Goal: Task Accomplishment & Management: Complete application form

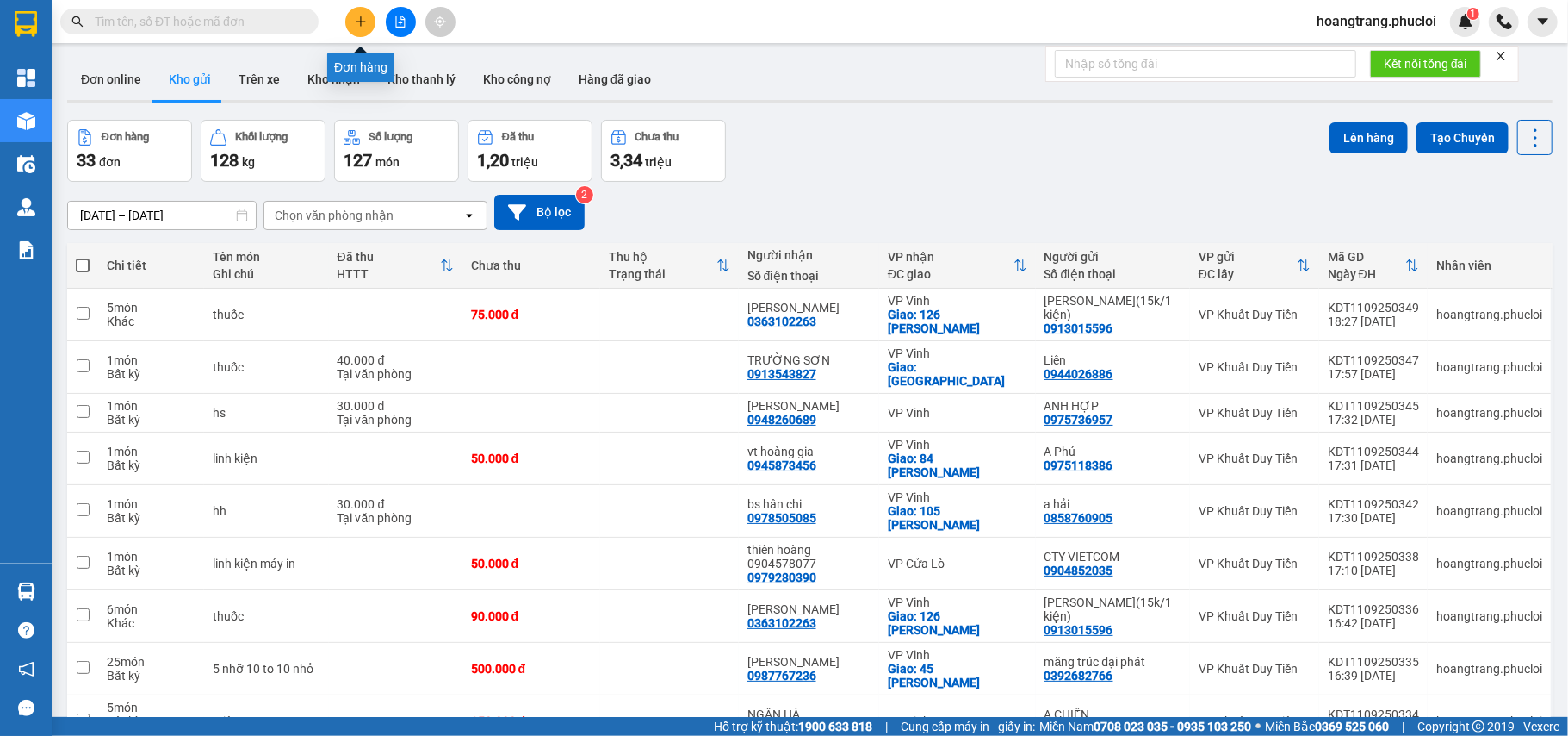
click at [362, 21] on icon "plus" at bounding box center [361, 22] width 12 height 12
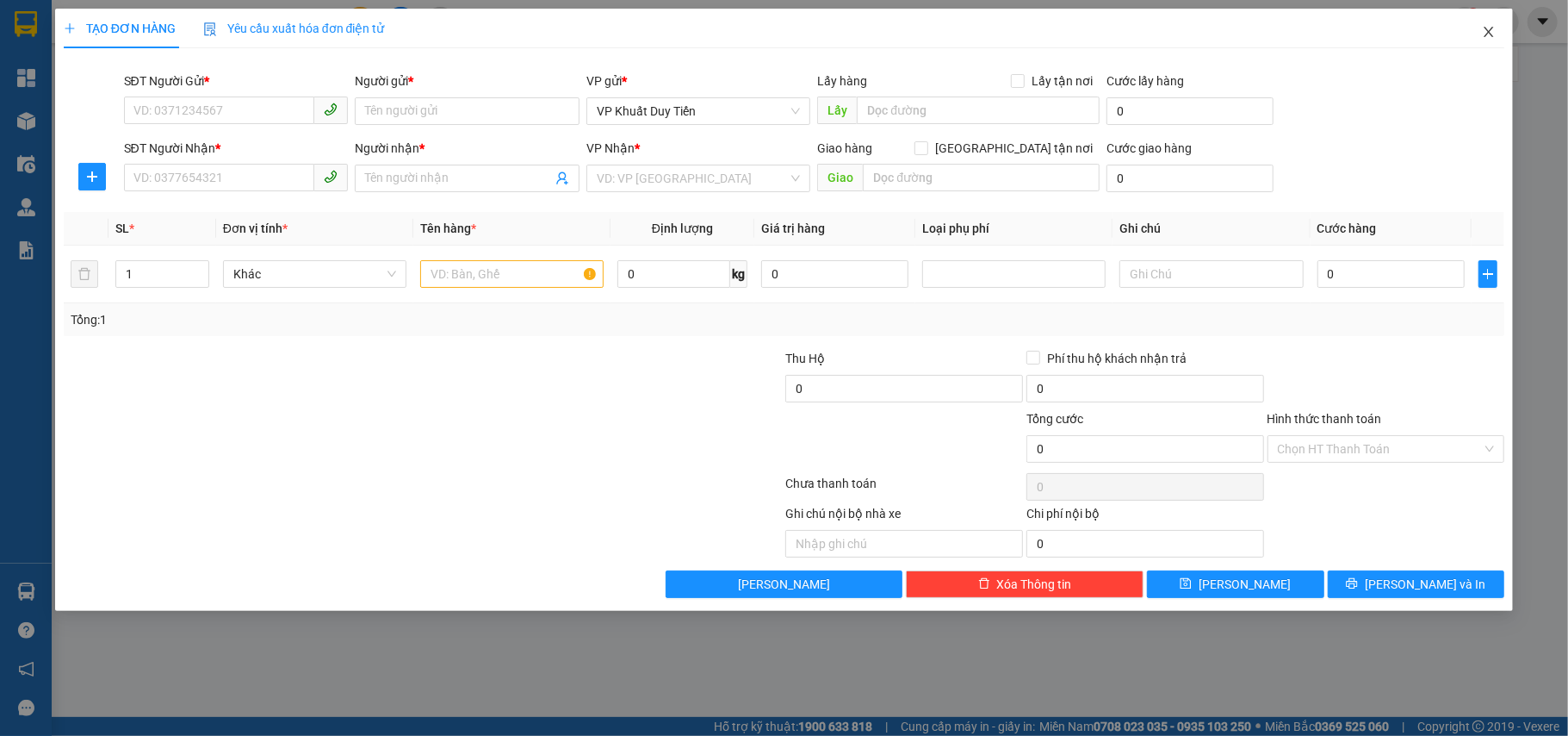
click at [1486, 30] on icon "close" at bounding box center [1489, 31] width 10 height 11
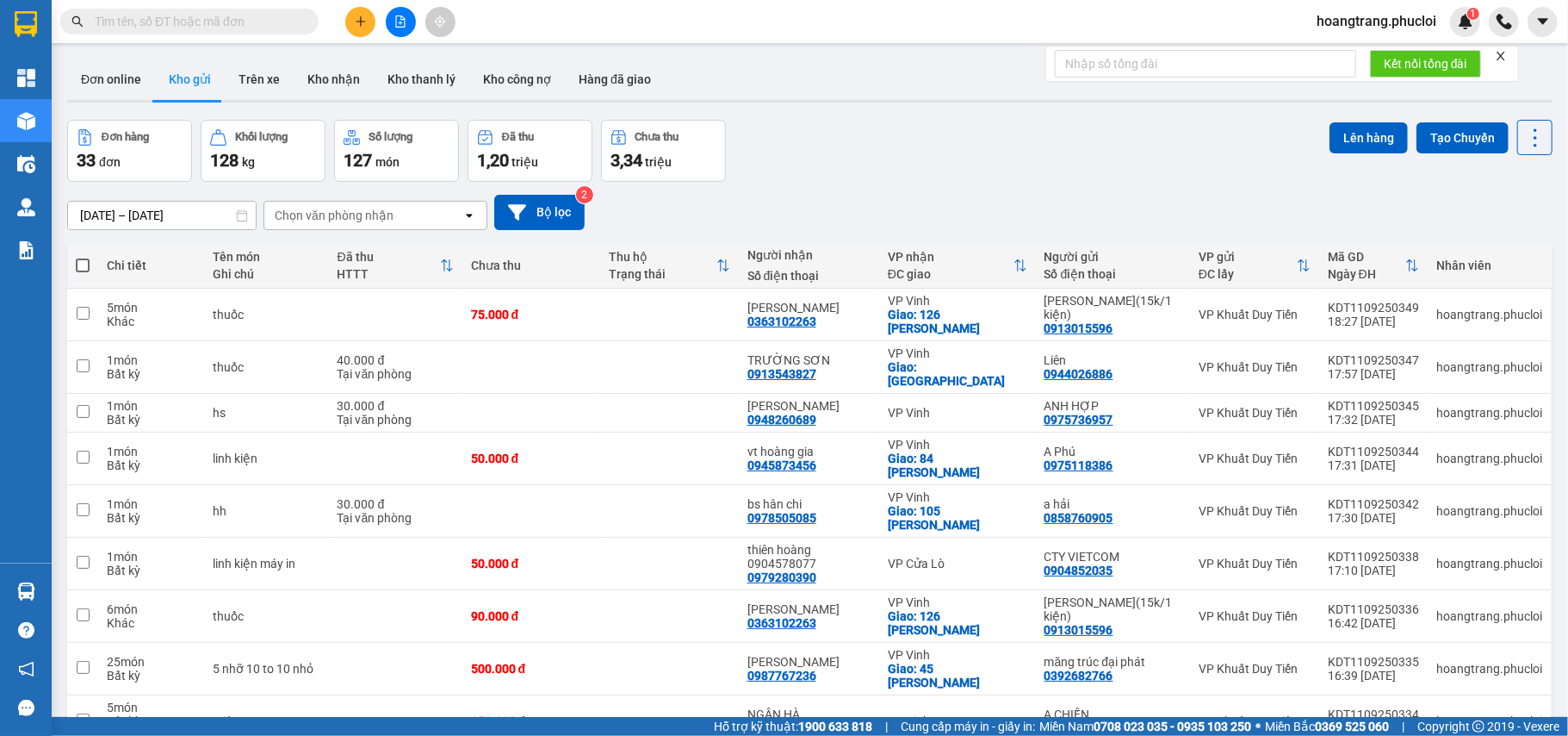
click at [222, 30] on input "text" at bounding box center [196, 21] width 204 height 19
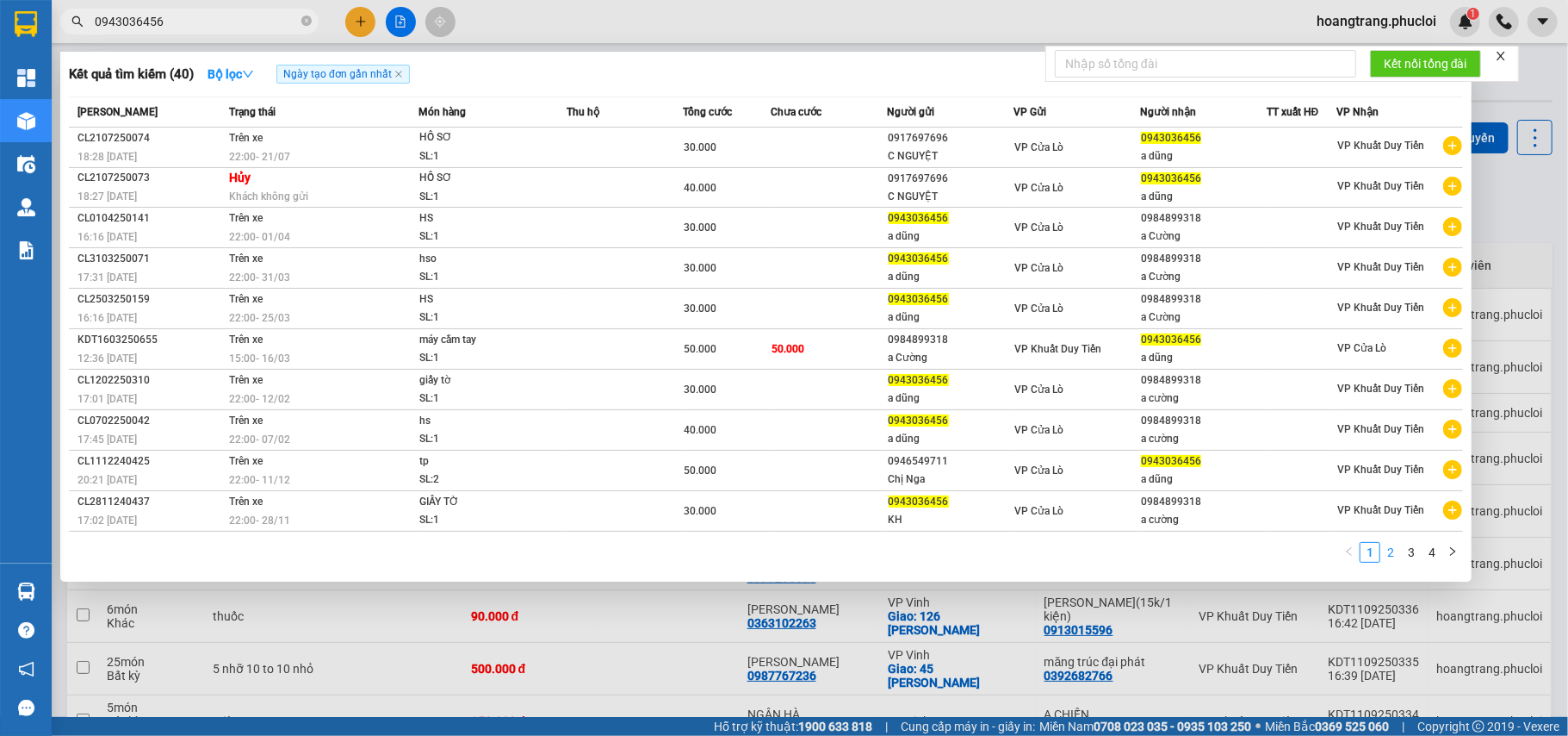
type input "0943036456"
click at [1397, 552] on link "2" at bounding box center [1390, 552] width 19 height 19
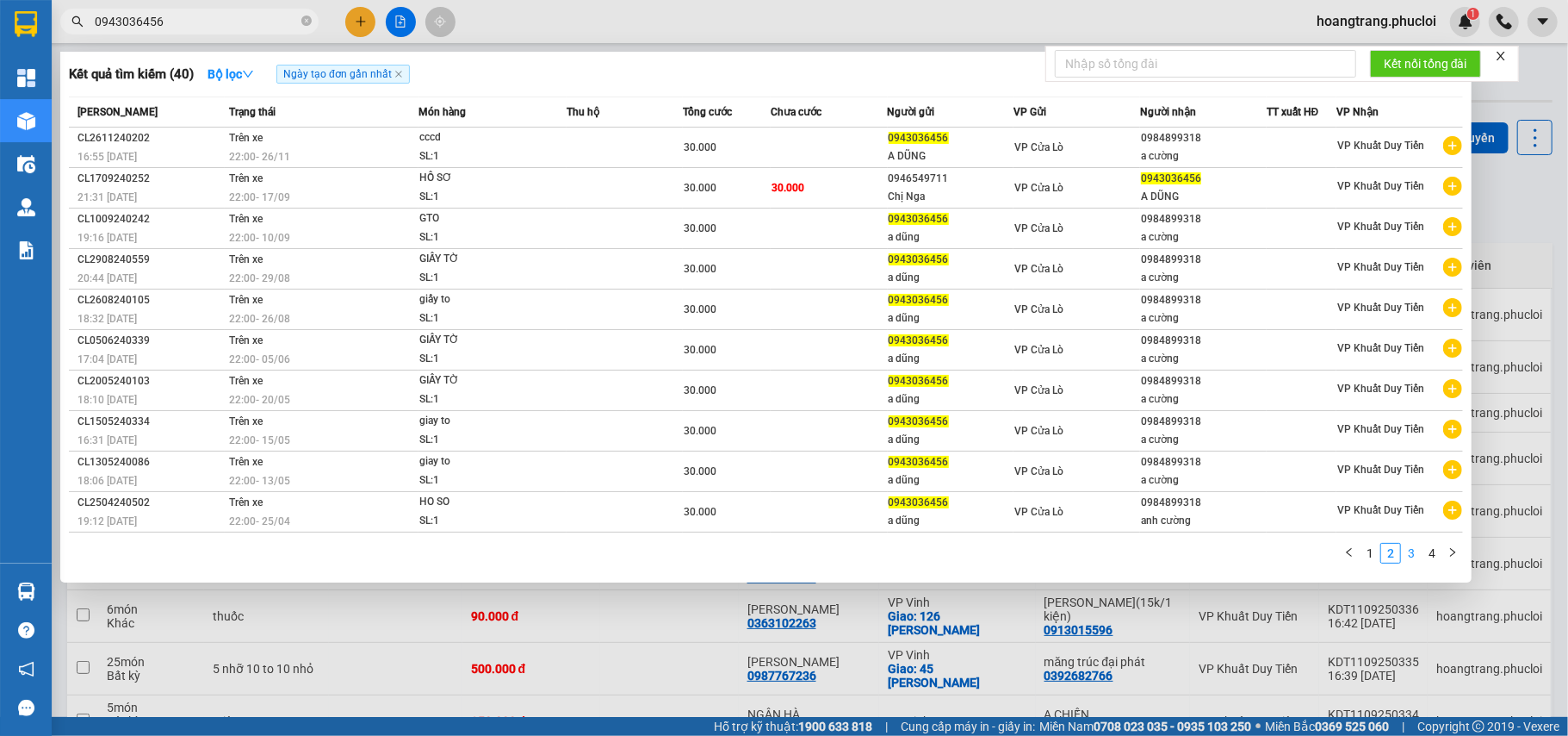
click at [1413, 550] on link "3" at bounding box center [1411, 552] width 19 height 19
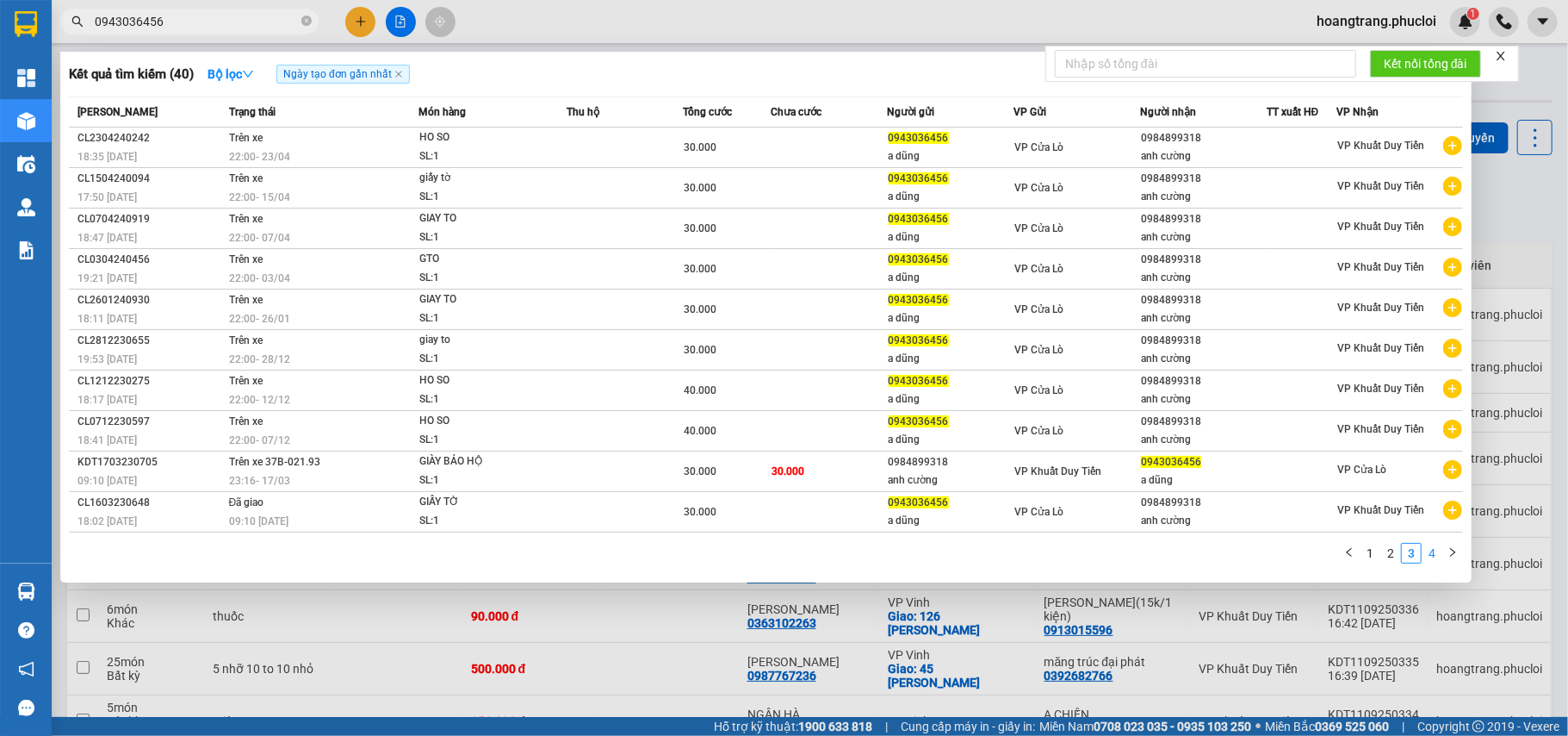
click at [1428, 553] on link "4" at bounding box center [1431, 552] width 19 height 19
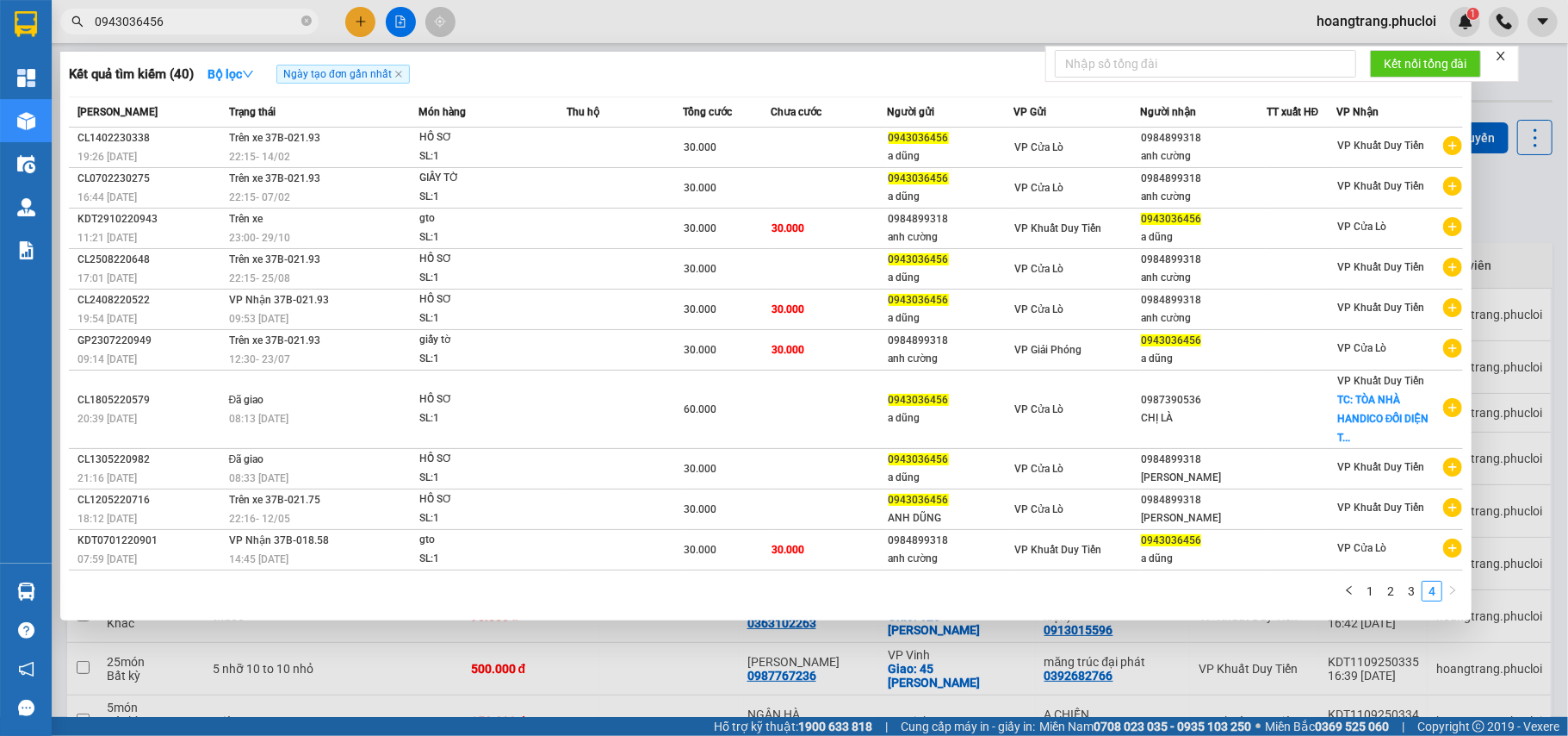
click at [356, 25] on div at bounding box center [784, 368] width 1568 height 736
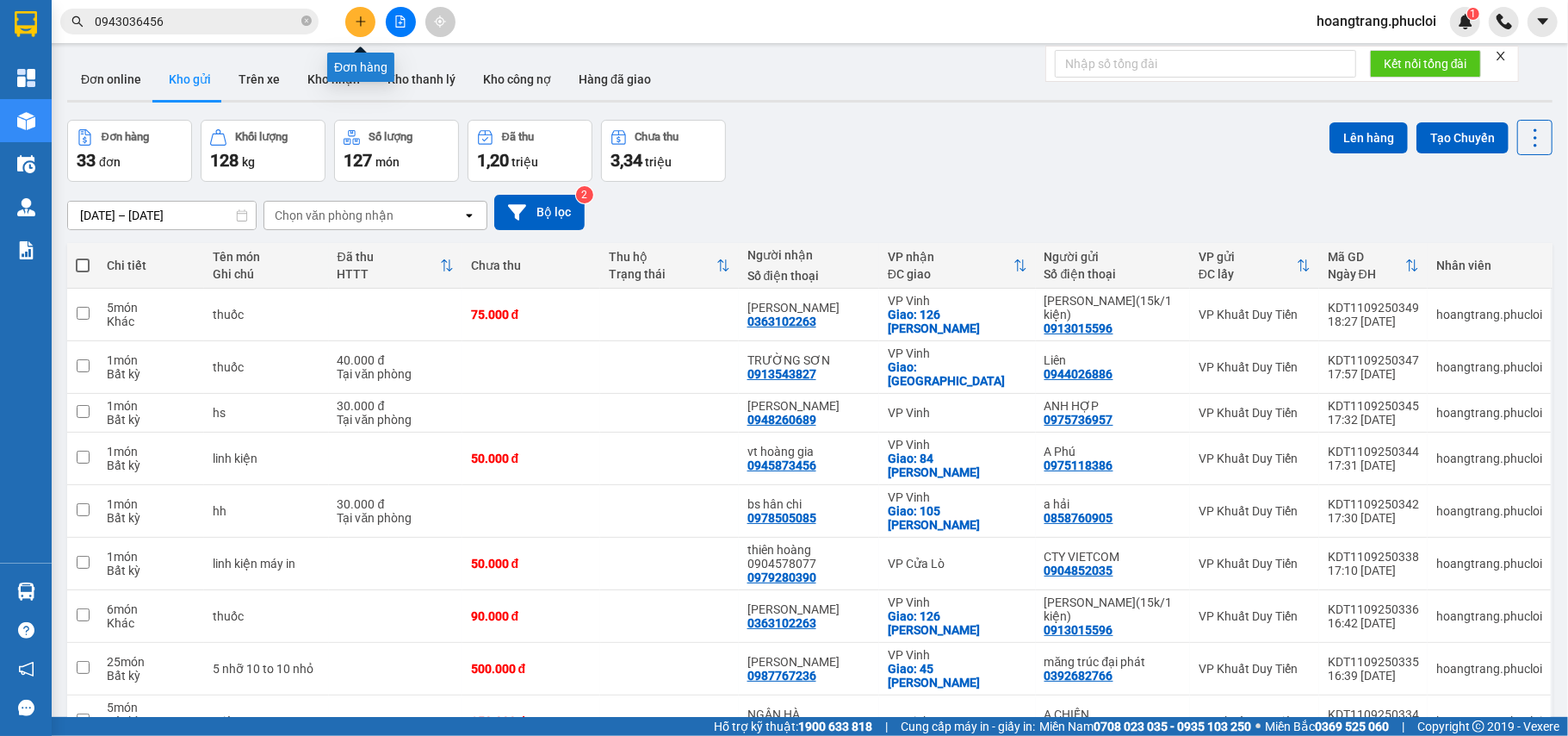
click at [366, 23] on icon "plus" at bounding box center [361, 22] width 12 height 12
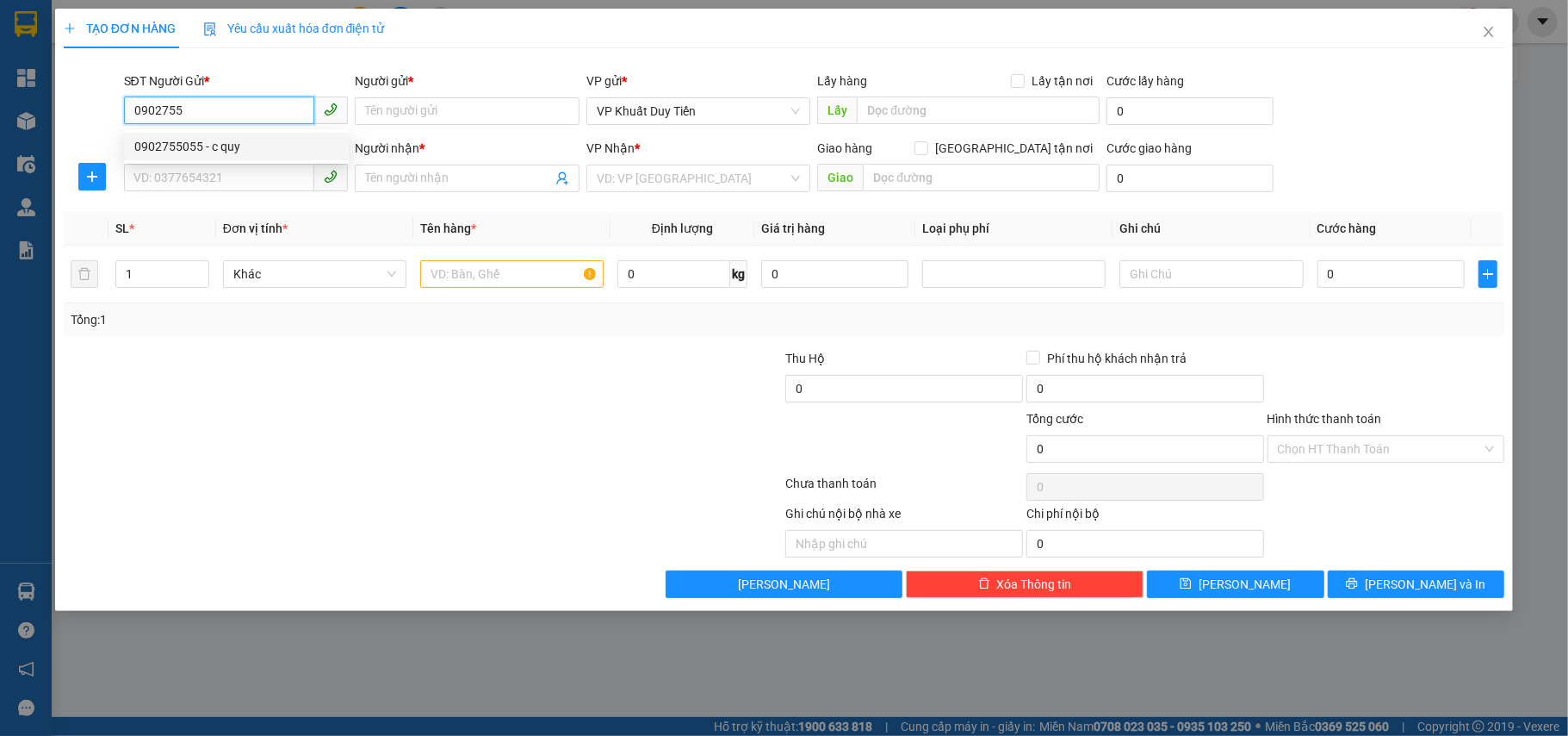
click at [270, 145] on div "0902755055 - c quy" at bounding box center [236, 146] width 204 height 19
type input "0902755055"
type input "c quy"
type input "0902755055"
click at [263, 180] on input "SĐT Người Nhận *" at bounding box center [219, 177] width 191 height 28
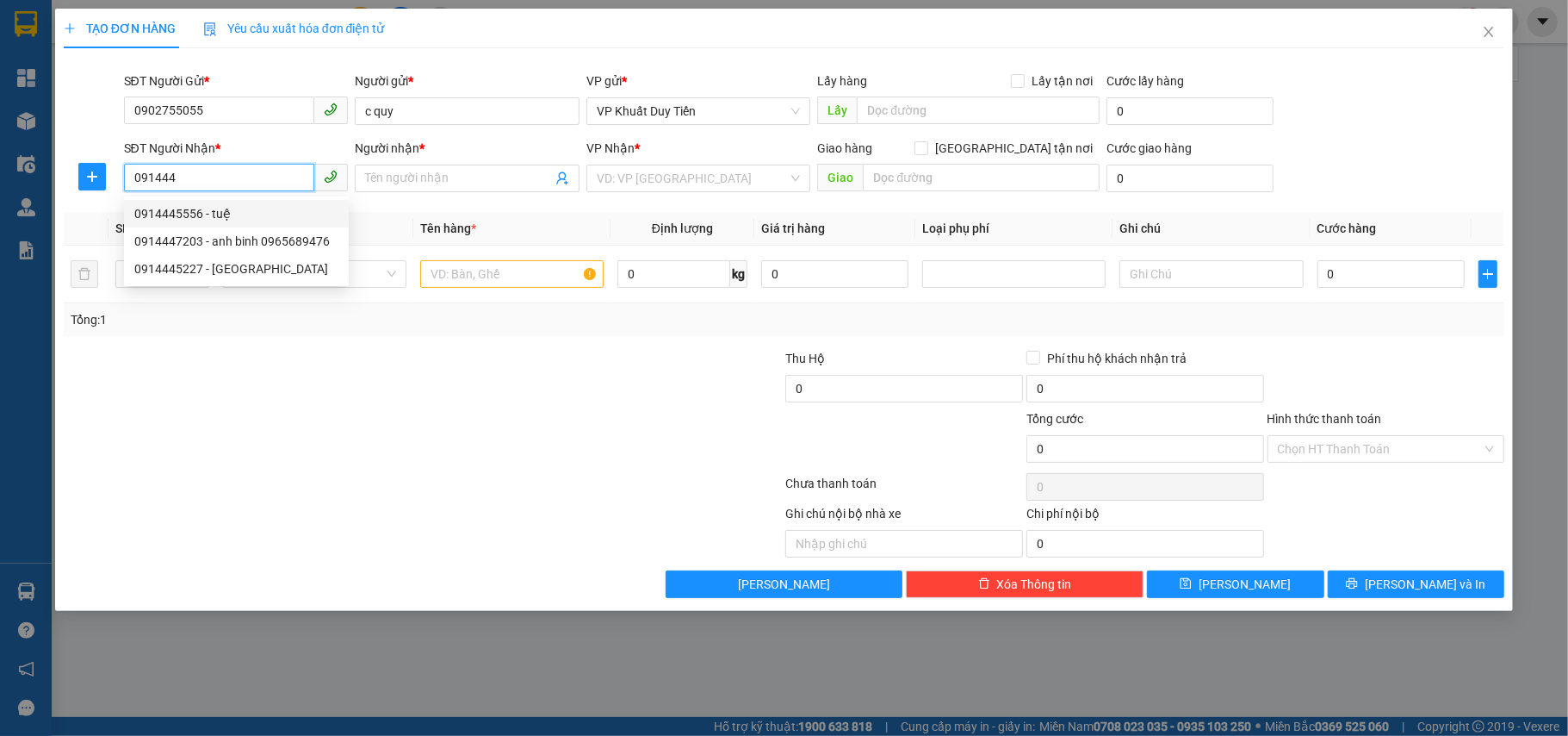
click at [249, 211] on div "0914445556 - tuệ" at bounding box center [236, 213] width 204 height 19
type input "0914445556"
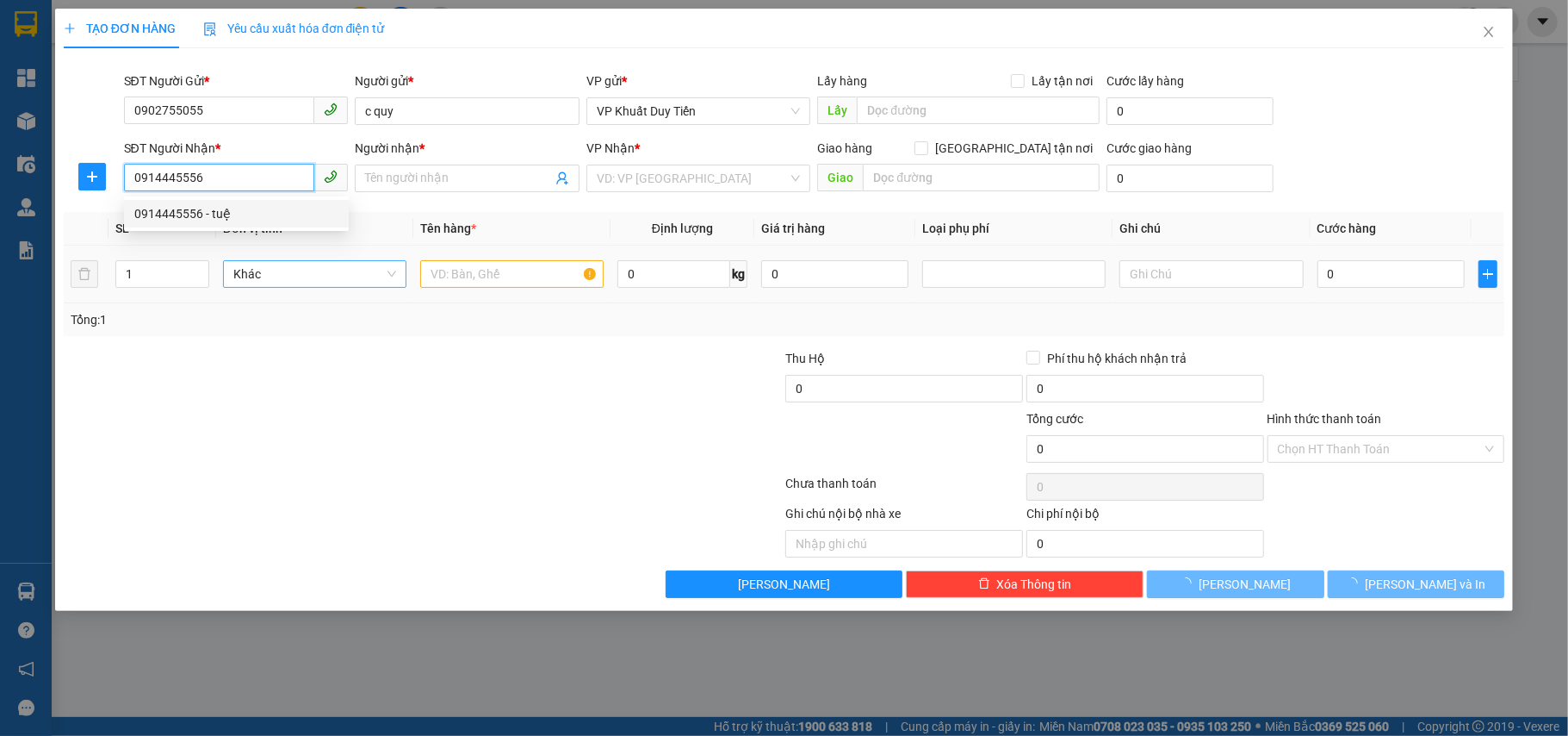
type input "tuệ"
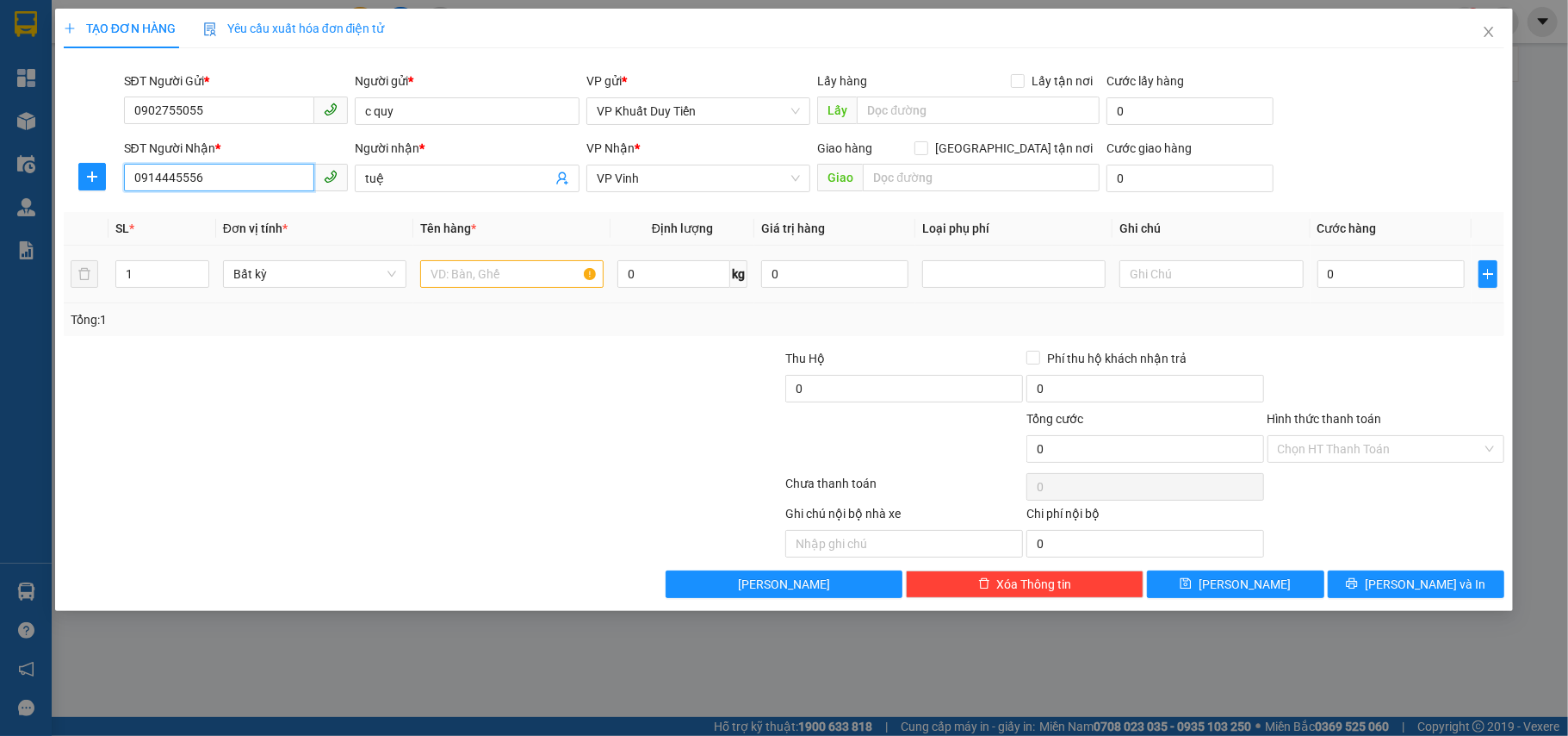
type input "0914445556"
click at [498, 276] on input "text" at bounding box center [512, 274] width 183 height 28
type input "h"
type input "hs"
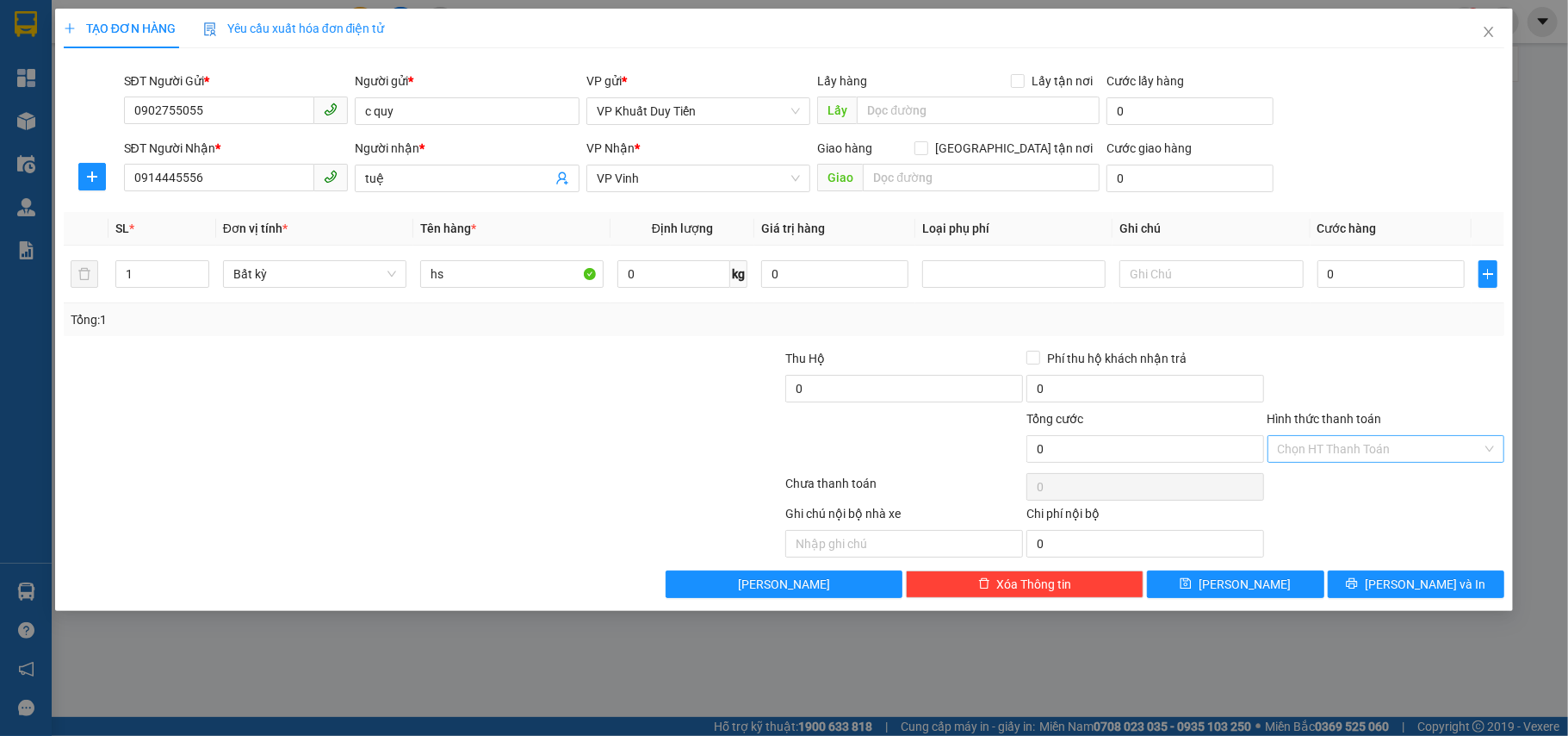
click at [1349, 443] on input "Hình thức thanh toán" at bounding box center [1380, 449] width 205 height 26
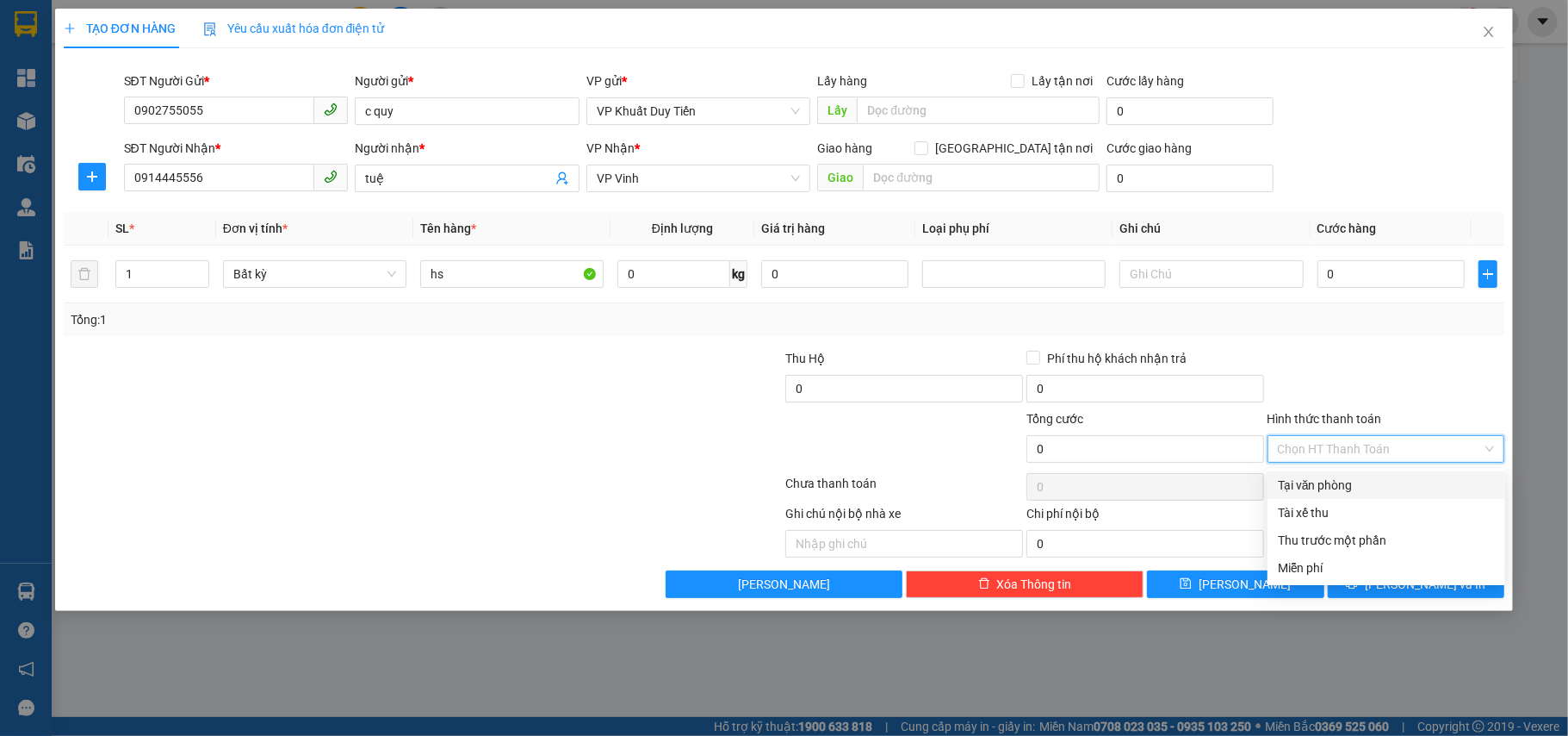
click at [1345, 493] on div "Tại văn phòng" at bounding box center [1386, 484] width 217 height 19
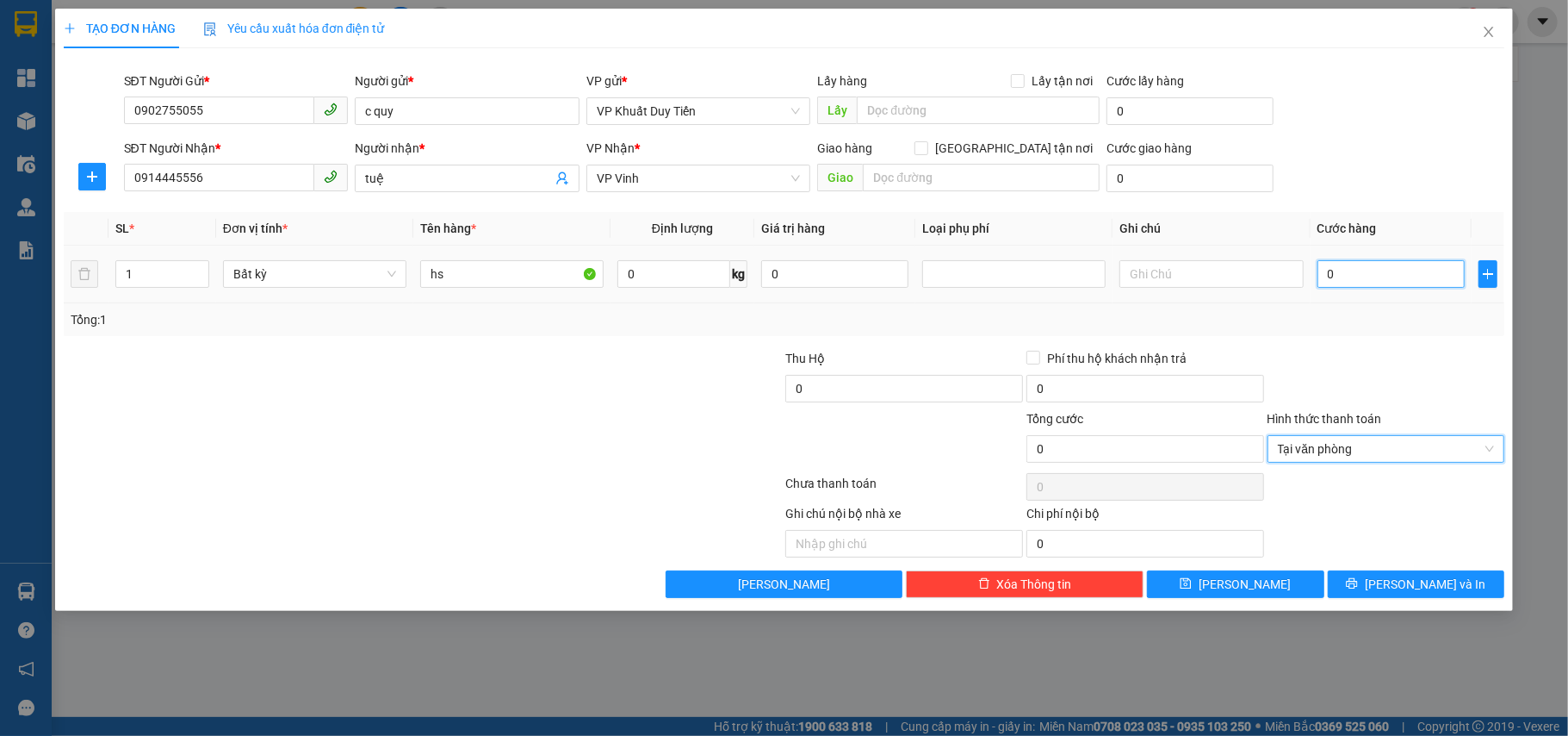
click at [1397, 282] on input "0" at bounding box center [1391, 274] width 148 height 28
type input "3"
type input "30"
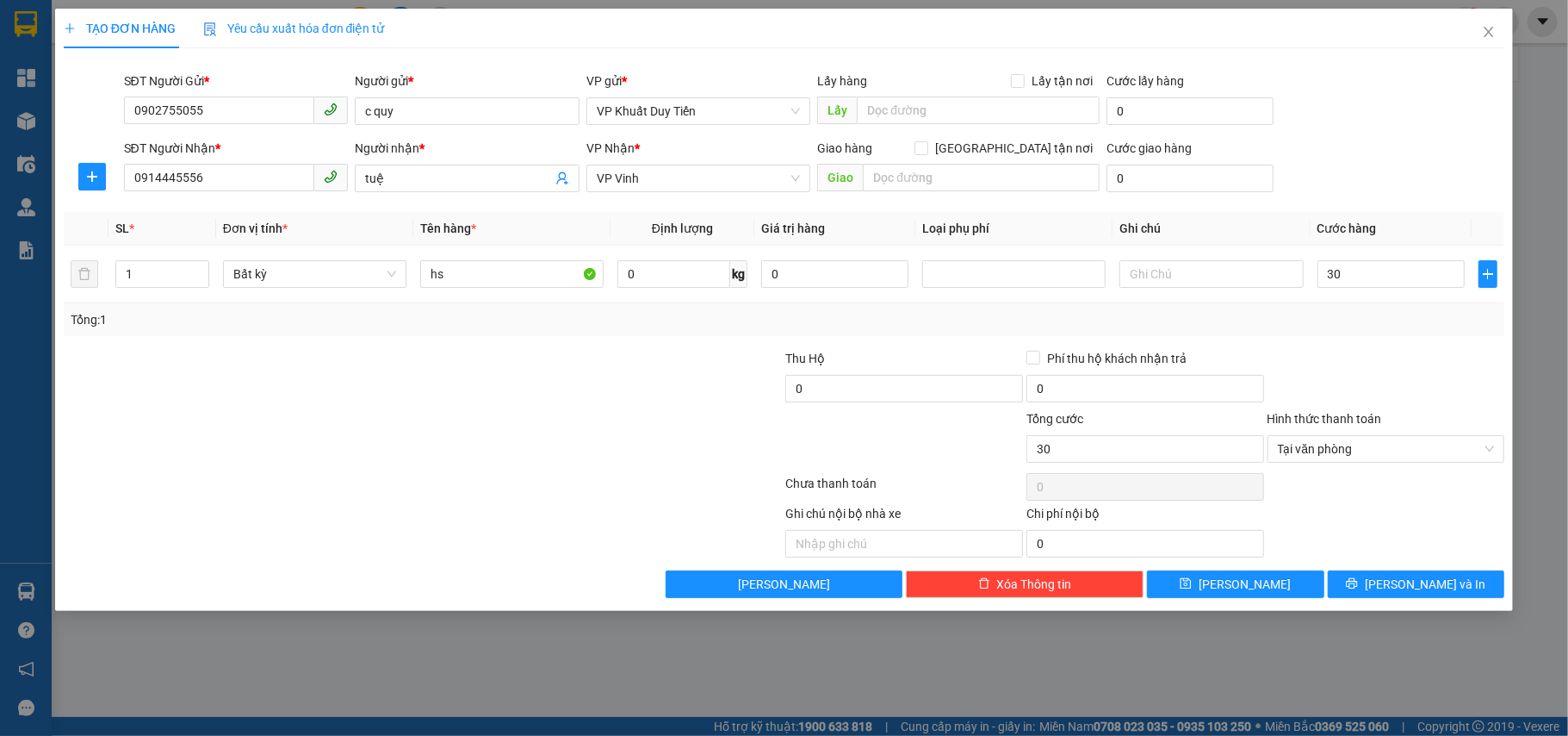
type input "30.000"
click at [1397, 352] on div at bounding box center [1386, 379] width 241 height 60
click at [1358, 598] on button "[PERSON_NAME] và In" at bounding box center [1417, 584] width 177 height 28
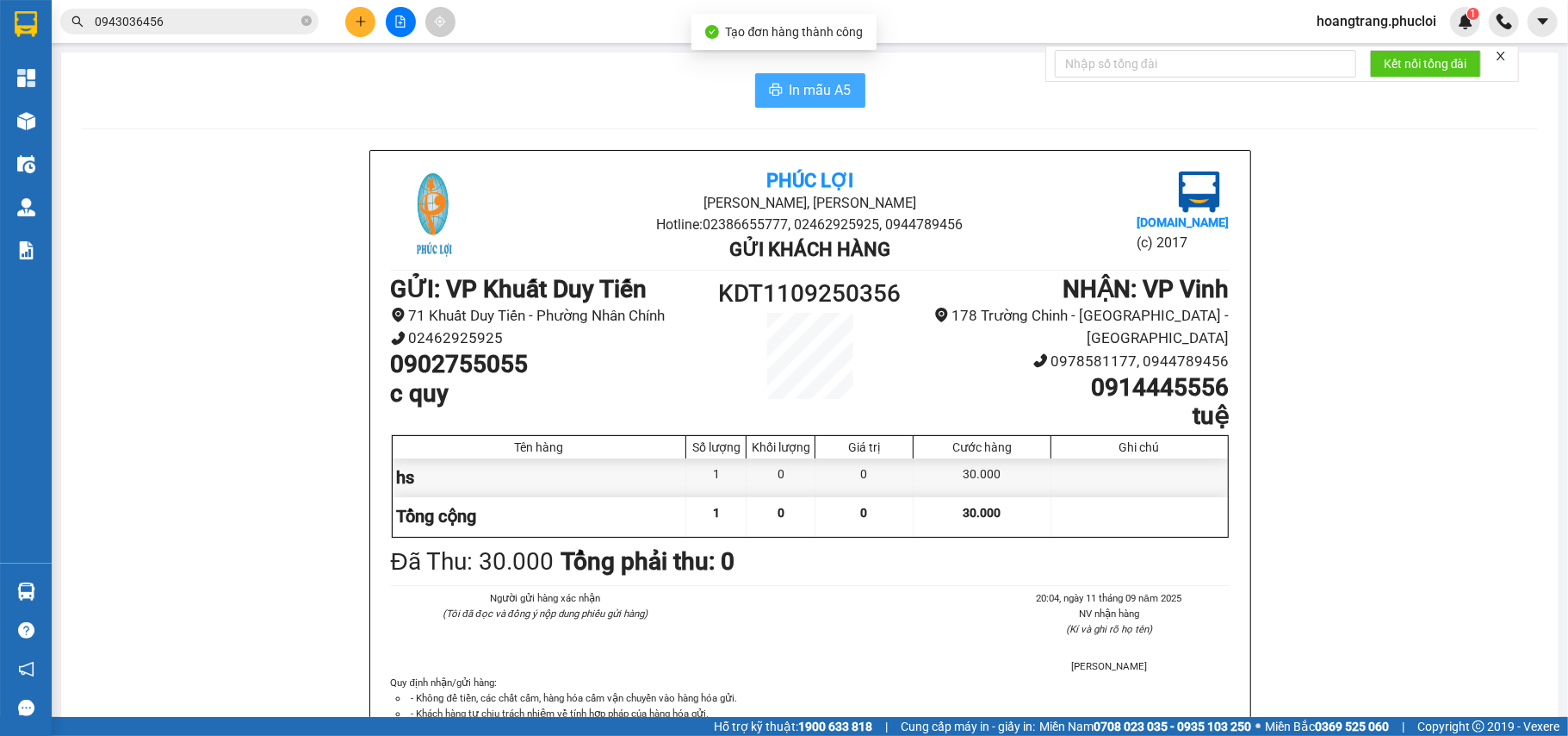
click at [818, 100] on span "In mẫu A5" at bounding box center [820, 91] width 62 height 22
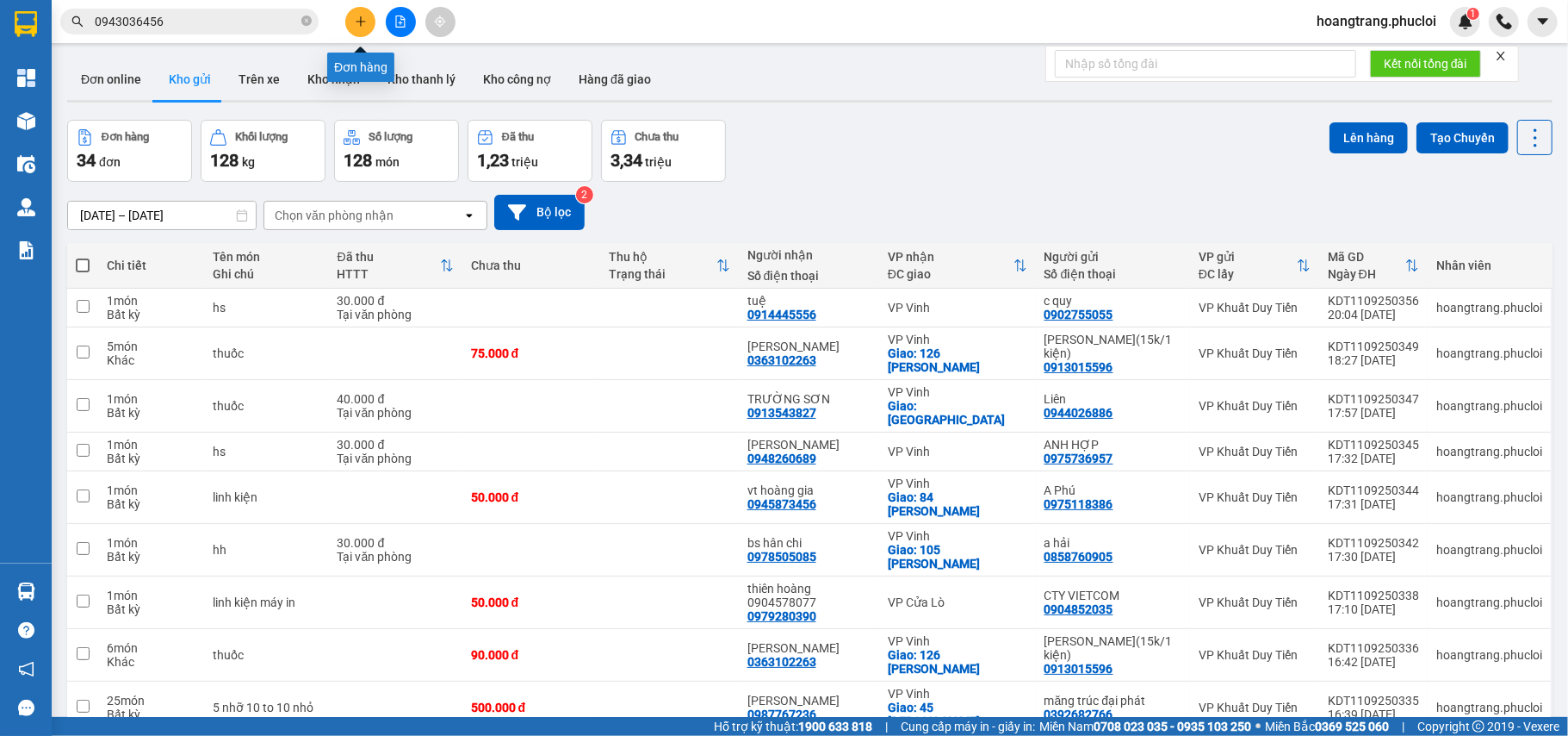
click at [348, 36] on div "Kết quả tìm kiếm ( 40 ) Bộ lọc Ngày tạo đơn gần nhất Mã ĐH Trạng thái Món hàng …" at bounding box center [784, 22] width 1568 height 43
click at [370, 11] on button at bounding box center [360, 22] width 30 height 31
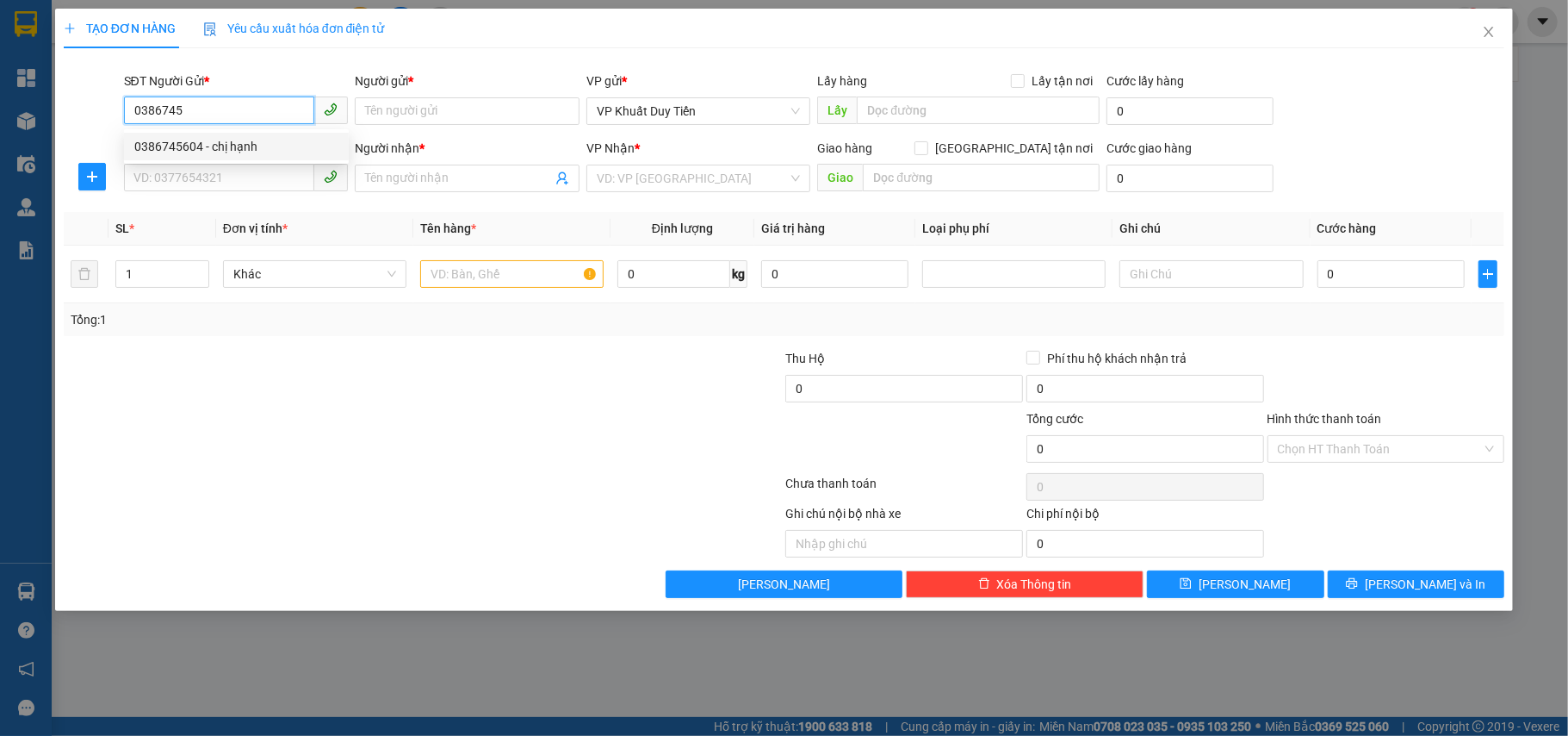
click at [270, 143] on div "0386745604 - chị hạnh" at bounding box center [236, 146] width 204 height 19
type input "0386745604"
type input "chị [PERSON_NAME]"
type input "0386745604"
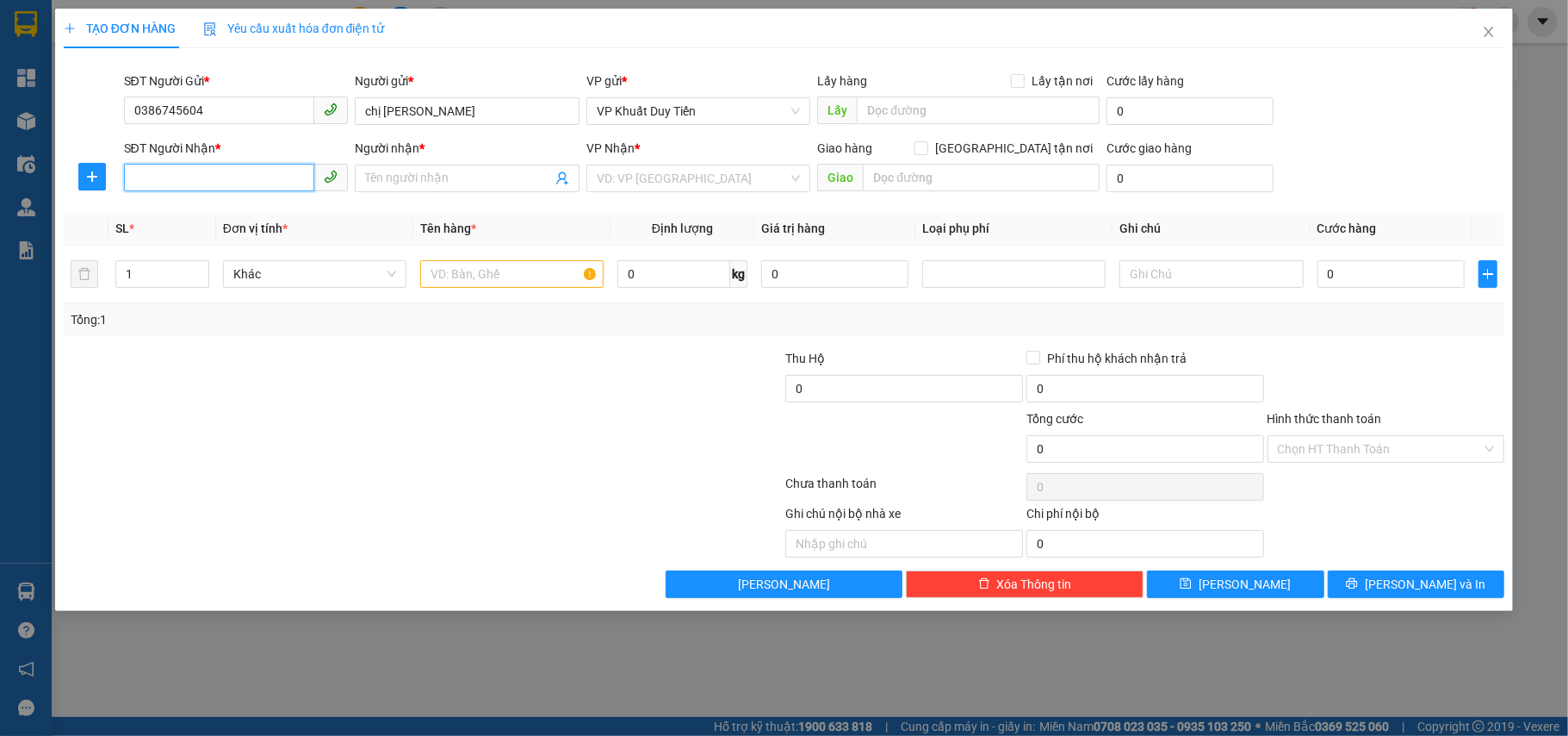
click at [271, 180] on input "SĐT Người Nhận *" at bounding box center [219, 177] width 191 height 28
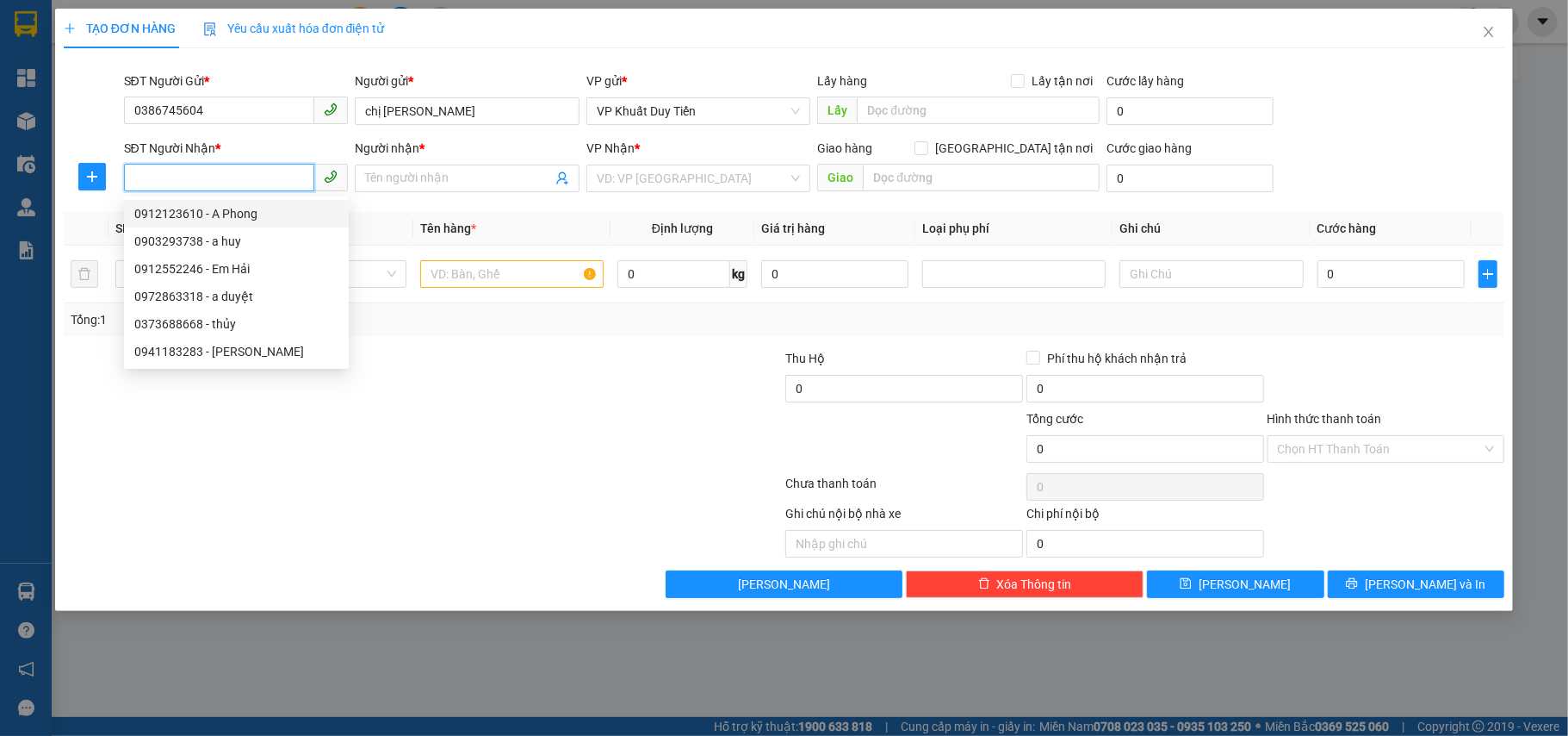
click at [283, 165] on input "SĐT Người Nhận *" at bounding box center [219, 177] width 191 height 28
click at [284, 169] on input "SĐT Người Nhận *" at bounding box center [219, 177] width 191 height 28
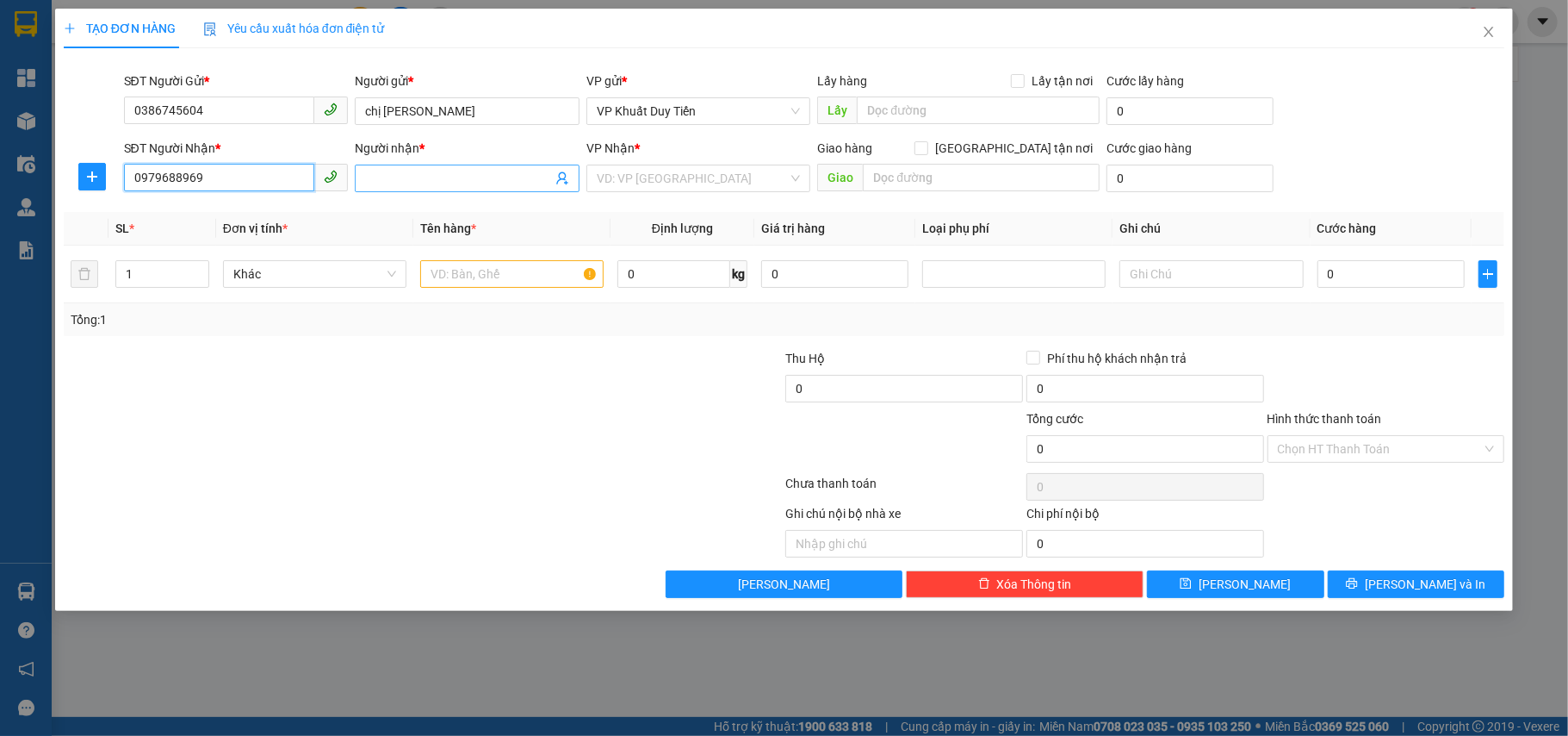
type input "0979688969"
drag, startPoint x: 481, startPoint y: 184, endPoint x: 484, endPoint y: 159, distance: 25.2
click at [477, 160] on div "Người nhận * Tên người nhận" at bounding box center [467, 168] width 224 height 60
type input "b"
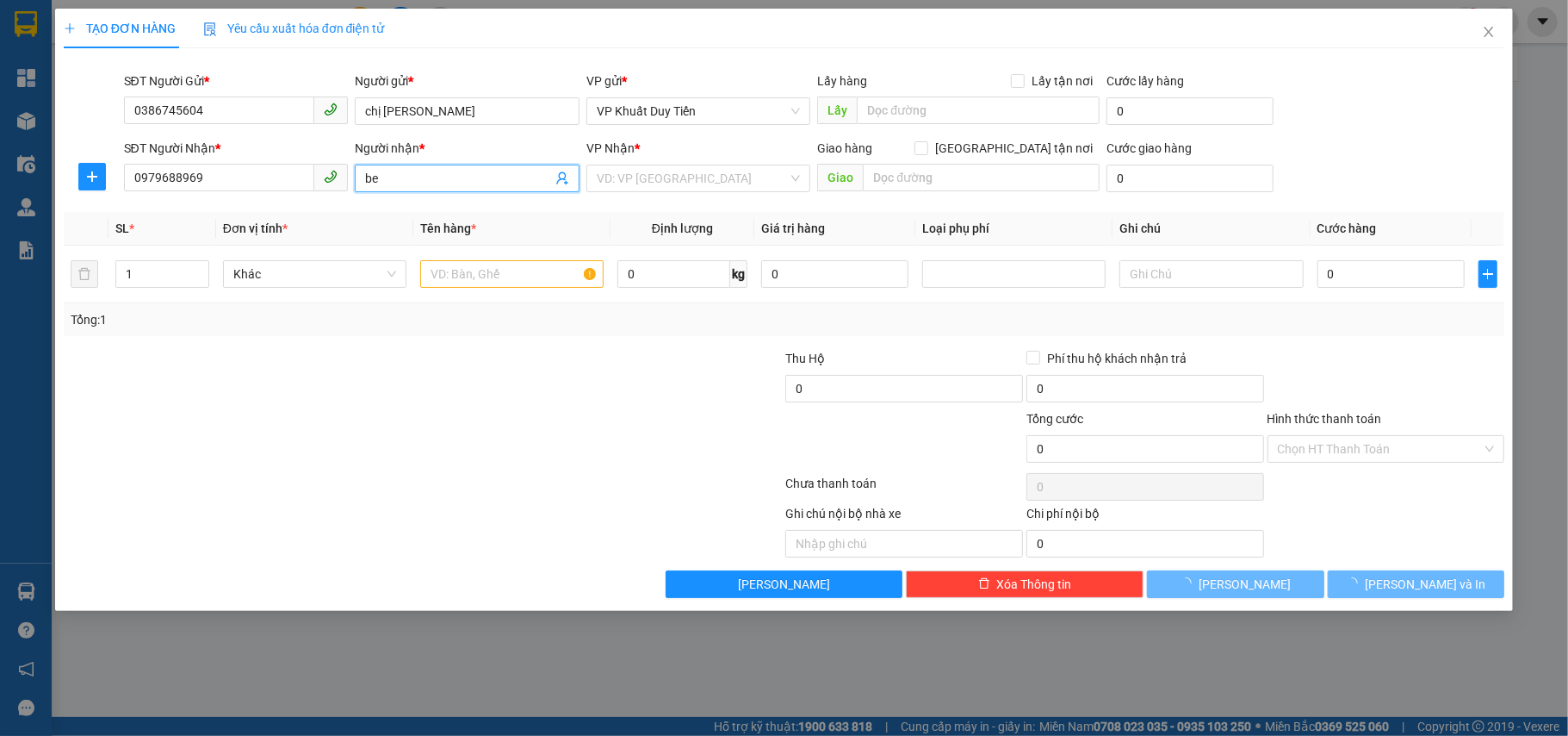
type input "b"
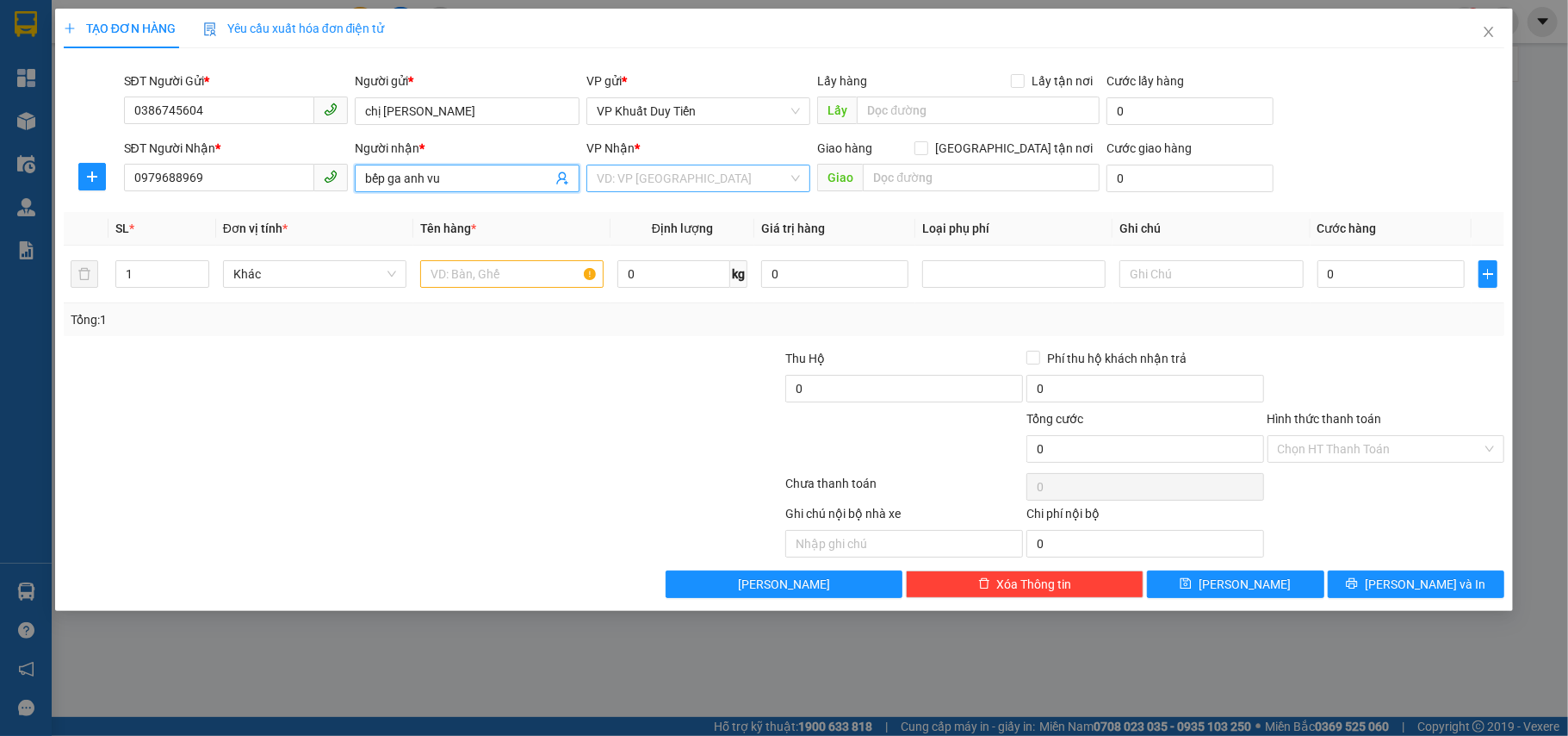
type input "bếp ga anh vu"
click at [682, 177] on input "search" at bounding box center [693, 178] width 192 height 26
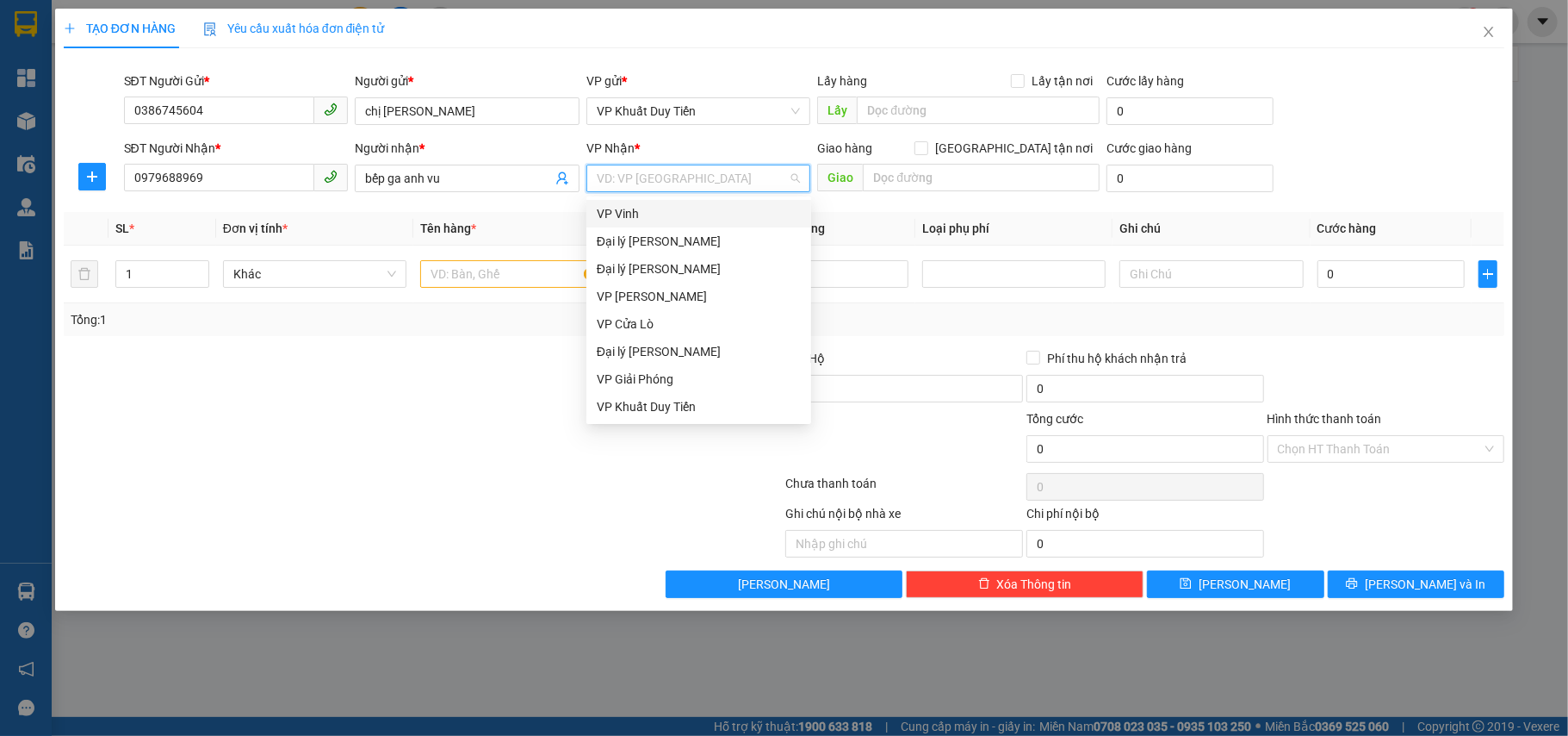
click at [709, 217] on div "VP Vinh" at bounding box center [698, 213] width 204 height 19
click at [720, 418] on div "Dọc Đường" at bounding box center [698, 406] width 224 height 28
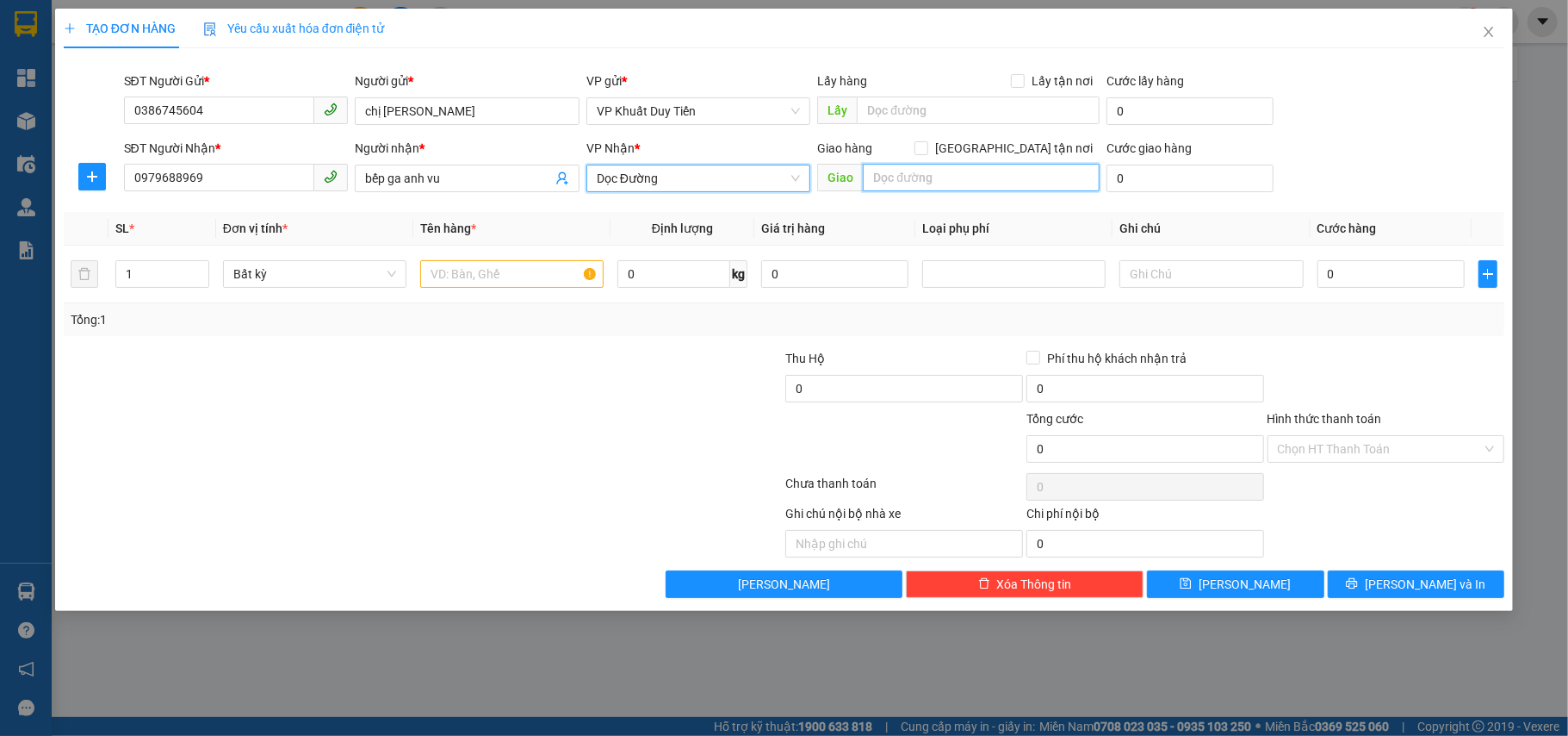
click at [921, 177] on input "text" at bounding box center [981, 177] width 237 height 28
click at [1009, 139] on label "[GEOGRAPHIC_DATA] tận nơi" at bounding box center [1007, 148] width 185 height 19
click at [927, 142] on input "[GEOGRAPHIC_DATA] tận nơi" at bounding box center [921, 148] width 12 height 12
checkbox input "true"
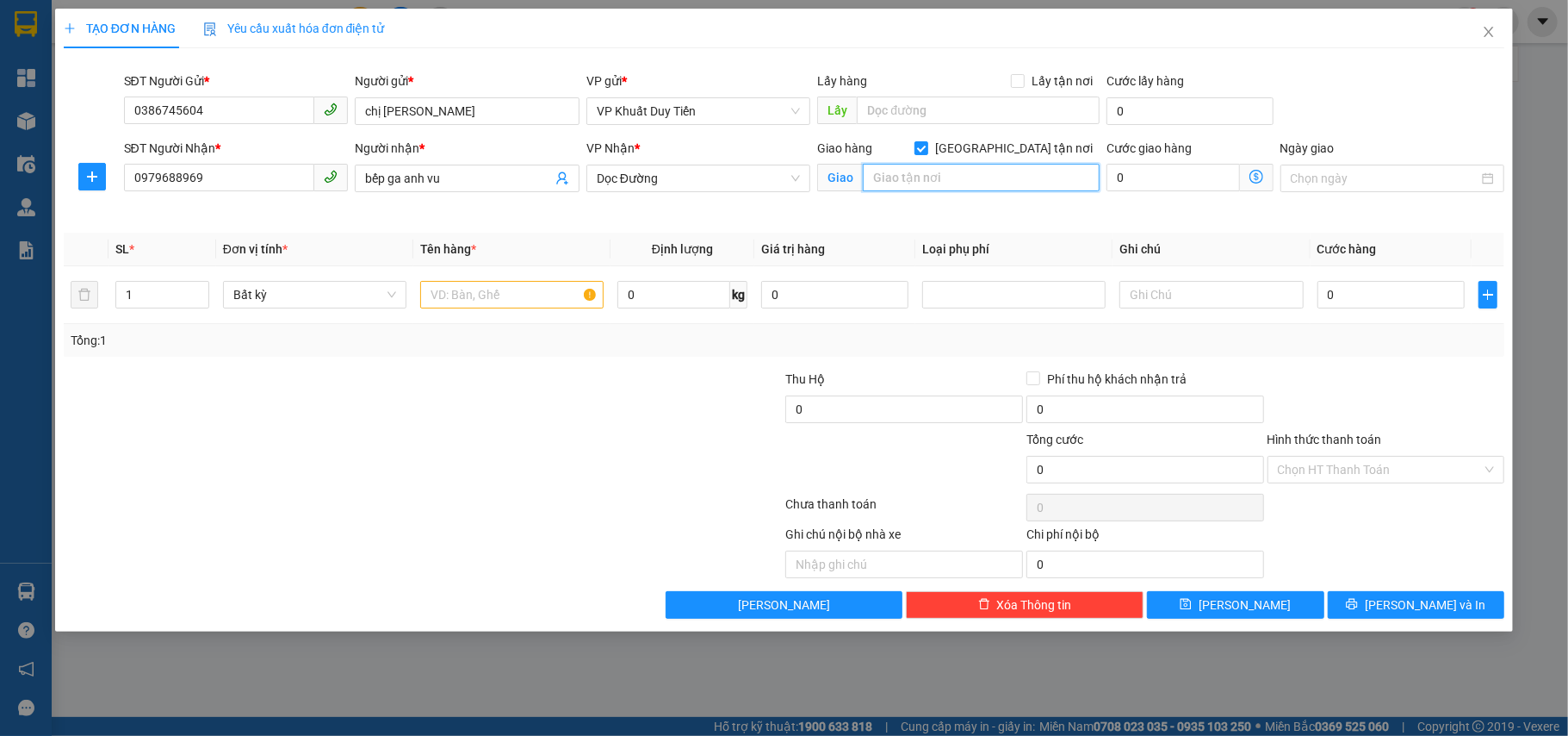
click at [984, 184] on input "text" at bounding box center [981, 177] width 237 height 28
type input "diễn thành diễn châu nghệ an xóm 6"
click at [538, 283] on input "text" at bounding box center [512, 294] width 183 height 28
type input "dây van ga"
click at [1408, 291] on input "0" at bounding box center [1391, 294] width 148 height 28
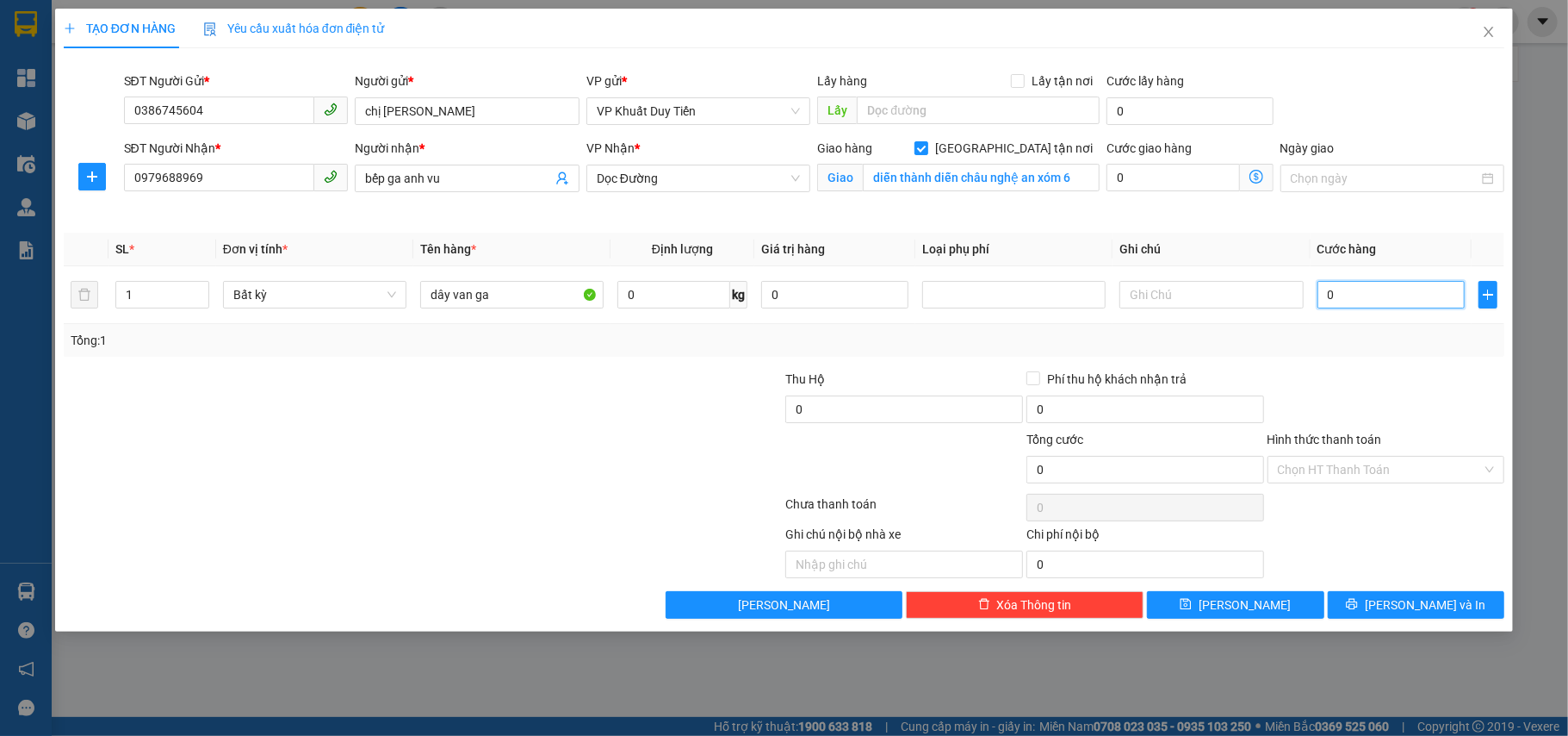
type input "5"
type input "0"
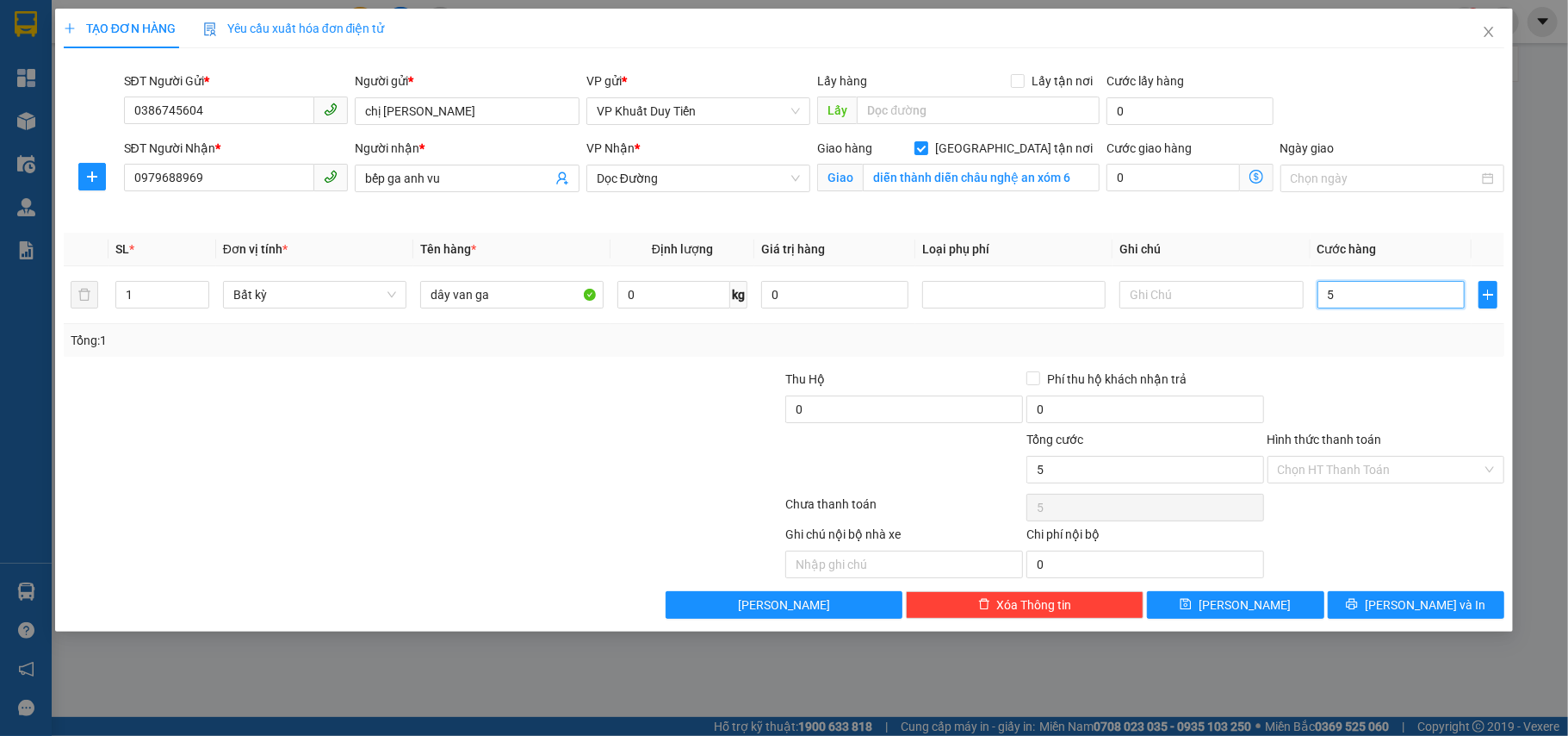
type input "0"
type input "04"
type input "4"
type input "0"
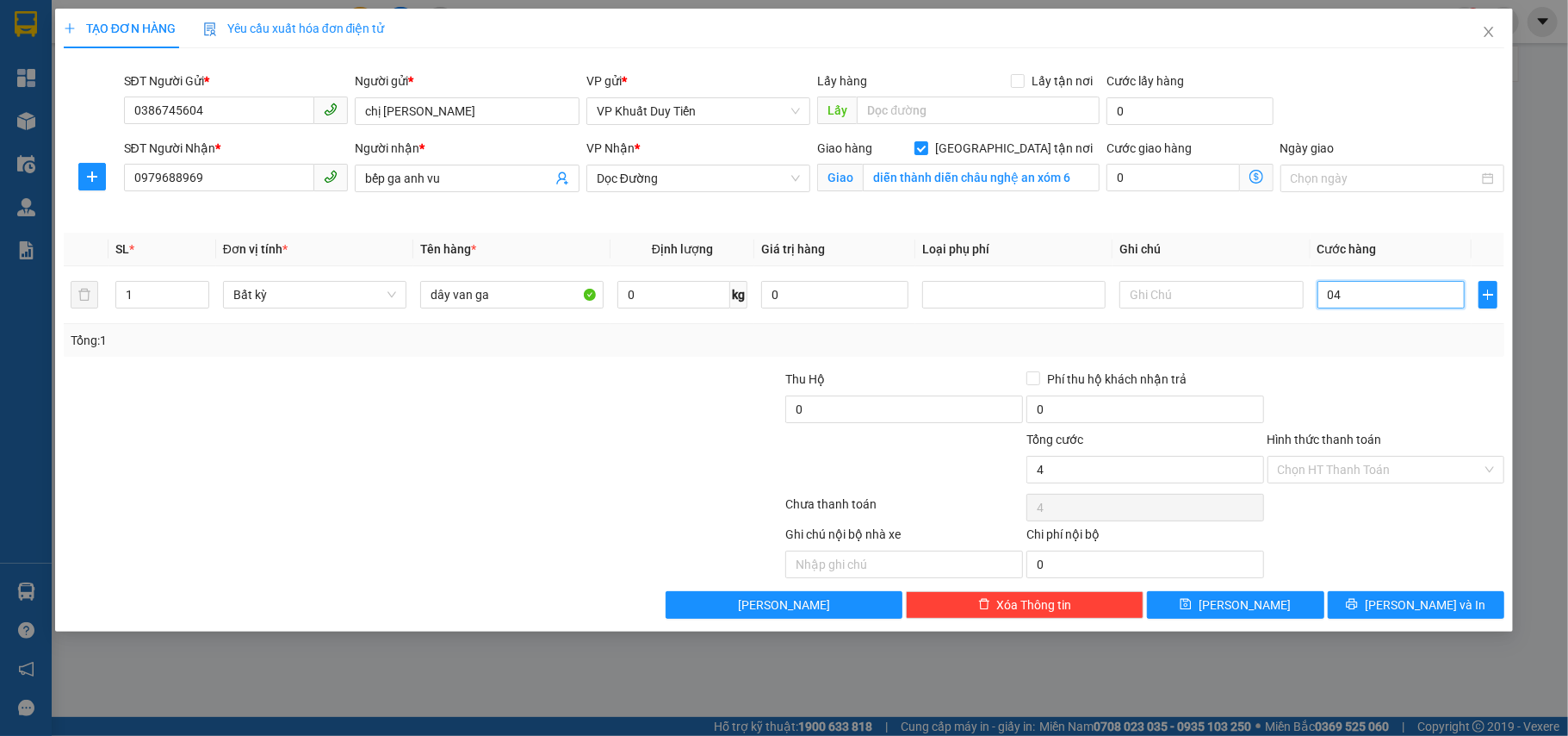
type input "0"
type input "40"
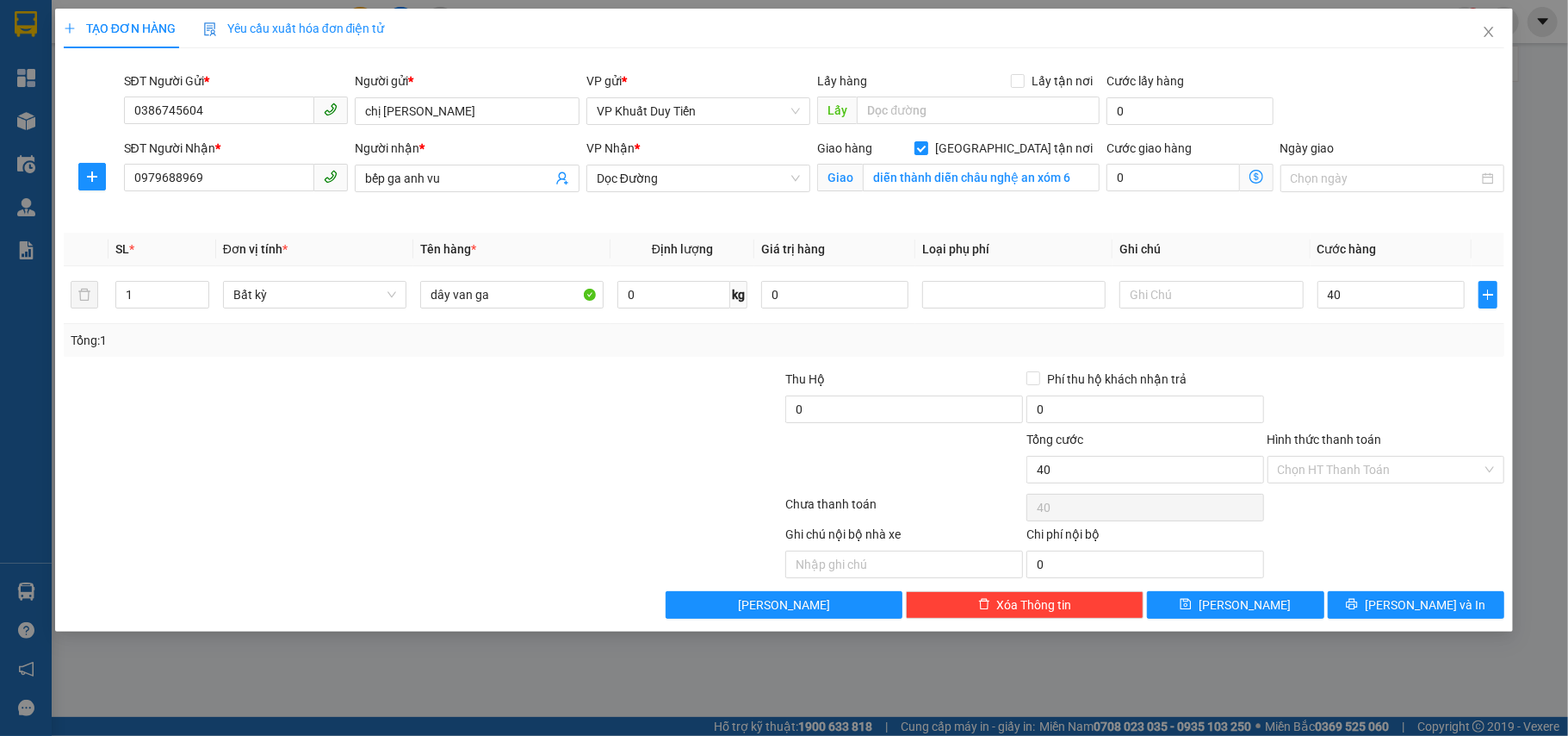
type input "40.000"
click at [1365, 377] on div at bounding box center [1386, 399] width 241 height 60
drag, startPoint x: 243, startPoint y: 121, endPoint x: 111, endPoint y: 121, distance: 132.0
click at [111, 121] on div "SĐT Người Gửi * 0386745604 0386745604 Người gửi * chị hạnh VP gửi * VP Khuất Du…" at bounding box center [784, 101] width 1445 height 60
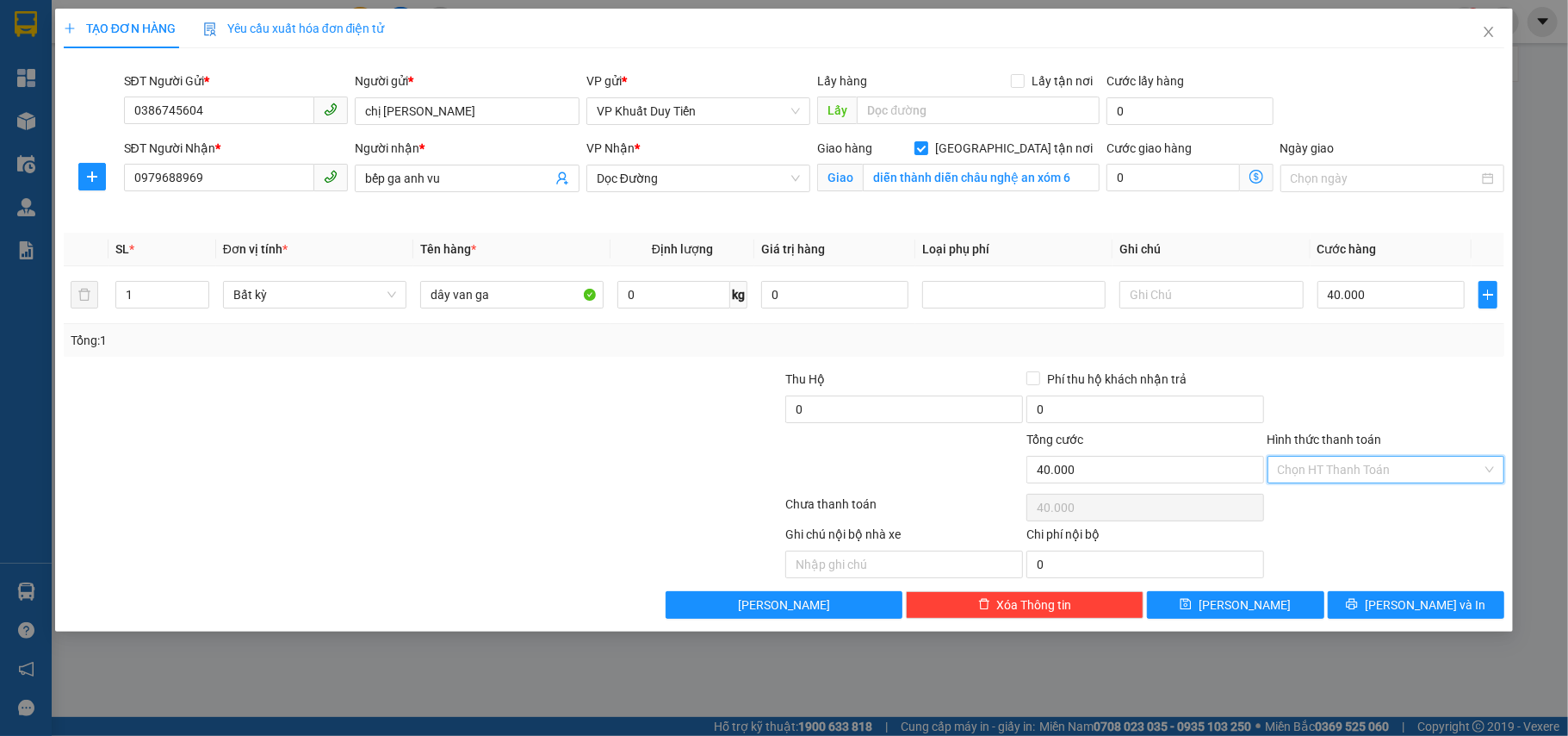
click at [1406, 476] on input "Hình thức thanh toán" at bounding box center [1380, 469] width 205 height 26
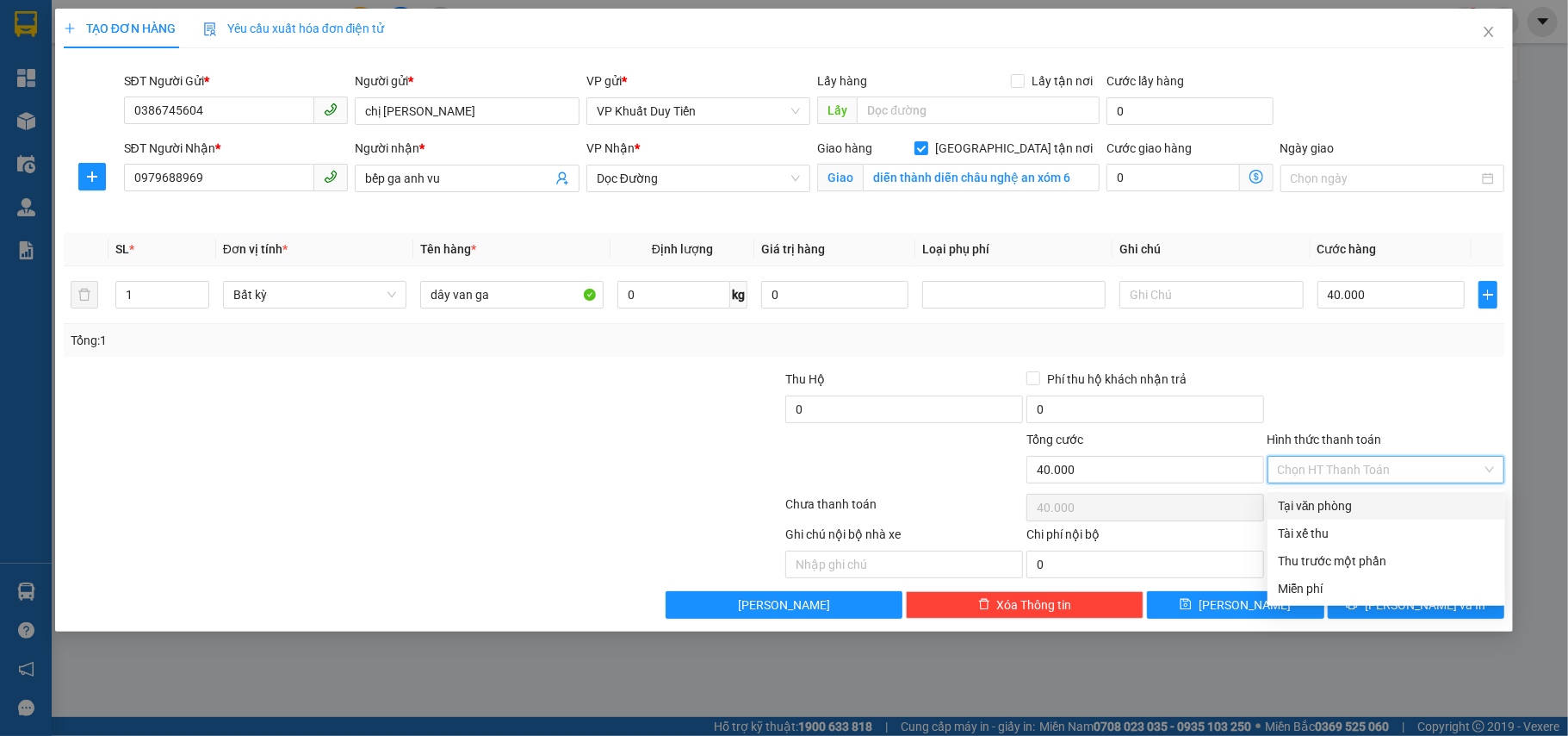
click at [1369, 514] on div "Tại văn phòng" at bounding box center [1386, 505] width 217 height 19
type input "0"
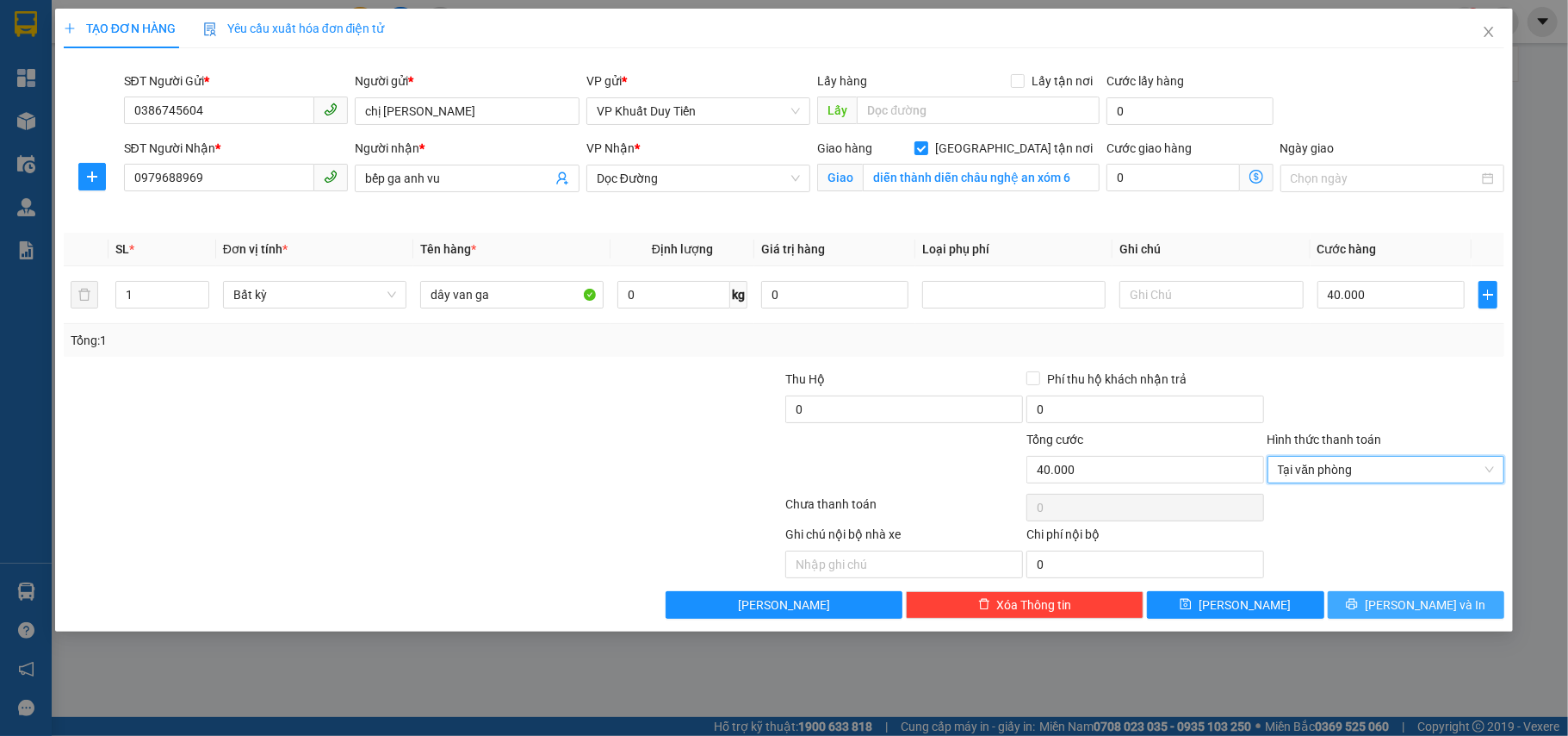
click at [1445, 605] on span "[PERSON_NAME] và In" at bounding box center [1425, 604] width 121 height 19
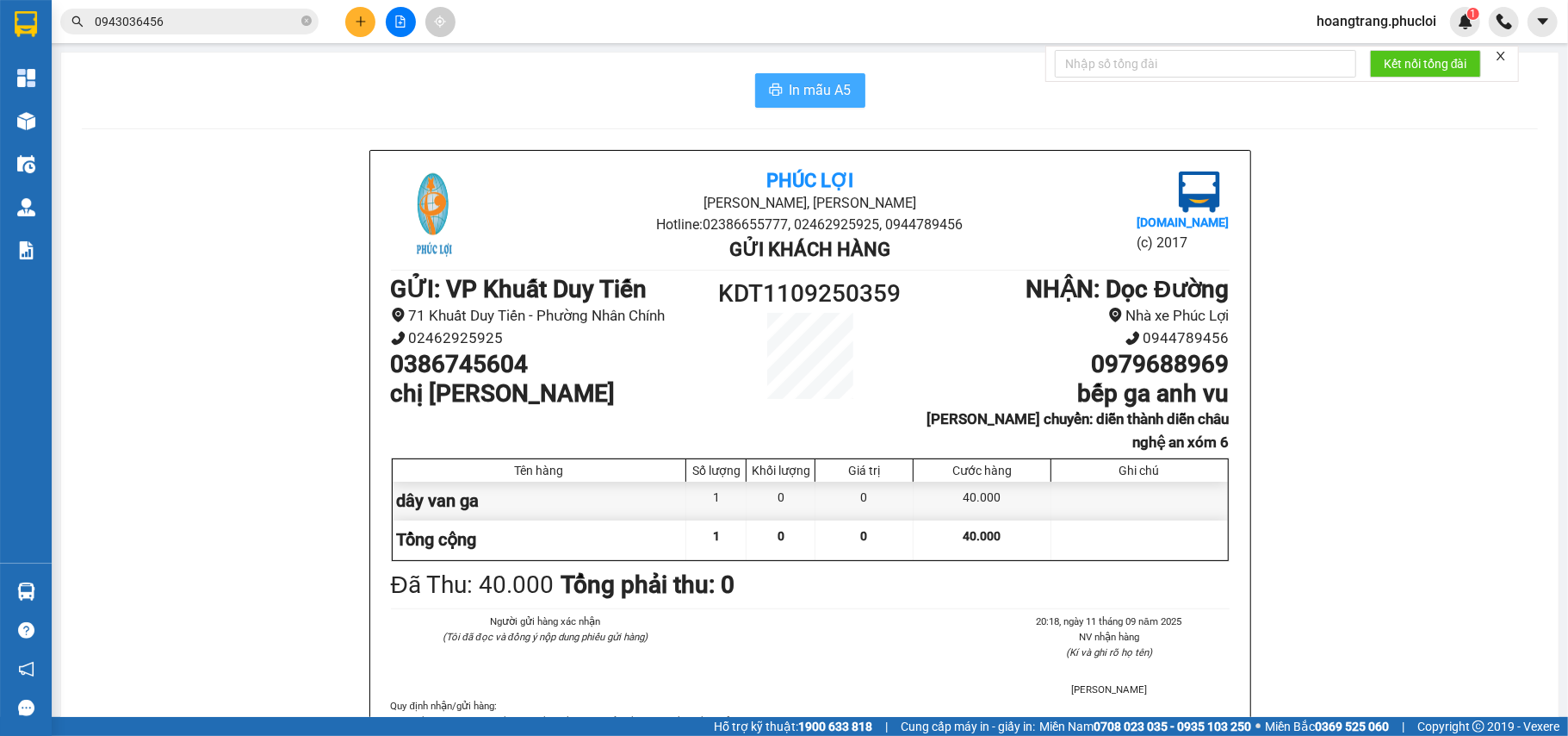
click at [817, 88] on span "In mẫu A5" at bounding box center [820, 91] width 62 height 22
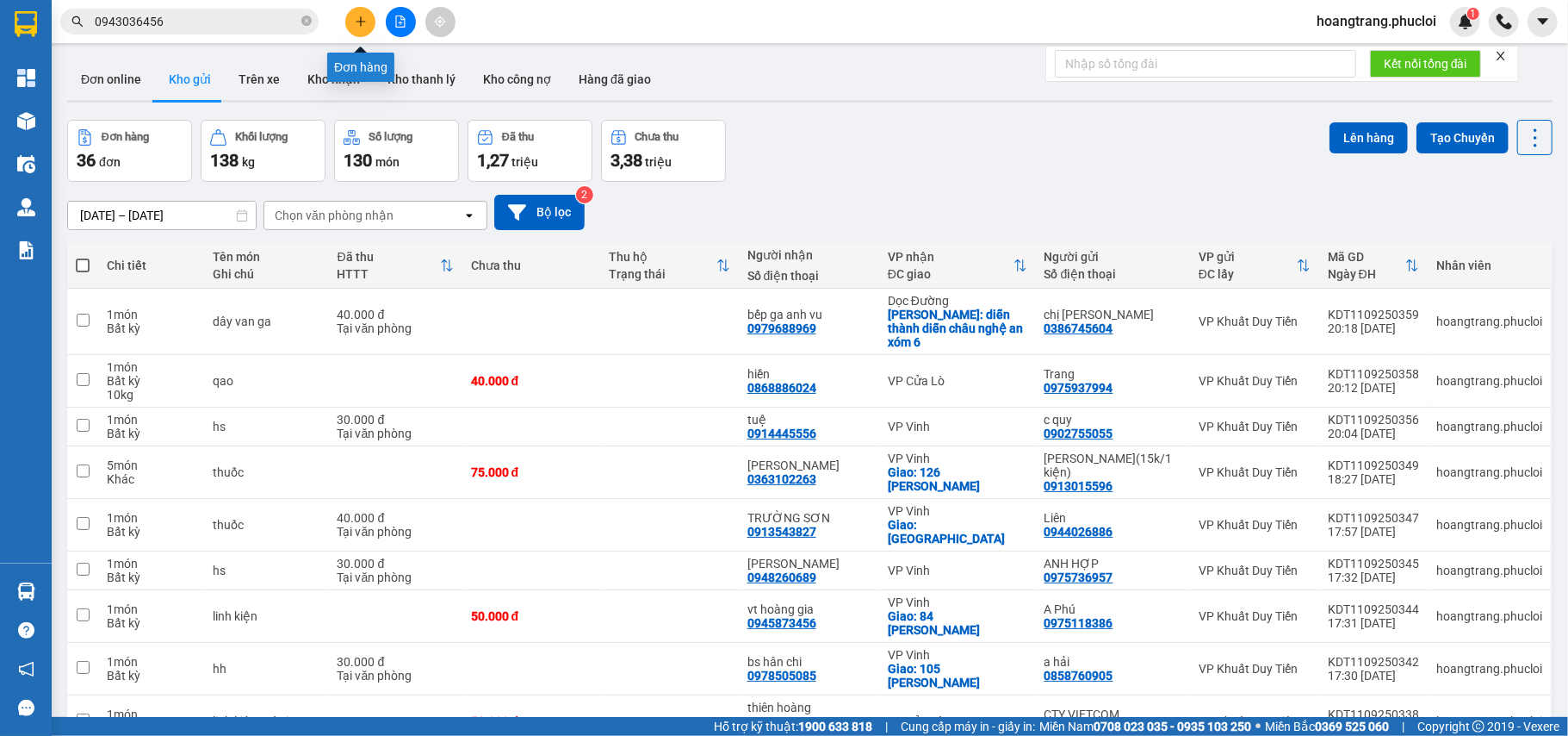
click at [362, 32] on button at bounding box center [360, 22] width 30 height 31
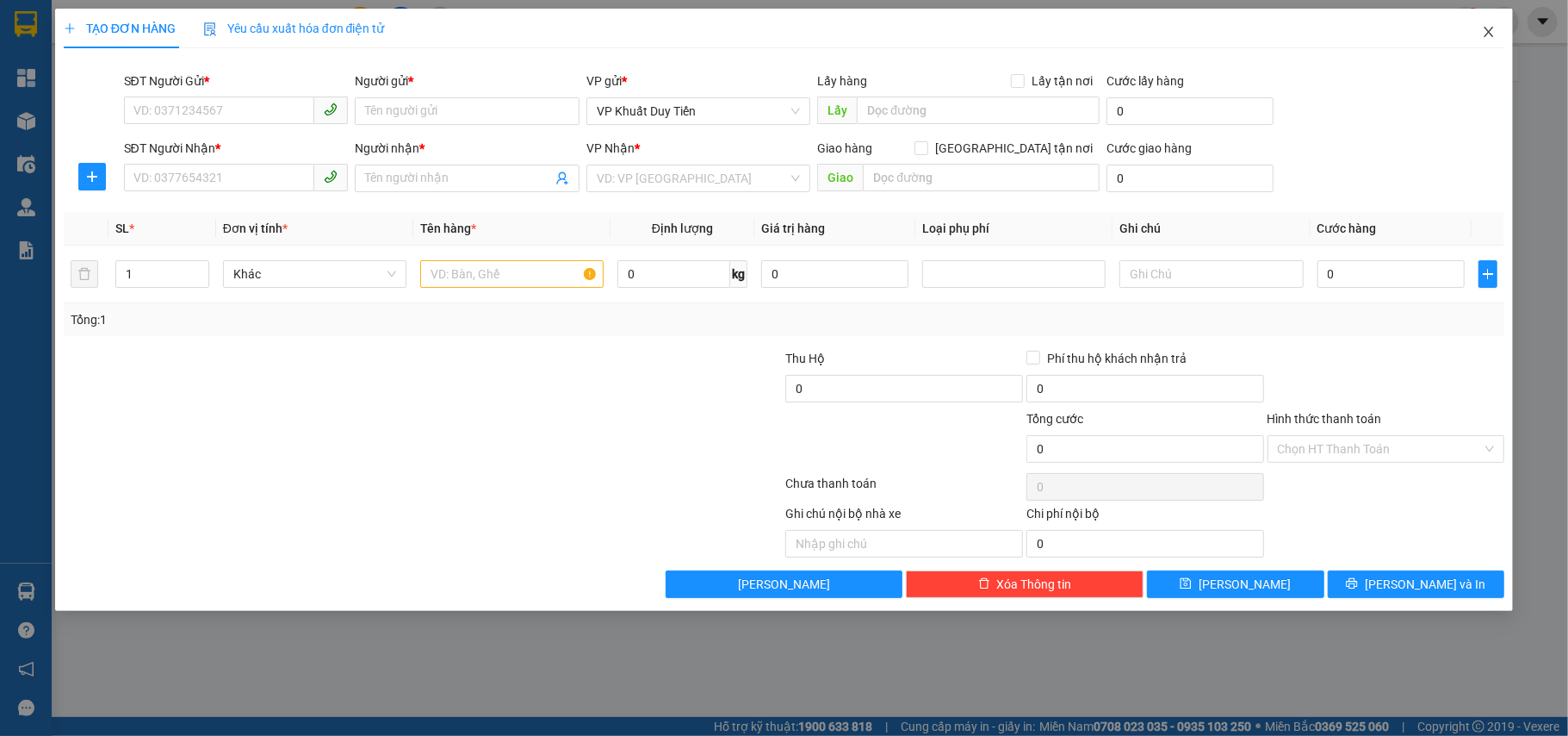
click at [1490, 35] on icon "close" at bounding box center [1489, 31] width 14 height 14
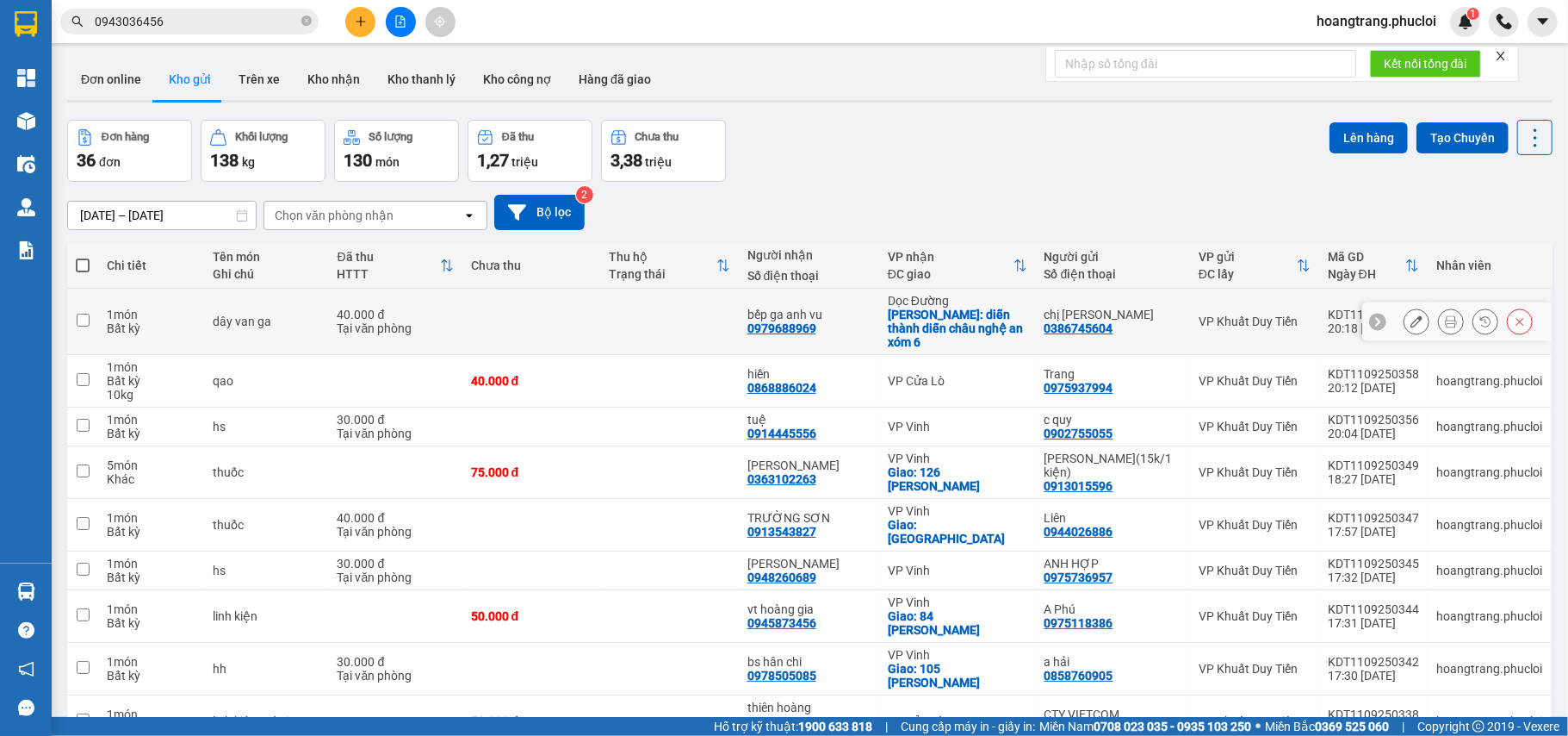
click at [1405, 328] on button at bounding box center [1417, 322] width 25 height 31
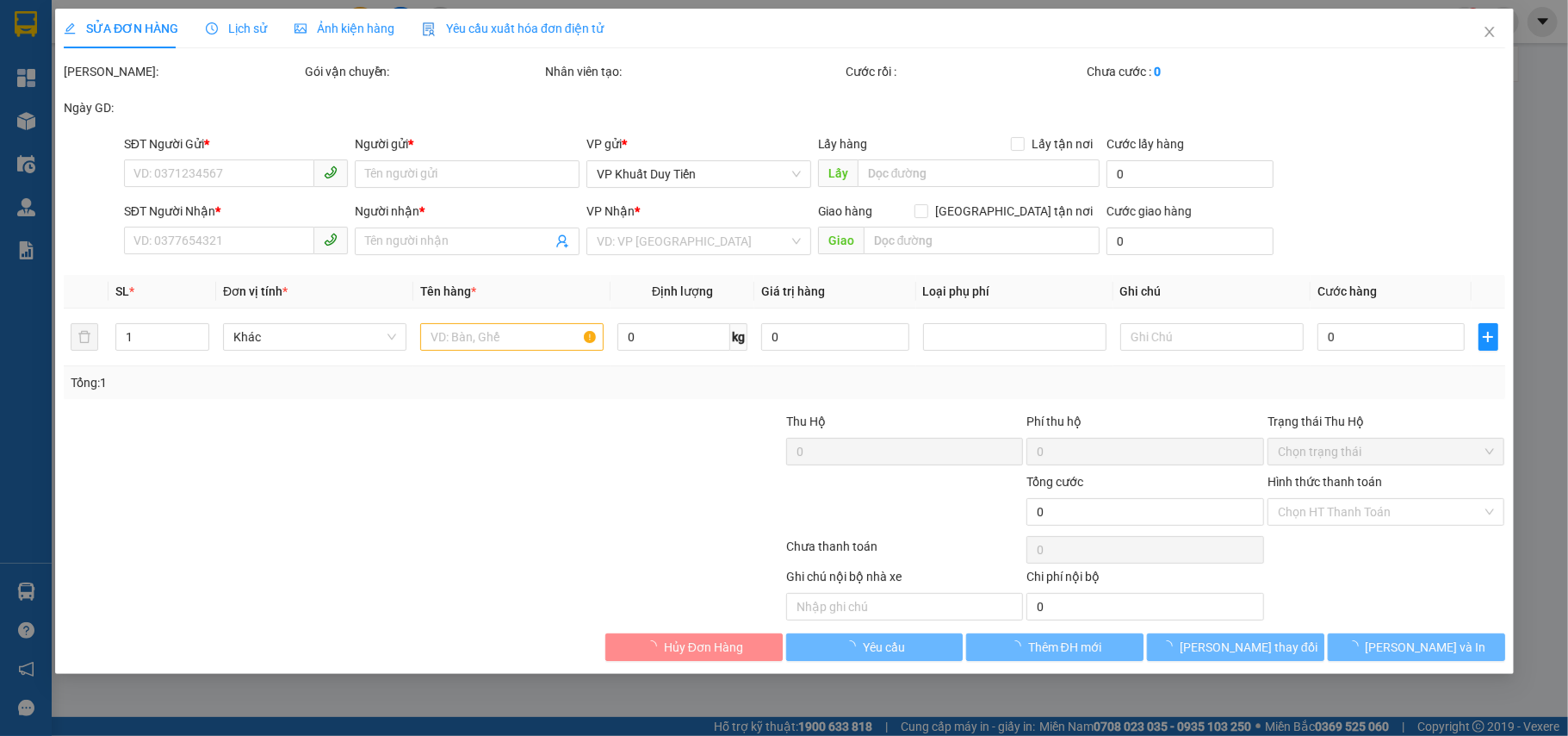
type input "0386745604"
type input "chị [PERSON_NAME]"
type input "0979688969"
type input "bếp ga anh vu"
checkbox input "true"
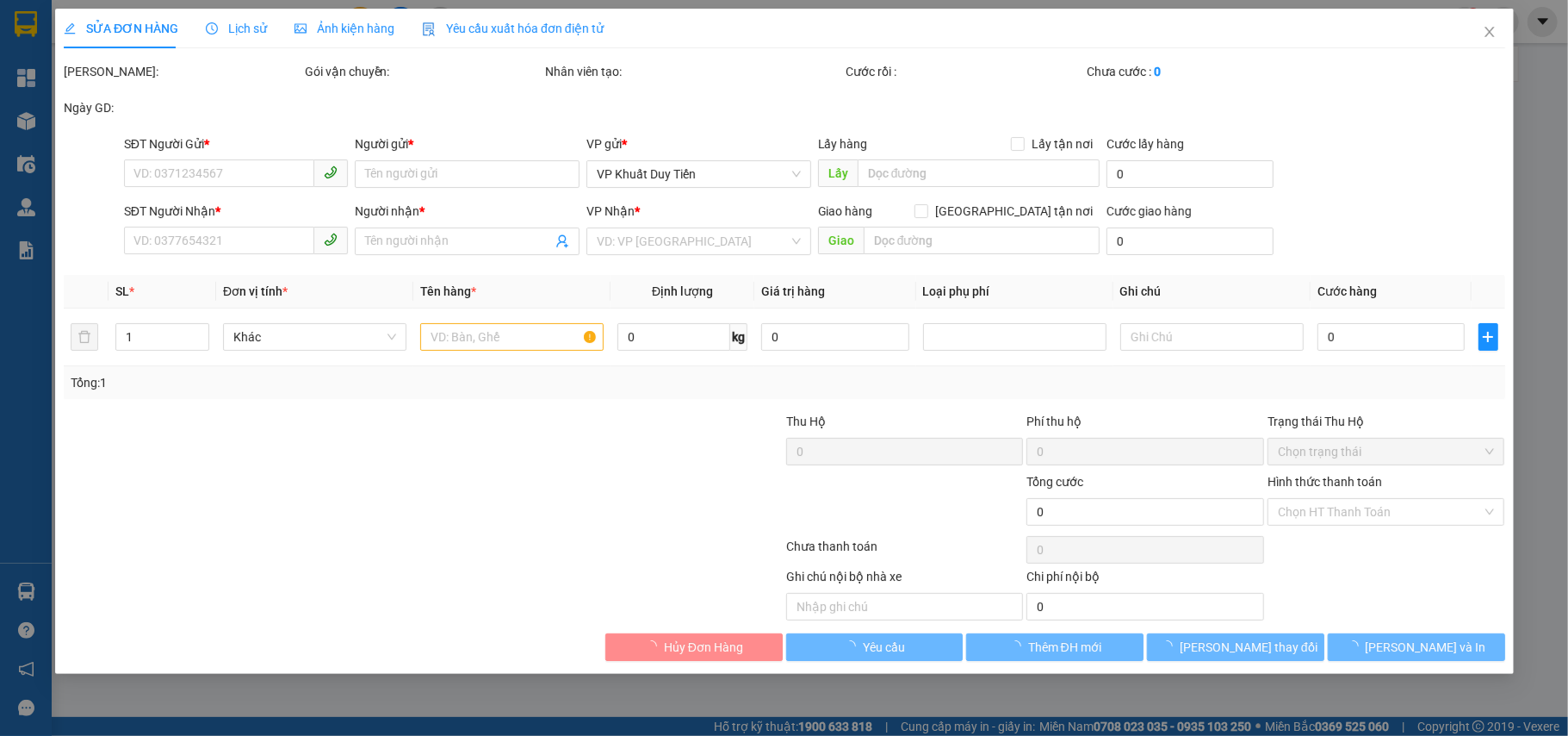
type input "diễn thành diễn châu nghệ an xóm 6"
type input "40.000"
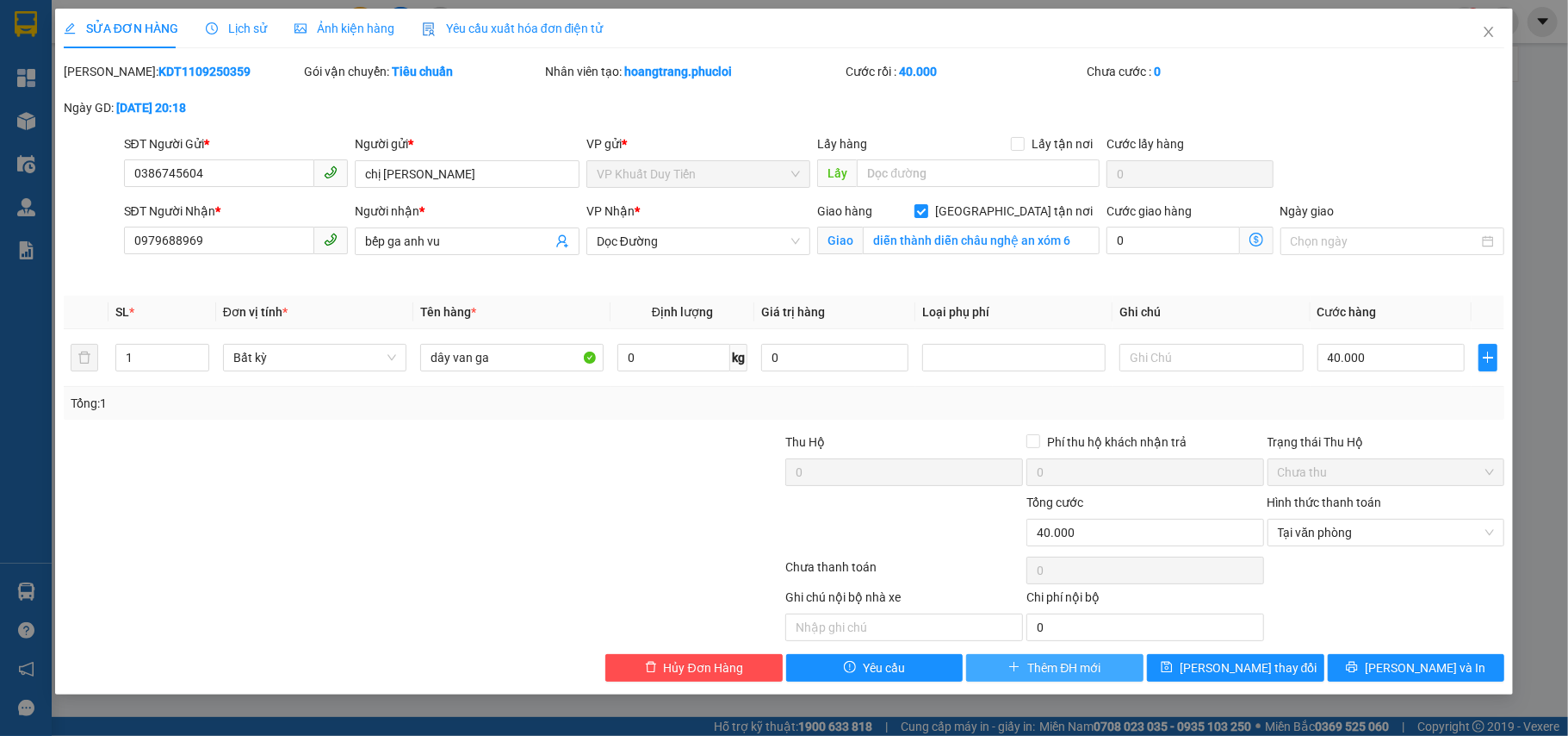
click at [1016, 673] on icon "plus" at bounding box center [1014, 666] width 12 height 12
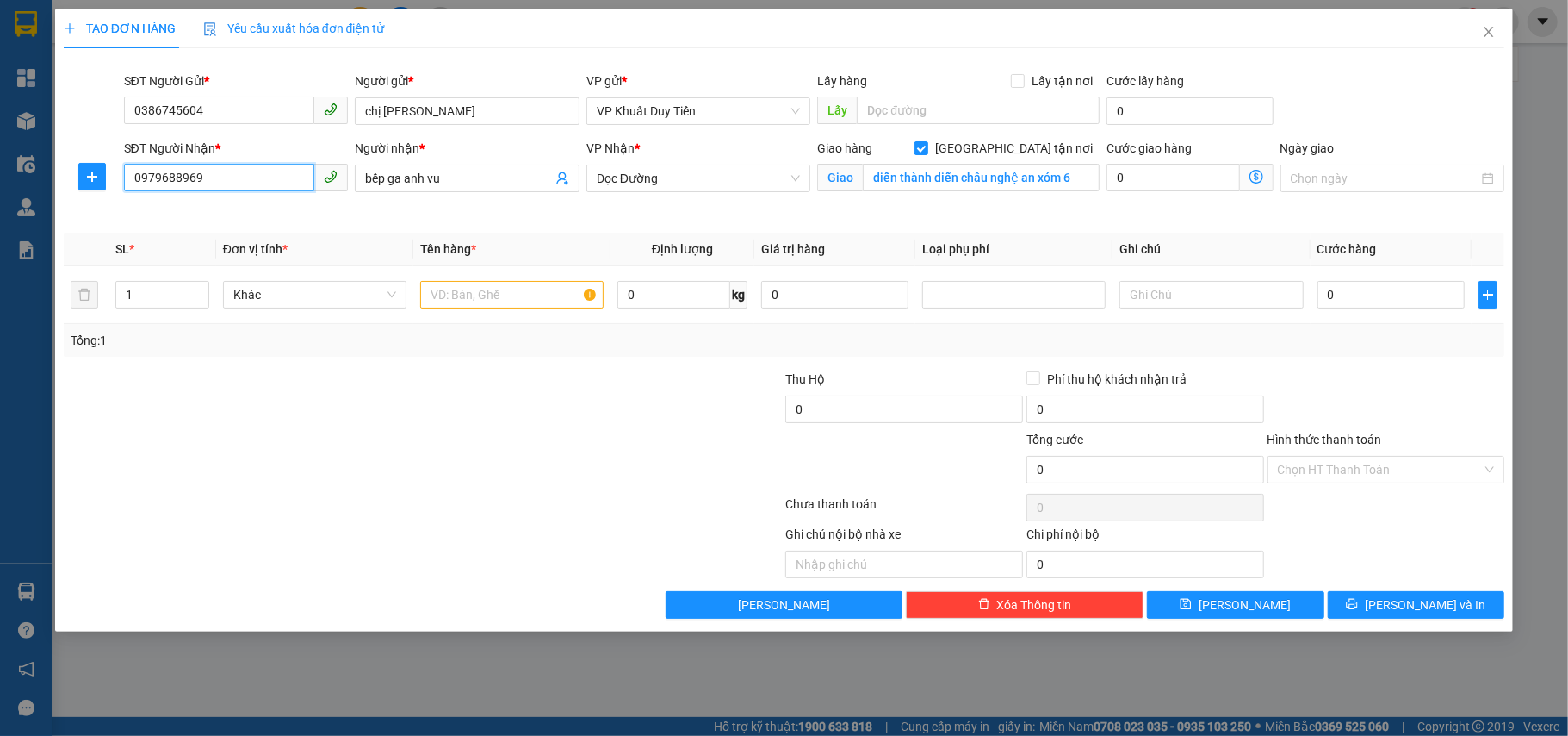
click at [252, 174] on input "0979688969" at bounding box center [219, 177] width 191 height 28
type input "0"
type input "0912552246"
click at [255, 208] on div "0912552246 - Em Hải" at bounding box center [236, 213] width 204 height 19
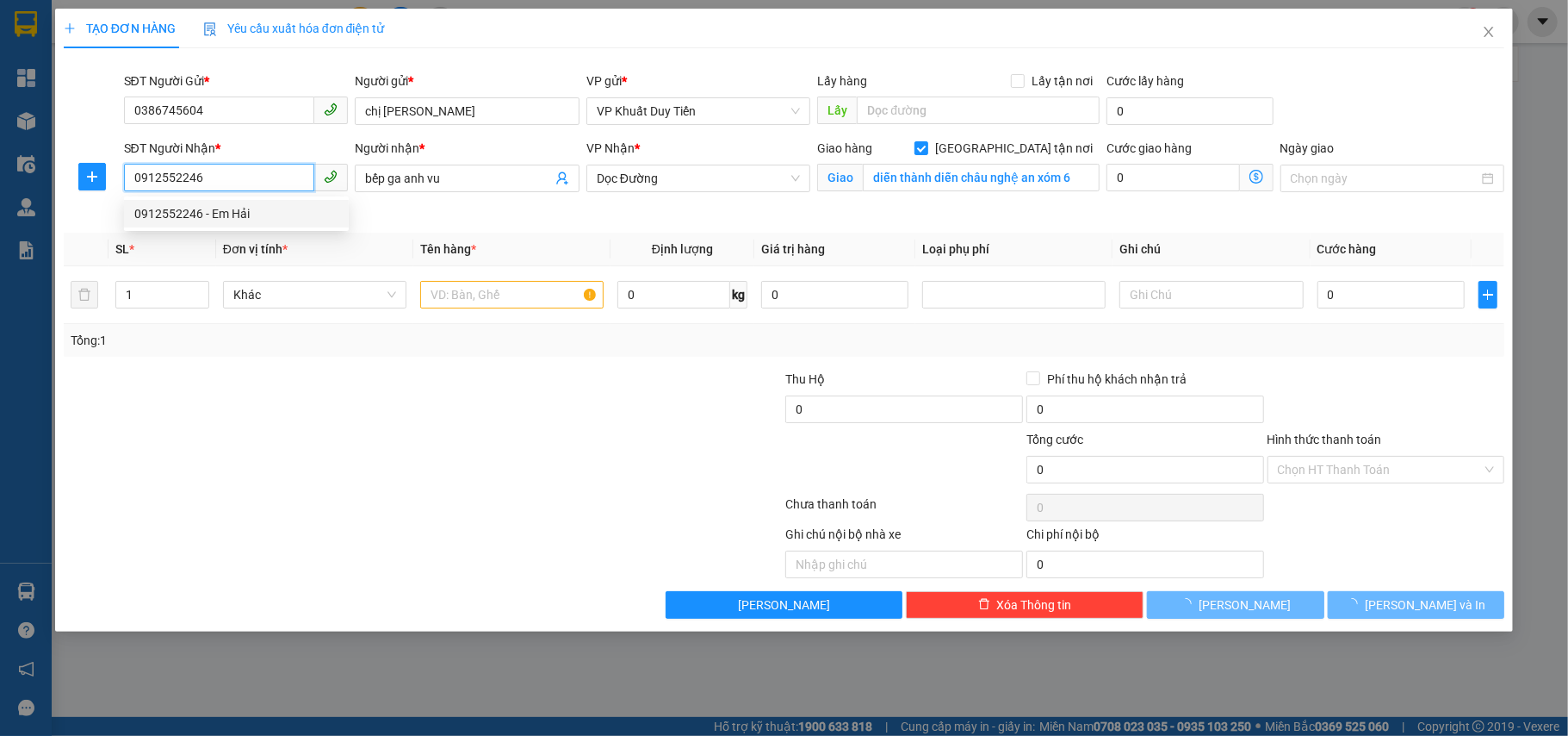
type input "Em Hải"
type input "130 Hà Huy Tập"
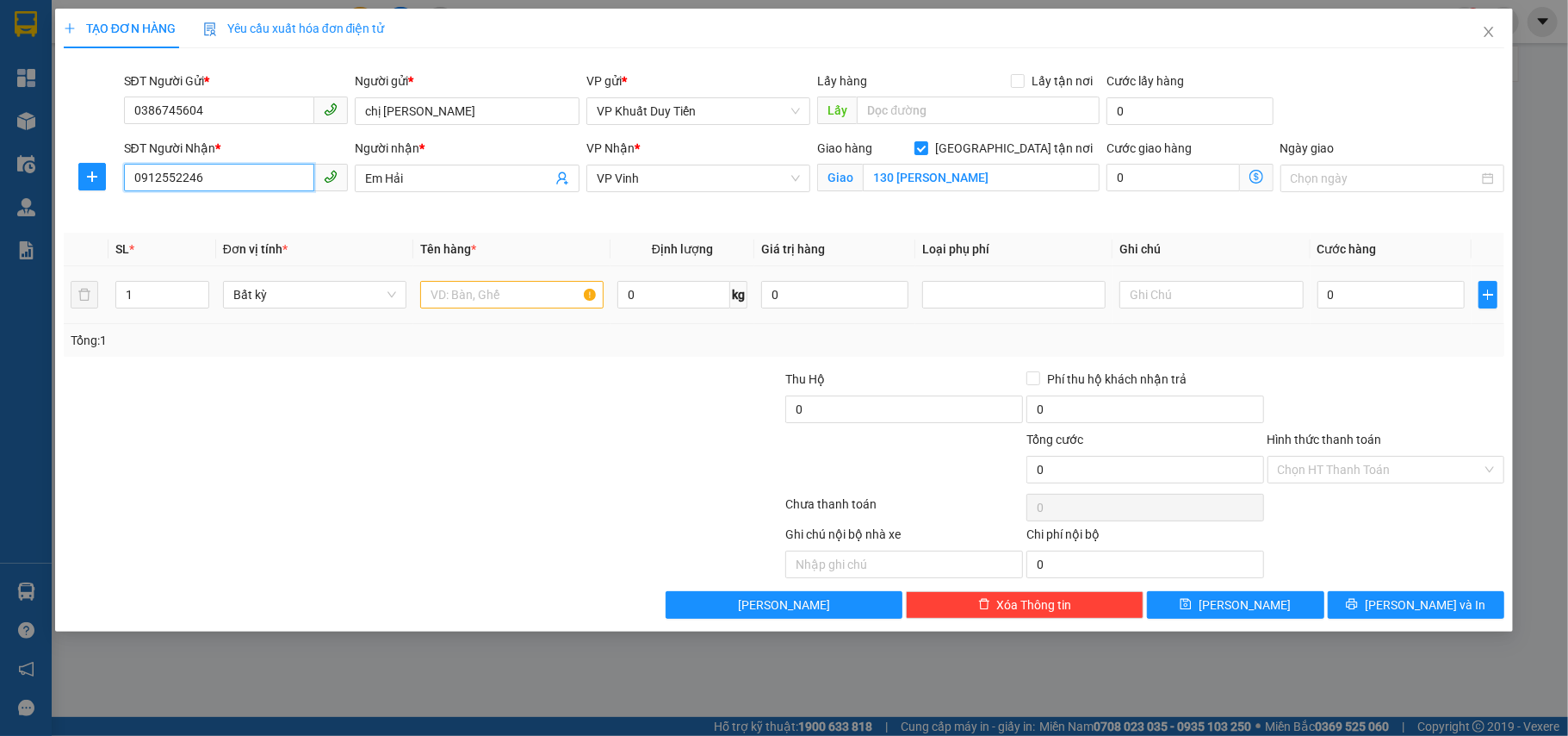
type input "0912552246"
click at [472, 291] on input "text" at bounding box center [512, 294] width 183 height 28
click at [136, 303] on input "1" at bounding box center [162, 294] width 92 height 26
type input "2"
click at [516, 322] on td at bounding box center [512, 295] width 197 height 58
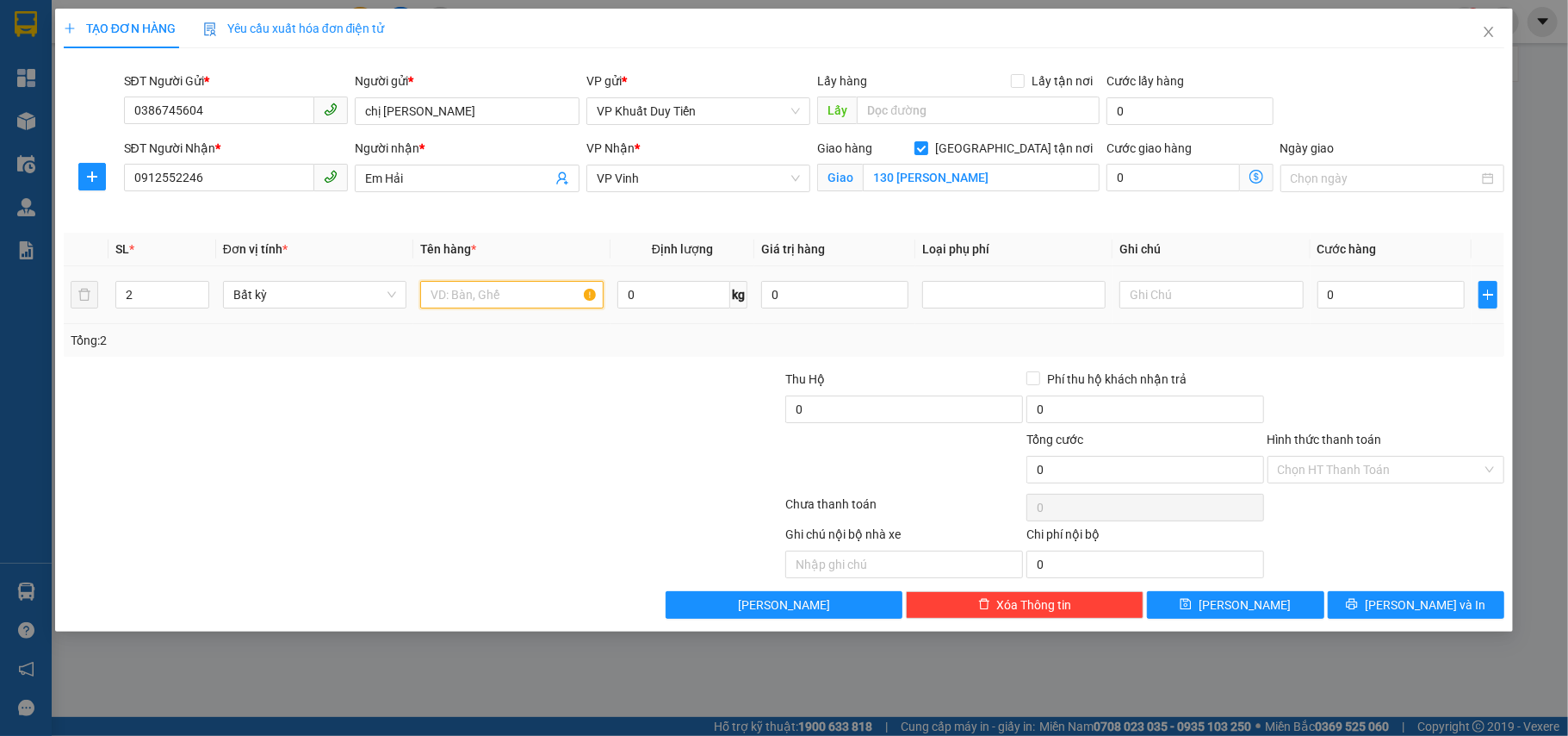
click at [523, 294] on input "text" at bounding box center [512, 294] width 183 height 28
type input "hh"
click at [1393, 283] on input "0" at bounding box center [1391, 294] width 148 height 28
type input "8"
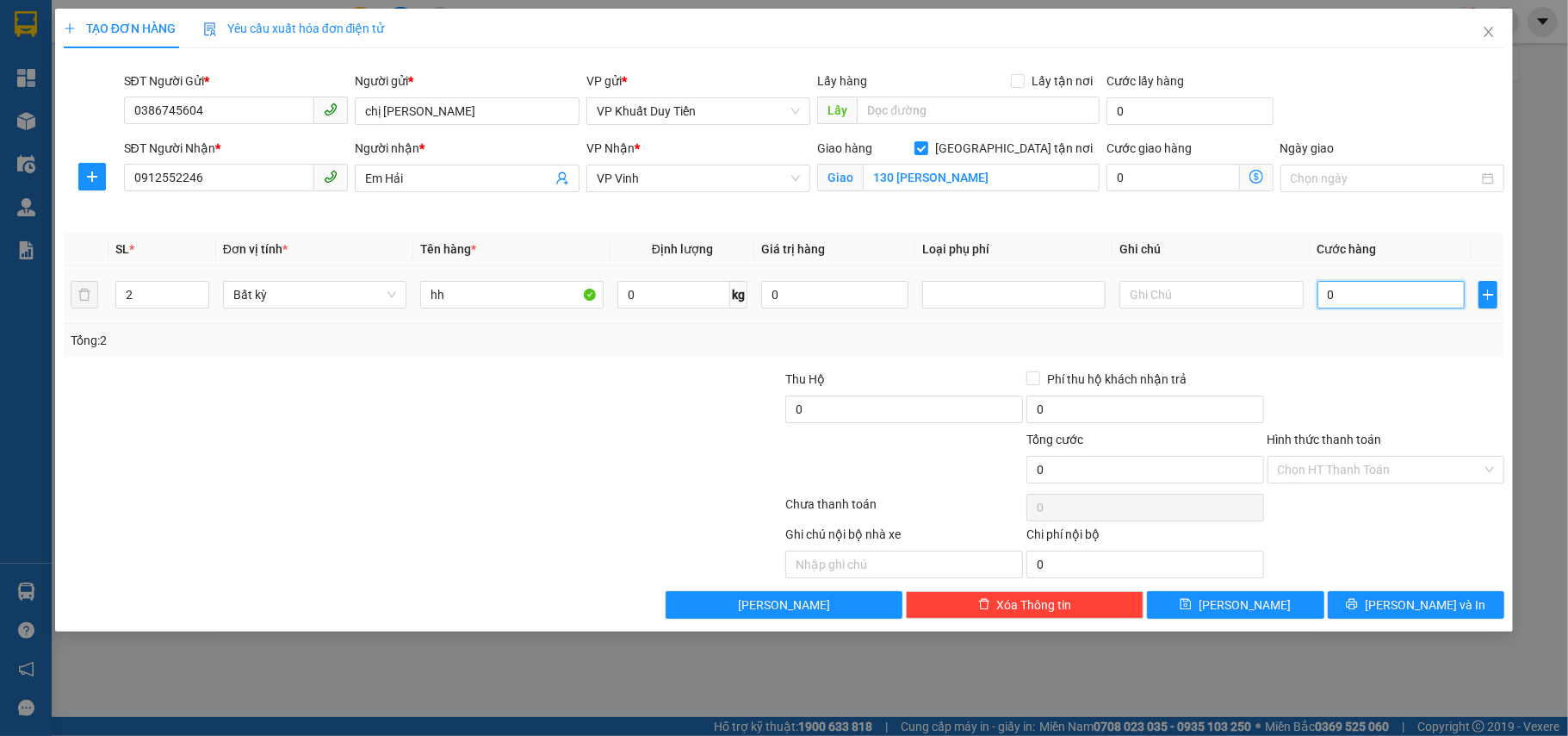
type input "8"
type input "80"
type input "80.000"
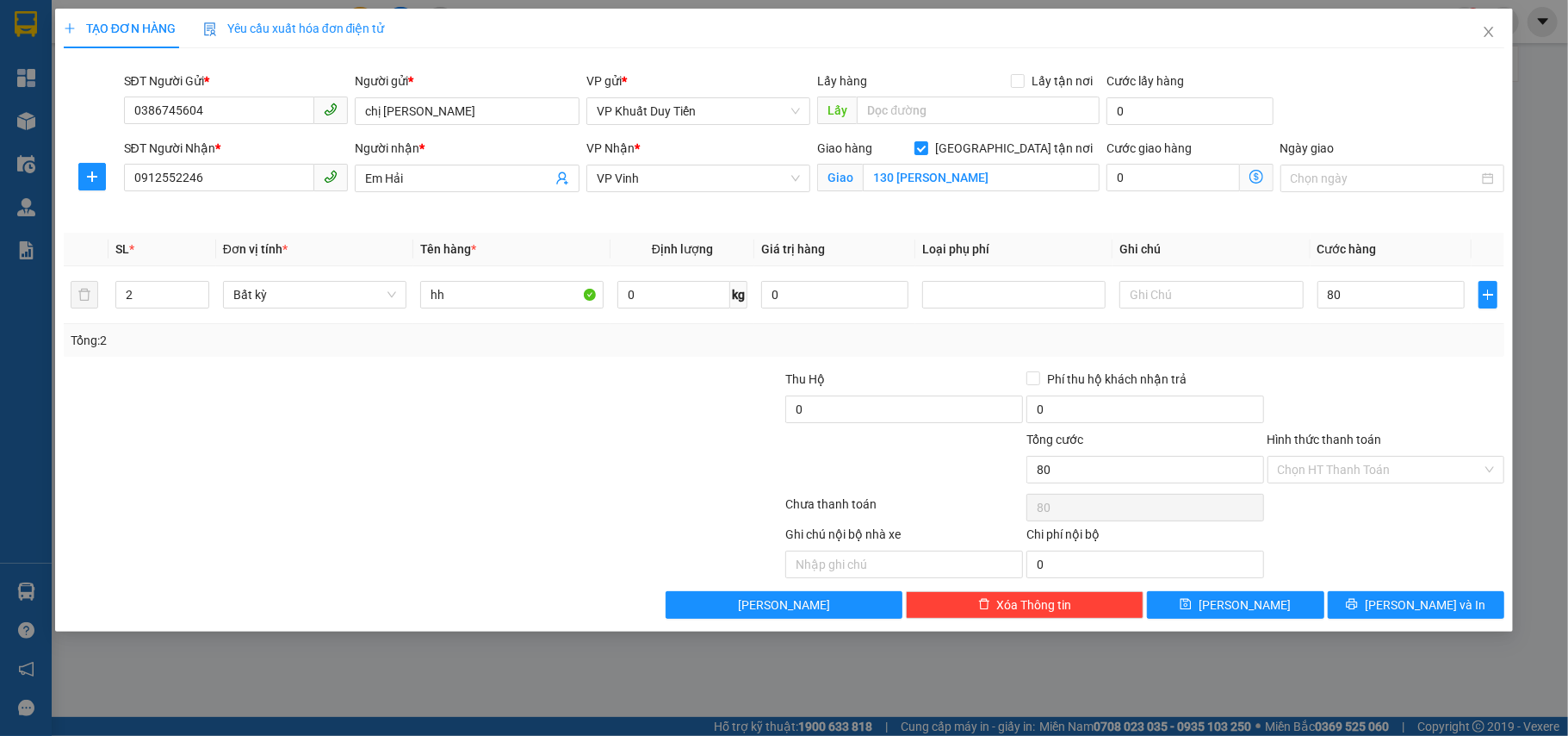
type input "80.000"
click at [1386, 425] on div at bounding box center [1386, 399] width 241 height 60
click at [1396, 605] on button "[PERSON_NAME] và In" at bounding box center [1417, 605] width 177 height 28
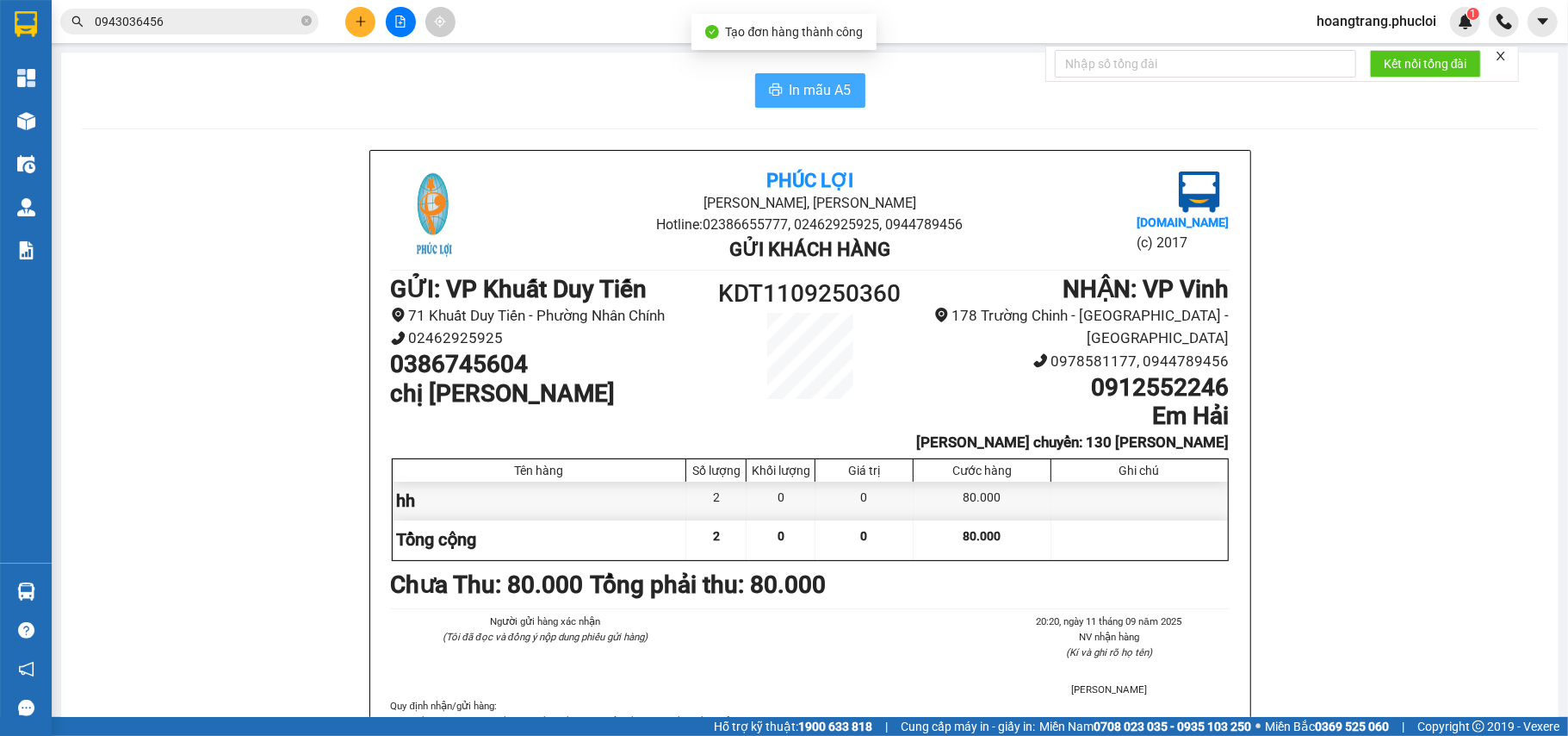
click at [821, 87] on span "In mẫu A5" at bounding box center [820, 91] width 62 height 22
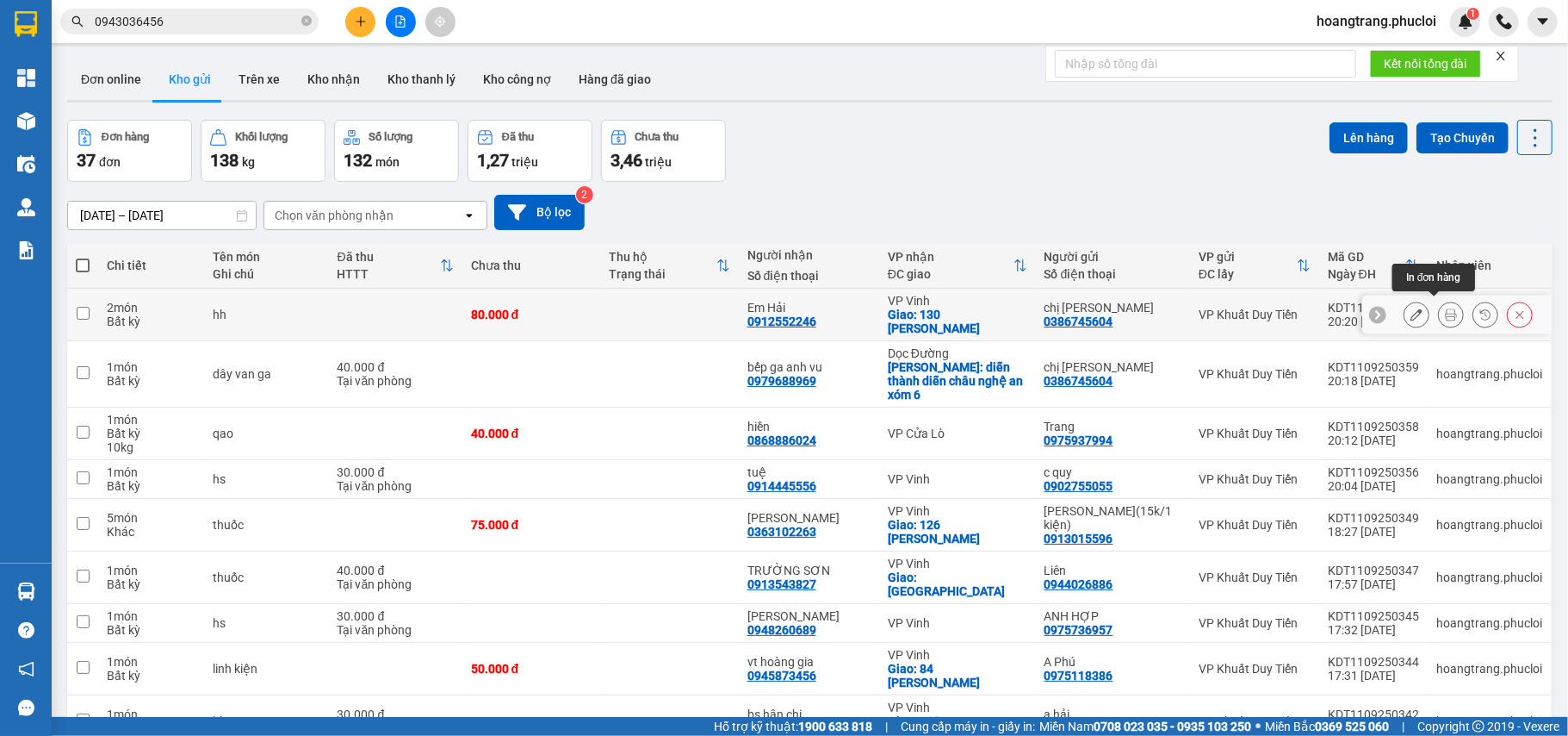
click at [1442, 314] on button at bounding box center [1451, 315] width 25 height 31
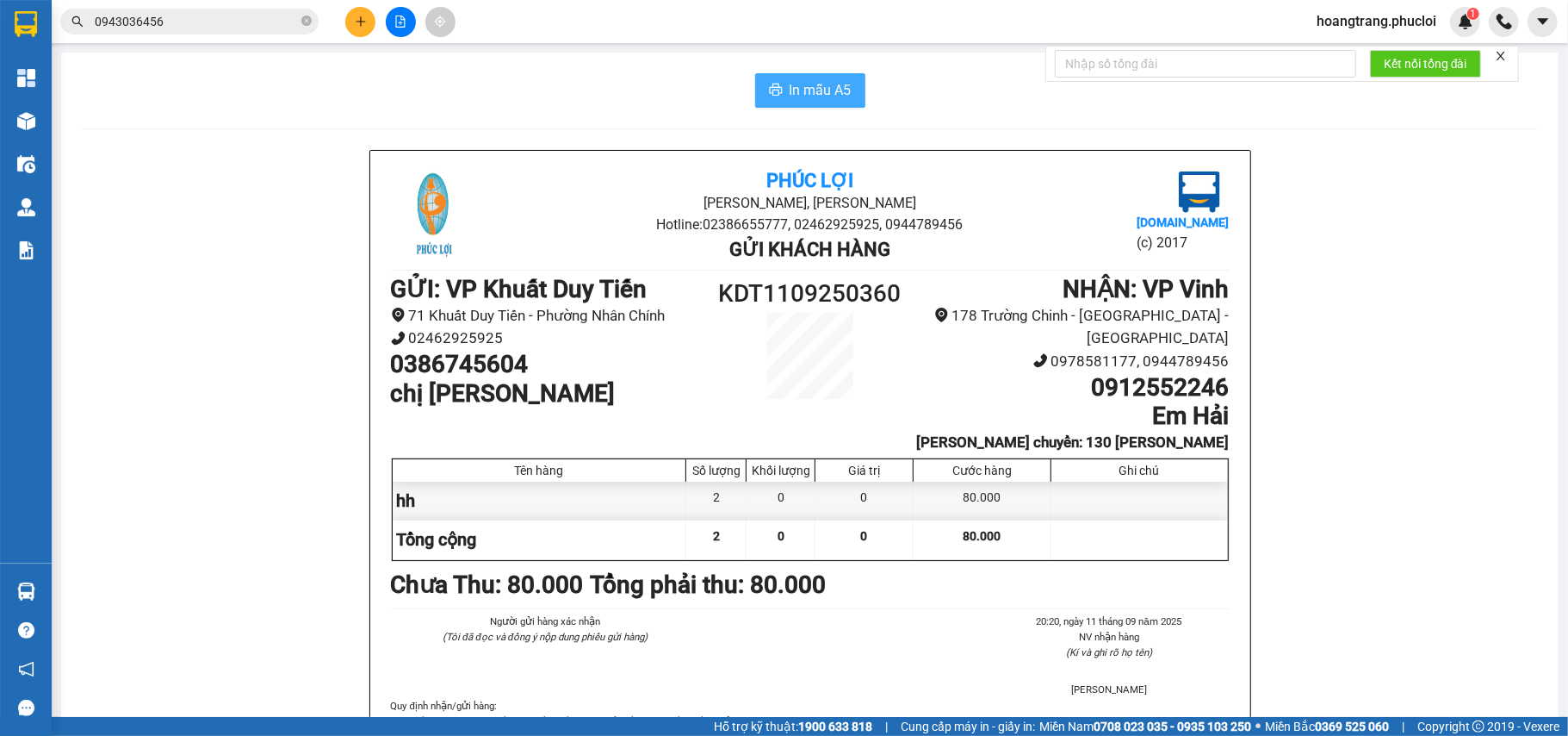
click at [828, 87] on span "In mẫu A5" at bounding box center [820, 91] width 62 height 22
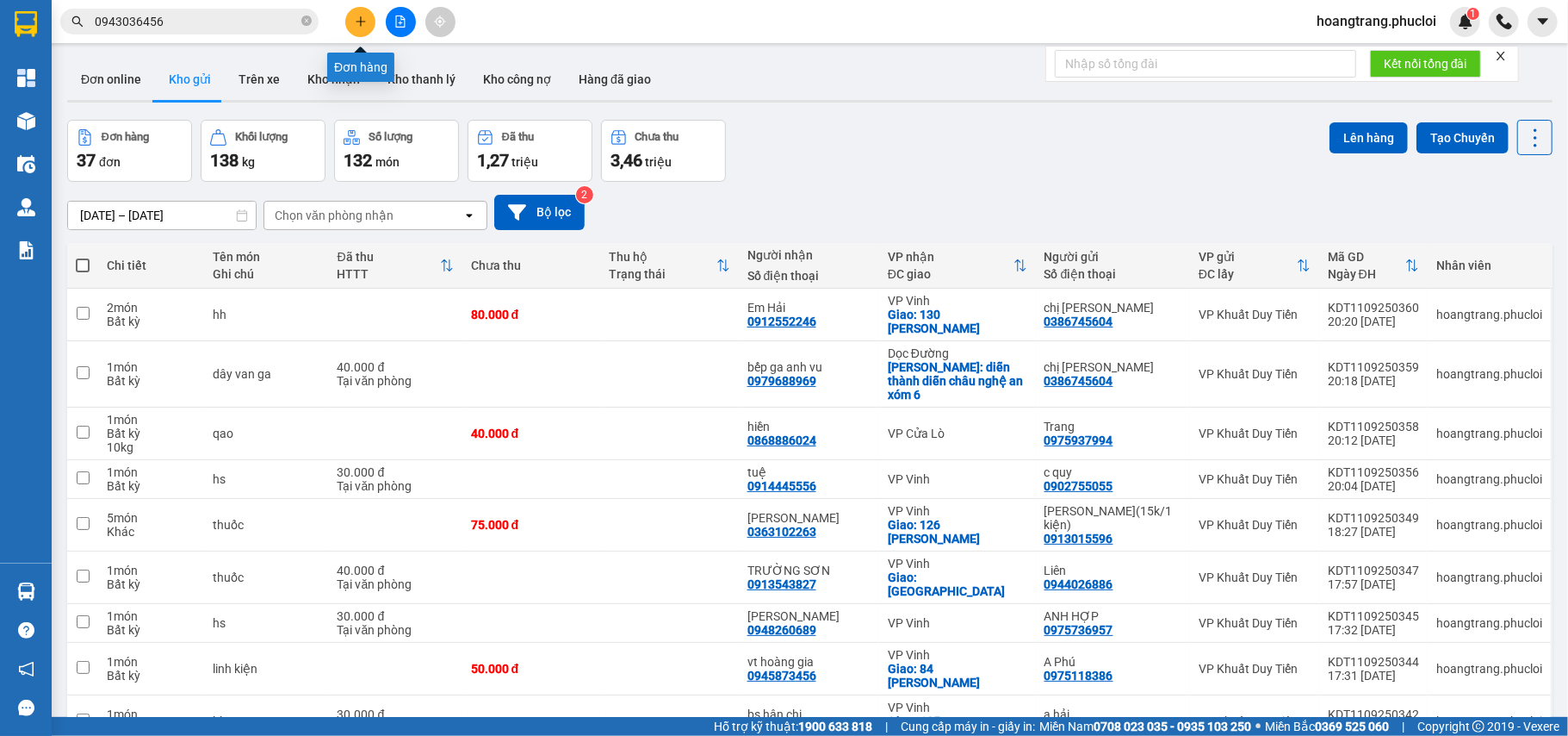
click at [355, 18] on icon "plus" at bounding box center [361, 22] width 12 height 12
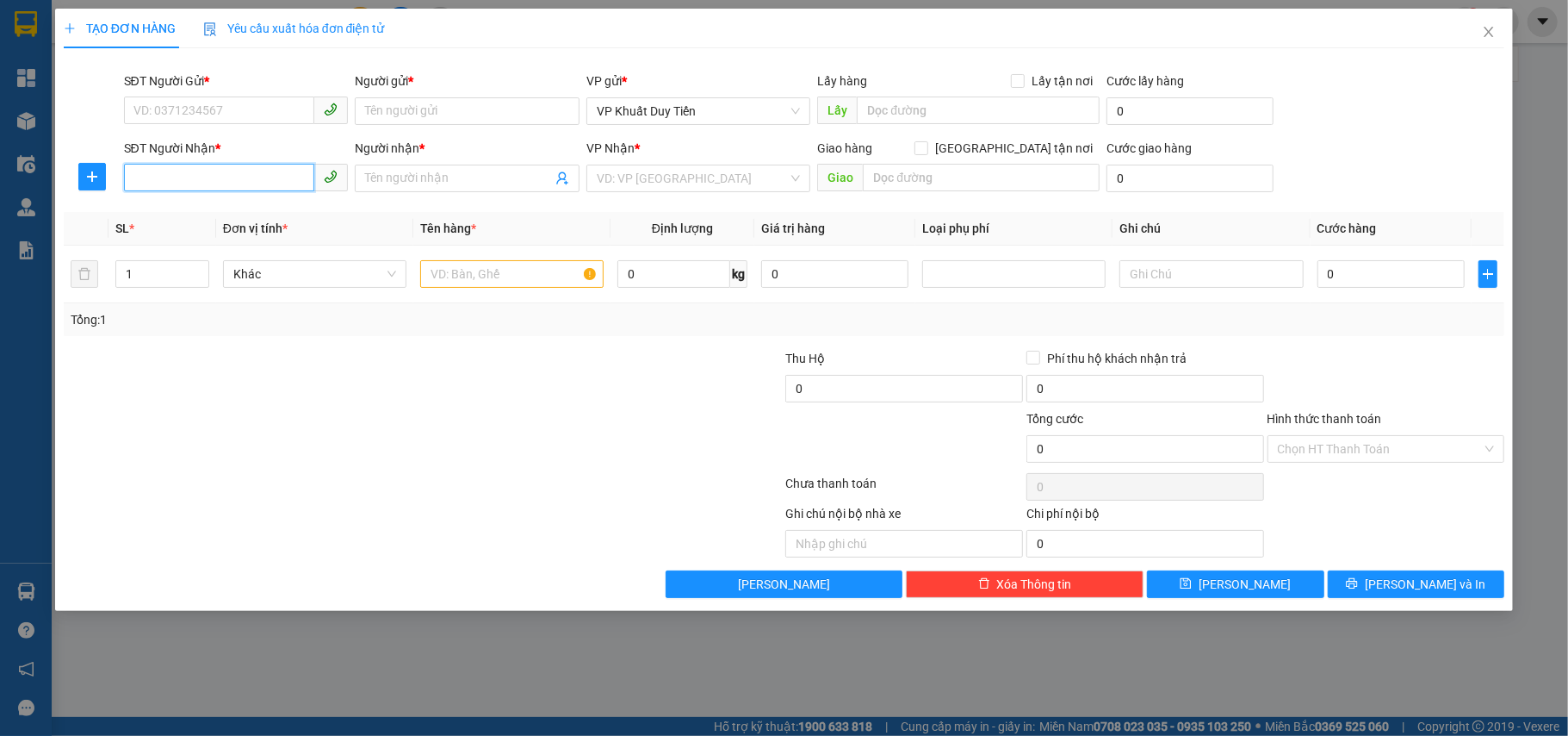
click at [252, 173] on input "SĐT Người Nhận *" at bounding box center [219, 177] width 191 height 28
drag, startPoint x: 250, startPoint y: 173, endPoint x: 88, endPoint y: 180, distance: 162.2
click at [88, 180] on div "SĐT Người Nhận * 0961995945 0961995945 Người nhận * Tên người nhận VP Nhận * VD…" at bounding box center [784, 168] width 1445 height 60
type input "0961995945"
click at [239, 119] on input "SĐT Người Gửi *" at bounding box center [219, 110] width 191 height 28
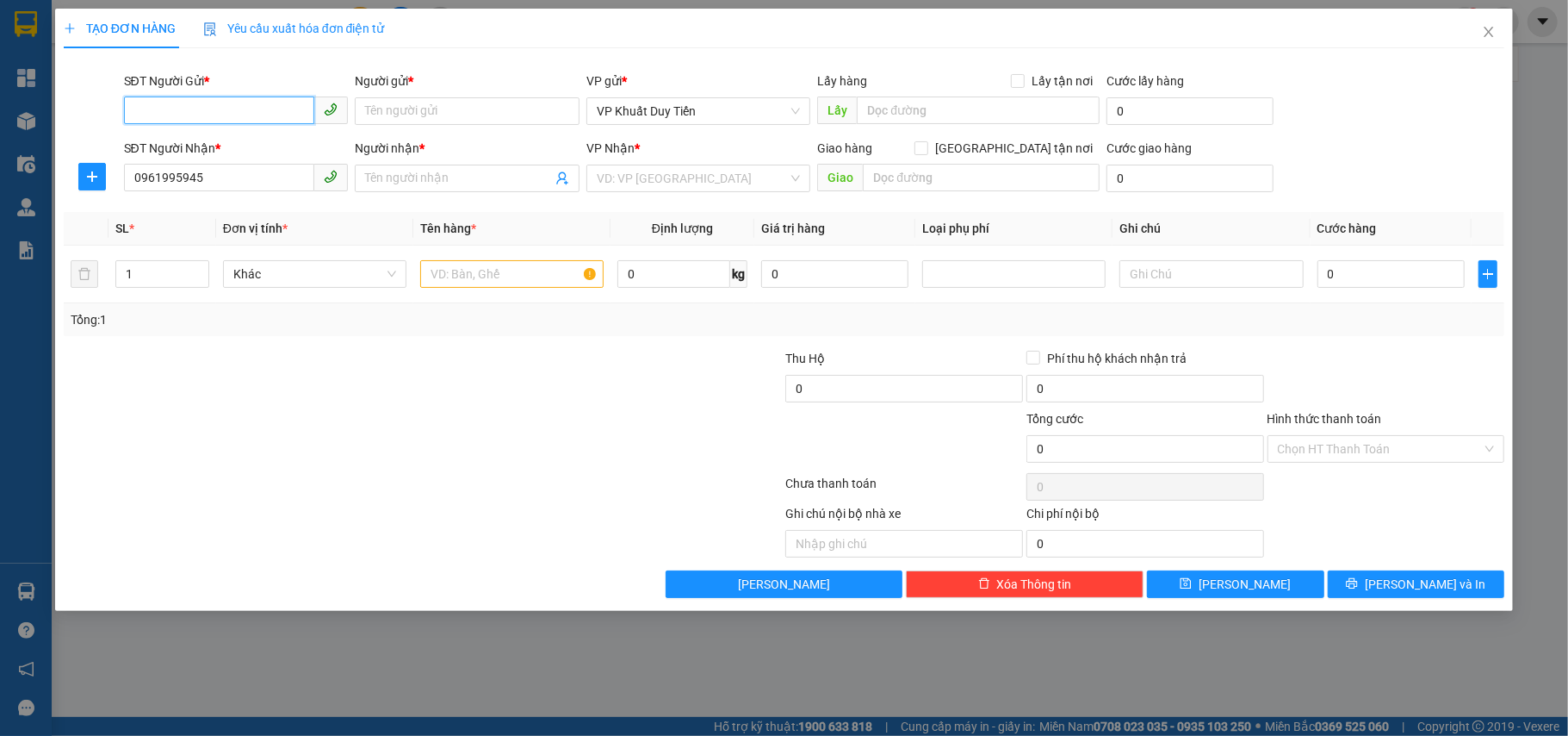
paste input "0961995945"
type input "0961995945"
drag, startPoint x: 140, startPoint y: 114, endPoint x: 38, endPoint y: 124, distance: 102.5
click at [38, 124] on div "TẠO ĐƠN HÀNG Yêu cầu xuất hóa đơn điện tử Transit Pickup Surcharge Ids Transit …" at bounding box center [784, 368] width 1568 height 736
click at [388, 100] on input "Người gửi *" at bounding box center [467, 111] width 224 height 28
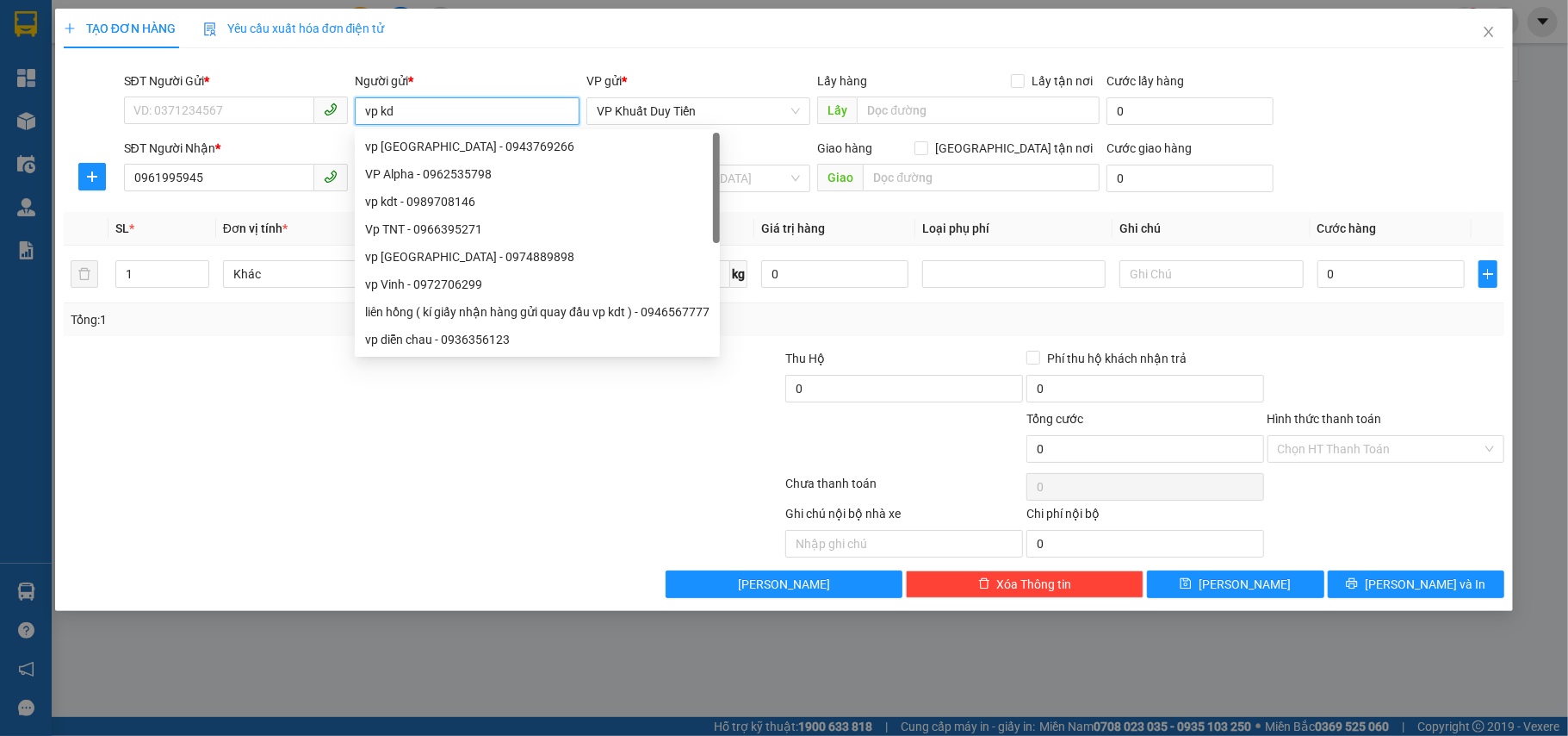
type input "vp kdt"
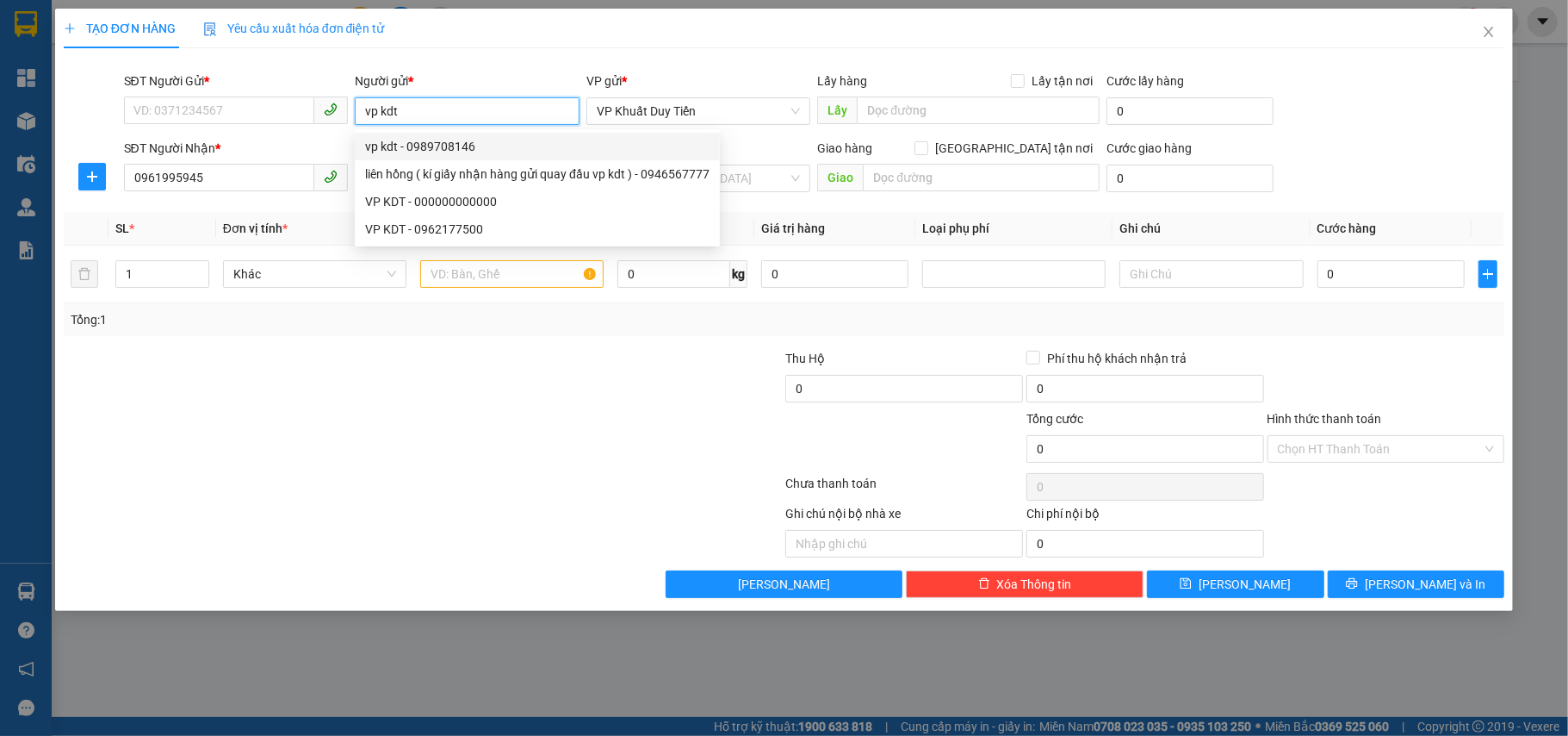
click at [508, 143] on div "vp kdt - 0989708146" at bounding box center [537, 146] width 344 height 19
type input "0989708146"
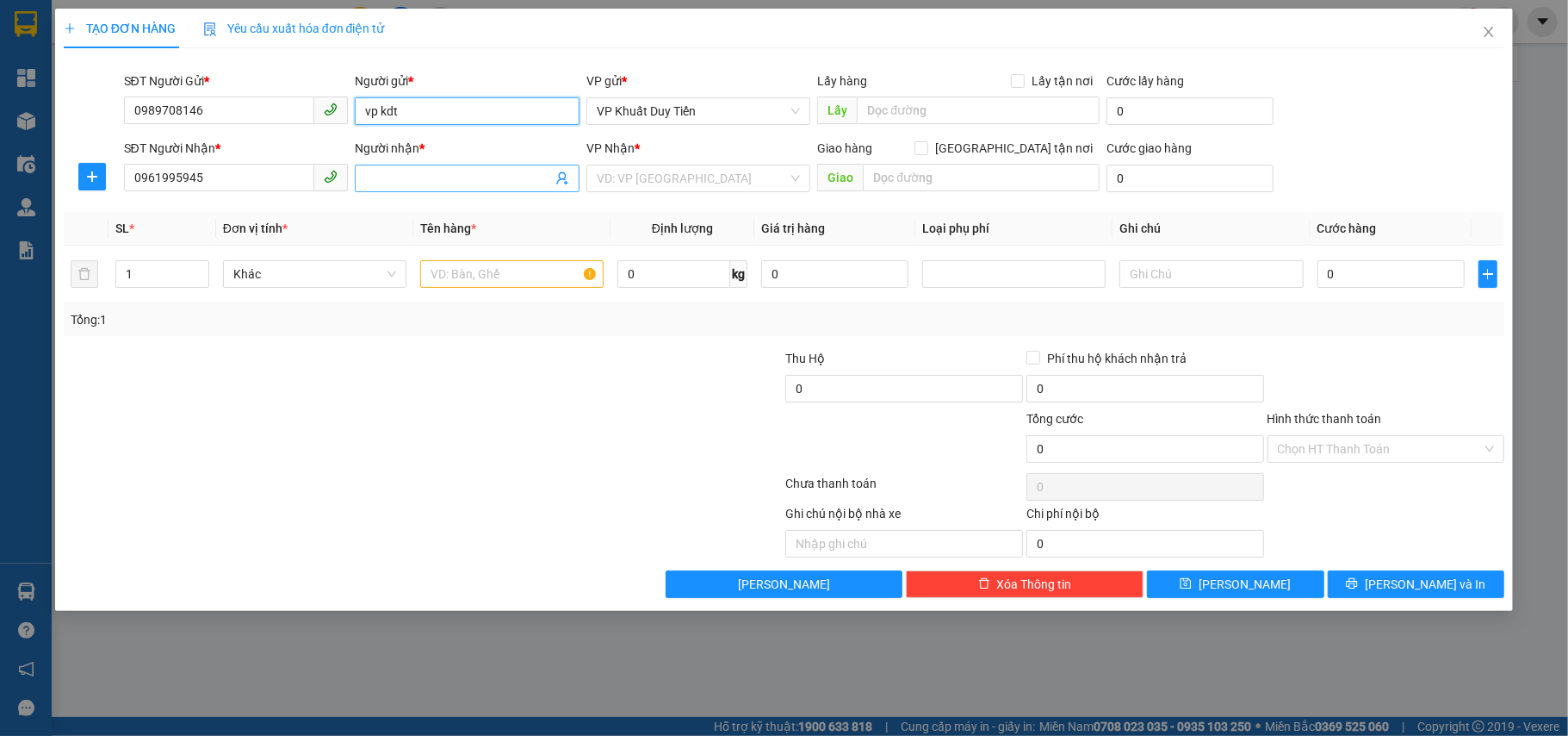
type input "vp kdt"
click at [469, 173] on input "Người nhận *" at bounding box center [458, 178] width 187 height 19
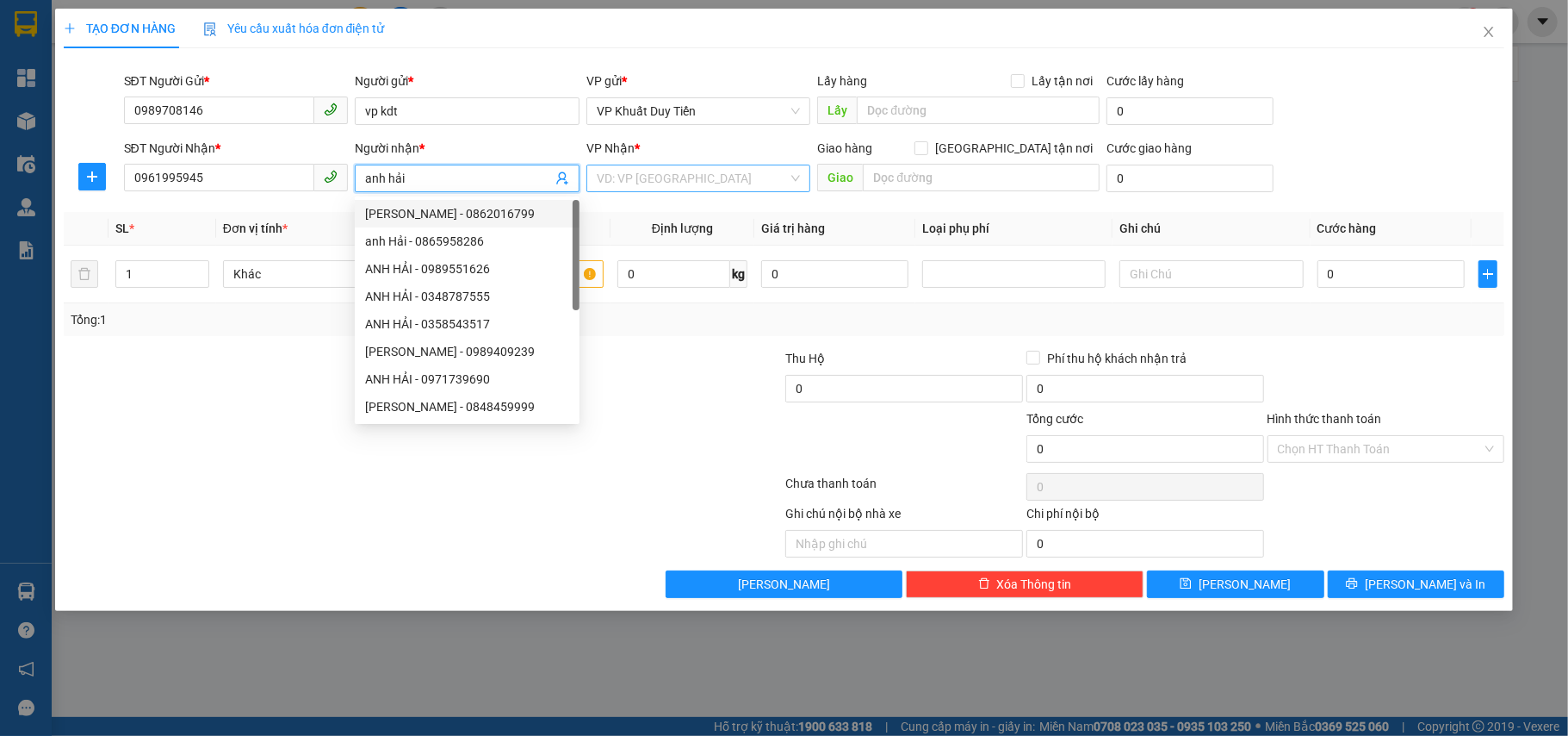
type input "anh hải"
click at [660, 181] on input "search" at bounding box center [693, 178] width 192 height 26
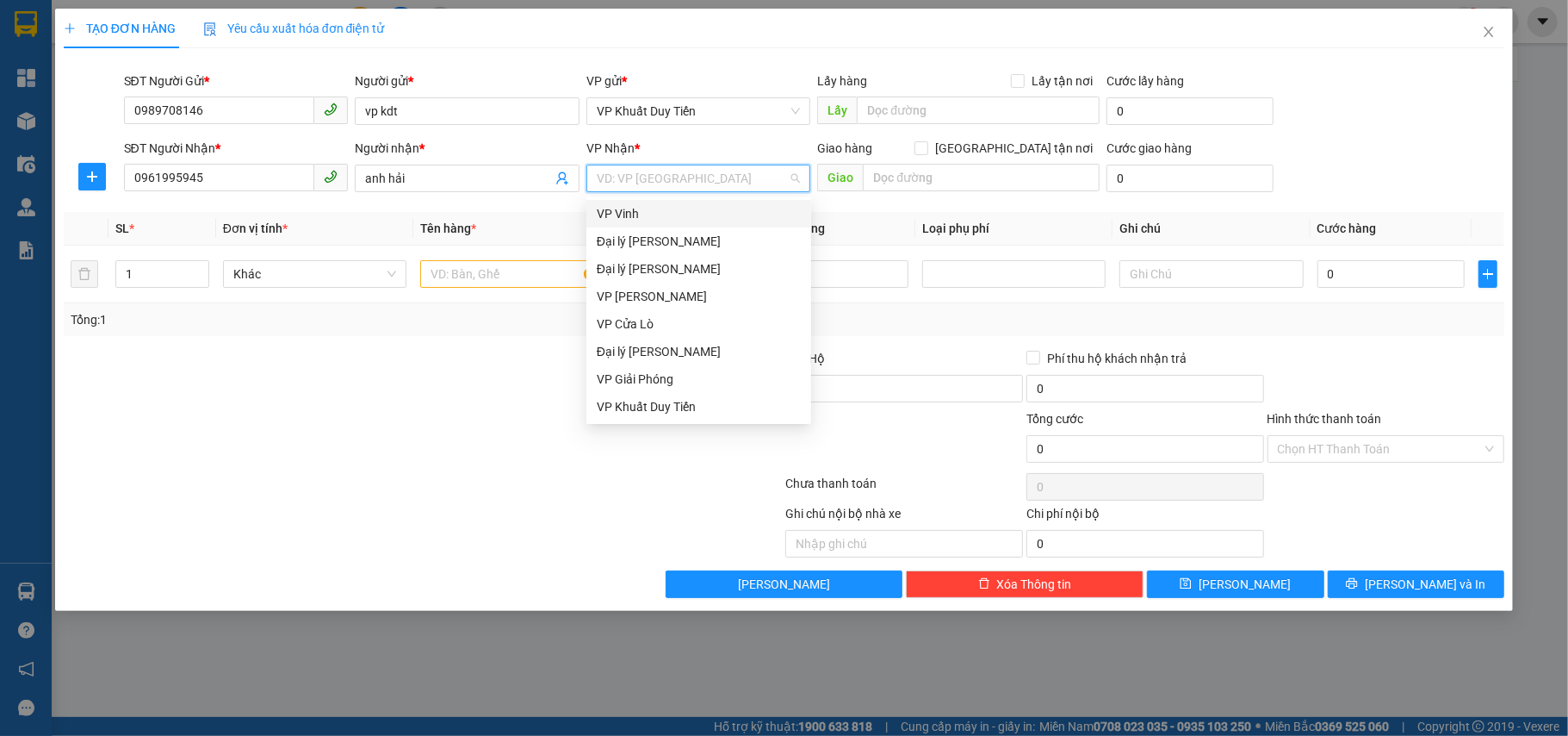
click at [673, 212] on div "VP Vinh" at bounding box center [698, 213] width 204 height 19
click at [706, 404] on div "Dọc Đường" at bounding box center [698, 406] width 204 height 19
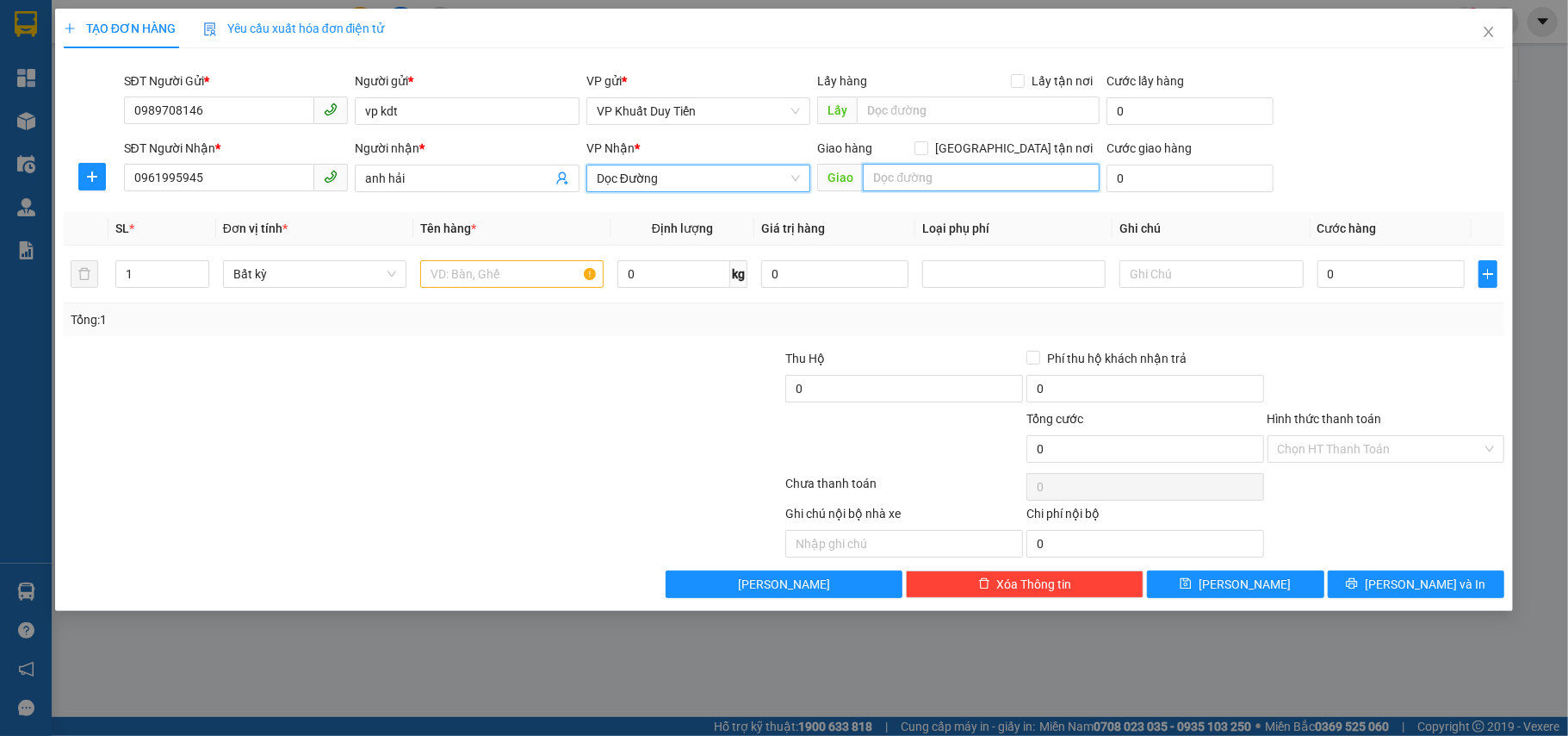
click at [954, 183] on input "text" at bounding box center [981, 177] width 237 height 28
click at [1010, 155] on label "[GEOGRAPHIC_DATA] tận nơi" at bounding box center [1007, 148] width 185 height 19
click at [927, 153] on input "[GEOGRAPHIC_DATA] tận nơi" at bounding box center [921, 148] width 12 height 12
checkbox input "true"
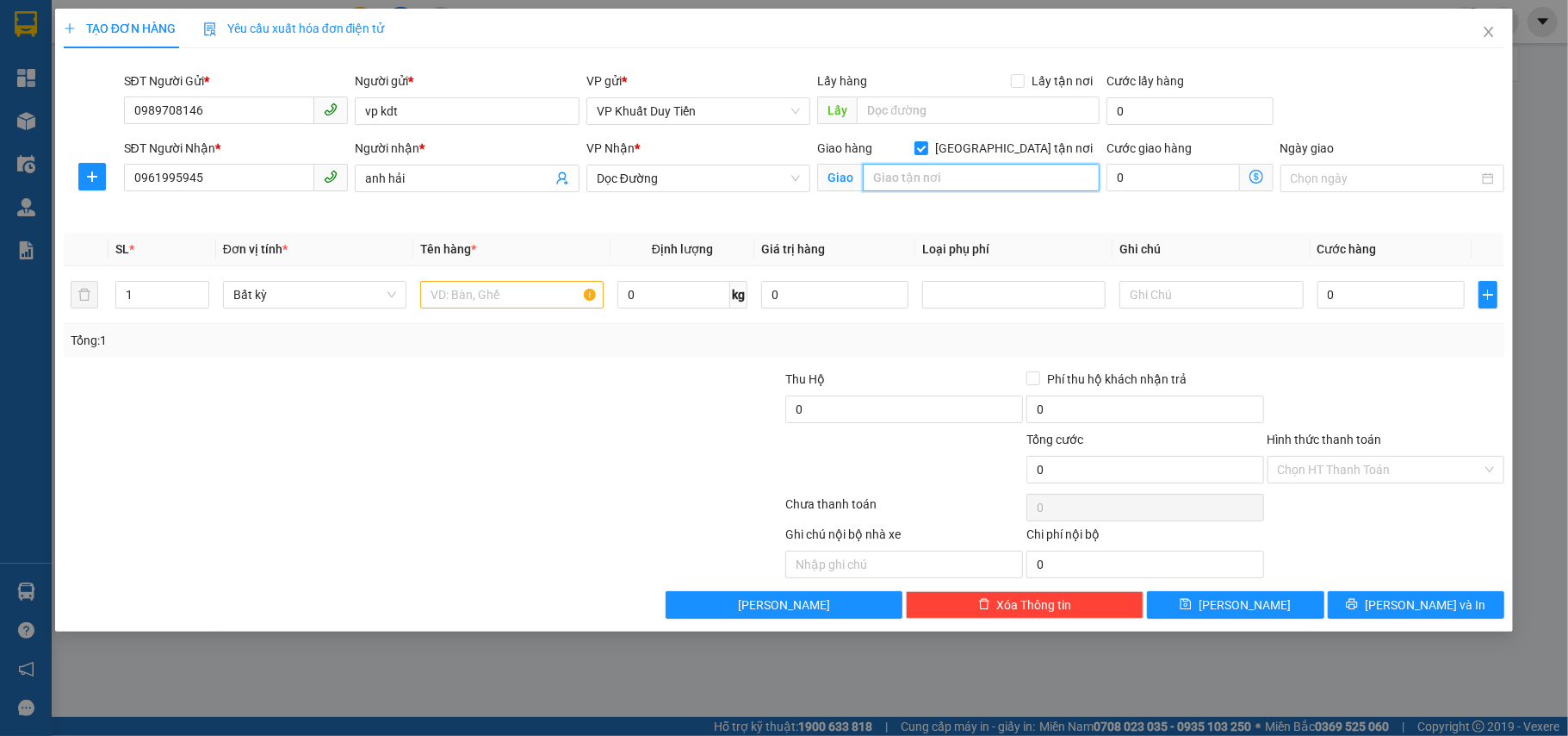
click at [966, 180] on input "text" at bounding box center [981, 177] width 237 height 28
type input "khối 7"
click at [525, 296] on input "text" at bounding box center [512, 294] width 183 height 28
type input "máy tính"
click at [1411, 300] on input "0" at bounding box center [1391, 294] width 148 height 28
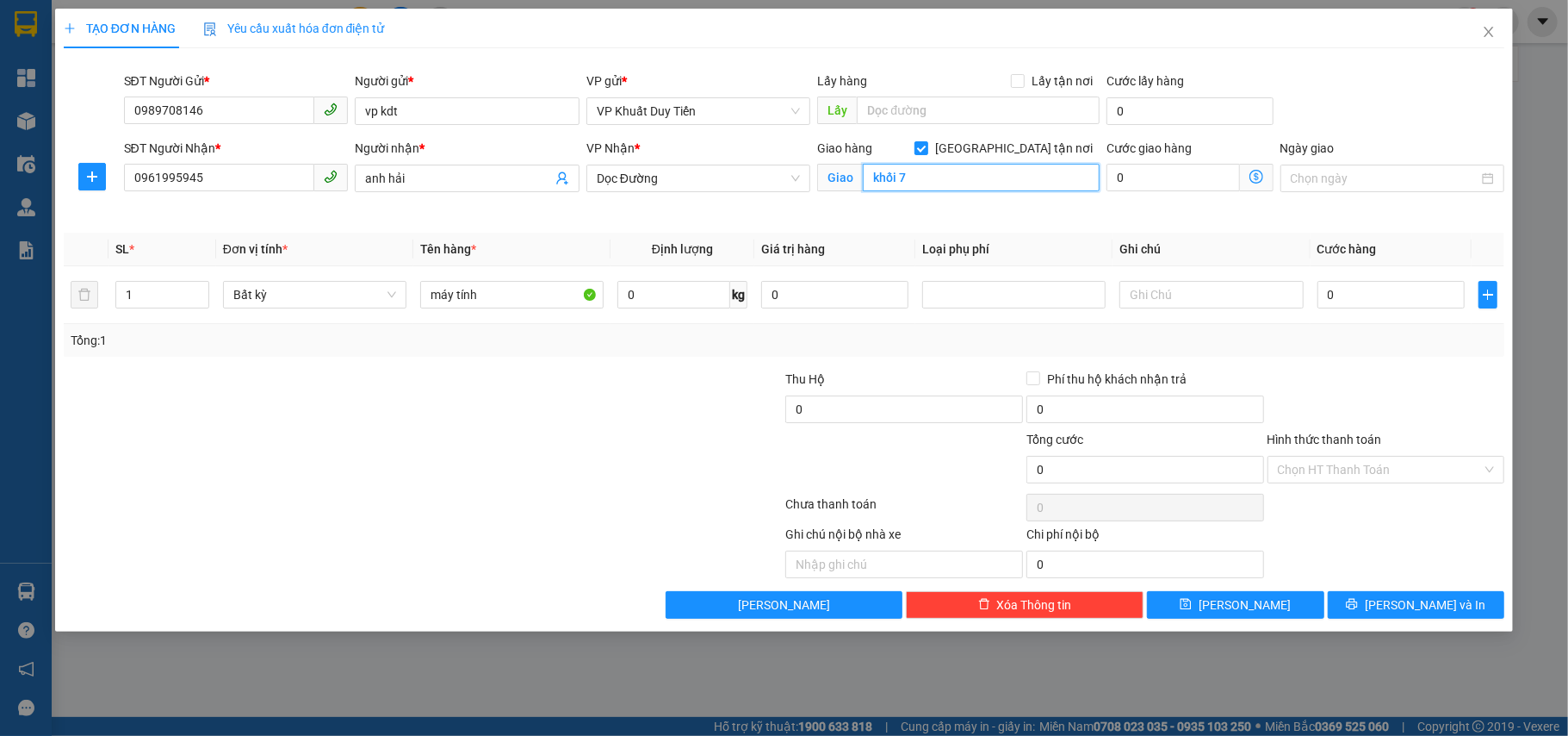
click at [966, 186] on input "khối 7" at bounding box center [981, 177] width 237 height 28
click at [993, 170] on input "khối 7 cầu giát" at bounding box center [981, 177] width 237 height 28
click at [997, 184] on input "khối 7 cầu giát" at bounding box center [981, 177] width 237 height 28
type input "khối 7 cầu giát quỳnh lưu nghệ an"
click at [1407, 293] on input "0" at bounding box center [1391, 294] width 148 height 28
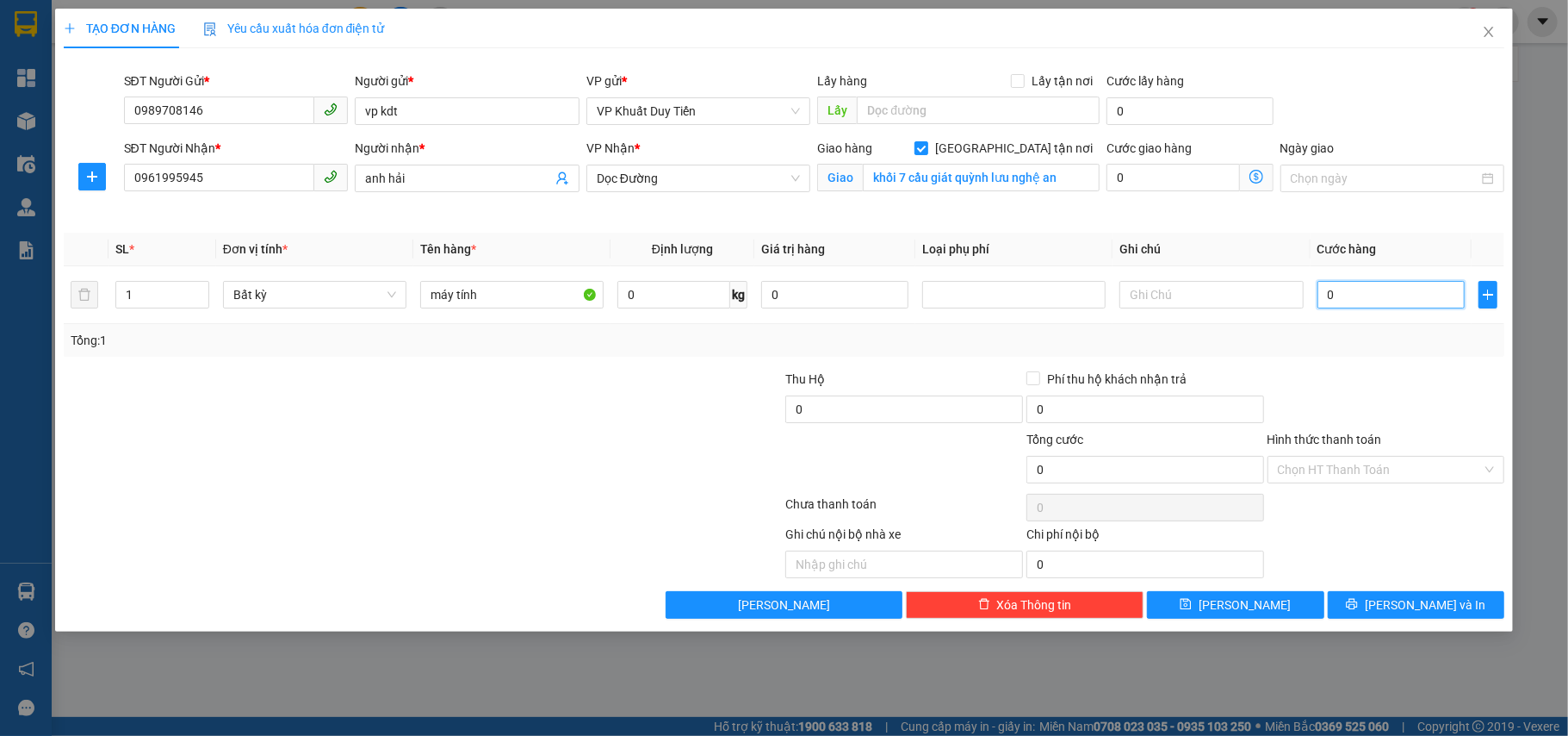
type input "6"
type input "60"
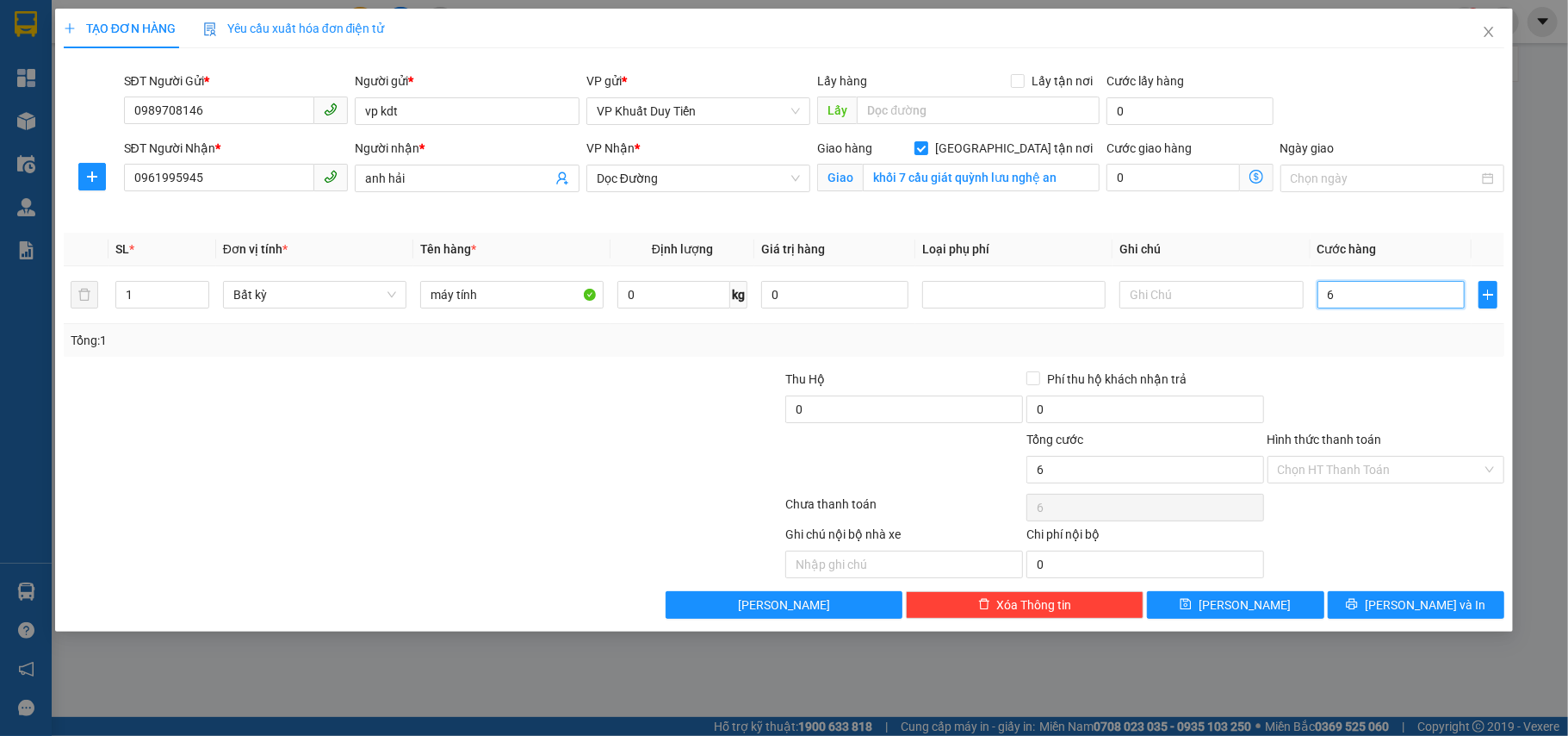
type input "60"
type input "60.000"
click at [1424, 365] on div "Transit Pickup Surcharge Ids Transit Deliver Surcharge Ids Transit Deliver Surc…" at bounding box center [785, 340] width 1442 height 557
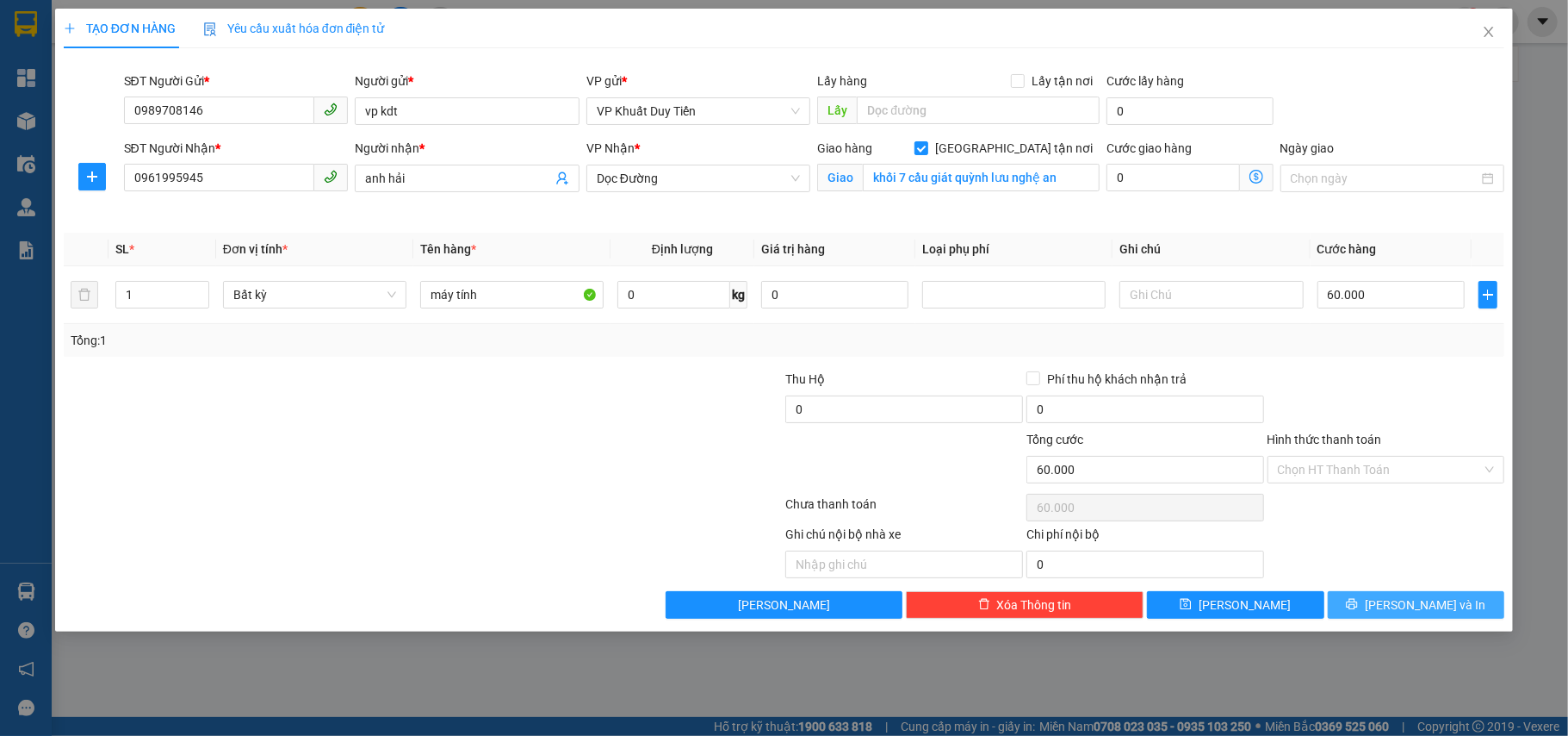
click at [1404, 596] on button "[PERSON_NAME] và In" at bounding box center [1417, 605] width 177 height 28
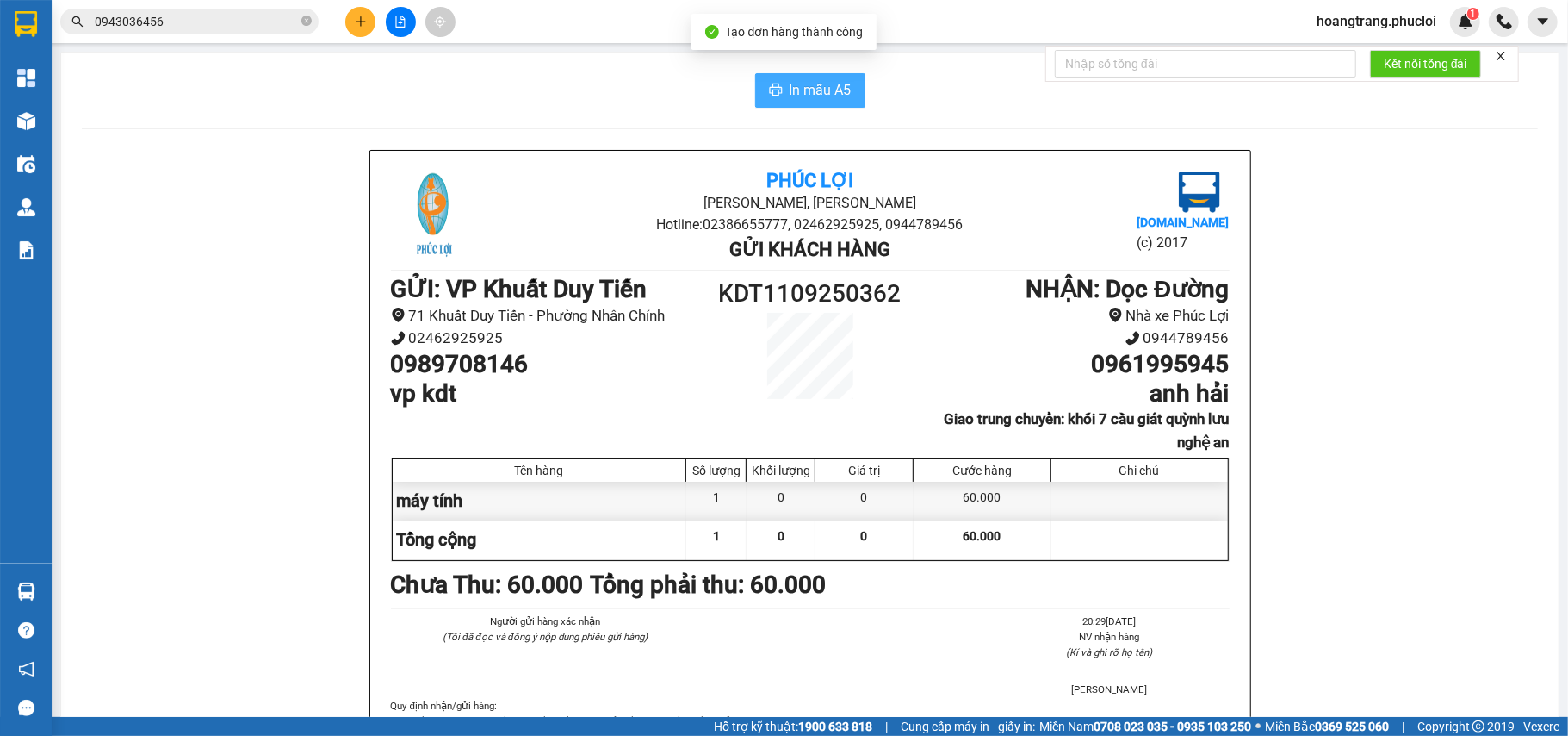
drag, startPoint x: 841, startPoint y: 91, endPoint x: 842, endPoint y: 105, distance: 14.0
click at [842, 97] on button "In mẫu A5" at bounding box center [811, 90] width 110 height 34
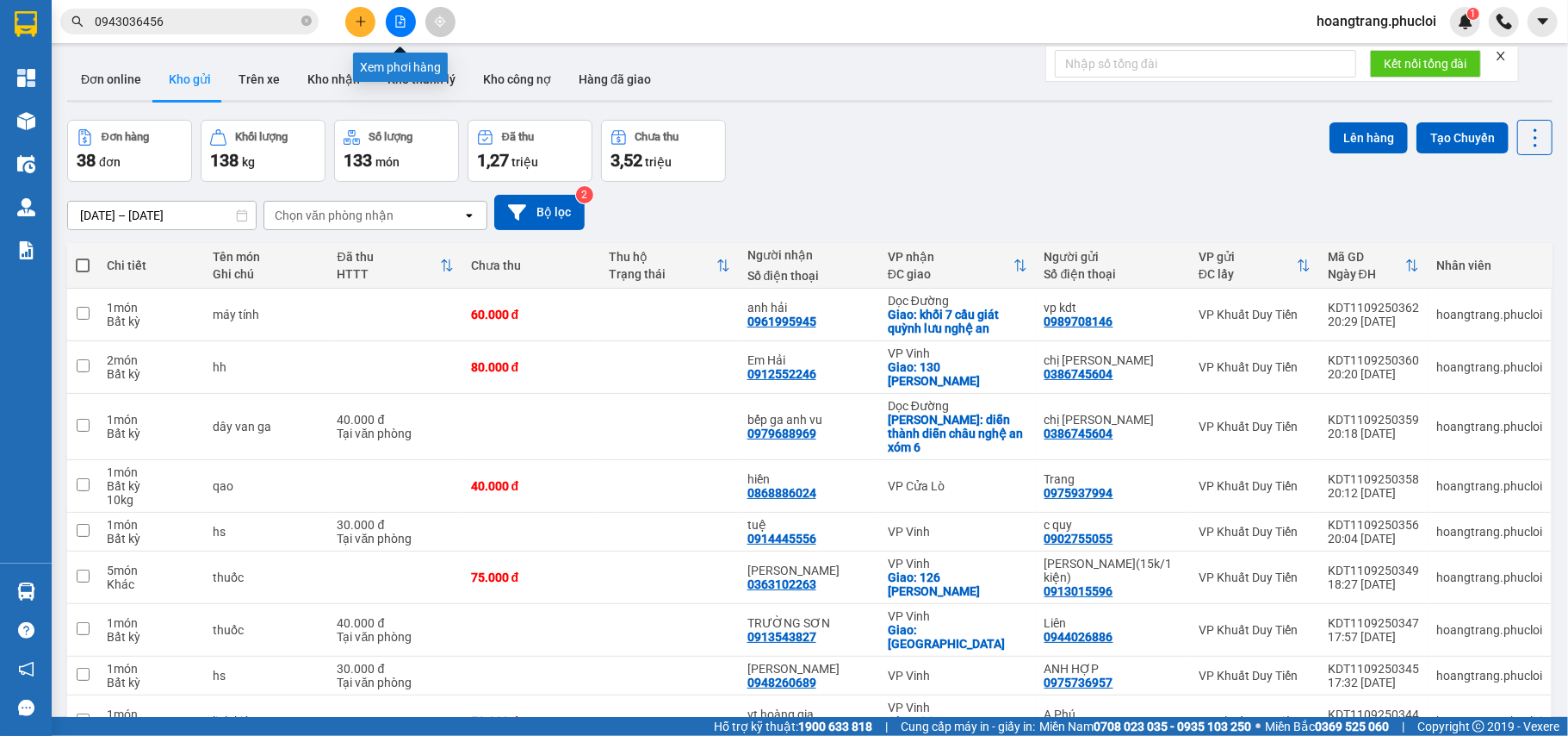
click at [407, 15] on button at bounding box center [400, 22] width 30 height 31
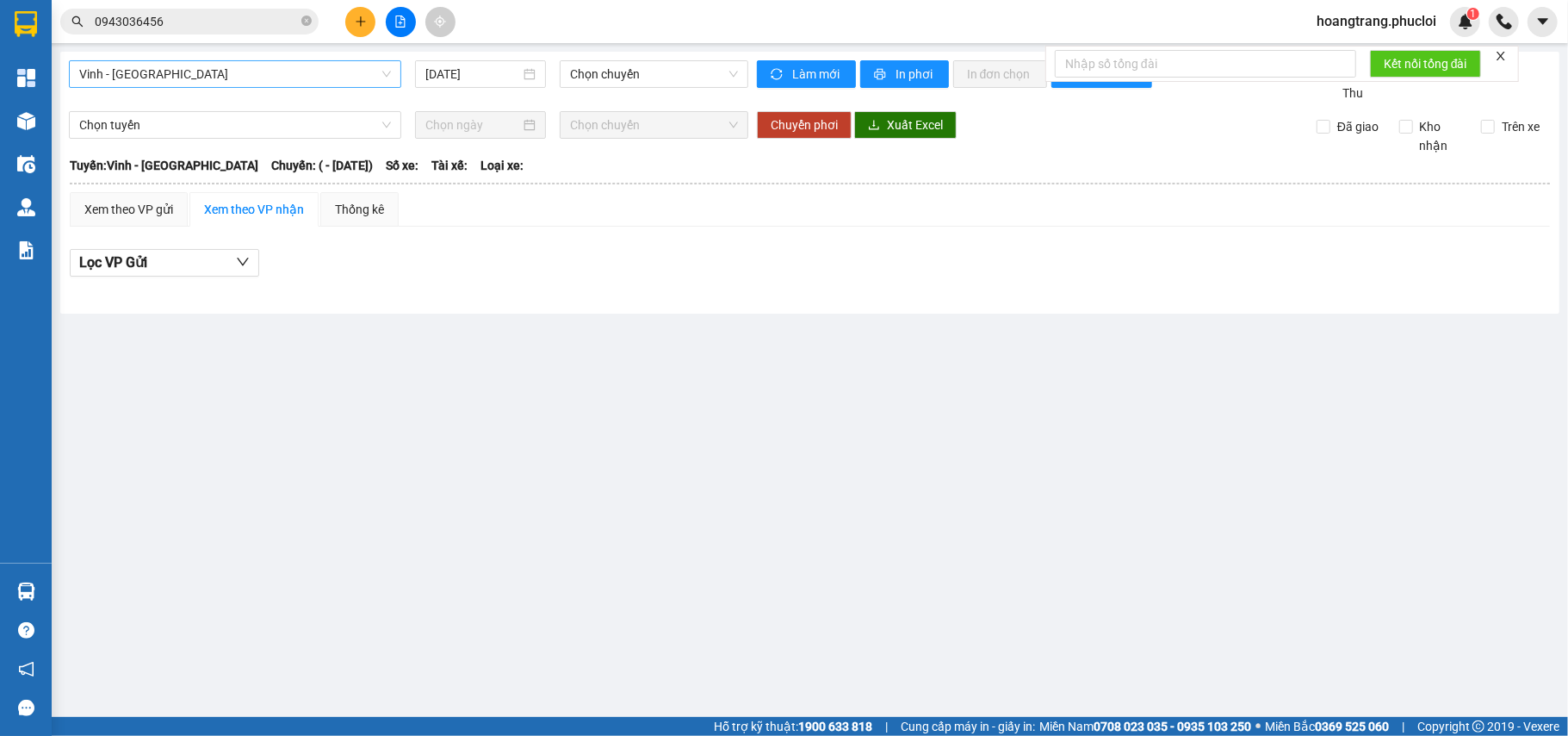
click at [391, 71] on span "Vinh - [GEOGRAPHIC_DATA]" at bounding box center [235, 74] width 312 height 26
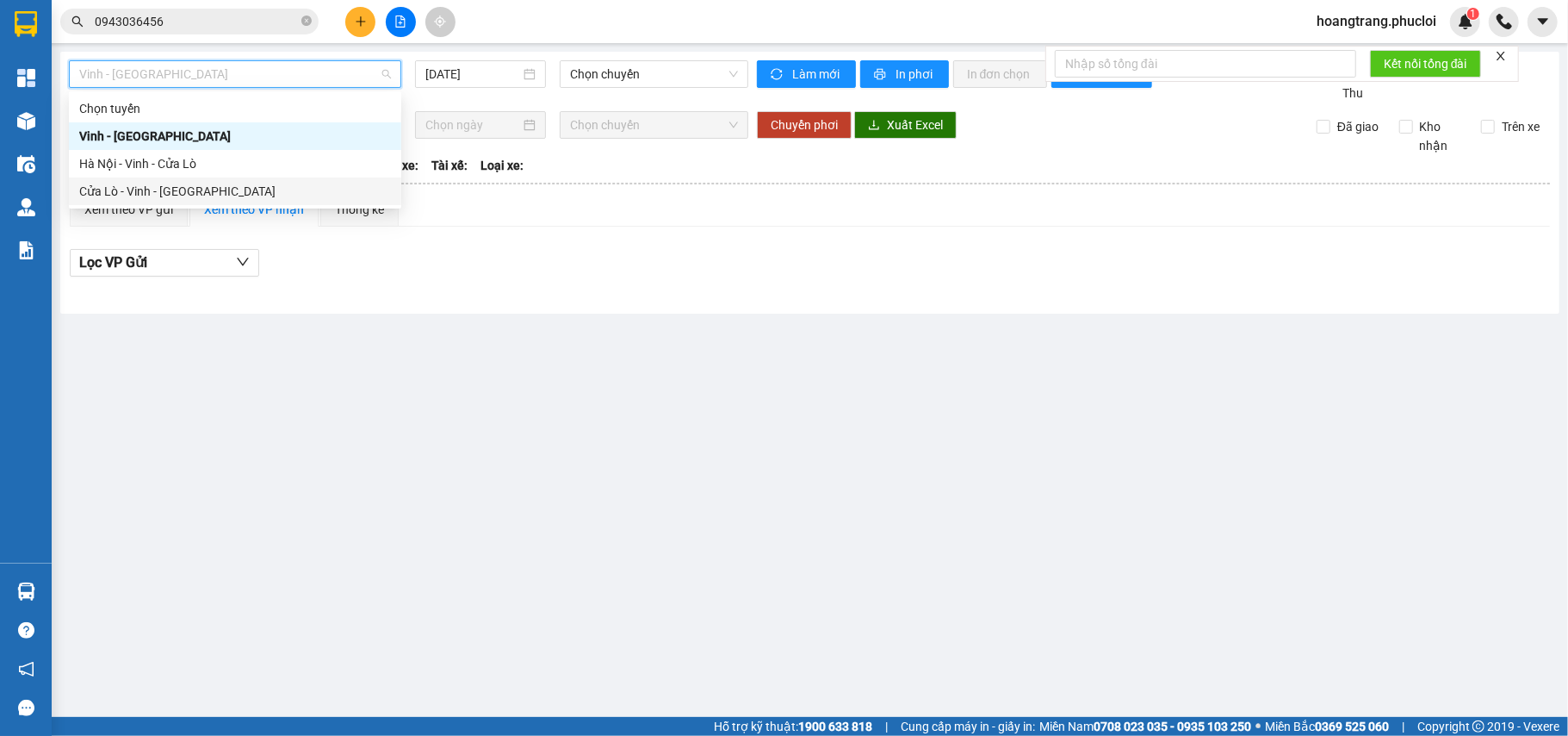
click at [293, 191] on div "Cửa Lò - Vinh - [GEOGRAPHIC_DATA]" at bounding box center [235, 191] width 312 height 19
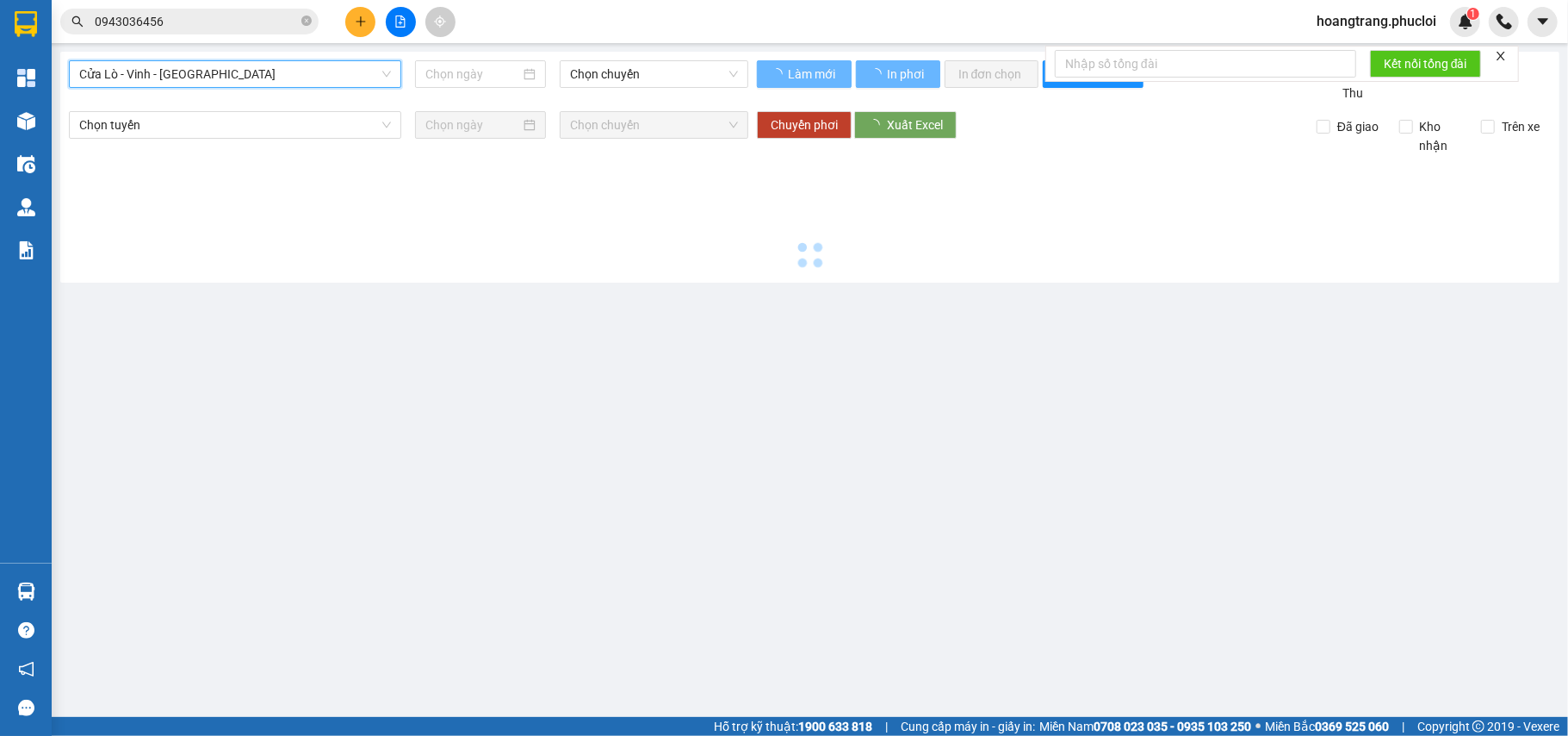
type input "[DATE]"
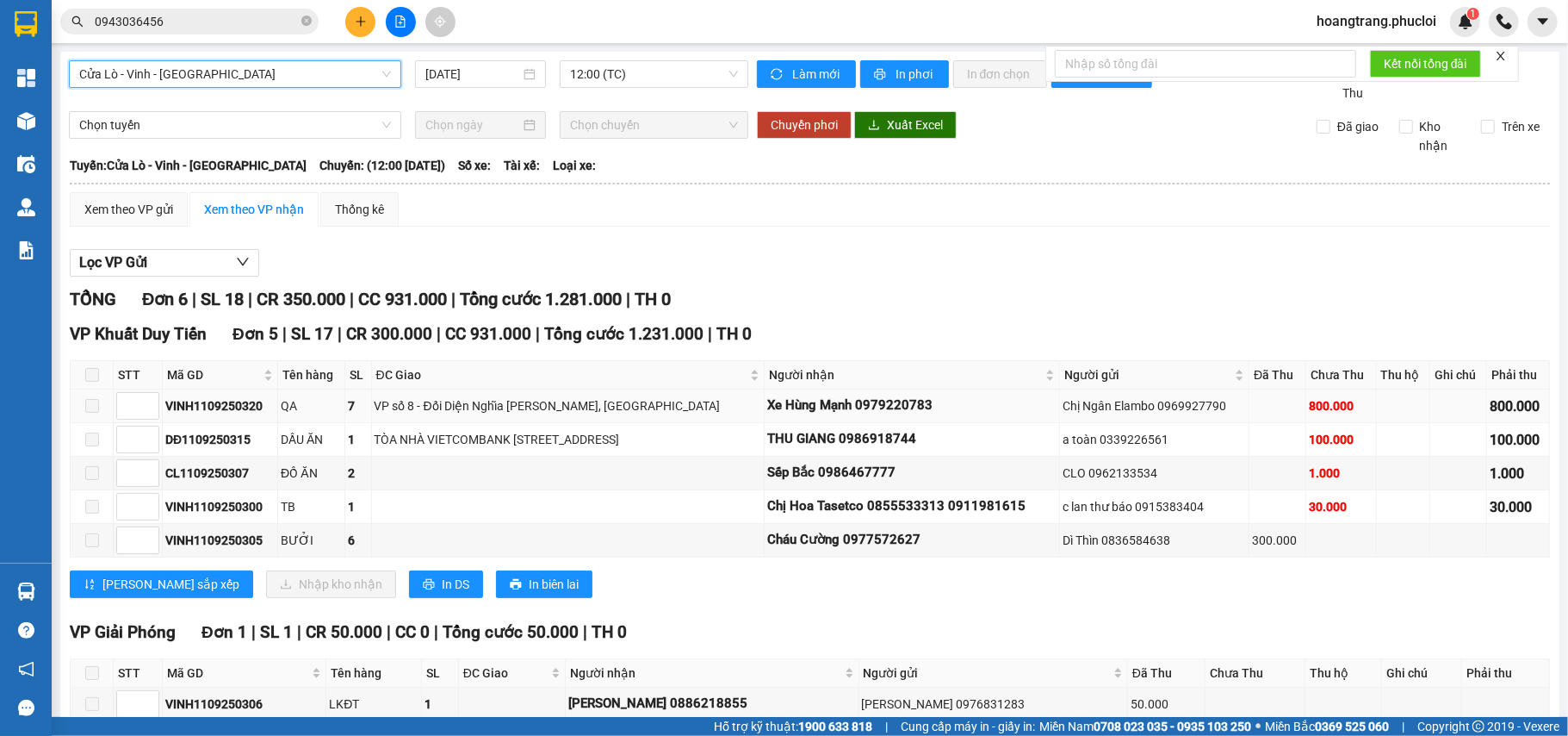
scroll to position [100, 0]
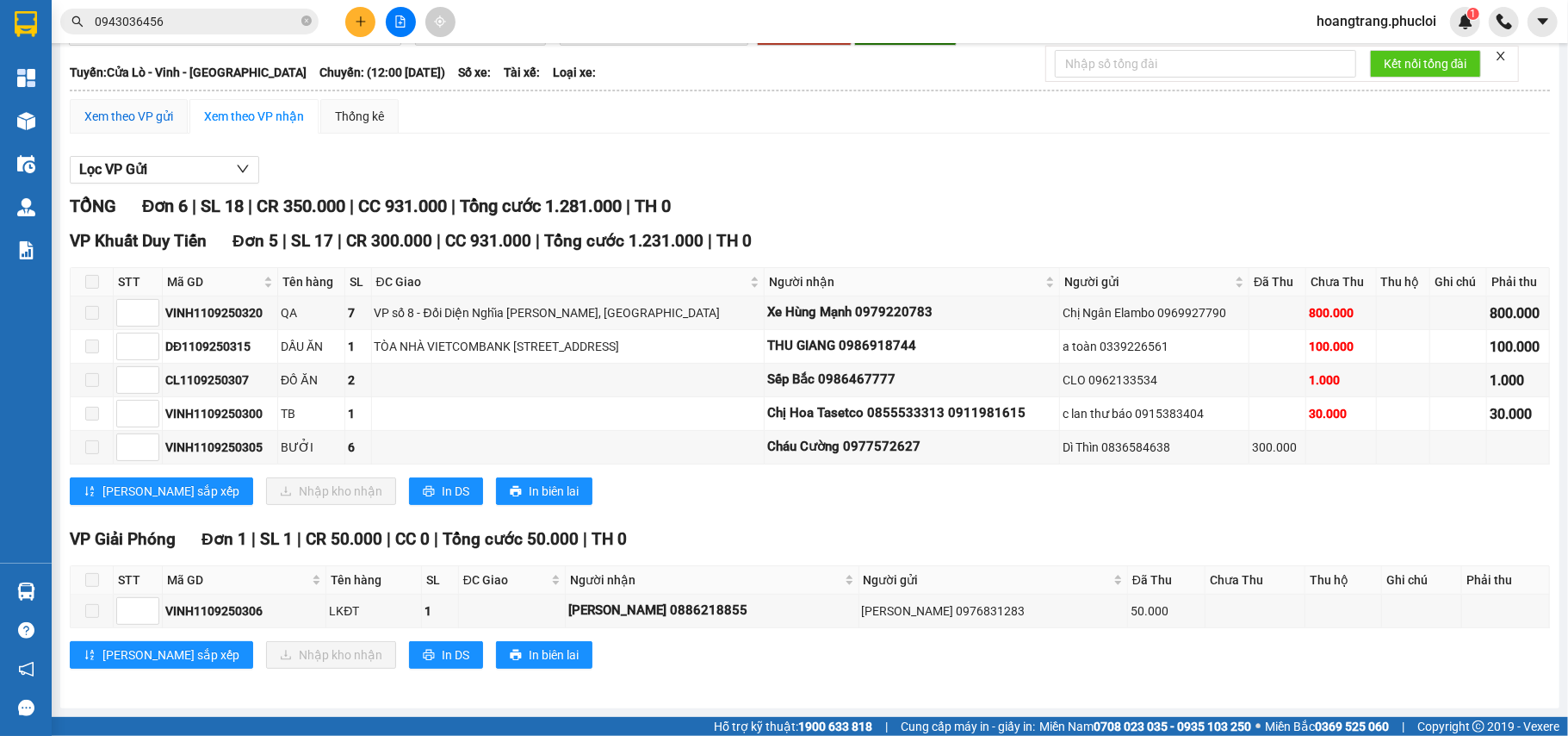
click at [121, 99] on div "Xem theo VP gửi" at bounding box center [129, 116] width 118 height 34
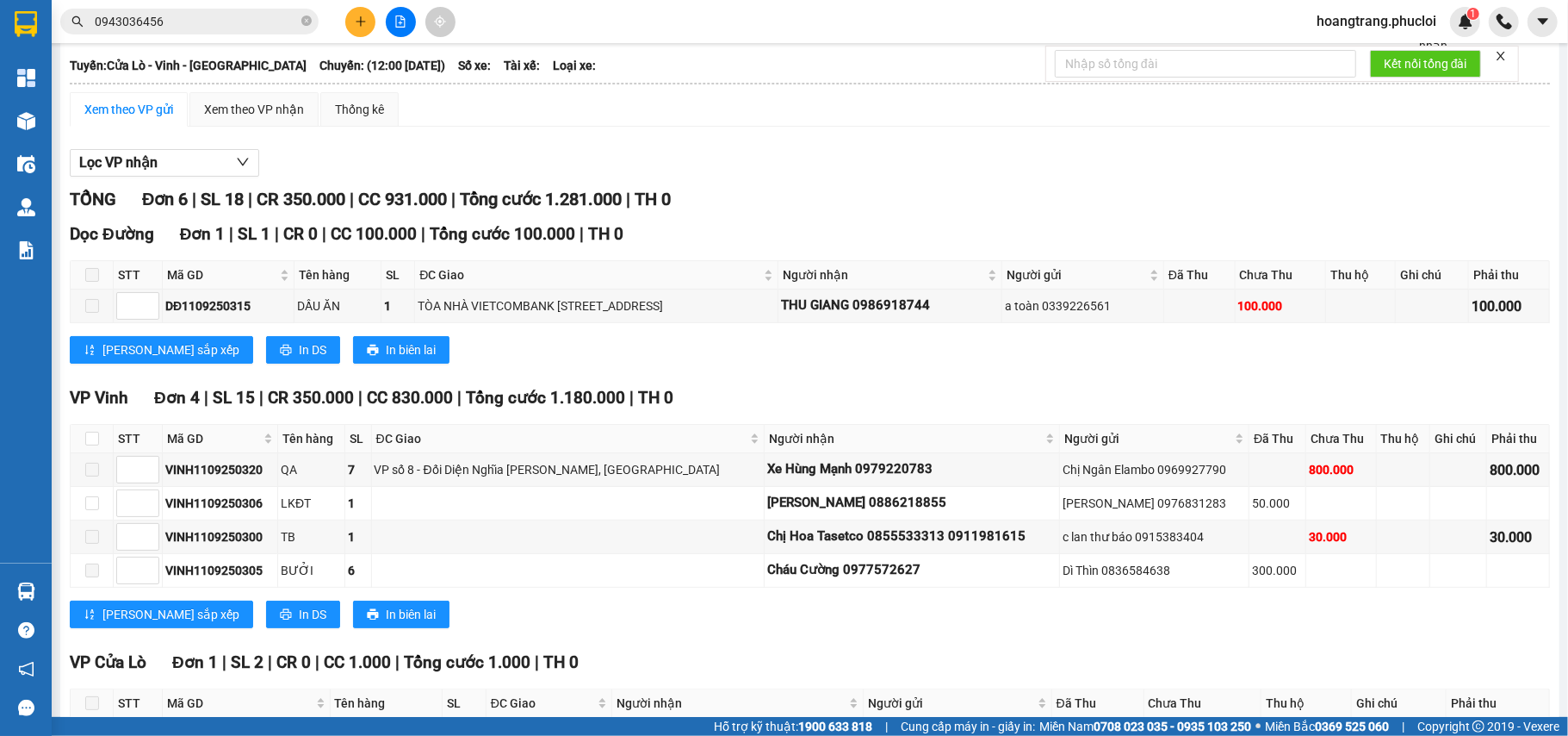
click at [156, 107] on div "Xem theo VP gửi" at bounding box center [129, 109] width 89 height 19
click at [232, 115] on div "Xem theo VP nhận" at bounding box center [254, 109] width 100 height 19
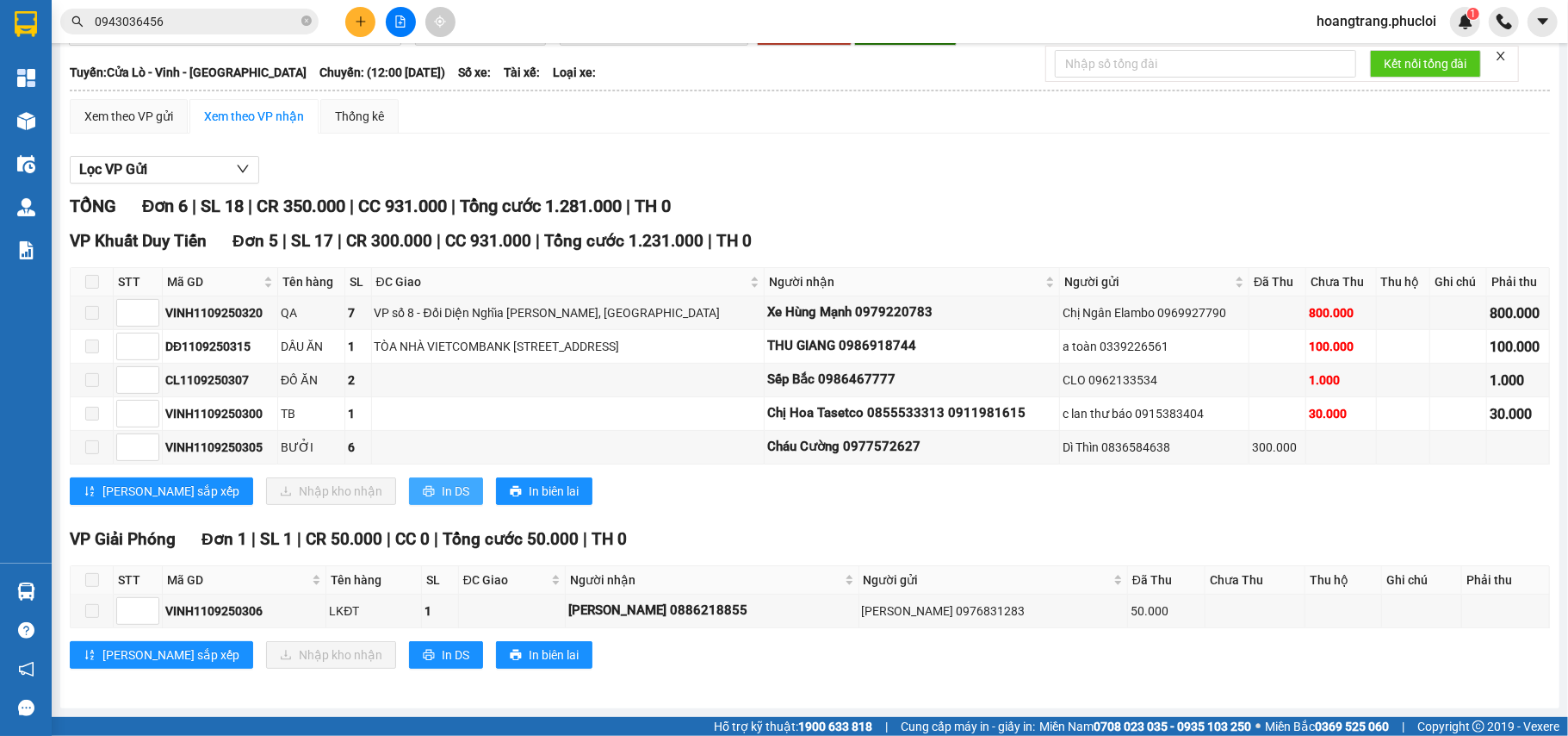
click at [442, 489] on span "In DS" at bounding box center [455, 490] width 28 height 19
click at [393, 23] on button at bounding box center [400, 22] width 30 height 31
click at [399, 18] on icon "file-add" at bounding box center [400, 22] width 12 height 12
click at [397, 19] on icon "file-add" at bounding box center [400, 22] width 12 height 12
click at [400, 21] on icon "file-add" at bounding box center [400, 22] width 12 height 12
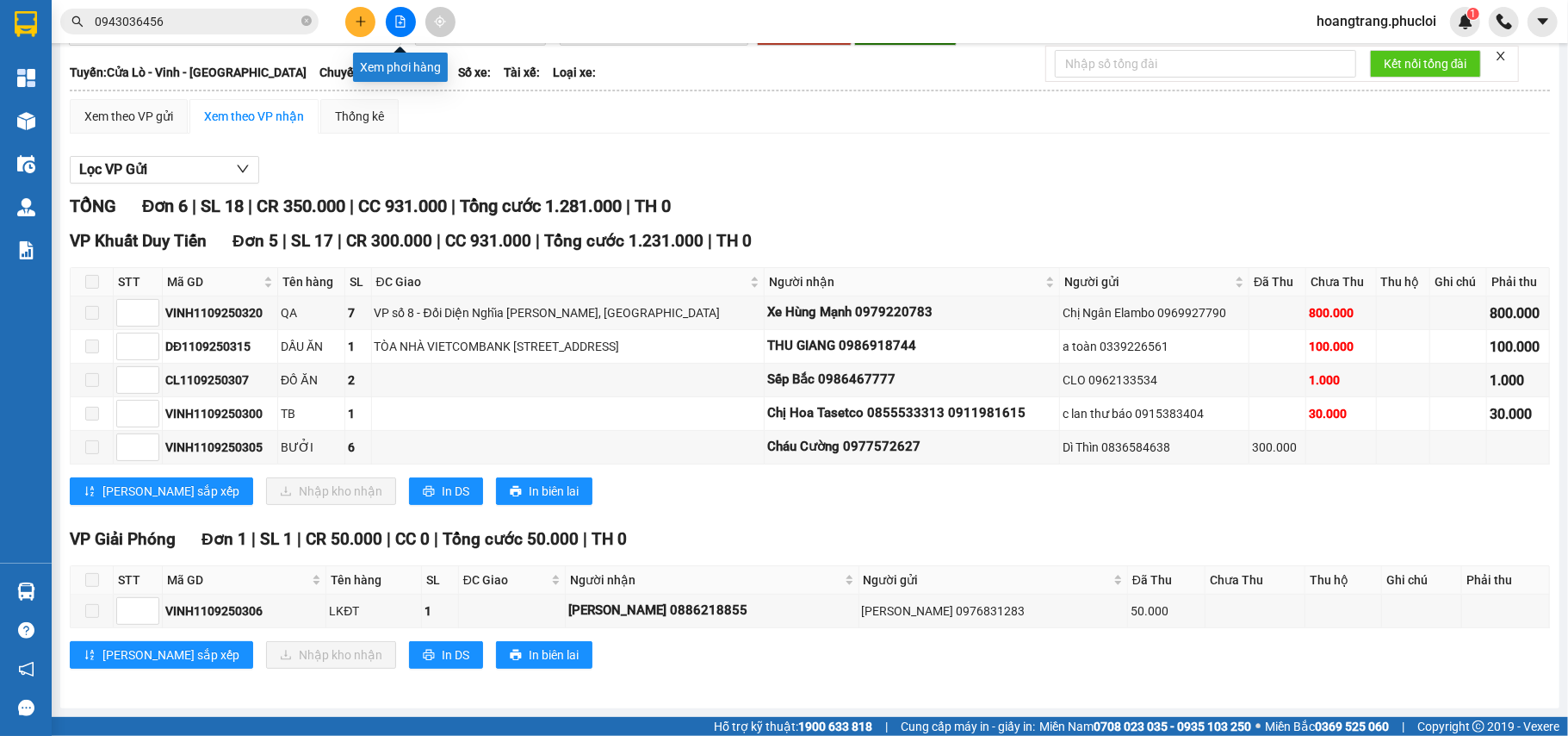
click at [393, 29] on button at bounding box center [400, 22] width 30 height 31
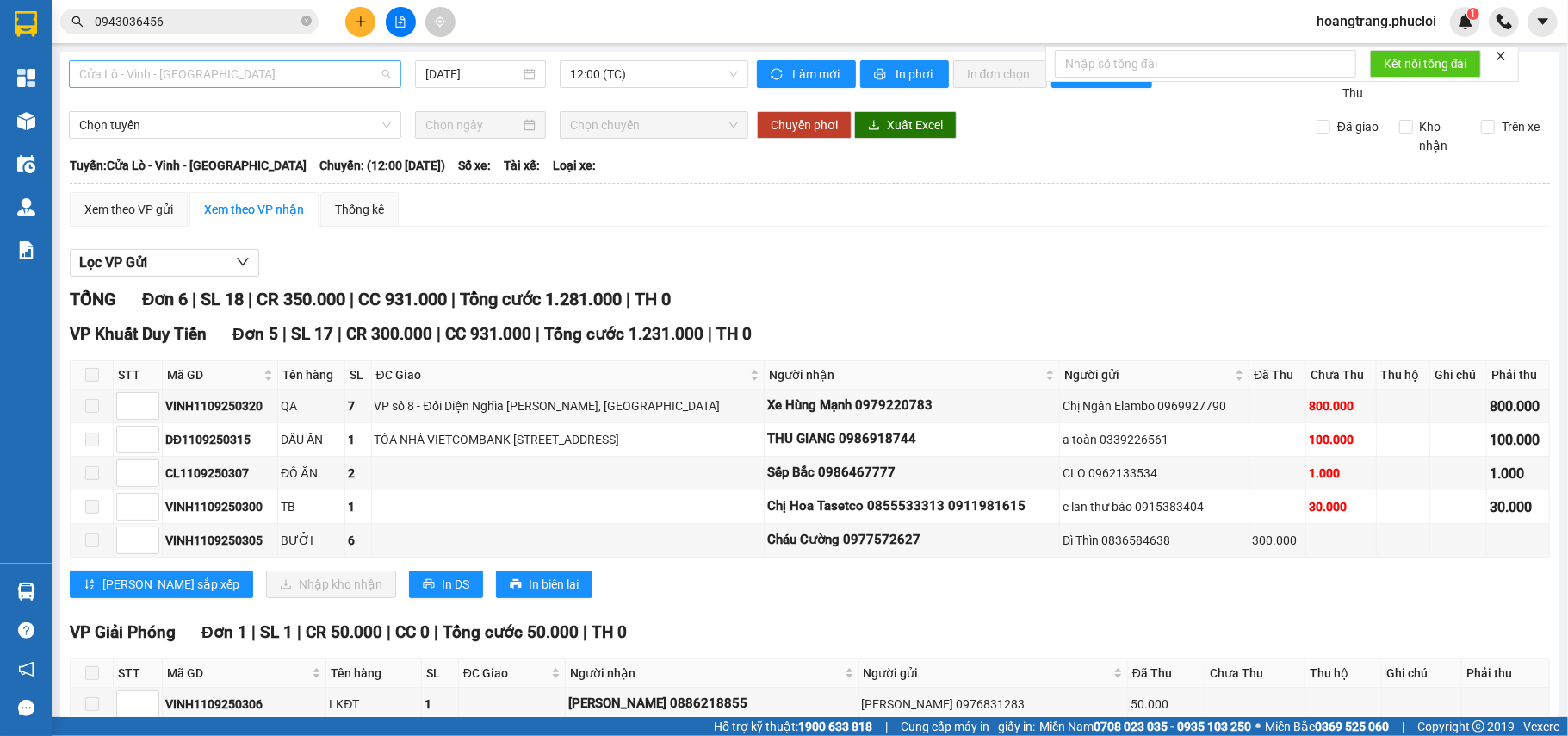
click at [276, 66] on span "Cửa Lò - Vinh - [GEOGRAPHIC_DATA]" at bounding box center [235, 74] width 312 height 26
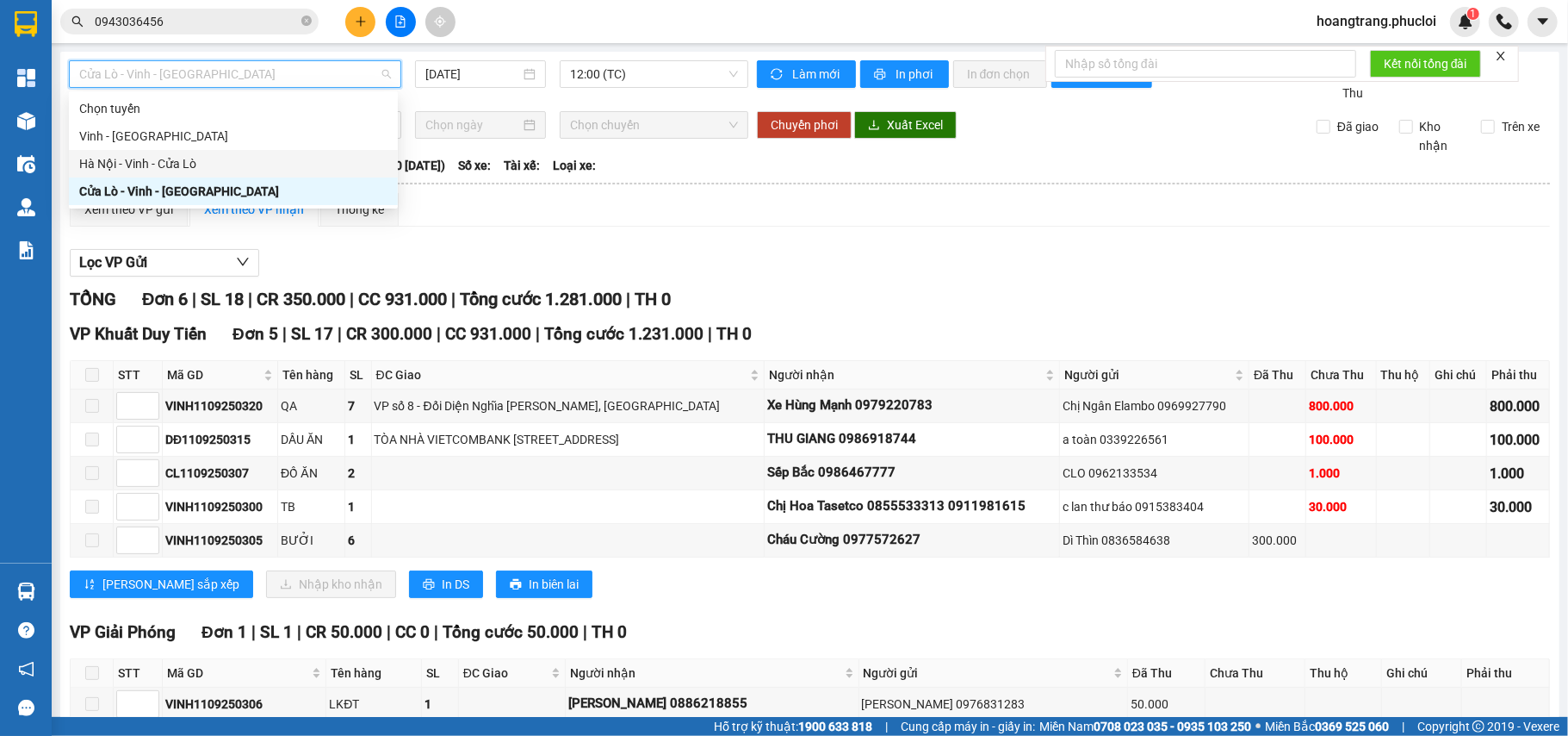
click at [211, 166] on div "Hà Nội - Vinh - Cửa Lò" at bounding box center [233, 163] width 308 height 19
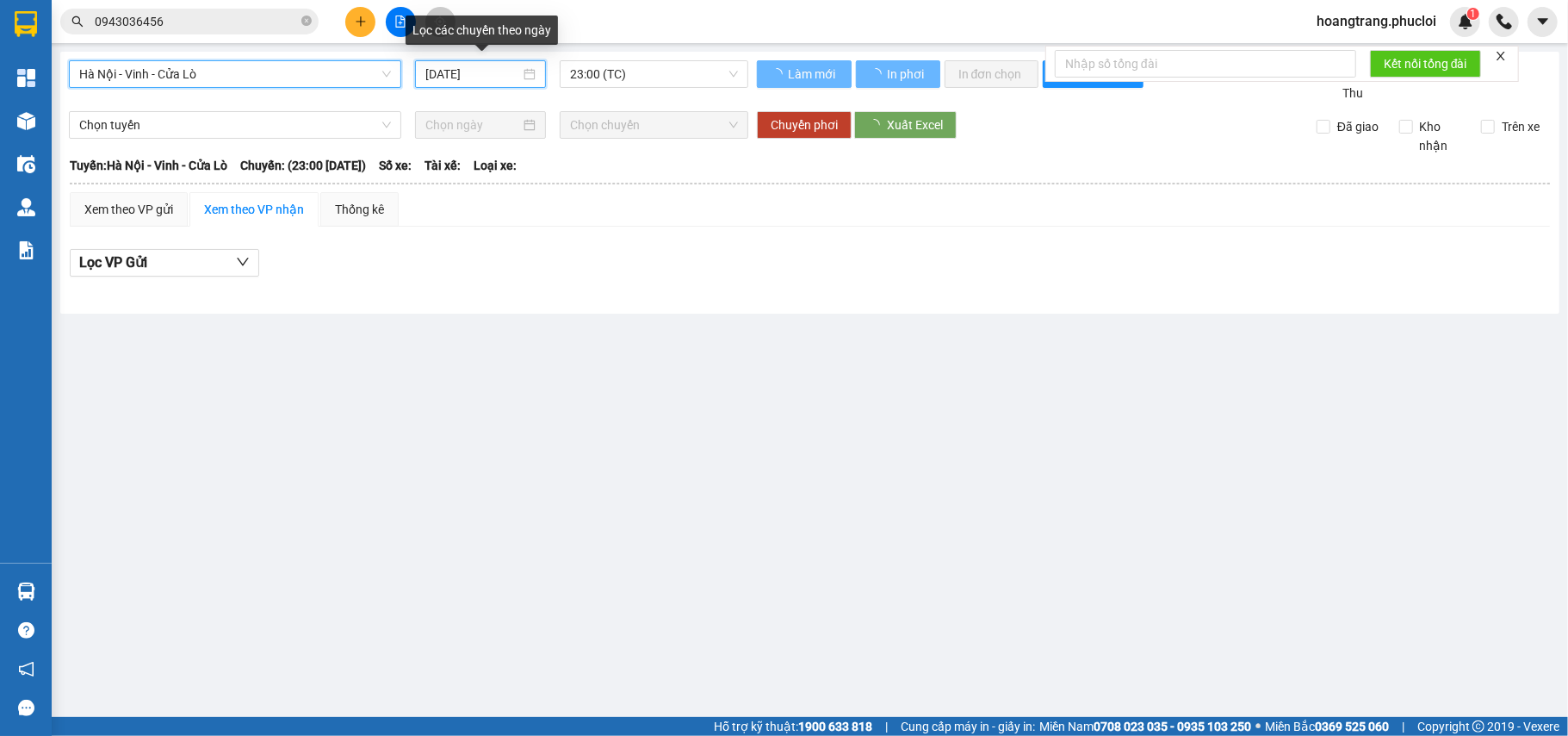
click at [507, 83] on input "[DATE]" at bounding box center [472, 74] width 94 height 19
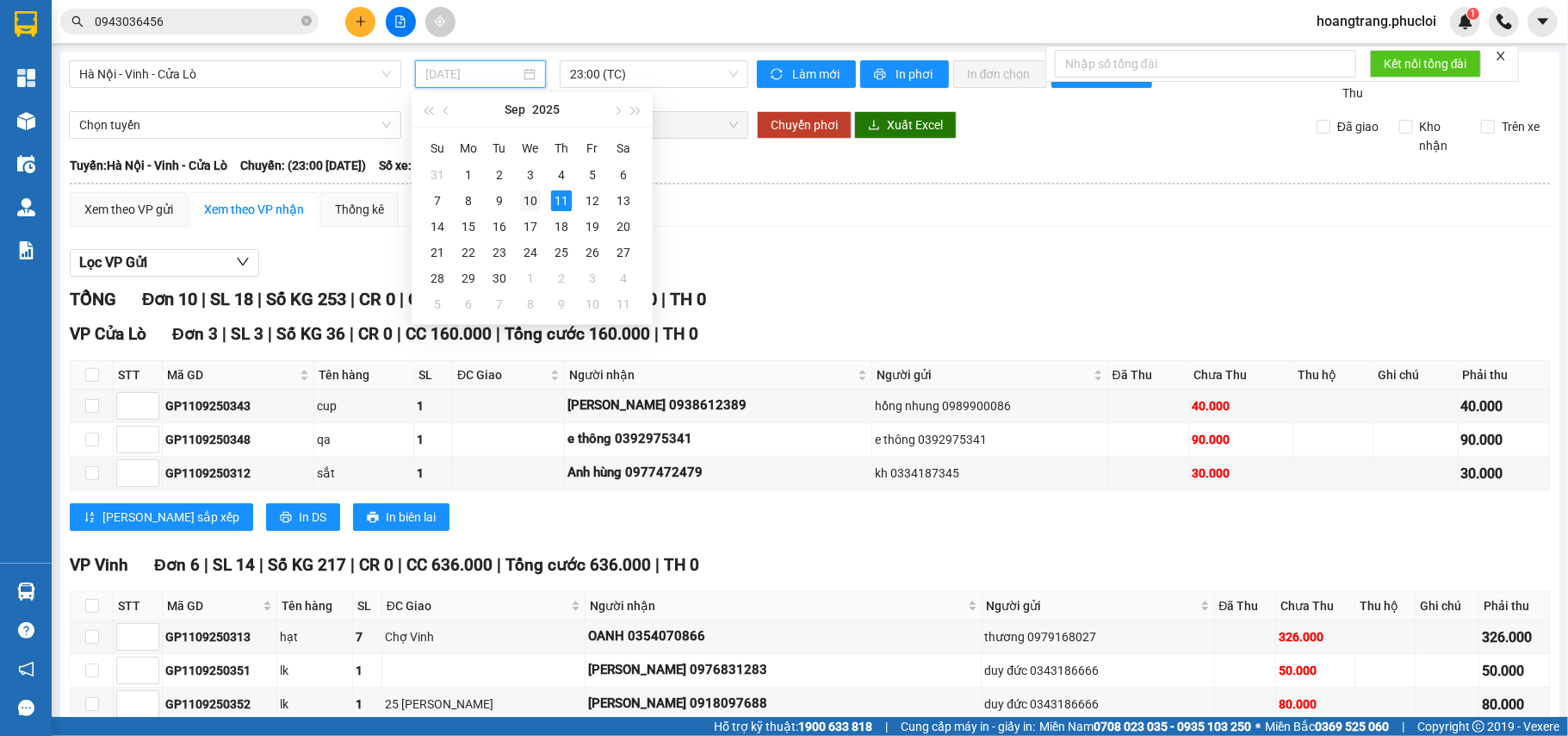
click at [517, 208] on td "10" at bounding box center [531, 201] width 31 height 26
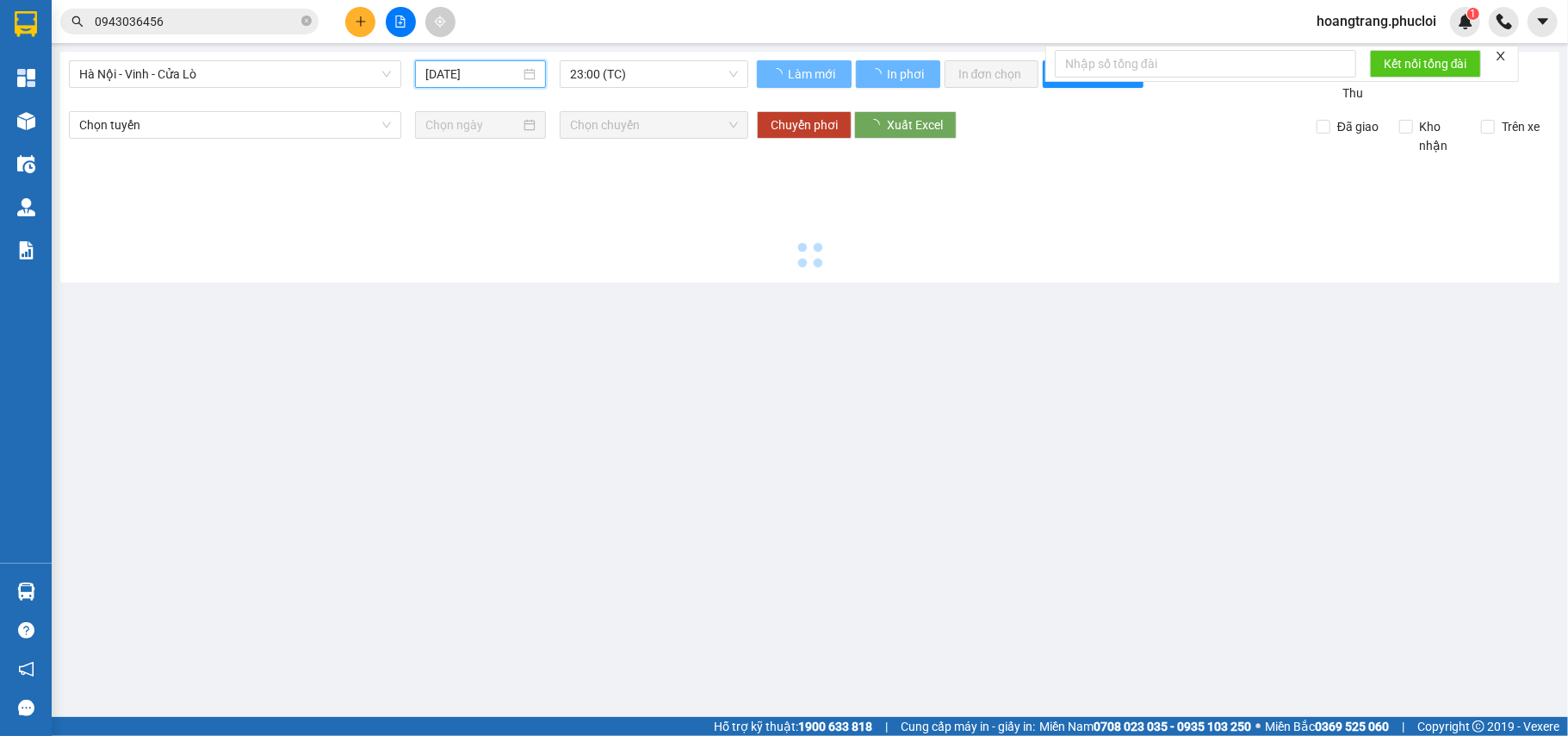
type input "10/09/2025"
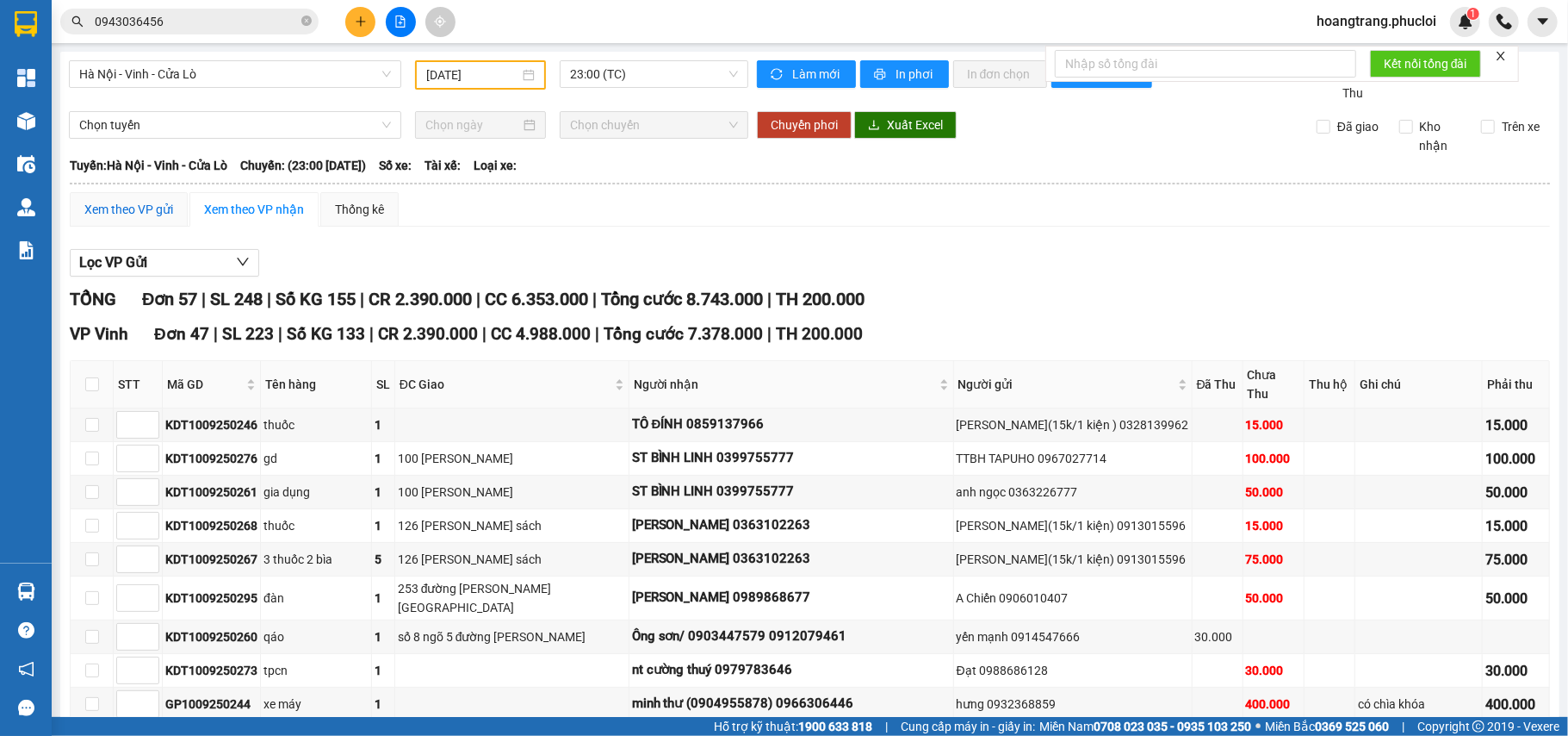
click at [147, 204] on div "Xem theo VP gửi" at bounding box center [129, 209] width 89 height 19
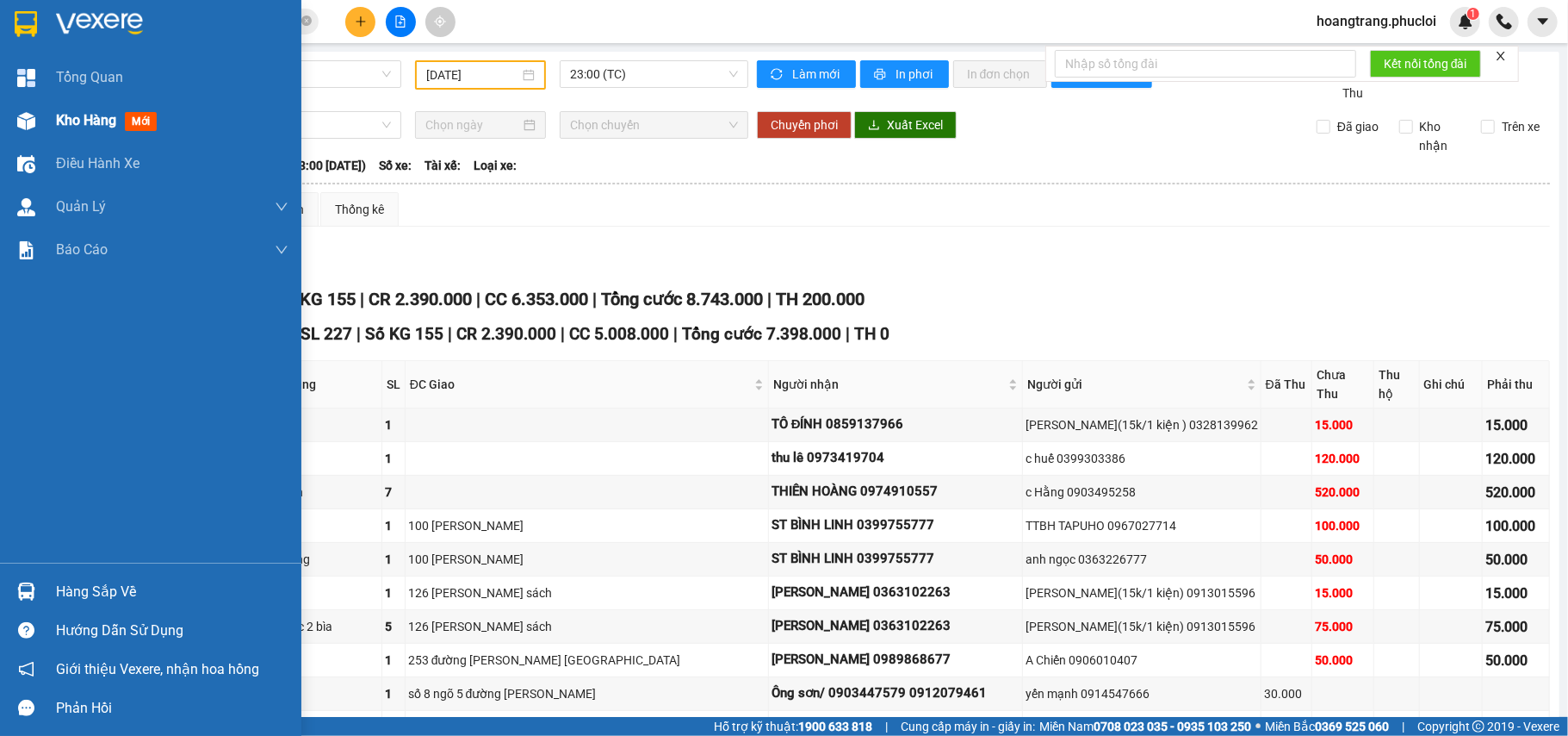
click at [122, 132] on div "Kho hàng mới" at bounding box center [172, 121] width 232 height 43
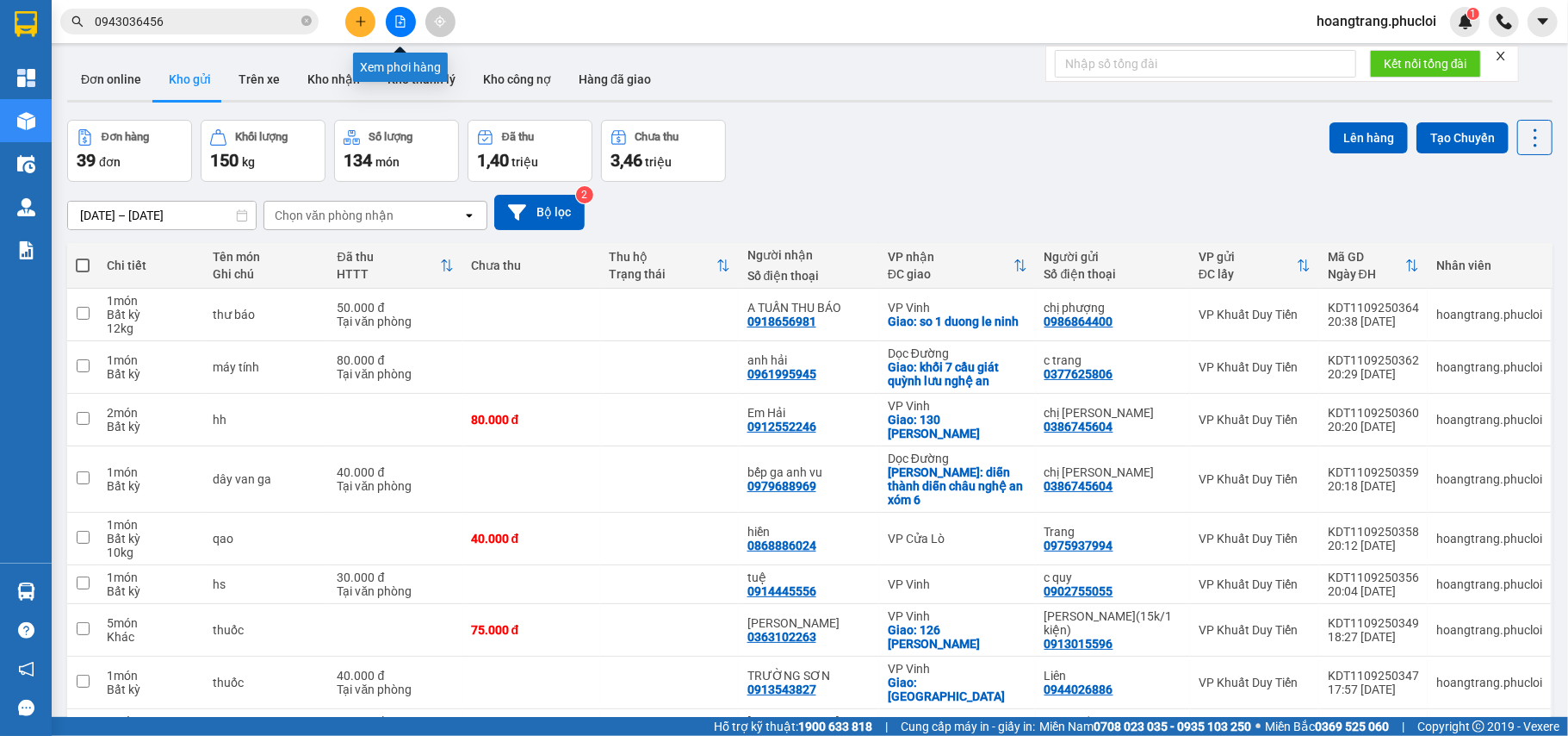
click at [397, 25] on icon "file-add" at bounding box center [400, 22] width 12 height 12
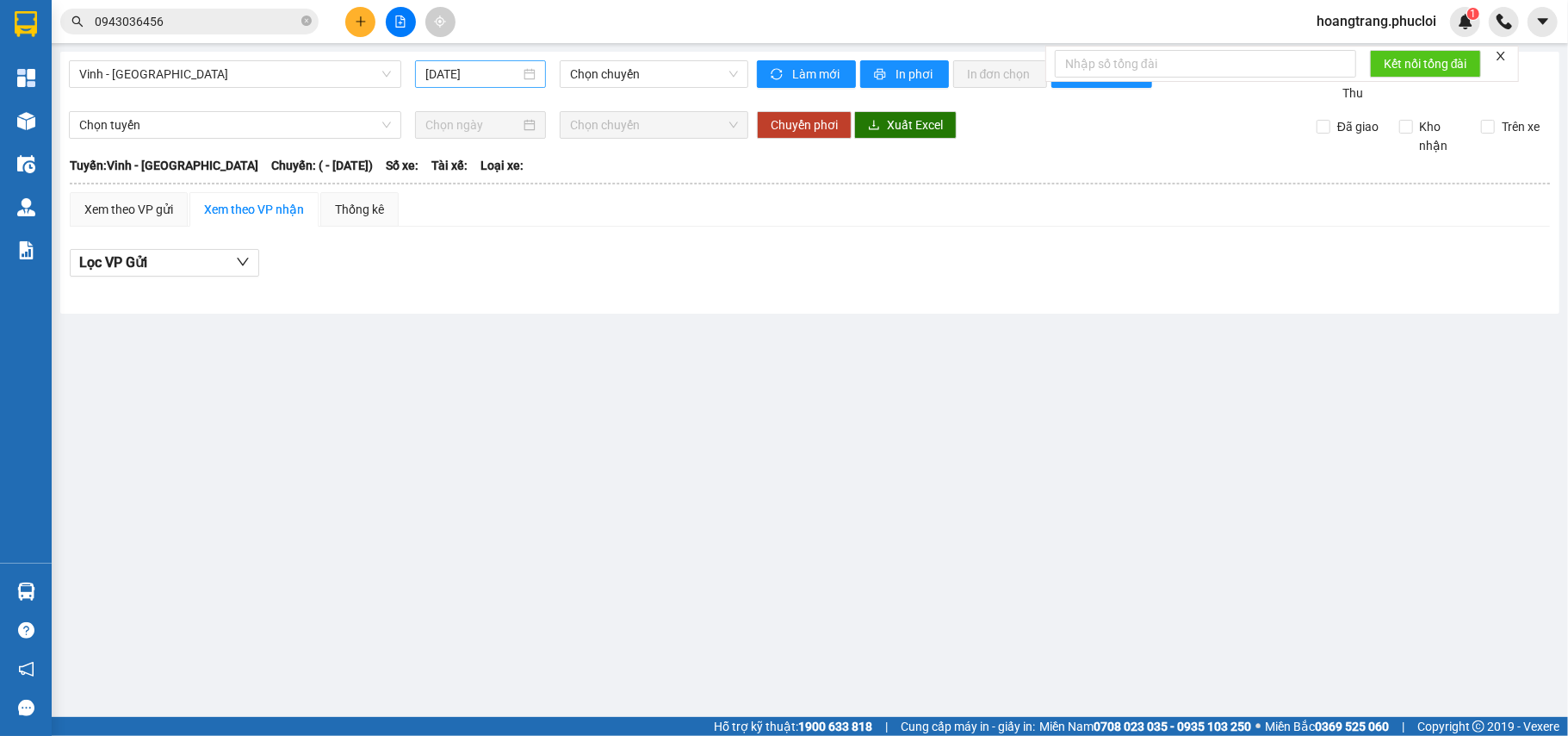
click at [490, 77] on input "[DATE]" at bounding box center [472, 74] width 94 height 19
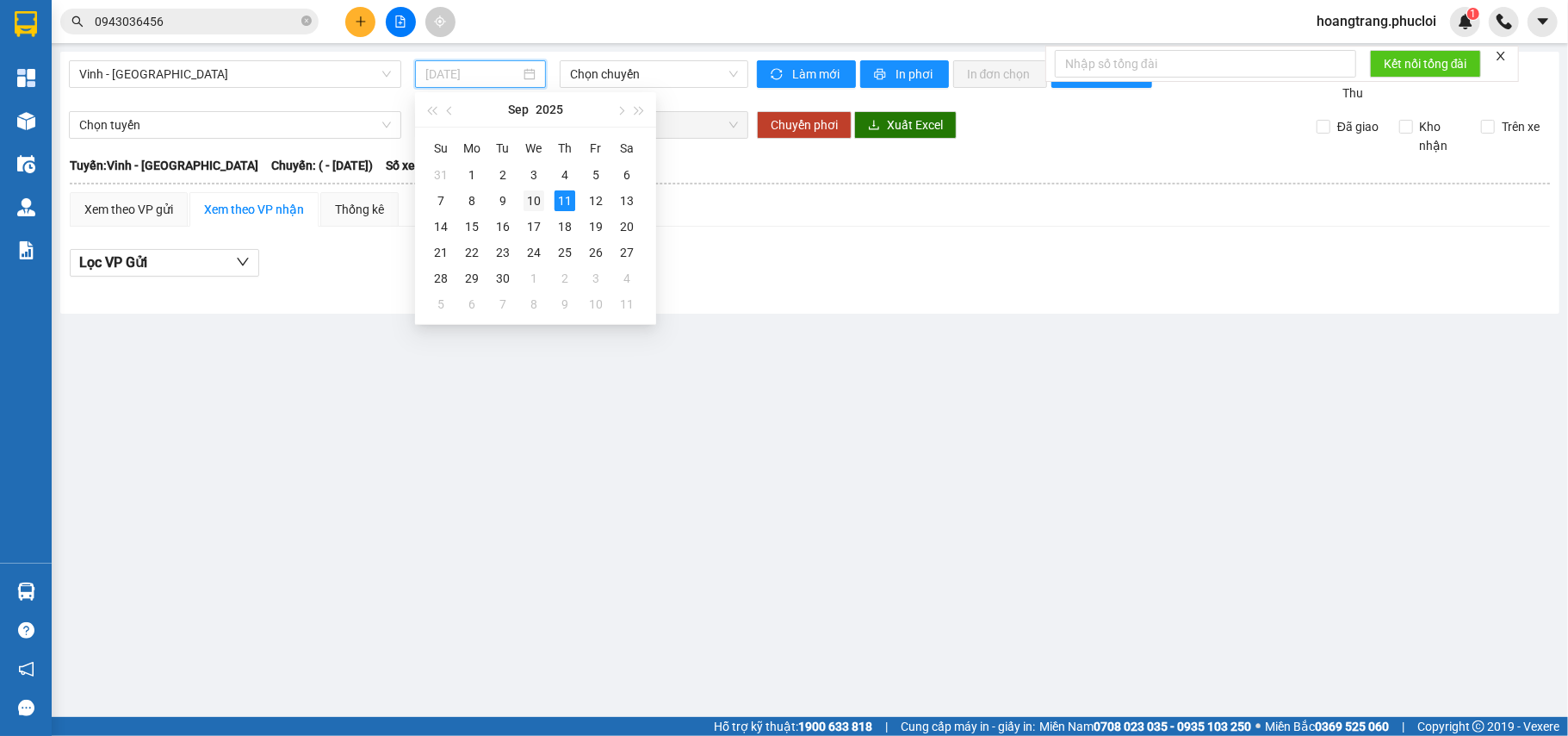
click at [529, 197] on div "10" at bounding box center [533, 200] width 21 height 21
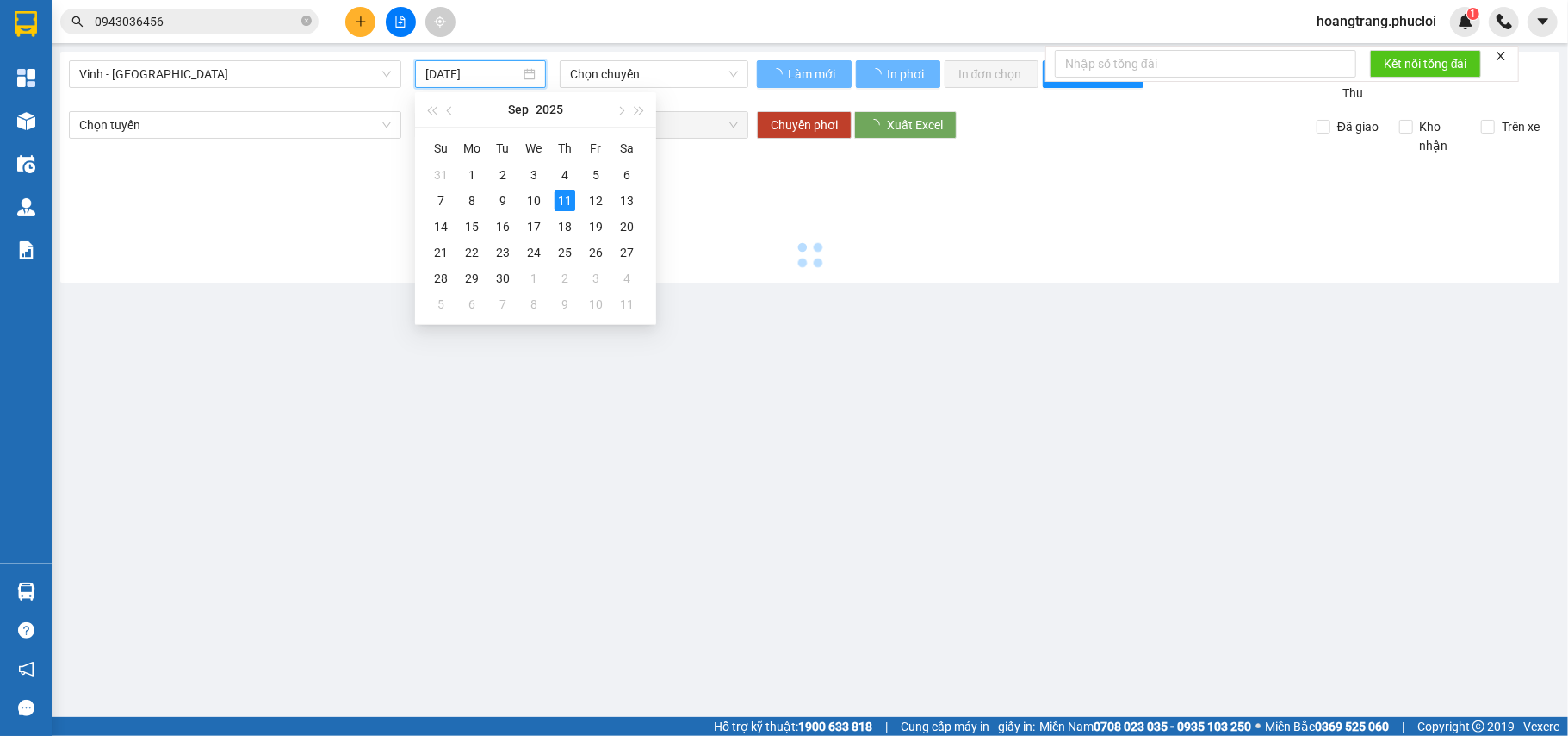
type input "10/09/2025"
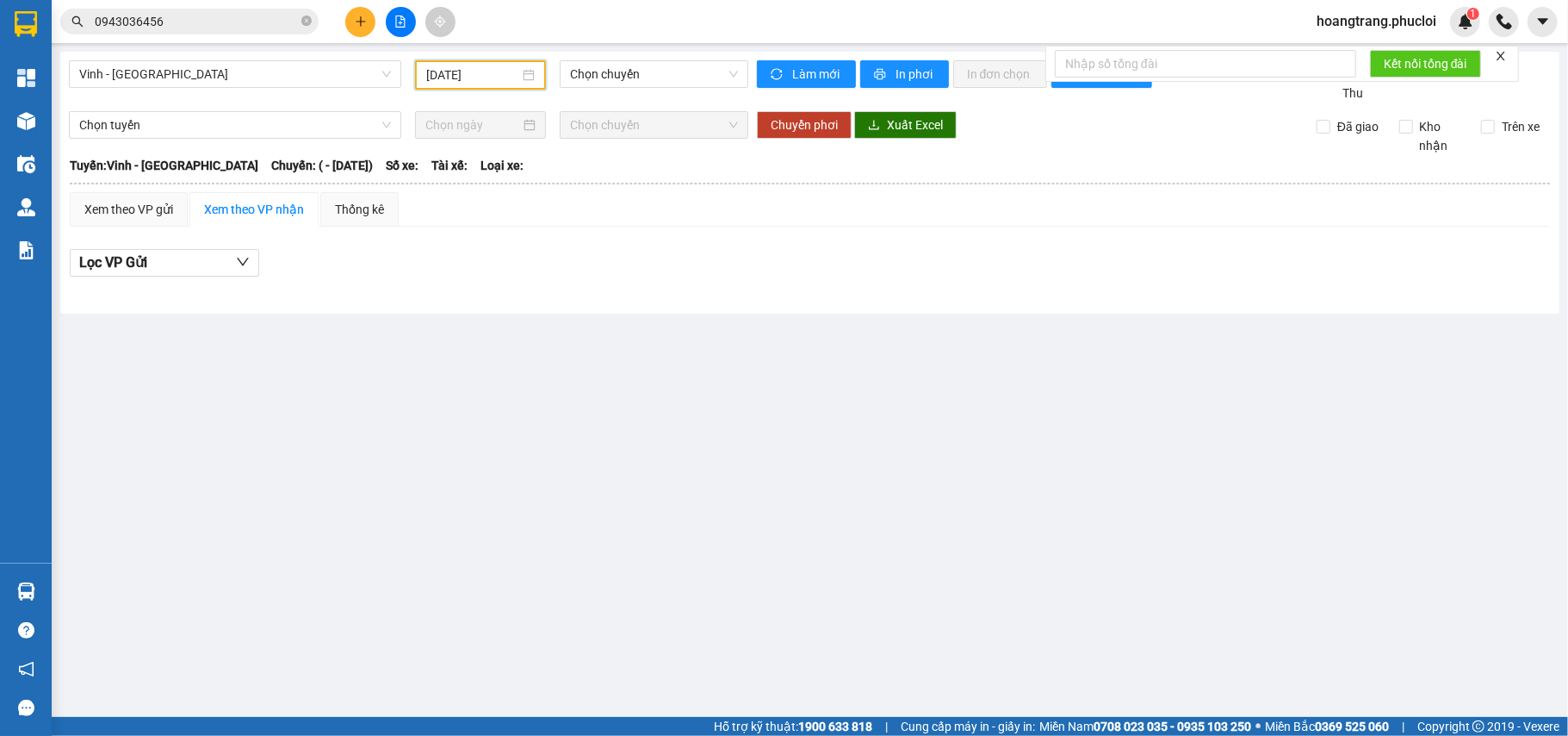
click at [303, 90] on div "Vinh - Hà Tĩnh 10/09/2025 Chọn chuyến" at bounding box center [408, 81] width 680 height 42
click at [312, 84] on span "Vinh - [GEOGRAPHIC_DATA]" at bounding box center [235, 74] width 312 height 26
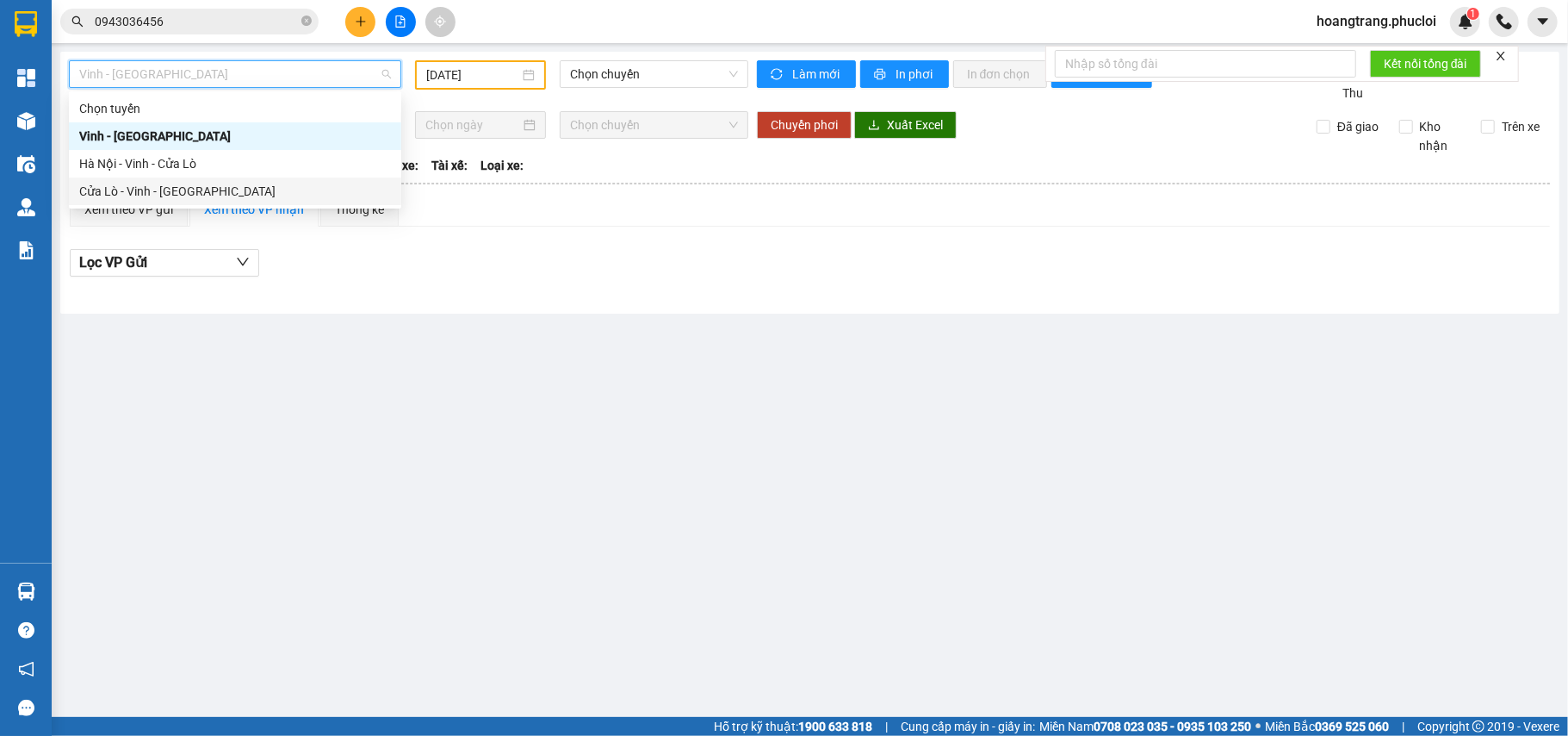
drag, startPoint x: 269, startPoint y: 201, endPoint x: 267, endPoint y: 217, distance: 16.1
click at [270, 211] on body "Kết quả tìm kiếm ( 40 ) Bộ lọc Ngày tạo đơn gần nhất Mã ĐH Trạng thái Món hàng …" at bounding box center [784, 368] width 1568 height 736
click at [269, 195] on div "Cửa Lò - Vinh - [GEOGRAPHIC_DATA]" at bounding box center [235, 191] width 312 height 19
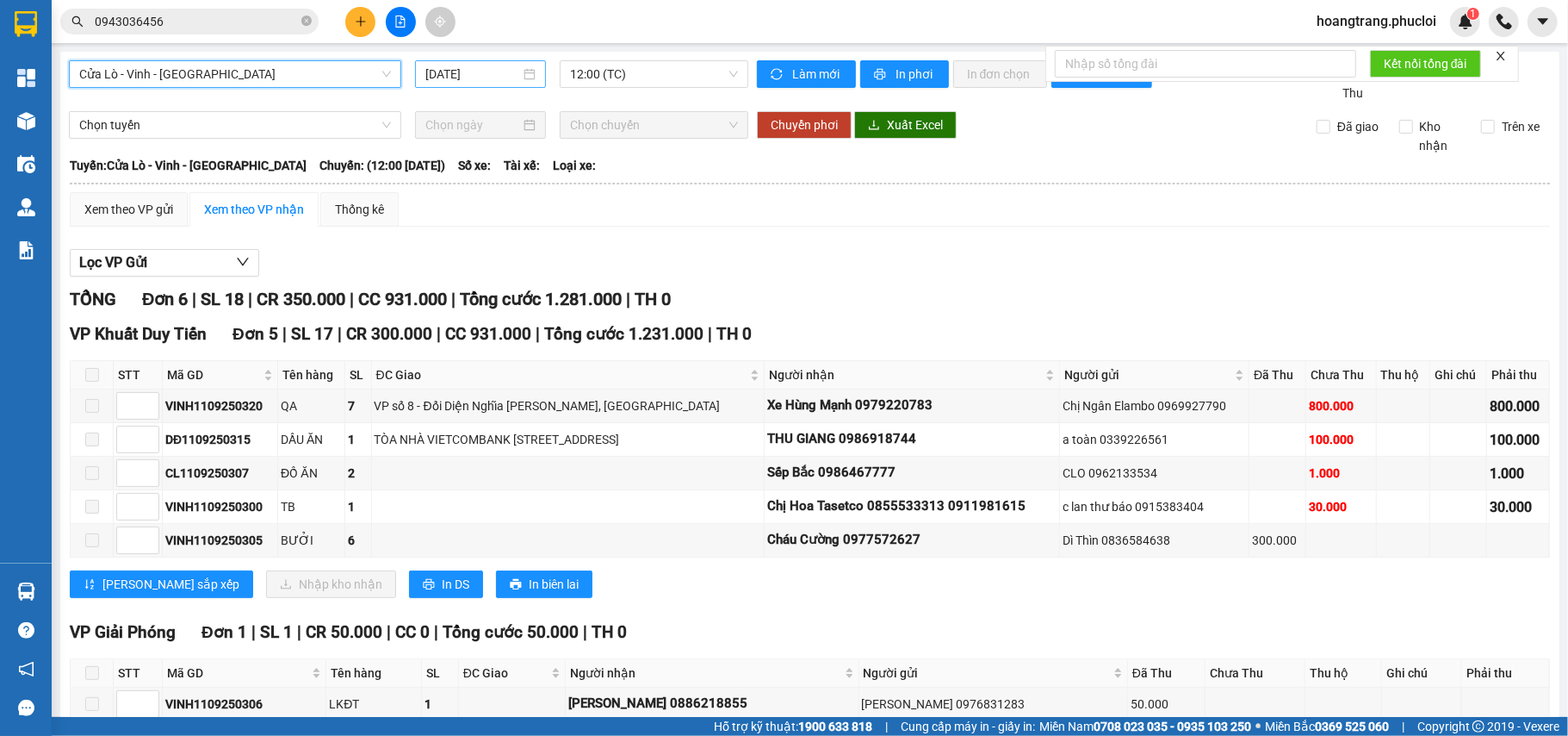
click at [509, 73] on input "[DATE]" at bounding box center [472, 74] width 94 height 19
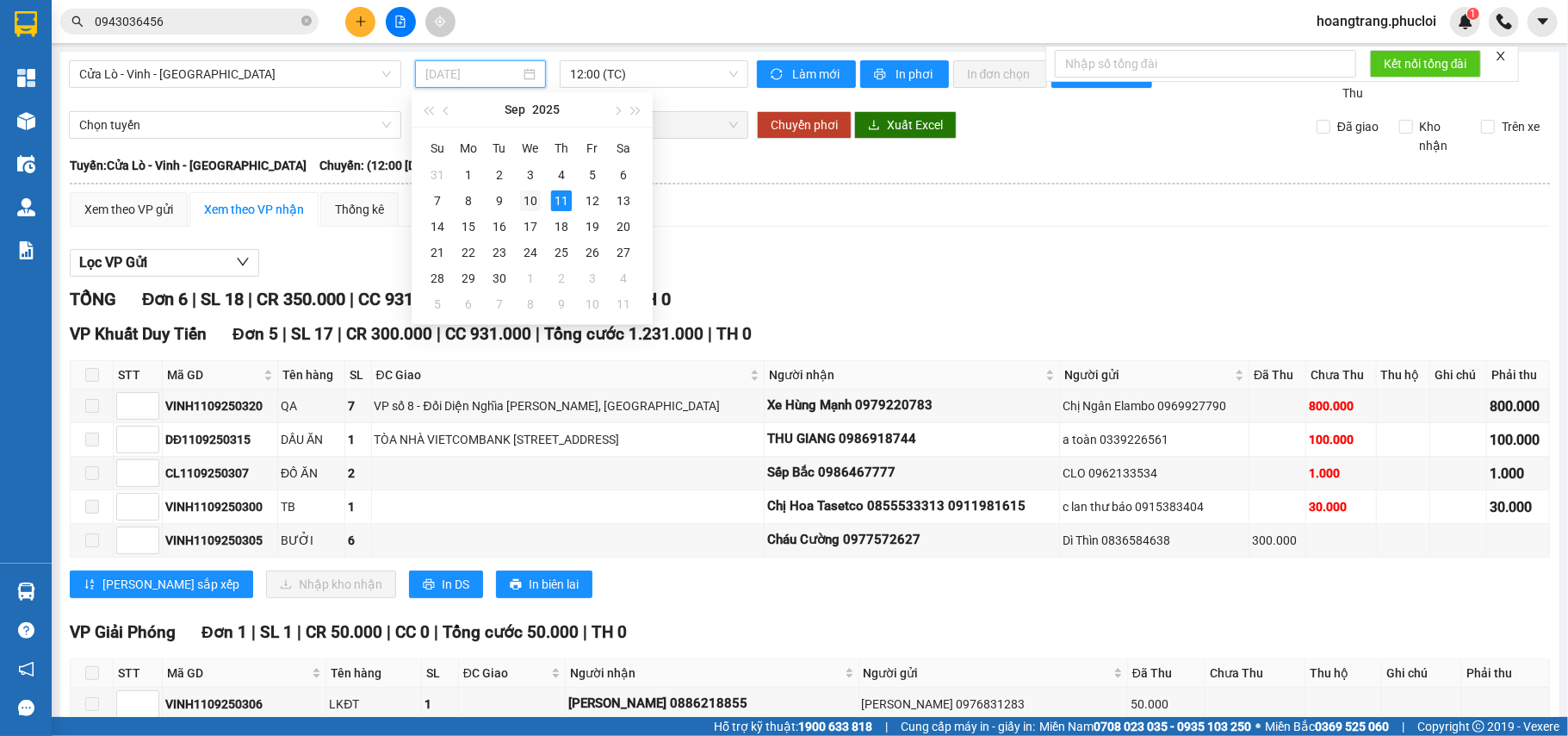
click at [520, 188] on td "10" at bounding box center [531, 201] width 31 height 26
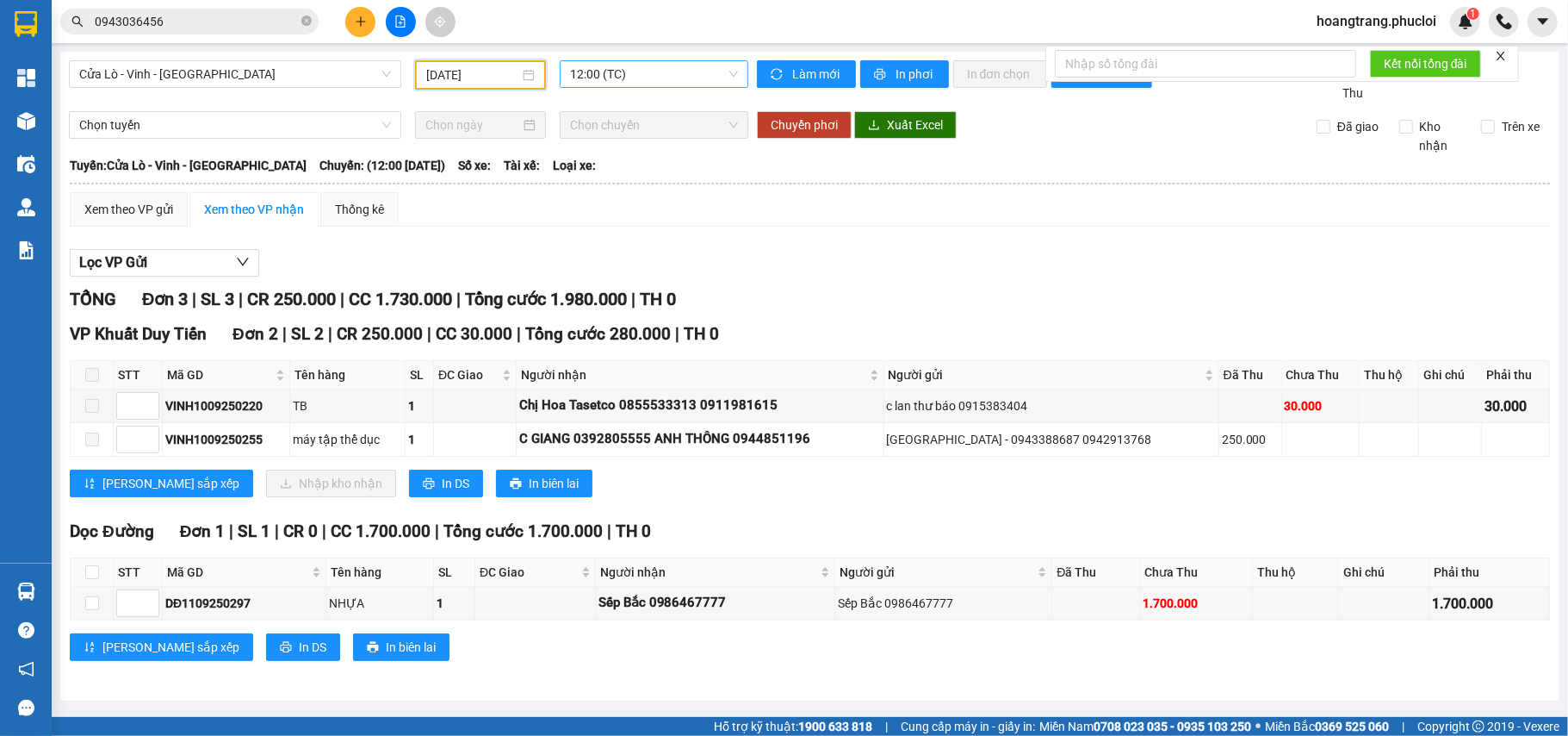
drag, startPoint x: 655, startPoint y: 77, endPoint x: 656, endPoint y: 87, distance: 10.0
click at [656, 87] on span "12:00 (TC)" at bounding box center [654, 74] width 168 height 26
click at [495, 66] on input "10/09/2025" at bounding box center [472, 75] width 93 height 19
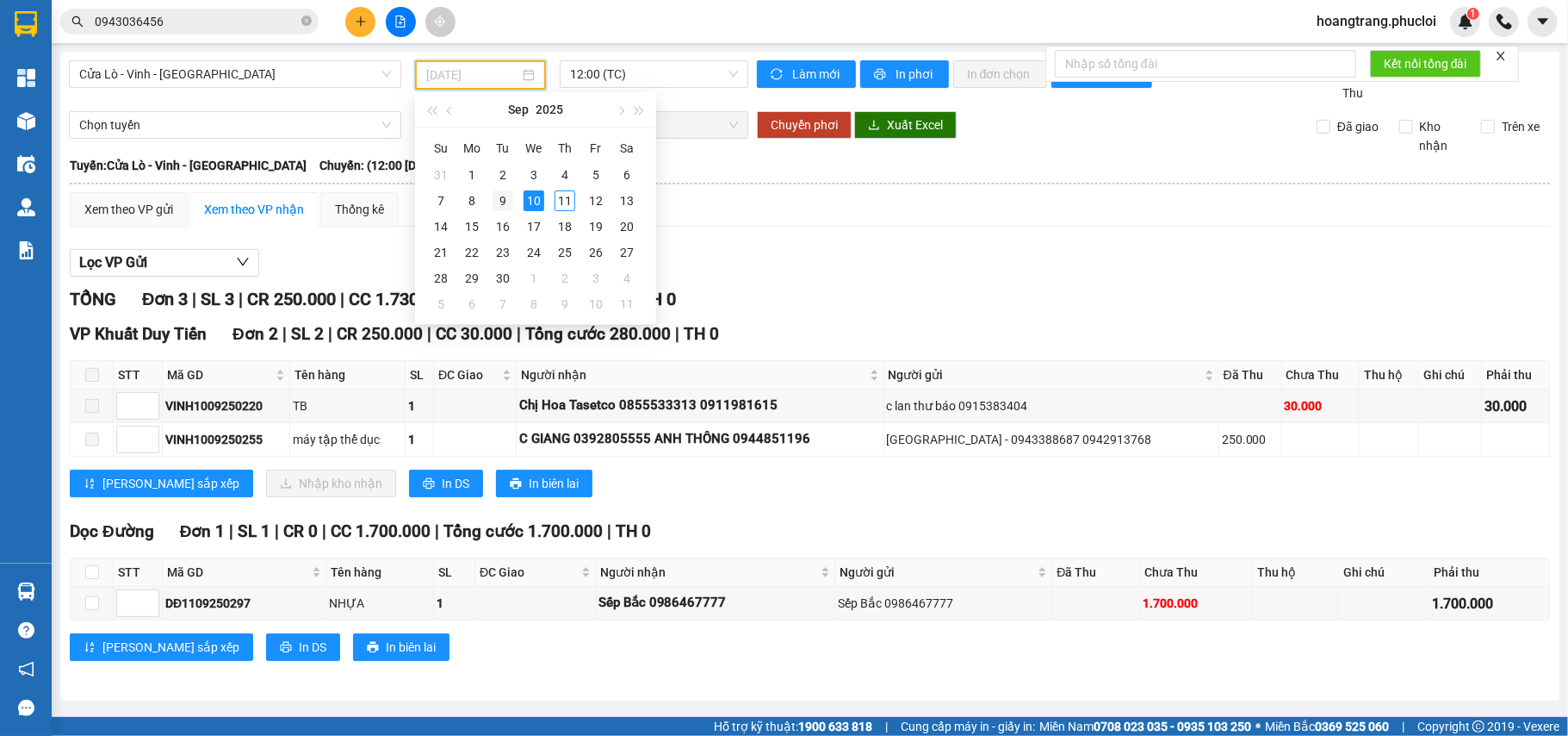
click at [513, 205] on td "9" at bounding box center [504, 201] width 31 height 26
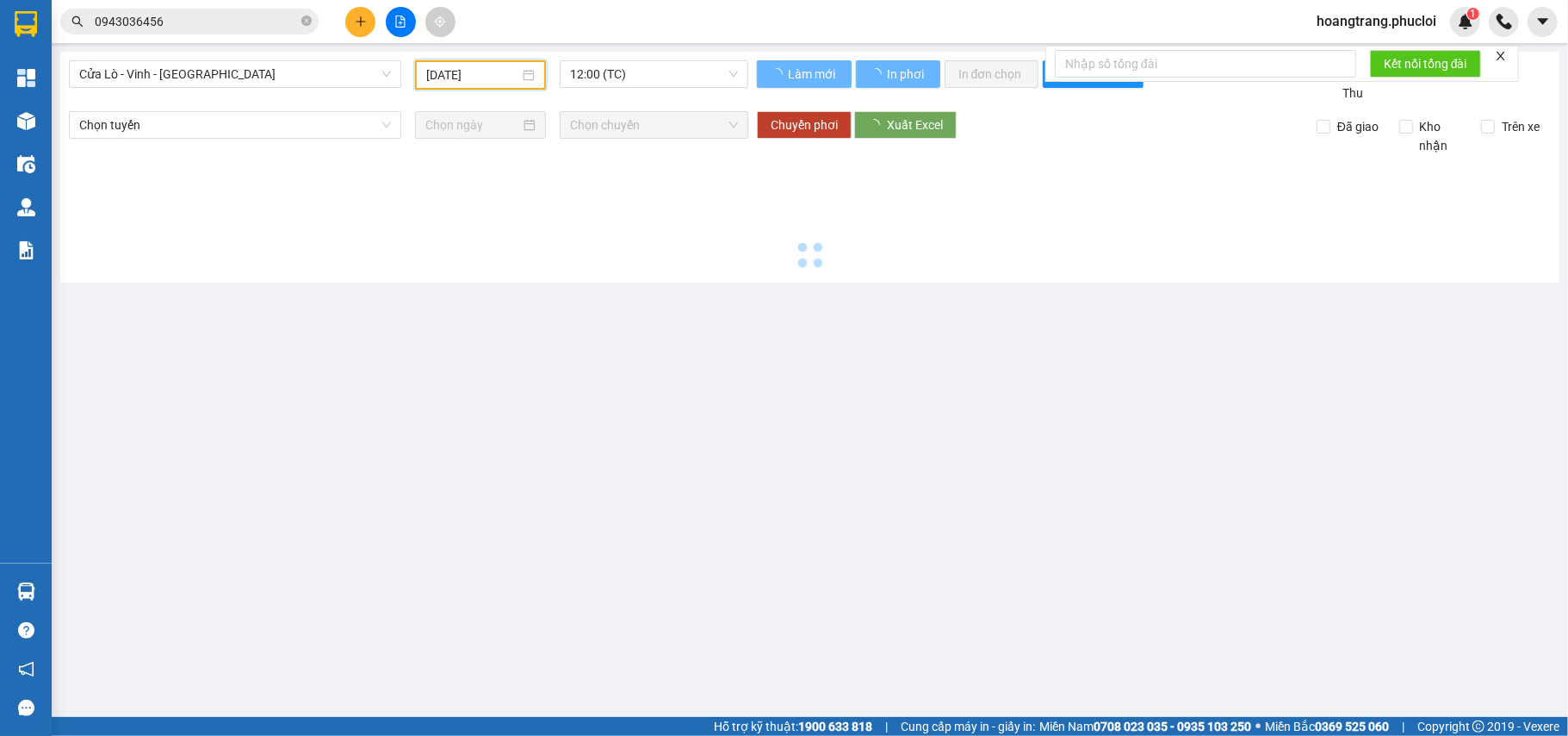
type input "09/09/2025"
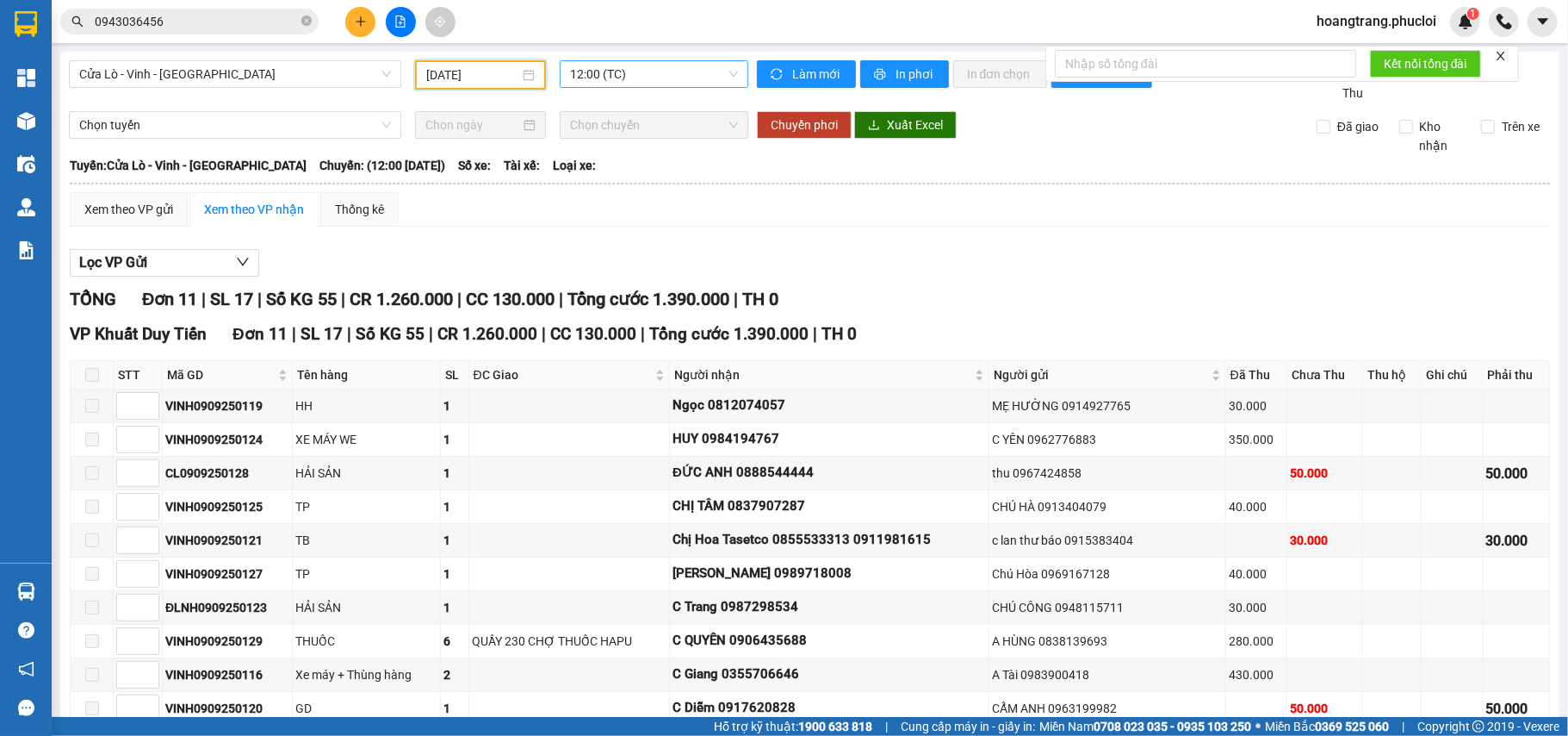
click at [645, 77] on span "12:00 (TC)" at bounding box center [654, 74] width 168 height 26
click at [631, 167] on div "22:00 (TC)" at bounding box center [632, 163] width 135 height 19
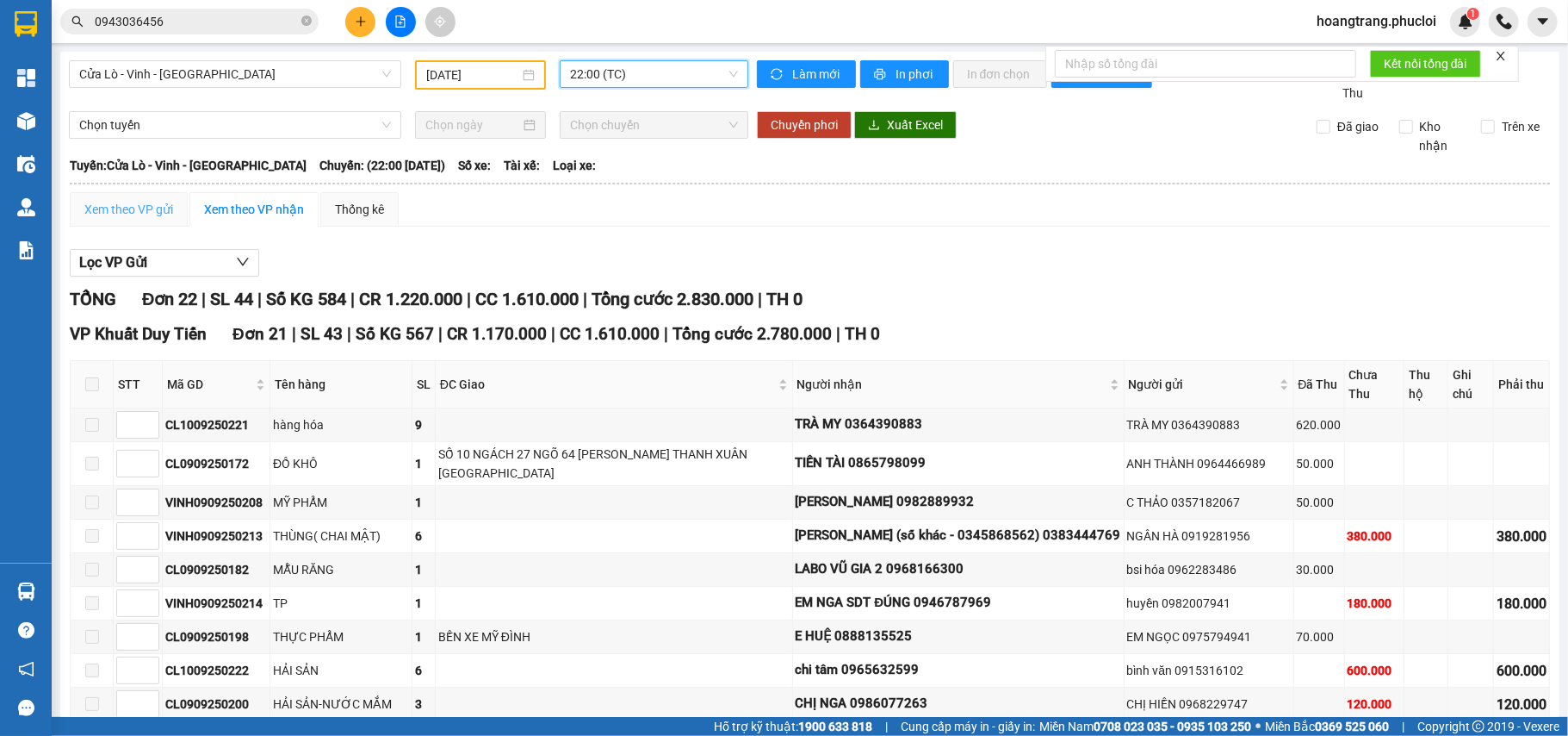
click at [155, 222] on div "Xem theo VP gửi" at bounding box center [129, 209] width 118 height 34
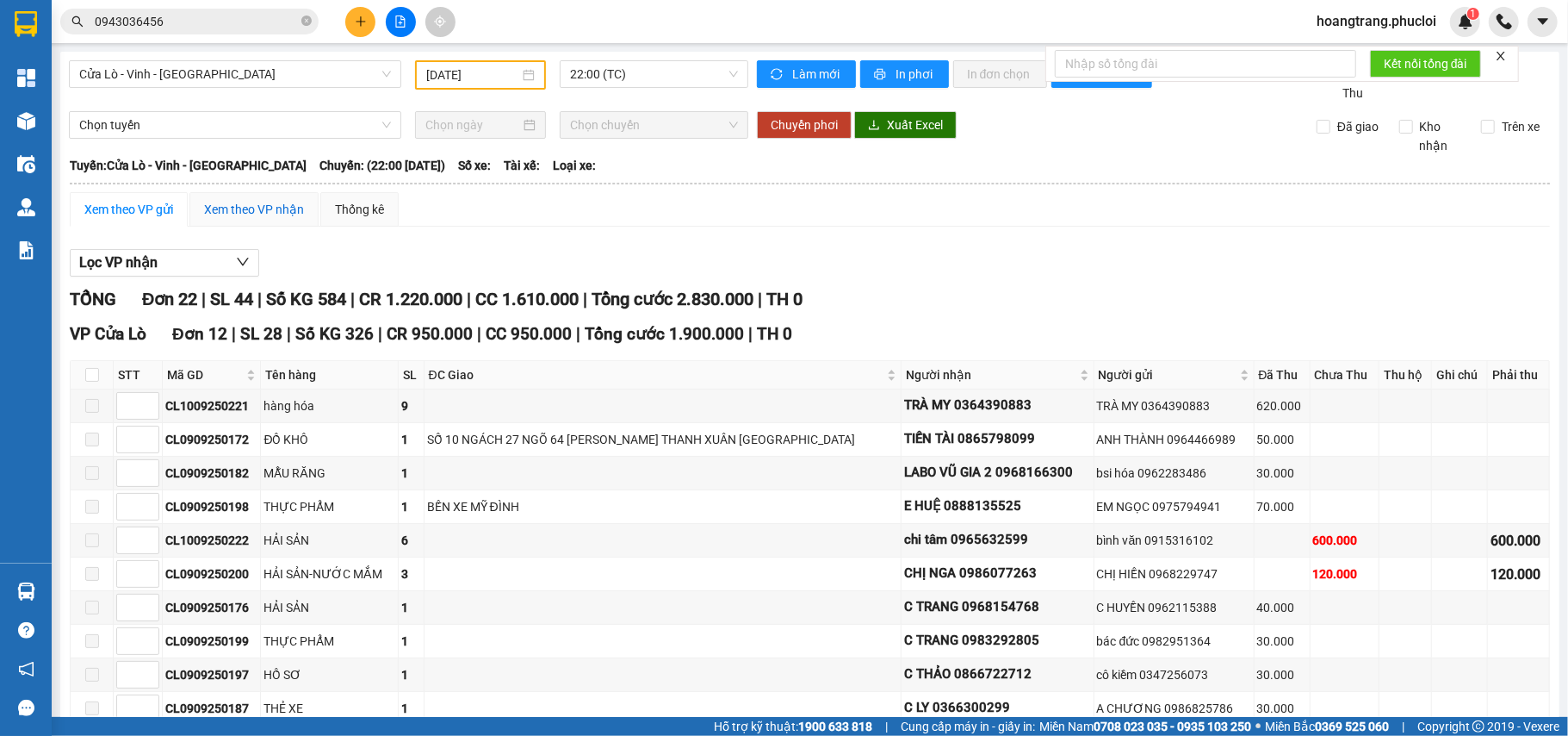
click at [286, 212] on div "Xem theo VP nhận" at bounding box center [254, 209] width 100 height 19
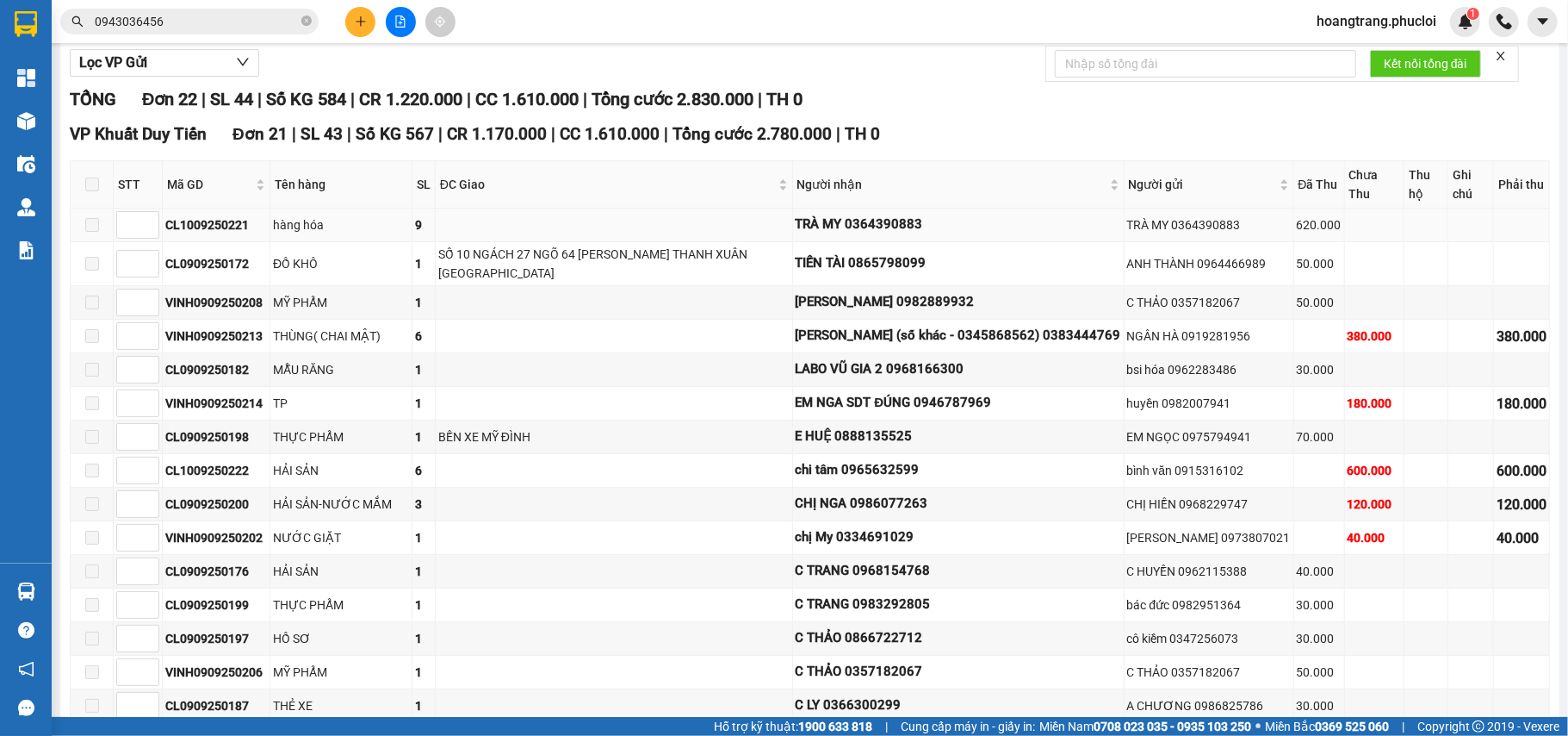
scroll to position [231, 0]
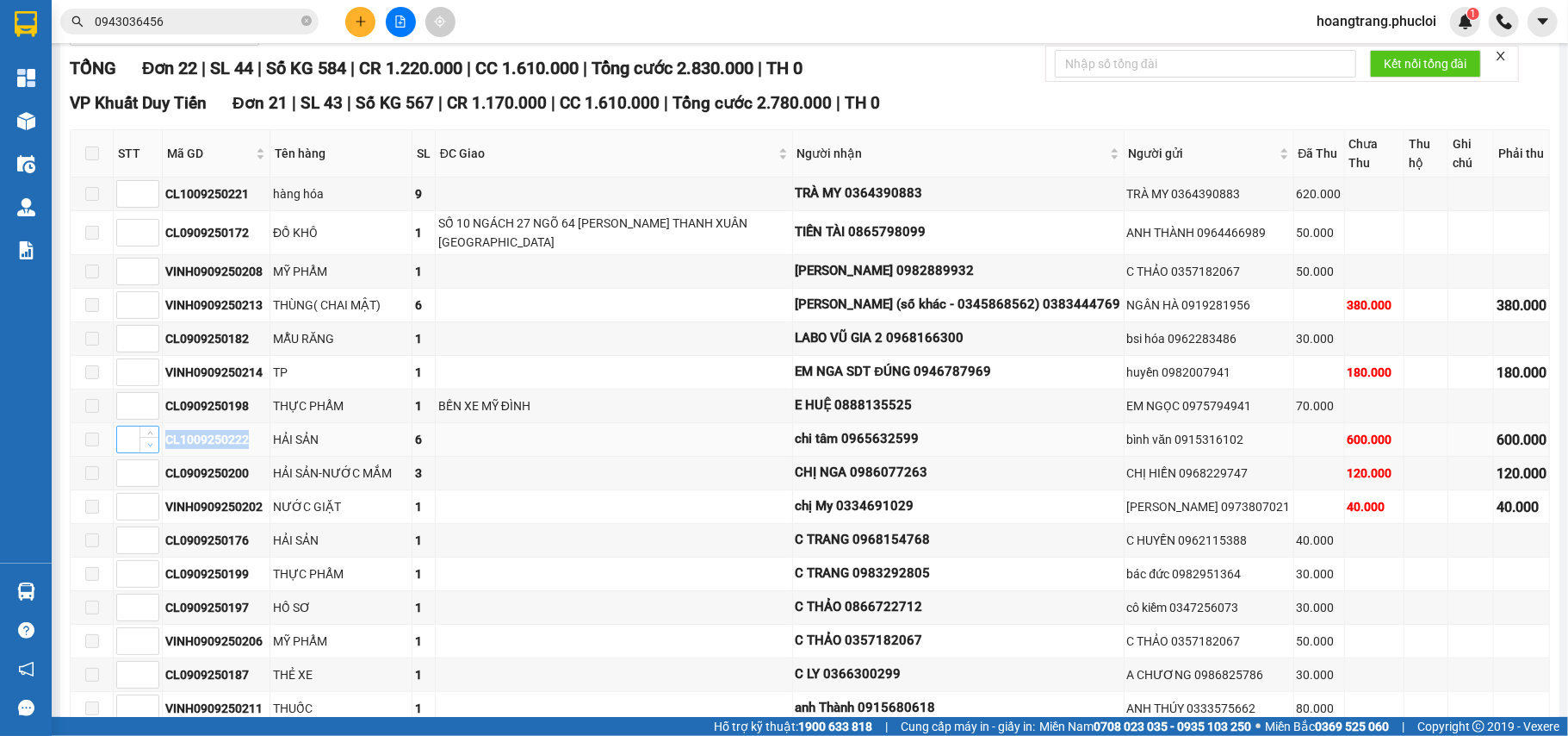
drag, startPoint x: 246, startPoint y: 446, endPoint x: 155, endPoint y: 460, distance: 92.1
click at [155, 457] on tr "CL1009250222 HẢI SẢN 6 chi tâm 0965632599 bình văn 0915316102 600.000 600.000" at bounding box center [811, 440] width 1479 height 33
copy tr "CL1009250222"
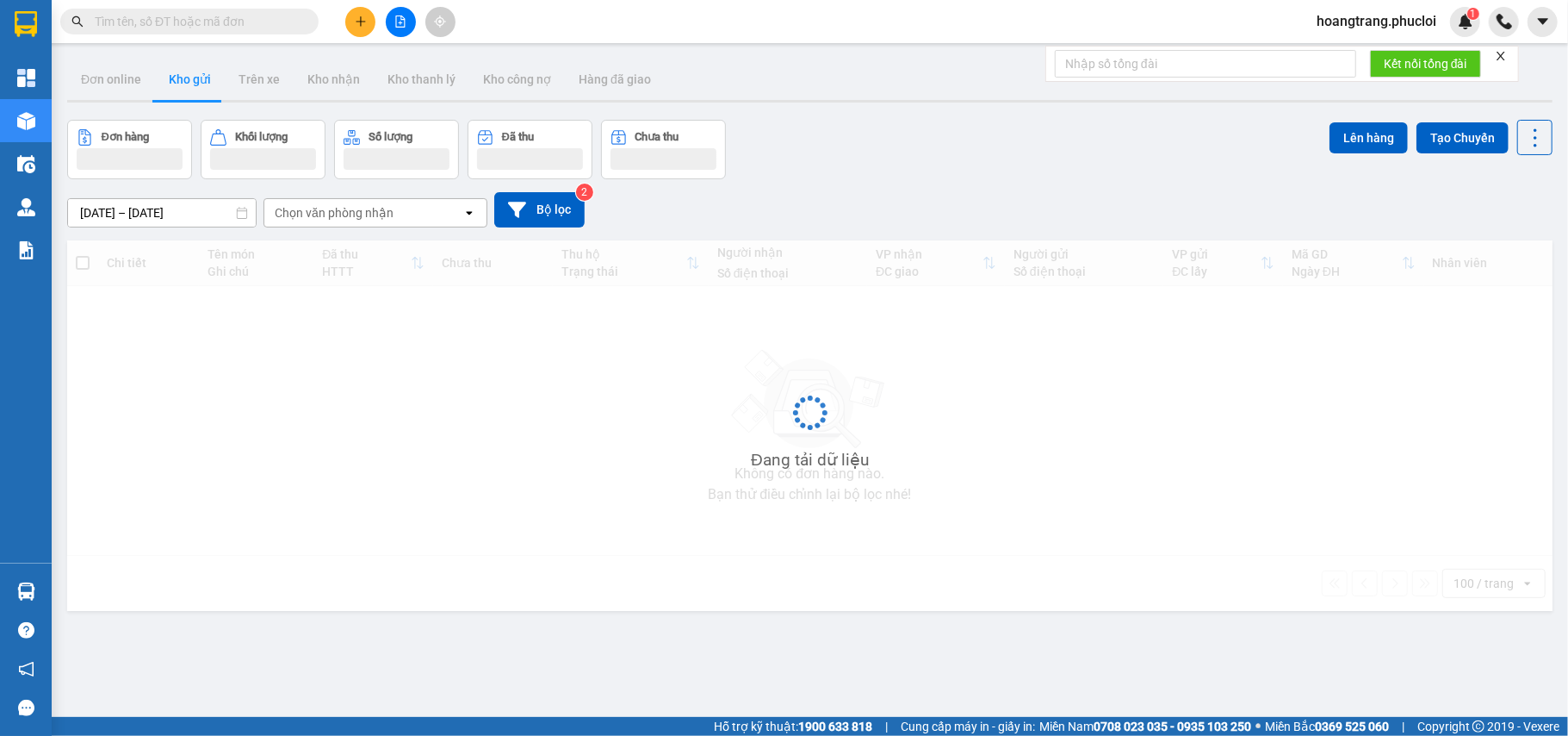
click at [351, 31] on button at bounding box center [360, 22] width 30 height 31
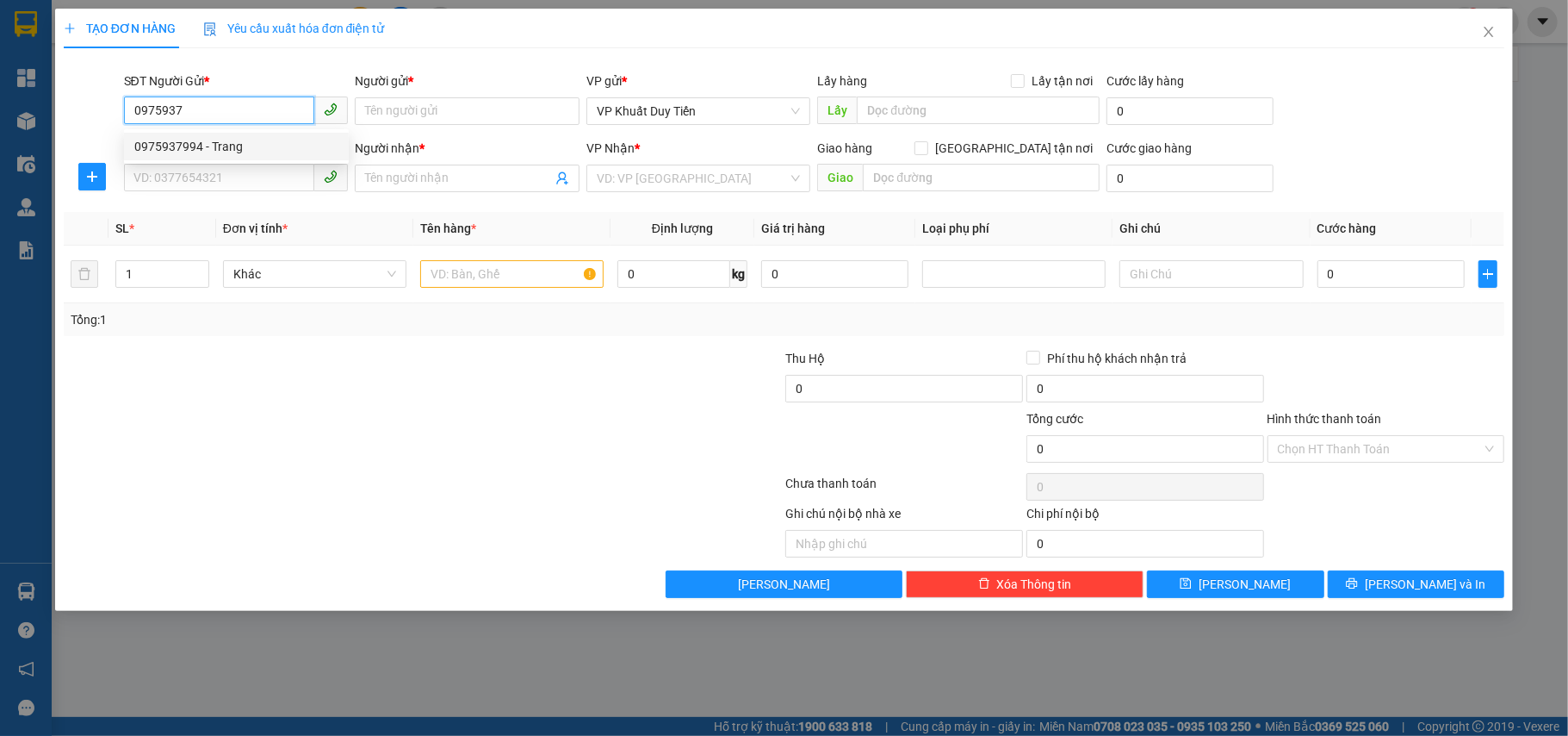
click at [284, 139] on div "0975937994 - Trang" at bounding box center [236, 146] width 204 height 19
type input "0975937994"
type input "Trang"
type input "0975937994"
click at [232, 172] on input "SĐT Người Nhận *" at bounding box center [219, 177] width 191 height 28
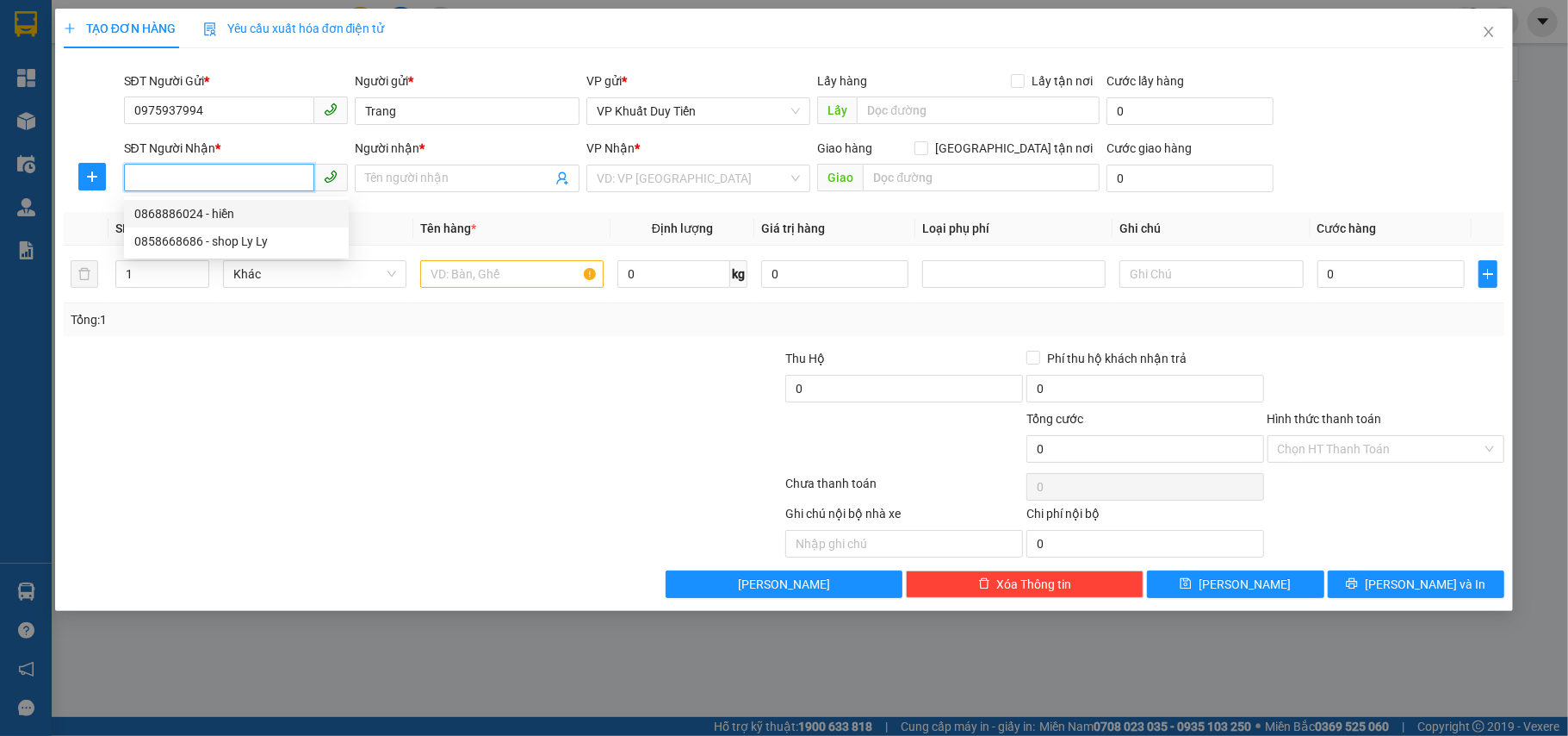
click at [272, 215] on div "0868886024 - hiền" at bounding box center [236, 213] width 204 height 19
type input "0868886024"
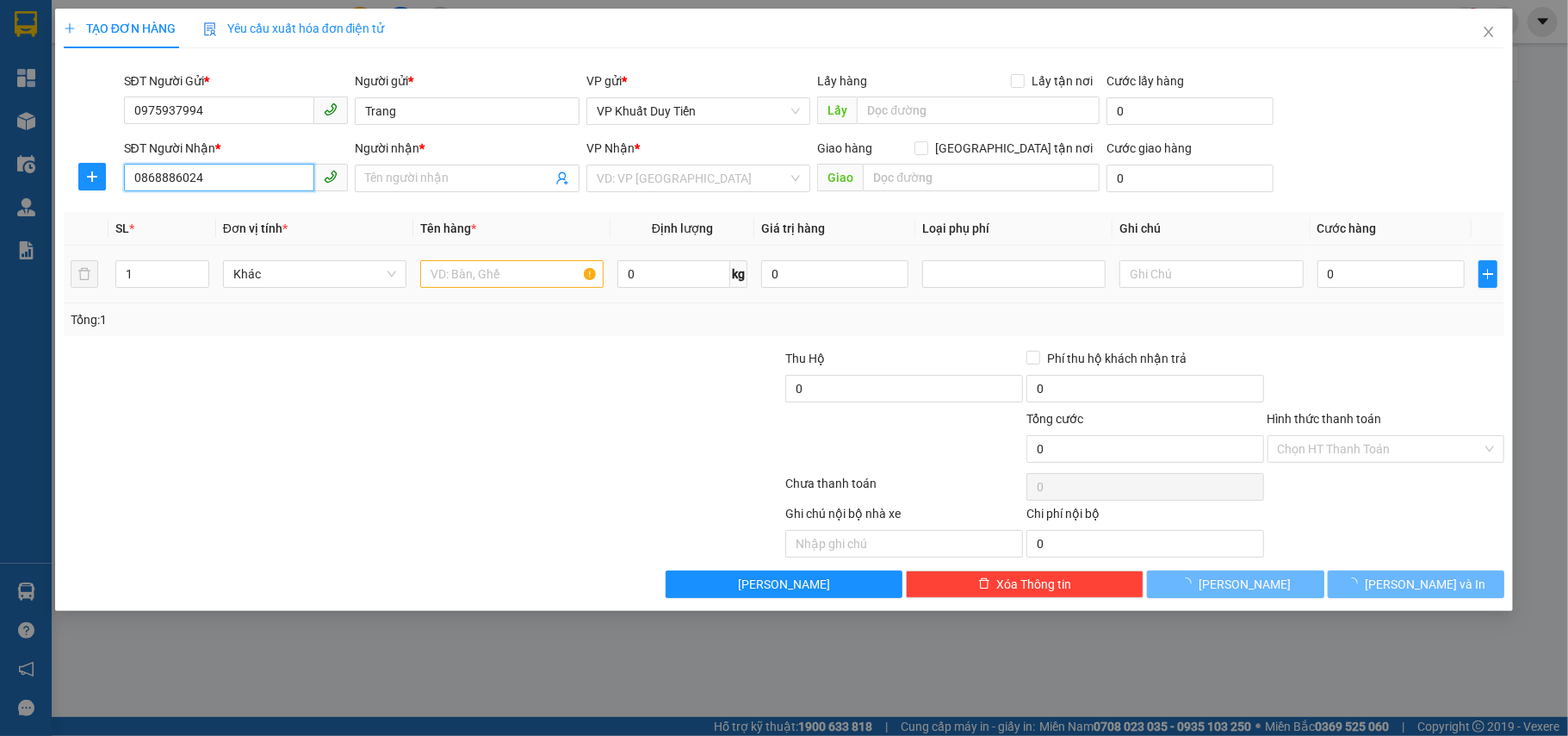
type input "hiền"
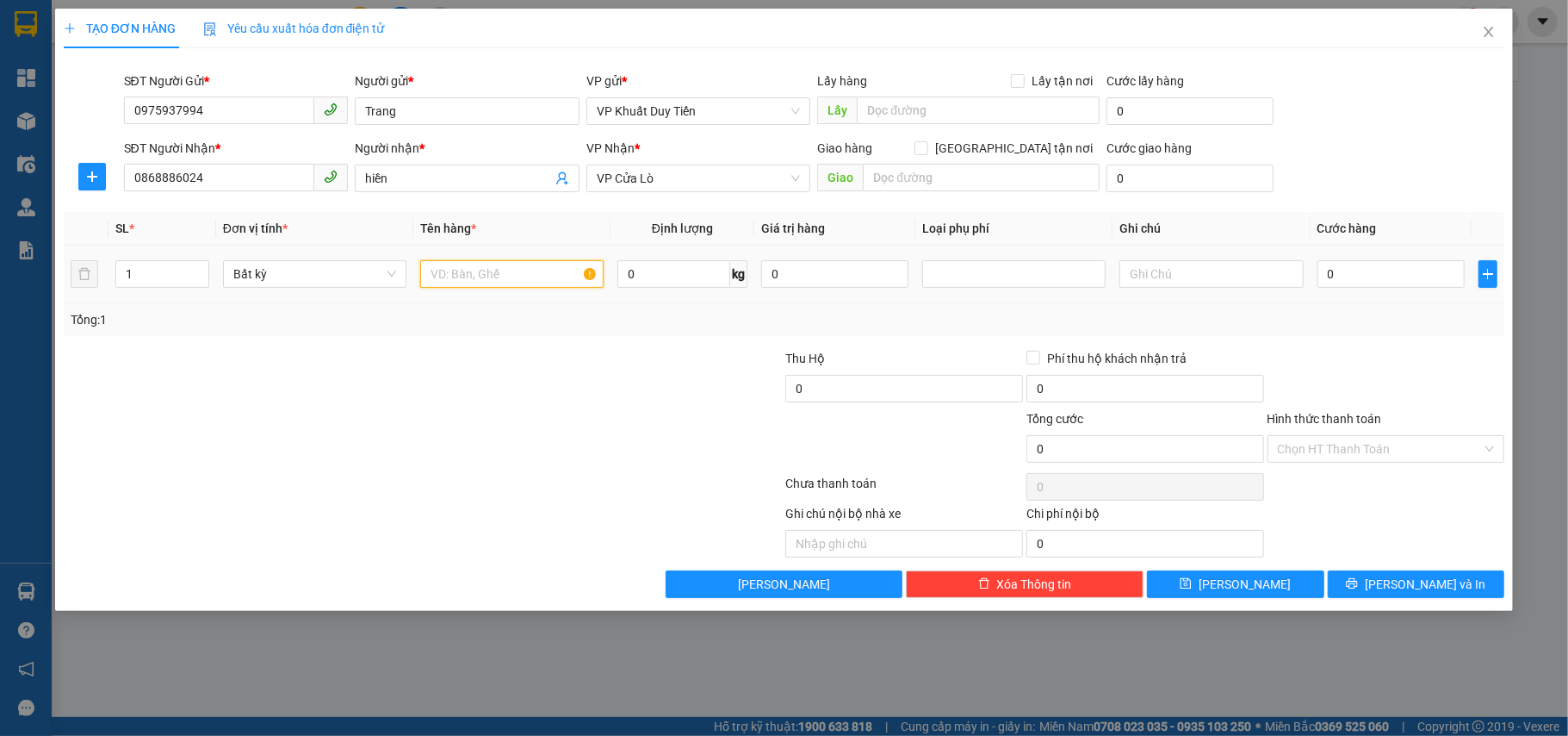
click at [528, 280] on input "text" at bounding box center [512, 274] width 183 height 28
type input "qao"
click at [1385, 266] on input "0" at bounding box center [1391, 274] width 148 height 28
click at [653, 286] on input "0" at bounding box center [674, 274] width 113 height 28
type input "4"
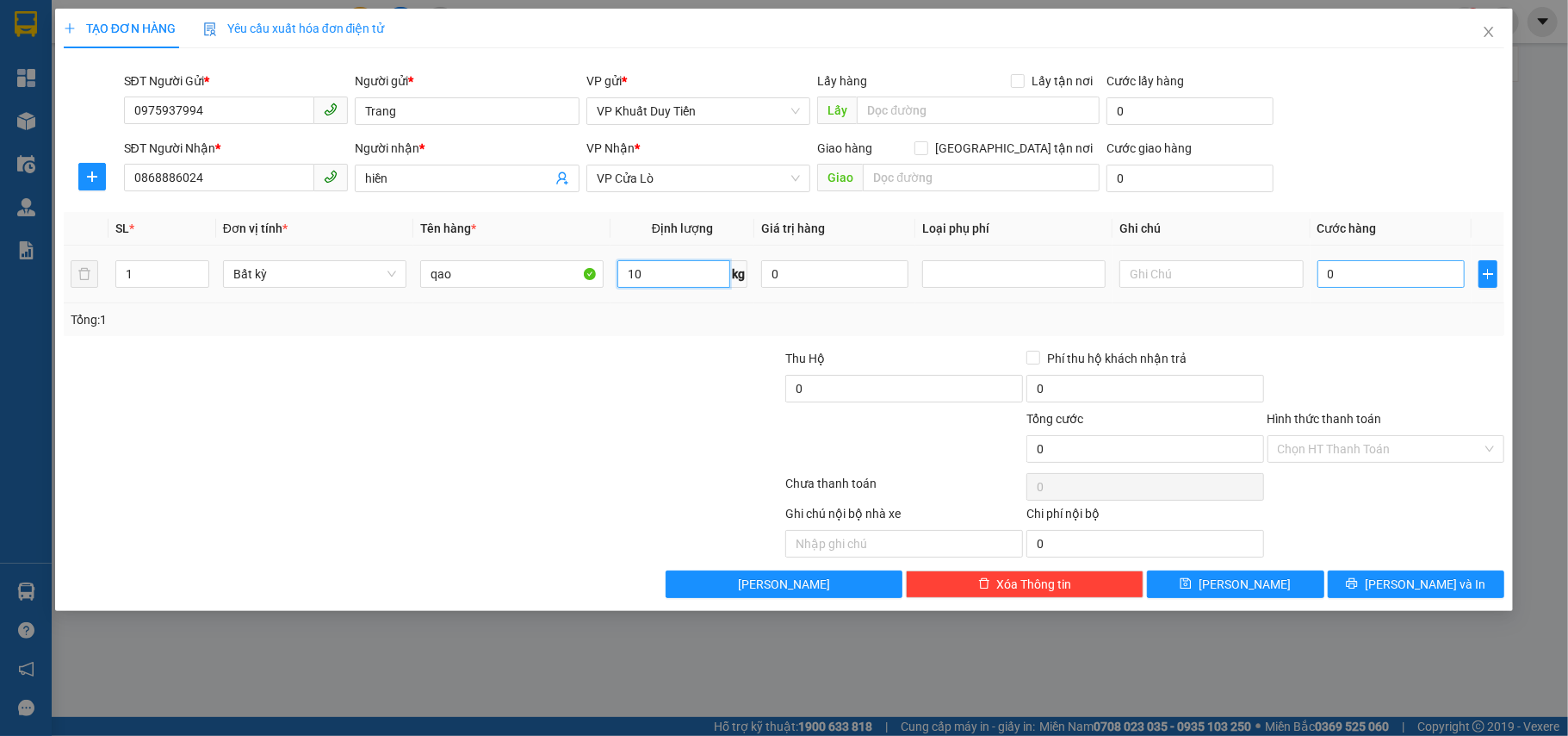
type input "10"
click at [1393, 279] on input "0" at bounding box center [1391, 274] width 148 height 28
type input "30.000"
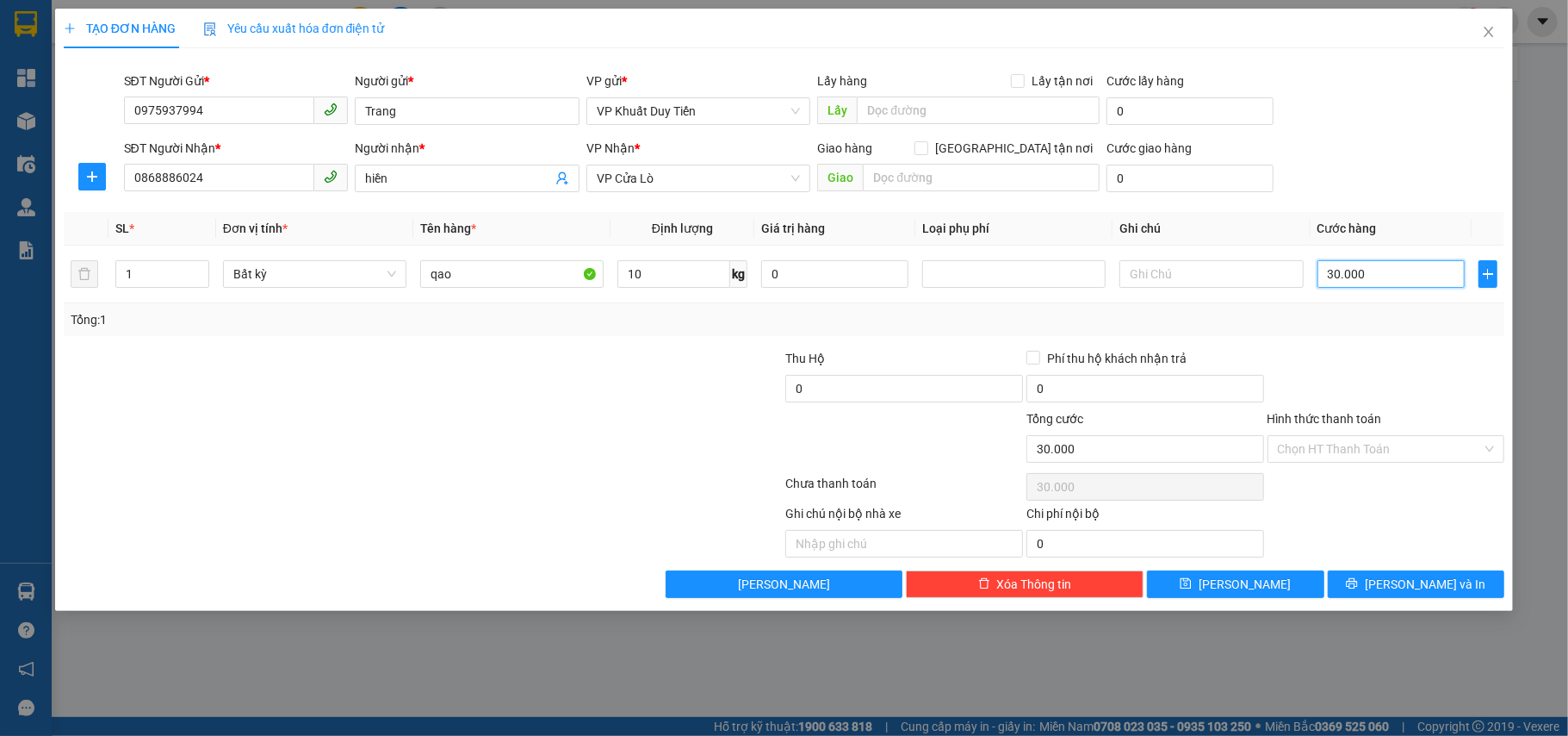
type input "300.004"
type input "3.000.040"
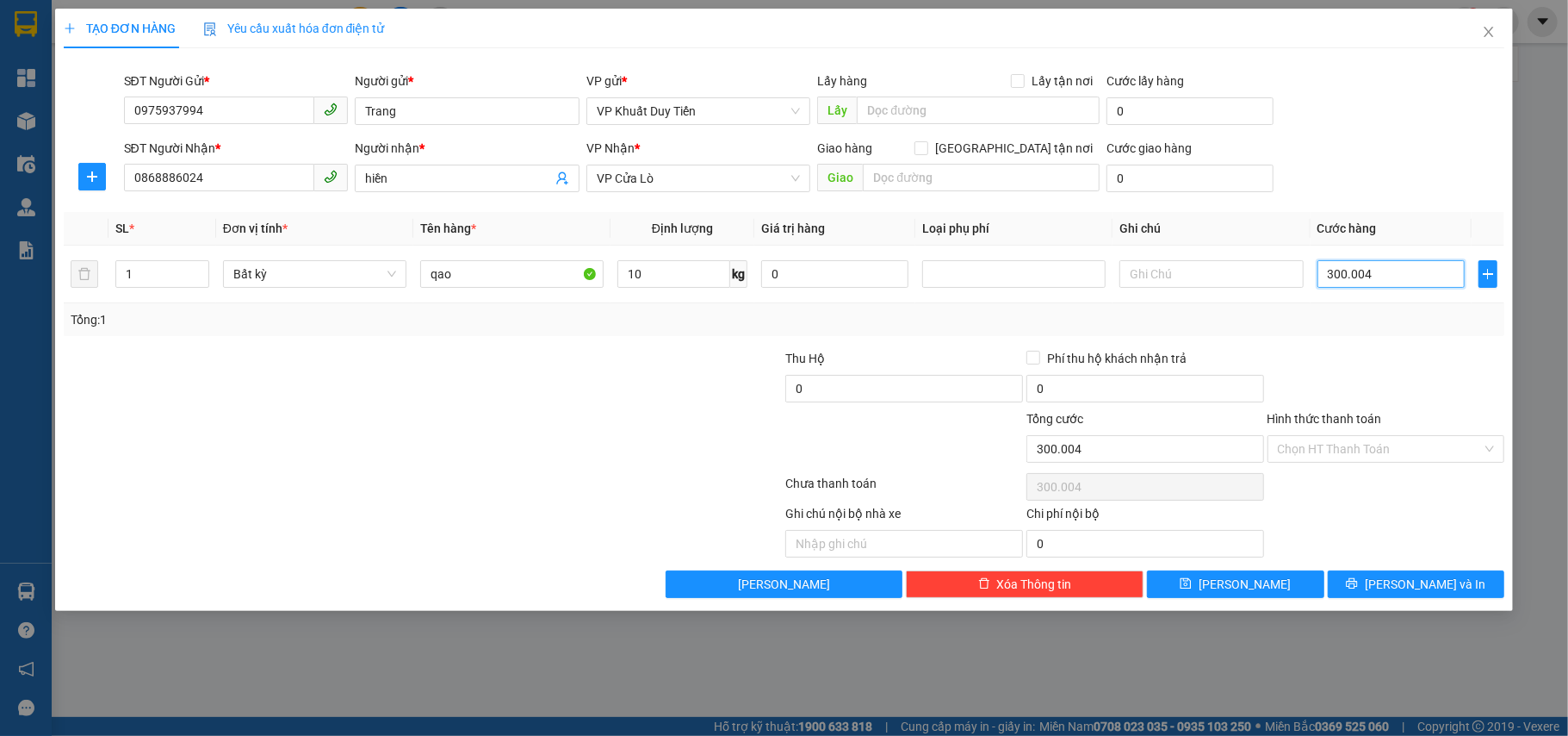
type input "3.000.040"
type input "300.004"
type input "30.000"
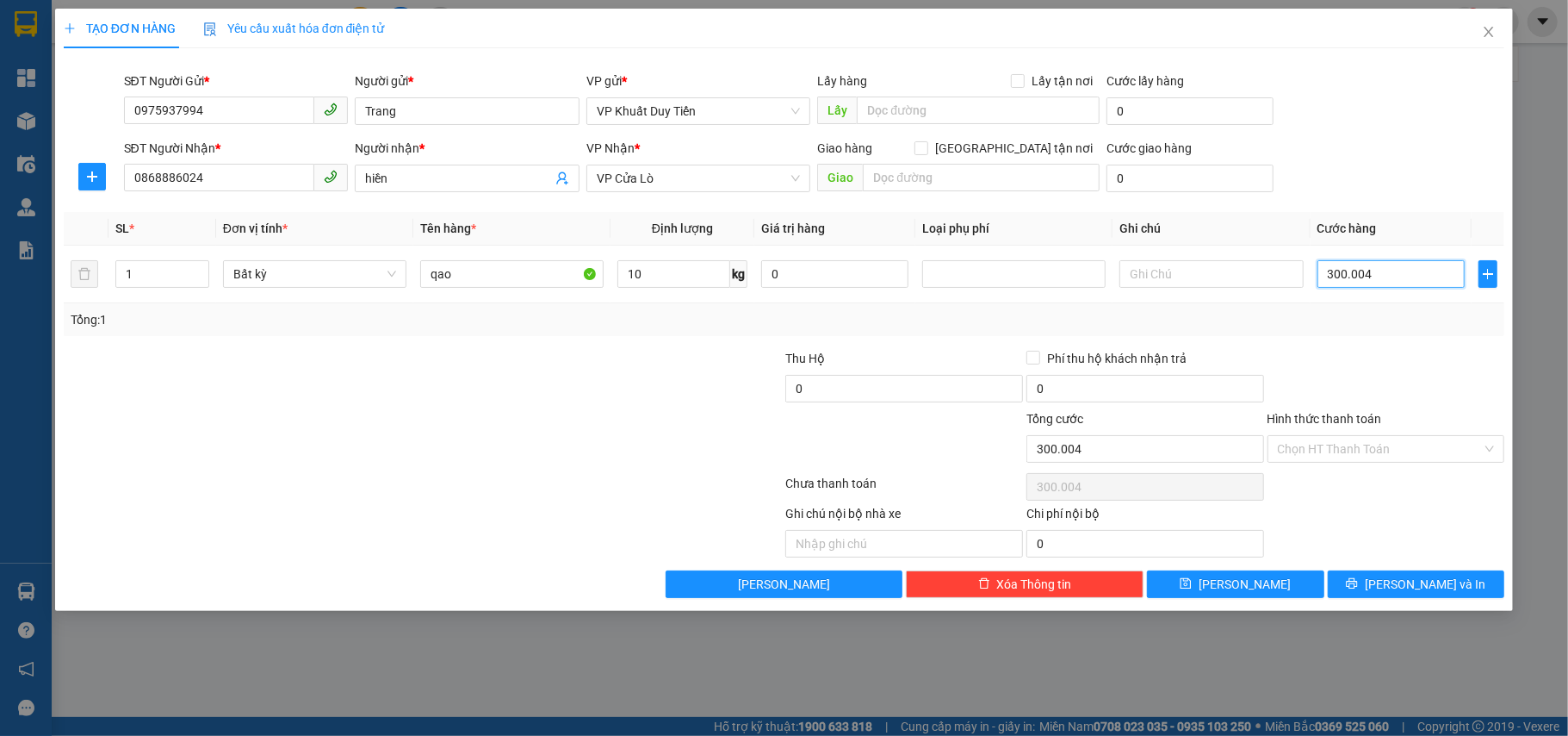
type input "30.000"
type input "3.000"
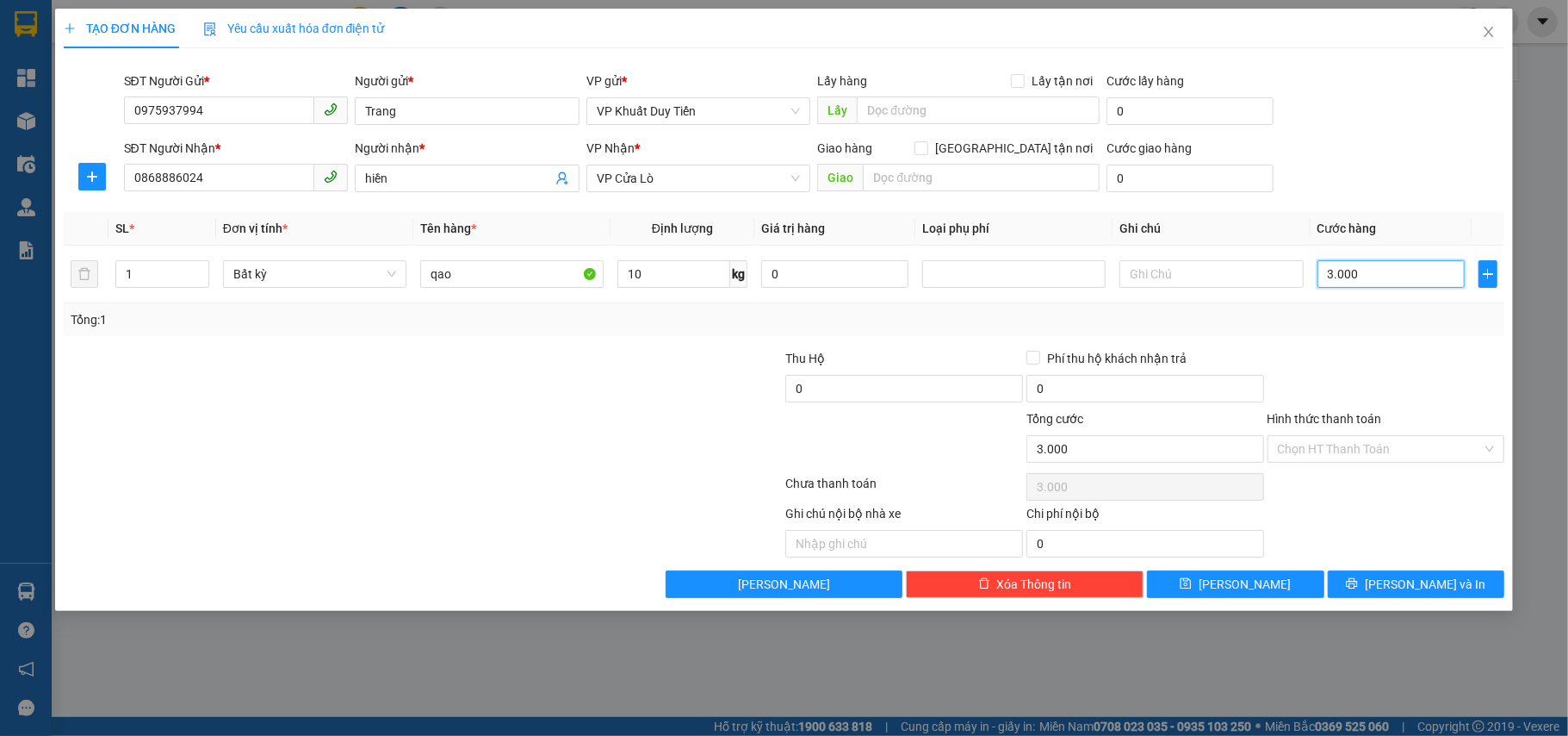
type input "300"
type input "30"
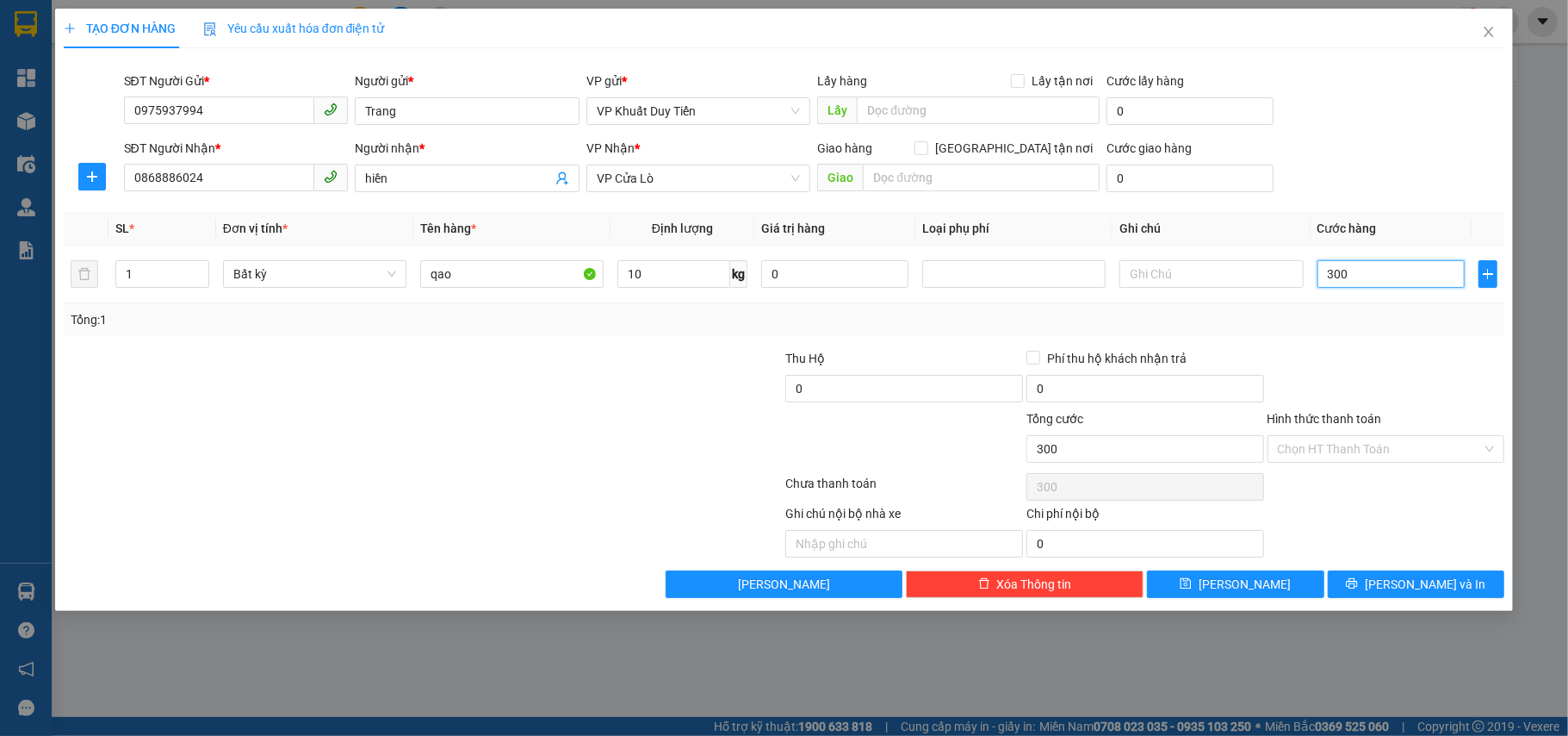
type input "30"
type input "3"
type input "0"
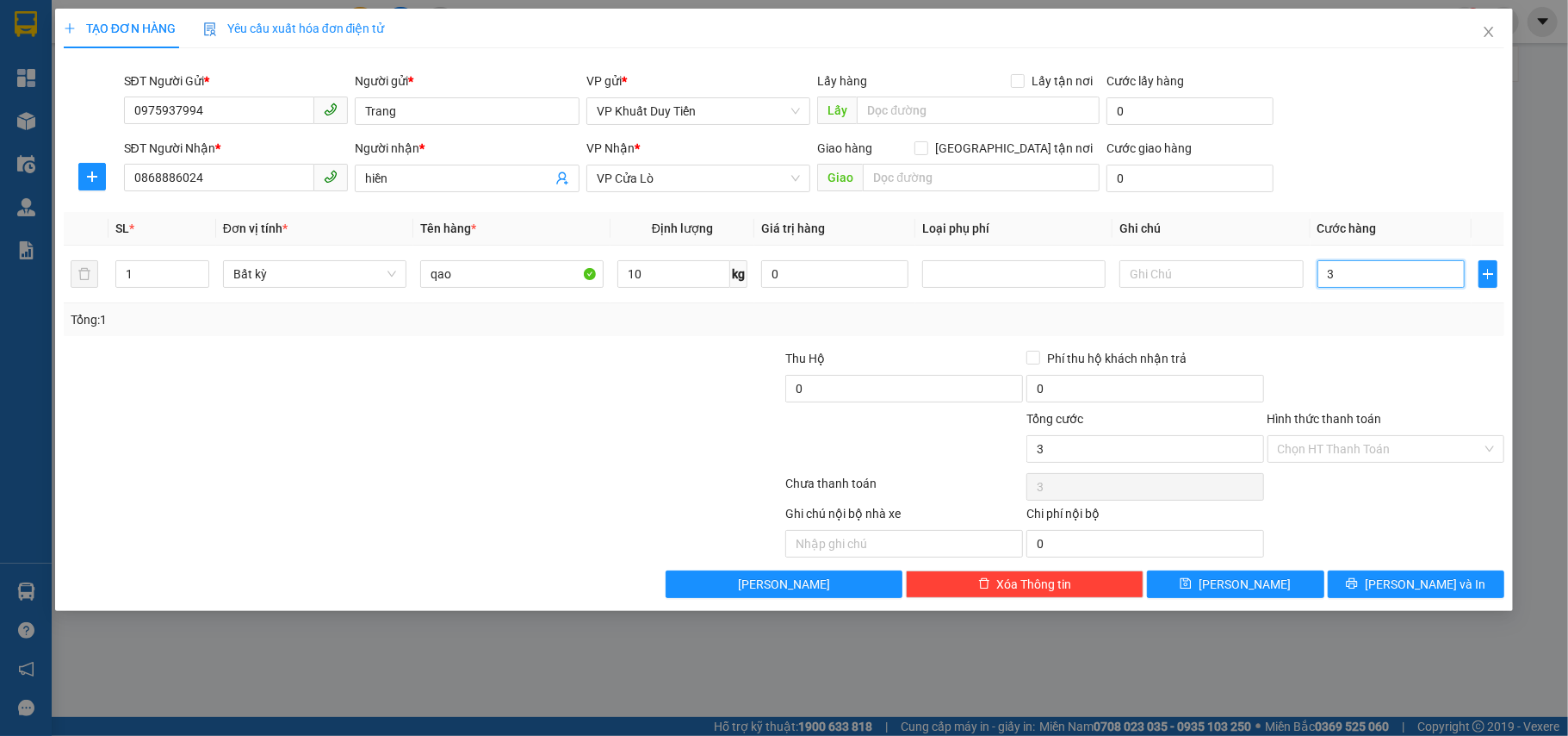
type input "0"
type input "40"
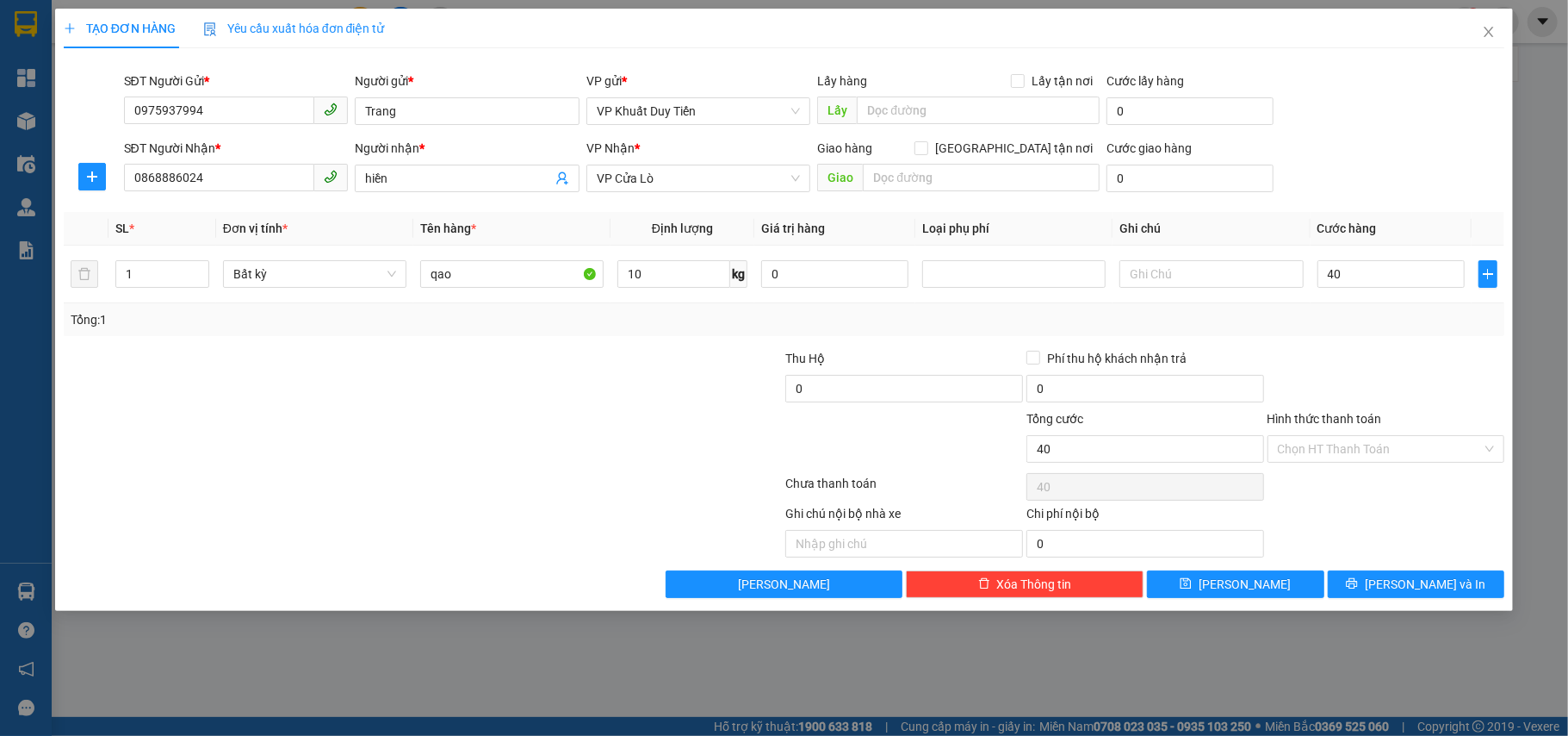
type input "40.000"
click at [1413, 355] on div at bounding box center [1386, 379] width 241 height 60
click at [1419, 589] on span "[PERSON_NAME] và In" at bounding box center [1425, 583] width 121 height 19
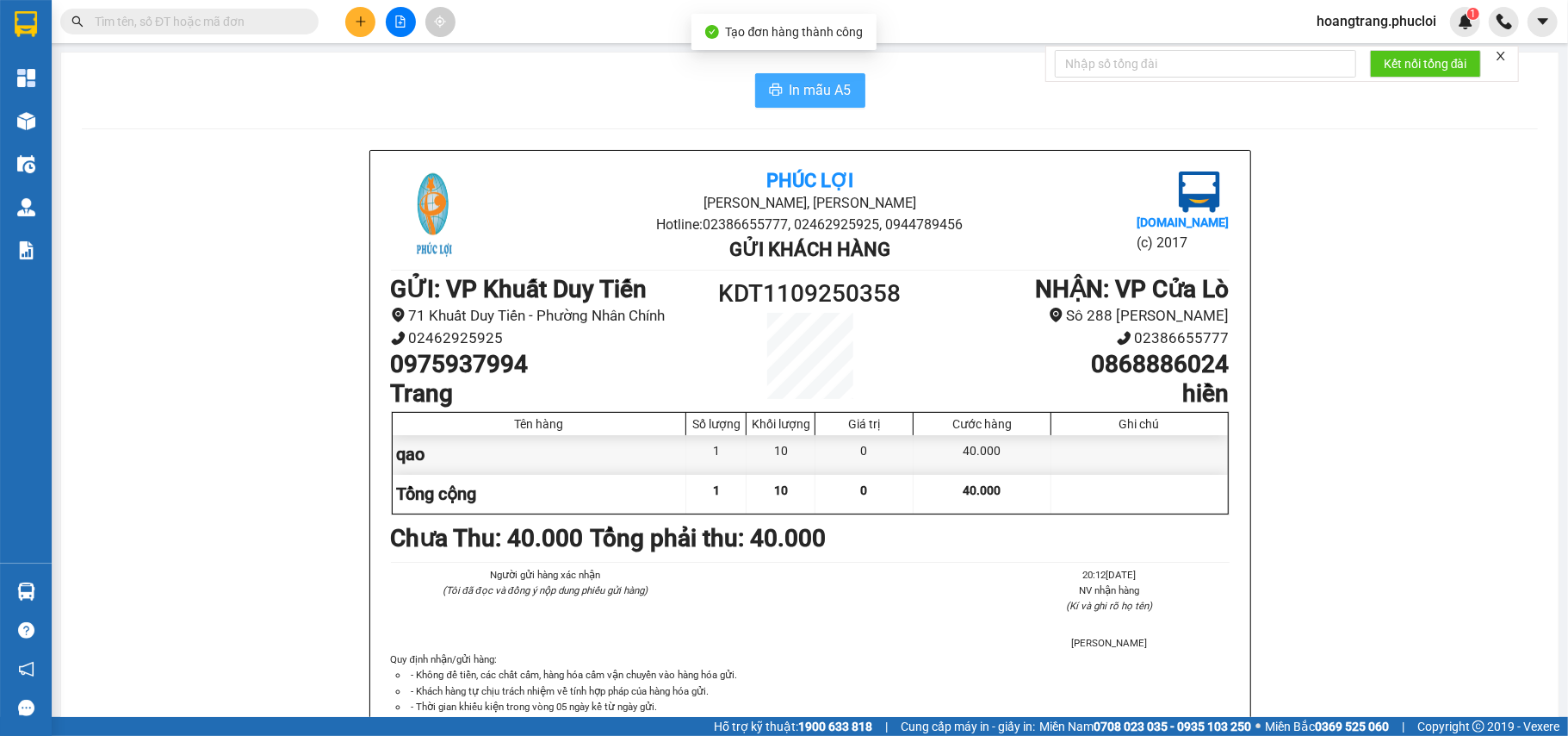
click at [816, 103] on button "In mẫu A5" at bounding box center [811, 90] width 110 height 34
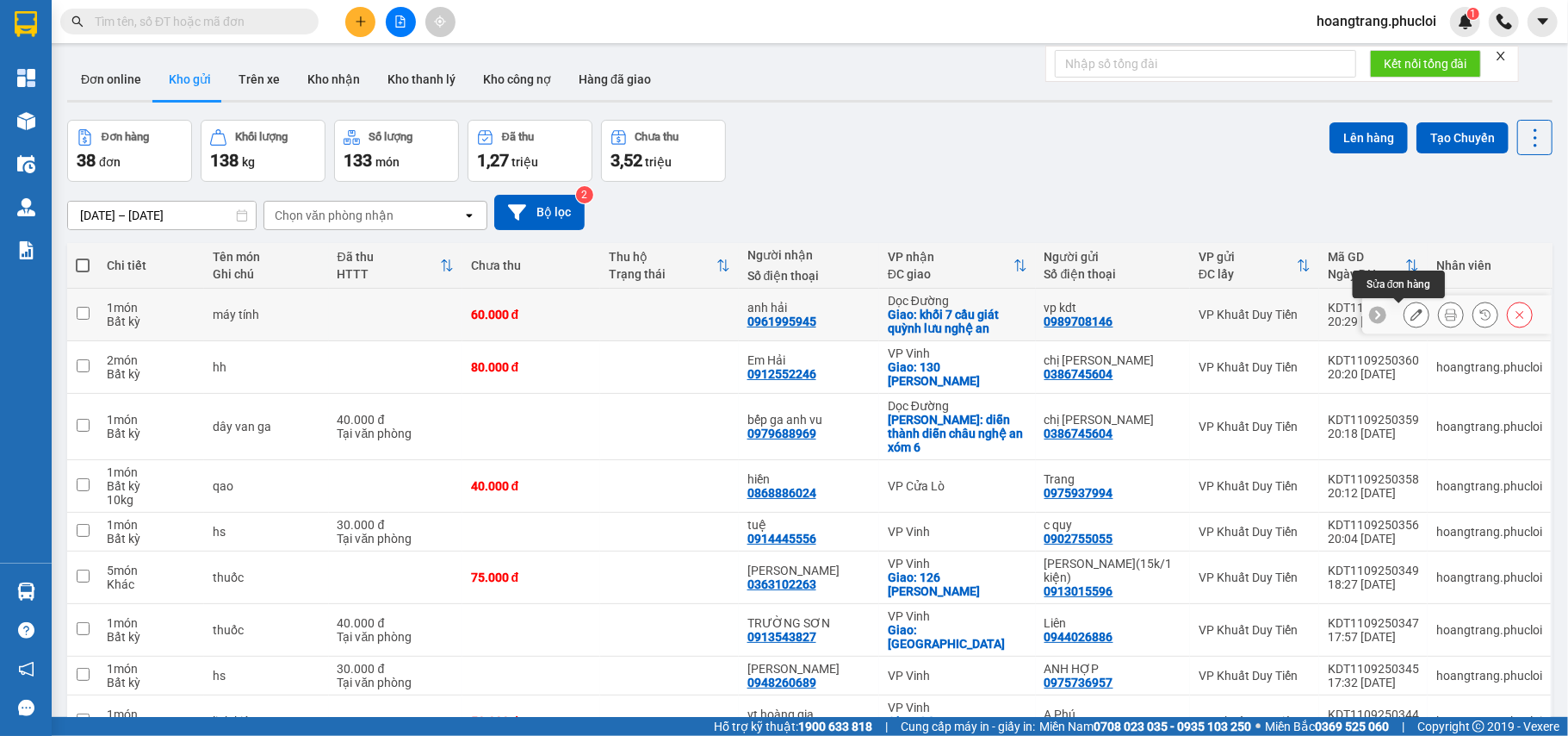
click at [1405, 318] on button at bounding box center [1417, 315] width 25 height 31
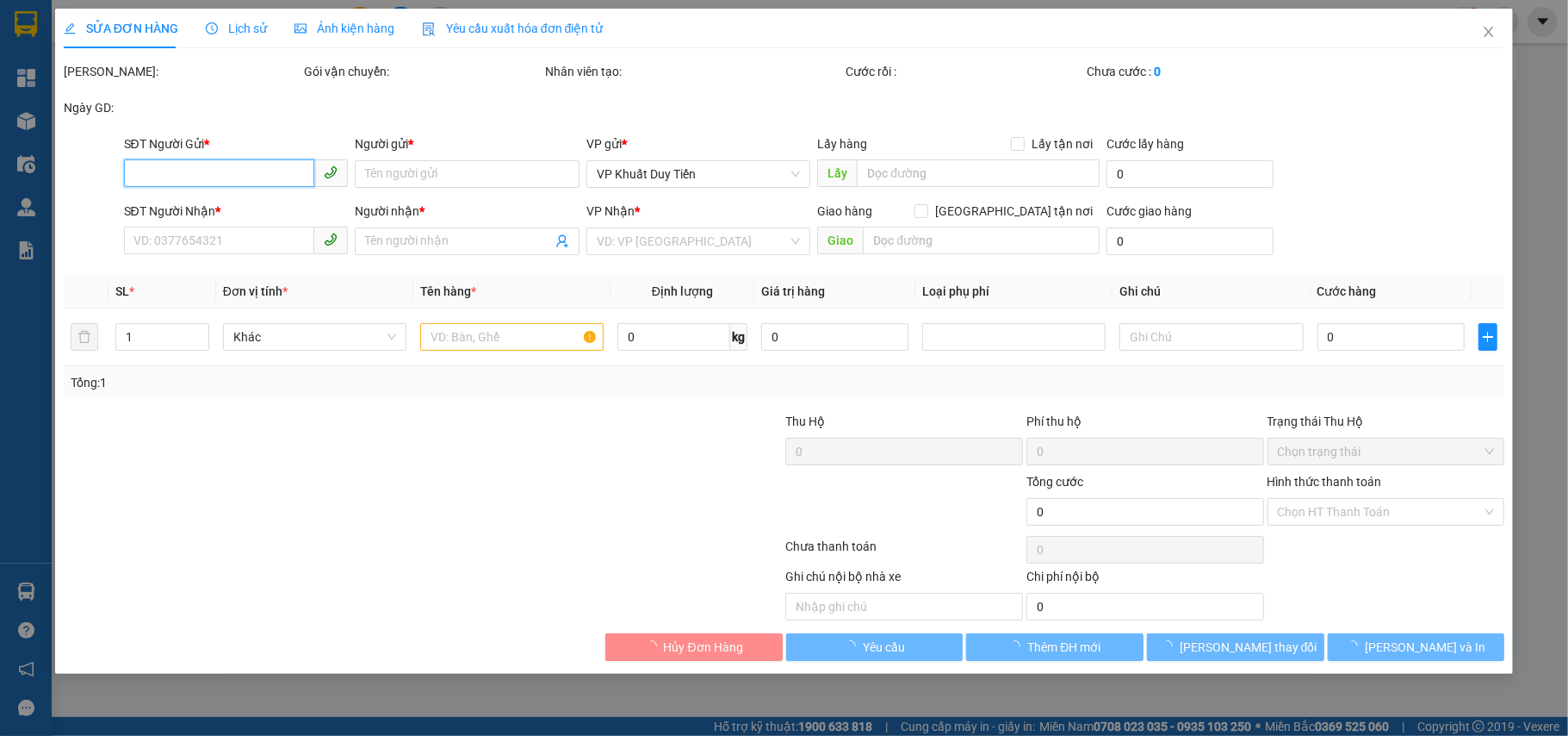
type input "0989708146"
type input "vp kdt"
type input "0961995945"
type input "anh hải"
checkbox input "true"
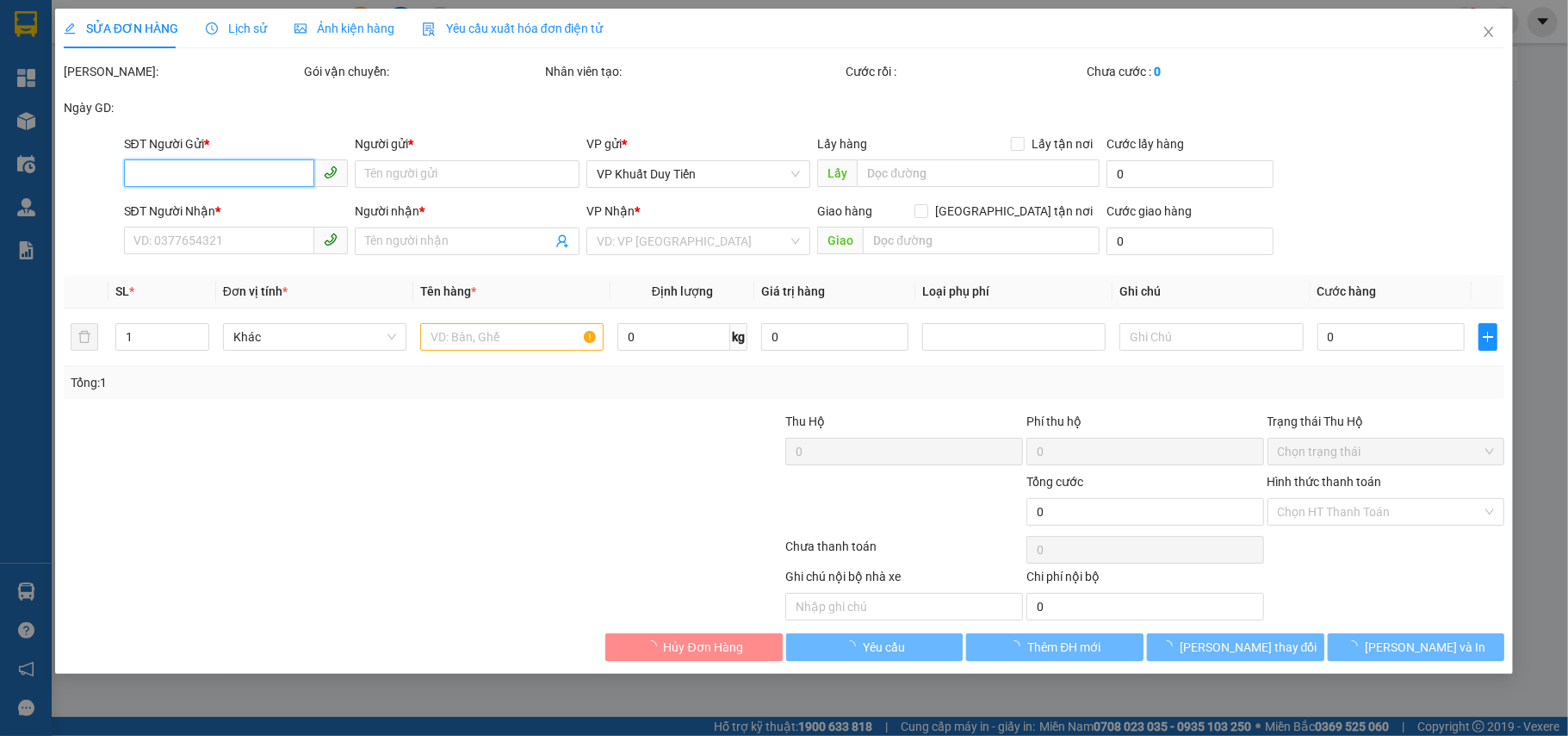
type input "khối 7 cầu giát quỳnh lưu nghệ an"
type input "60.000"
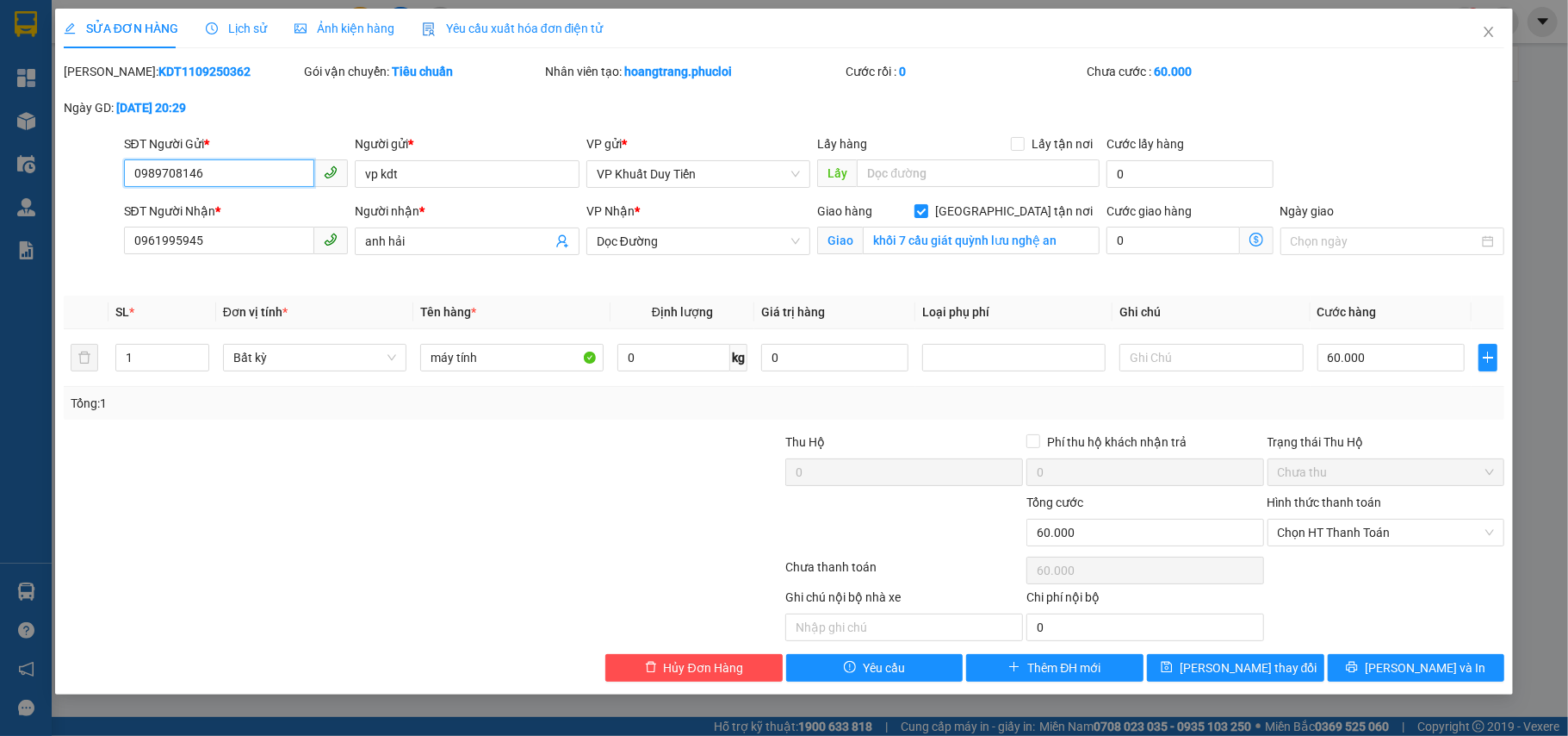
click at [250, 183] on input "0989708146" at bounding box center [219, 173] width 191 height 28
type input "0"
type input "0377625806"
click at [425, 160] on input "vp kdt" at bounding box center [467, 174] width 224 height 28
type input "v"
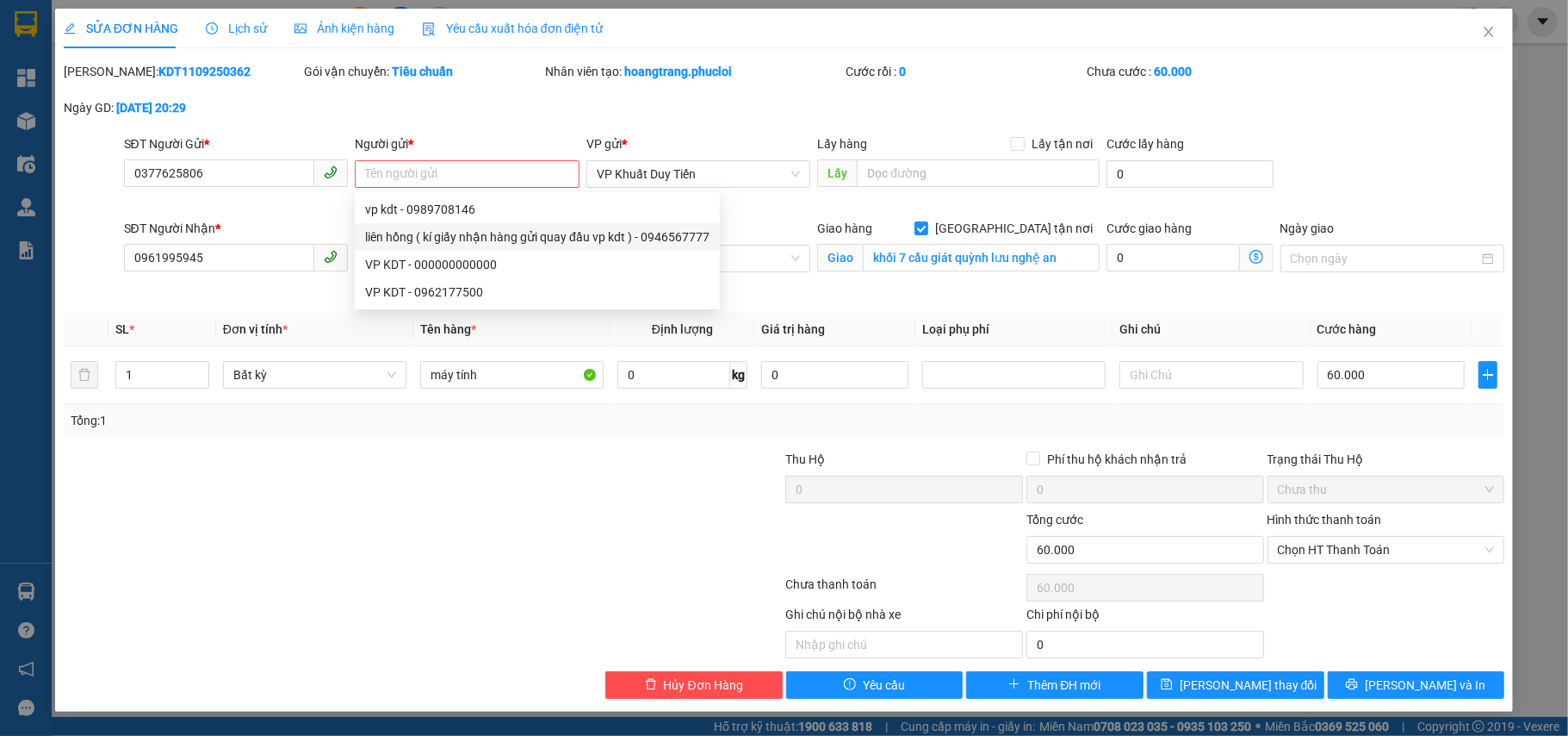
click at [805, 301] on div "Total Paid Fee 0 Total UnPaid Fee 60.000 Cash Collection Total Fee Mã ĐH: KDT11…" at bounding box center [785, 380] width 1442 height 637
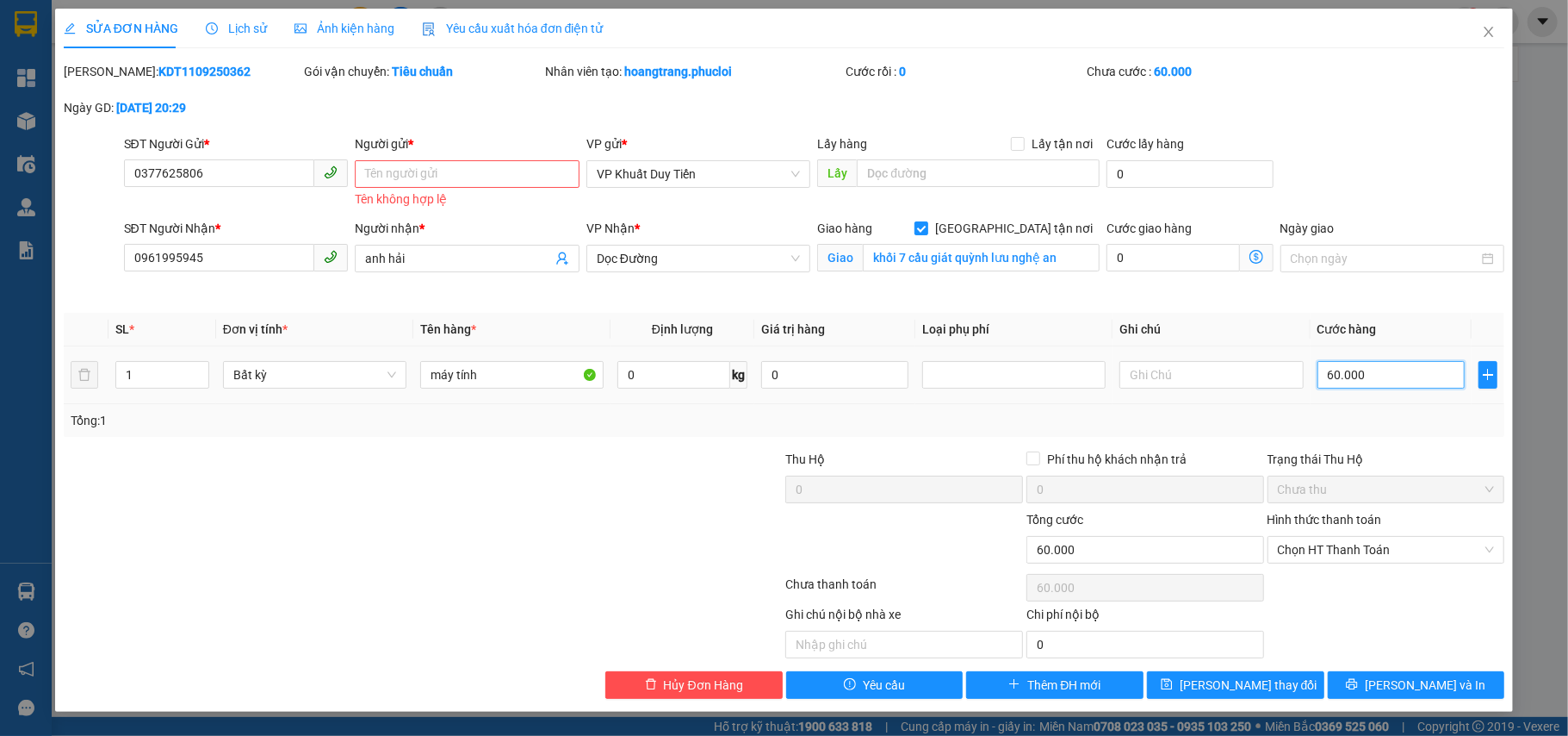
click at [1379, 380] on input "60.000" at bounding box center [1391, 375] width 148 height 28
type input "0"
type input "8"
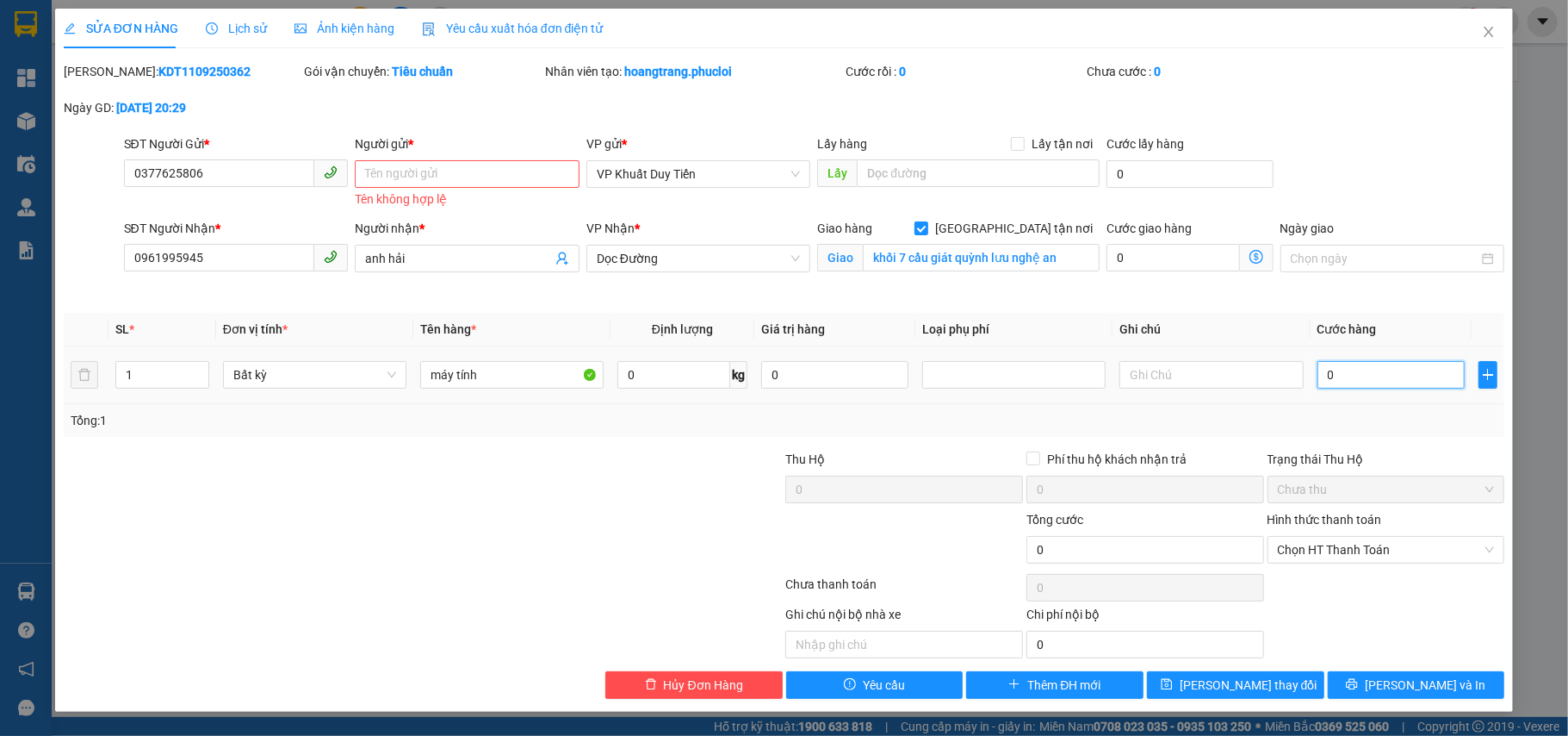
type input "8"
type input "08"
type input "80"
type input "080"
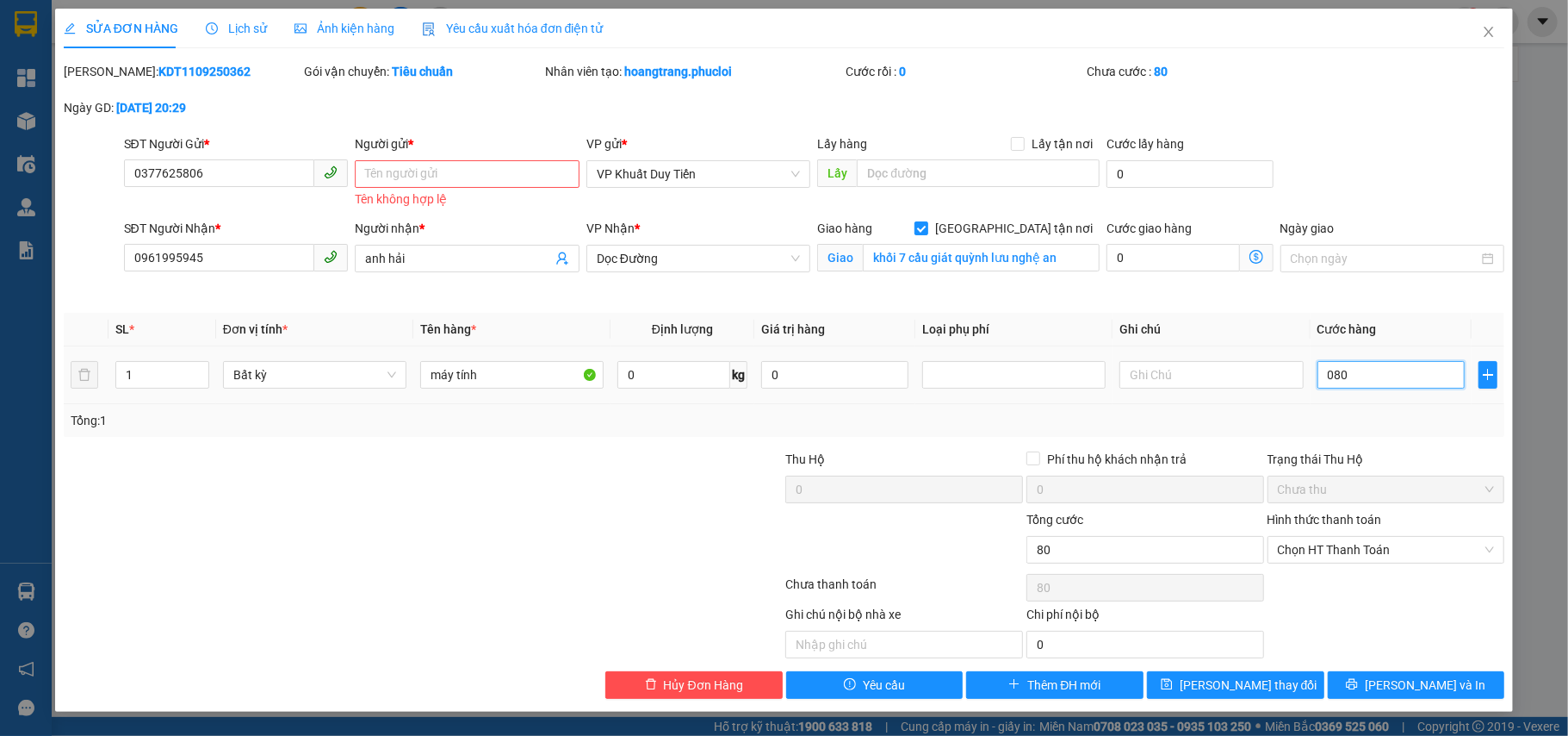
type input "8"
type input "08"
type input "0"
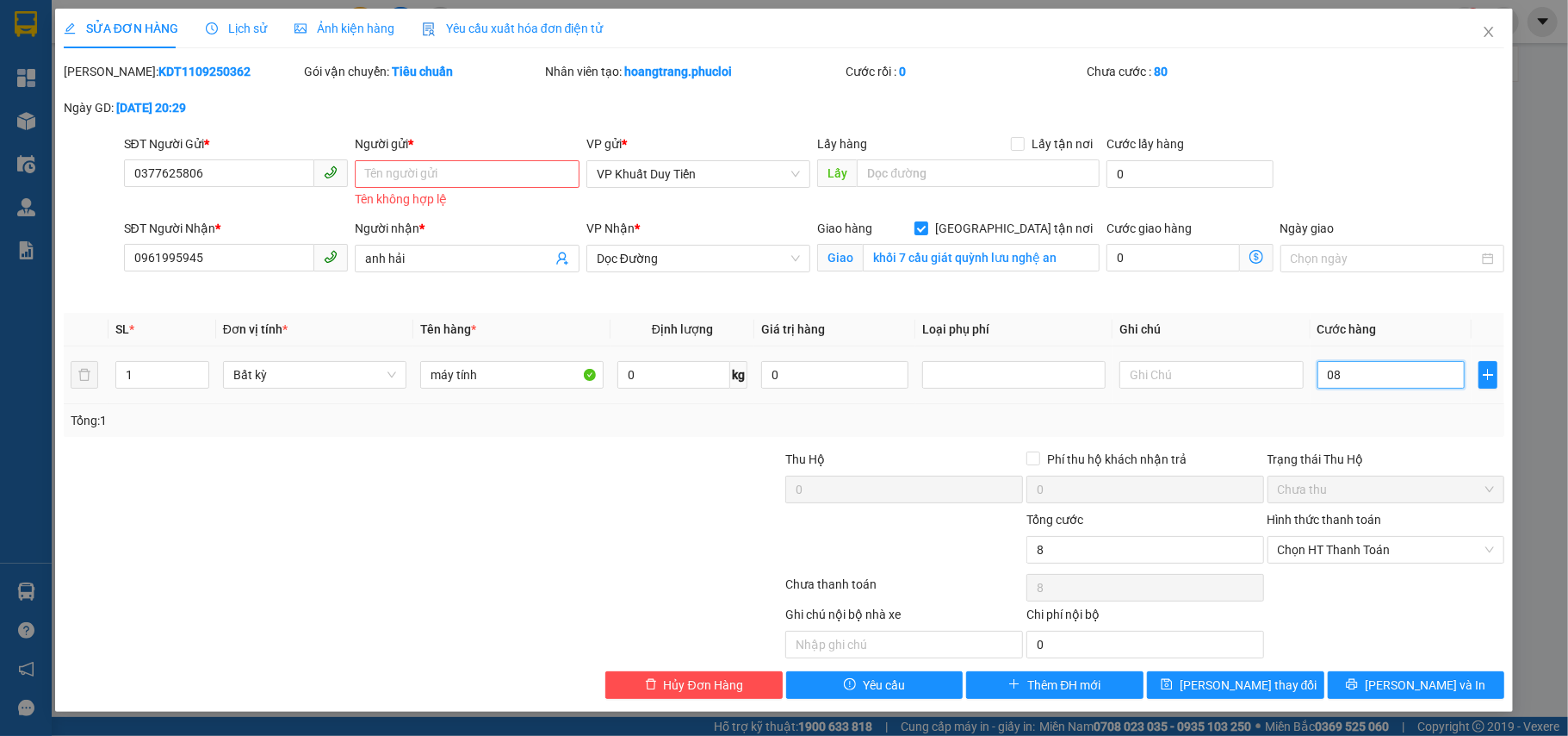
type input "0"
type input "80"
type input "80.000"
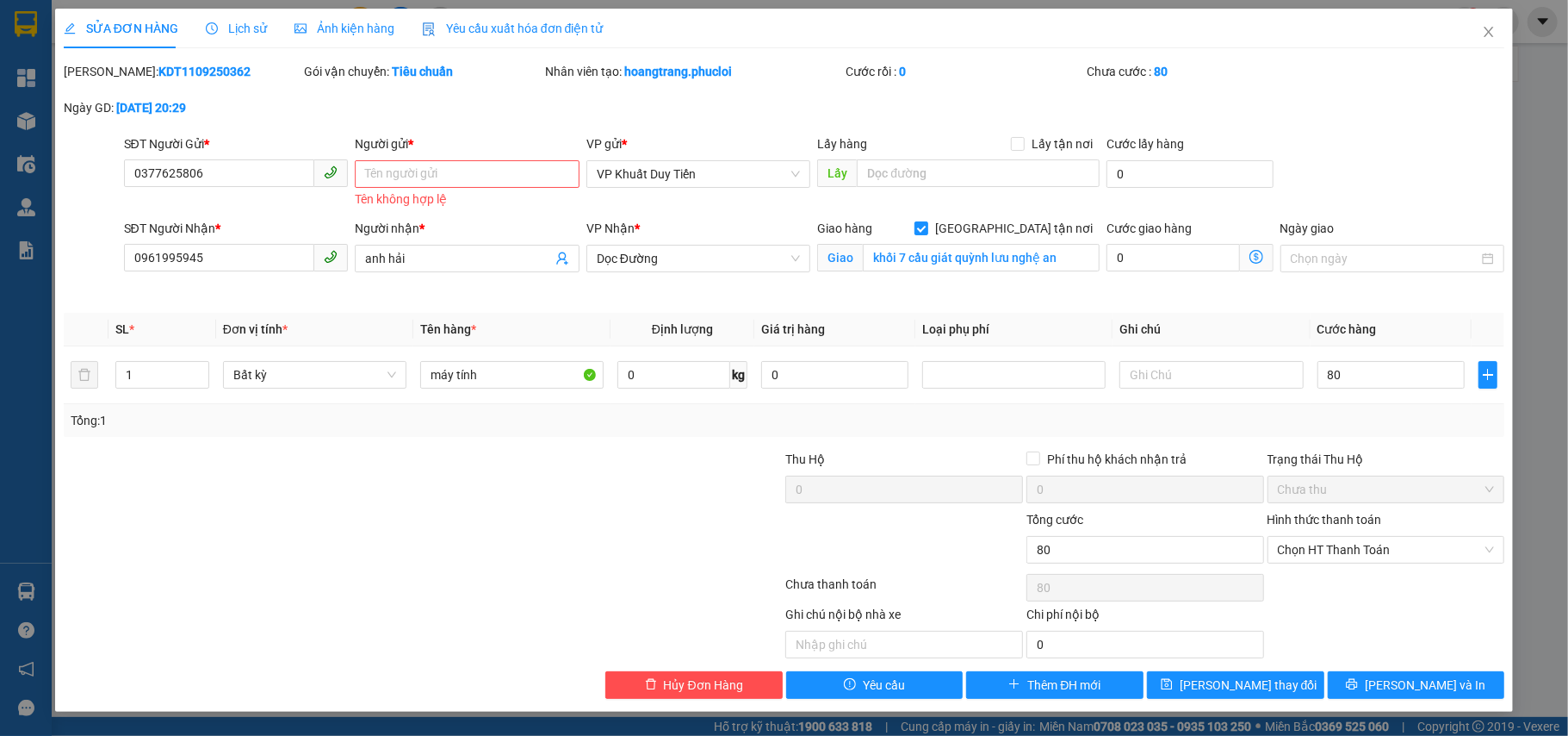
type input "80.000"
click at [1365, 453] on div "Trạng thái Thu Hộ" at bounding box center [1387, 459] width 238 height 19
click at [454, 181] on input "Người gửi *" at bounding box center [467, 174] width 224 height 28
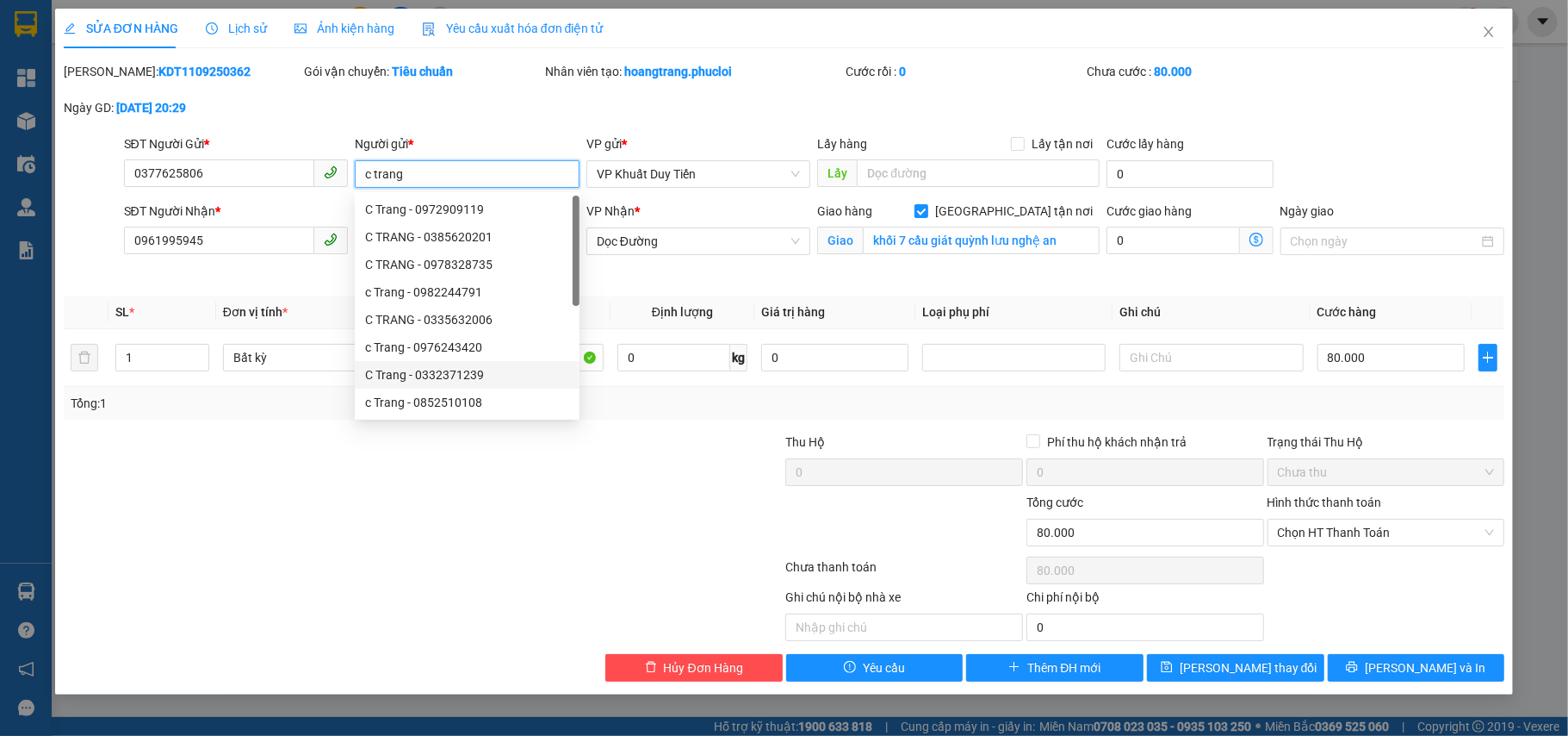
type input "c trang"
click at [517, 591] on div at bounding box center [633, 614] width 301 height 53
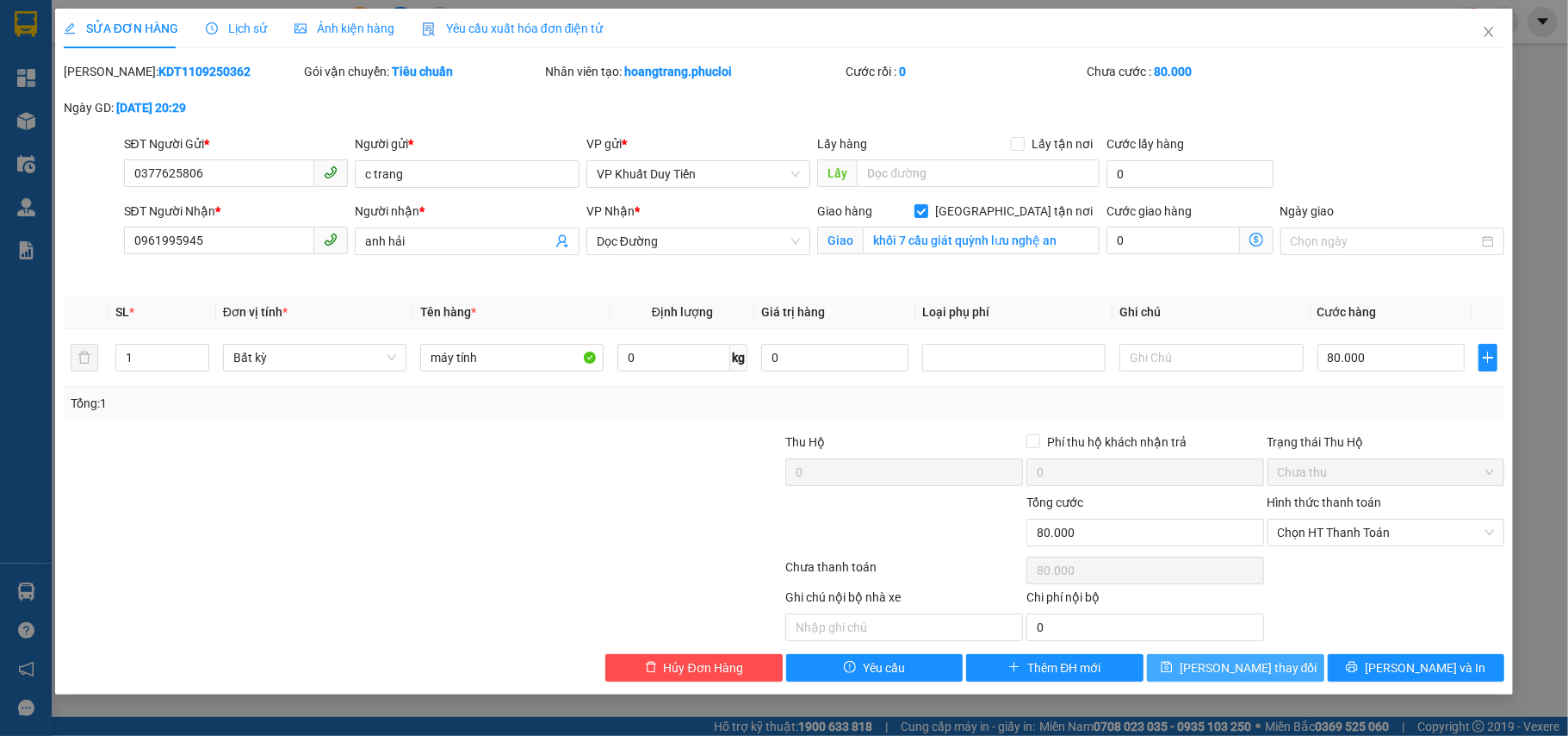
click at [1269, 674] on span "Lưu thay đổi" at bounding box center [1248, 667] width 138 height 19
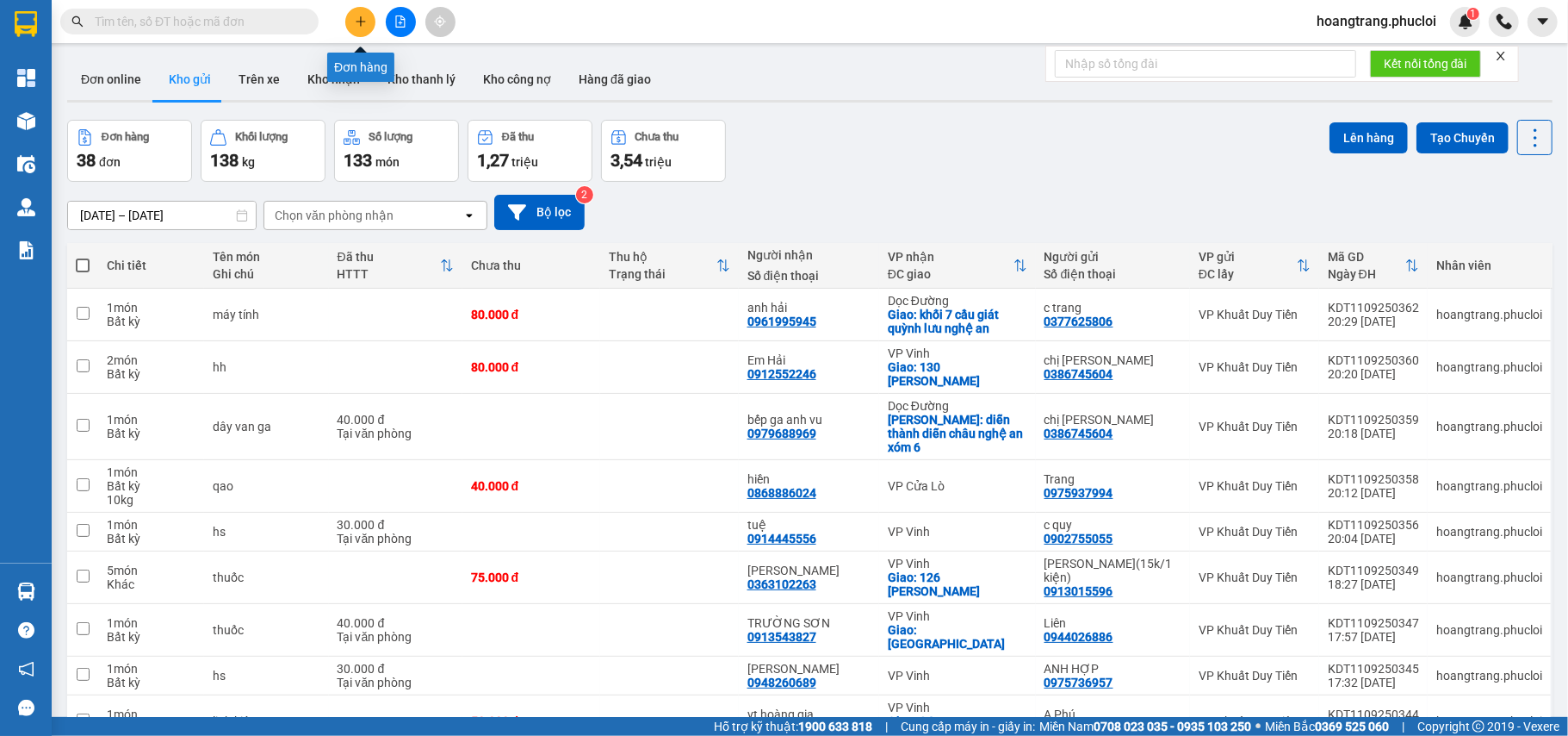
click at [366, 23] on button at bounding box center [360, 22] width 30 height 31
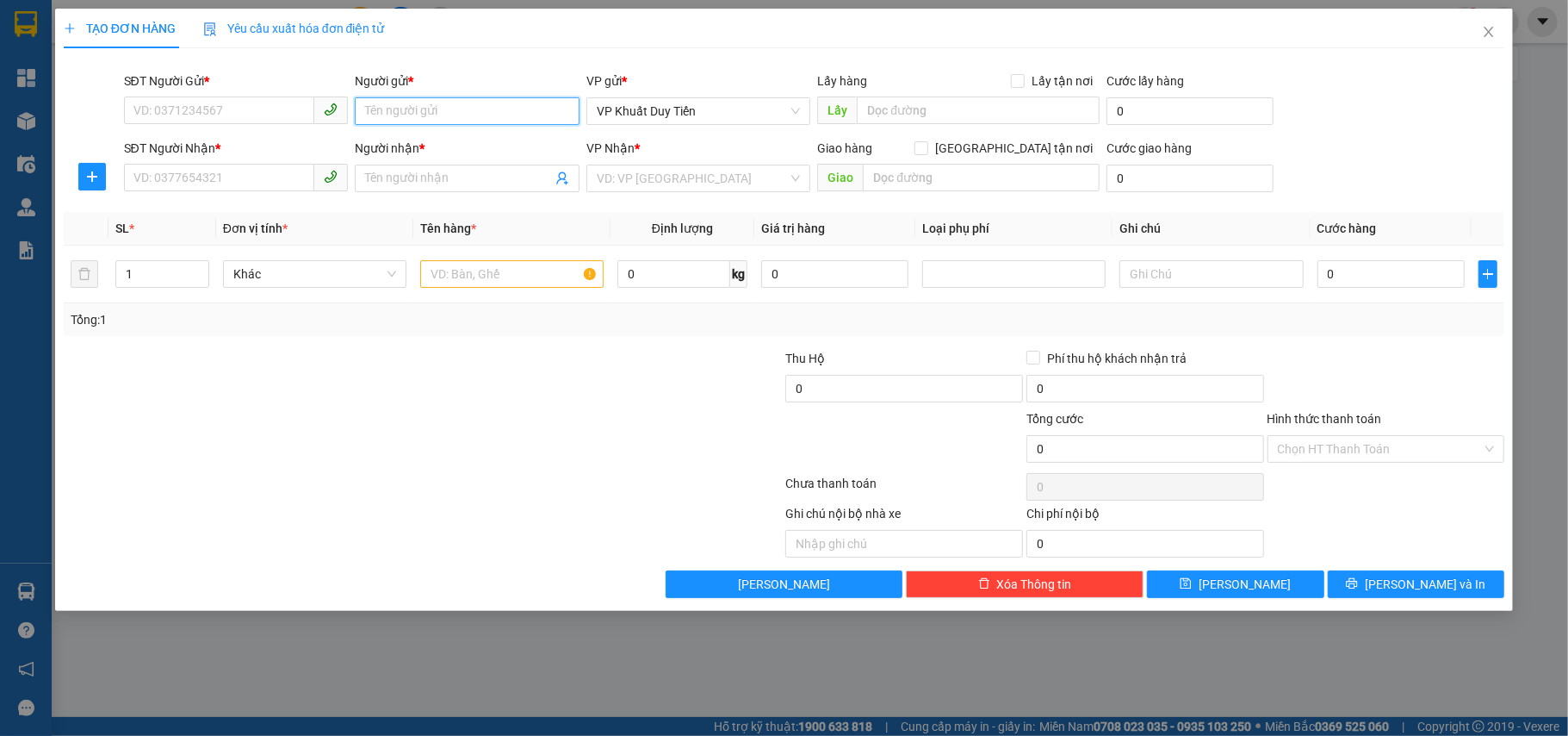
click at [461, 111] on input "Người gửi *" at bounding box center [467, 111] width 224 height 28
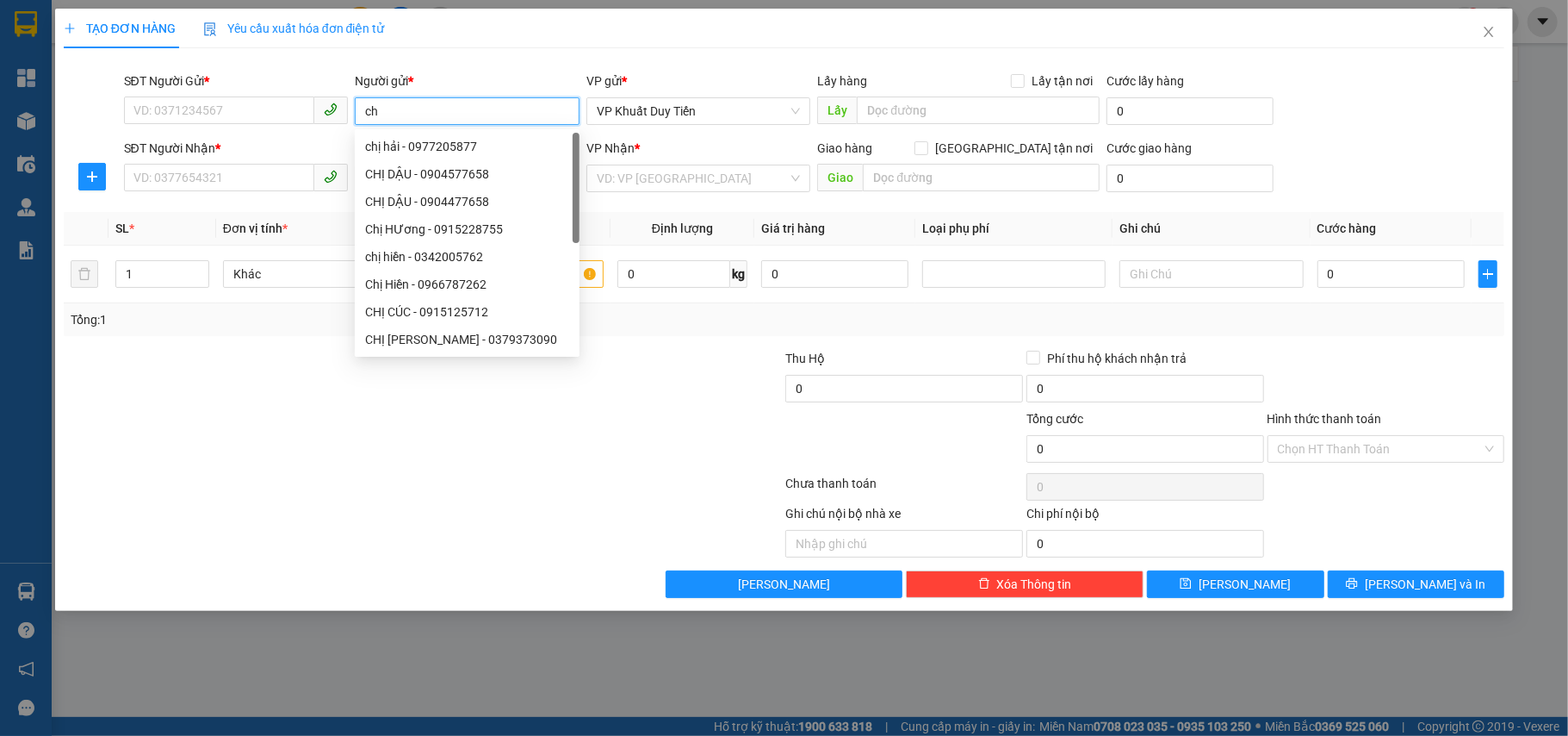
type input "c"
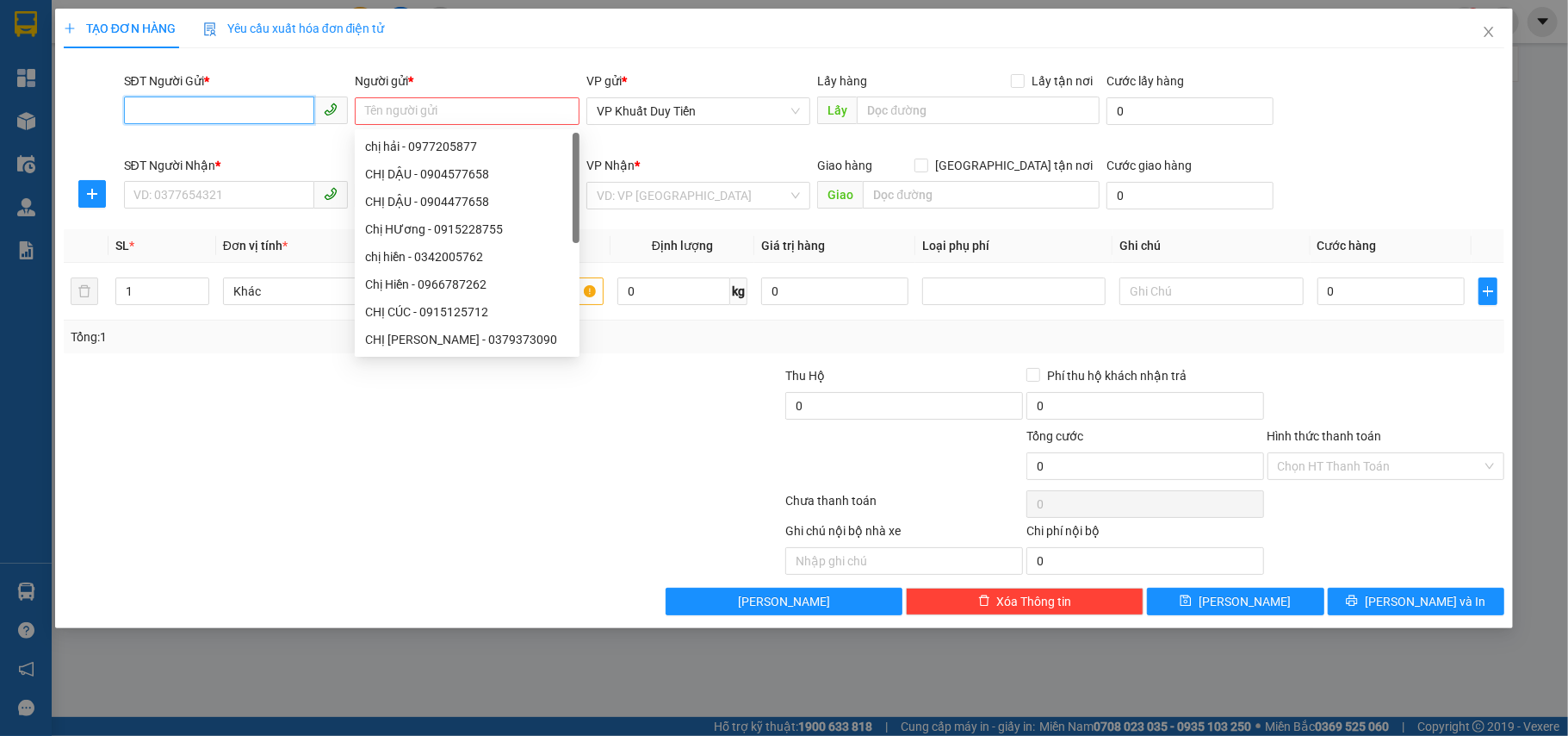
click at [273, 115] on input "SĐT Người Gửi *" at bounding box center [219, 110] width 191 height 28
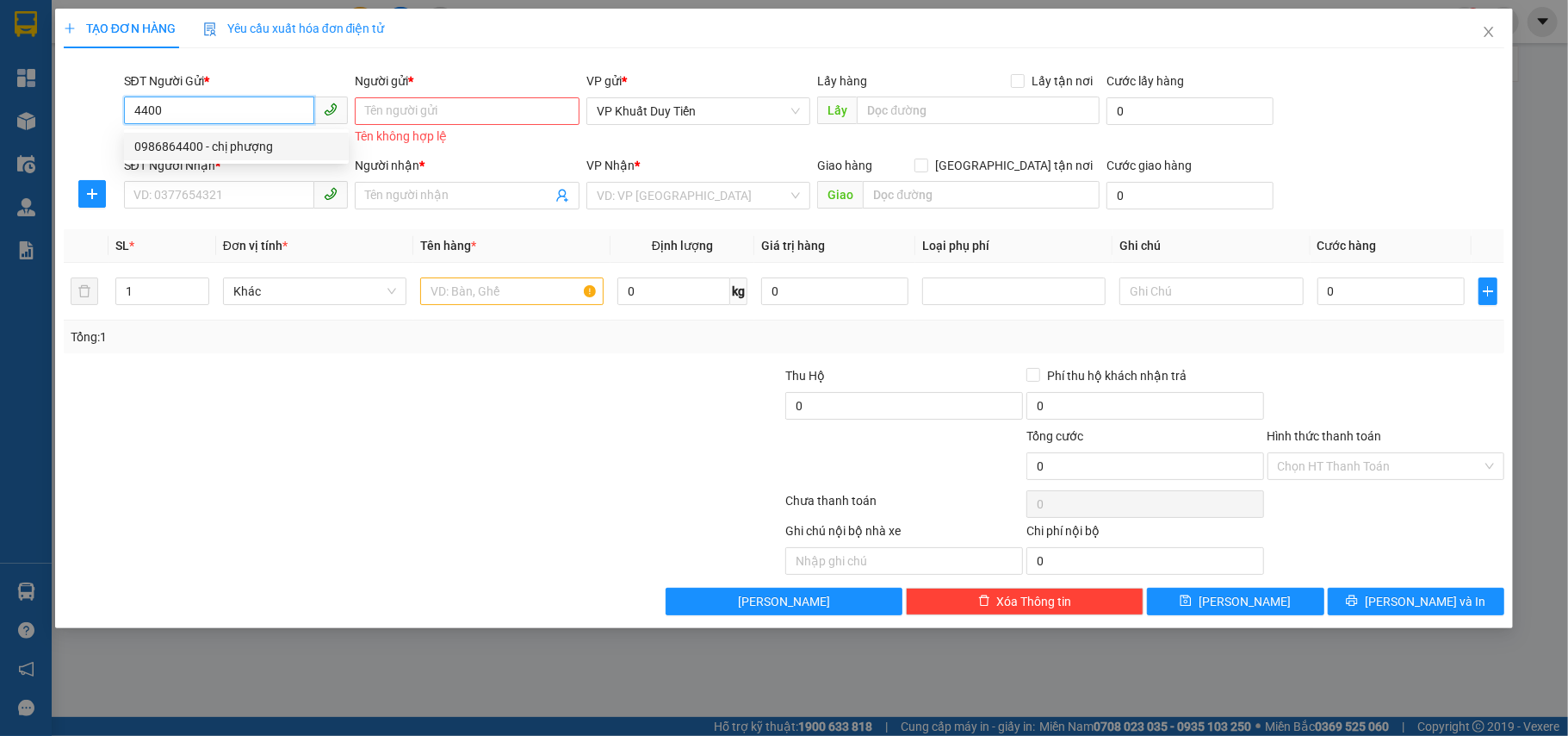
click at [248, 152] on div "0986864400 - chị phượng" at bounding box center [236, 146] width 204 height 19
type input "0986864400"
type input "chị phượng"
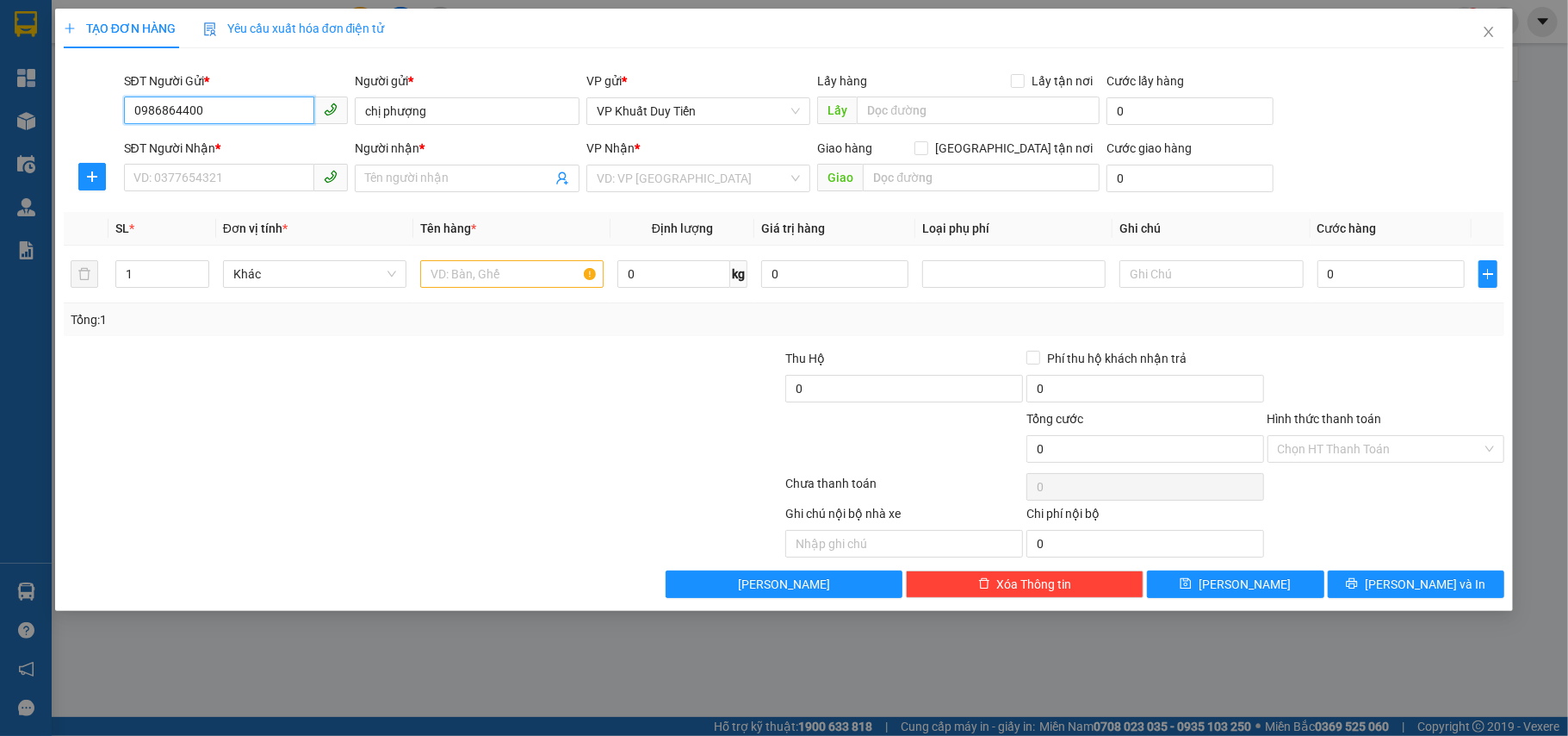
type input "0986864400"
click at [242, 192] on span at bounding box center [236, 178] width 224 height 28
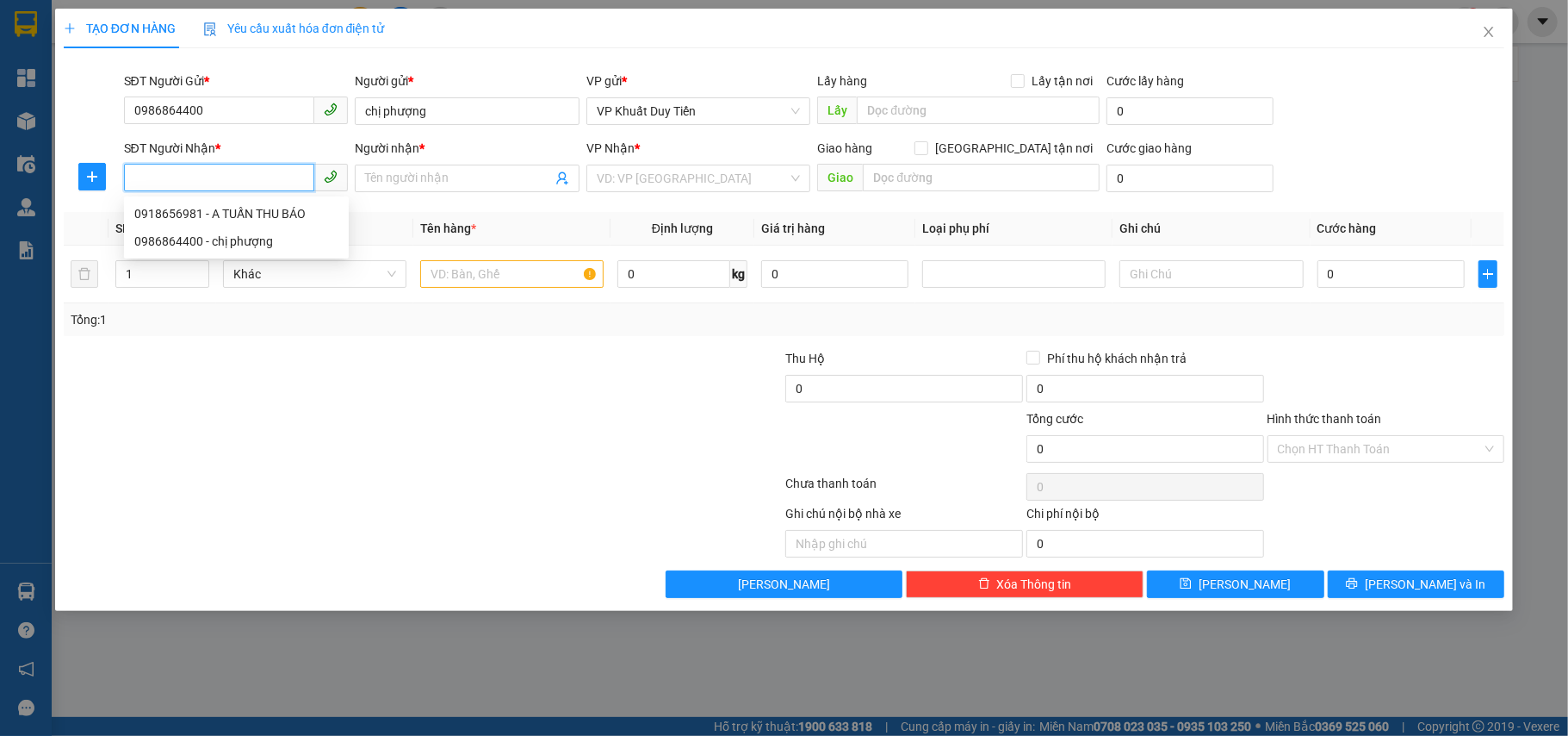
click at [269, 183] on input "SĐT Người Nhận *" at bounding box center [219, 177] width 191 height 28
click at [271, 208] on div "0918656981 - A TUẤN THU BÁO" at bounding box center [236, 213] width 204 height 19
type input "0918656981"
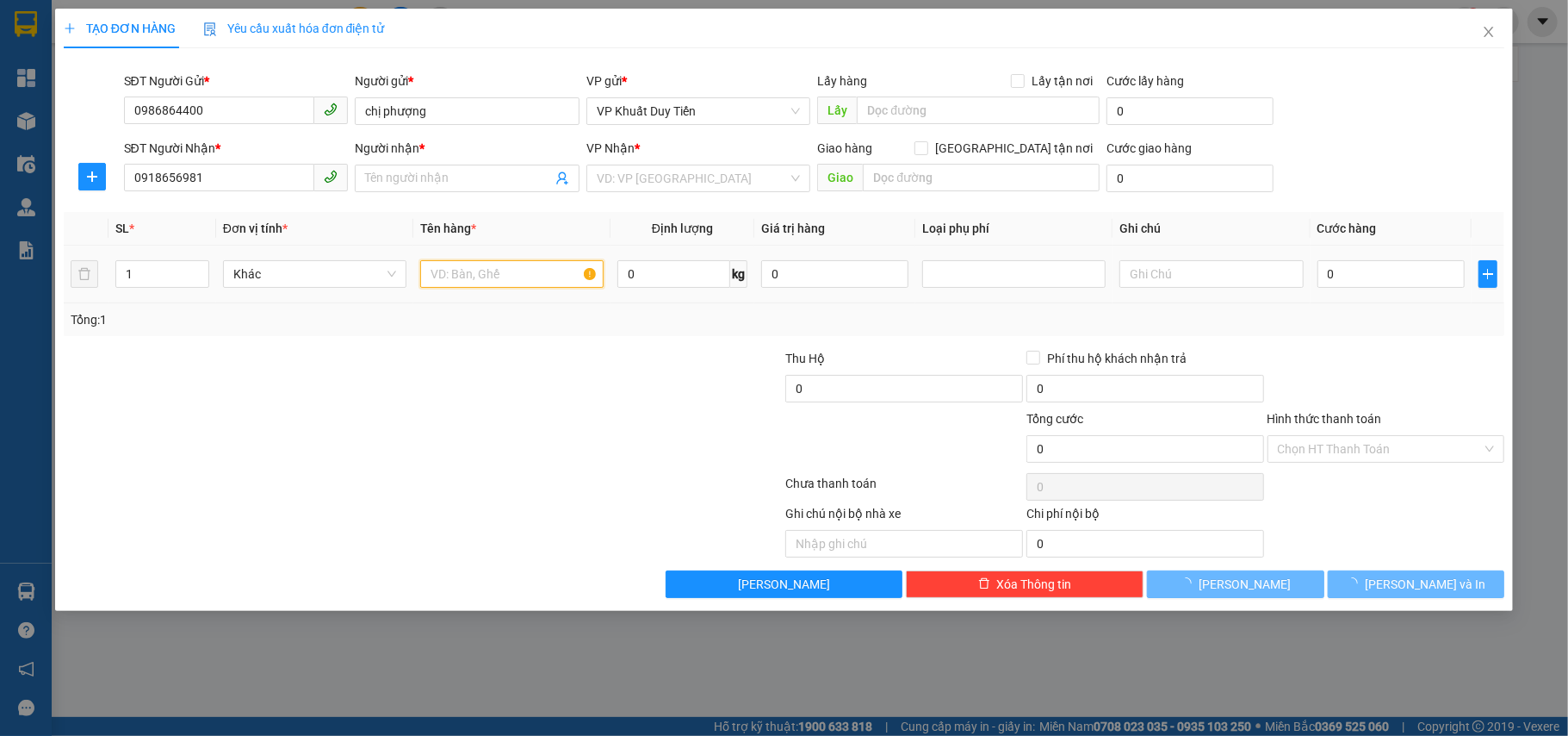
click at [489, 276] on input "text" at bounding box center [512, 274] width 183 height 28
type input "A TUẤN THU BÁO"
checkbox input "true"
type input "so 1 duong le ninh"
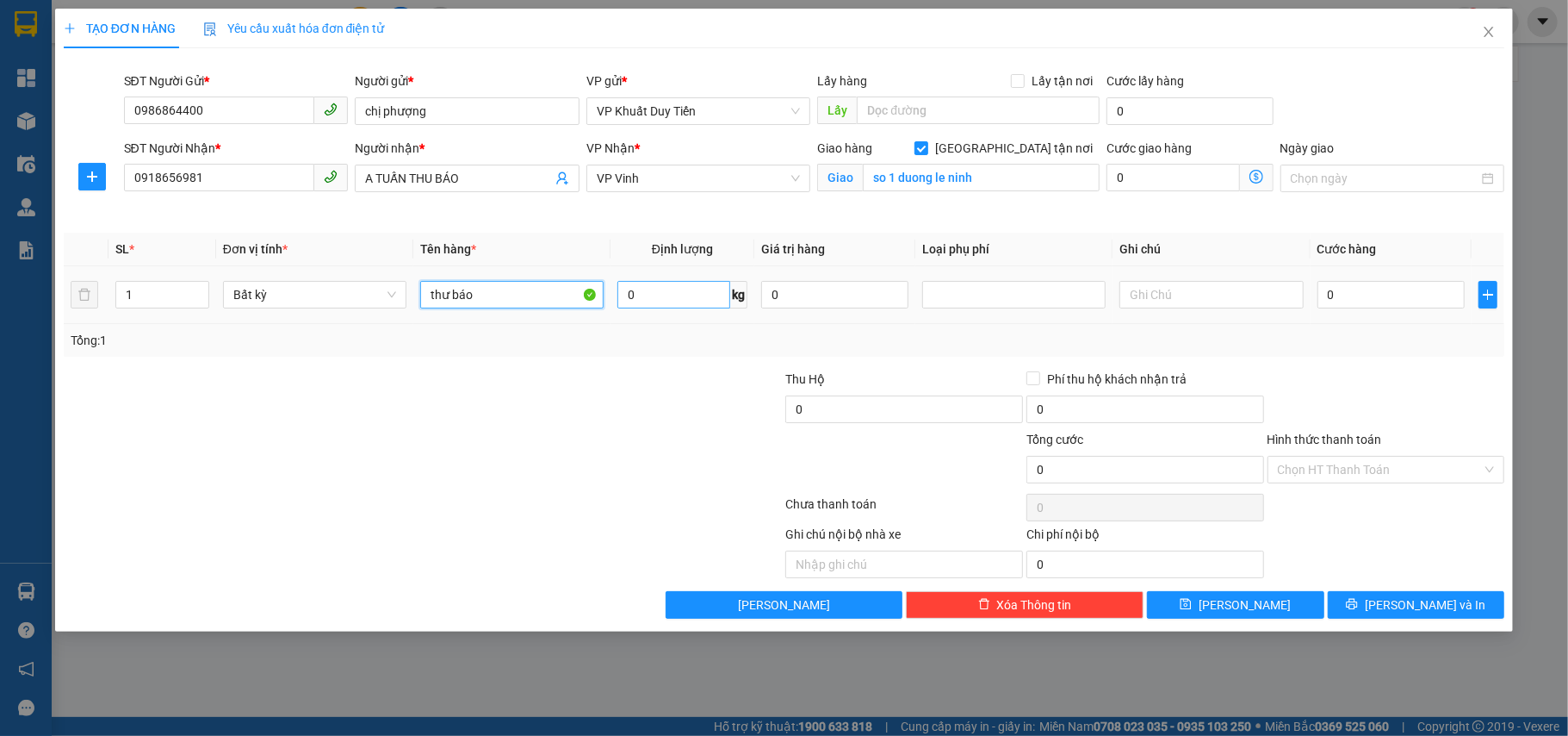
type input "thư báo"
click at [656, 290] on input "0" at bounding box center [674, 294] width 113 height 28
type input "12"
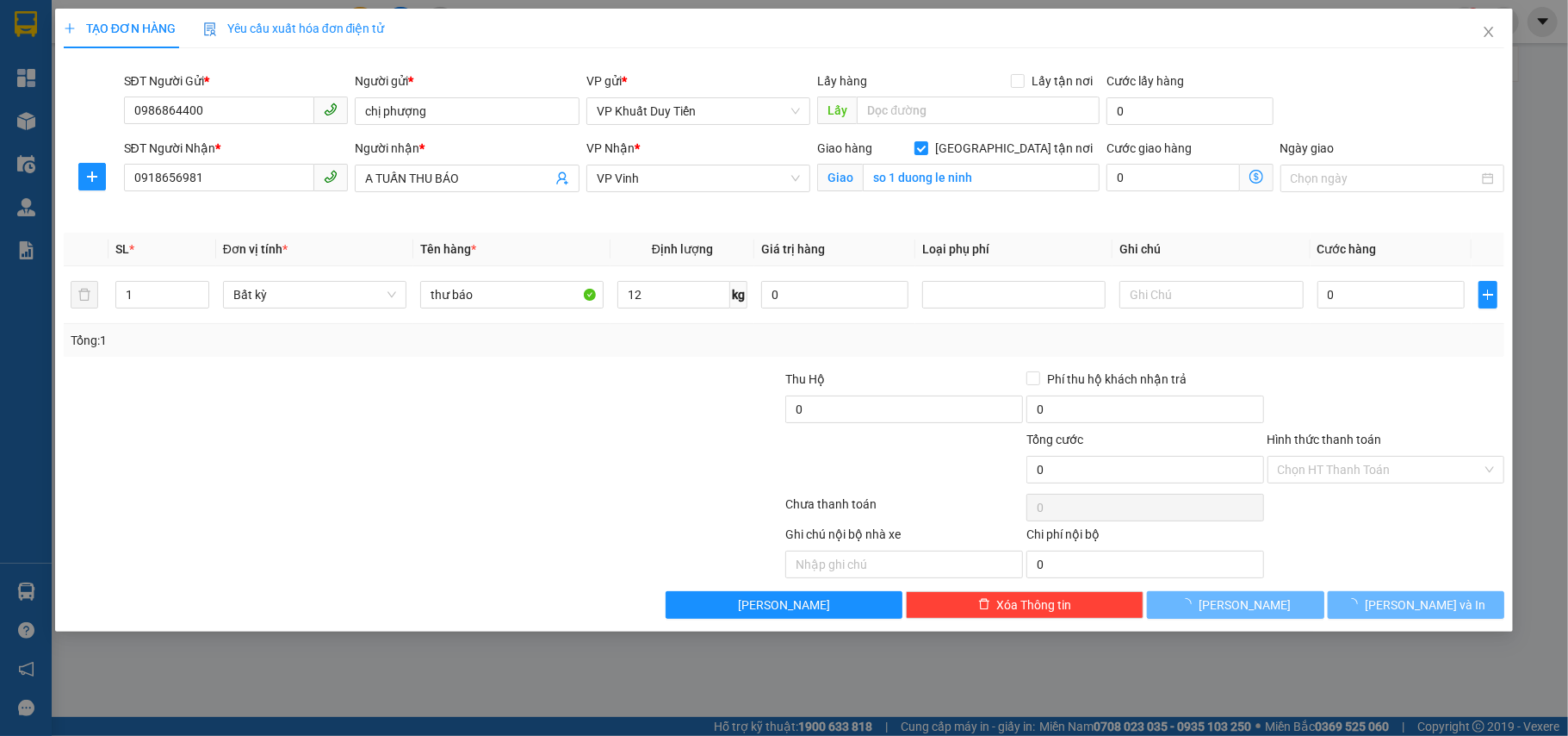
click at [641, 360] on div "Transit Pickup Surcharge Ids Transit Deliver Surcharge Ids Transit Deliver Surc…" at bounding box center [785, 340] width 1442 height 557
type input "40.000"
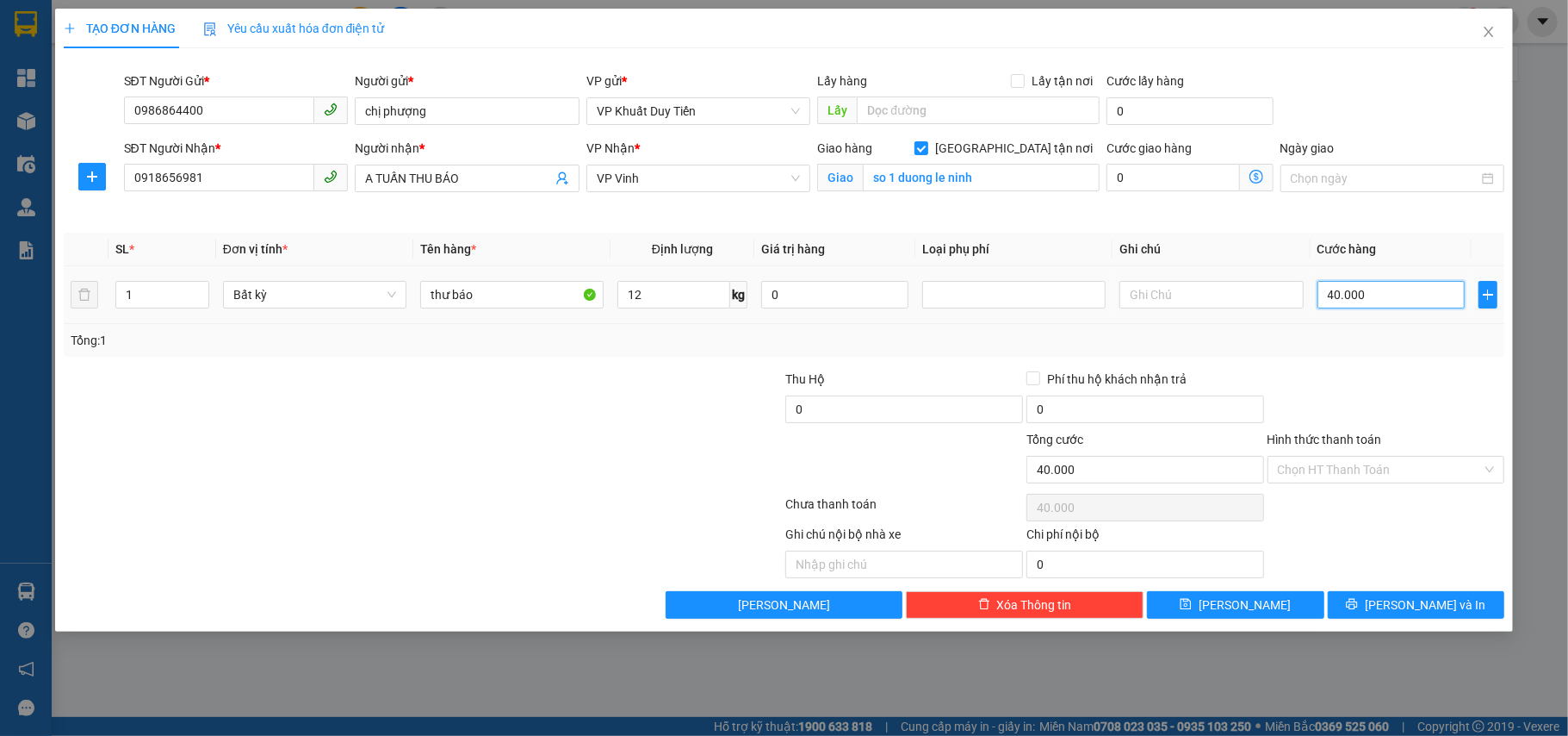
click at [1399, 297] on input "40.000" at bounding box center [1391, 294] width 148 height 28
type input "0"
type input "05"
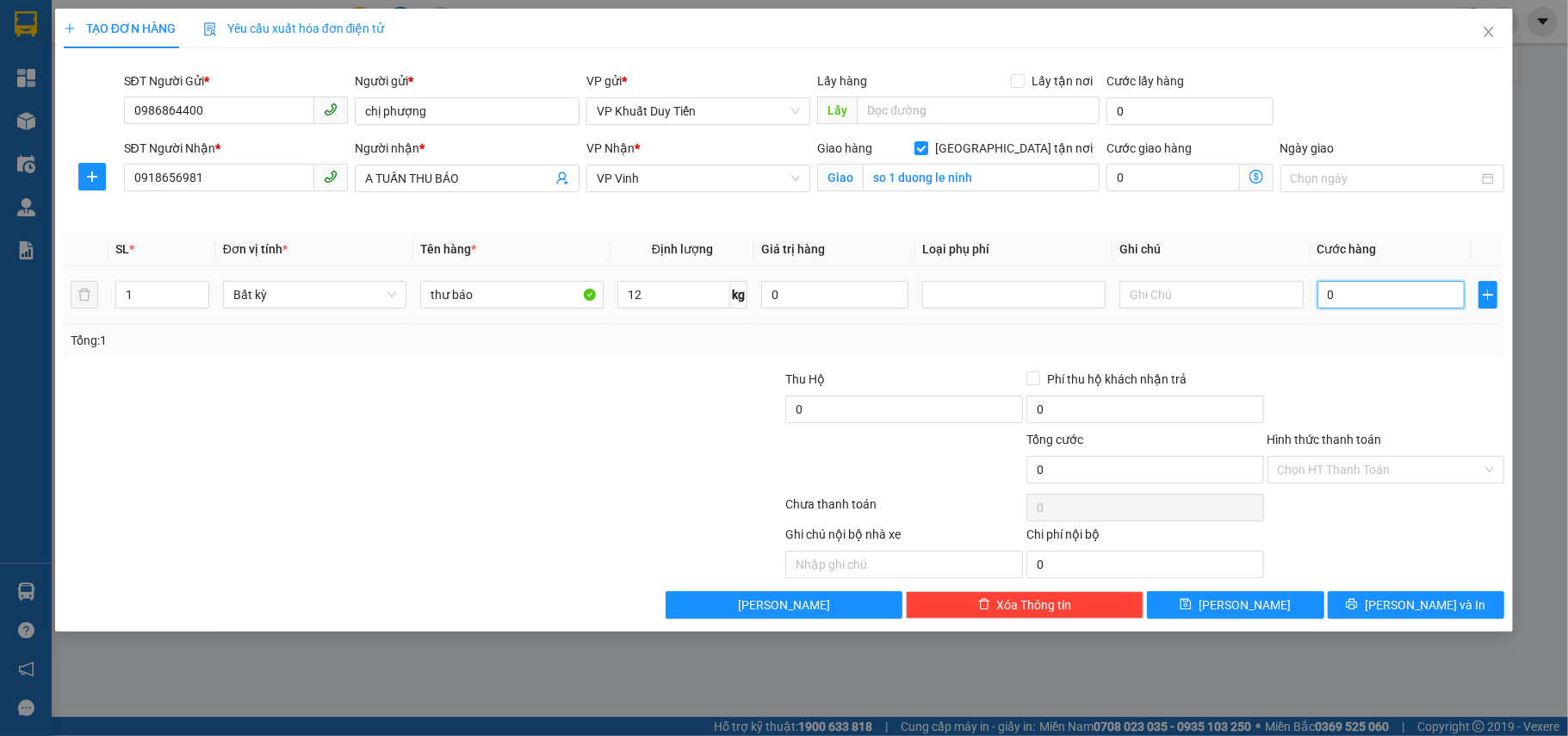
type input "5"
type input "050"
type input "50"
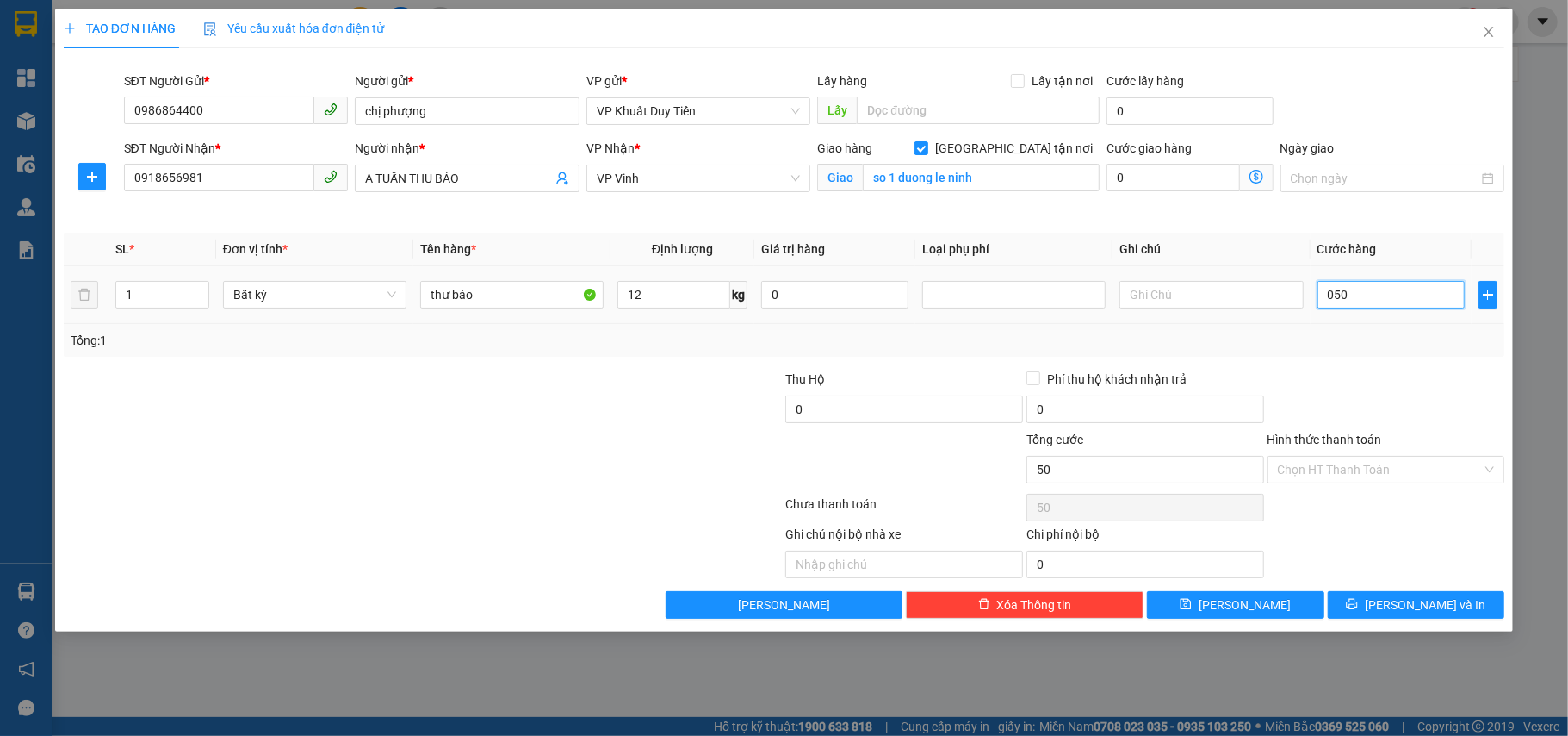
type input "05"
type input "5"
type input "0"
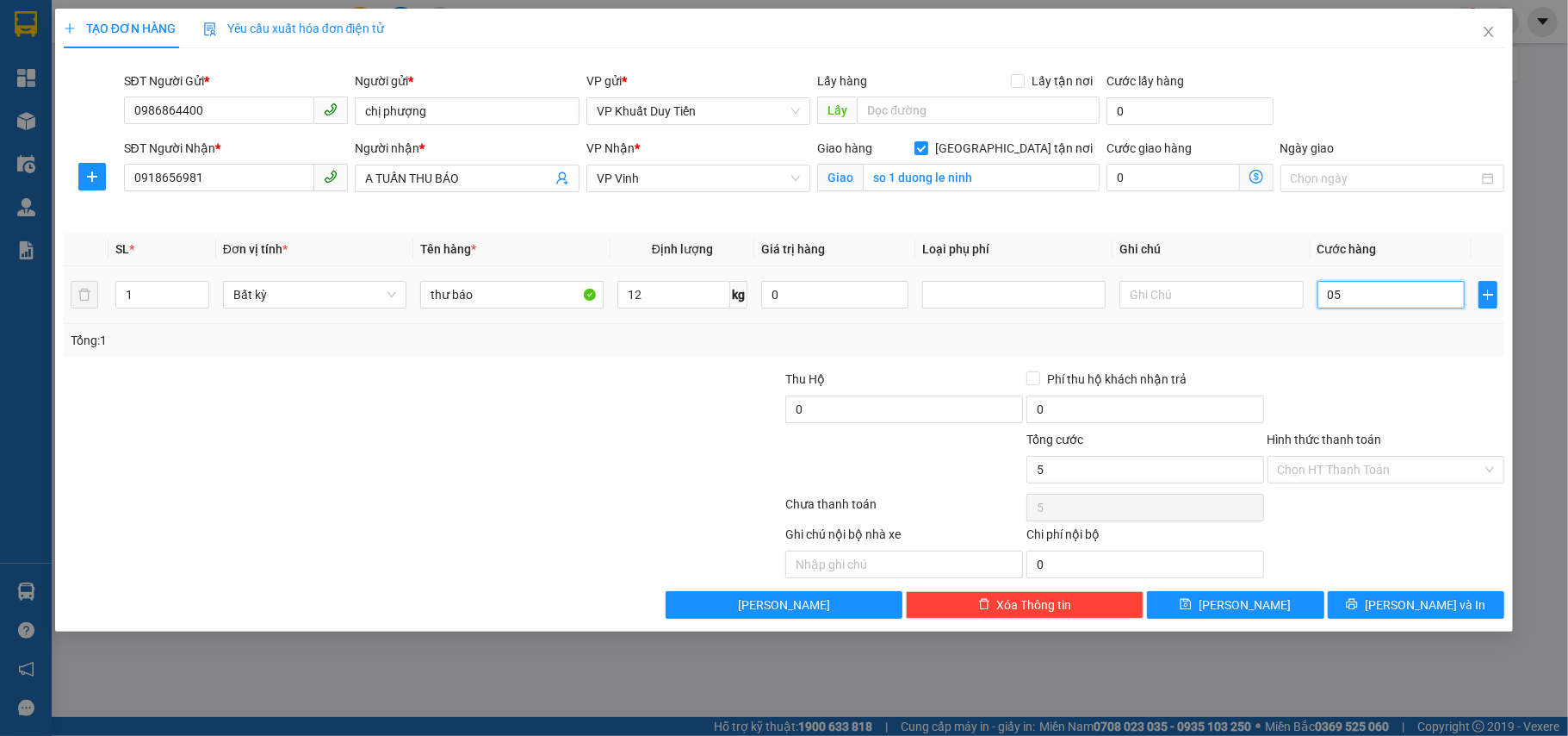
type input "0"
type input "50"
type input "50.000"
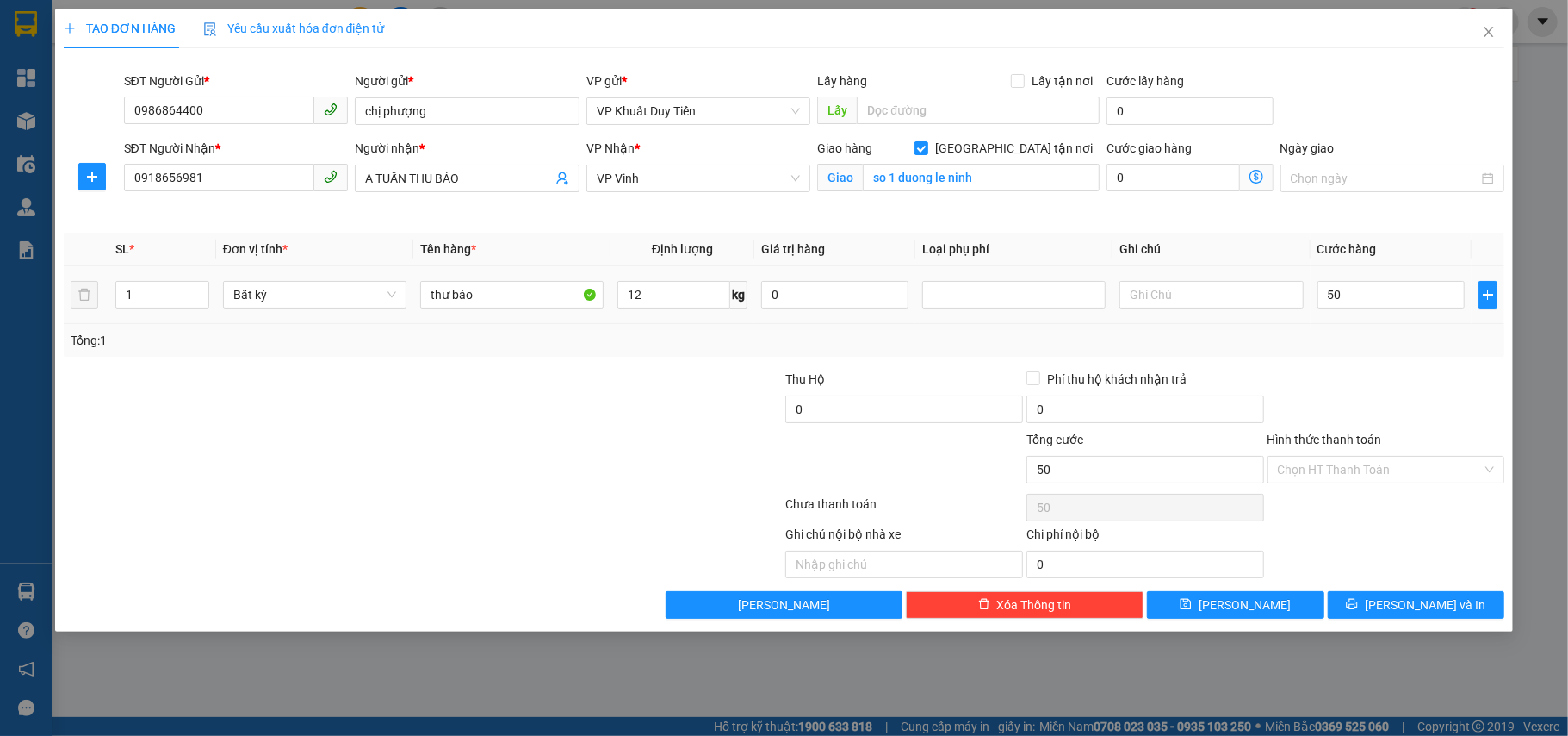
type input "50.000"
click at [1376, 407] on div at bounding box center [1386, 399] width 241 height 60
drag, startPoint x: 1255, startPoint y: 507, endPoint x: 1257, endPoint y: 522, distance: 15.1
click at [1241, 537] on div "Transit Pickup Surcharge Ids Transit Deliver Surcharge Ids Transit Deliver Surc…" at bounding box center [785, 340] width 1442 height 557
drag, startPoint x: 1380, startPoint y: 434, endPoint x: 1376, endPoint y: 417, distance: 17.5
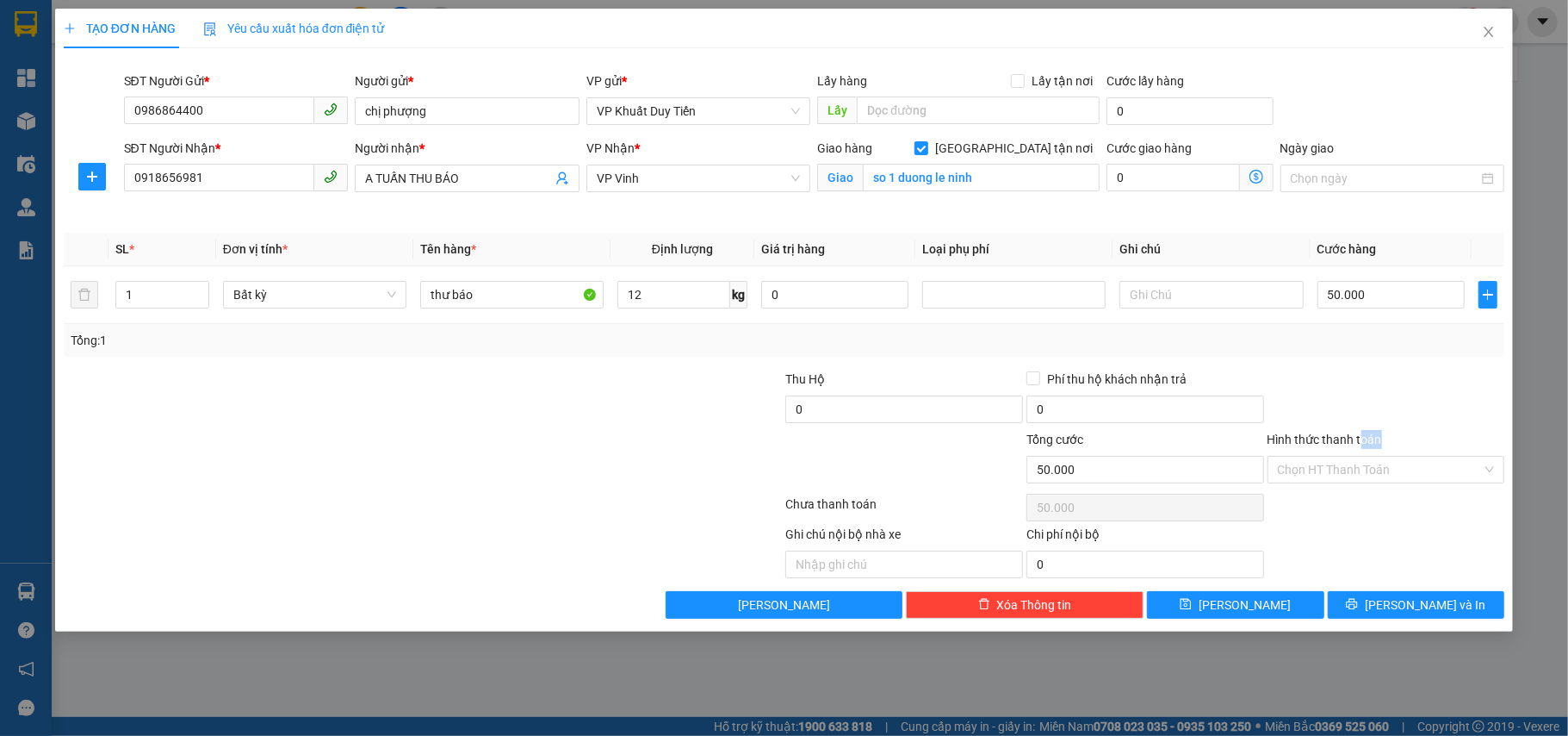
click at [1376, 417] on form "Thu Hộ 0 Phí thu hộ khách nhận trả 0 Tổng cước 50.000 Hình thức thanh toán Chọn…" at bounding box center [785, 430] width 1442 height 121
click at [1367, 460] on input "Hình thức thanh toán" at bounding box center [1380, 469] width 205 height 26
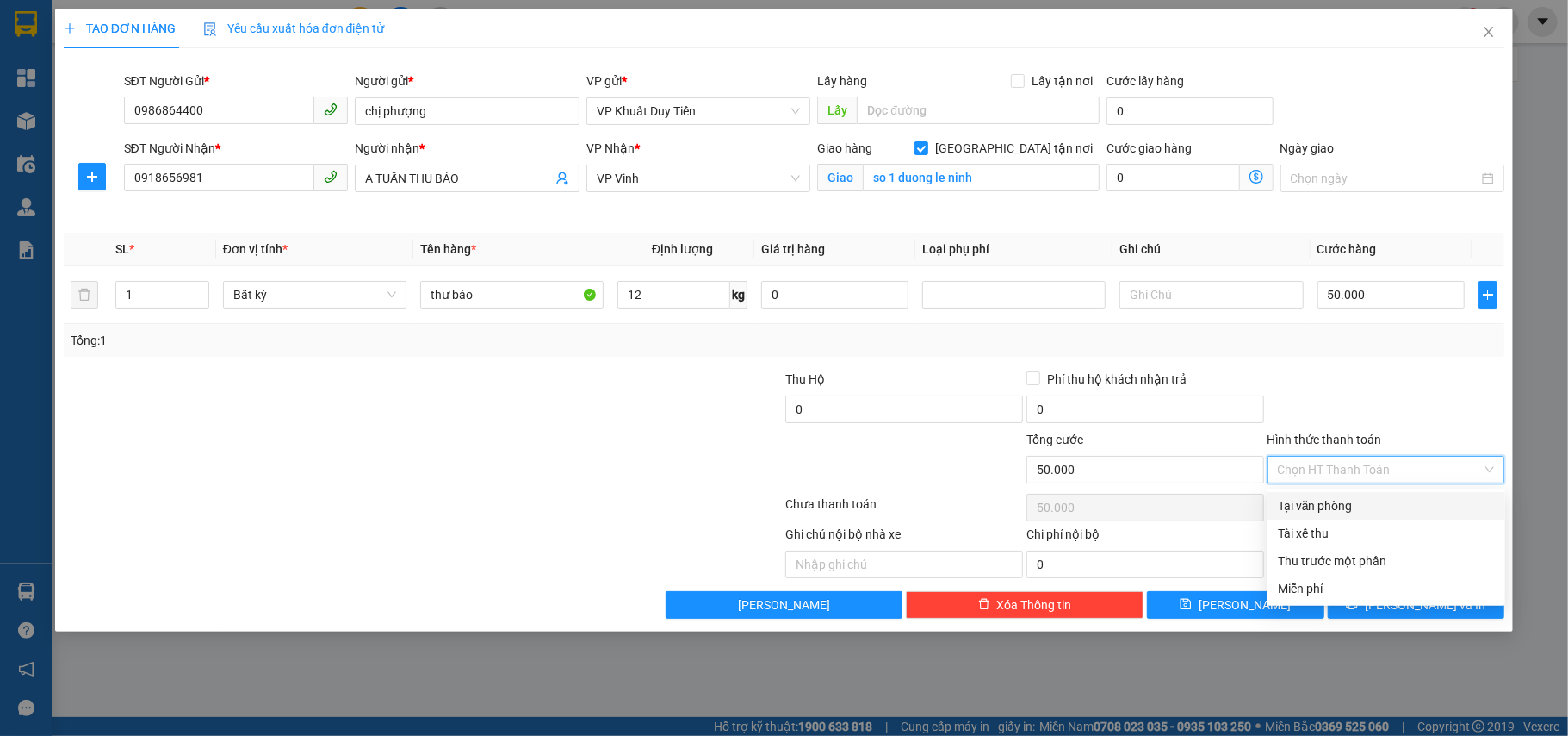
click at [1351, 500] on div "Tại văn phòng" at bounding box center [1386, 505] width 217 height 19
type input "0"
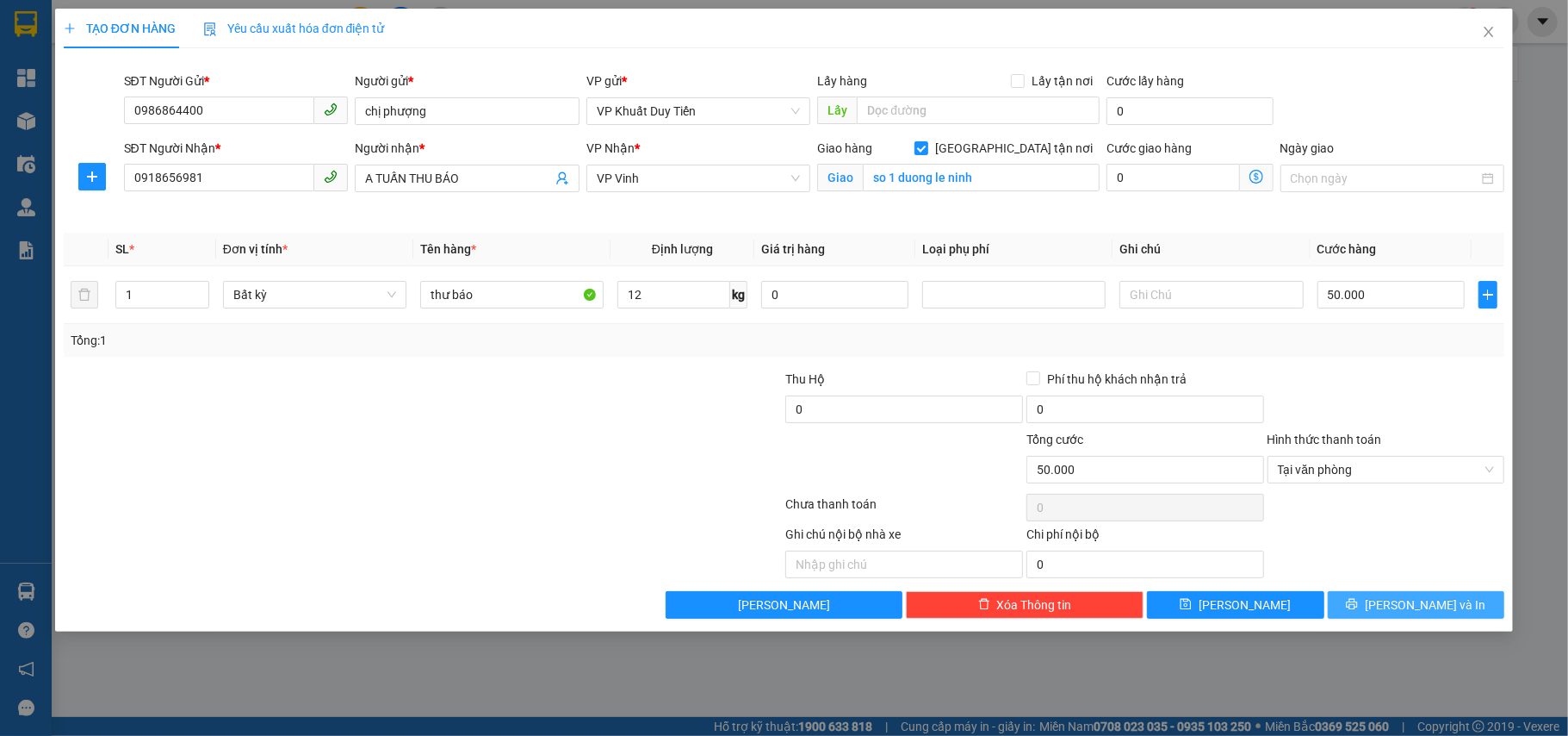
click at [1434, 601] on span "Lưu và In" at bounding box center [1425, 604] width 121 height 19
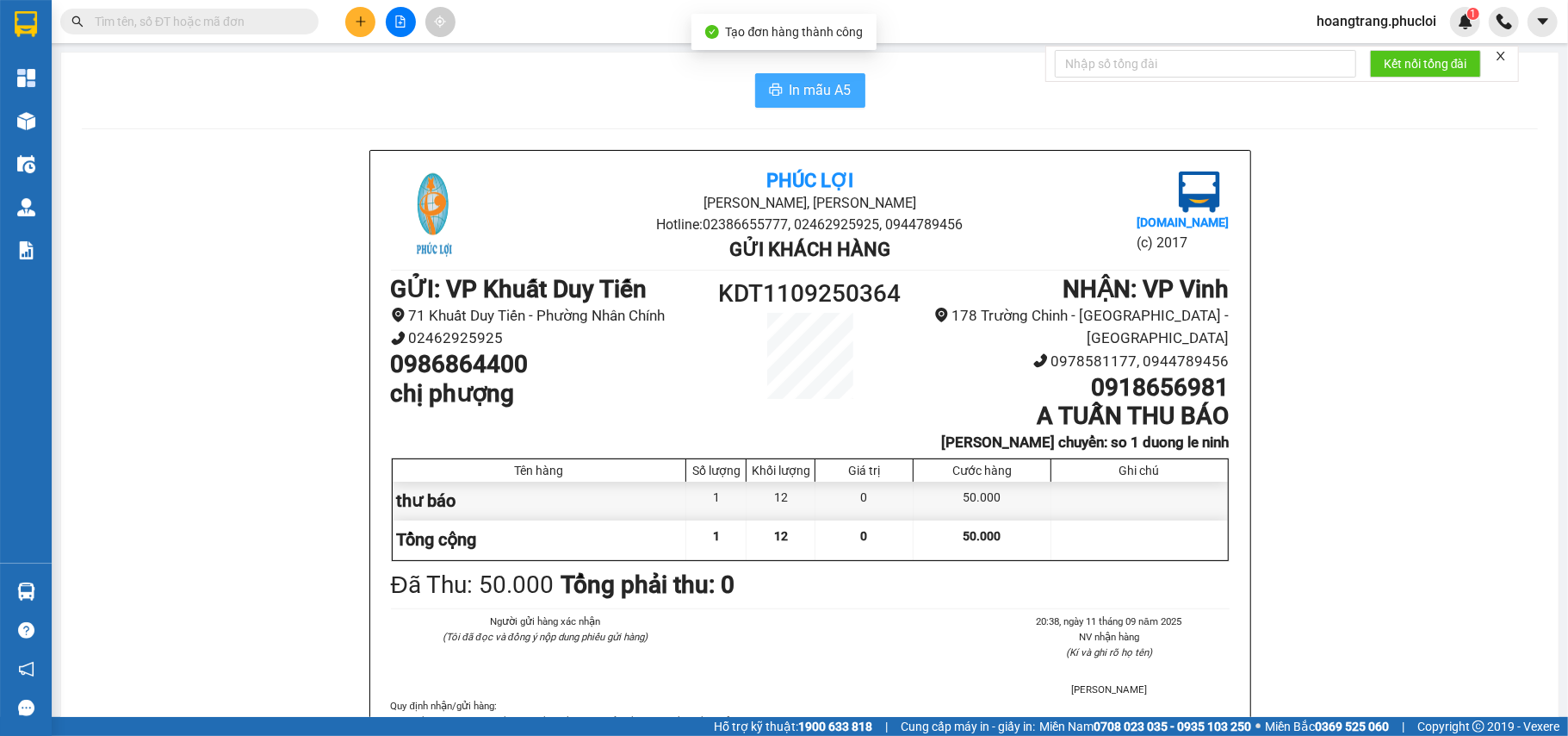
click at [842, 93] on button "In mẫu A5" at bounding box center [811, 90] width 110 height 34
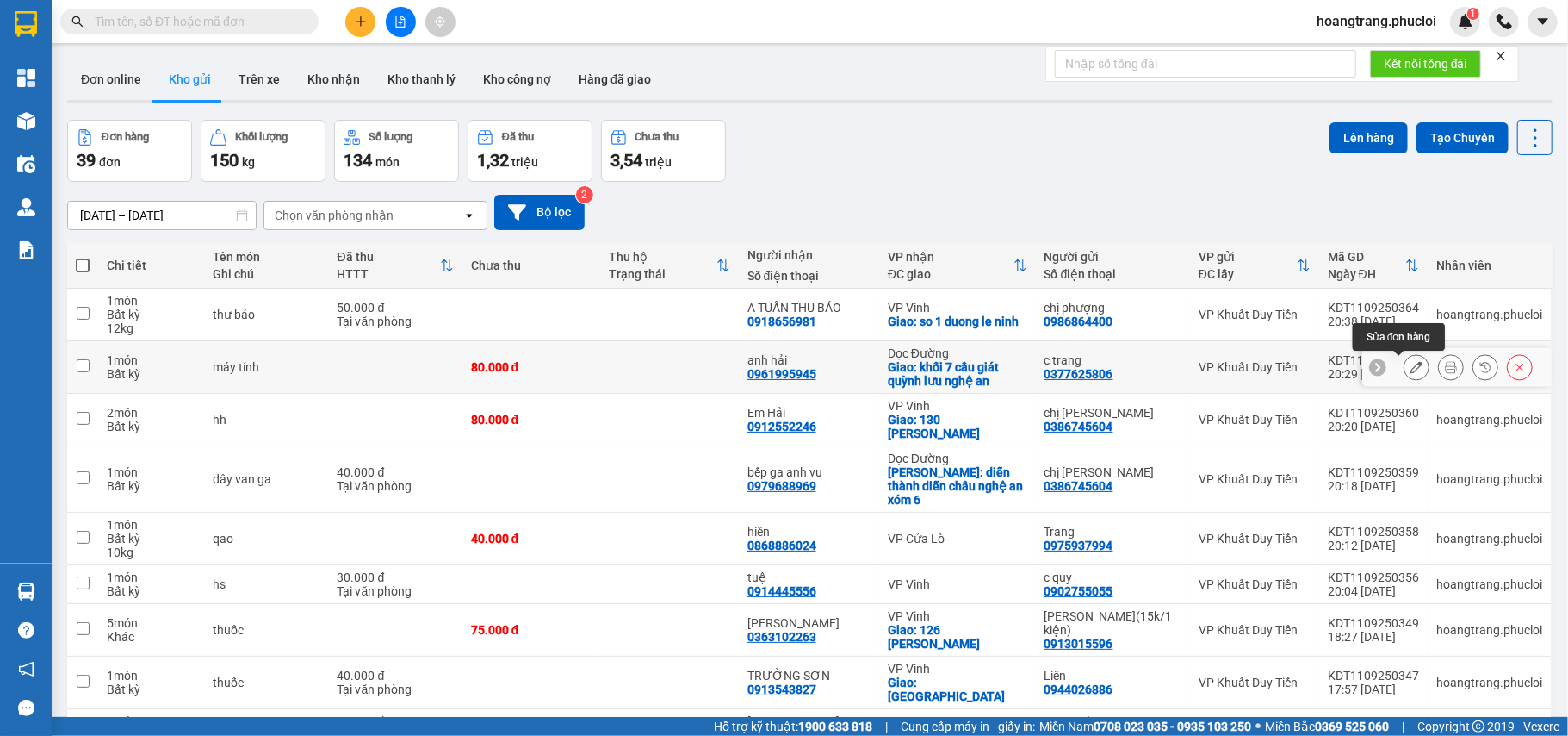
click at [1411, 369] on icon at bounding box center [1417, 367] width 12 height 12
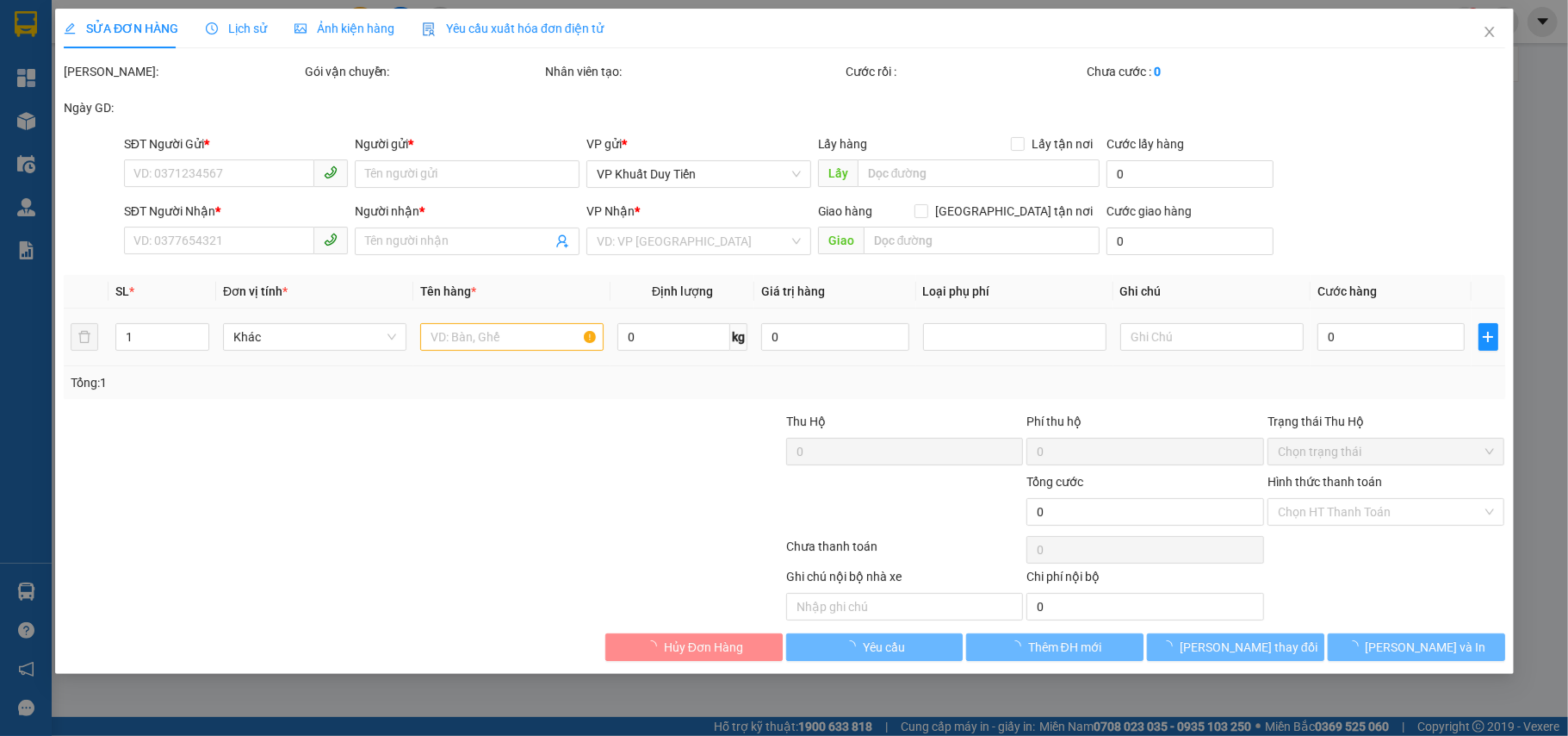
type input "0377625806"
type input "c trang"
type input "0961995945"
type input "anh hải"
checkbox input "true"
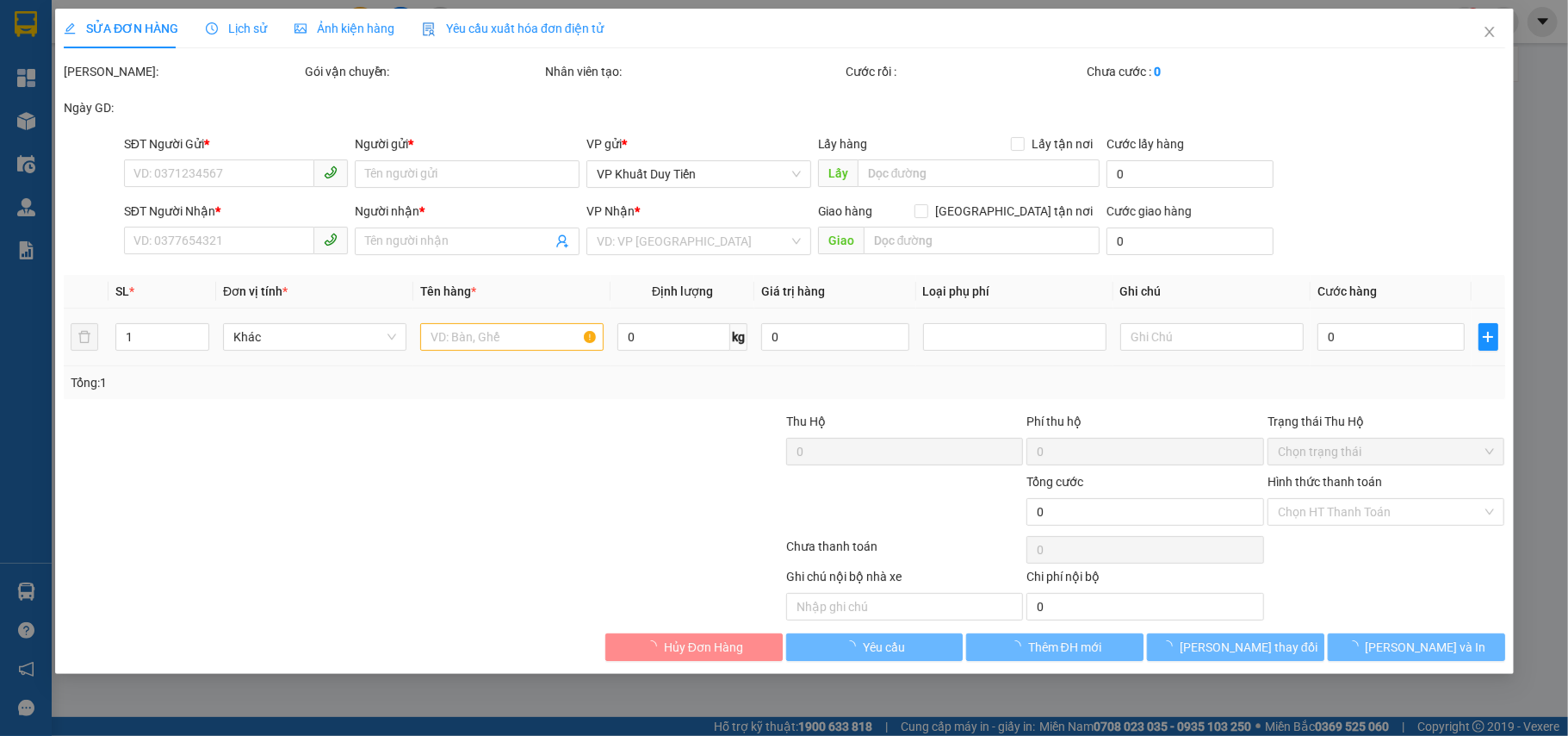
type input "khối 7 cầu giát quỳnh lưu nghệ an"
type input "80.000"
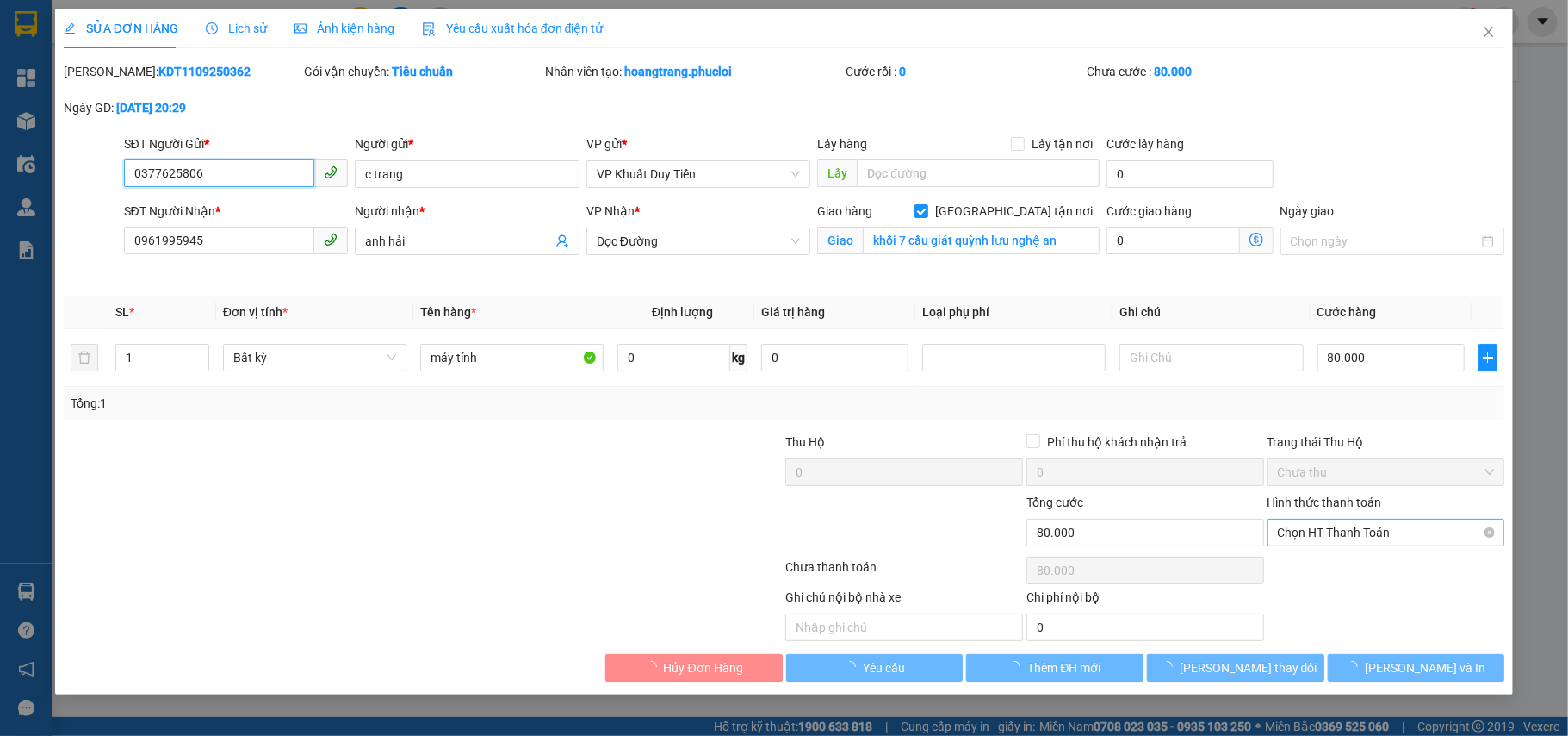
click at [1427, 532] on span "Chọn HT Thanh Toán" at bounding box center [1386, 532] width 217 height 26
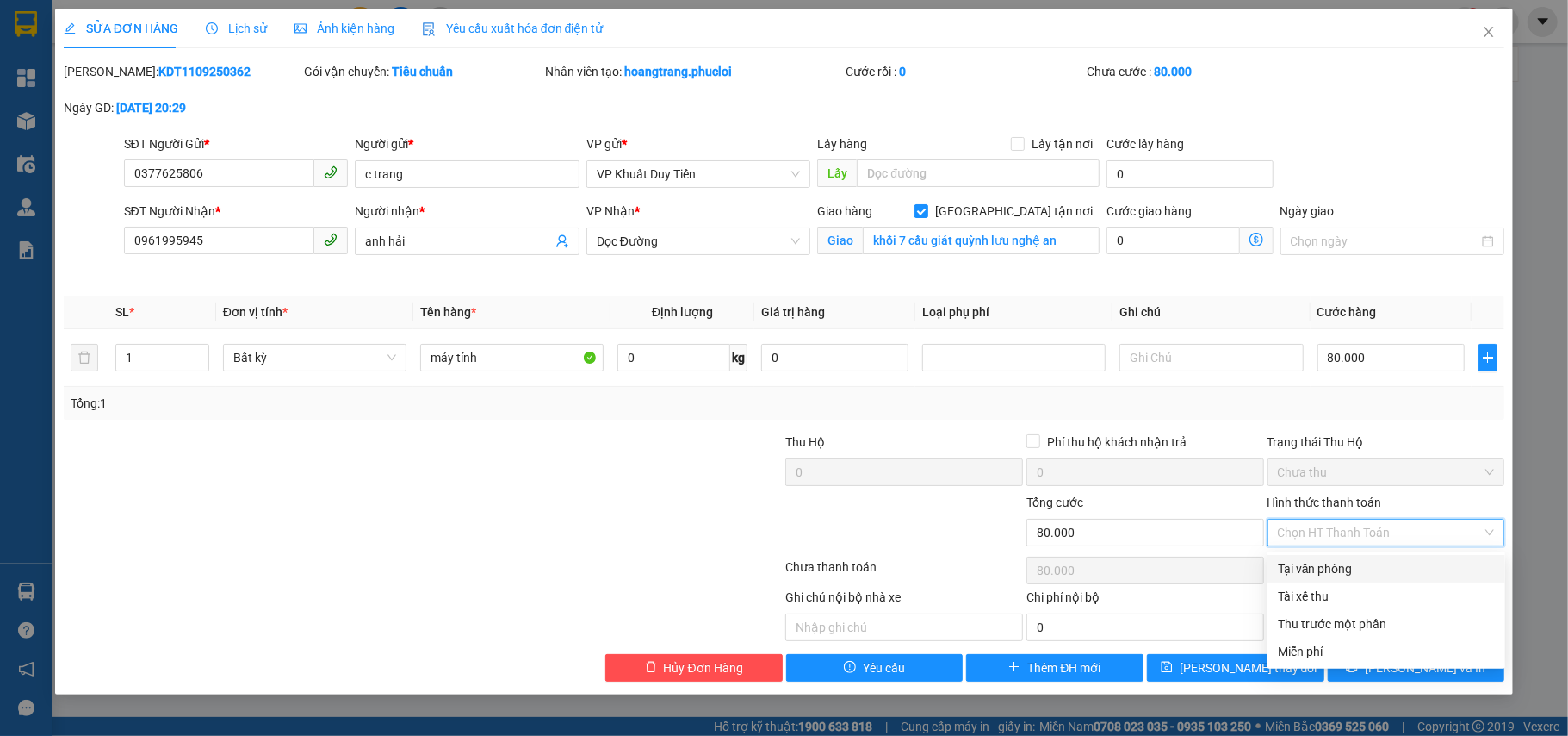
click at [1340, 571] on div "Tại văn phòng" at bounding box center [1386, 568] width 217 height 19
type input "0"
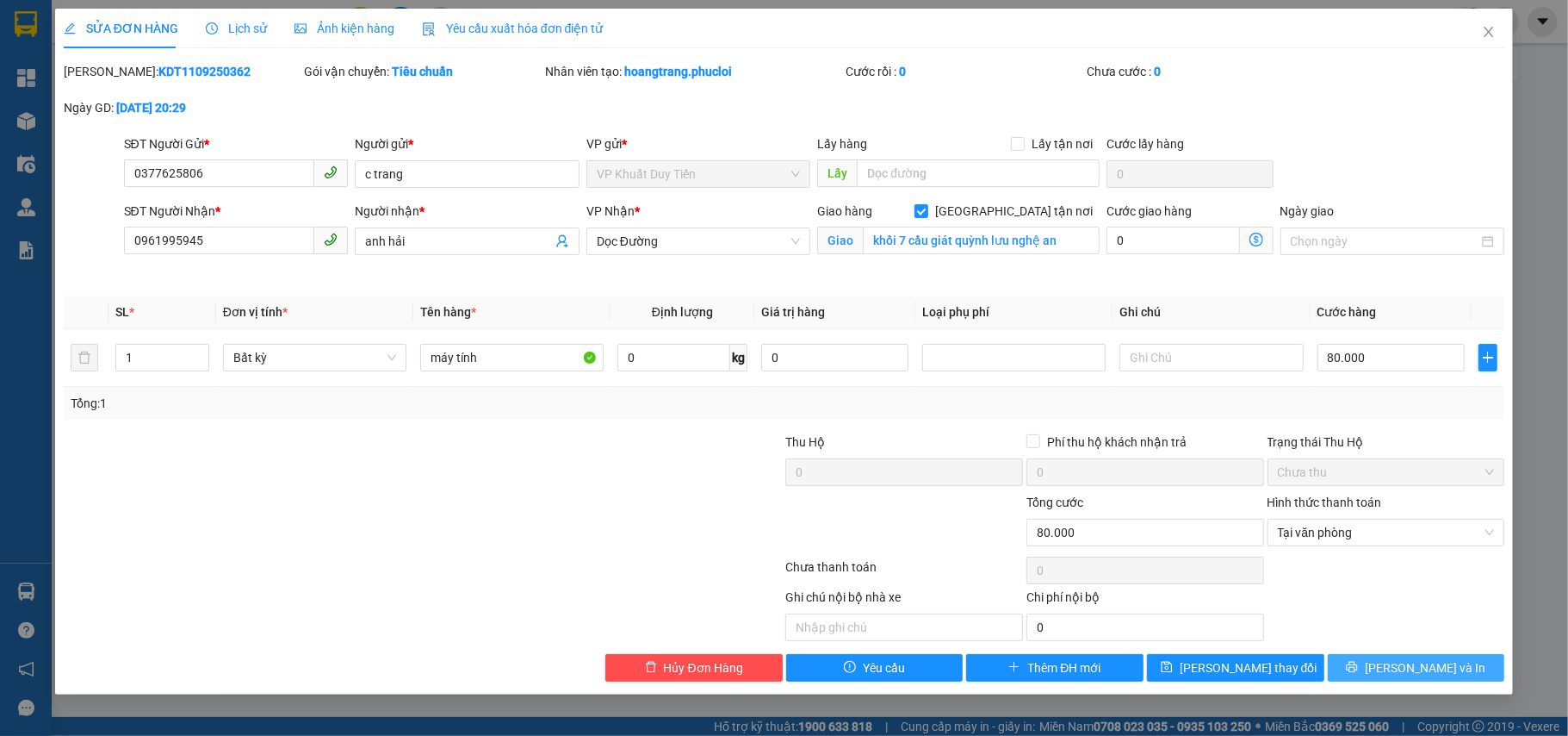
click at [1358, 668] on icon "printer" at bounding box center [1352, 666] width 11 height 11
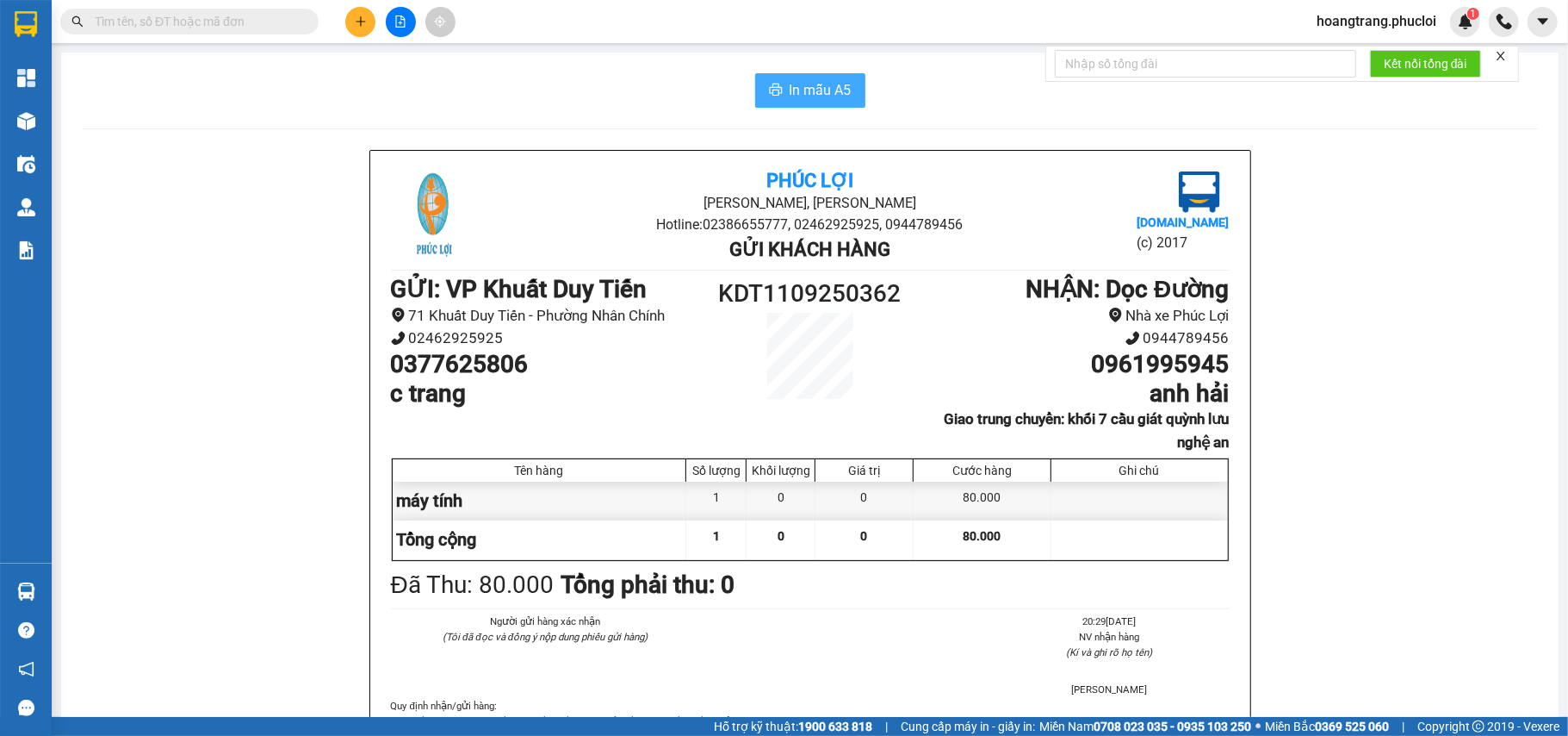
click at [755, 96] on button "In mẫu A5" at bounding box center [811, 90] width 110 height 34
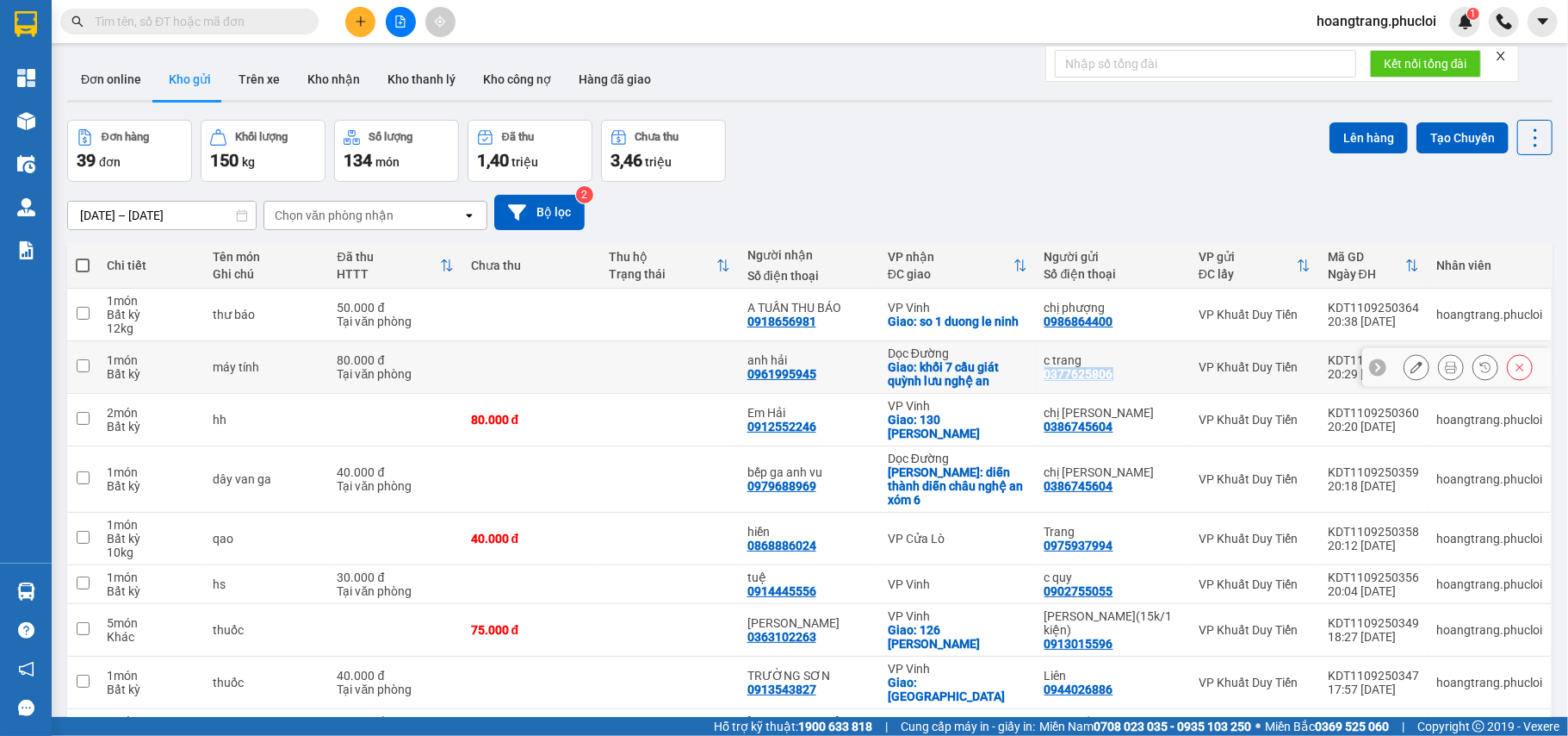
drag, startPoint x: 1123, startPoint y: 379, endPoint x: 1049, endPoint y: 370, distance: 74.5
click at [1049, 370] on div "c trang 0377625806" at bounding box center [1113, 367] width 137 height 28
checkbox input "true"
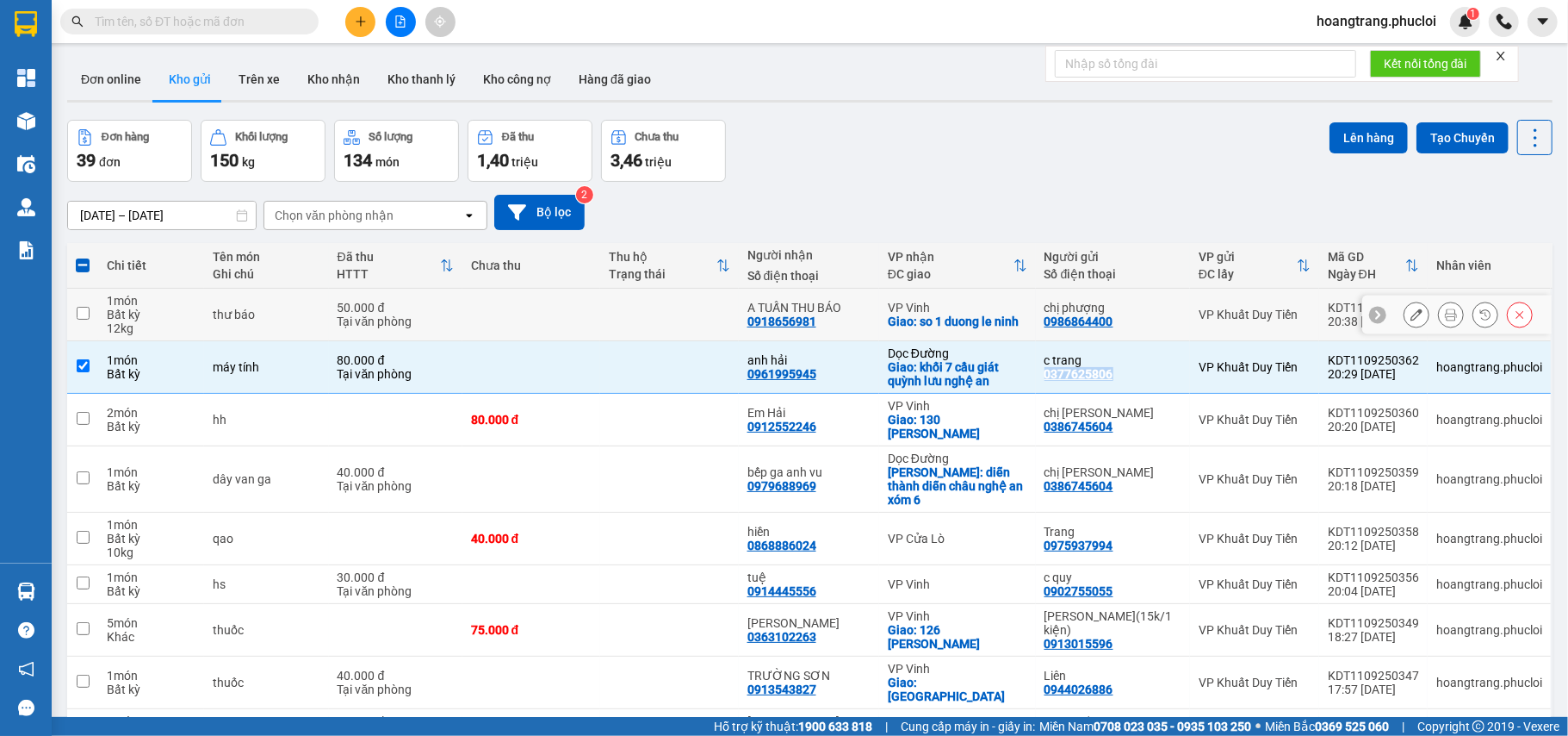
copy div "0377625806"
click at [1445, 363] on icon at bounding box center [1451, 367] width 12 height 12
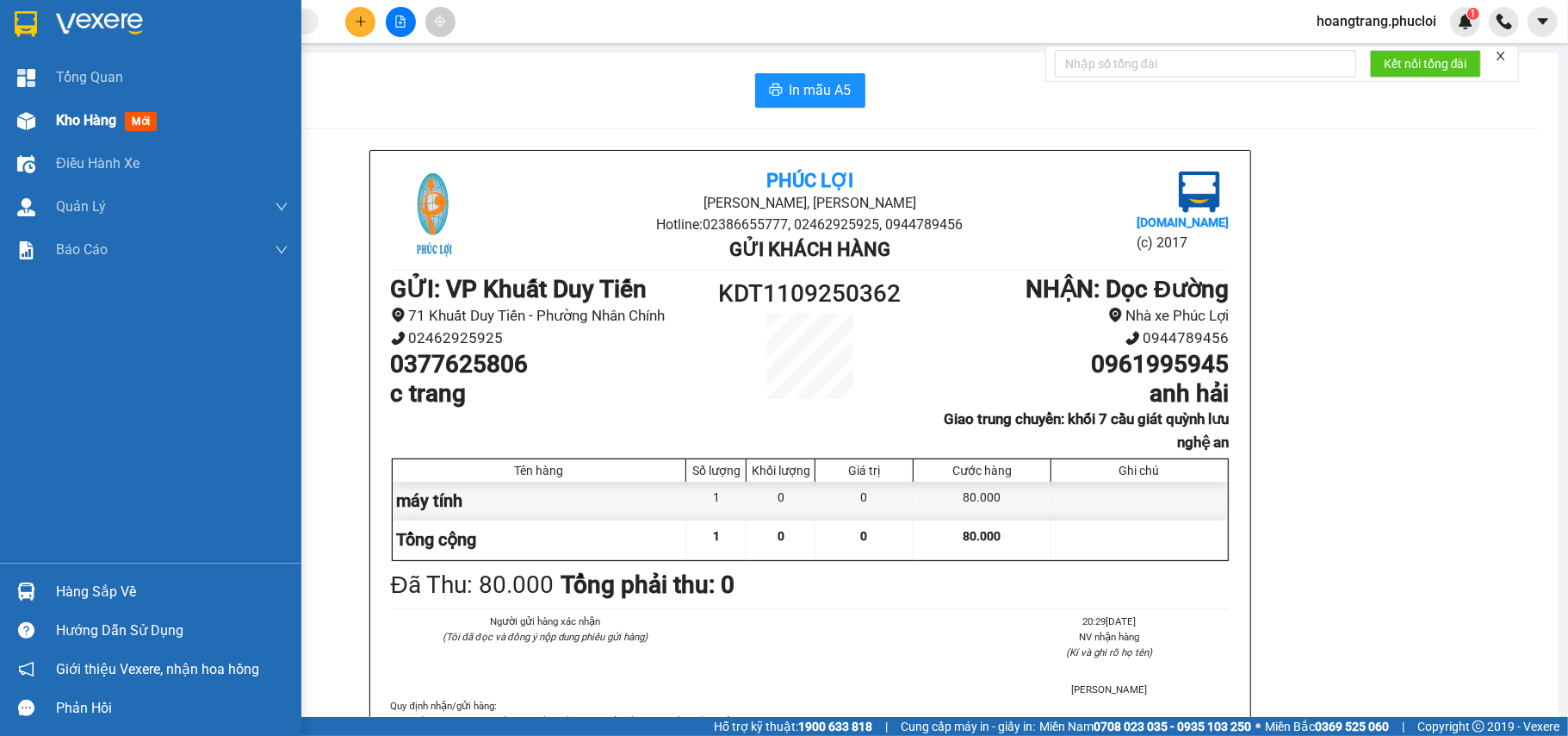
click at [128, 124] on span "mới" at bounding box center [141, 121] width 31 height 19
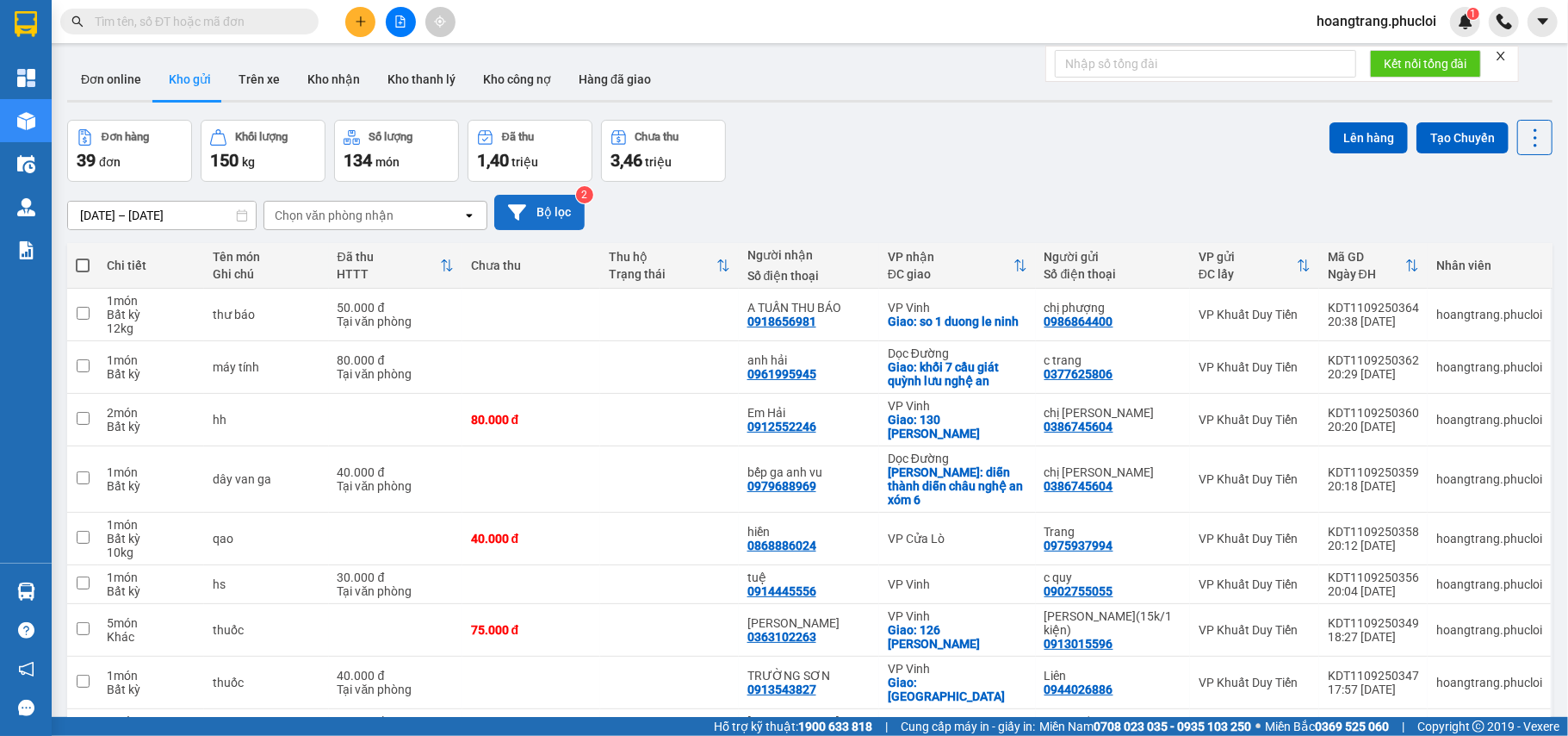
click at [569, 211] on button "Bộ lọc" at bounding box center [540, 213] width 90 height 35
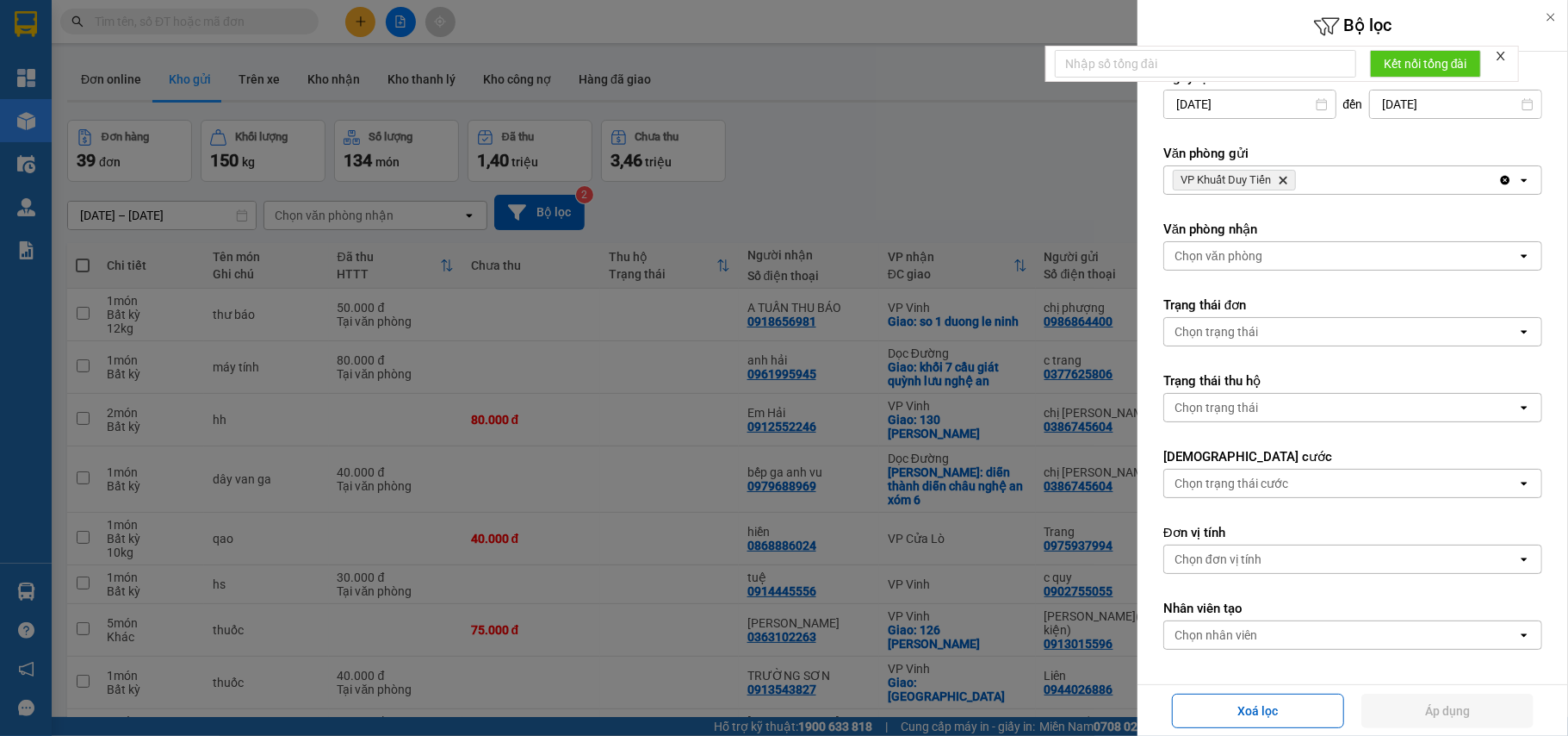
click at [1282, 176] on icon "Delete" at bounding box center [1283, 180] width 11 height 11
click at [1283, 174] on div "Chọn văn phòng" at bounding box center [1341, 180] width 353 height 28
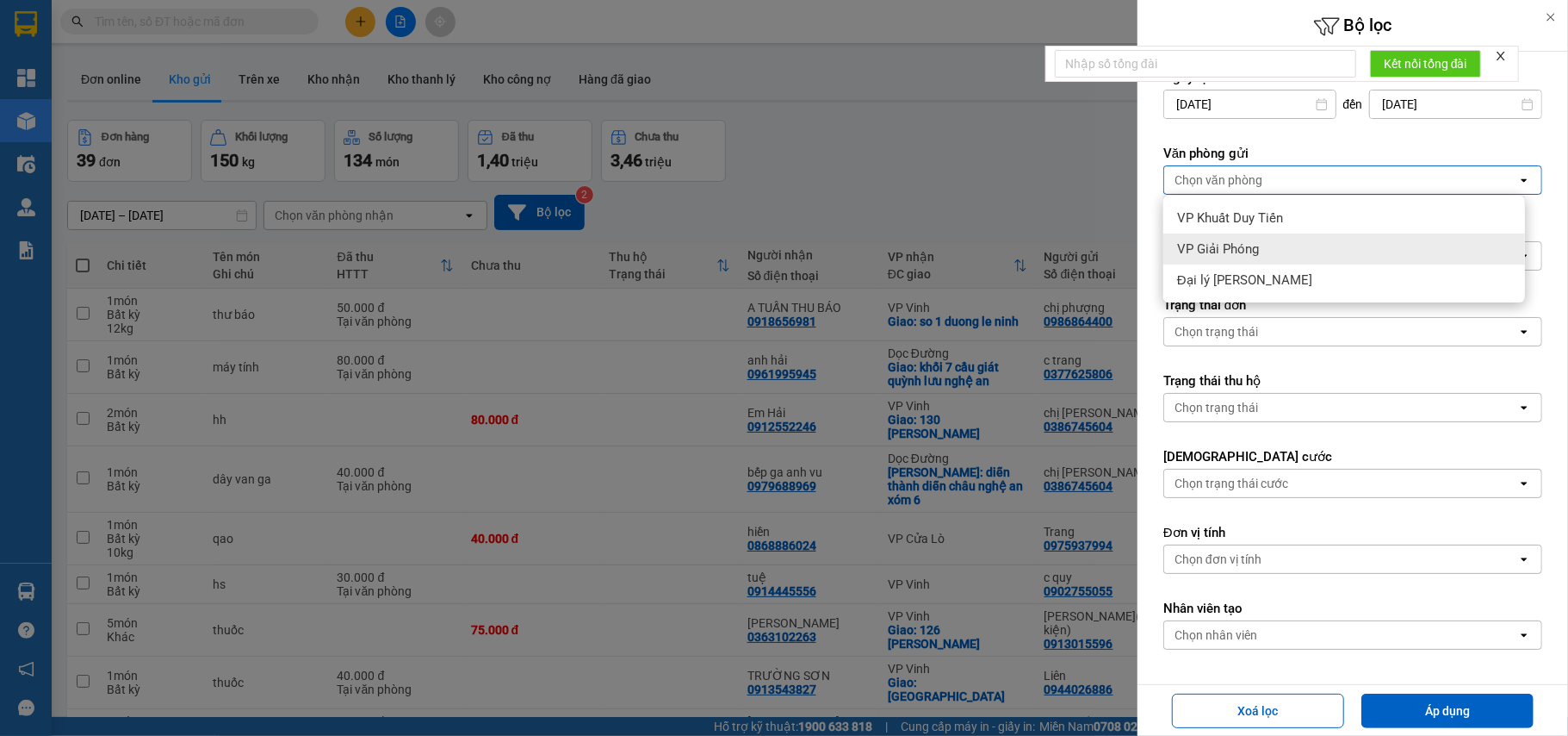
click at [1240, 249] on span "VP Giải Phóng" at bounding box center [1218, 249] width 82 height 18
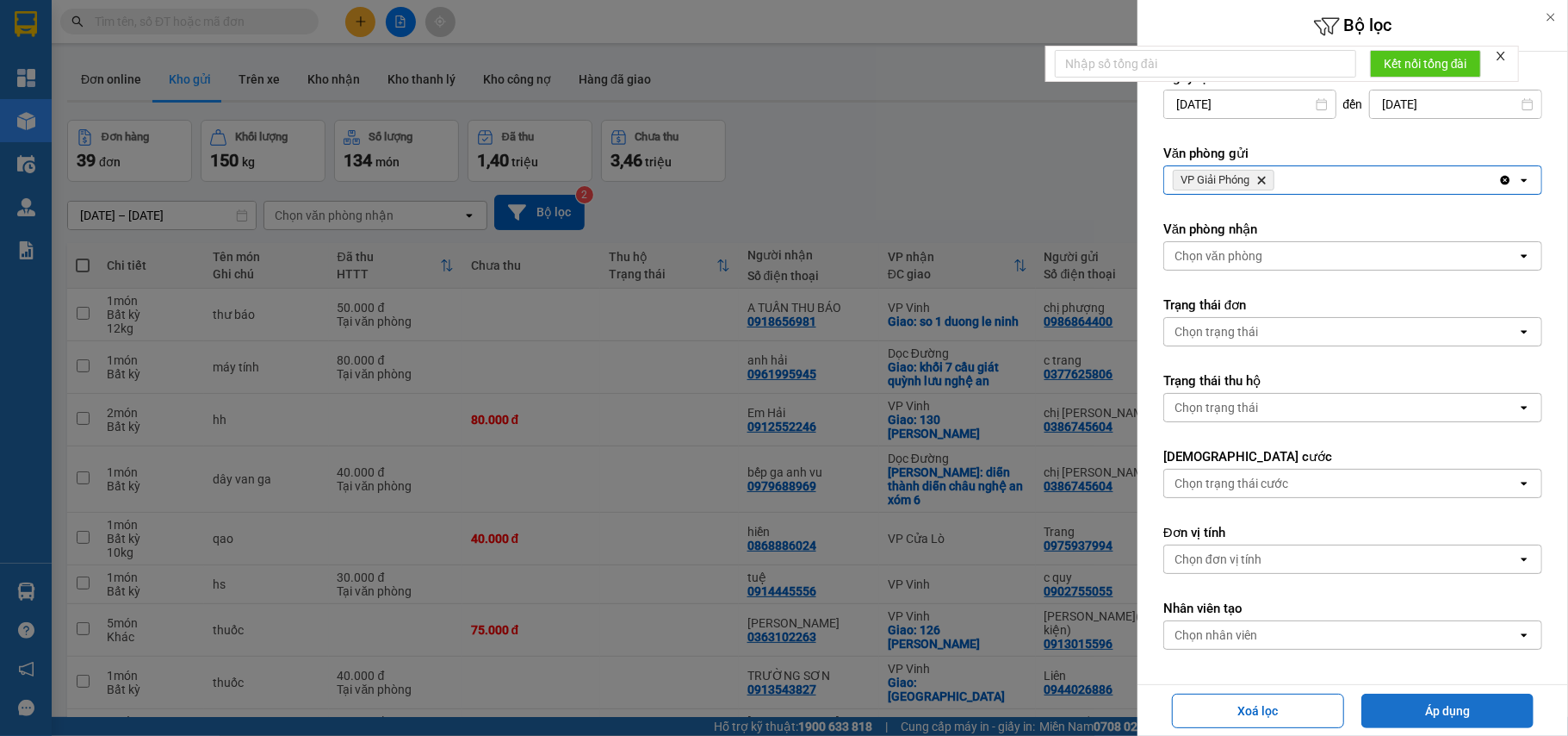
click at [1437, 714] on button "Áp dụng" at bounding box center [1447, 710] width 172 height 34
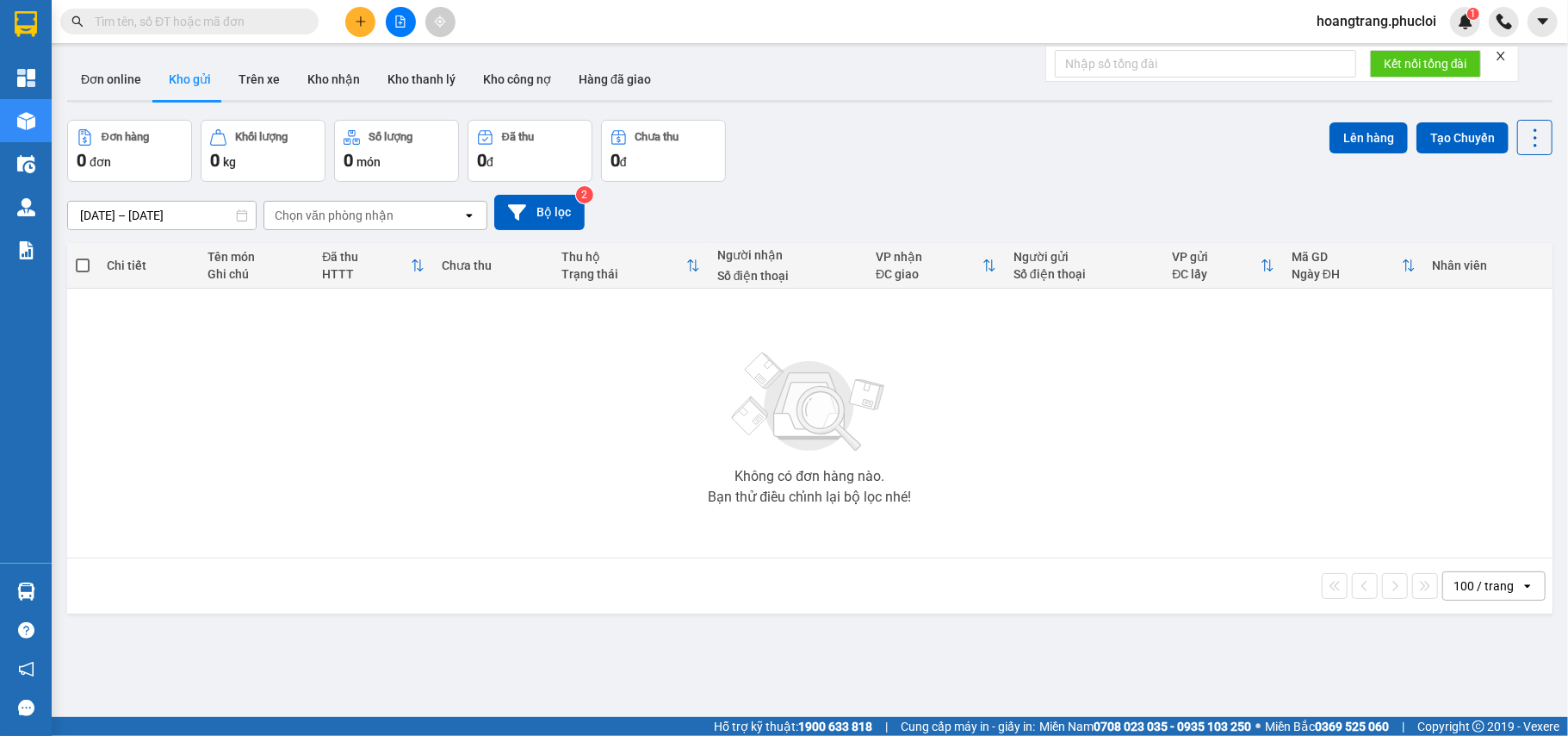
click at [396, 26] on icon "file-add" at bounding box center [401, 22] width 10 height 12
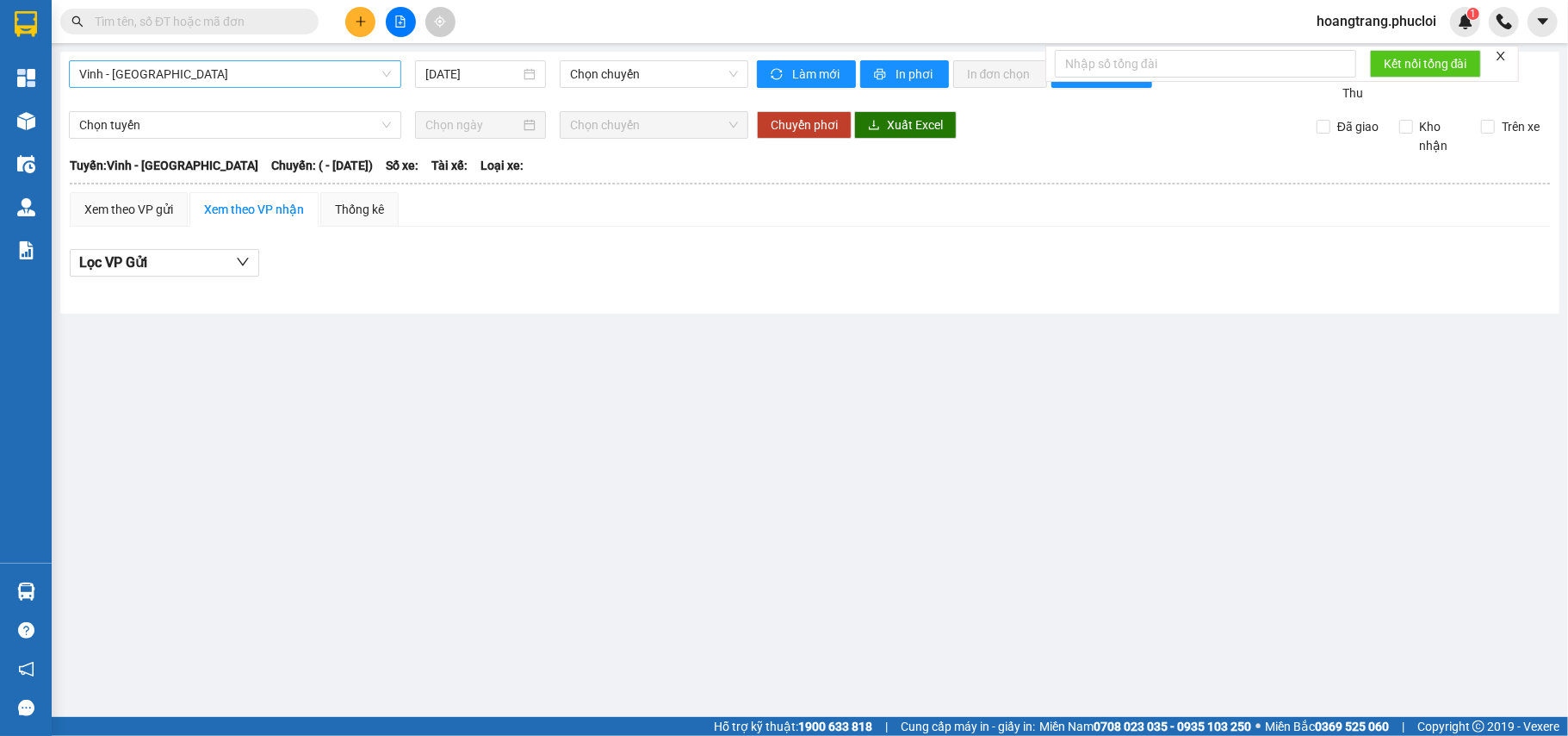
click at [279, 80] on span "Vinh - Hà Tĩnh" at bounding box center [235, 74] width 312 height 26
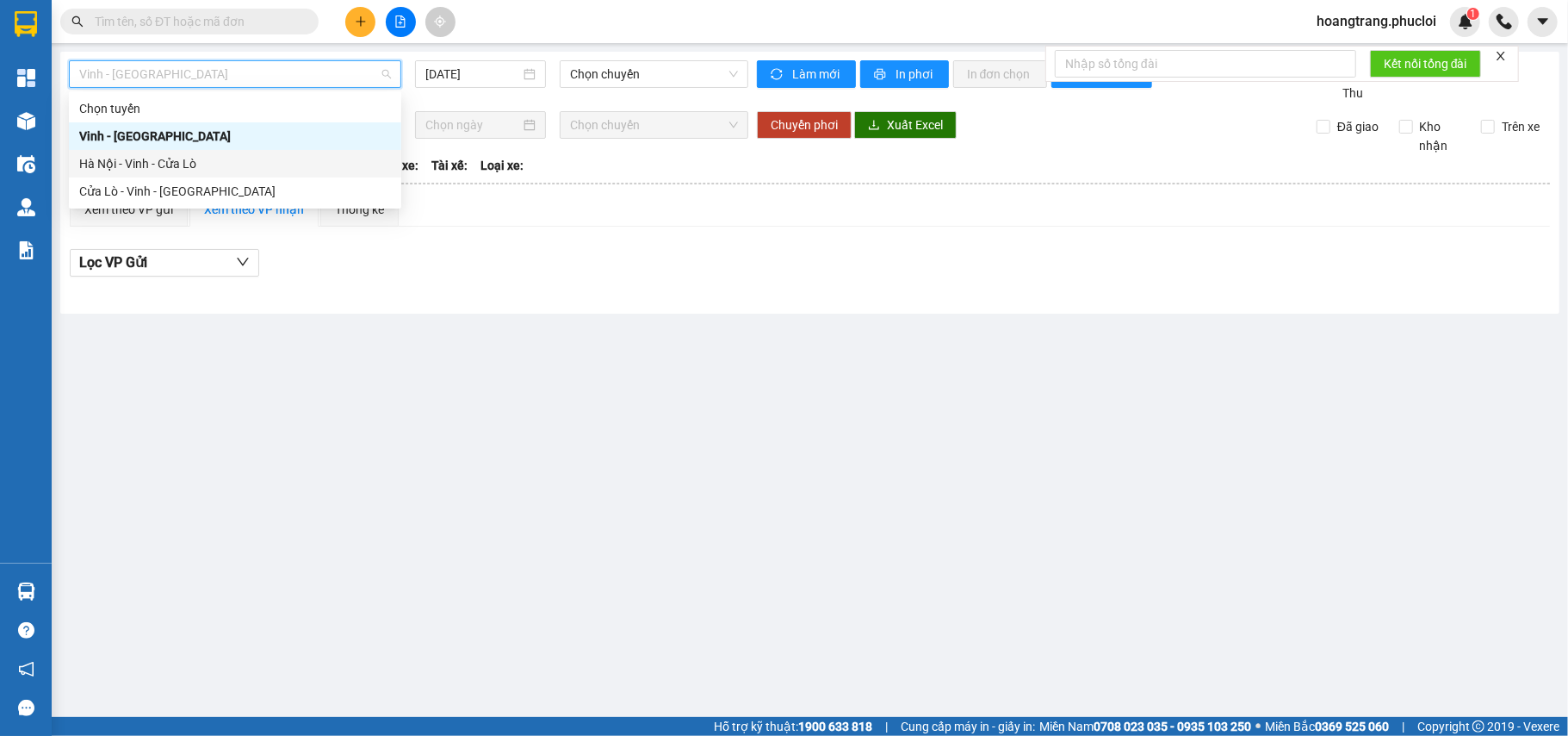
click at [250, 163] on div "Hà Nội - Vinh - Cửa Lò" at bounding box center [235, 163] width 312 height 19
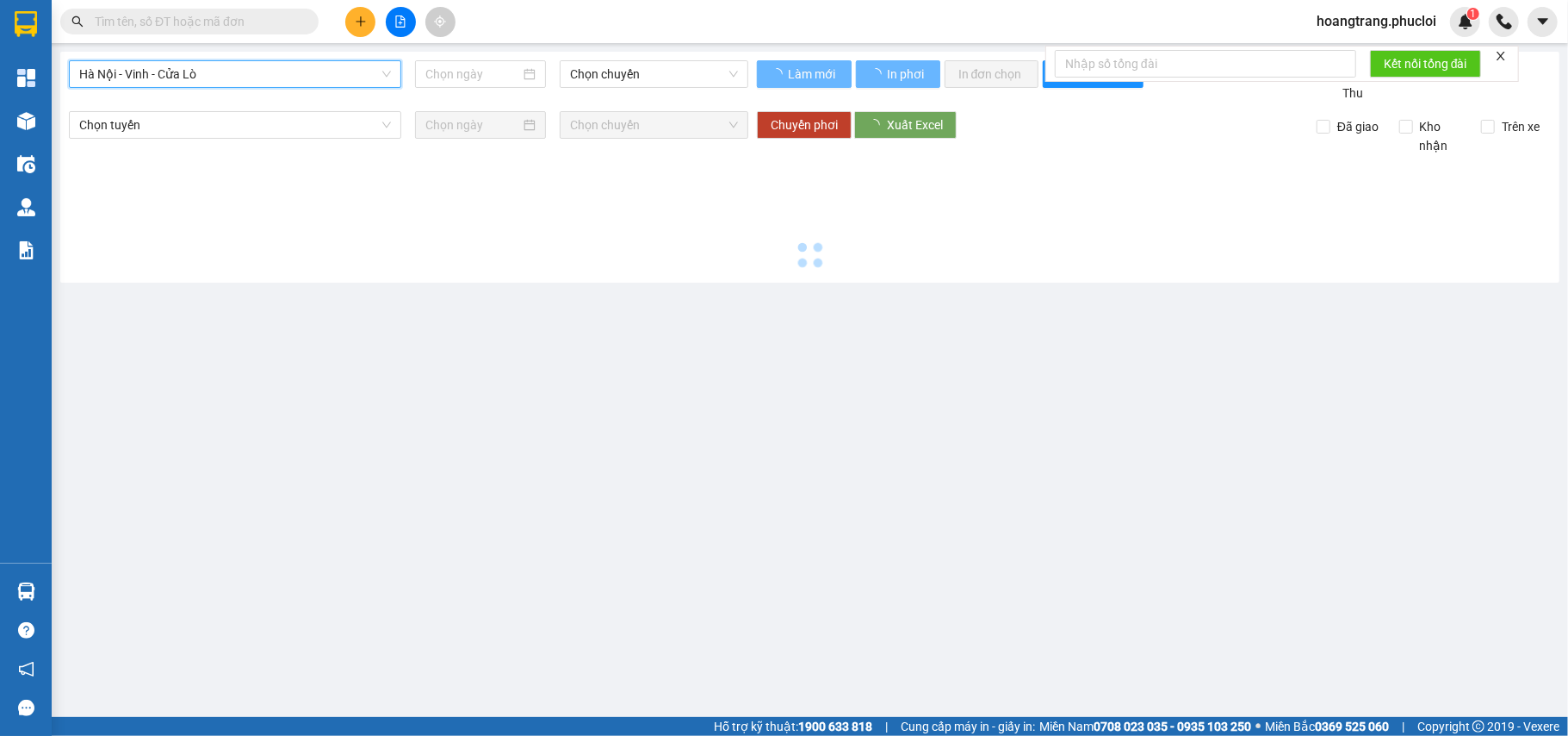
type input "11/09/2025"
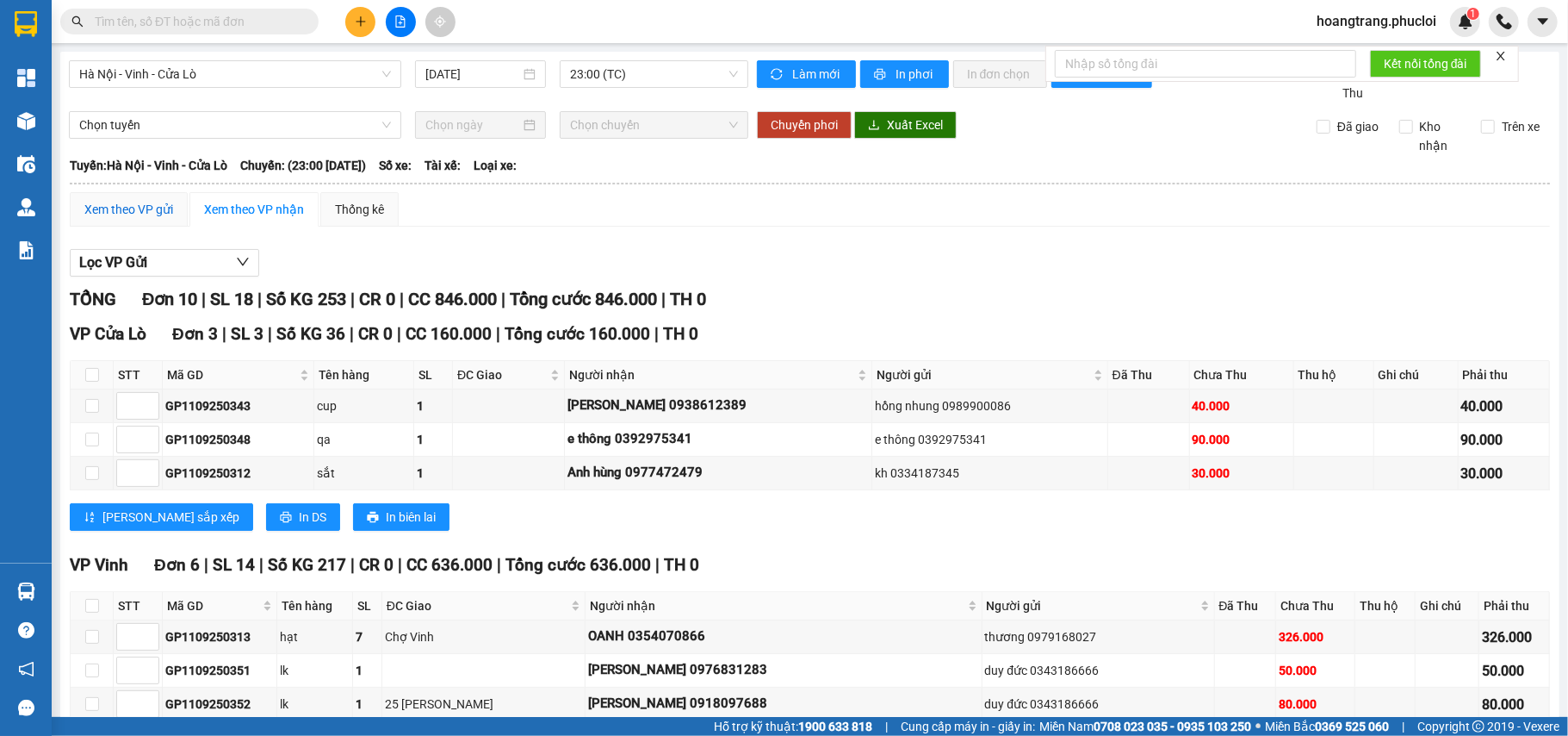
click at [160, 211] on div "Xem theo VP gửi" at bounding box center [129, 209] width 89 height 19
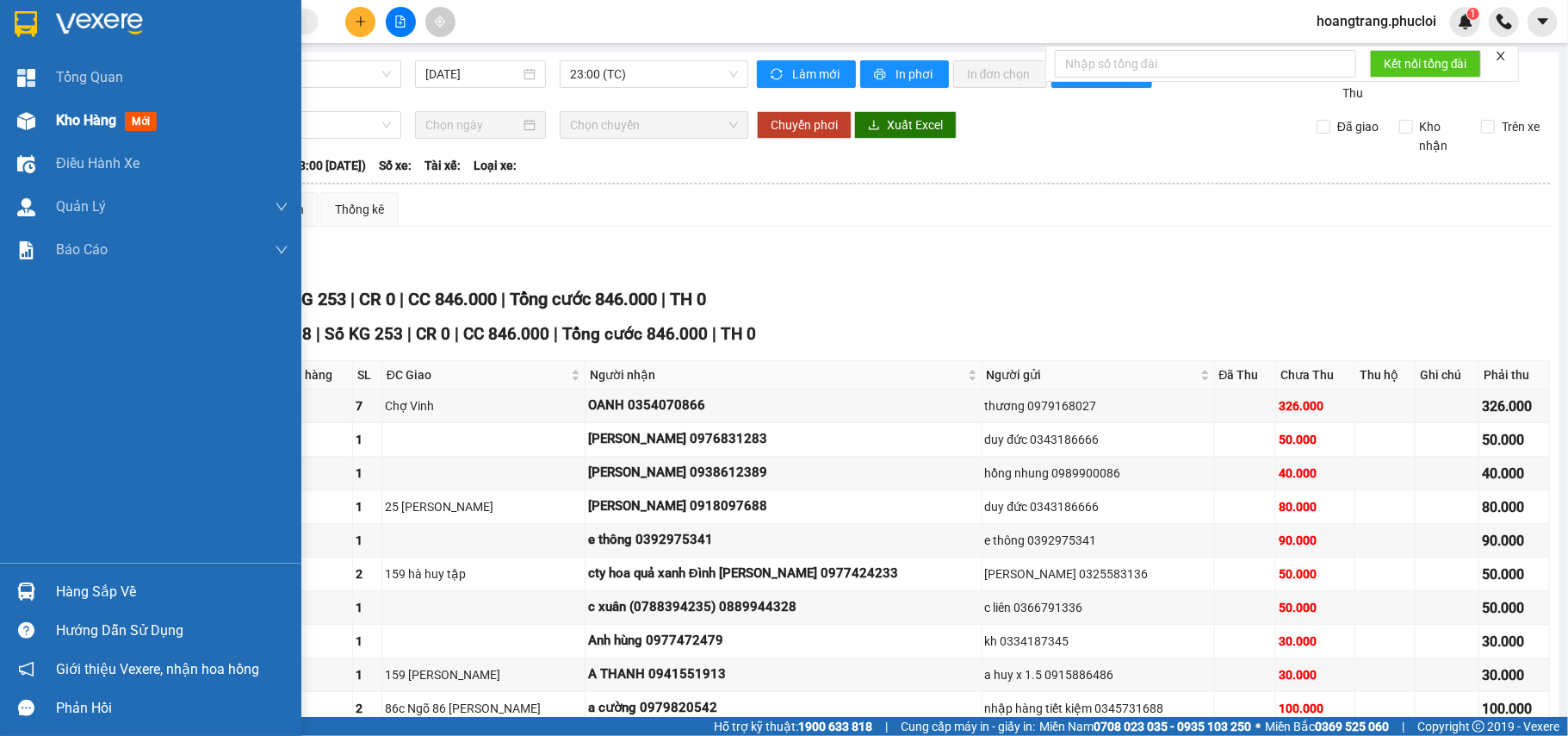
click at [70, 109] on div "Kho hàng mới" at bounding box center [109, 120] width 107 height 22
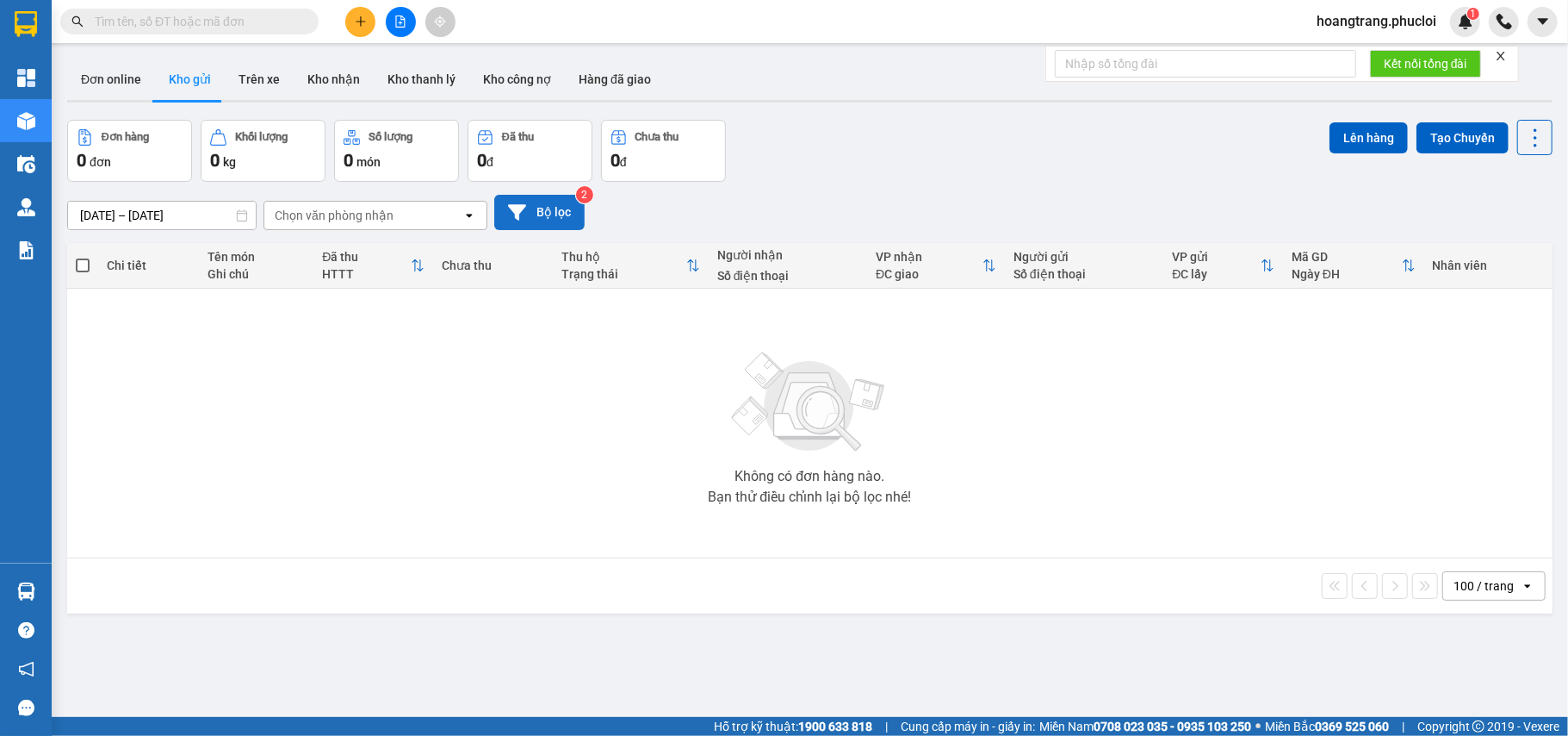
click at [567, 198] on button "Bộ lọc" at bounding box center [540, 213] width 90 height 35
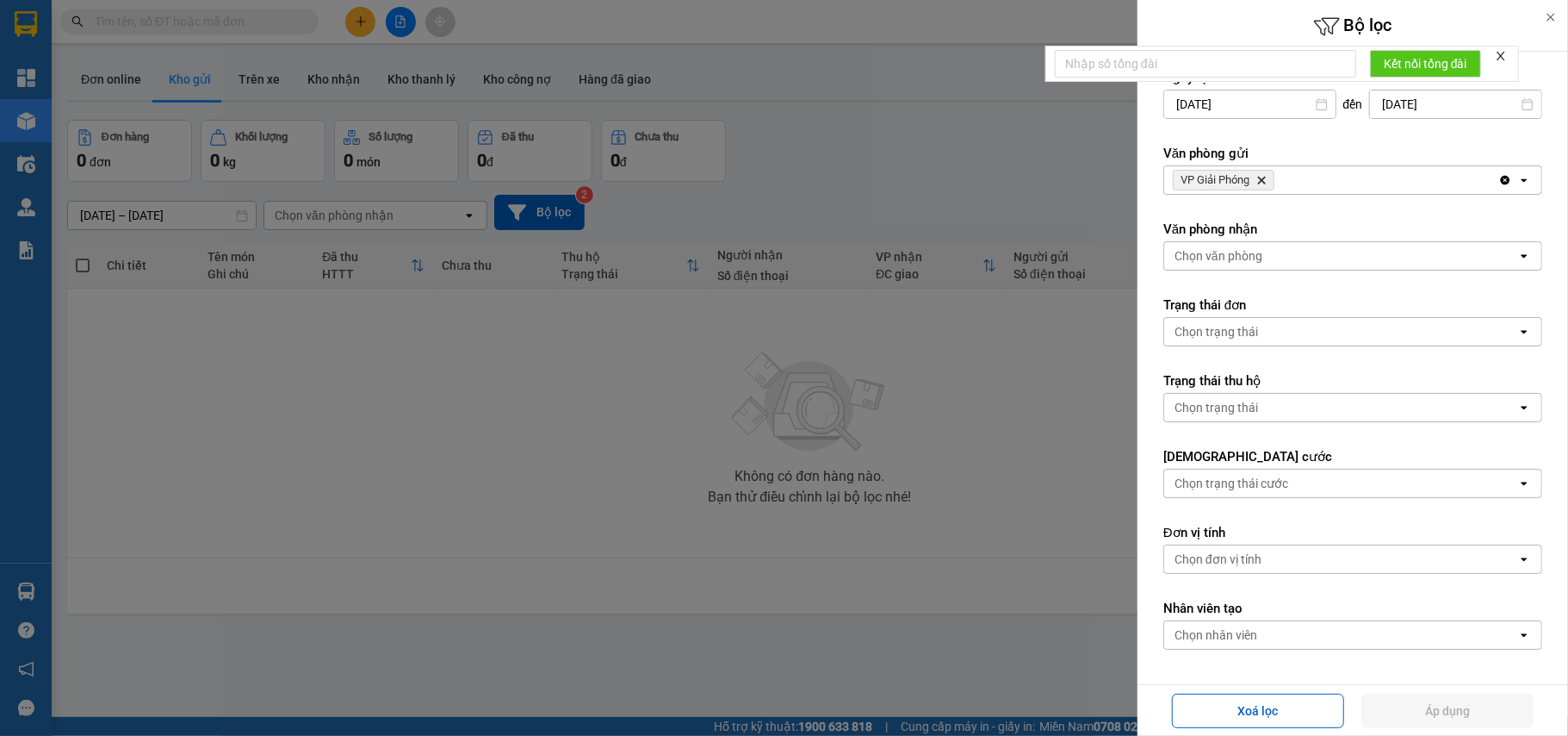
click at [1265, 176] on icon "Delete" at bounding box center [1261, 180] width 11 height 11
click at [1375, 186] on div "Chọn văn phòng" at bounding box center [1341, 180] width 353 height 28
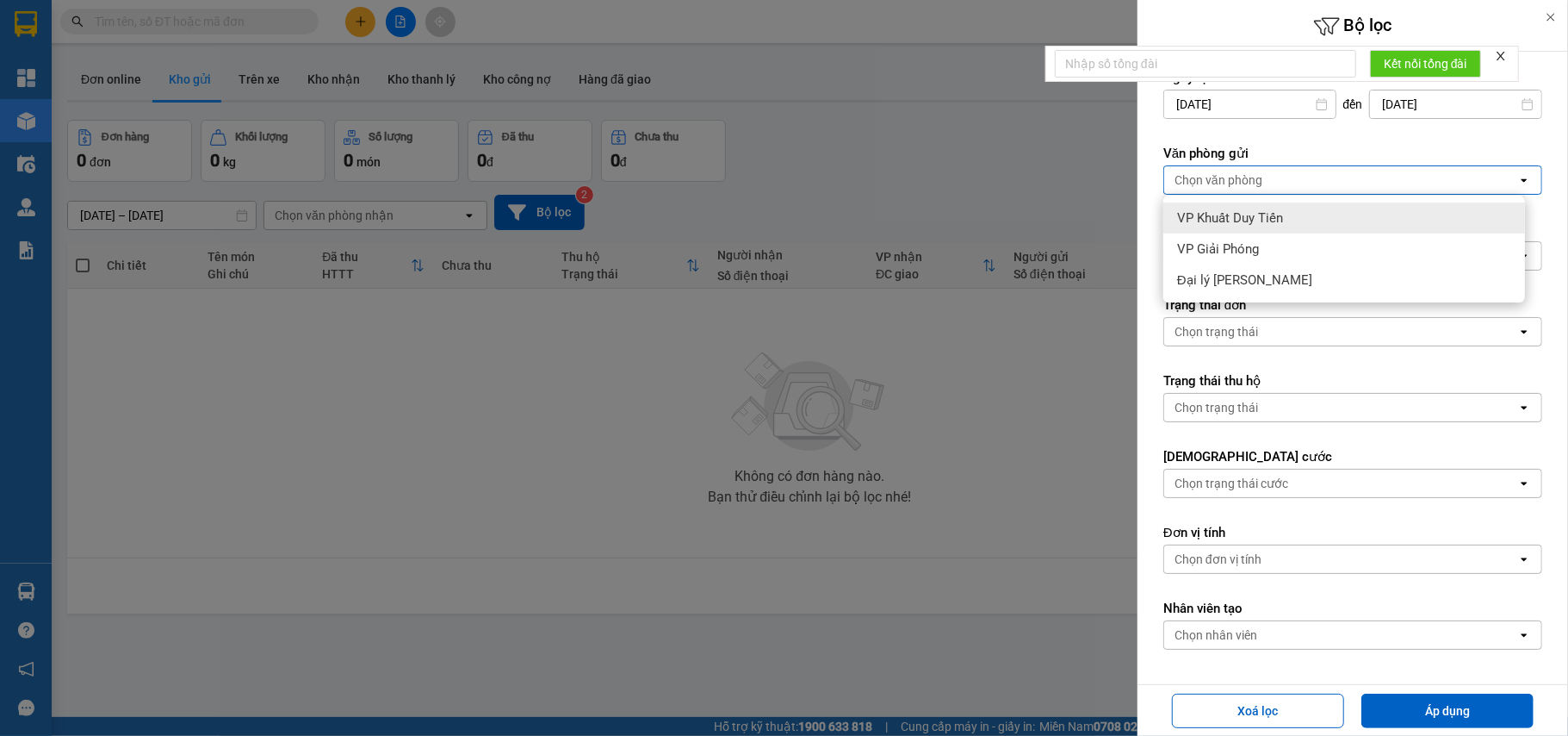
click at [1282, 224] on span "VP Khuất Duy Tiến" at bounding box center [1231, 218] width 106 height 18
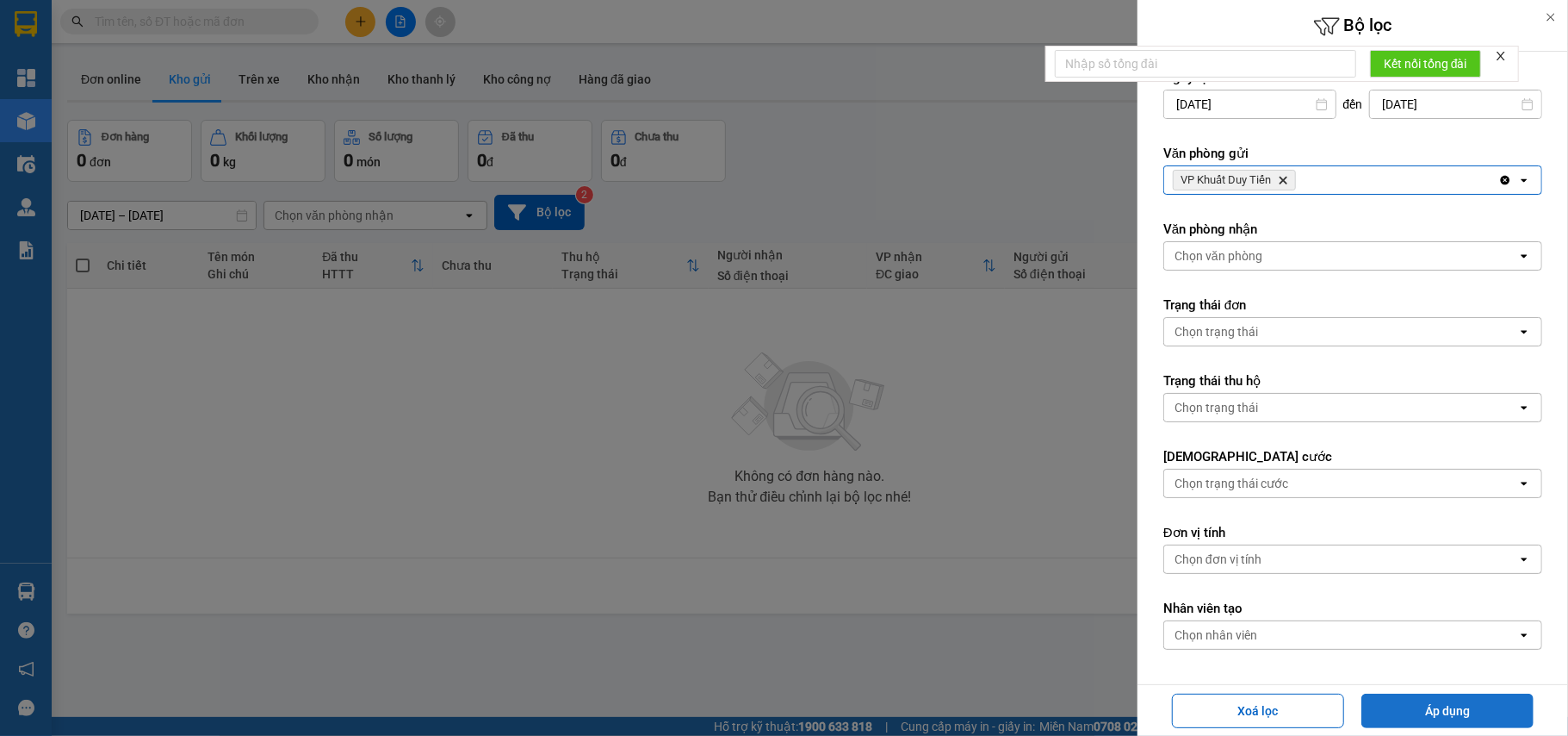
click at [1431, 709] on button "Áp dụng" at bounding box center [1447, 710] width 172 height 34
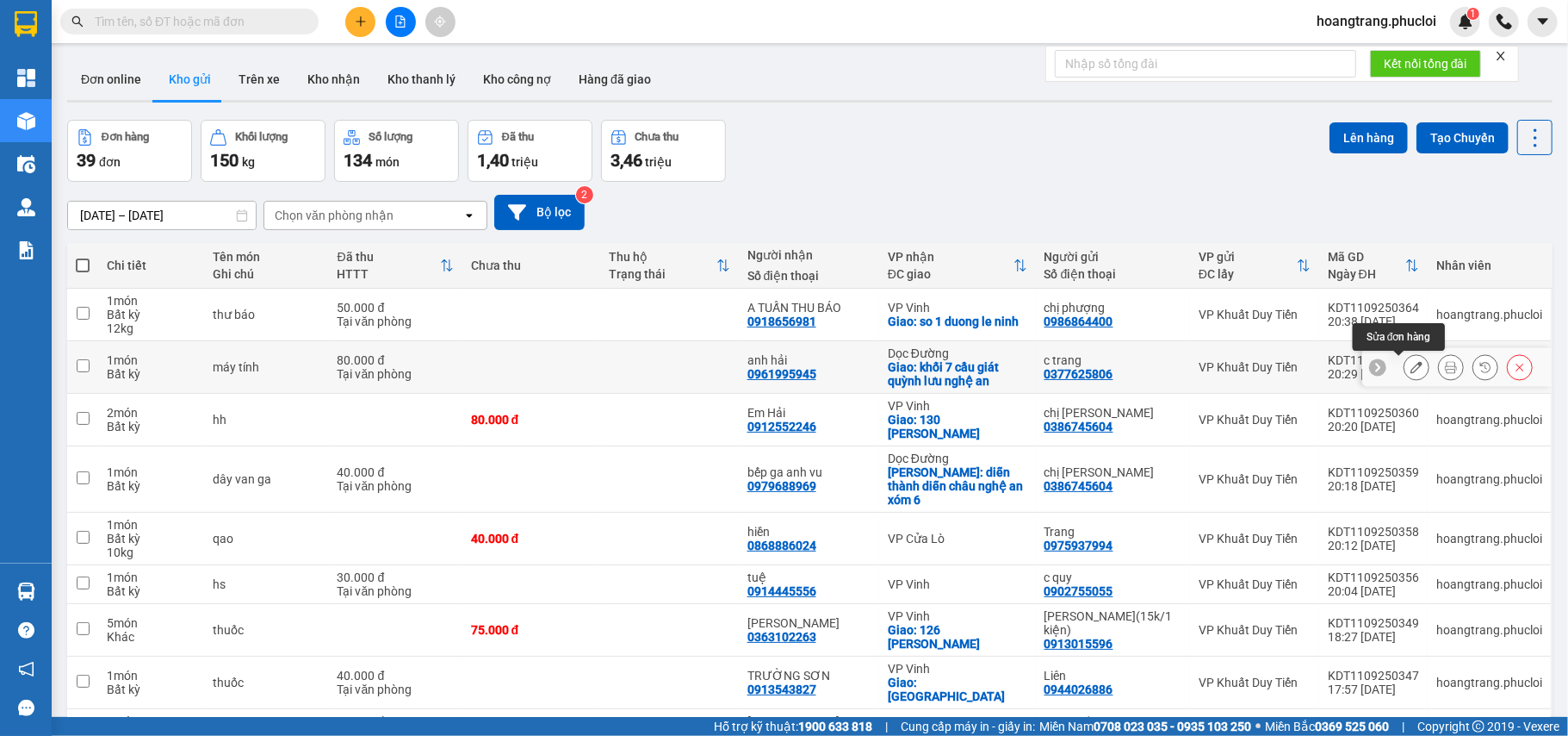
click at [1411, 373] on icon at bounding box center [1417, 367] width 12 height 12
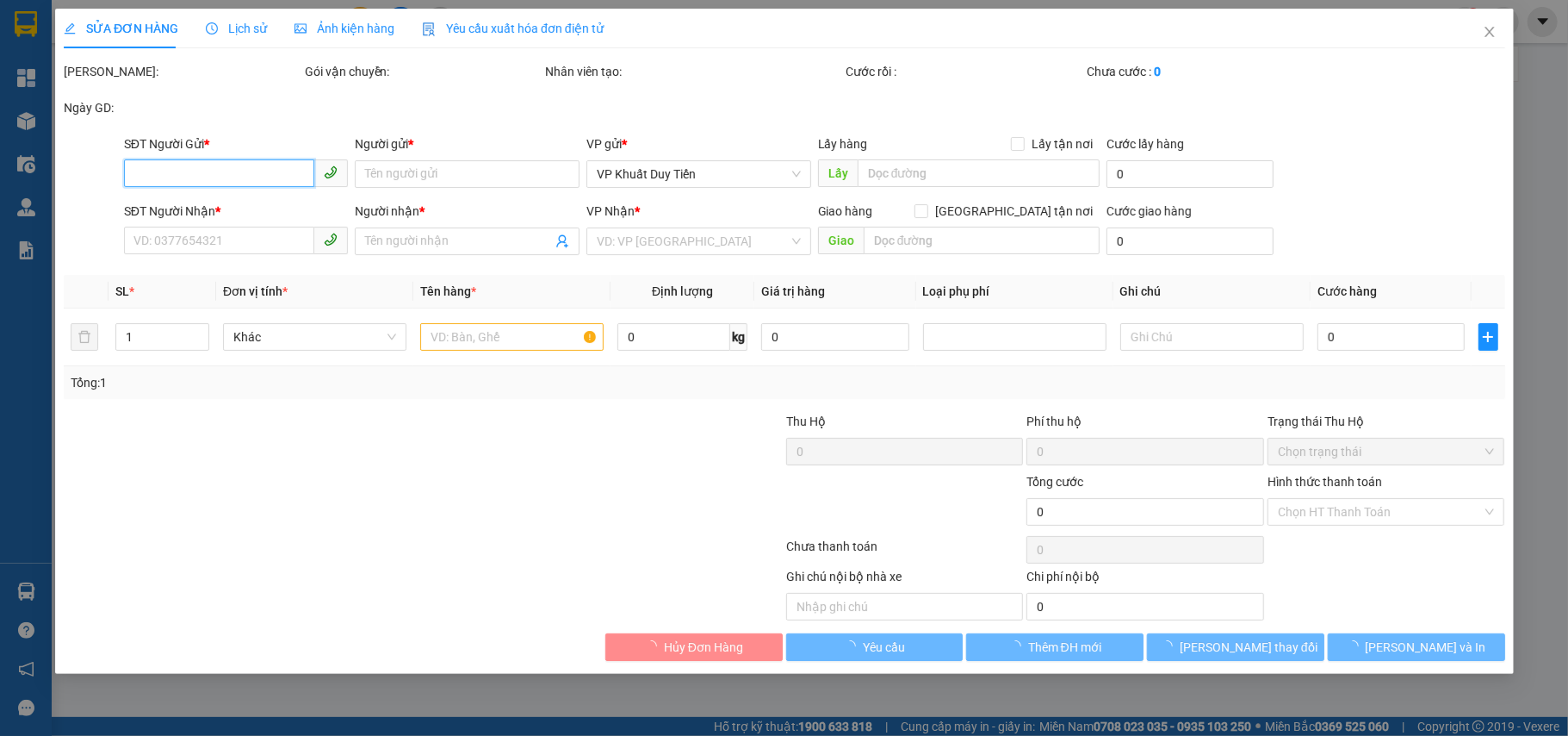
type input "0377625806"
type input "c trang"
type input "0961995945"
type input "anh hải"
checkbox input "true"
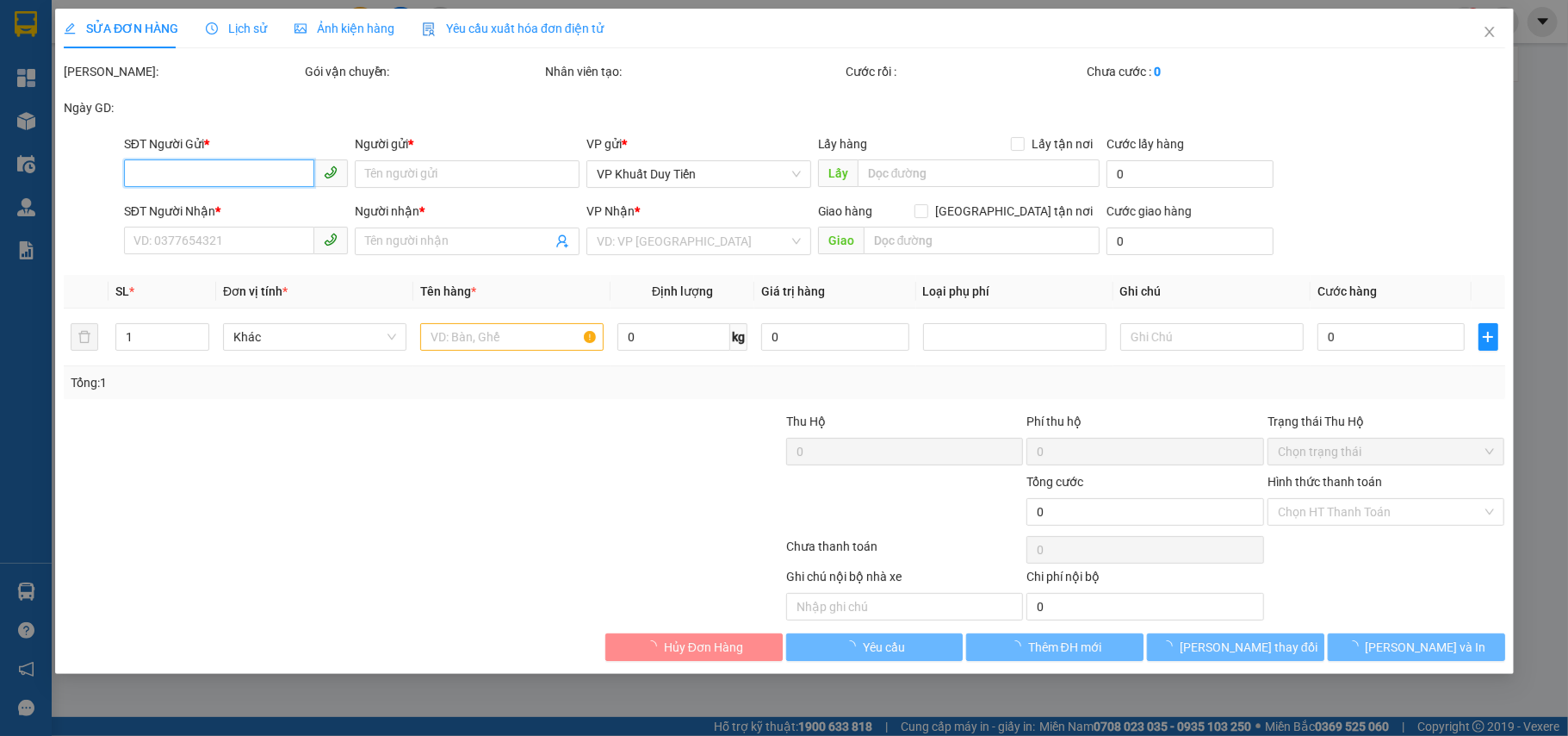
type input "khối 7 cầu giát quỳnh lưu nghệ an"
type input "80.000"
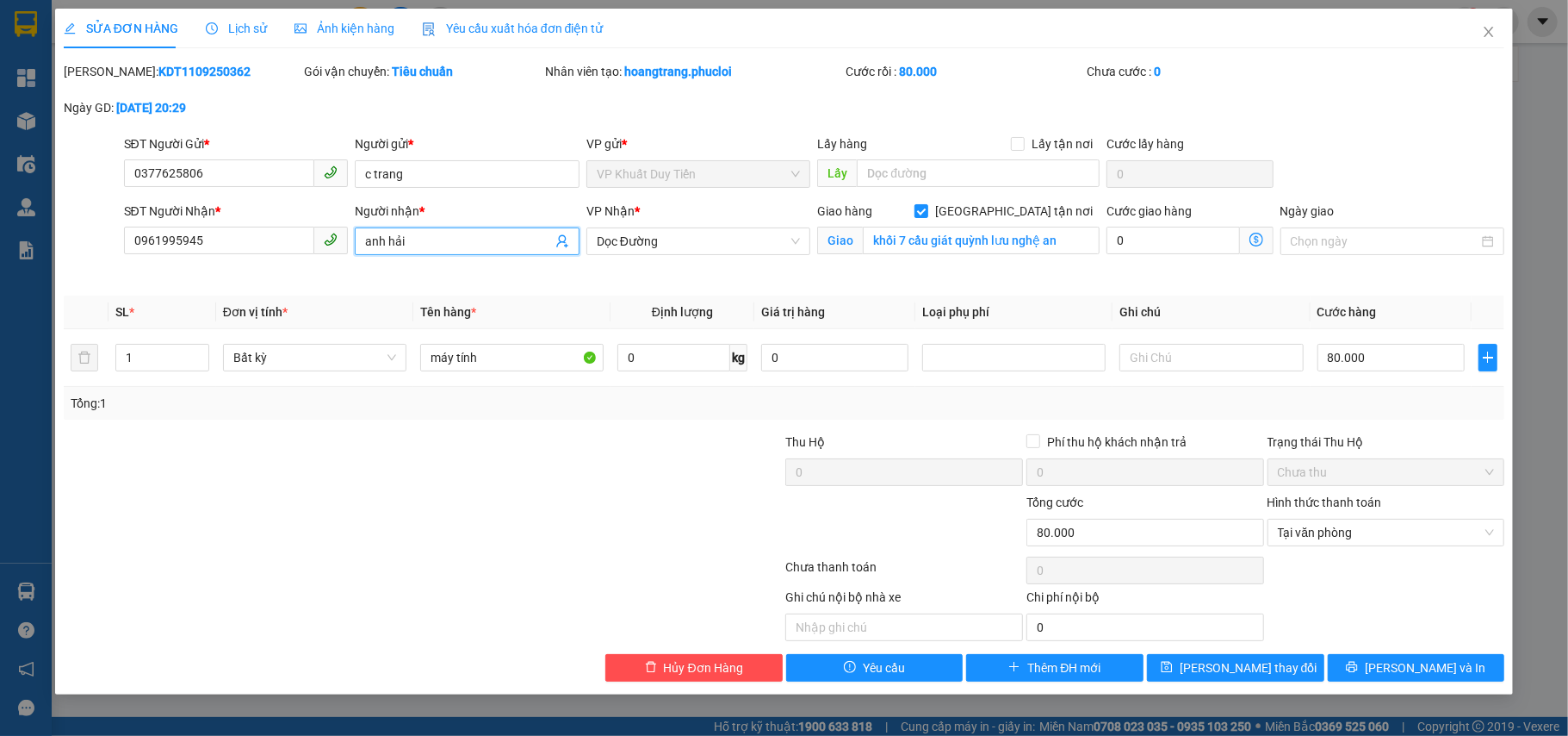
click at [525, 243] on input "anh hải" at bounding box center [458, 241] width 187 height 19
type input "anh đăng"
click at [1259, 675] on span "[PERSON_NAME] thay đổi" at bounding box center [1248, 667] width 138 height 19
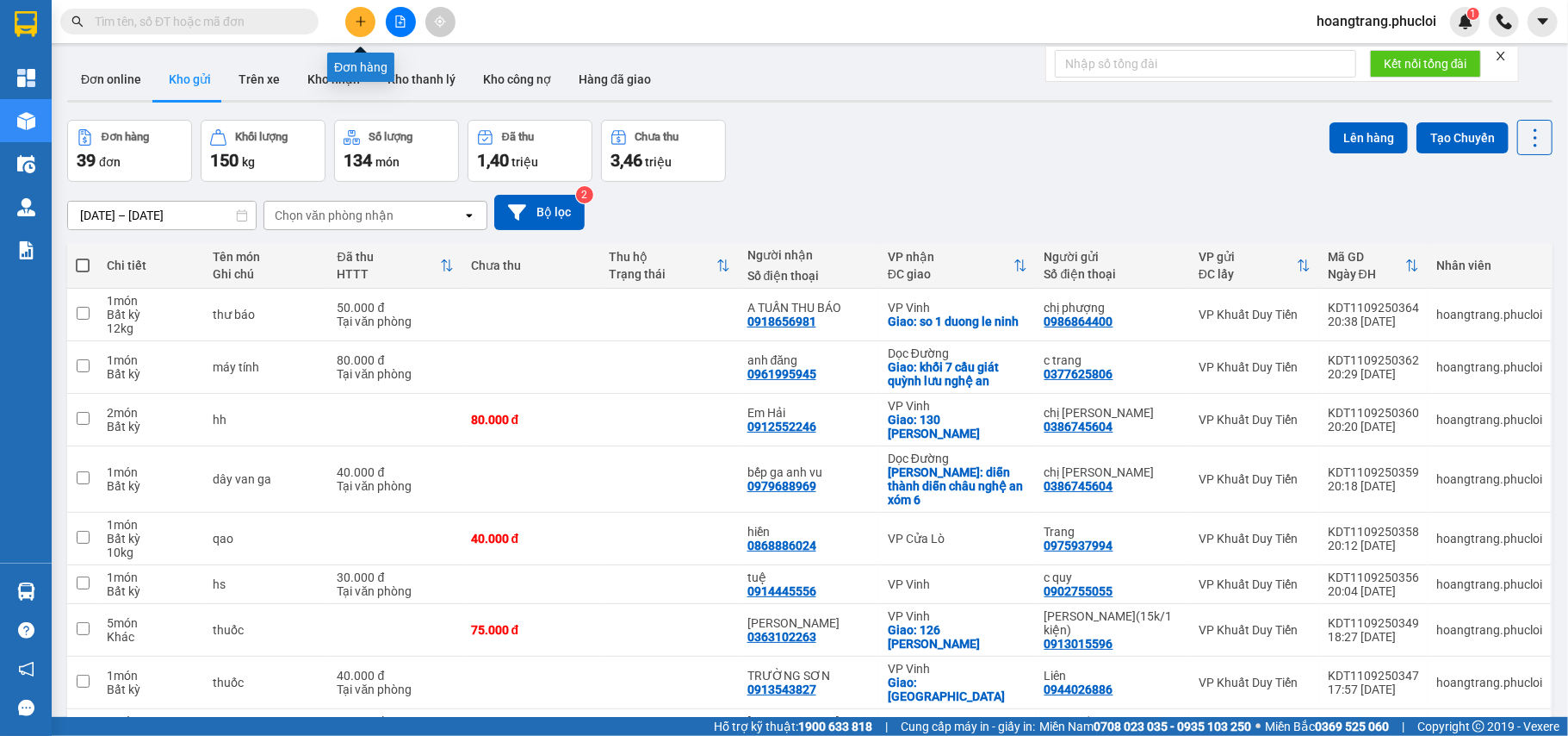
click at [356, 11] on button at bounding box center [360, 22] width 30 height 31
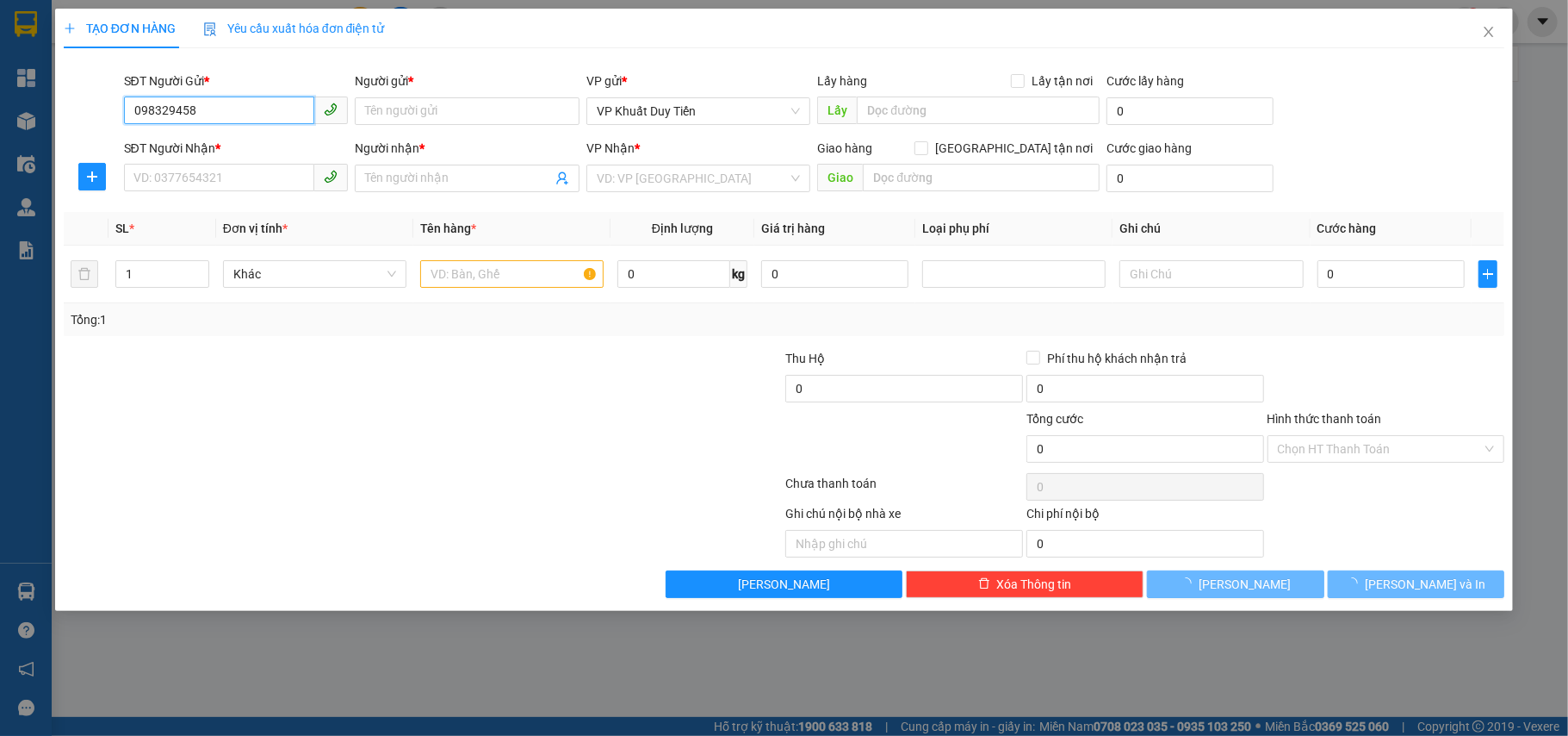
type input "0983294589"
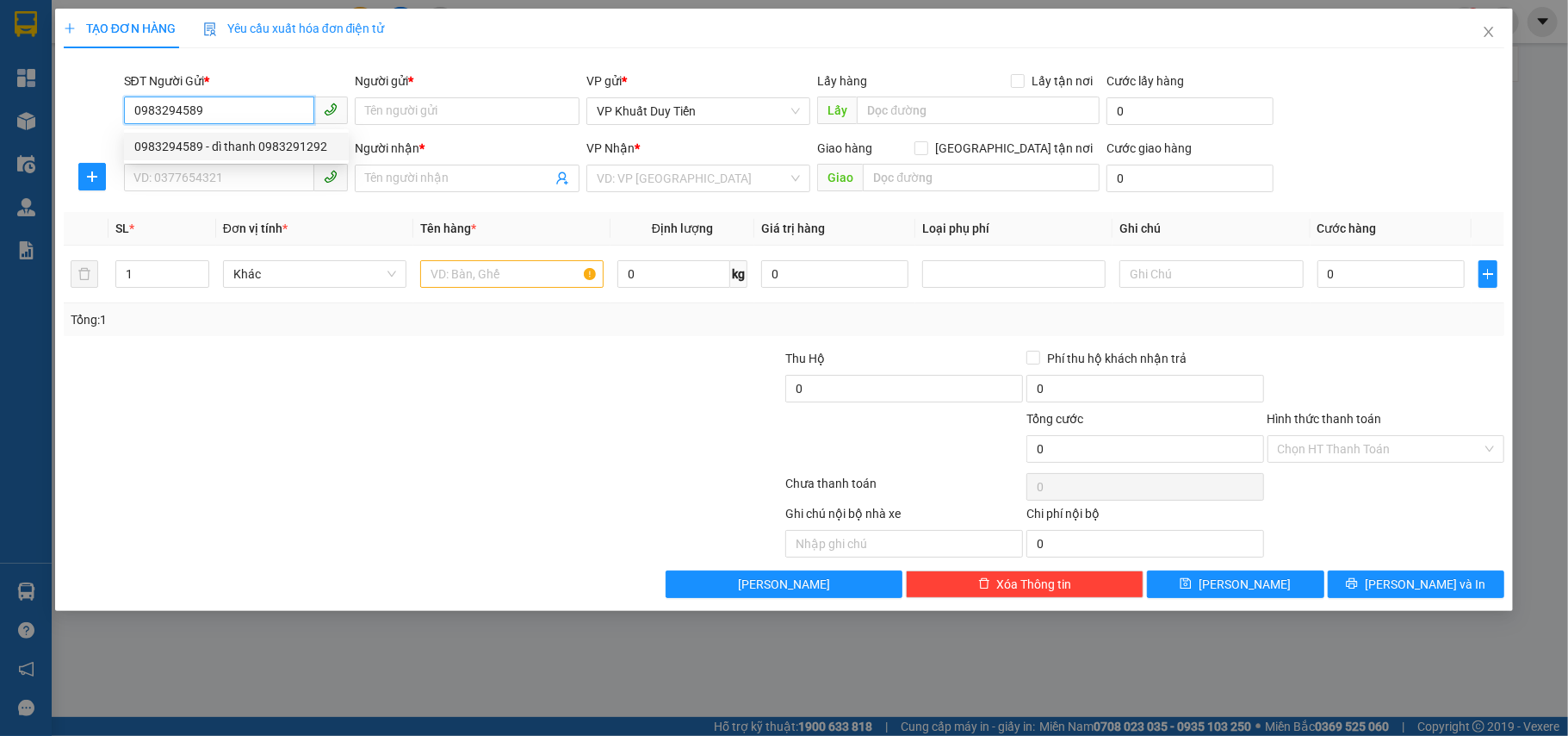
click at [279, 149] on div "0983294589 - dì thanh 0983291292" at bounding box center [236, 146] width 204 height 19
type input "dì thanh 0983291292"
type input "0983294589"
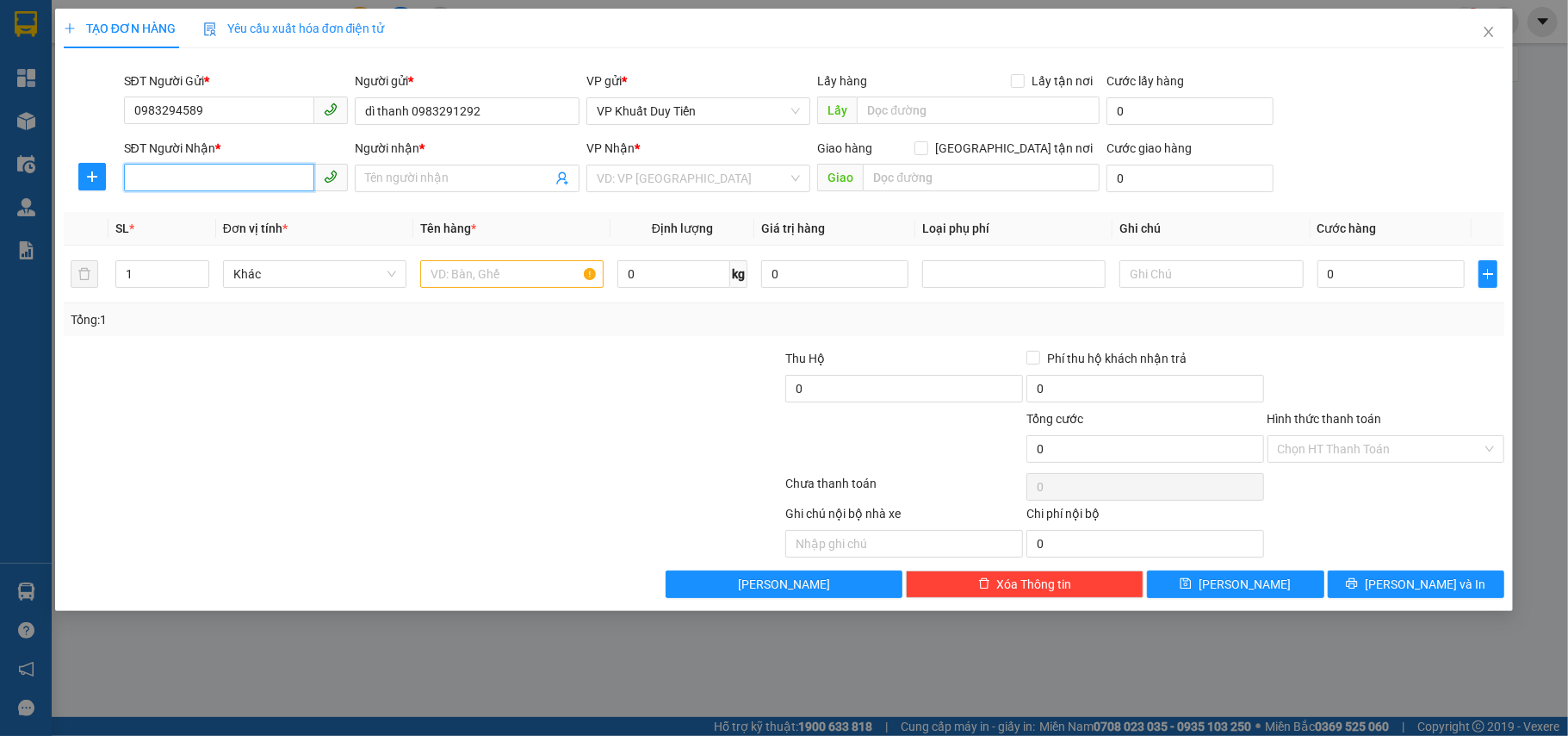
click at [276, 172] on input "SĐT Người Nhận *" at bounding box center [219, 177] width 191 height 28
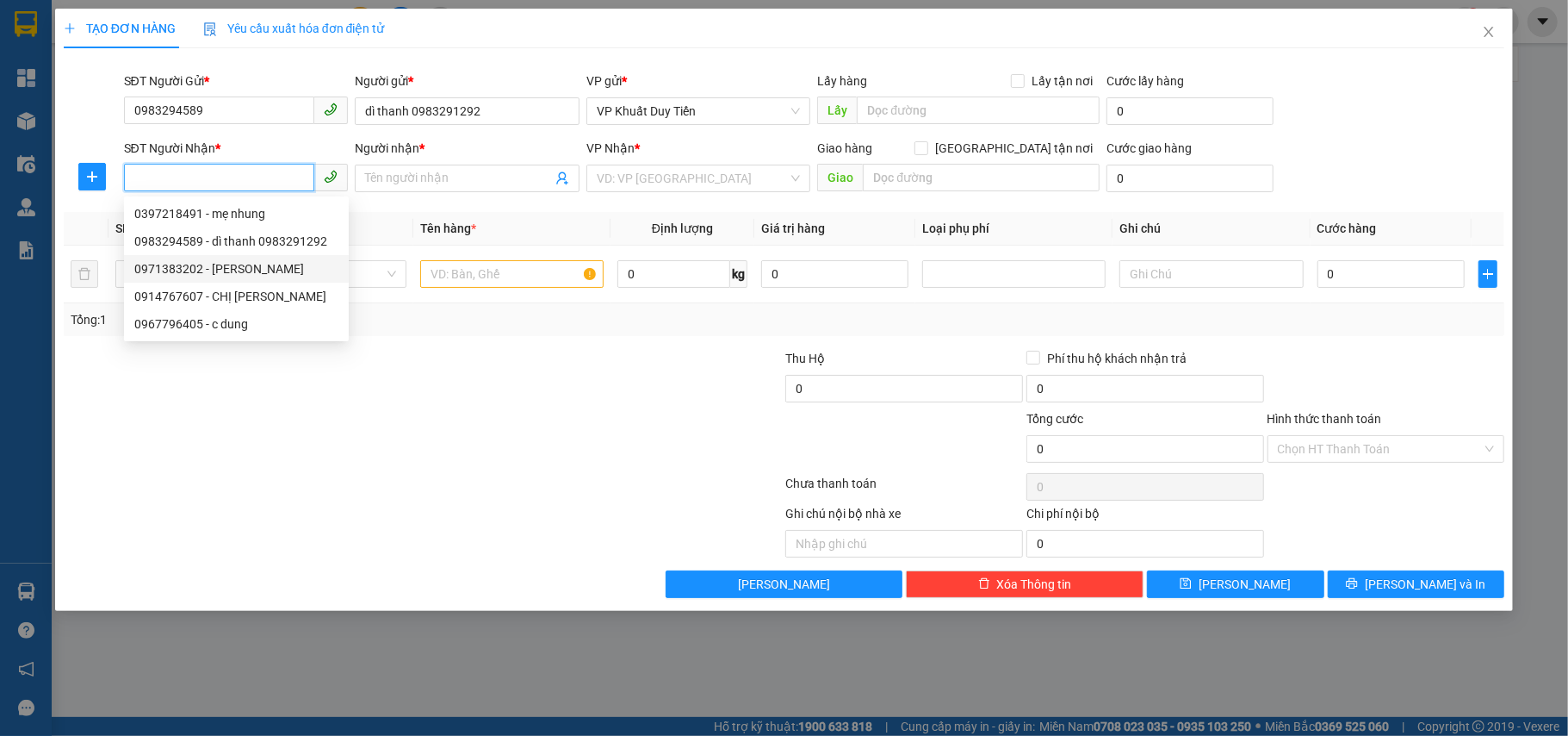
click at [294, 264] on div "0971383202 - TUẤN ANH" at bounding box center [236, 269] width 204 height 19
type input "0971383202"
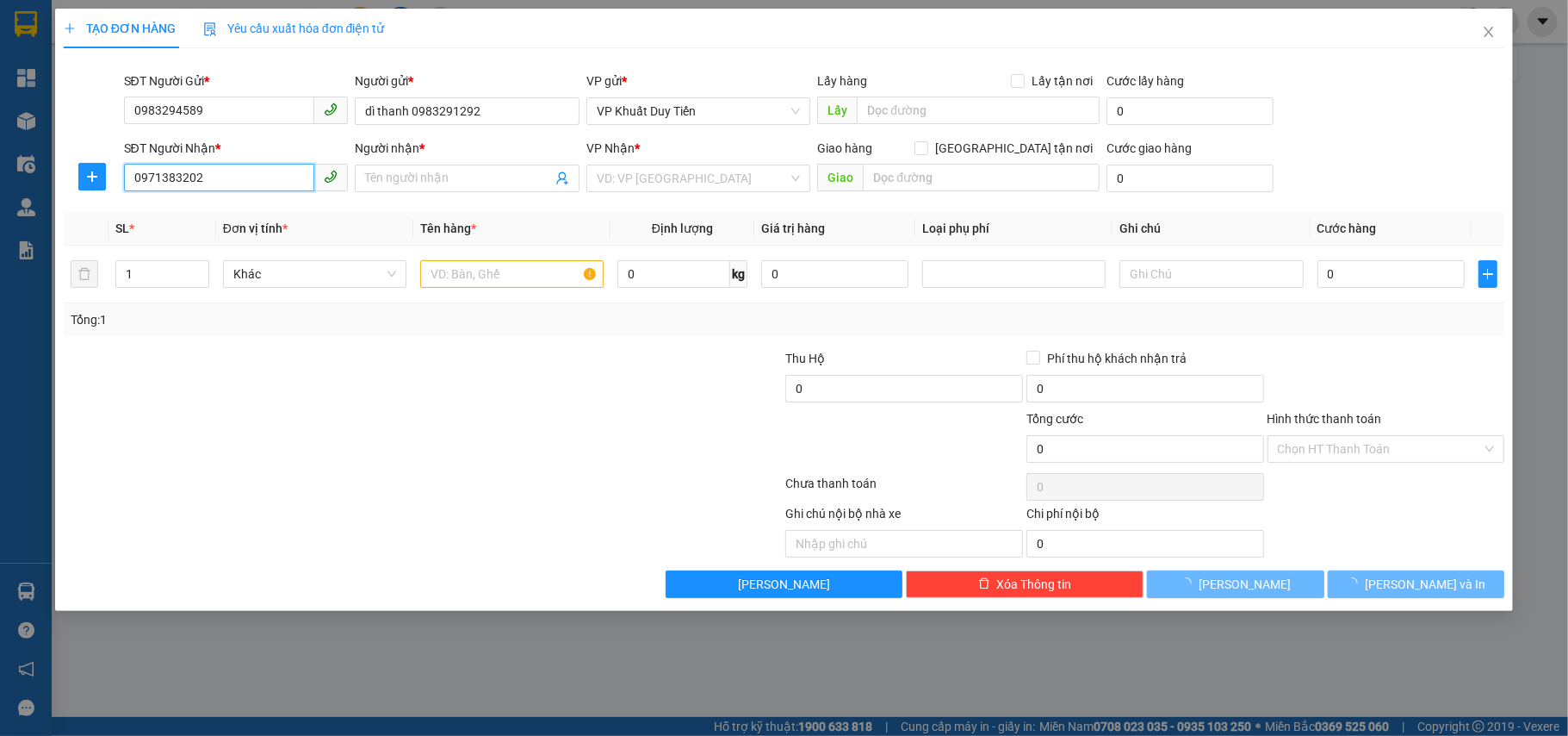
type input "TUẤN ANH"
checkbox input "true"
type input "192 hà huy tập"
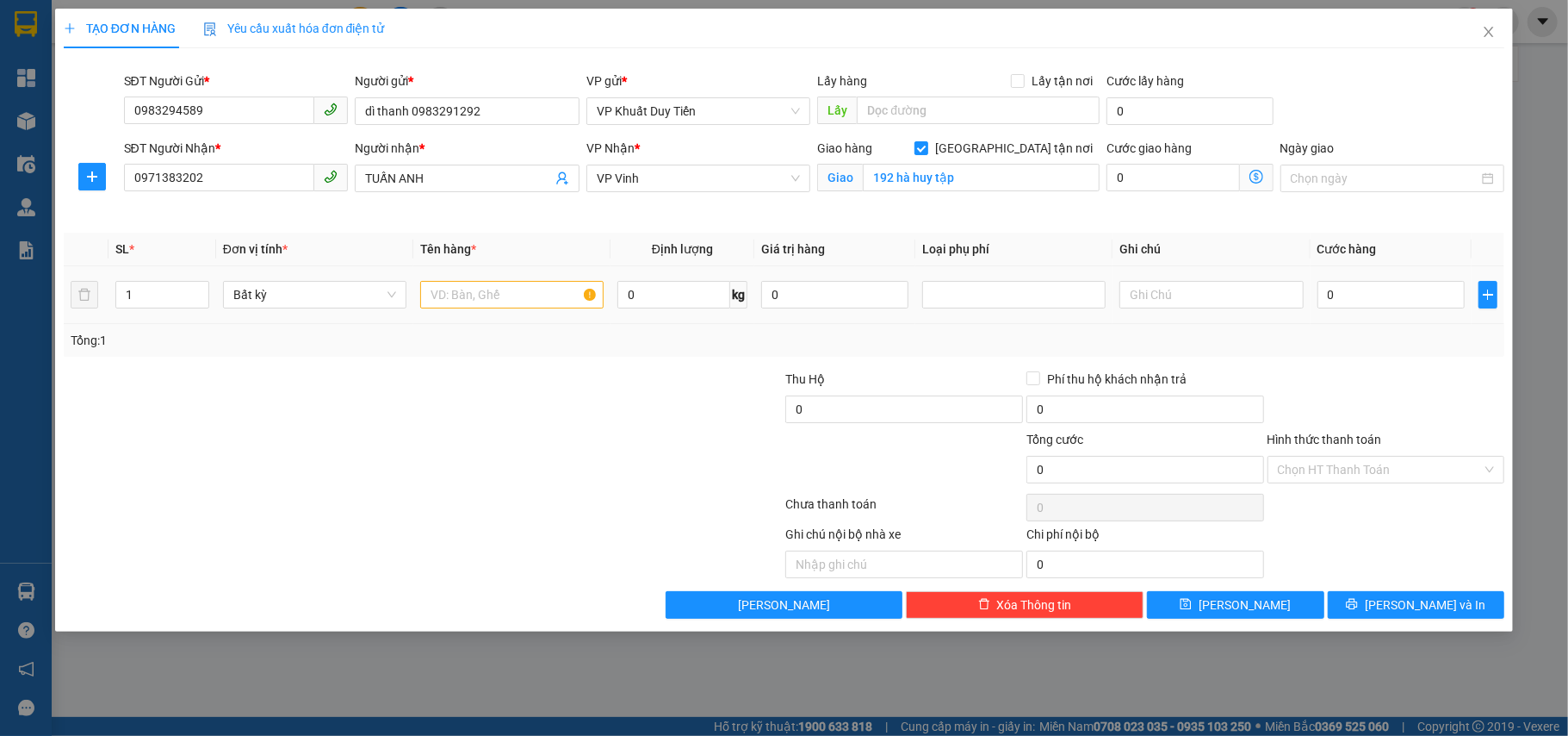
click at [463, 270] on td at bounding box center [512, 295] width 197 height 58
drag, startPoint x: 482, startPoint y: 303, endPoint x: 494, endPoint y: 294, distance: 15.0
click at [494, 293] on input "text" at bounding box center [512, 294] width 183 height 28
type input "hs"
click at [1404, 291] on input "0" at bounding box center [1391, 294] width 148 height 28
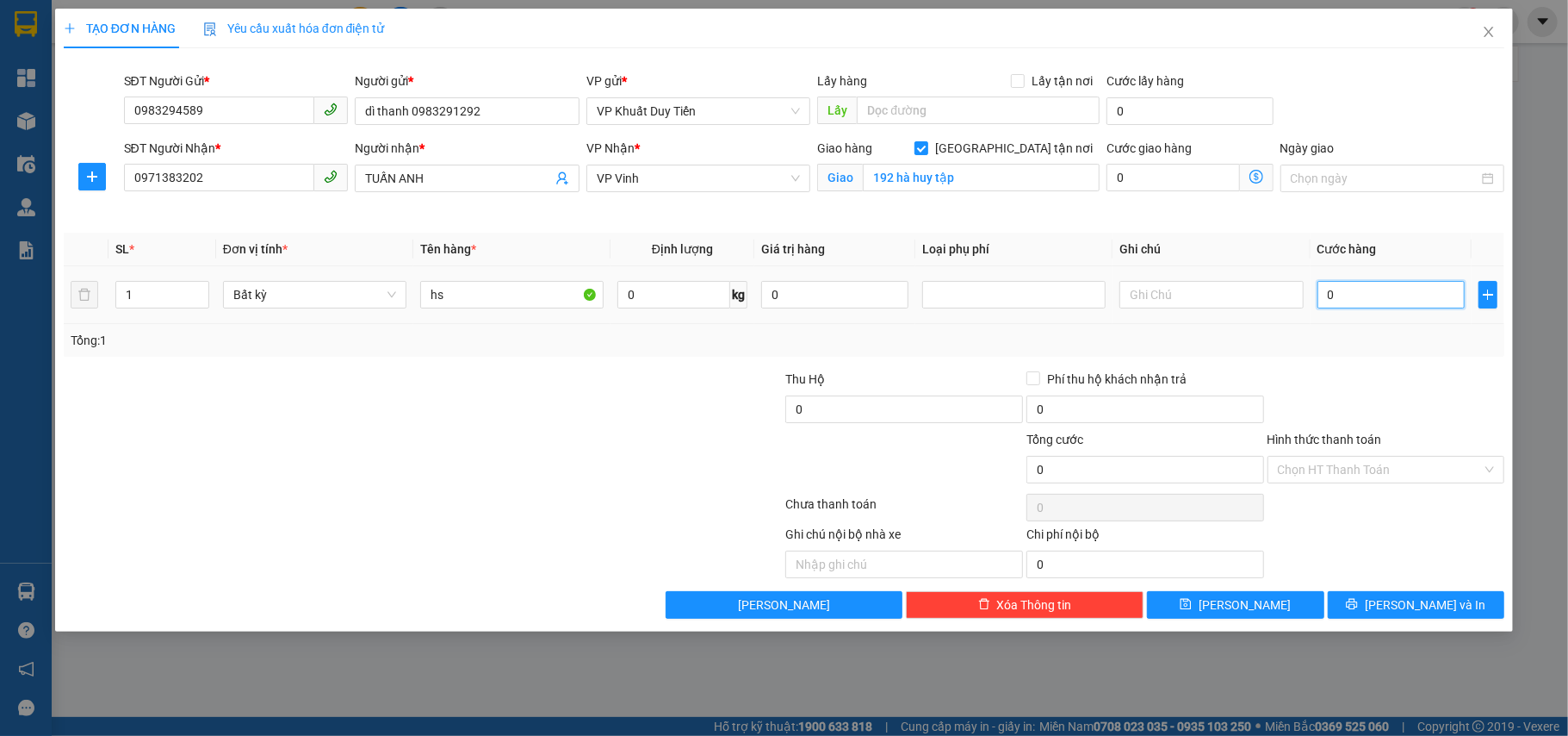
type input "3"
type input "30"
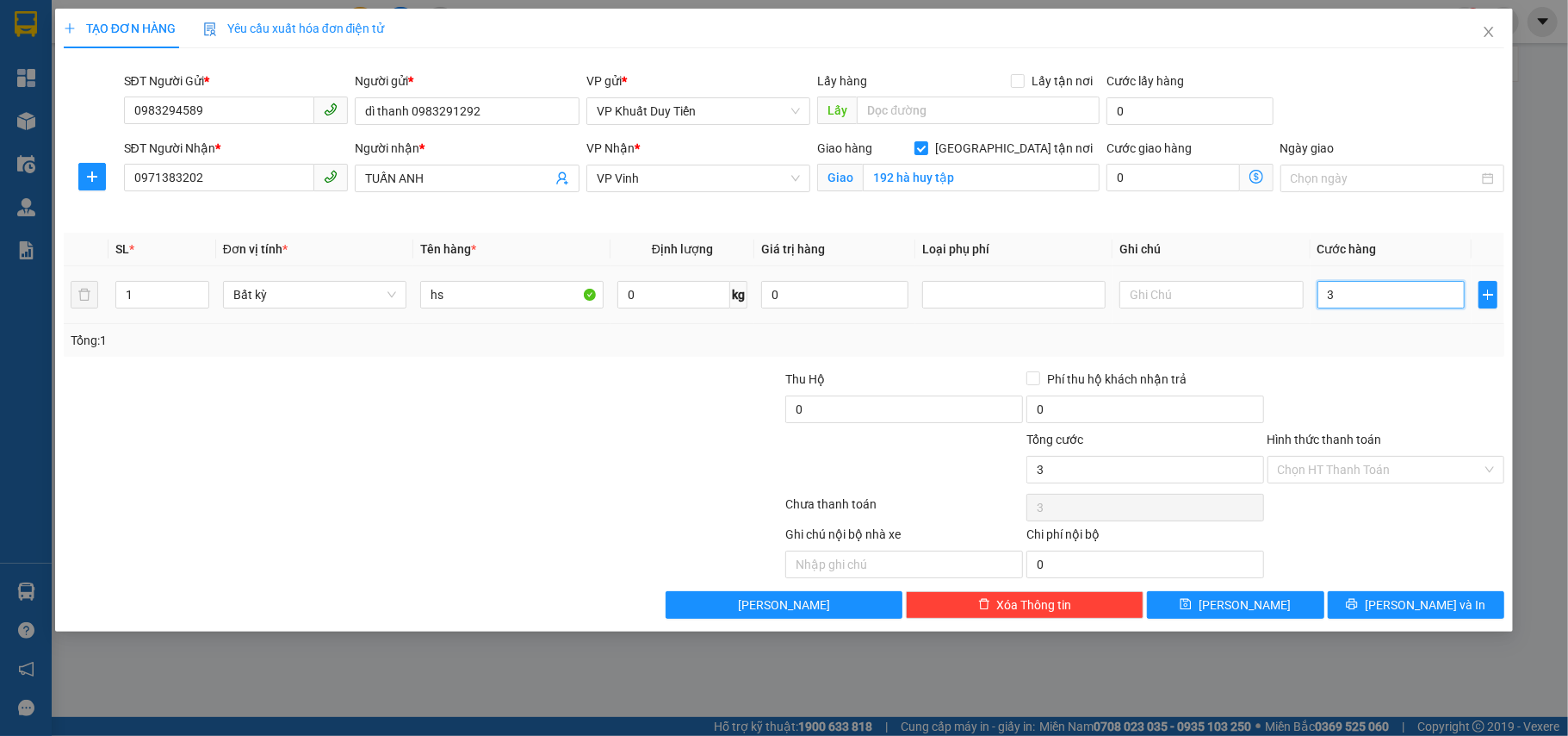
type input "30"
type input "30.000"
click at [1342, 362] on div "Transit Pickup Surcharge Ids Transit Deliver Surcharge Ids Transit Deliver Surc…" at bounding box center [785, 340] width 1442 height 557
click at [1374, 460] on input "Hình thức thanh toán" at bounding box center [1380, 469] width 205 height 26
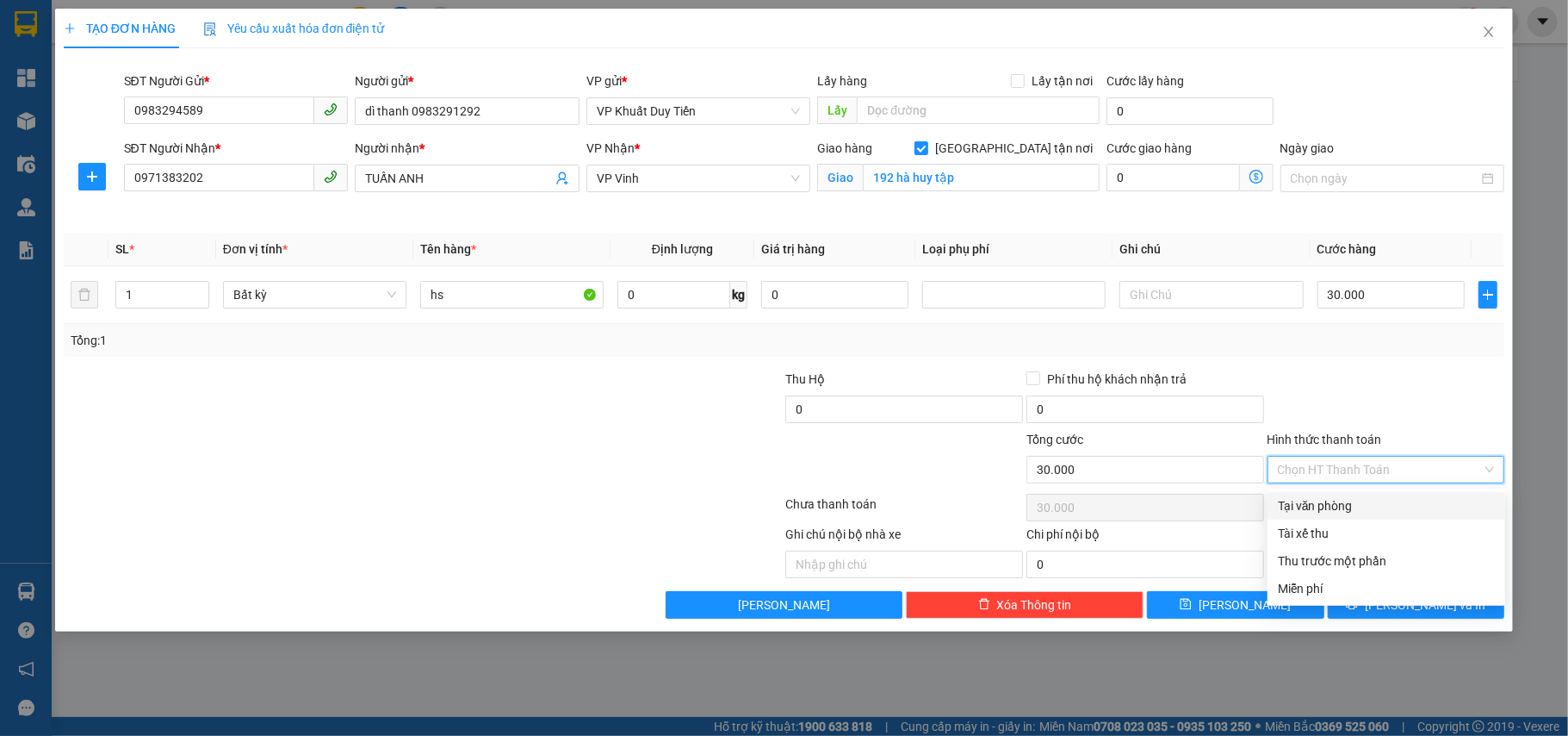
click at [1367, 504] on div "Tại văn phòng" at bounding box center [1386, 505] width 217 height 19
type input "0"
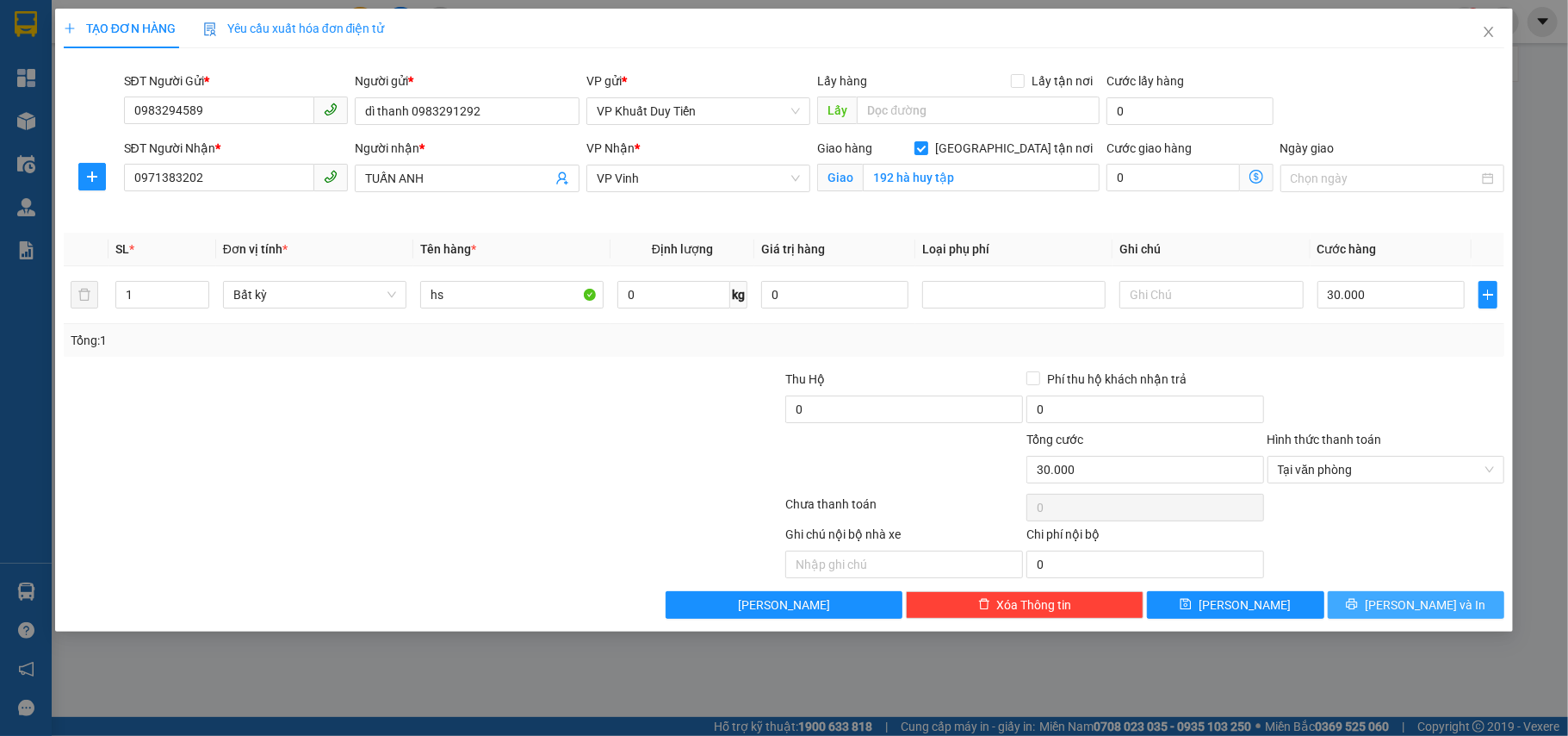
click at [1415, 619] on button "[PERSON_NAME] và In" at bounding box center [1417, 605] width 177 height 28
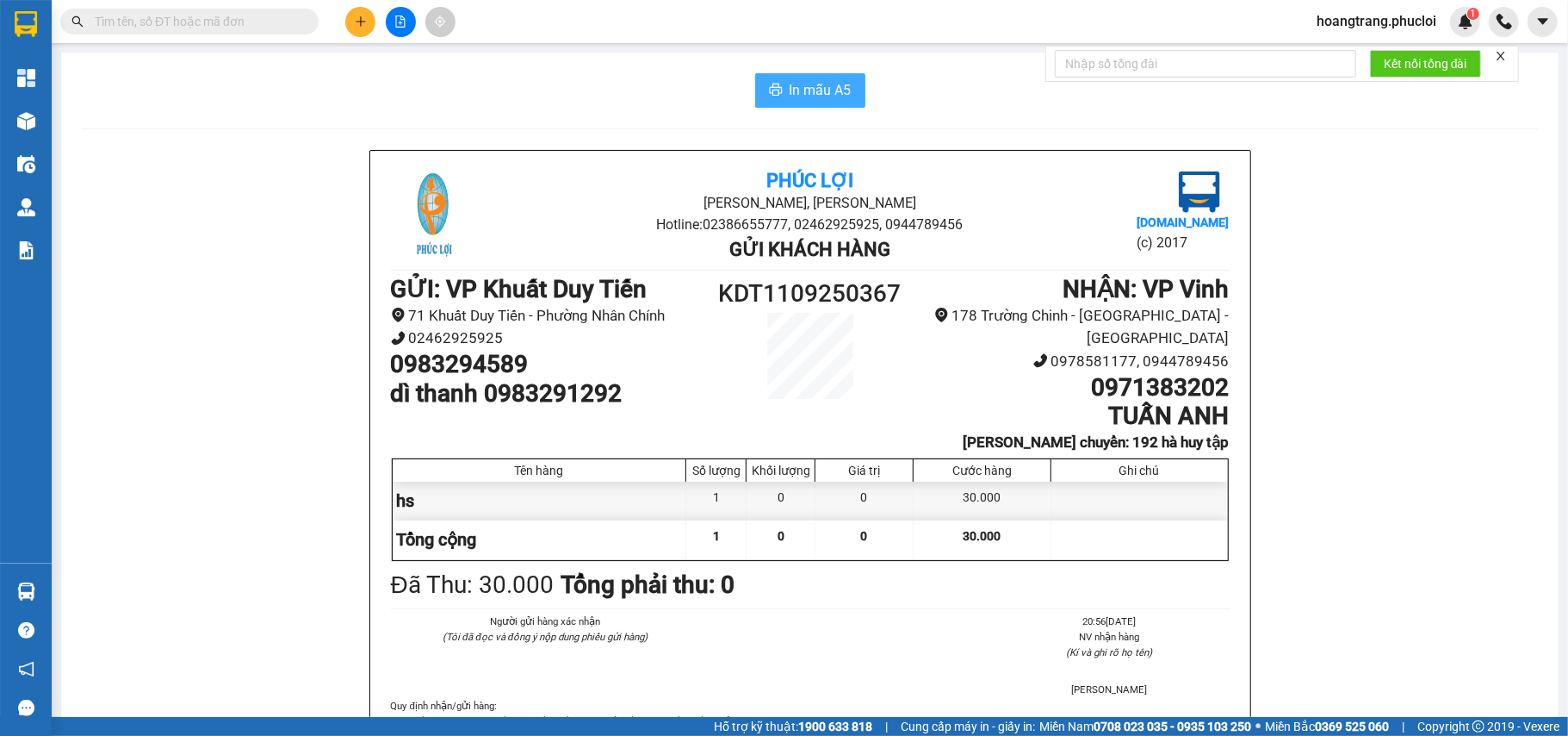
click at [790, 78] on button "In mẫu A5" at bounding box center [811, 90] width 110 height 34
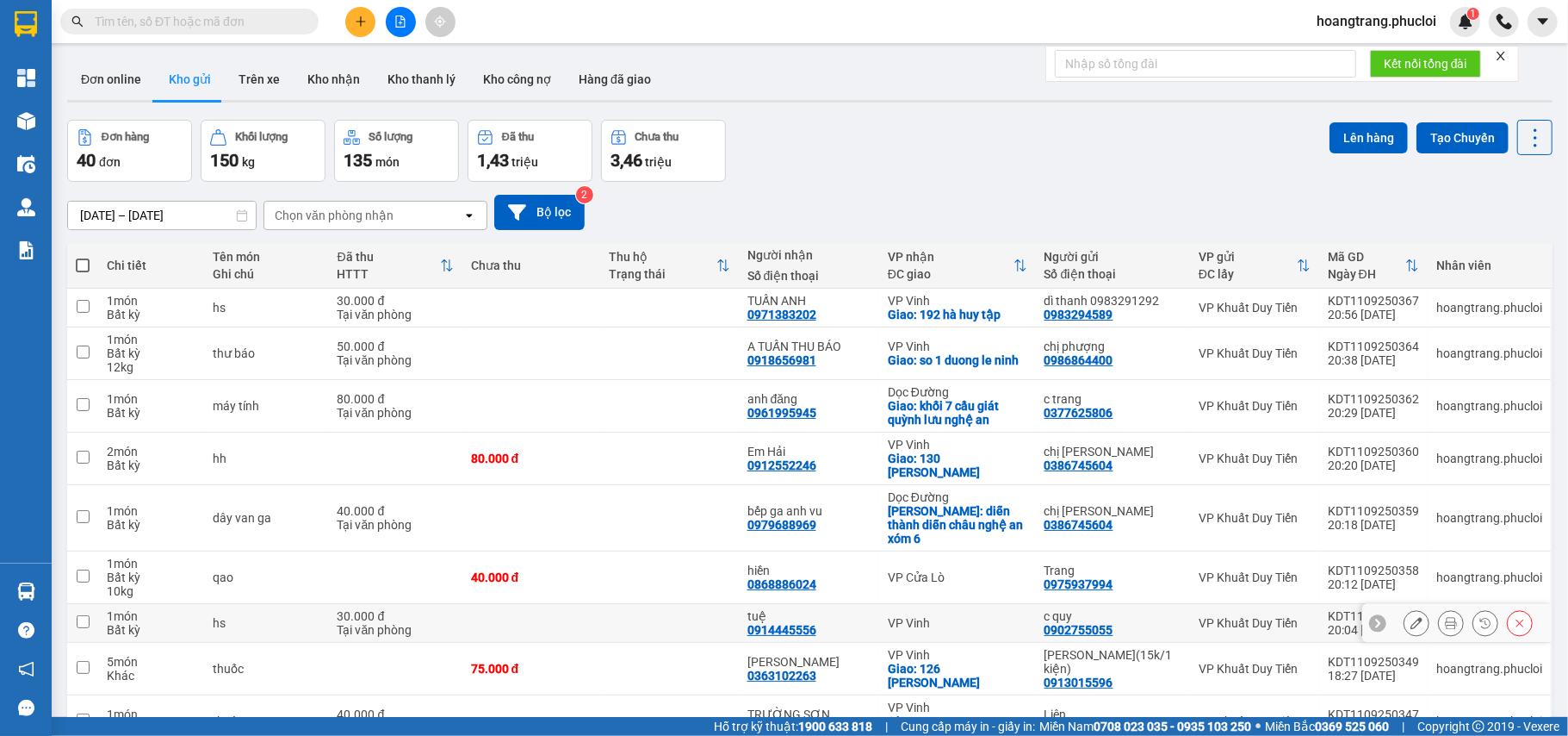
click at [1445, 617] on icon at bounding box center [1451, 623] width 12 height 12
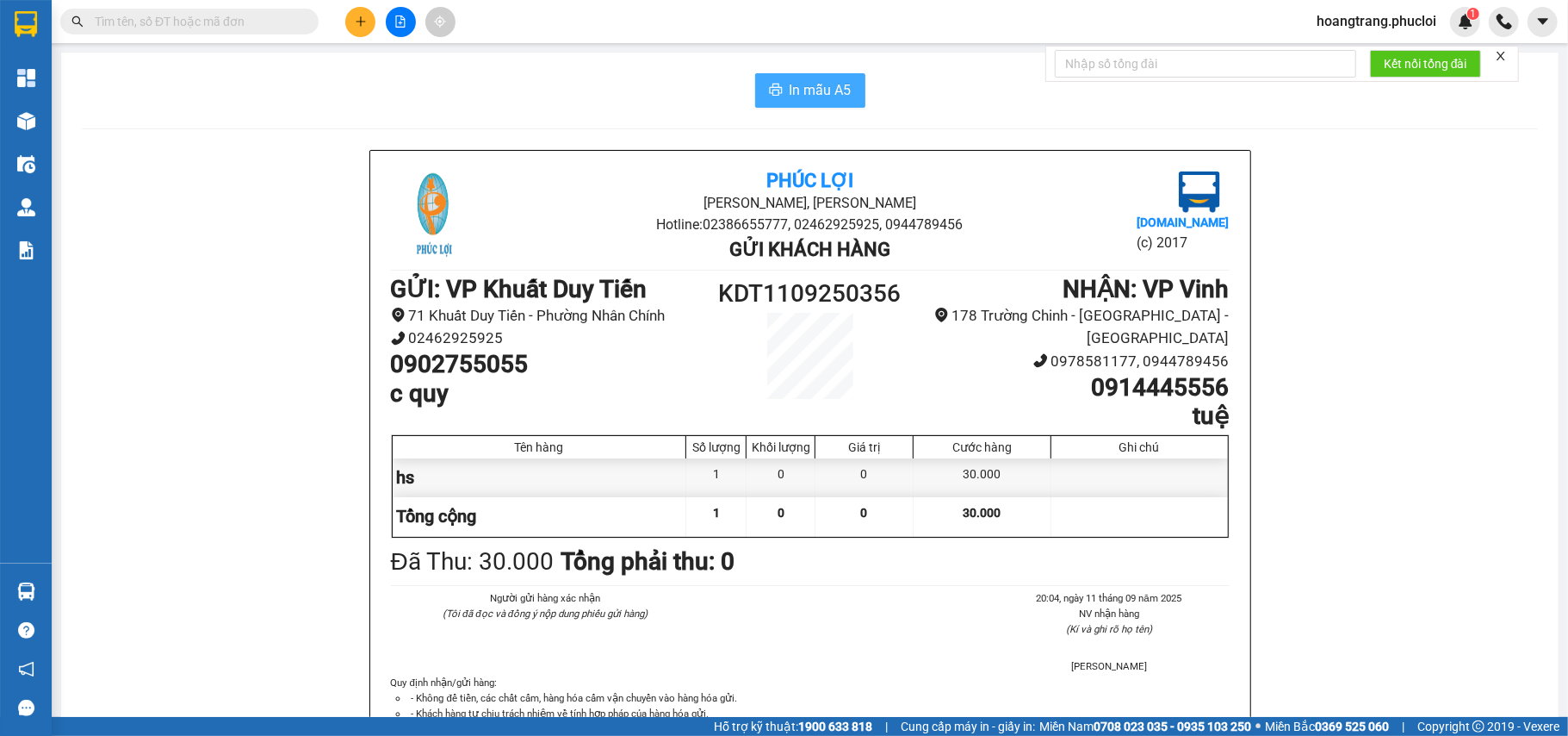
click at [842, 88] on button "In mẫu A5" at bounding box center [811, 90] width 110 height 34
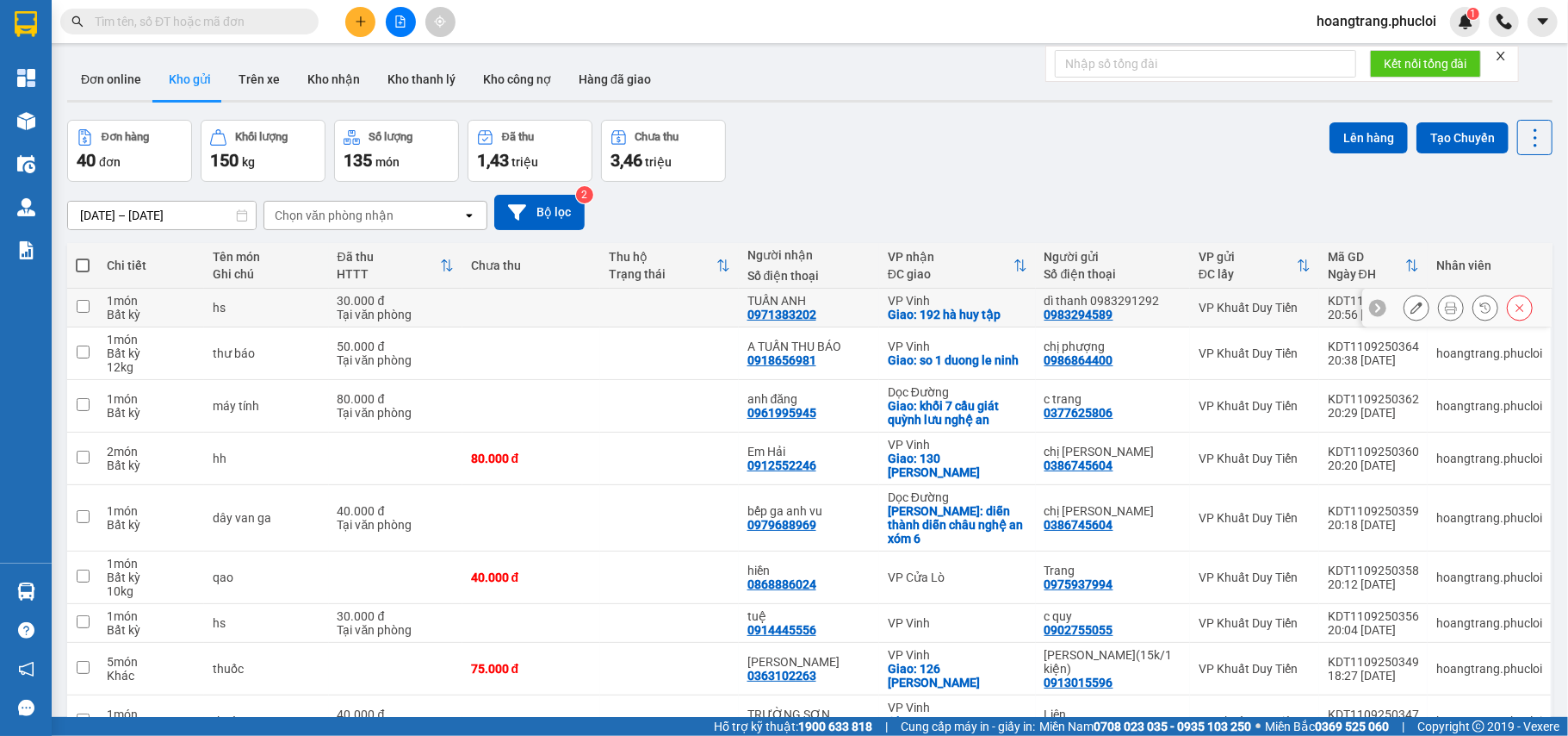
click at [1445, 308] on icon at bounding box center [1451, 307] width 12 height 12
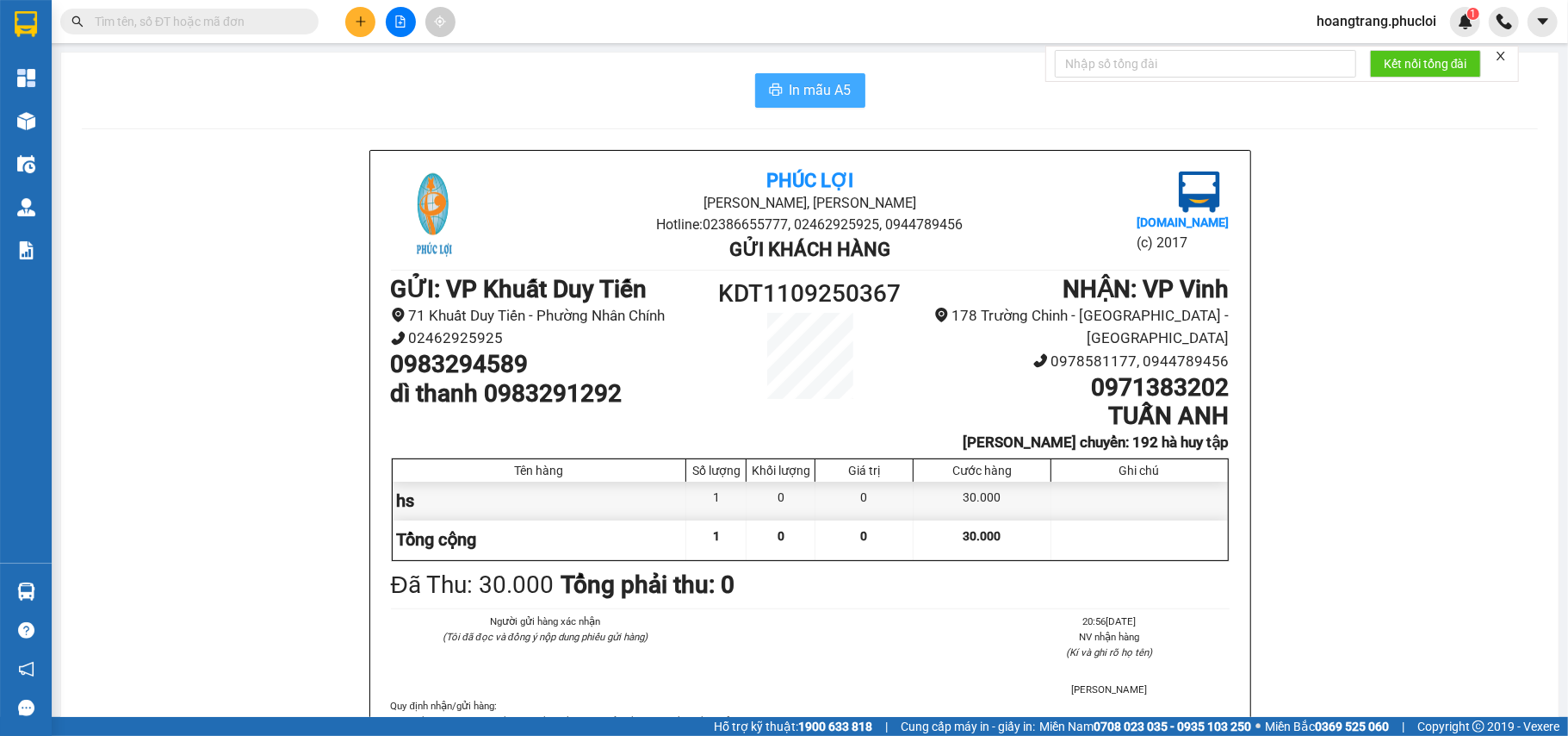
click at [796, 91] on span "In mẫu A5" at bounding box center [820, 91] width 62 height 22
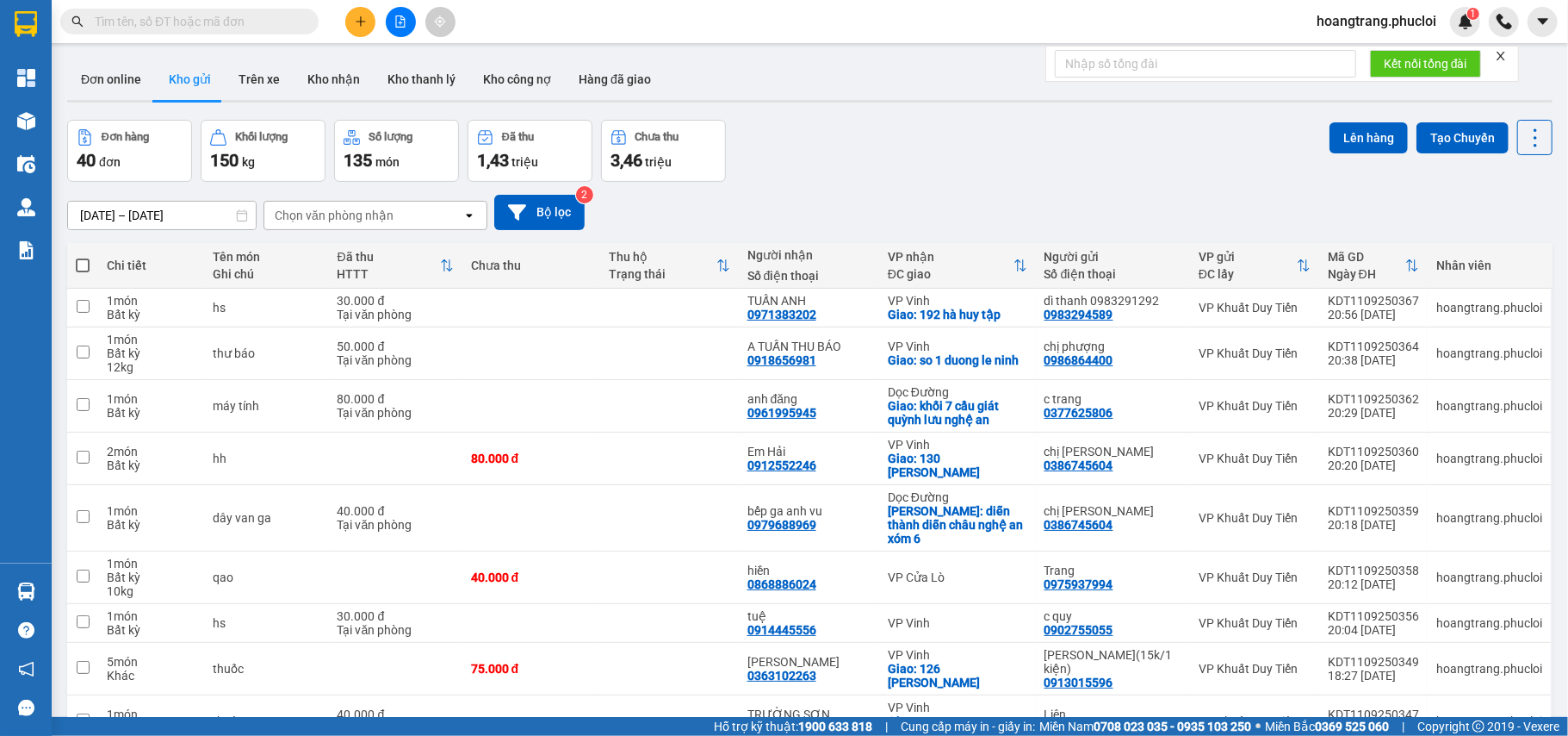
click at [183, 16] on input "text" at bounding box center [196, 21] width 204 height 19
paste input "CL1009250222"
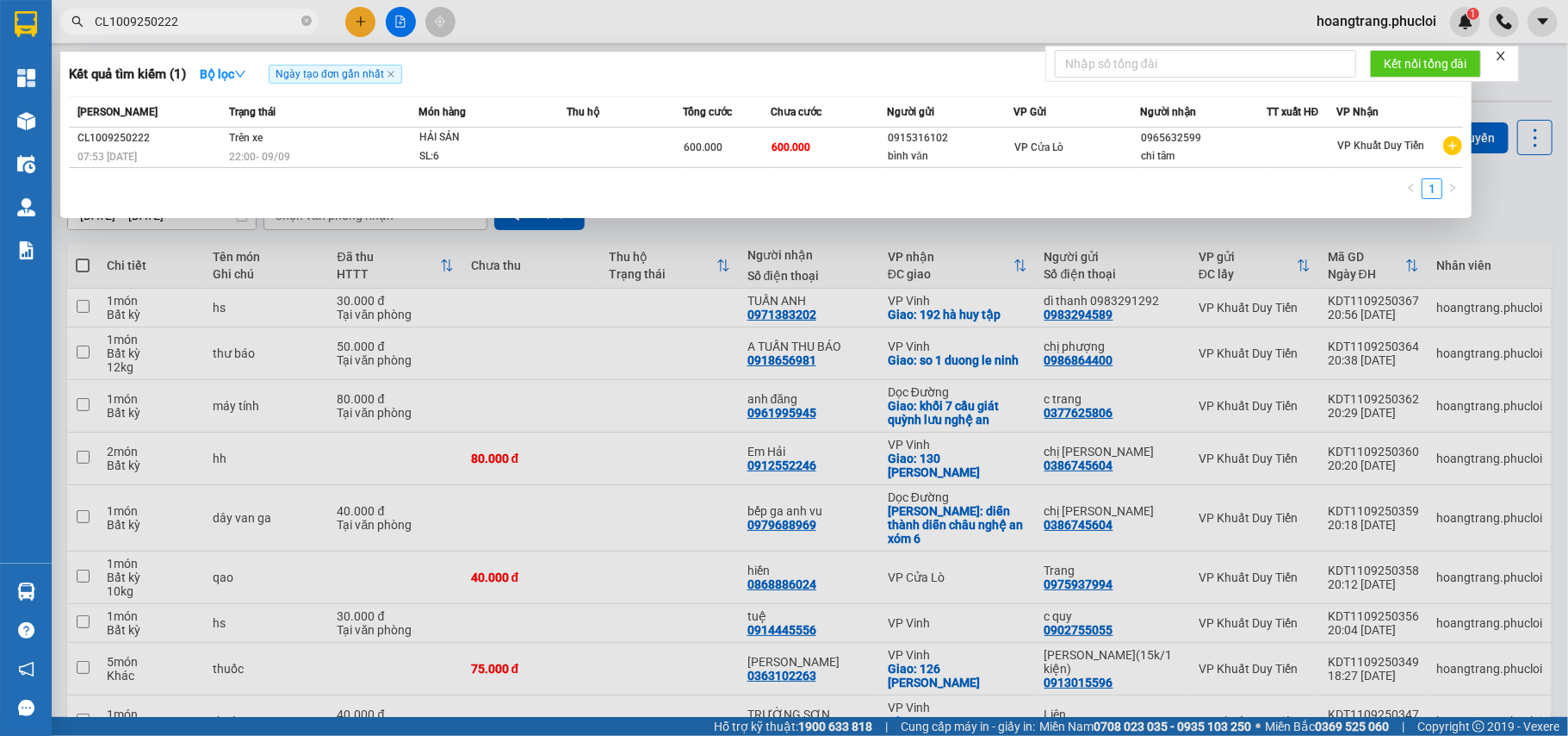
type input "CL1009250222"
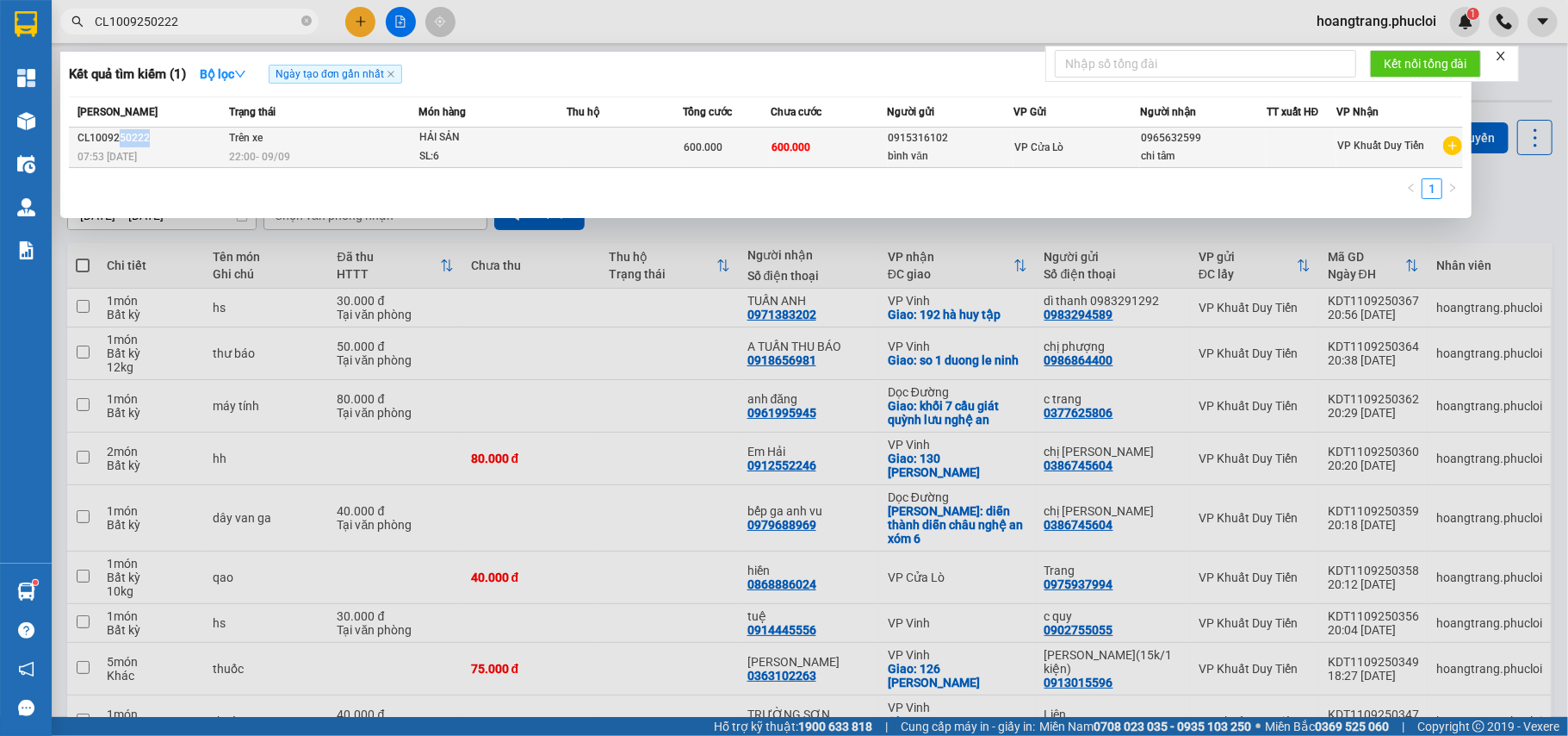
drag, startPoint x: 155, startPoint y: 131, endPoint x: 119, endPoint y: 136, distance: 36.3
click at [119, 136] on div "CL1009250222" at bounding box center [151, 138] width 147 height 18
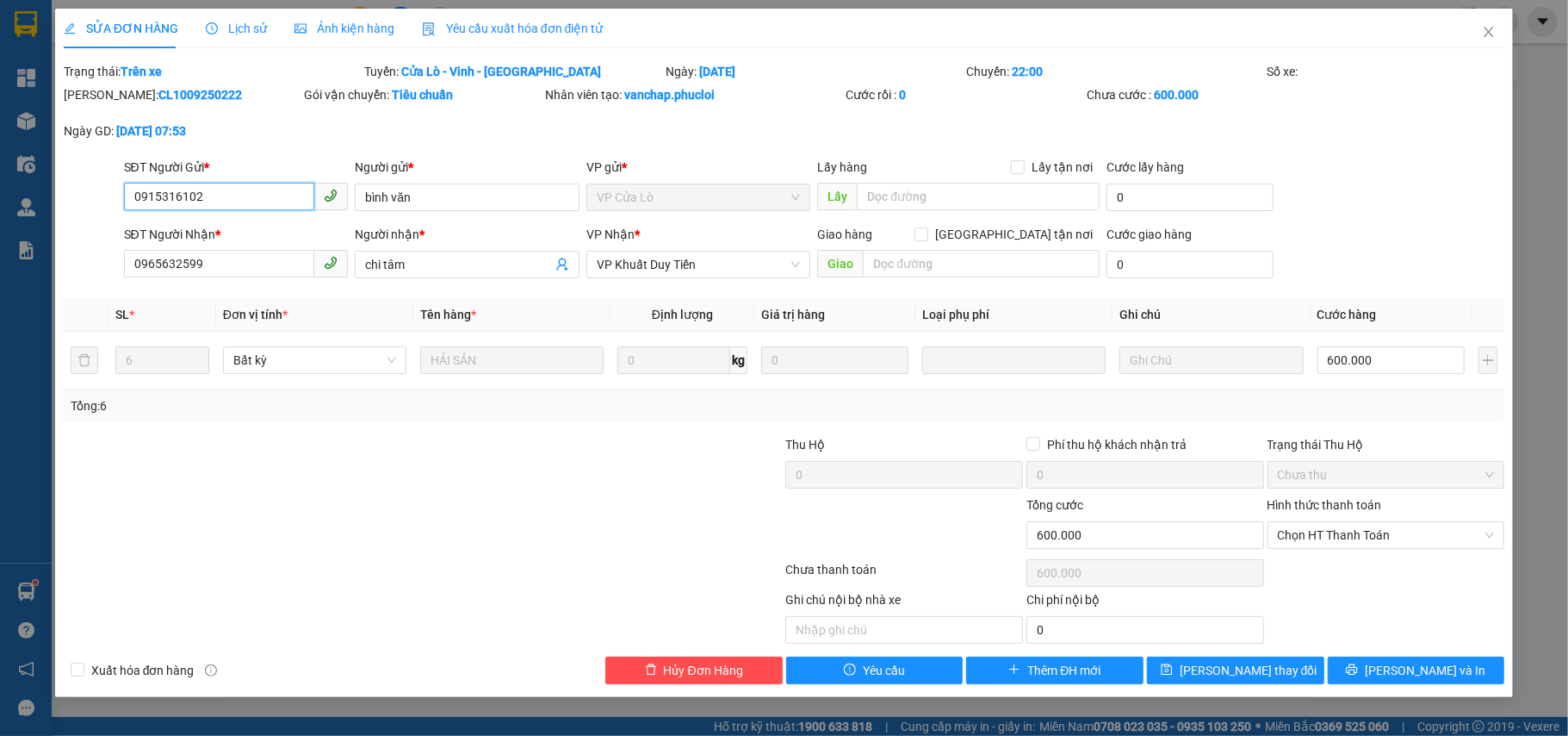
type input "0915316102"
type input "bình văn"
type input "0965632599"
type input "chi tâm"
type input "600.000"
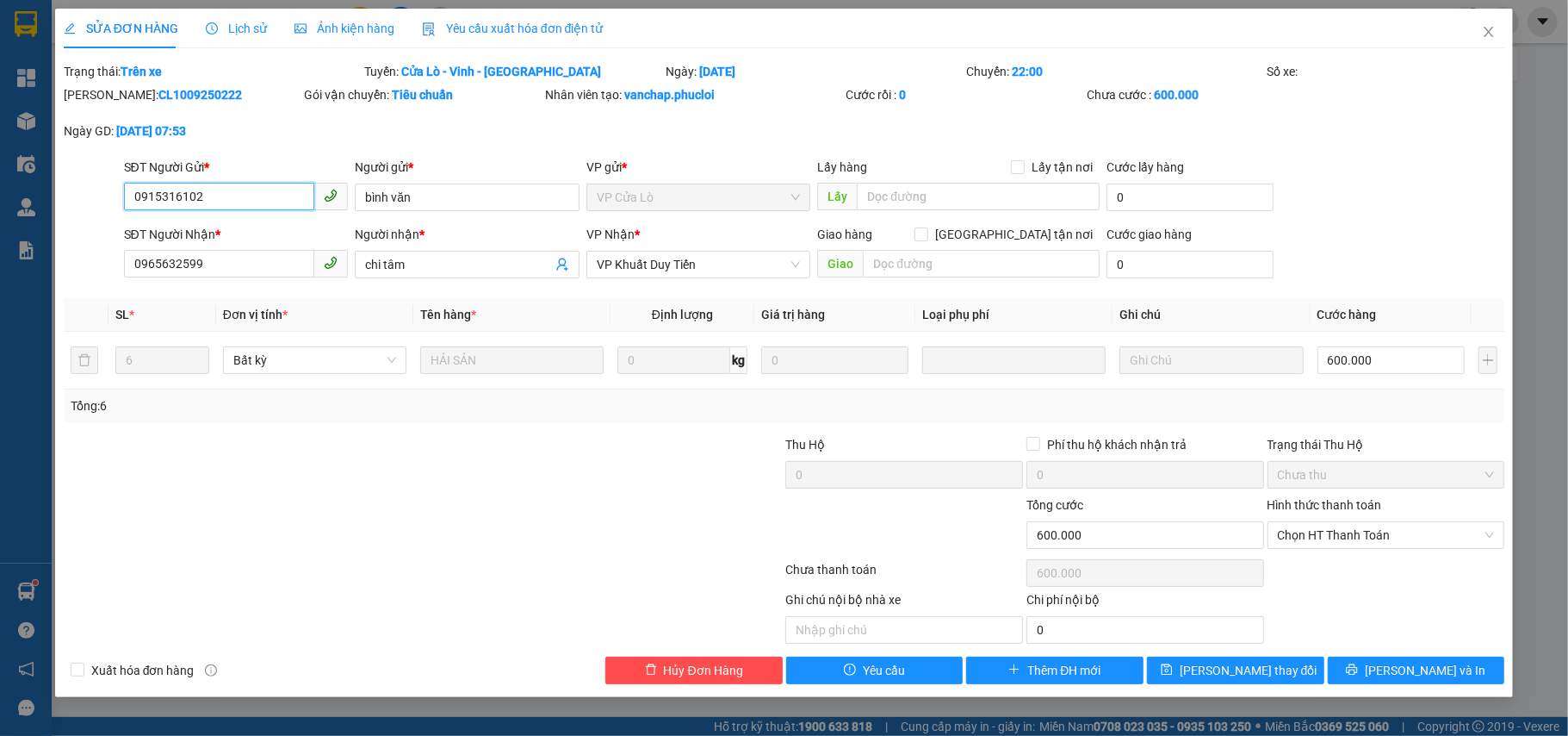
type input "600.000"
drag, startPoint x: 208, startPoint y: 96, endPoint x: 155, endPoint y: 94, distance: 53.0
click at [155, 94] on div "Mã ĐH: CL1009250222" at bounding box center [183, 94] width 238 height 19
copy b "50222"
click at [1493, 34] on icon "close" at bounding box center [1489, 31] width 14 height 14
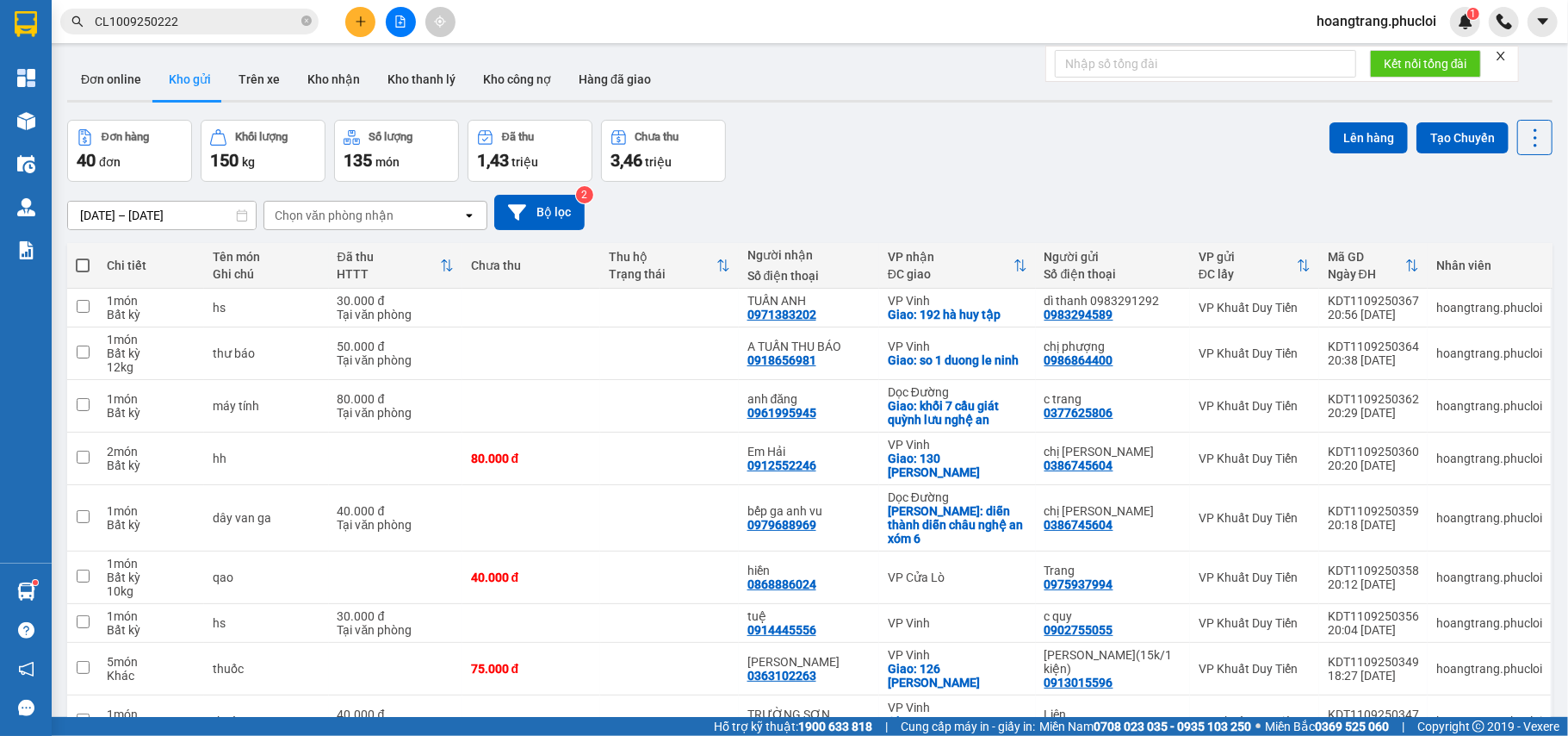
click at [536, 152] on div "1,43 triệu" at bounding box center [530, 160] width 106 height 25
click at [394, 25] on icon "file-add" at bounding box center [400, 22] width 12 height 12
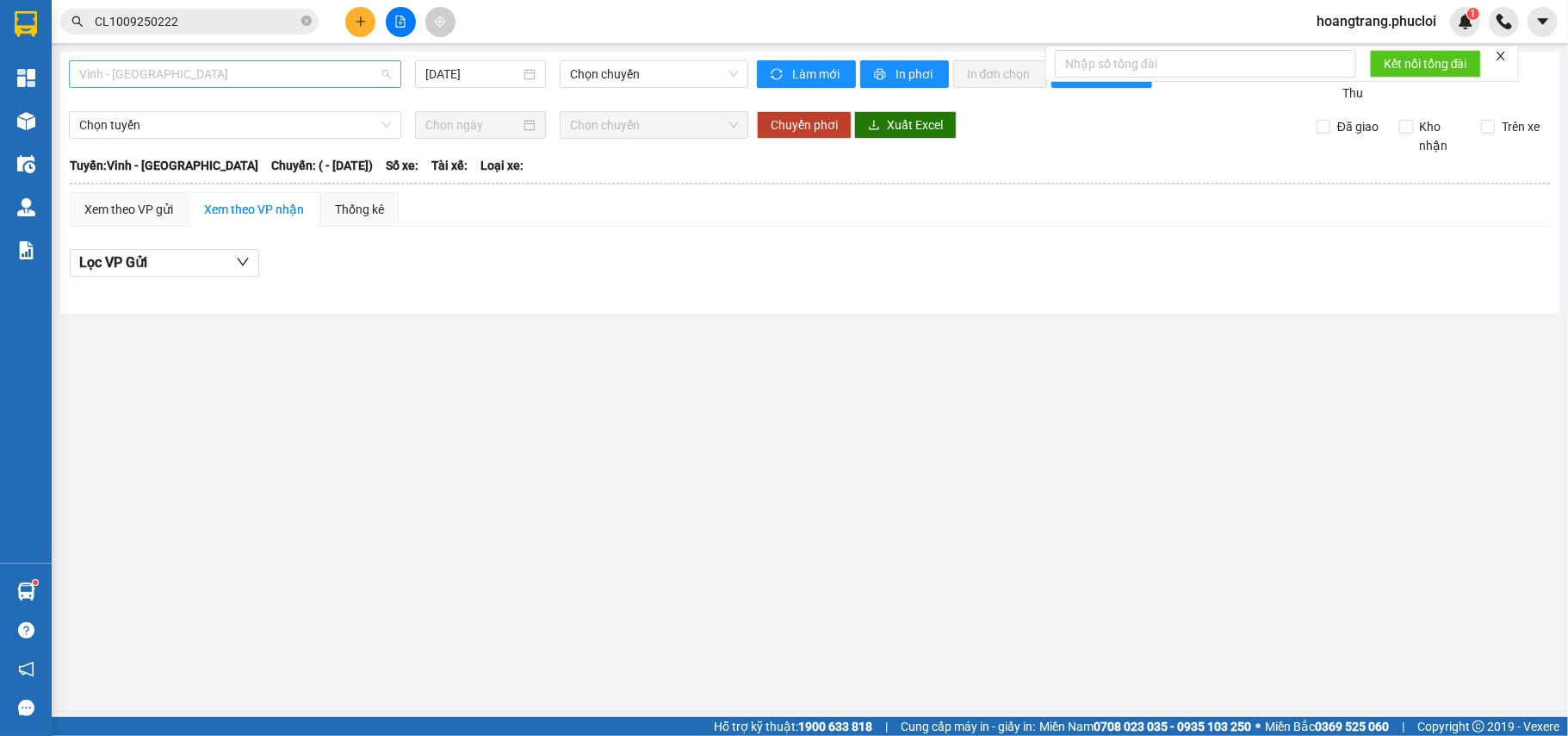
click at [282, 77] on span "Vinh - [GEOGRAPHIC_DATA]" at bounding box center [235, 74] width 312 height 26
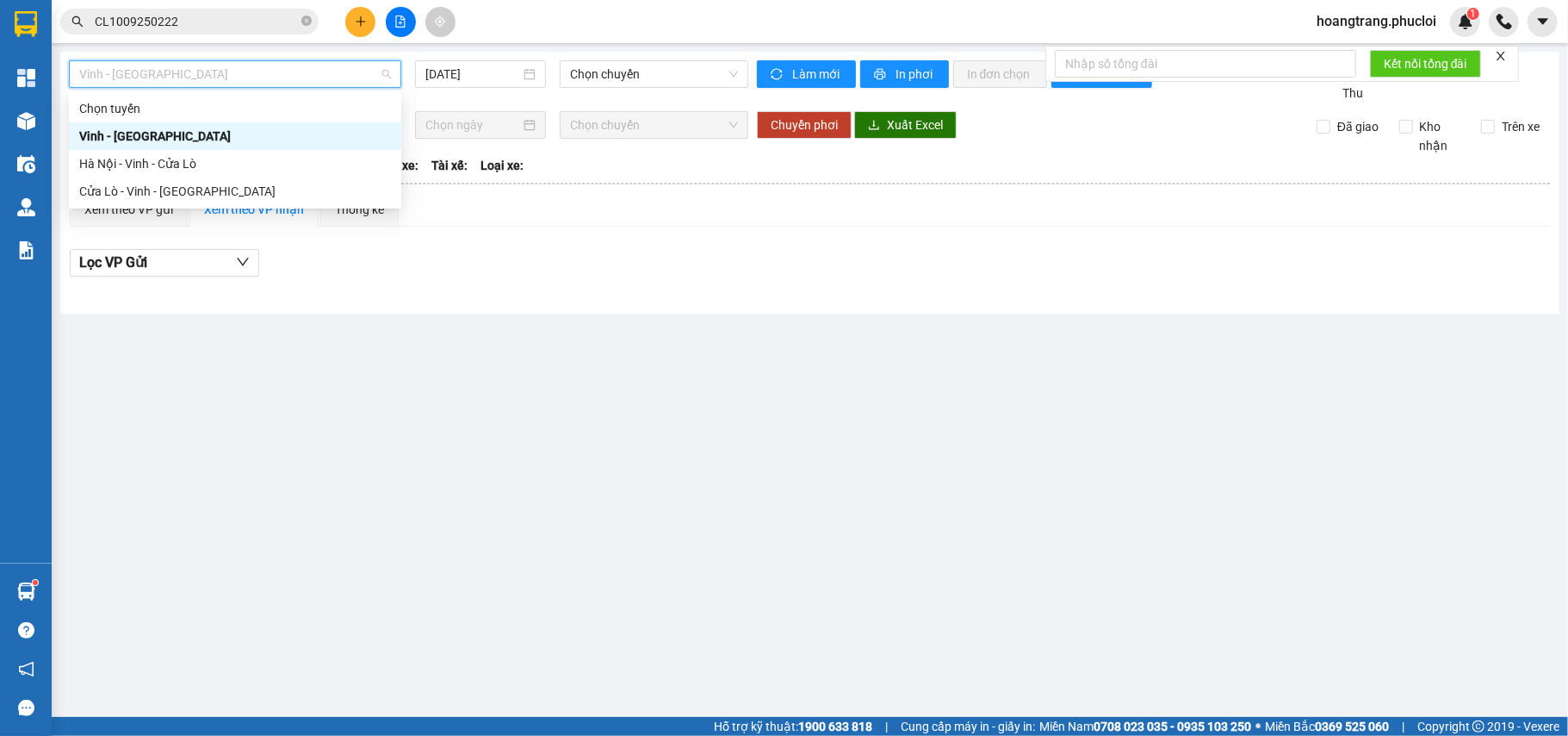
drag, startPoint x: 260, startPoint y: 131, endPoint x: 273, endPoint y: 117, distance: 19.1
click at [272, 118] on div "Chọn tuyến Vinh - Hà Tĩnh Hà Nội - Vinh - Cửa Lò Cửa Lò - Vinh - Hà Nội" at bounding box center [235, 150] width 332 height 110
click at [270, 160] on div "Hà Nội - Vinh - Cửa Lò" at bounding box center [235, 163] width 312 height 19
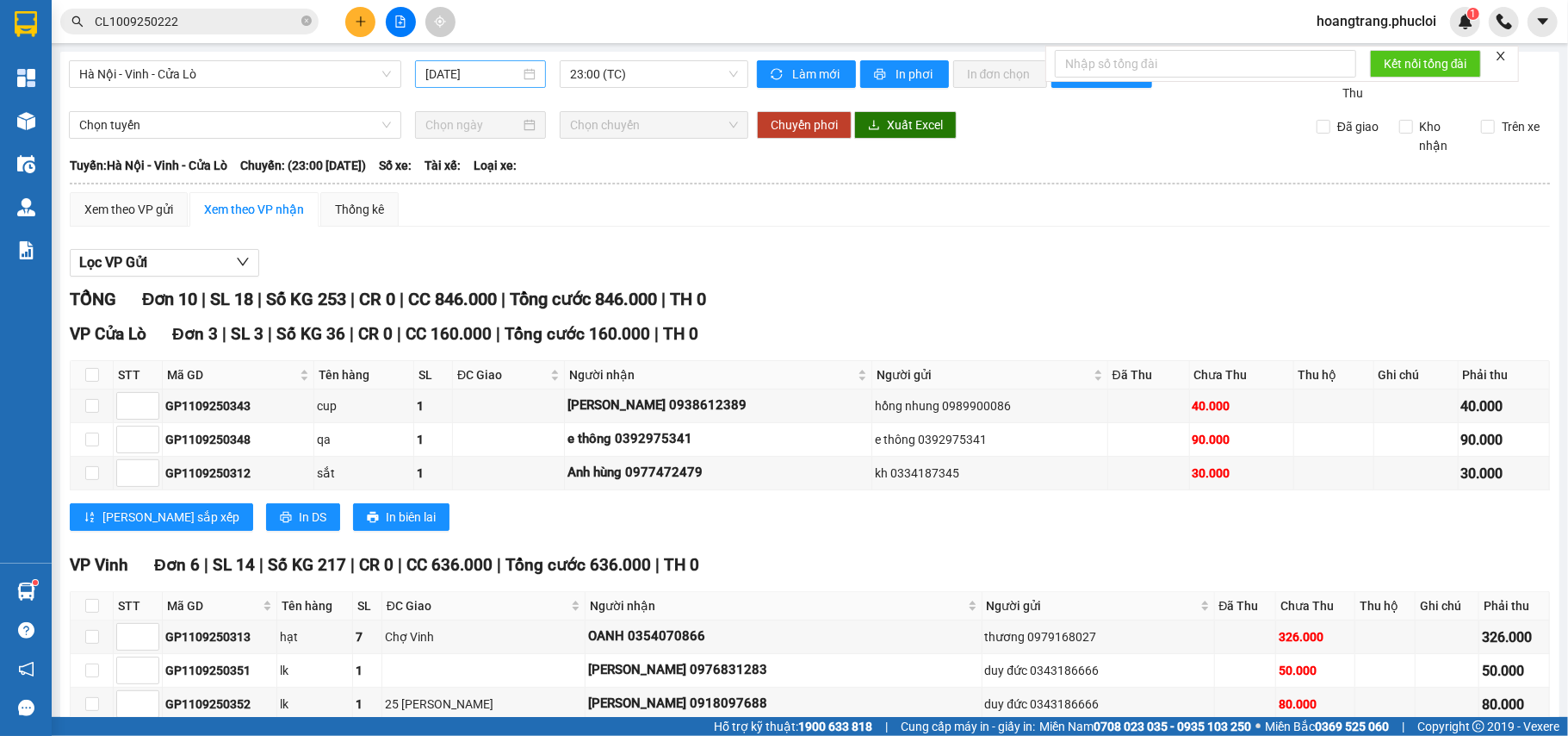
click at [520, 83] on div "[DATE]" at bounding box center [480, 74] width 110 height 19
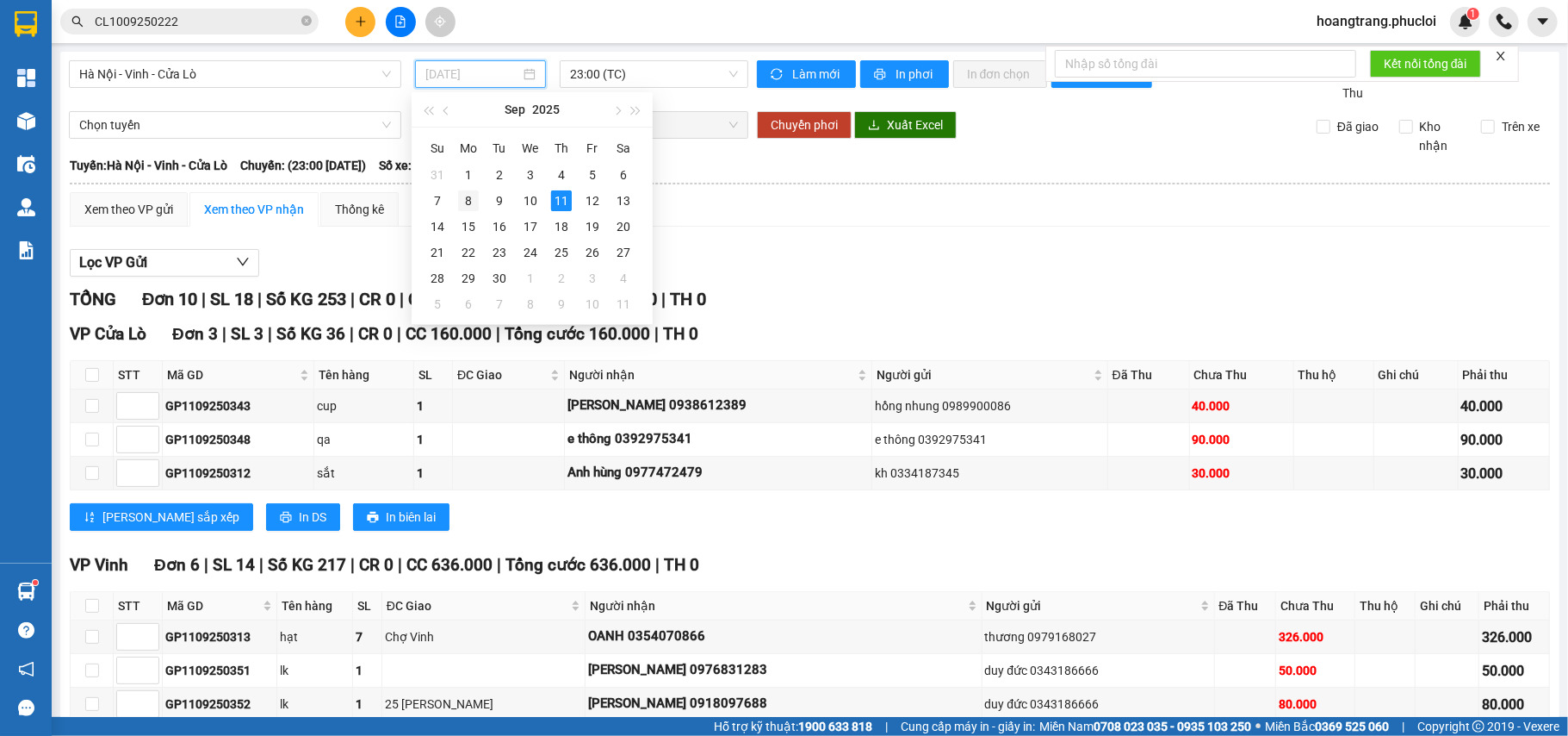
click at [472, 205] on div "8" at bounding box center [468, 200] width 21 height 21
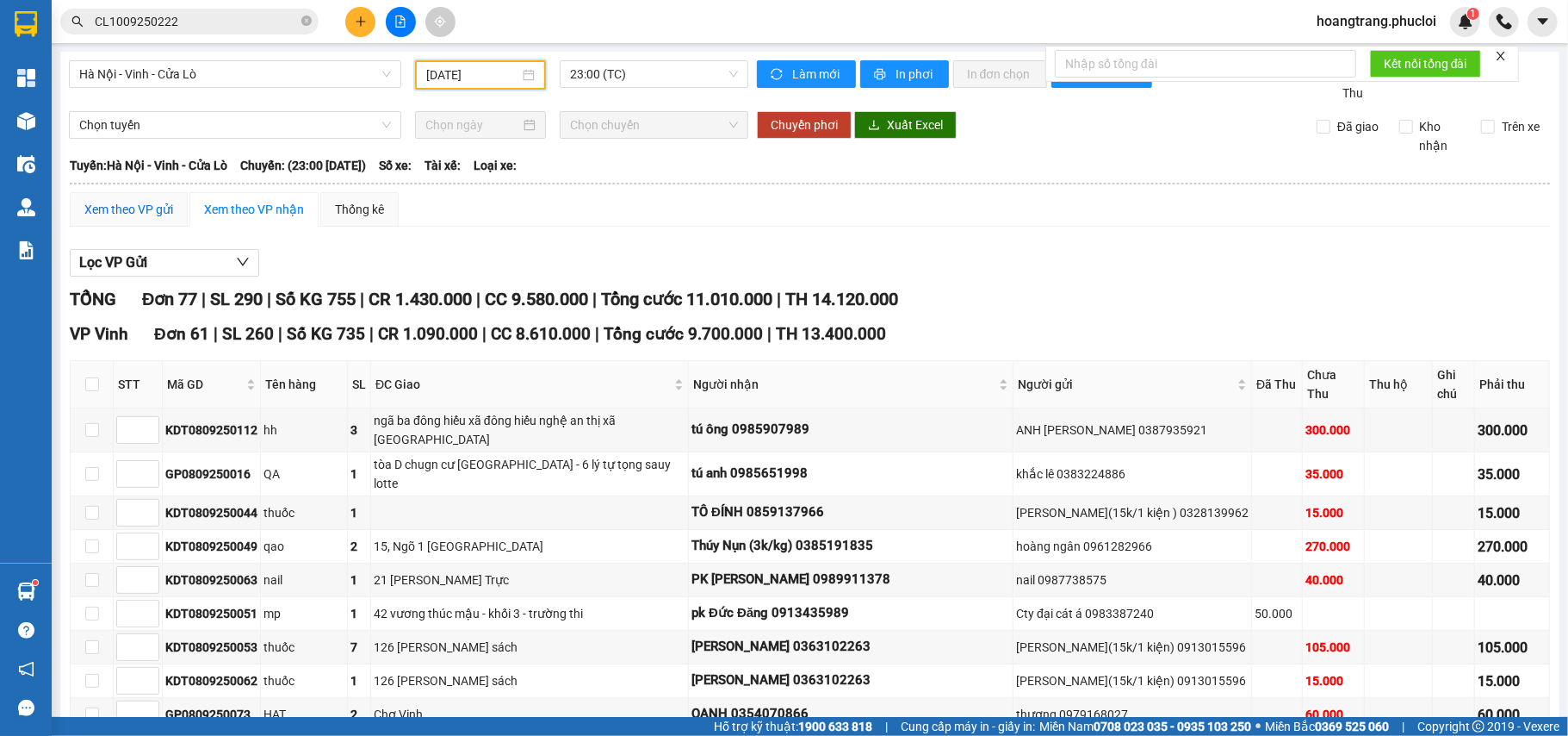
click at [149, 218] on div "Xem theo VP gửi" at bounding box center [129, 209] width 89 height 19
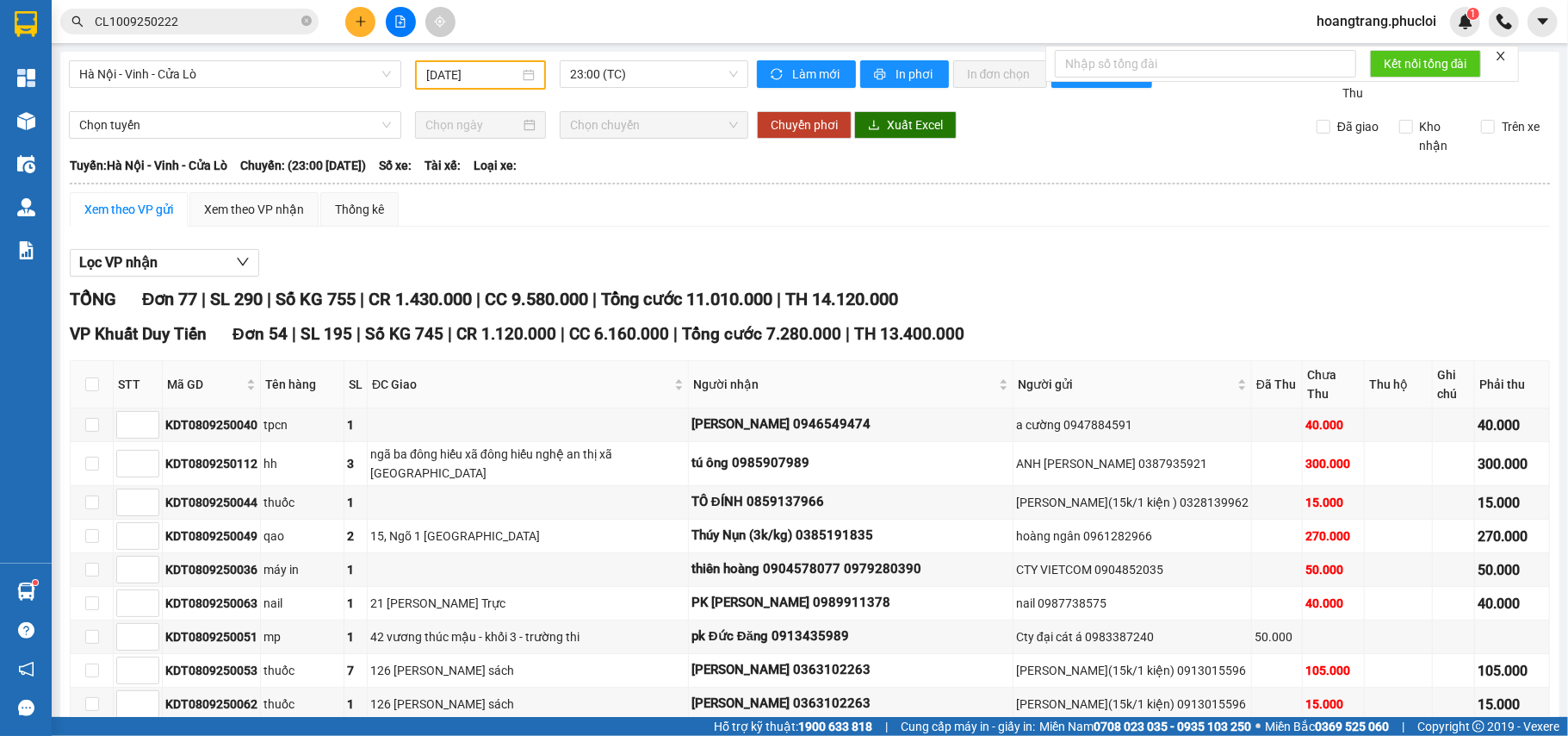
click at [483, 76] on input "08/09/2025" at bounding box center [472, 75] width 93 height 19
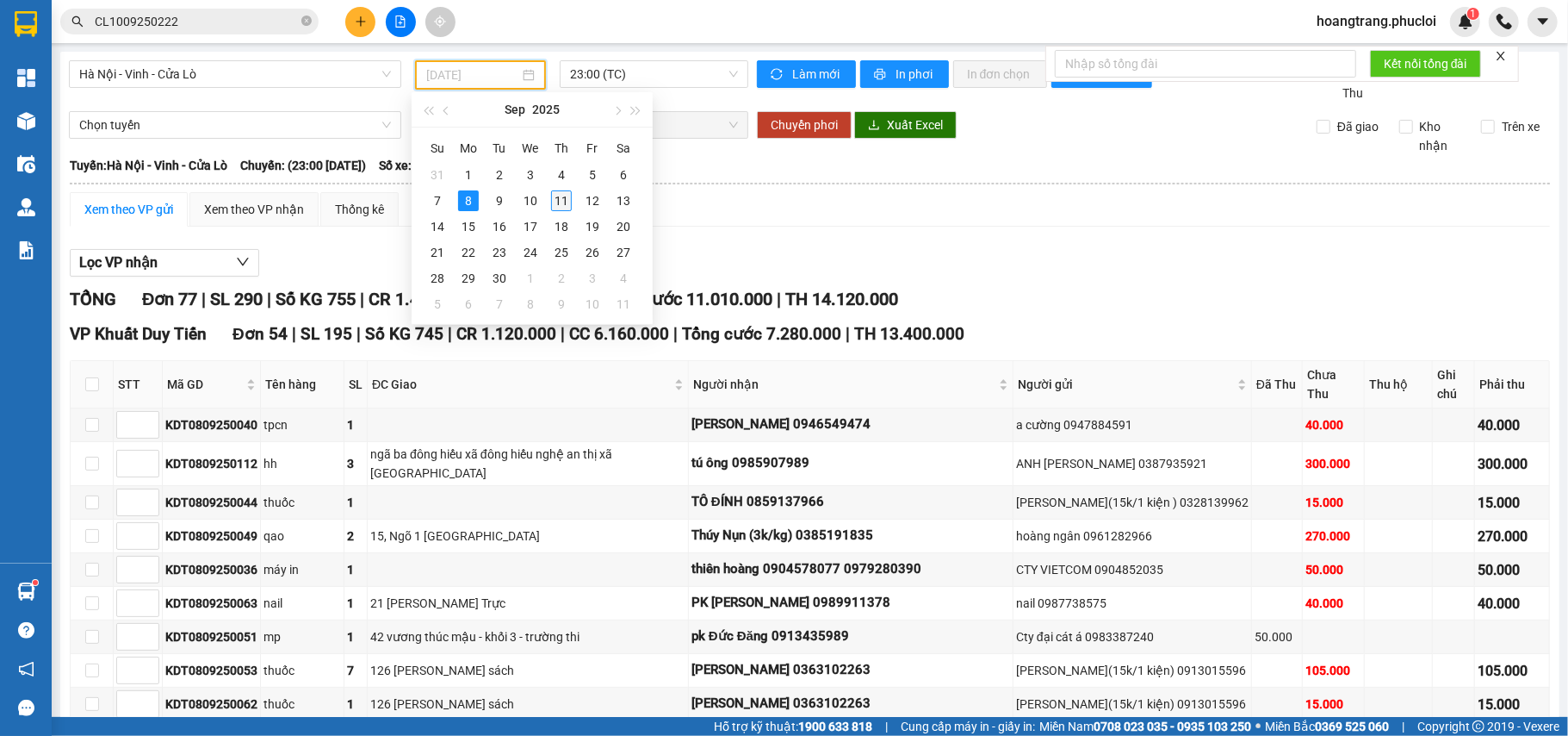
click at [567, 202] on div "11" at bounding box center [561, 200] width 21 height 21
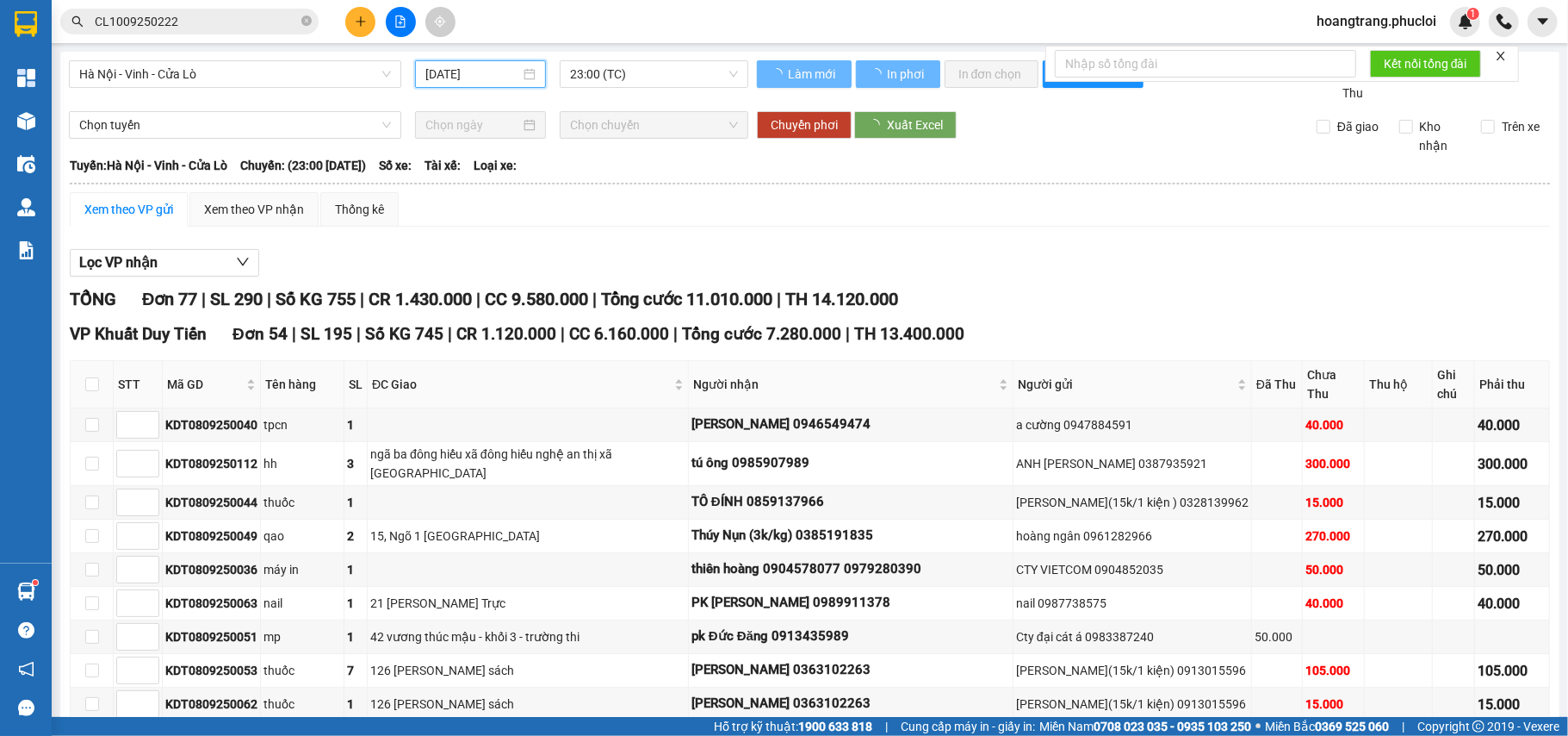
type input "[DATE]"
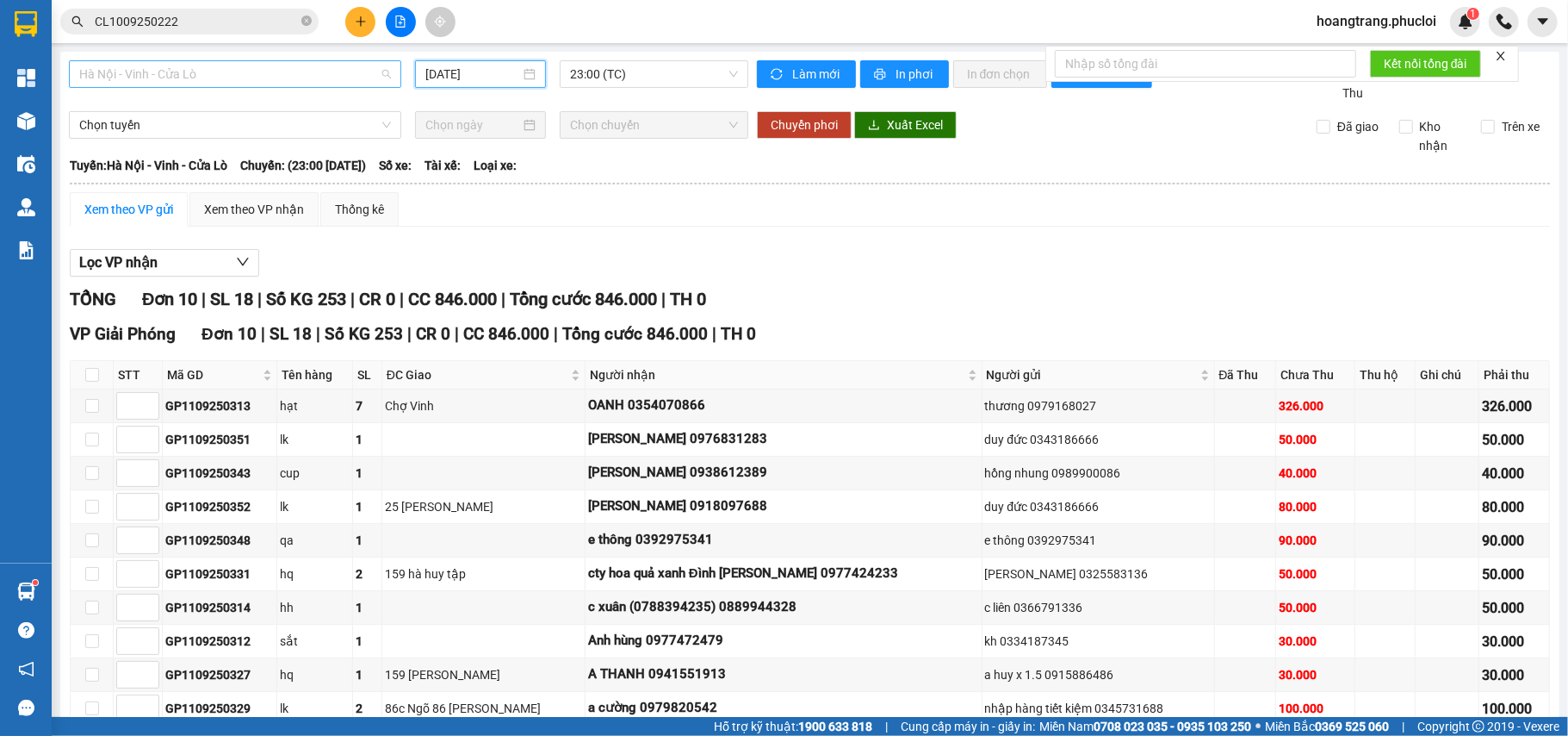
click at [362, 70] on span "Hà Nội - Vinh - Cửa Lò" at bounding box center [235, 74] width 312 height 26
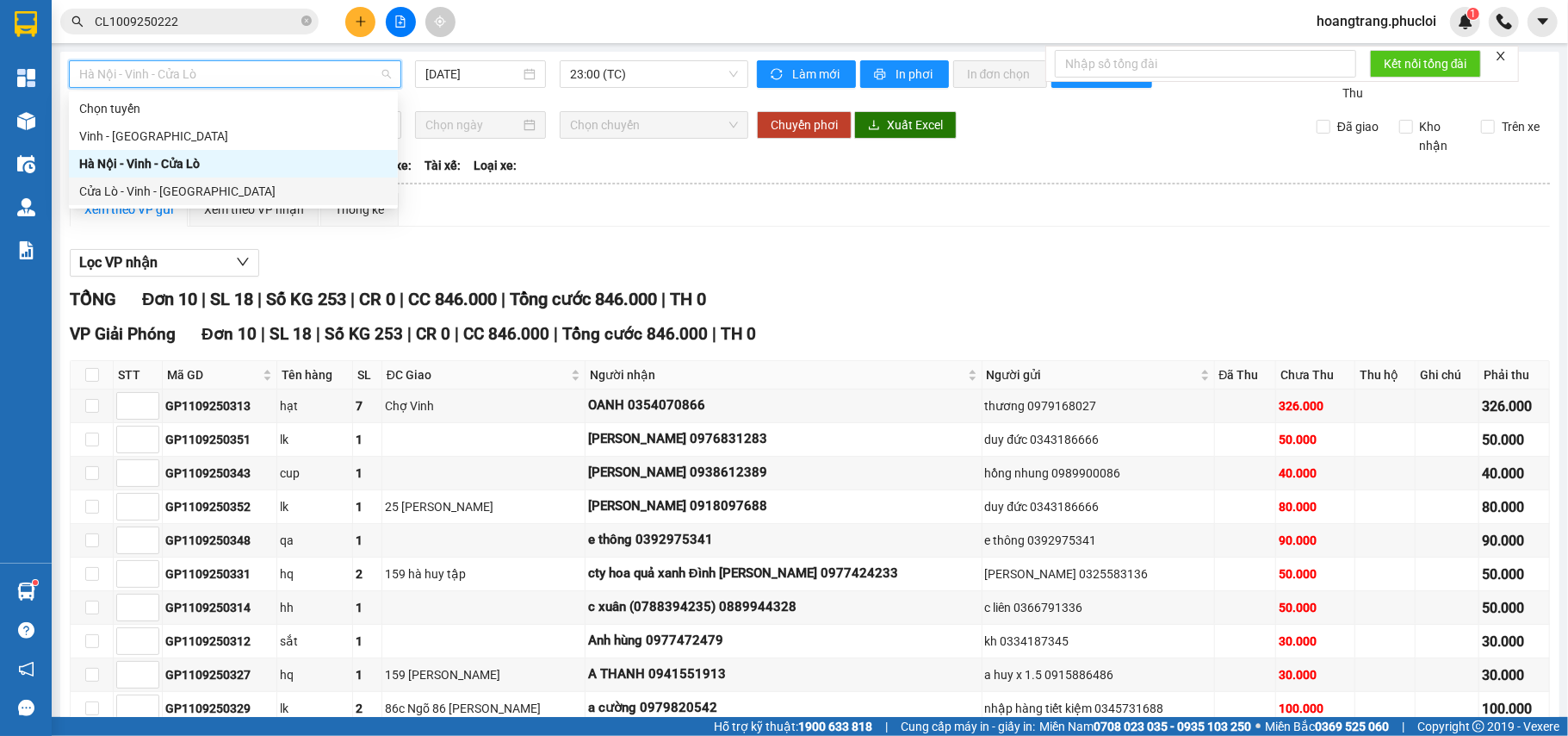
click at [270, 197] on div "Cửa Lò - Vinh - [GEOGRAPHIC_DATA]" at bounding box center [233, 191] width 308 height 19
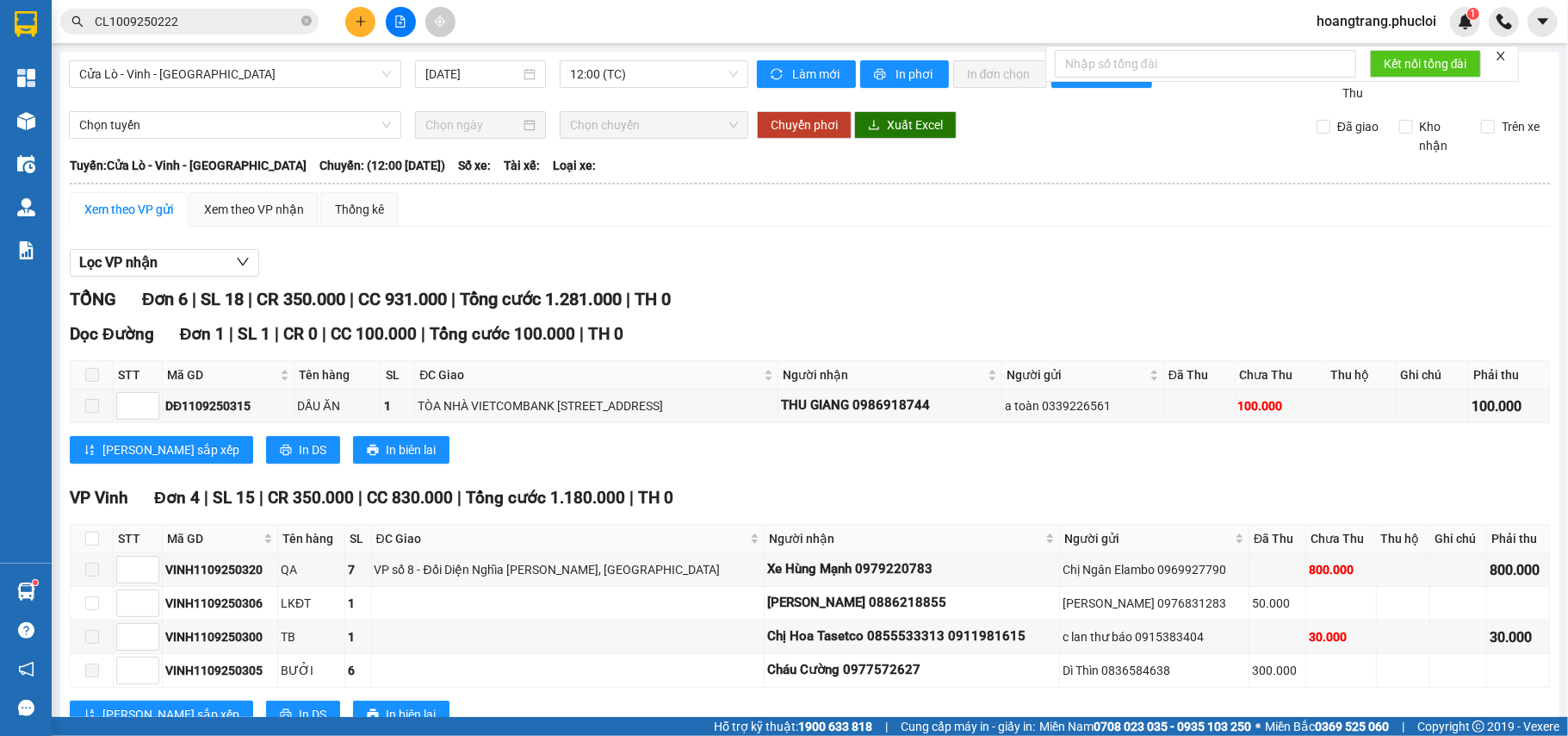
click at [159, 209] on div "Xem theo VP gửi" at bounding box center [129, 209] width 89 height 19
click at [239, 212] on div "Xem theo VP nhận" at bounding box center [254, 209] width 100 height 19
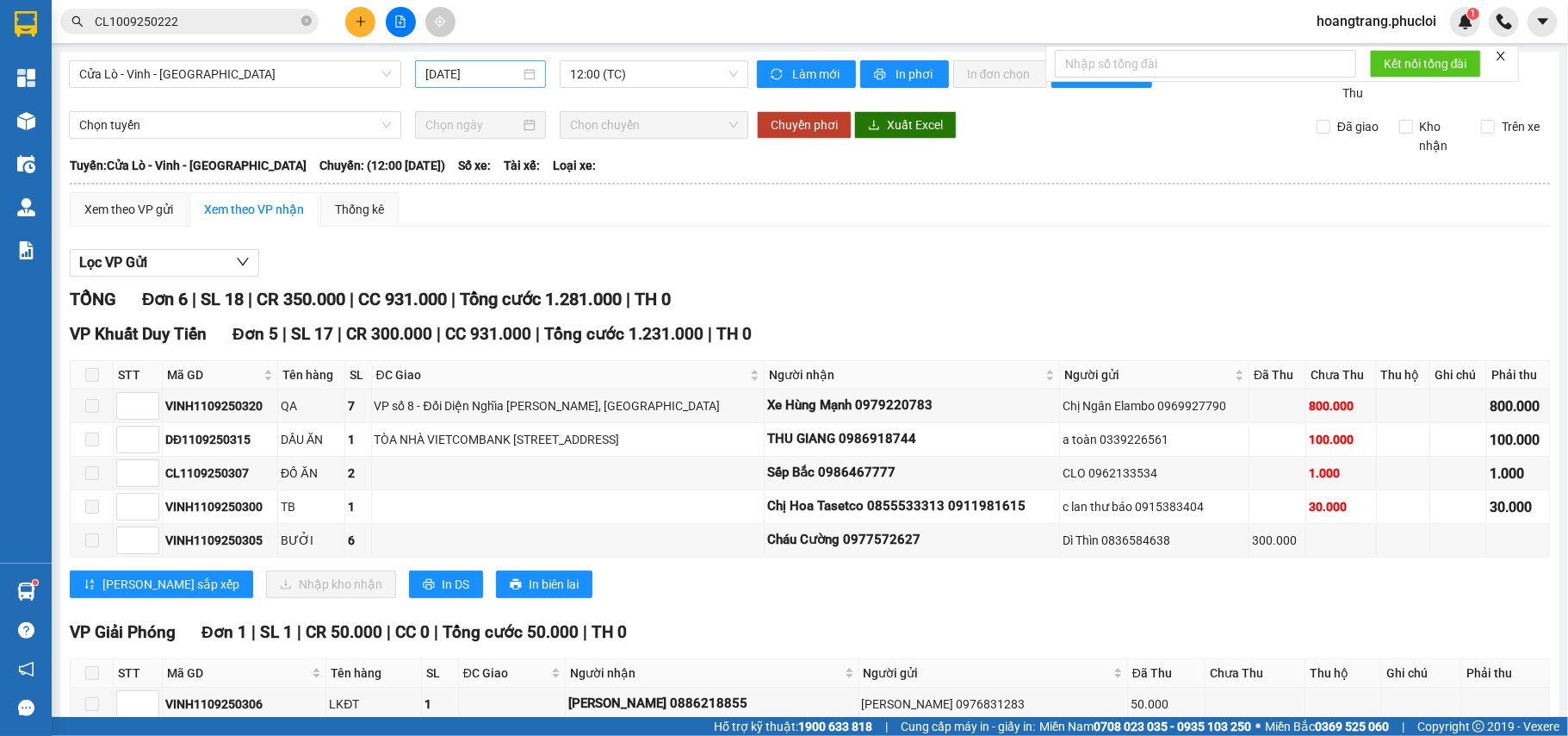
click at [507, 80] on input "[DATE]" at bounding box center [472, 74] width 94 height 19
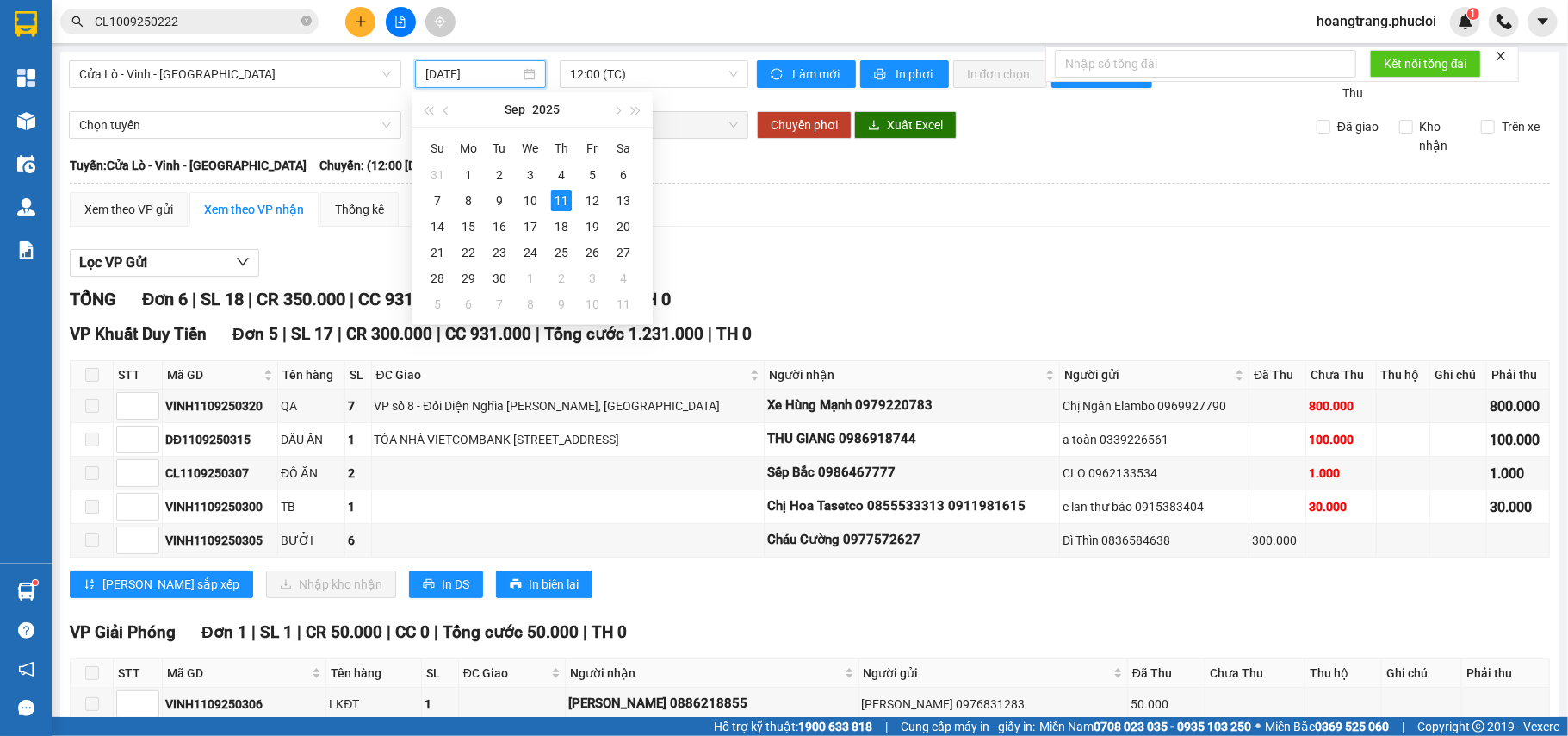
type input "[DATE]"
click at [750, 228] on div "Xem theo VP gửi Xem theo VP nhận Thống kê Lọc VP nhận TỔNG Đơn 6 | SL 18 | CR 3…" at bounding box center [810, 487] width 1480 height 591
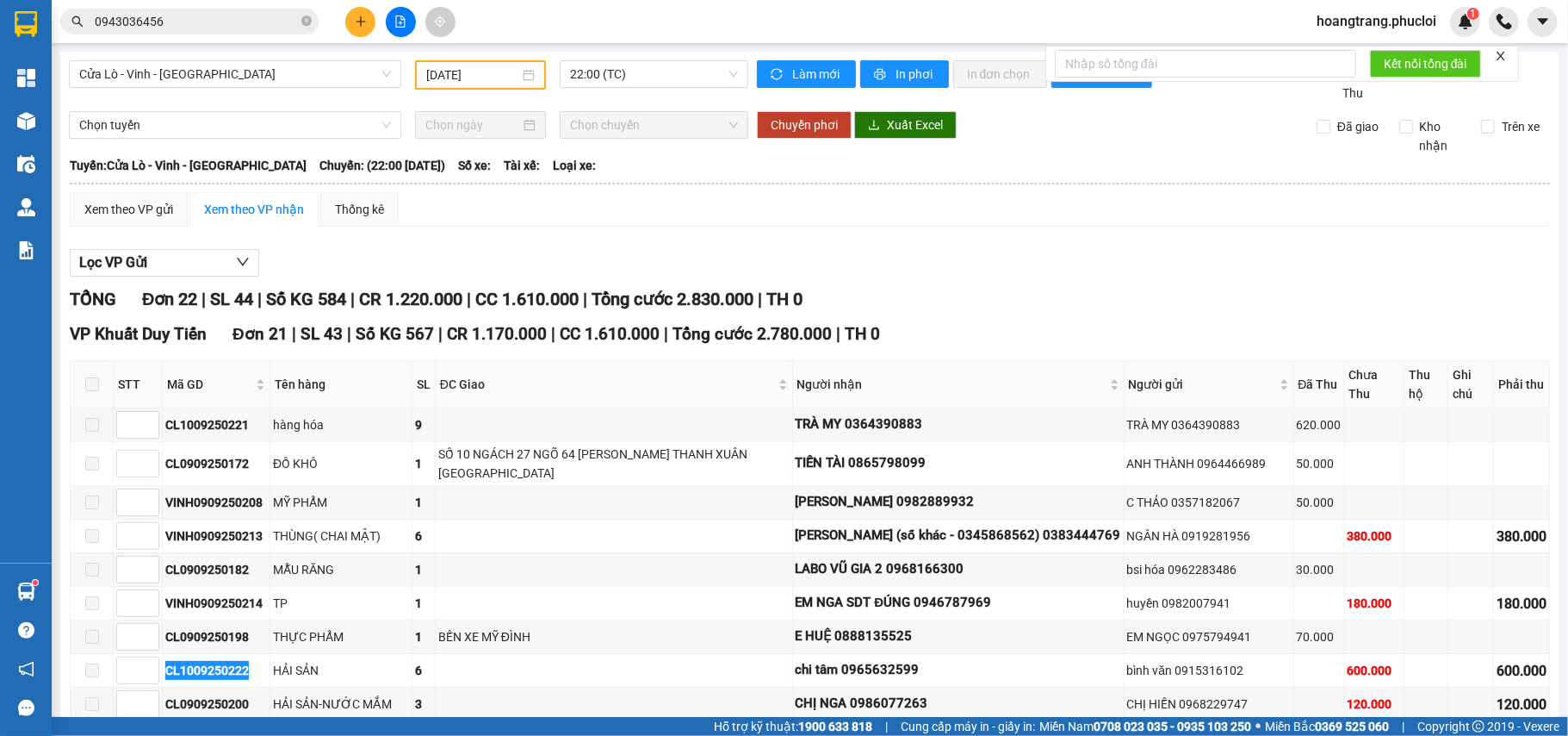
scroll to position [231, 0]
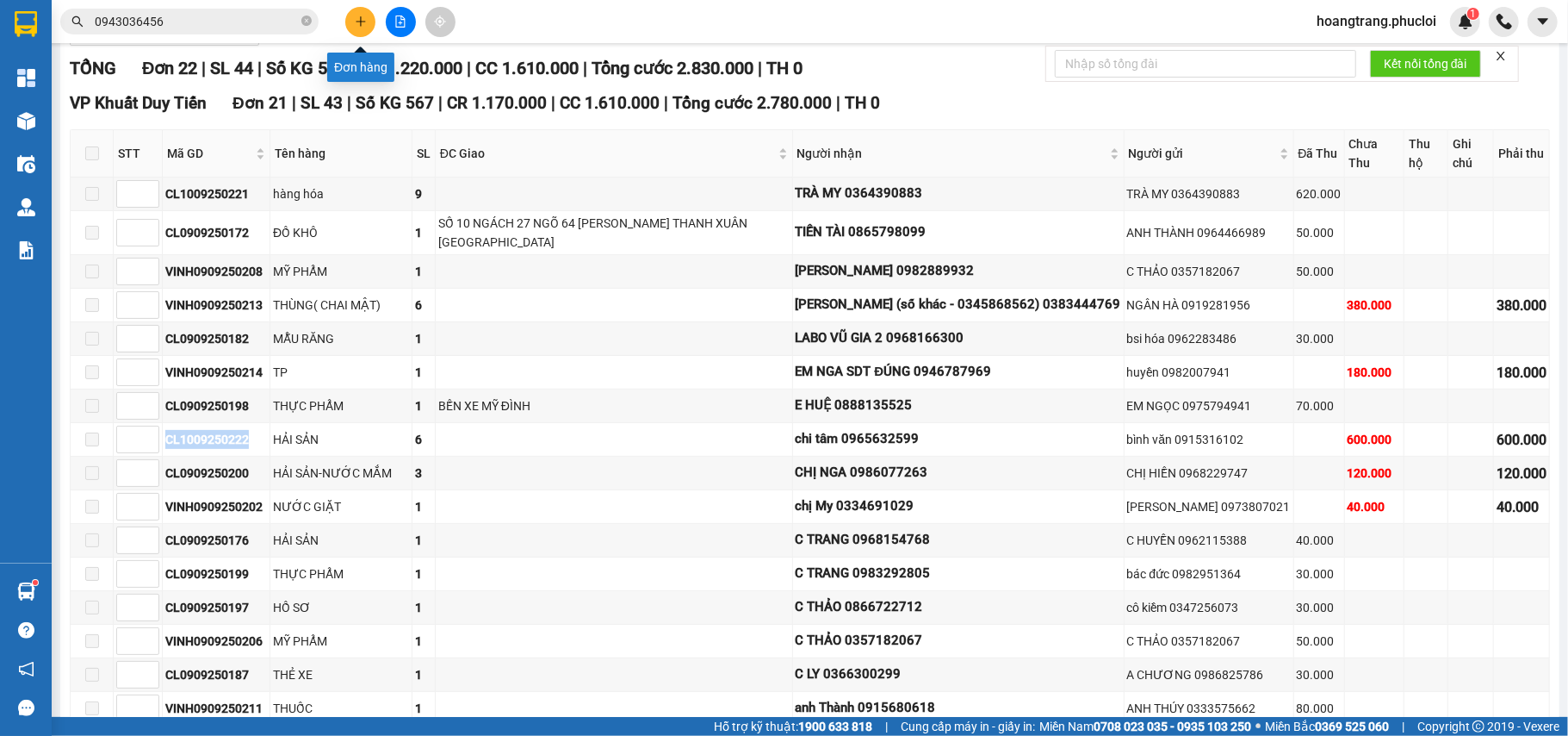
click at [362, 23] on icon "plus" at bounding box center [361, 22] width 12 height 12
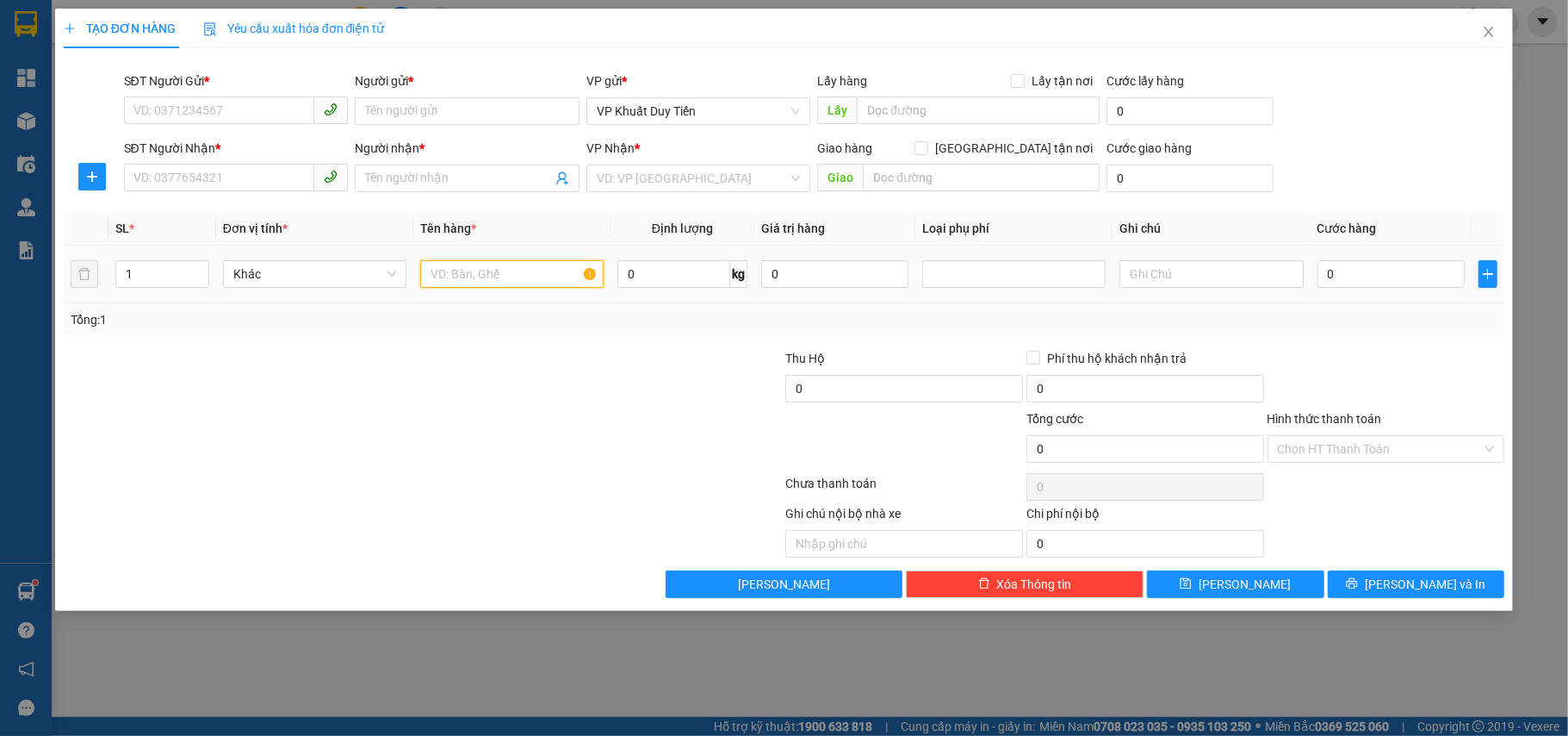
click at [493, 283] on input "text" at bounding box center [512, 274] width 183 height 28
click at [153, 276] on input "1" at bounding box center [162, 274] width 92 height 26
type input "4"
click at [659, 274] on input "0" at bounding box center [674, 274] width 113 height 28
type input "150"
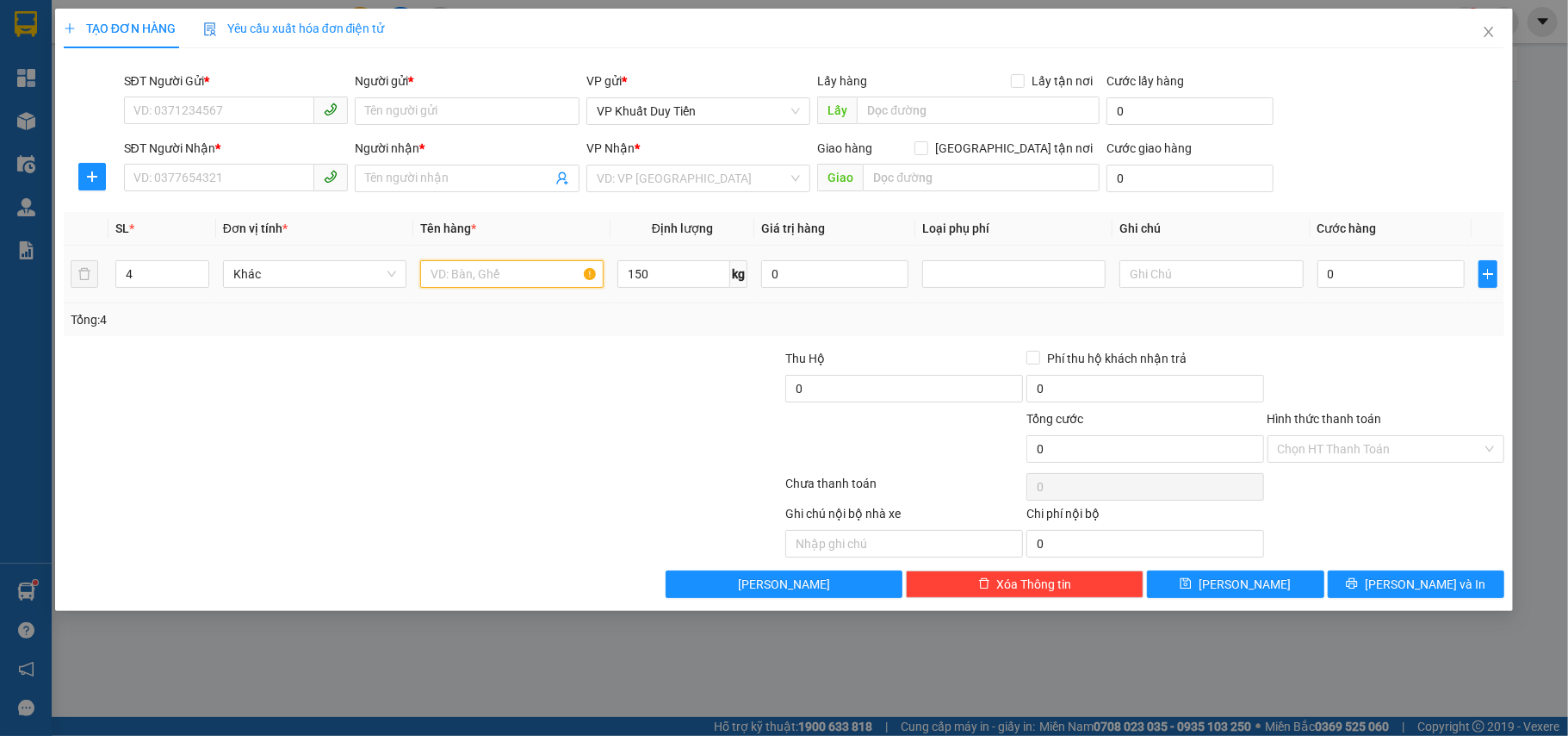
click at [473, 273] on input "text" at bounding box center [512, 274] width 183 height 28
type input "thư báo"
click at [225, 118] on input "SĐT Người Gửi *" at bounding box center [219, 110] width 191 height 28
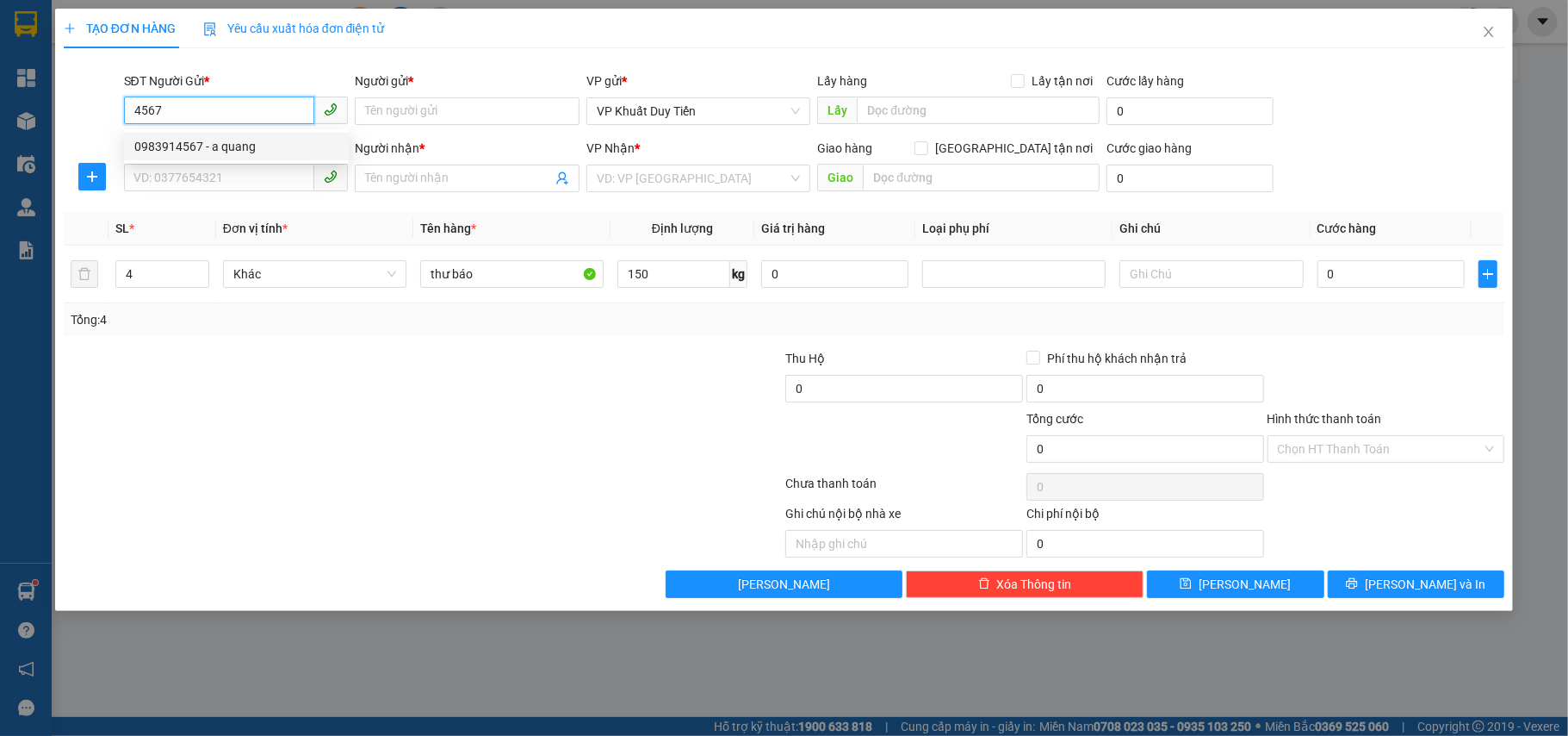
click at [250, 142] on div "0983914567 - a quang" at bounding box center [236, 146] width 204 height 19
type input "0983914567"
type input "a quang"
type input "0983914567"
click at [252, 176] on input "SĐT Người Nhận *" at bounding box center [219, 177] width 191 height 28
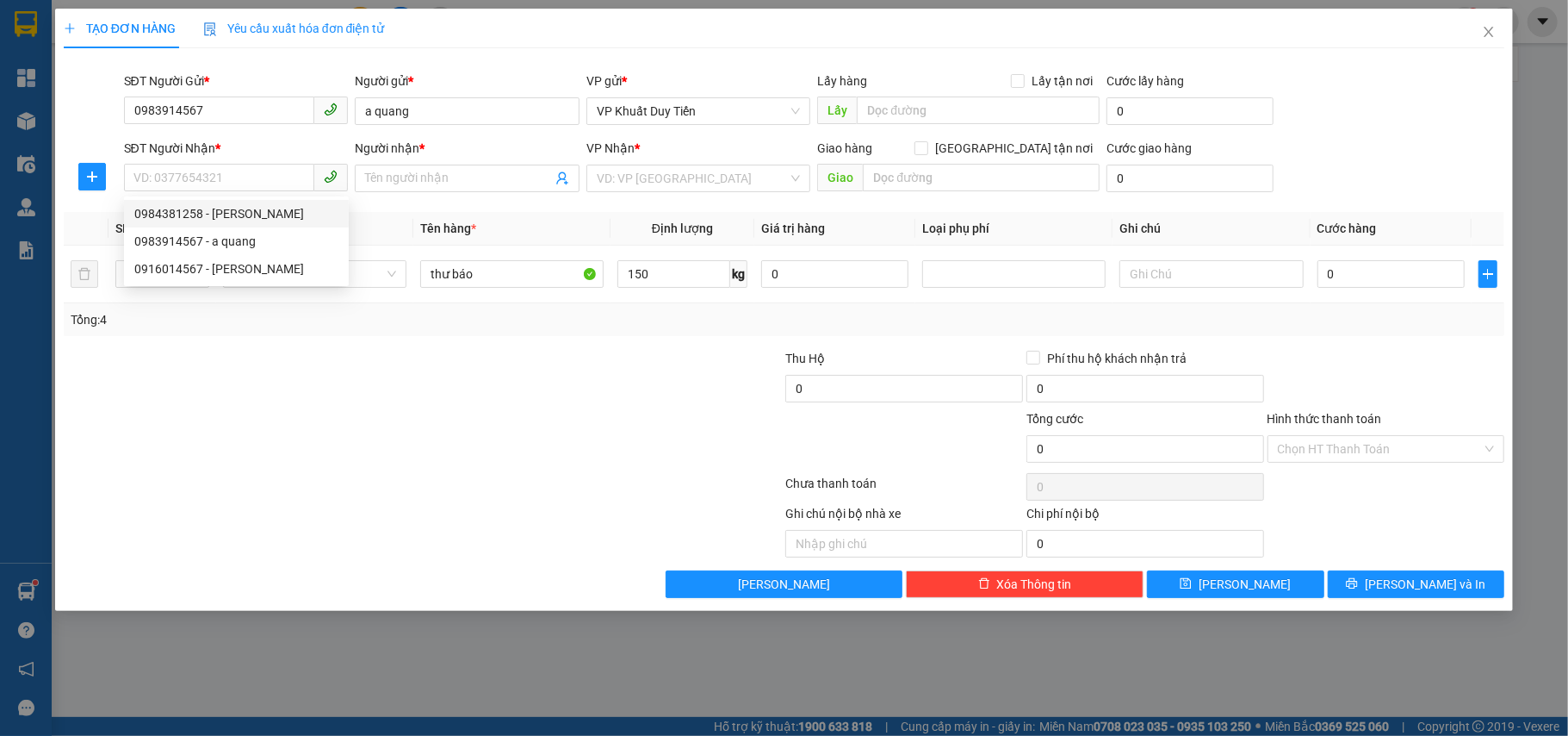
drag, startPoint x: 270, startPoint y: 198, endPoint x: 255, endPoint y: 204, distance: 16.2
click at [270, 195] on body "Kết quả tìm kiếm ( 40 ) Bộ lọc Ngày tạo đơn gần nhất Mã ĐH Trạng thái Món hàng …" at bounding box center [784, 368] width 1568 height 736
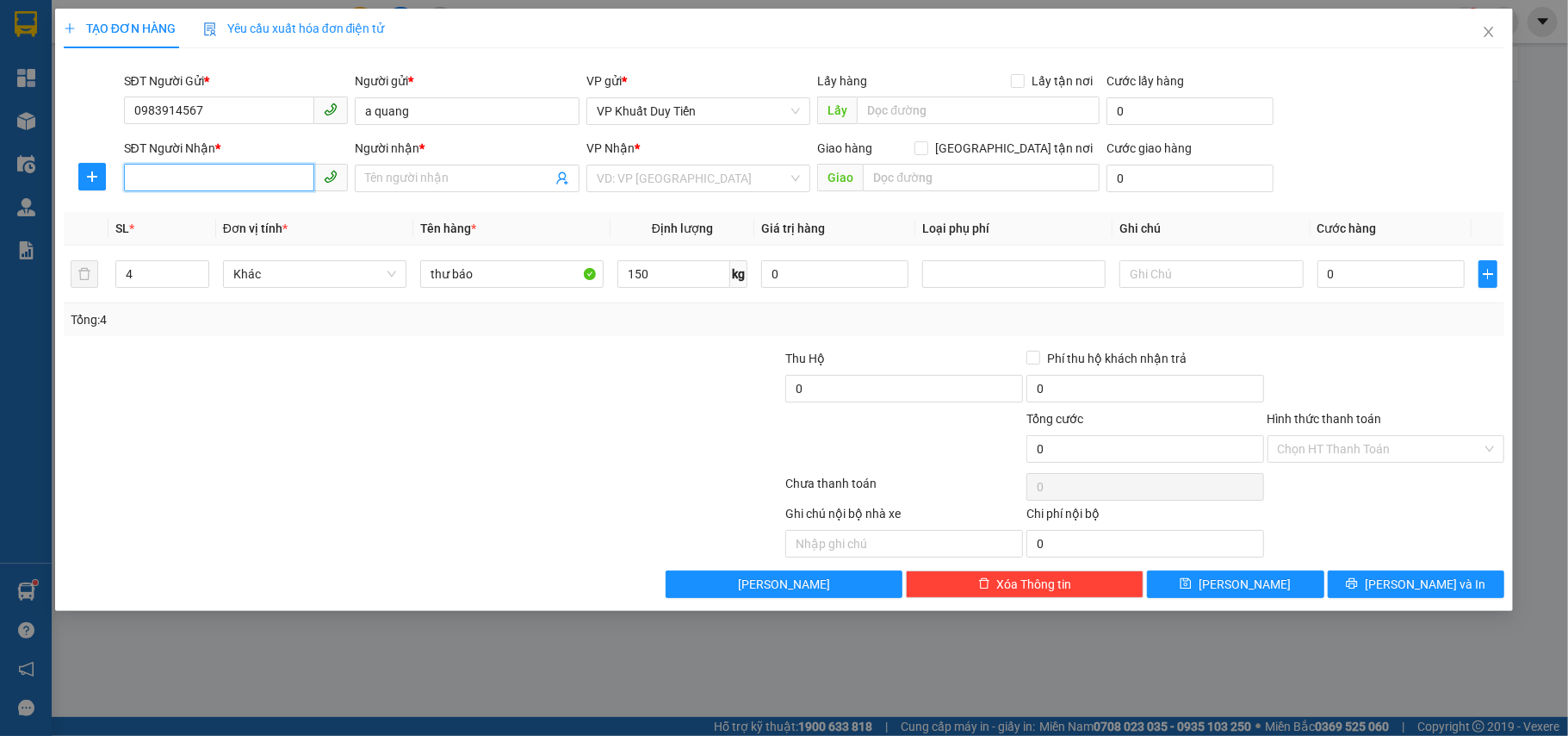
click at [249, 186] on input "SĐT Người Nhận *" at bounding box center [219, 177] width 191 height 28
click at [246, 208] on div "0984381258 - [PERSON_NAME]" at bounding box center [236, 213] width 204 height 19
type input "0984381258"
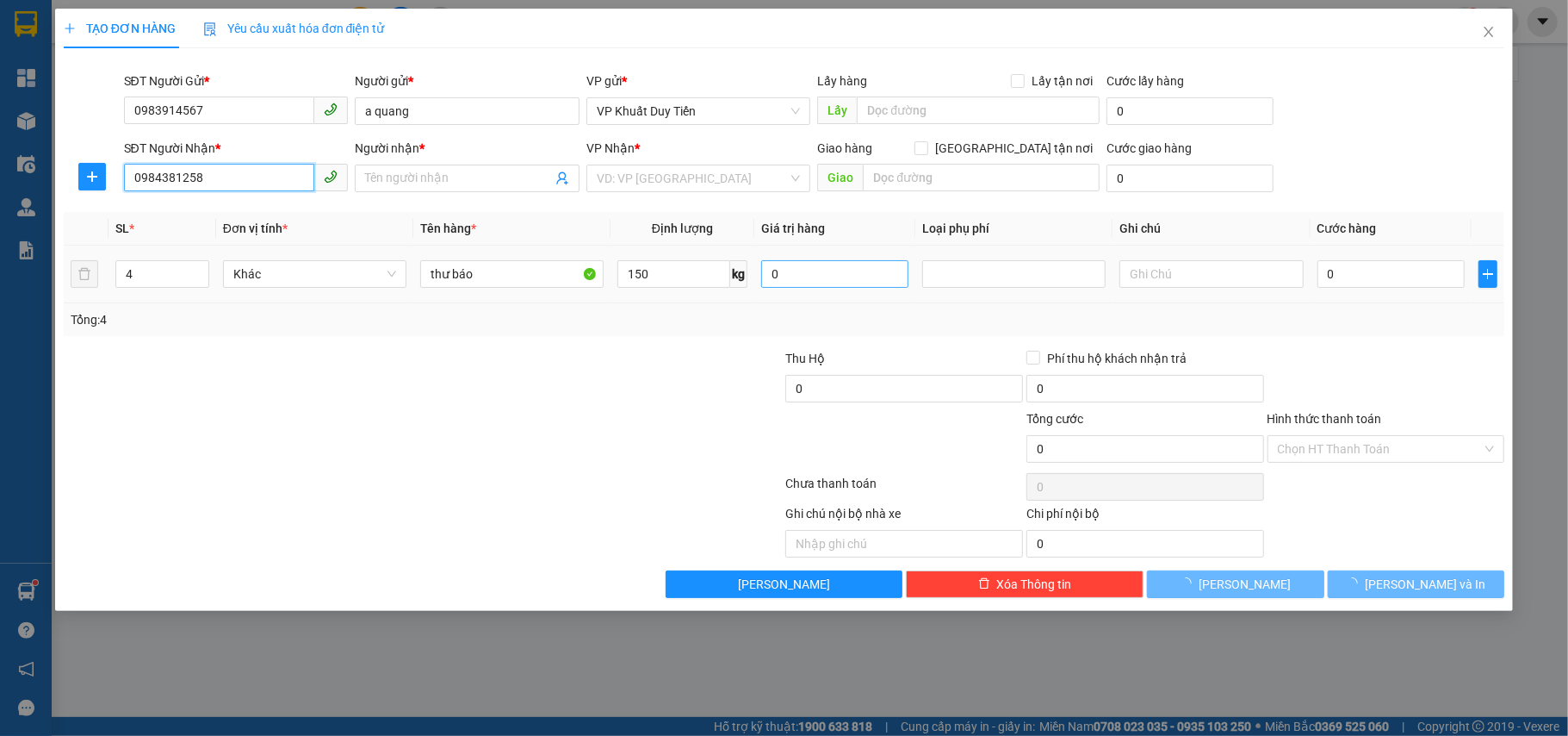
type input "cô LAN"
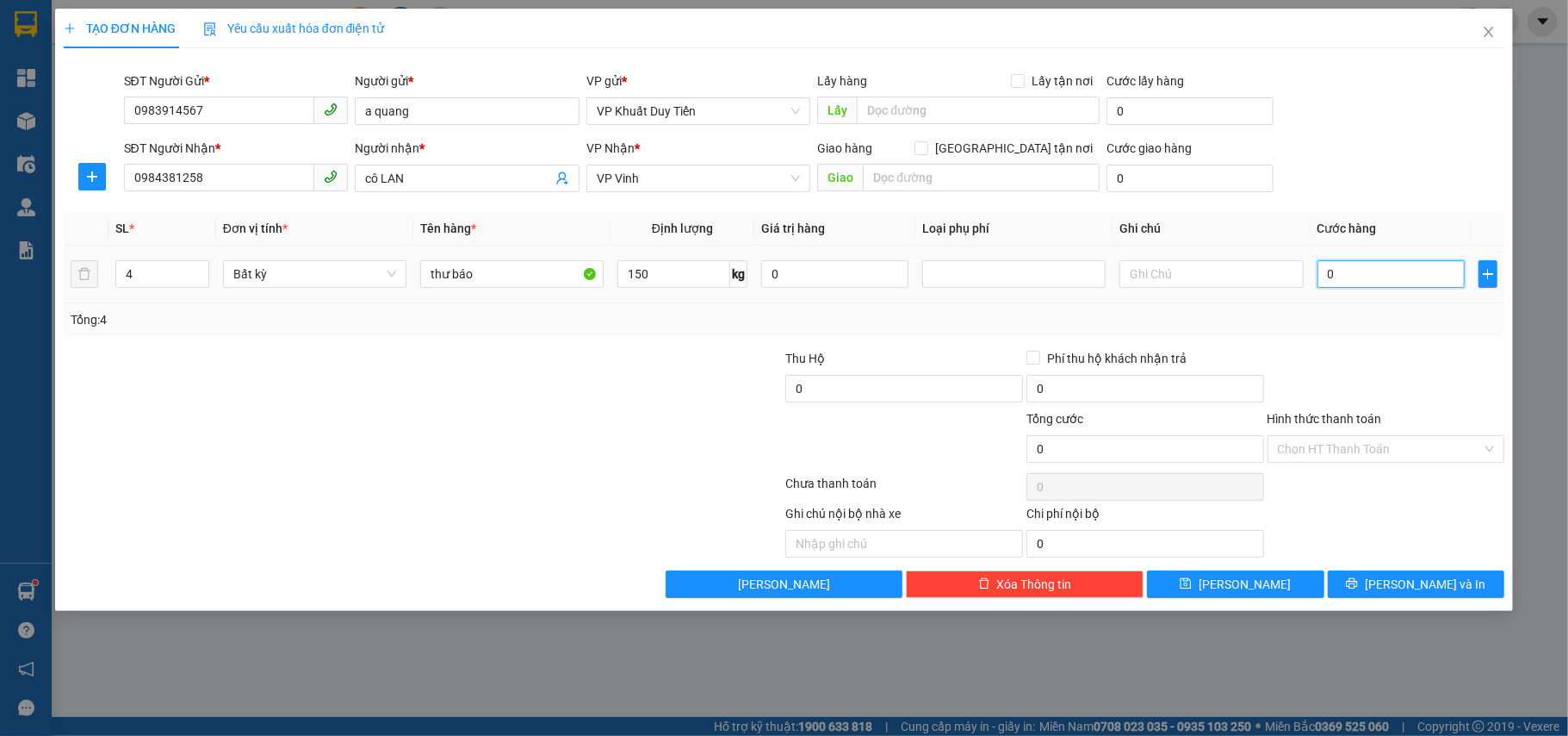
click at [1404, 276] on input "0" at bounding box center [1391, 274] width 148 height 28
click at [1375, 270] on input "0" at bounding box center [1391, 274] width 148 height 28
type input "03"
type input "3"
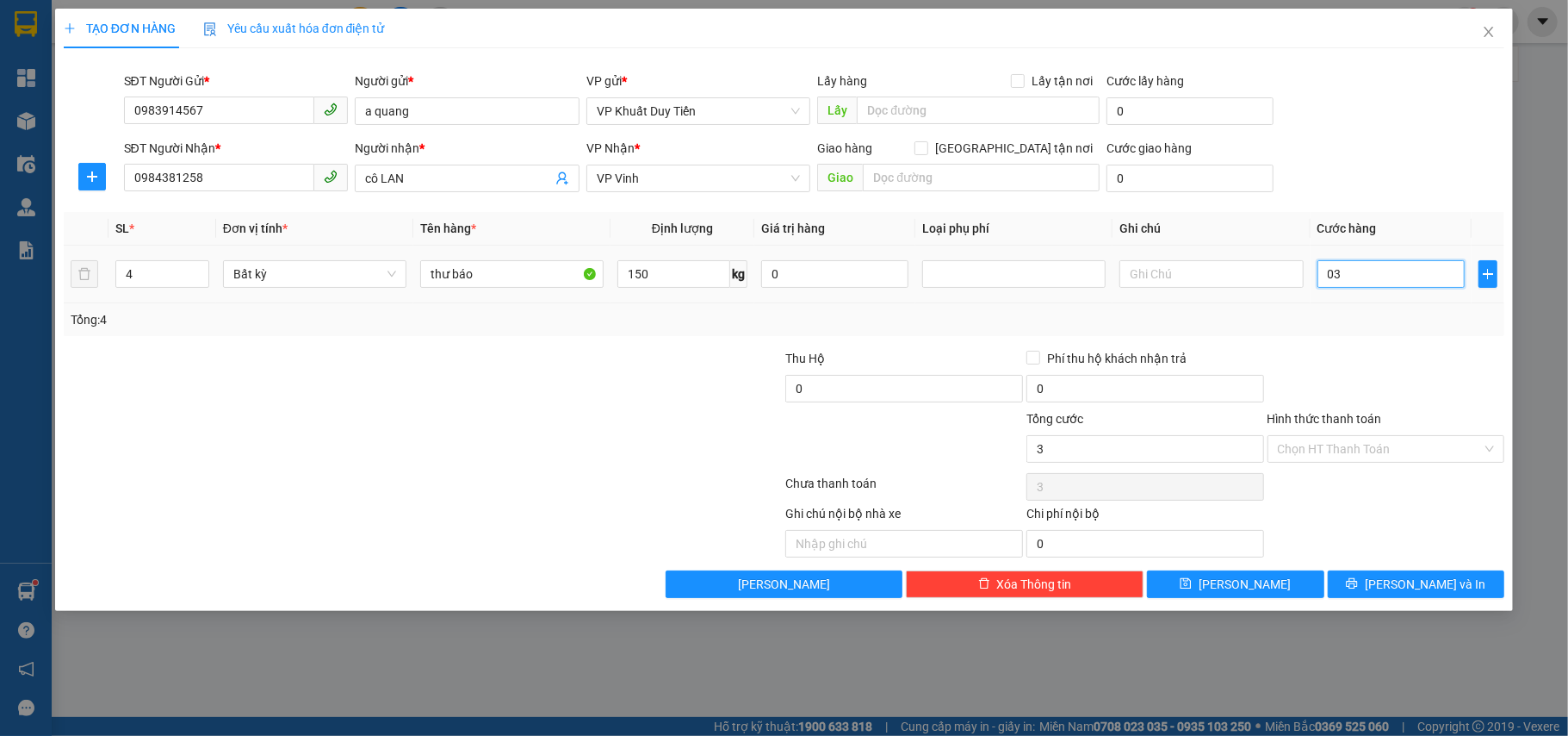
type input "037"
type input "37"
type input "0.375"
type input "375"
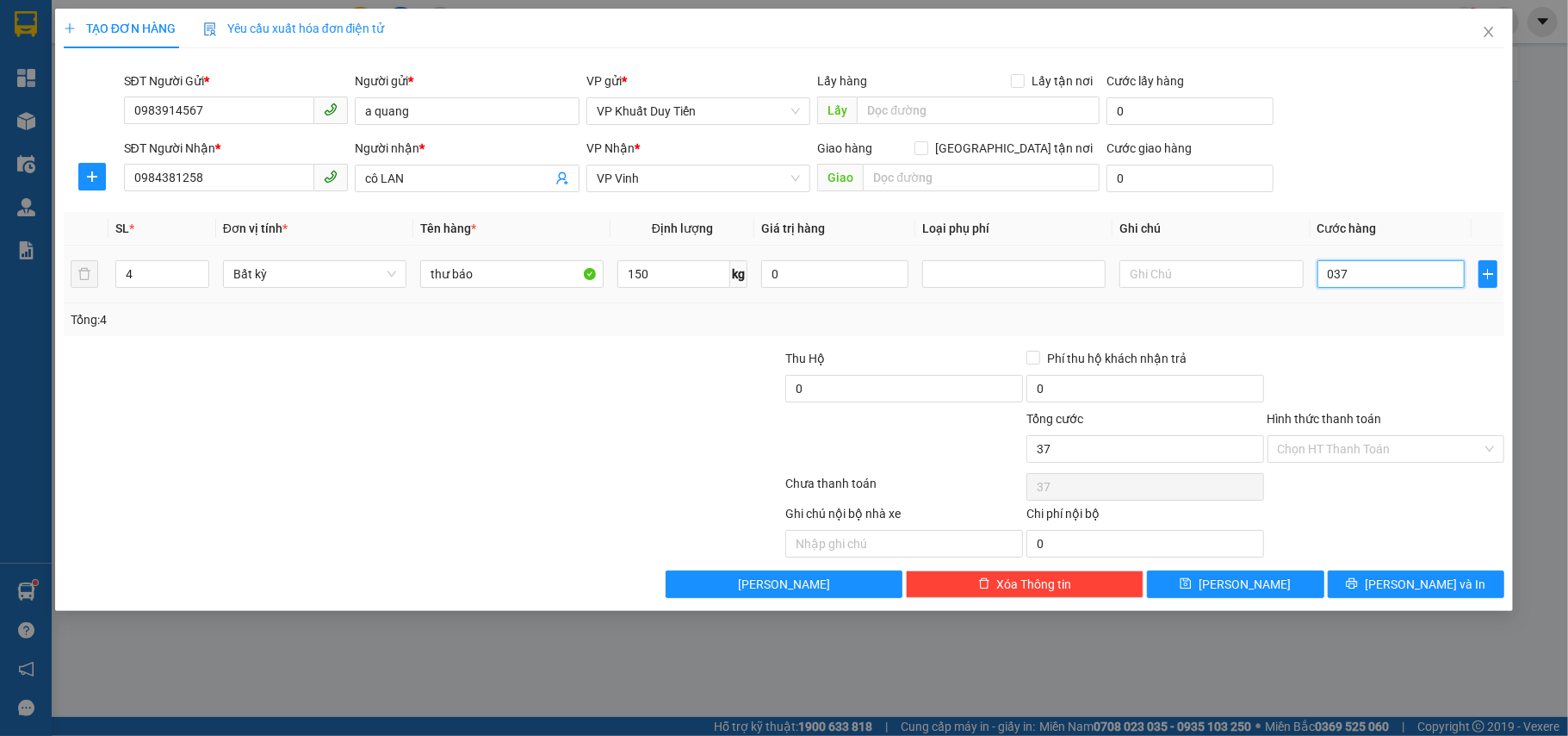
type input "375"
type input "037"
type input "37"
type input "03"
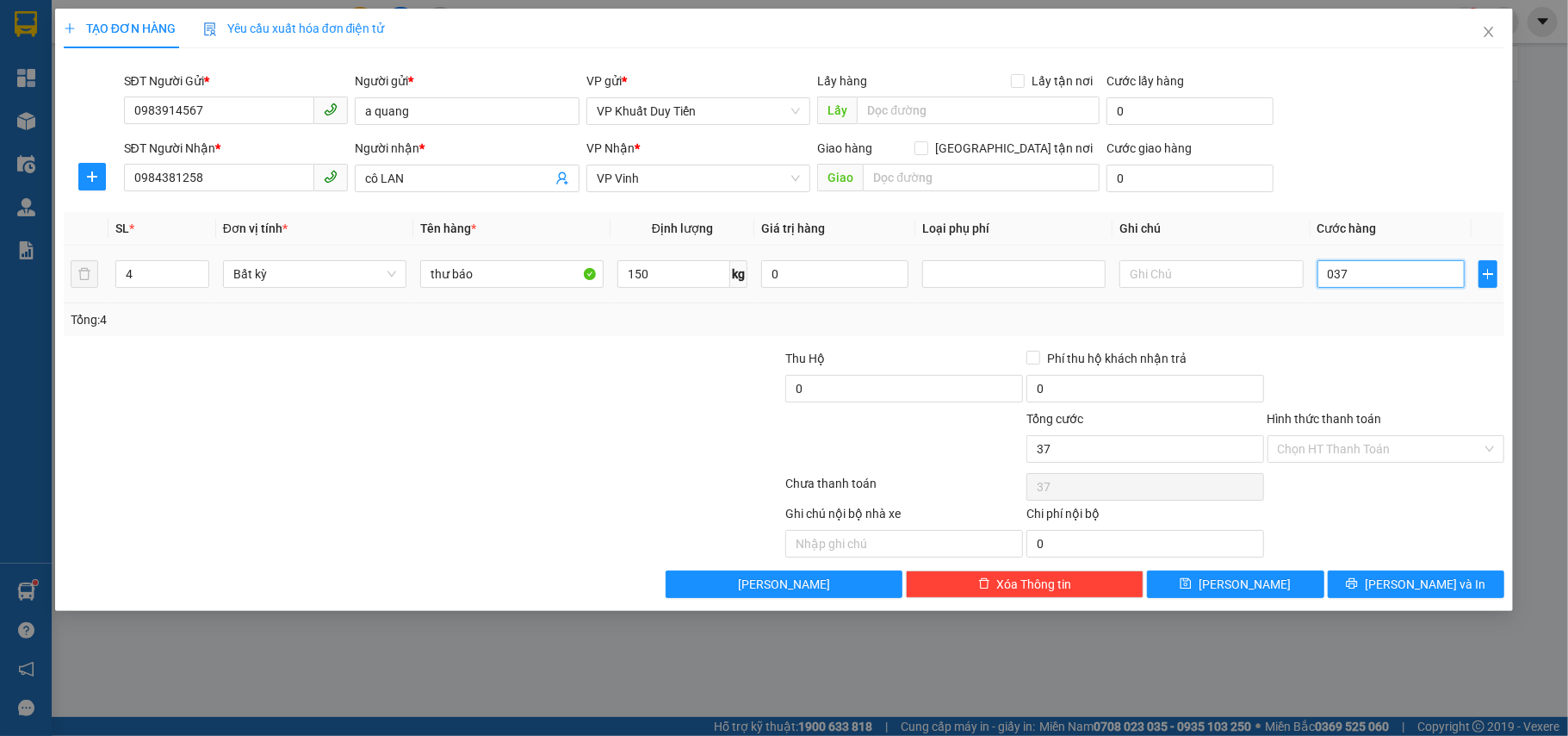
type input "3"
type input "0"
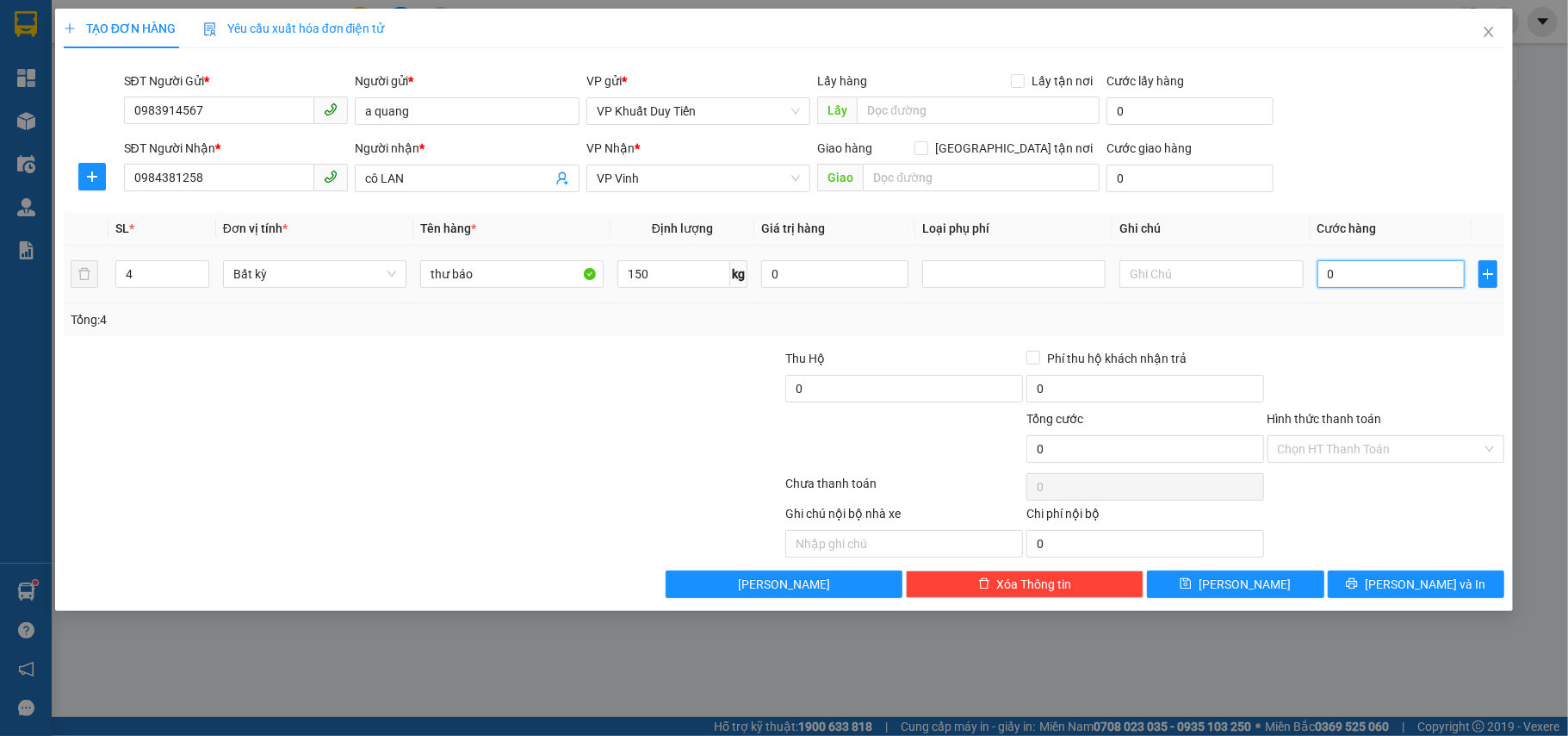
type input "30"
type input "370"
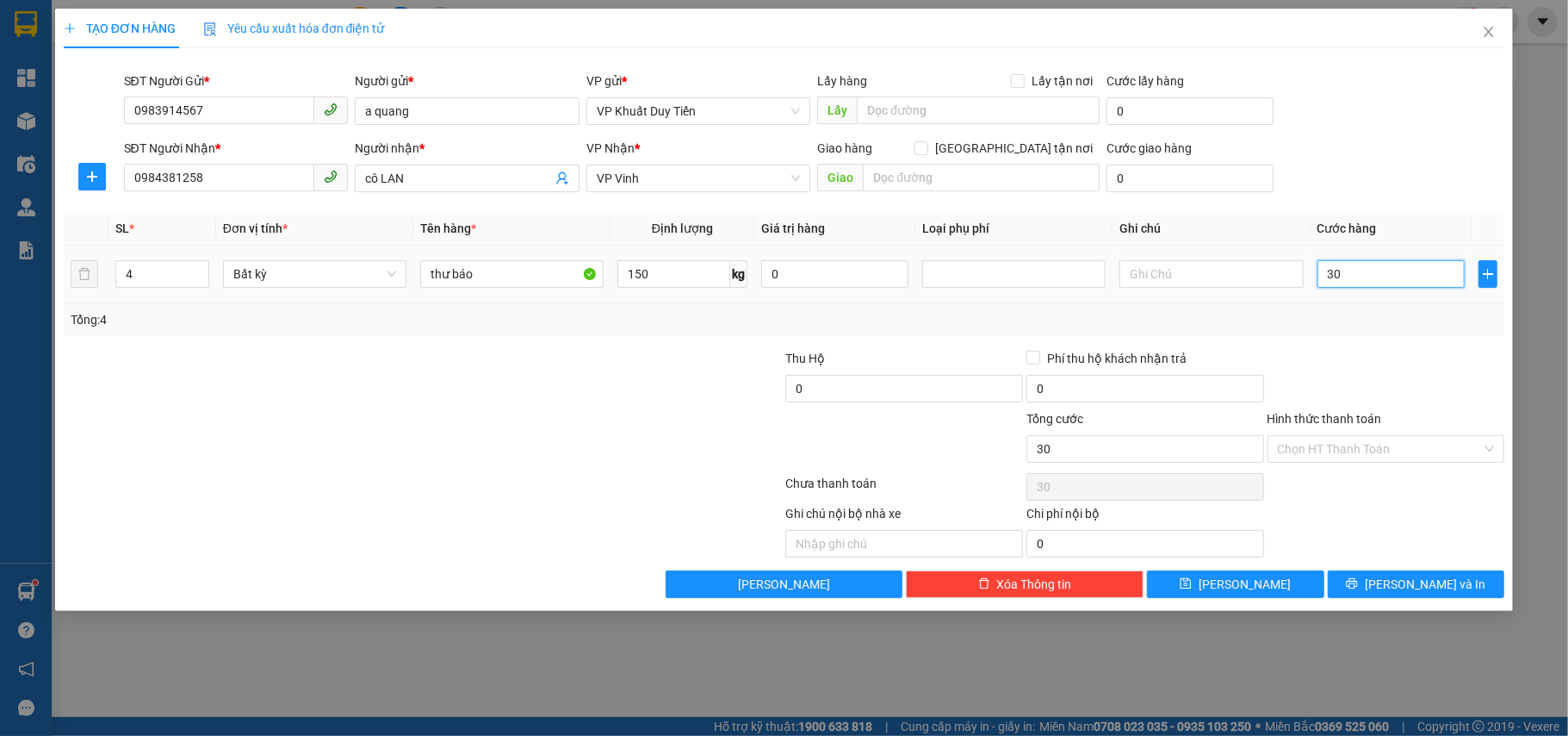
type input "370"
type input "3.750"
type input "37.500"
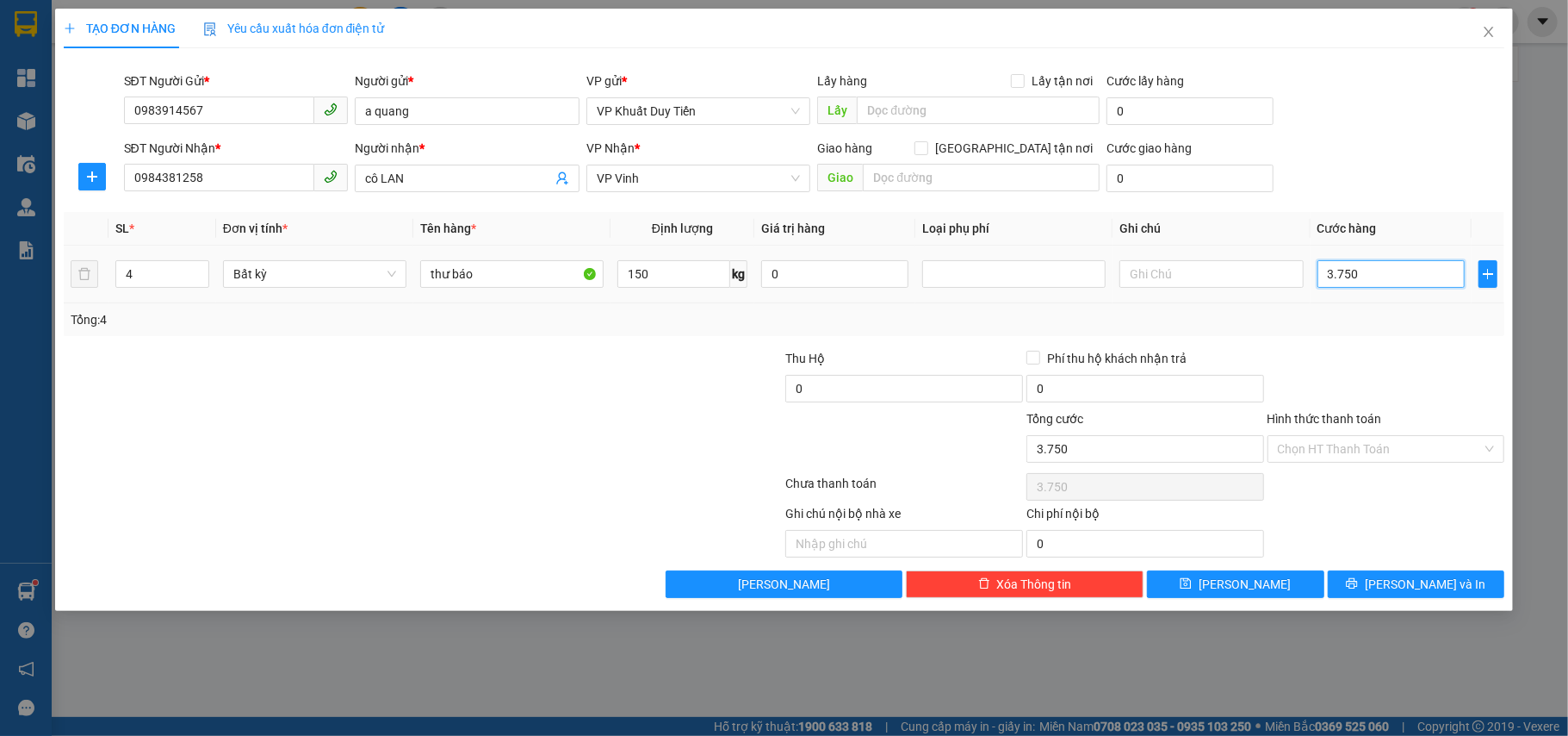
type input "37.500"
type input "375.000"
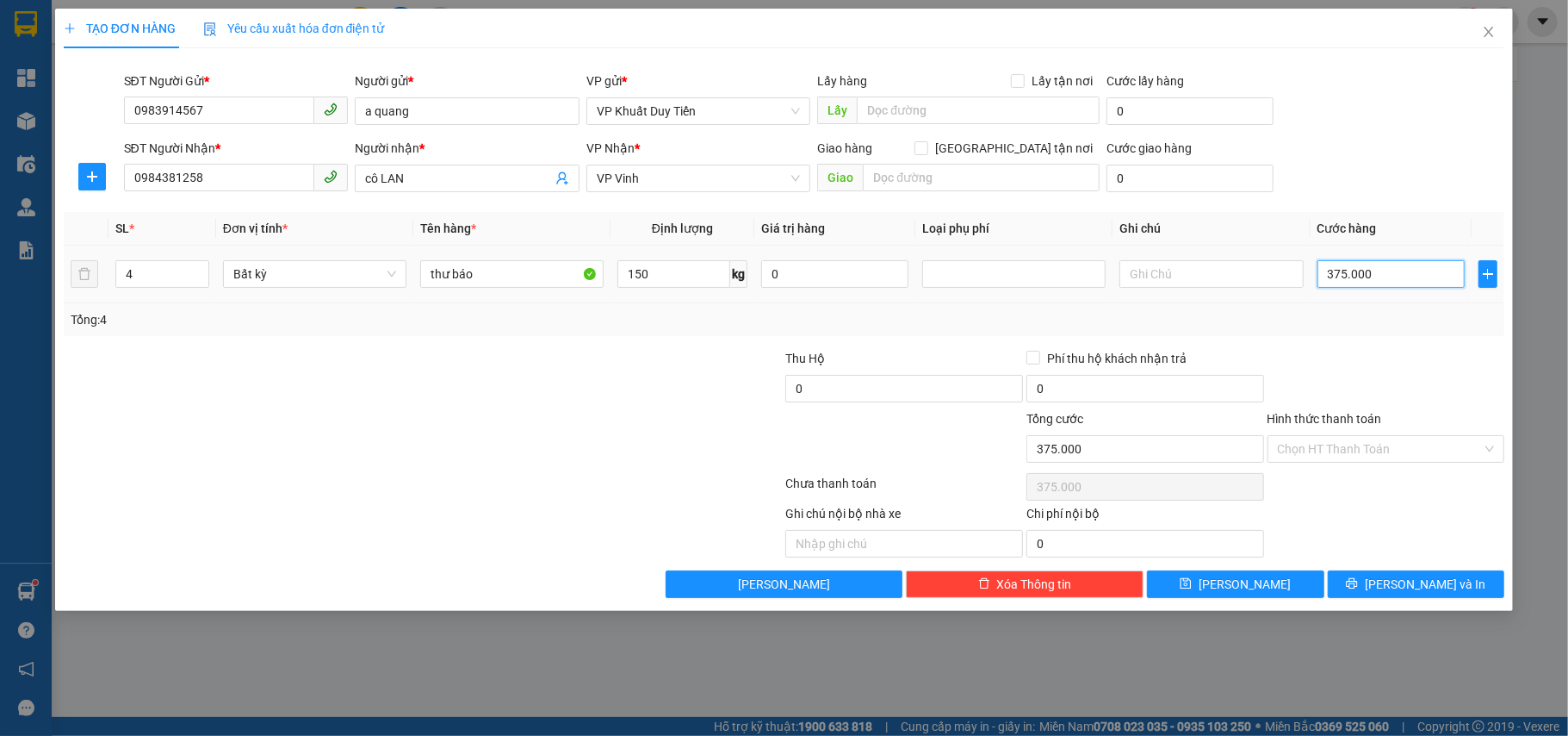
type input "375.000"
click at [1397, 393] on div at bounding box center [1386, 379] width 241 height 60
click at [1358, 584] on icon "printer" at bounding box center [1352, 583] width 12 height 12
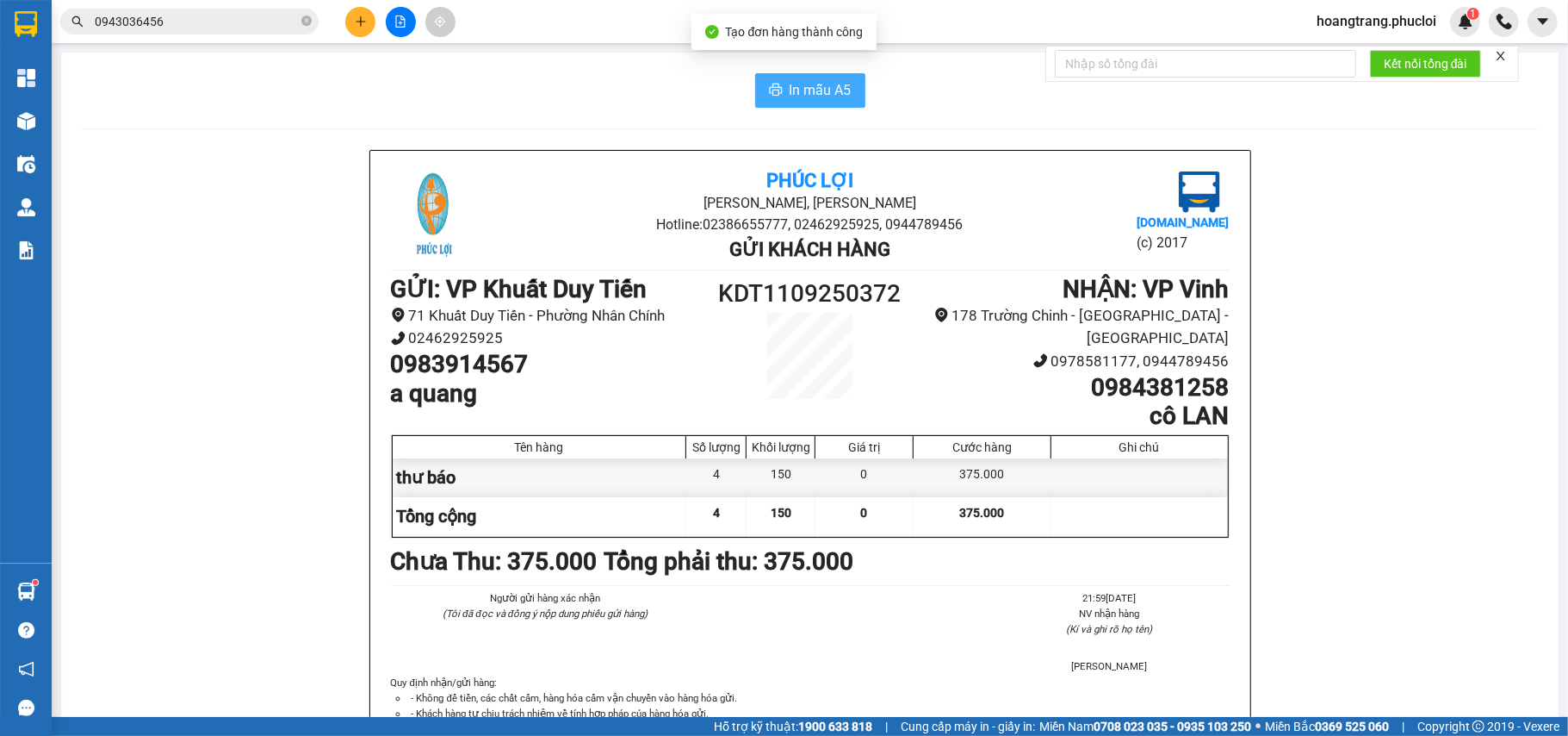
click at [833, 87] on span "In mẫu A5" at bounding box center [820, 91] width 62 height 22
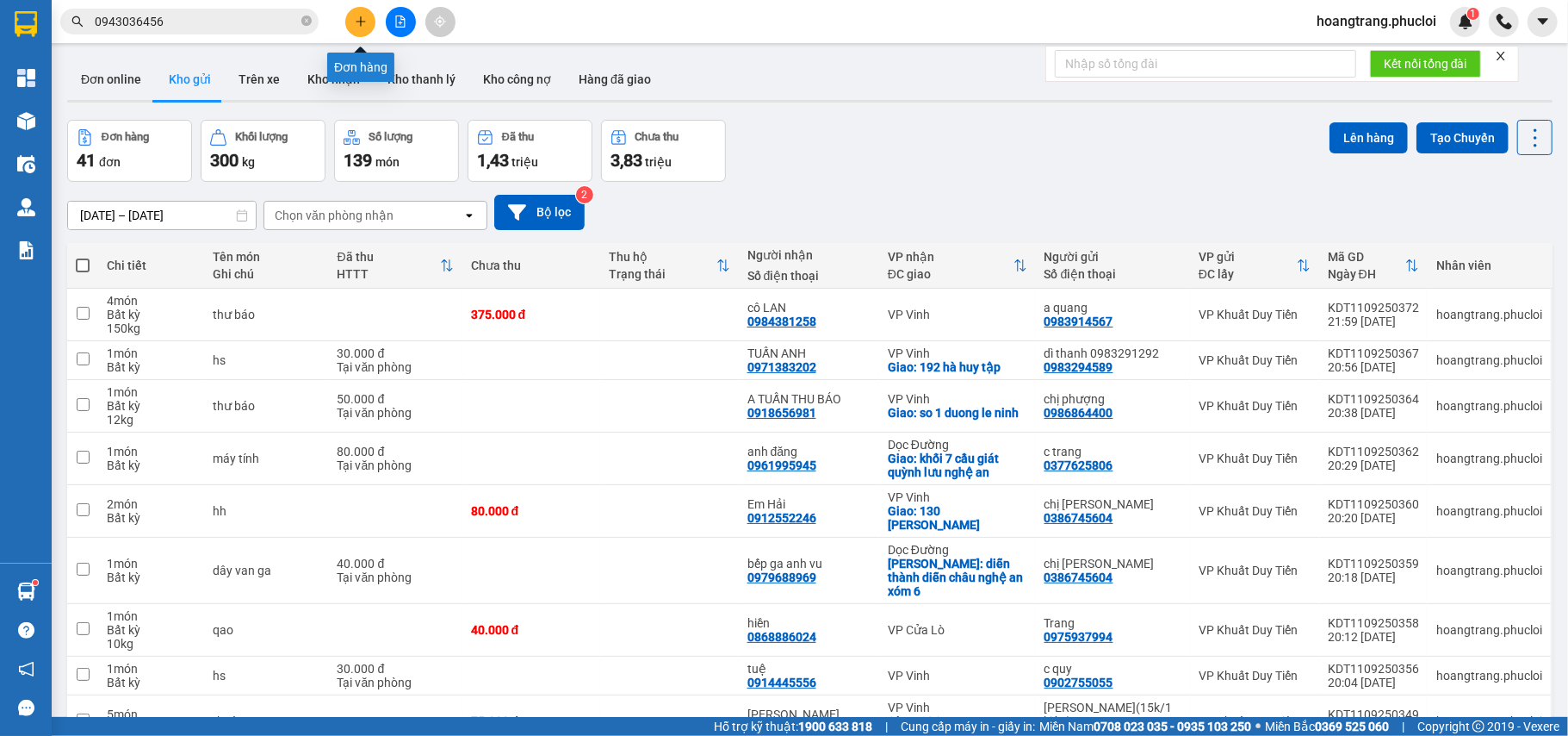
click at [363, 26] on icon "plus" at bounding box center [361, 22] width 12 height 12
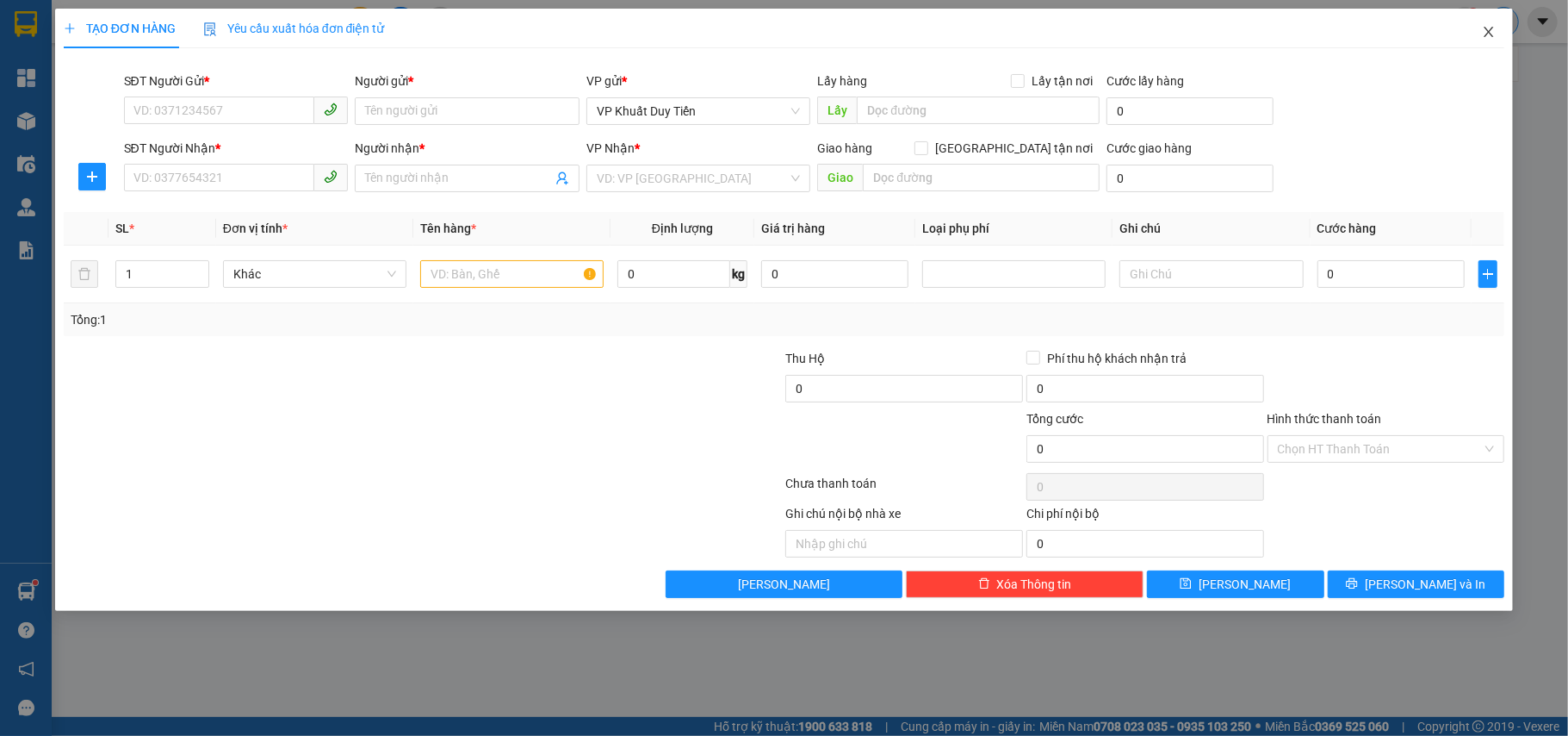
click at [1495, 31] on icon "close" at bounding box center [1489, 31] width 14 height 14
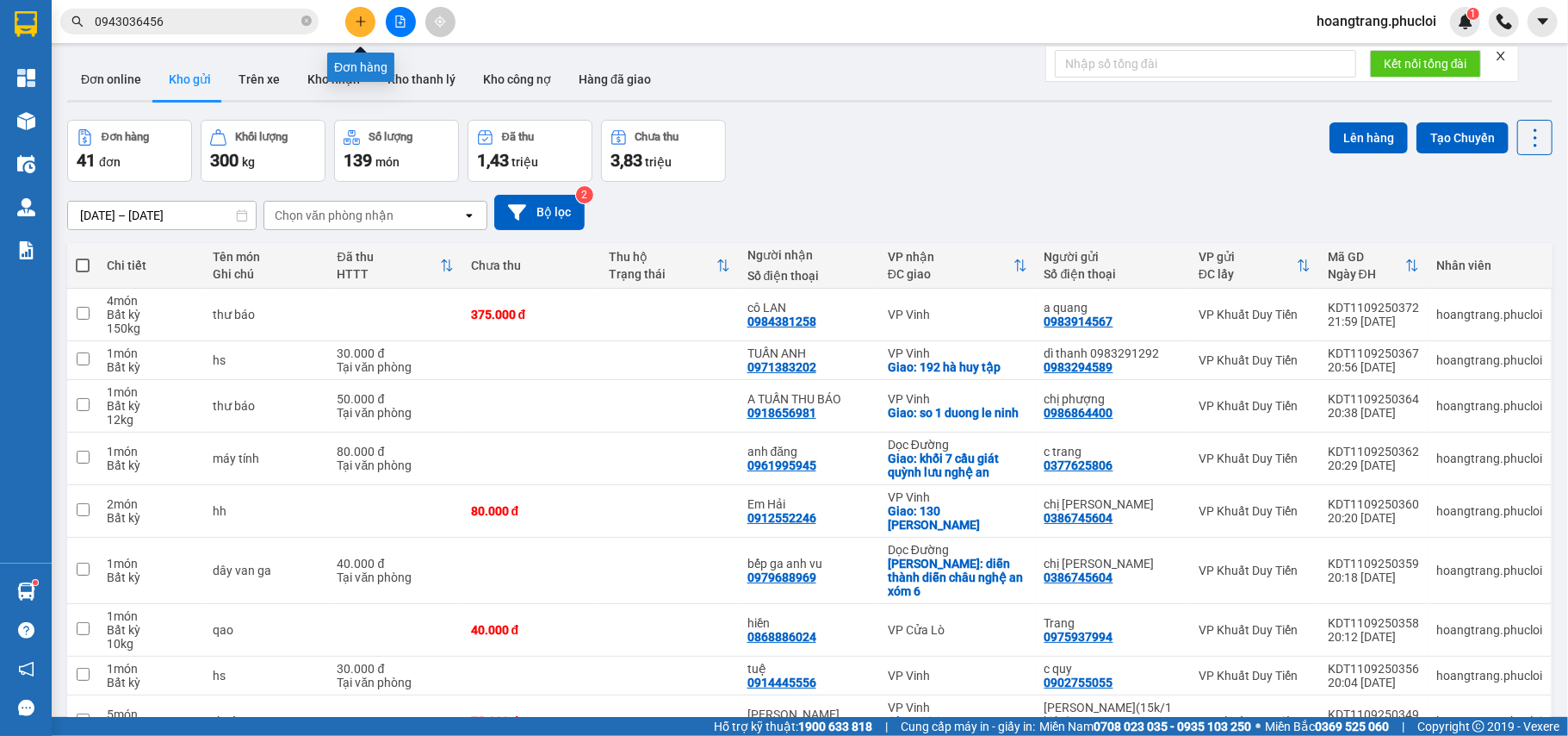
click at [358, 18] on icon "plus" at bounding box center [361, 22] width 12 height 12
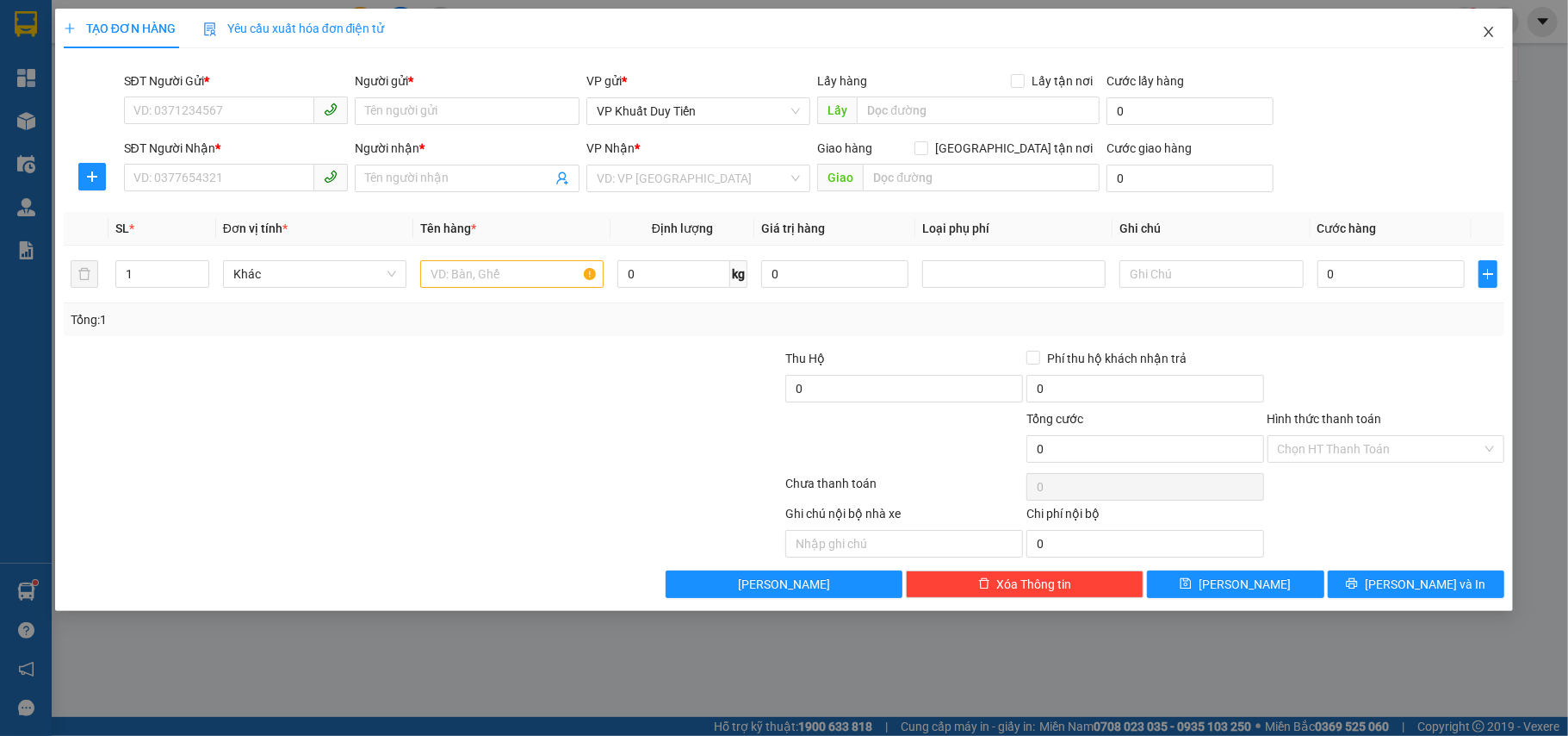
click at [1495, 41] on span "Close" at bounding box center [1488, 32] width 48 height 48
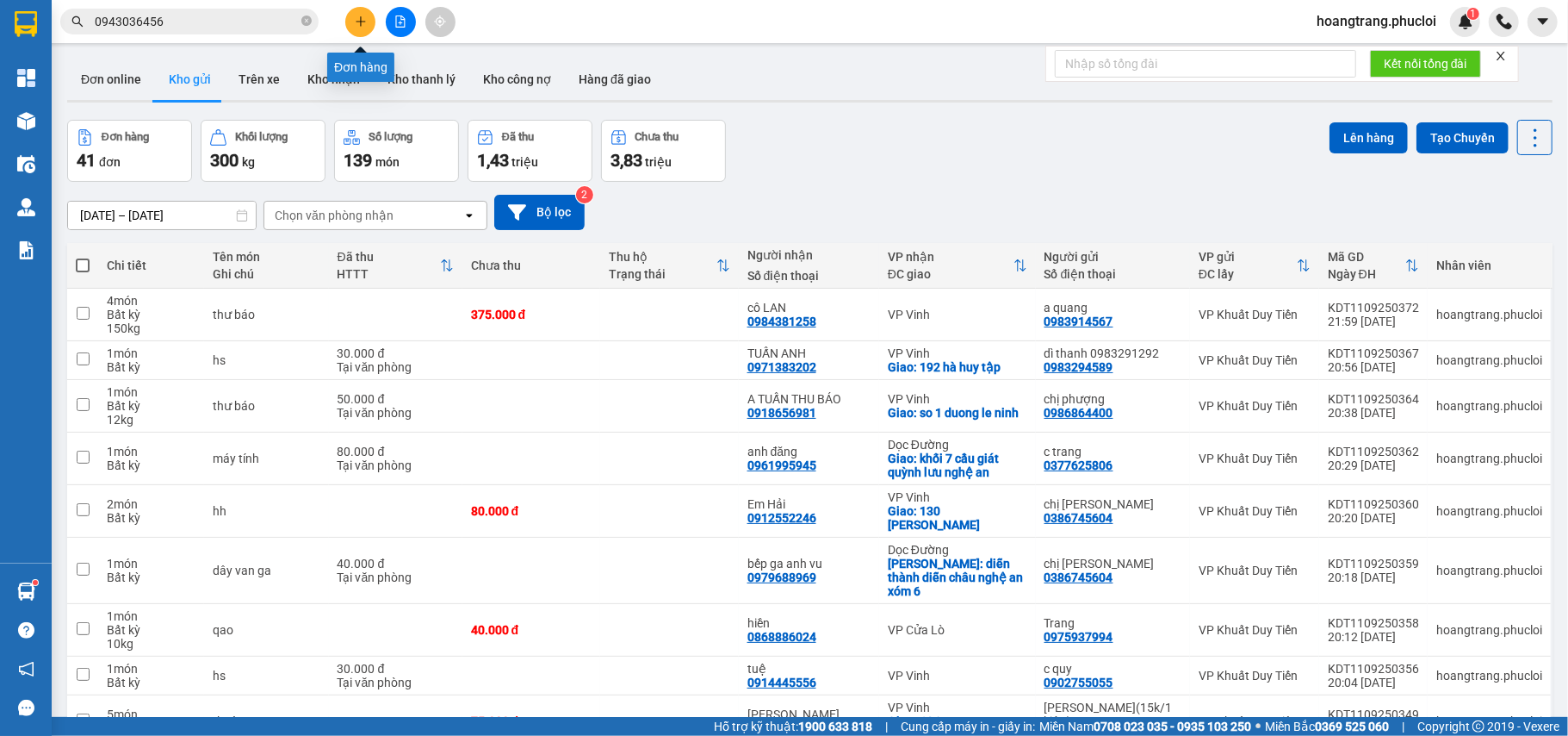
click at [367, 19] on button at bounding box center [360, 22] width 30 height 31
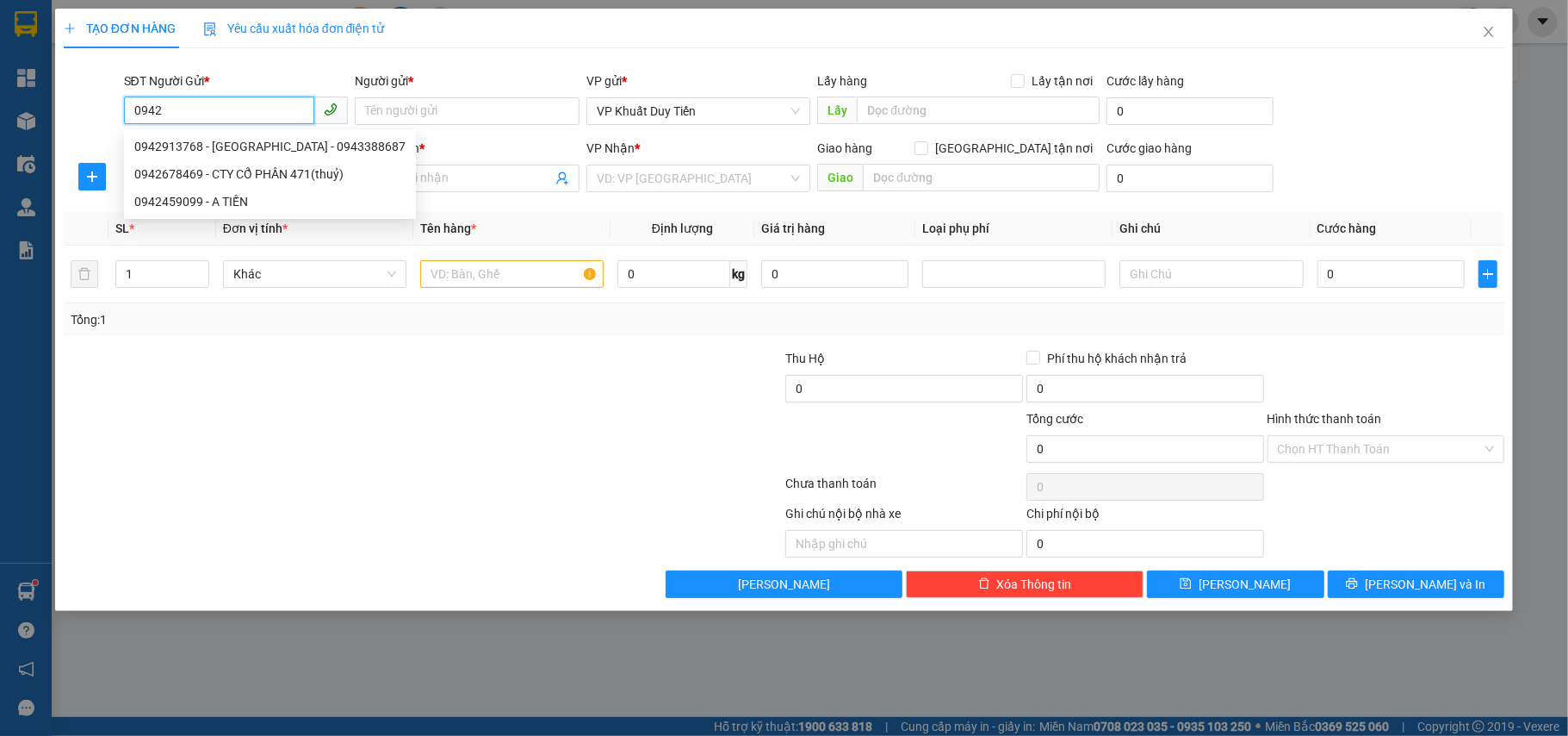
click at [275, 101] on input "0942" at bounding box center [219, 110] width 191 height 28
type input "0"
type input "0463280942"
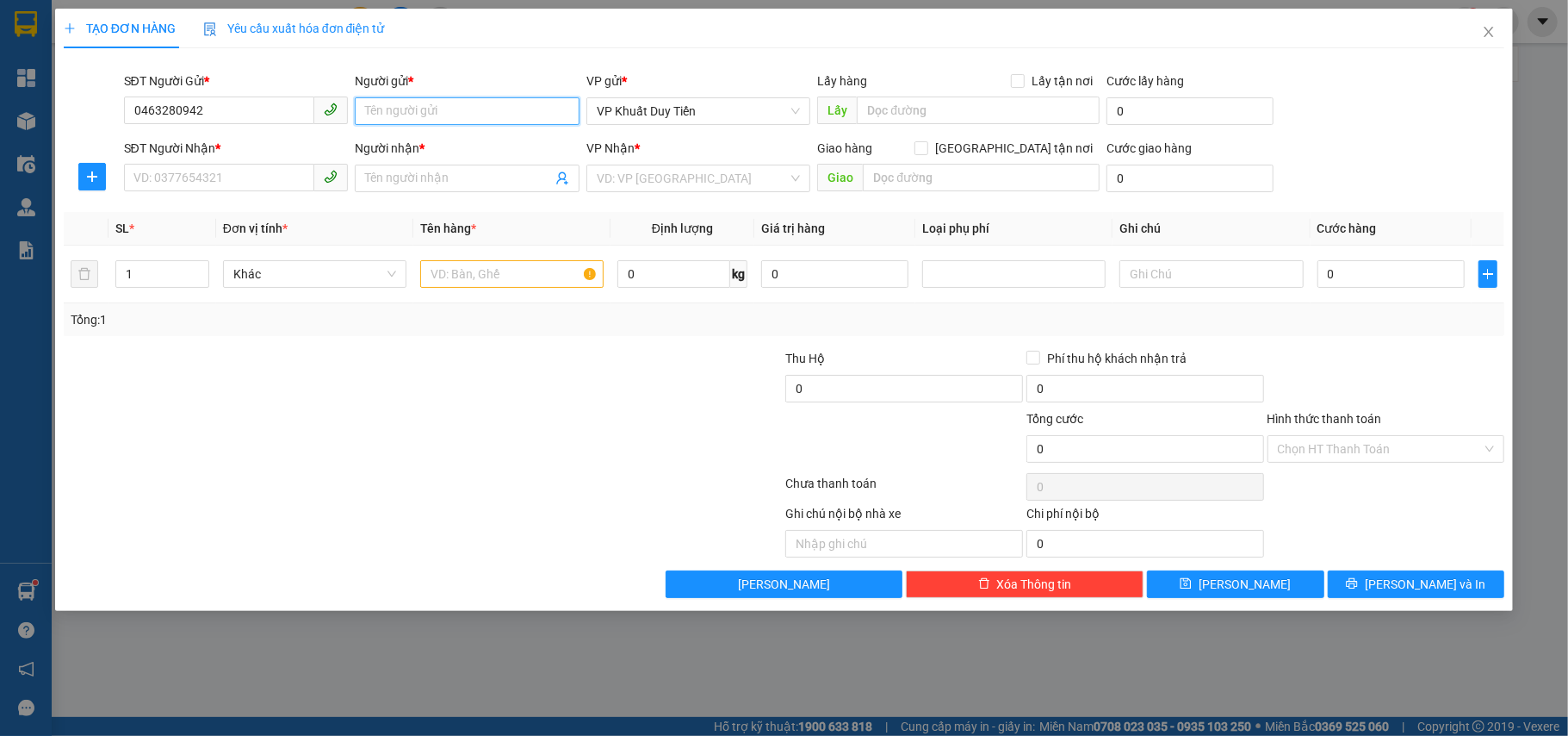
click at [466, 111] on input "Người gửi *" at bounding box center [467, 111] width 224 height 28
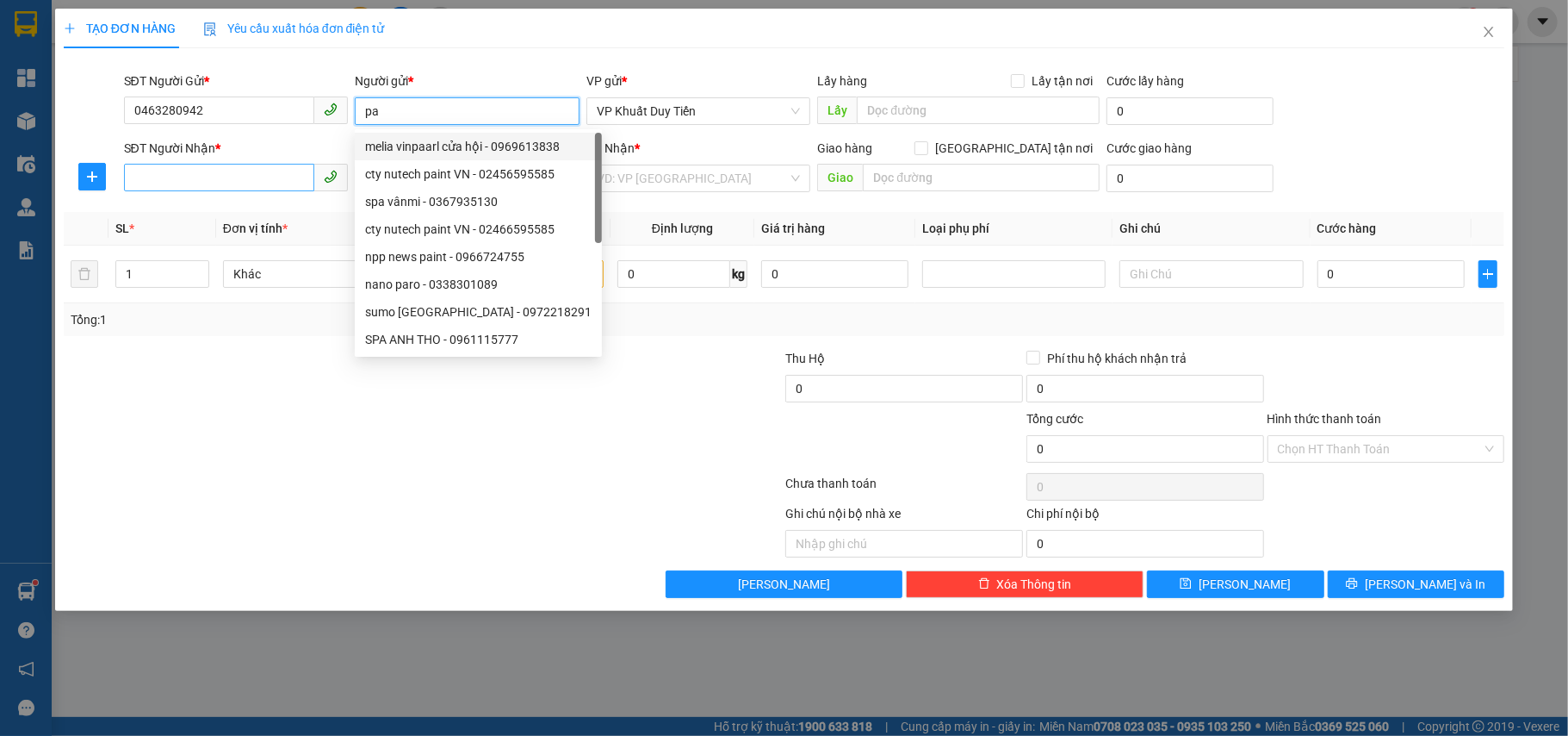
type input "pa"
click at [193, 179] on input "SĐT Người Nhận *" at bounding box center [219, 177] width 191 height 28
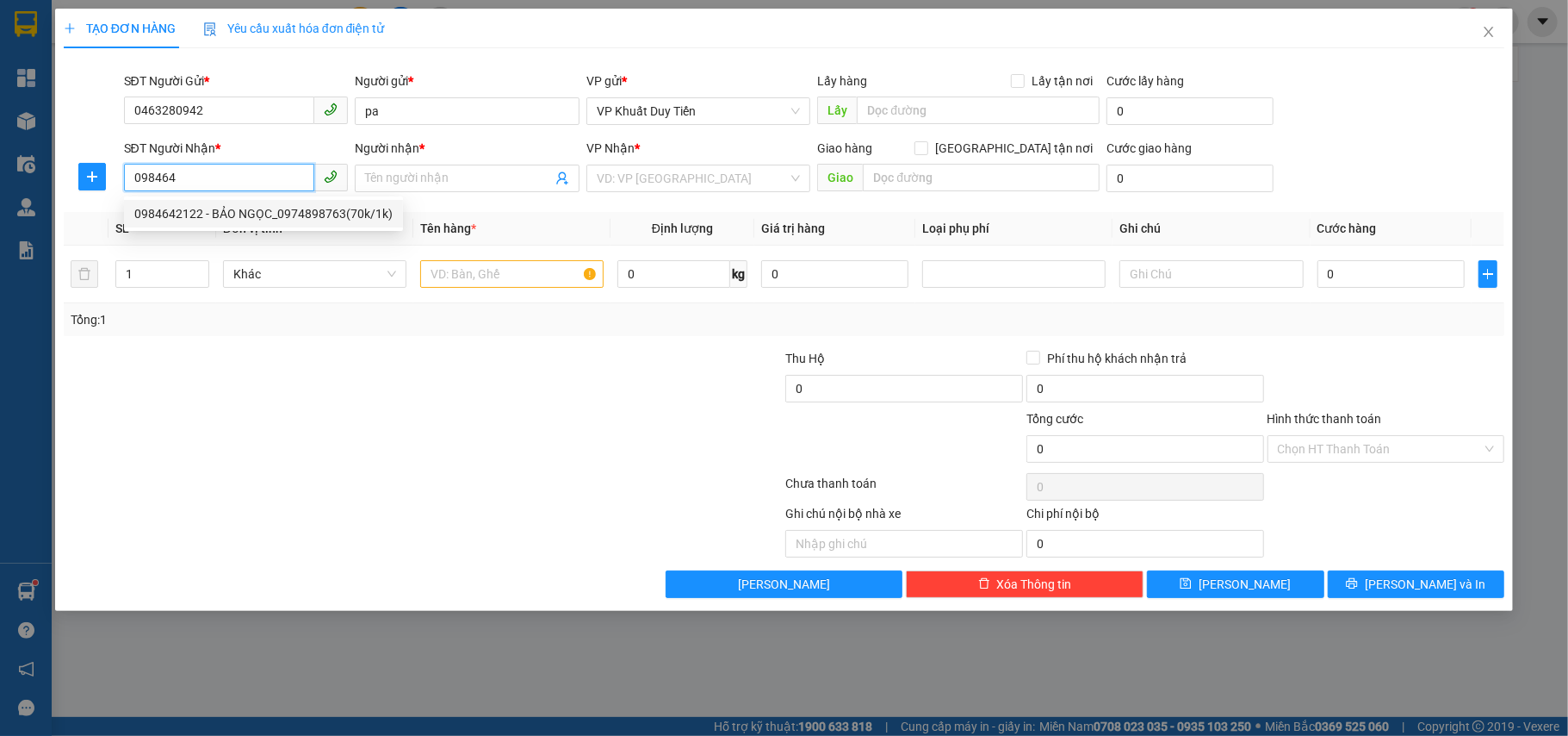
click at [239, 217] on div "0984642122 - BẢO NGỌC_0974898763(70k/1k)" at bounding box center [264, 213] width 259 height 19
type input "0984642122"
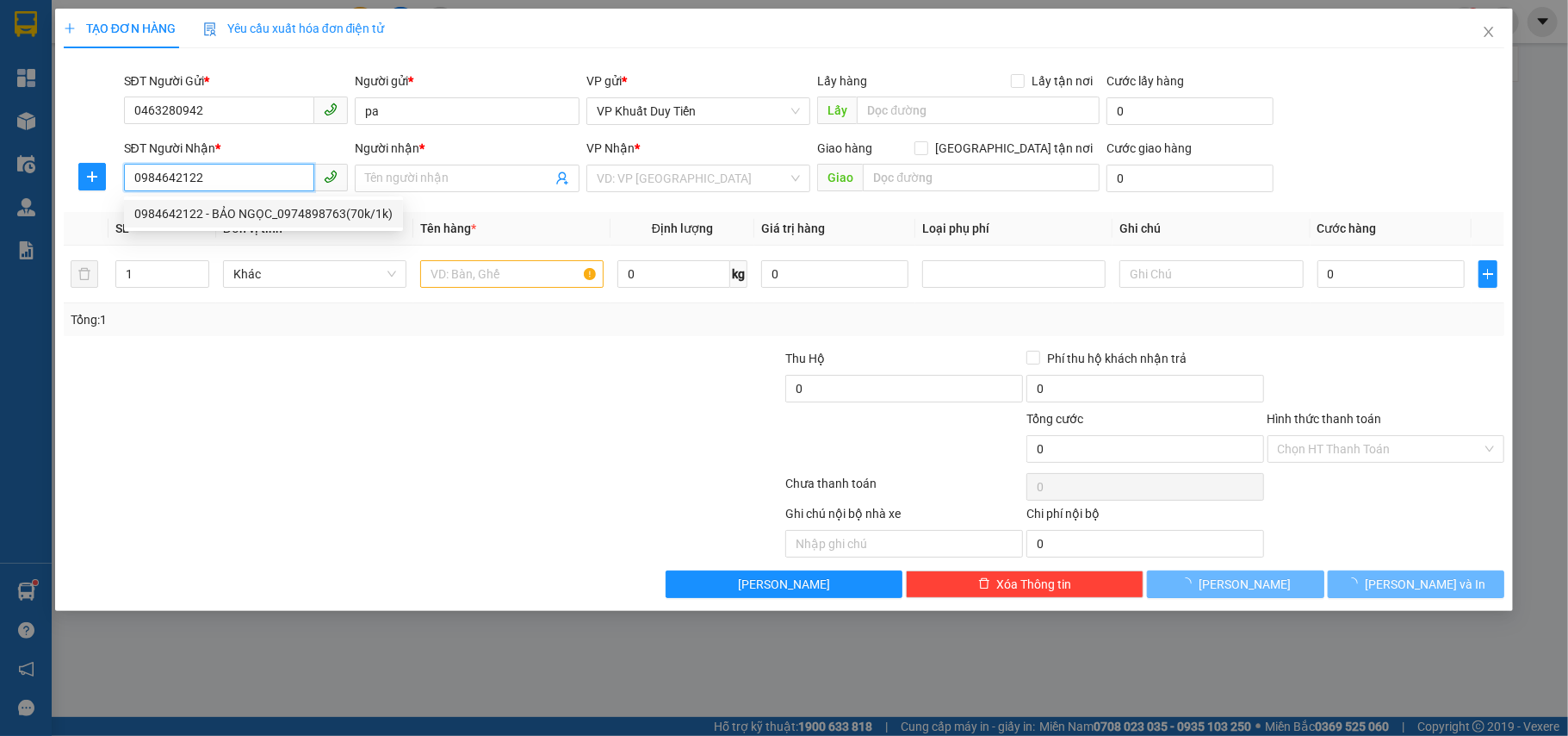
type input "BẢO NGỌC_0974898763(70k/1k)"
checkbox input "true"
type input "28 [PERSON_NAME] , PHƯỜNG [GEOGRAPHIC_DATA]"
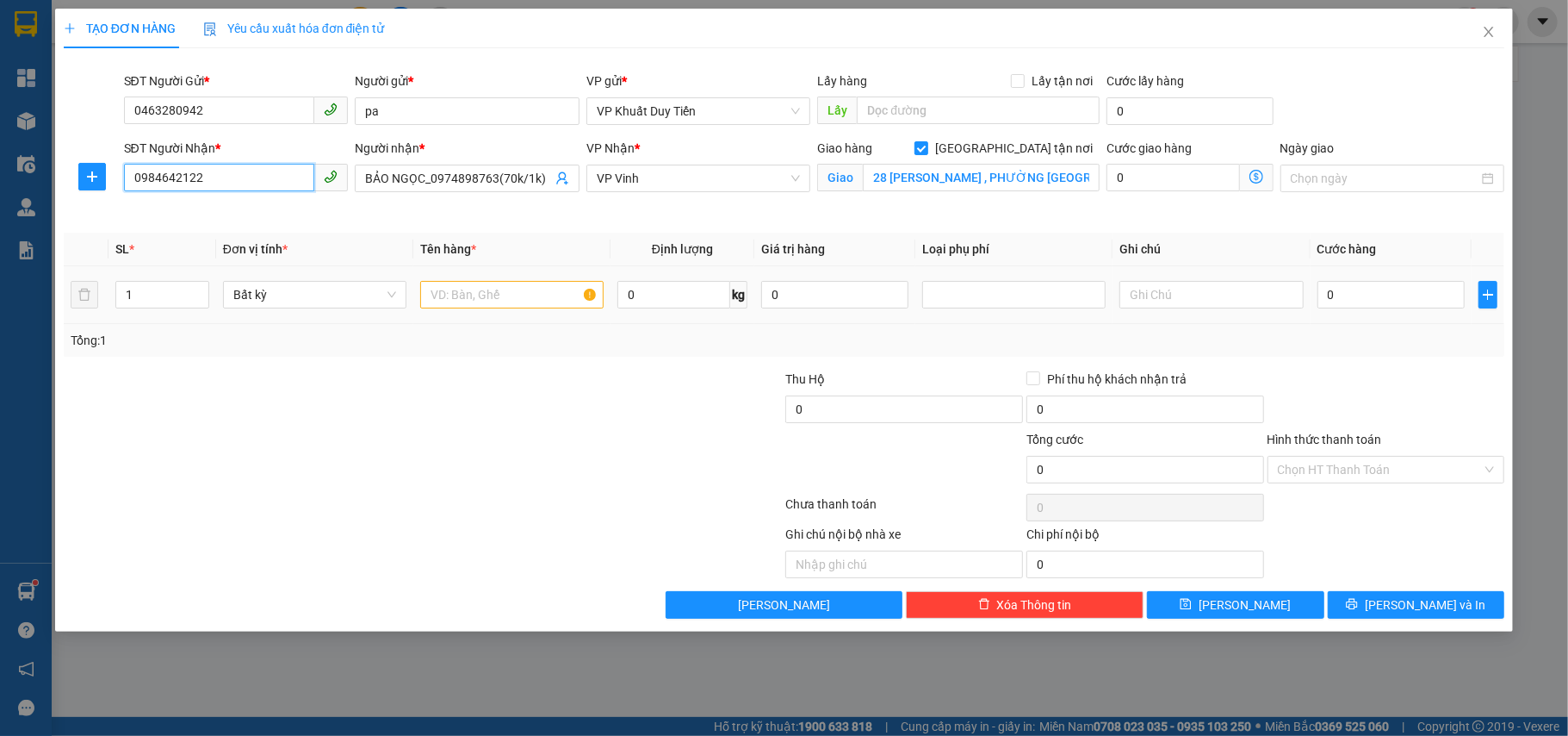
type input "0984642122"
click at [486, 287] on input "text" at bounding box center [512, 294] width 183 height 28
type input "hh"
click at [1415, 289] on input "0" at bounding box center [1391, 294] width 148 height 28
type input "7"
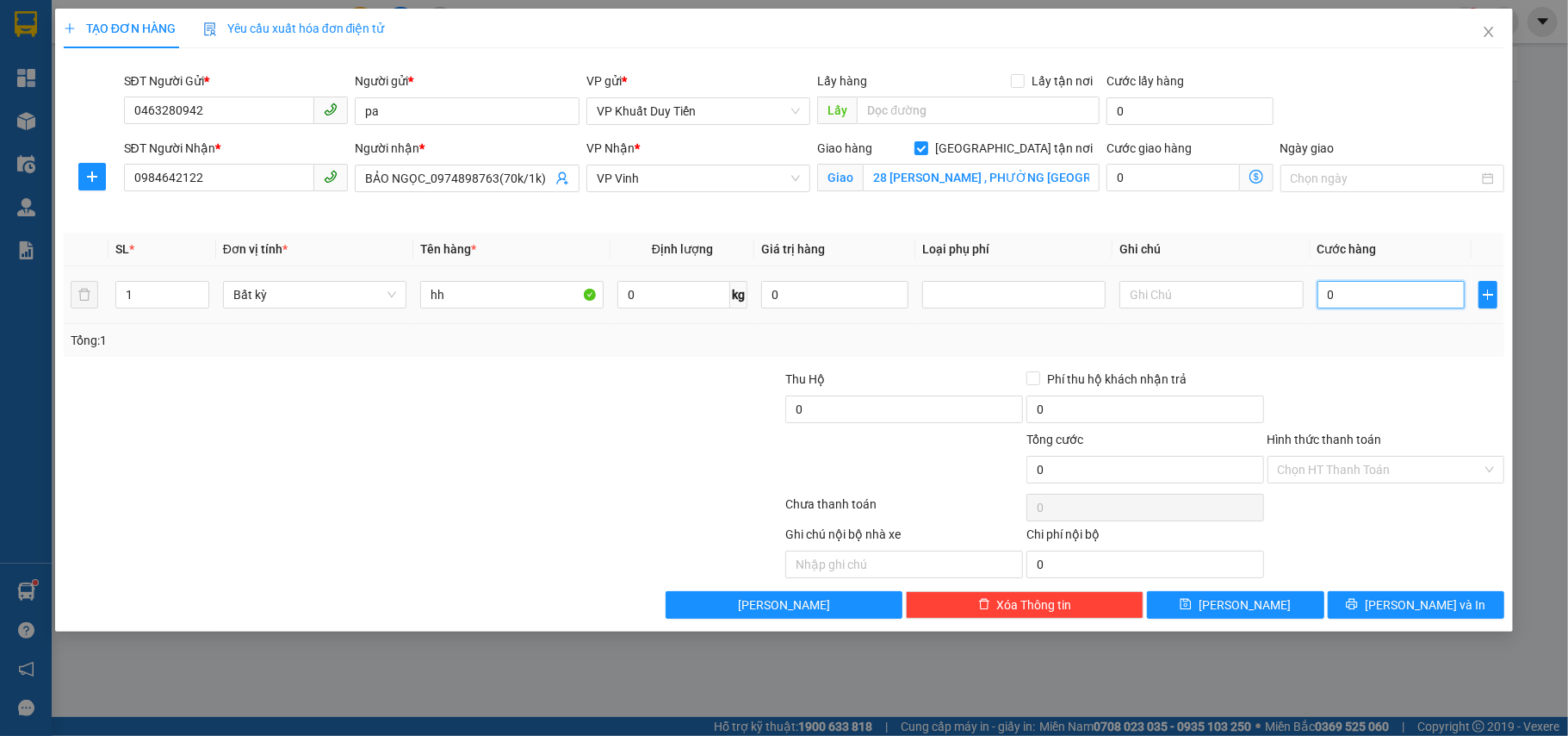
type input "7"
type input "70"
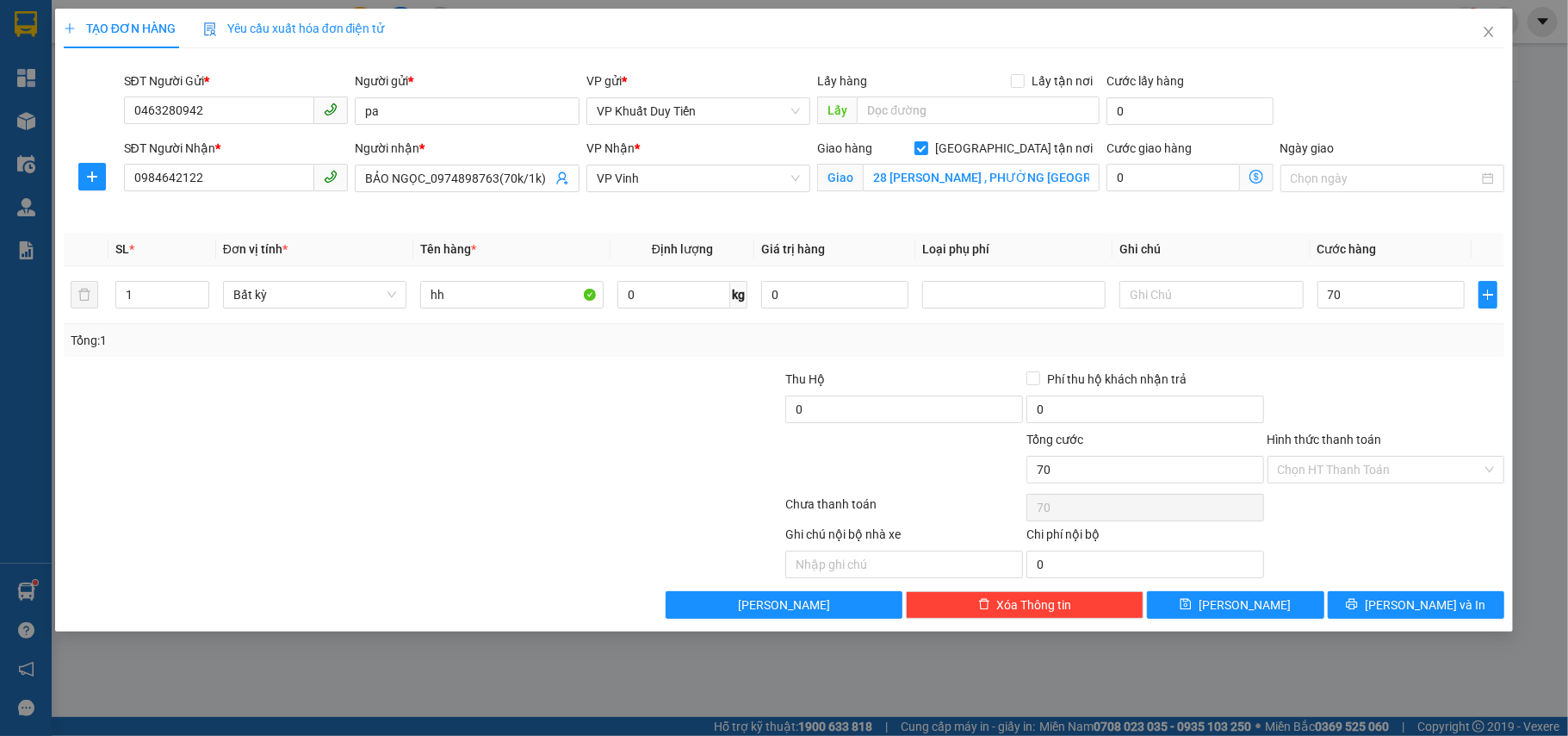
type input "70.000"
click at [1431, 395] on div at bounding box center [1386, 399] width 241 height 60
click at [1422, 607] on span "[PERSON_NAME] và In" at bounding box center [1425, 604] width 121 height 19
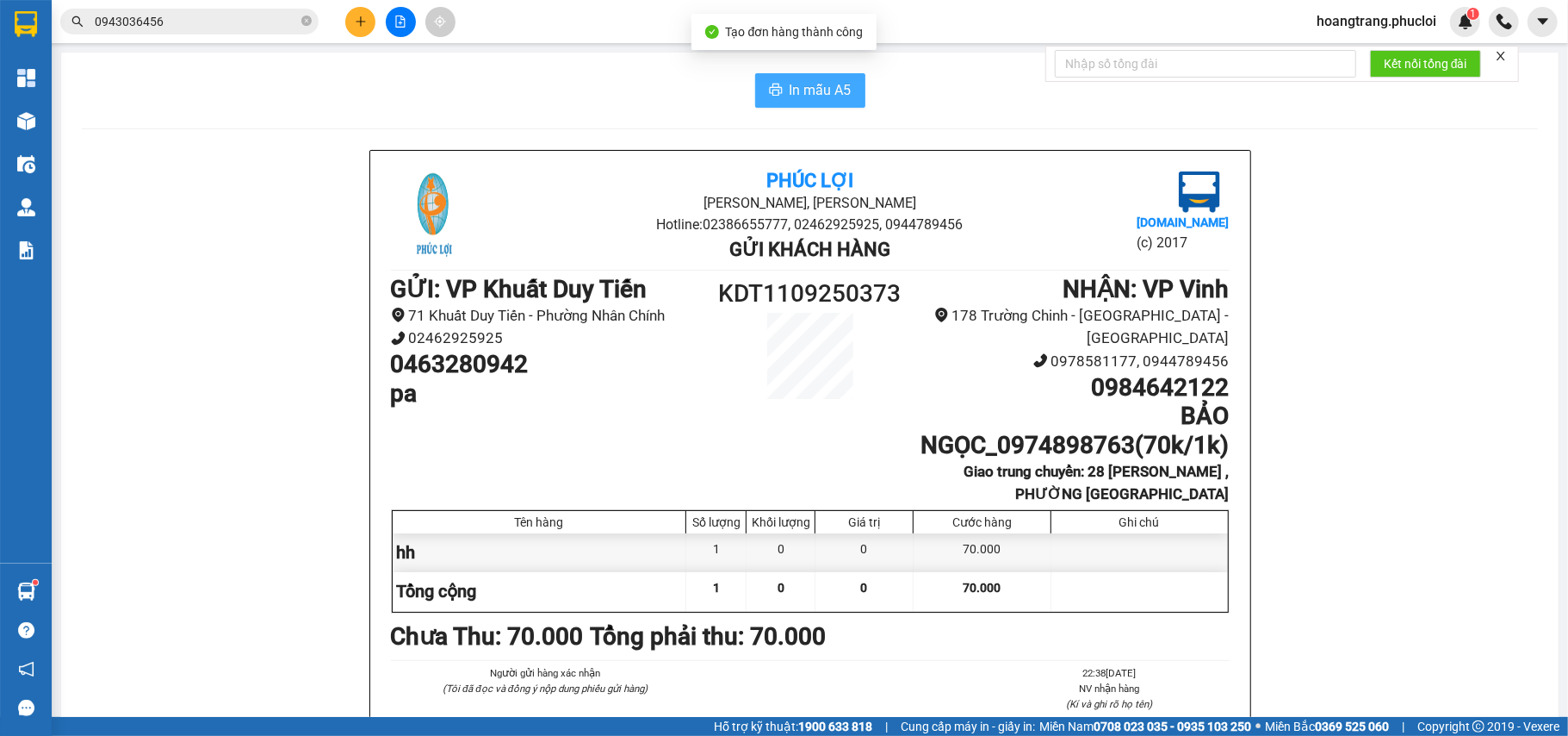
click at [804, 96] on span "In mẫu A5" at bounding box center [820, 91] width 62 height 22
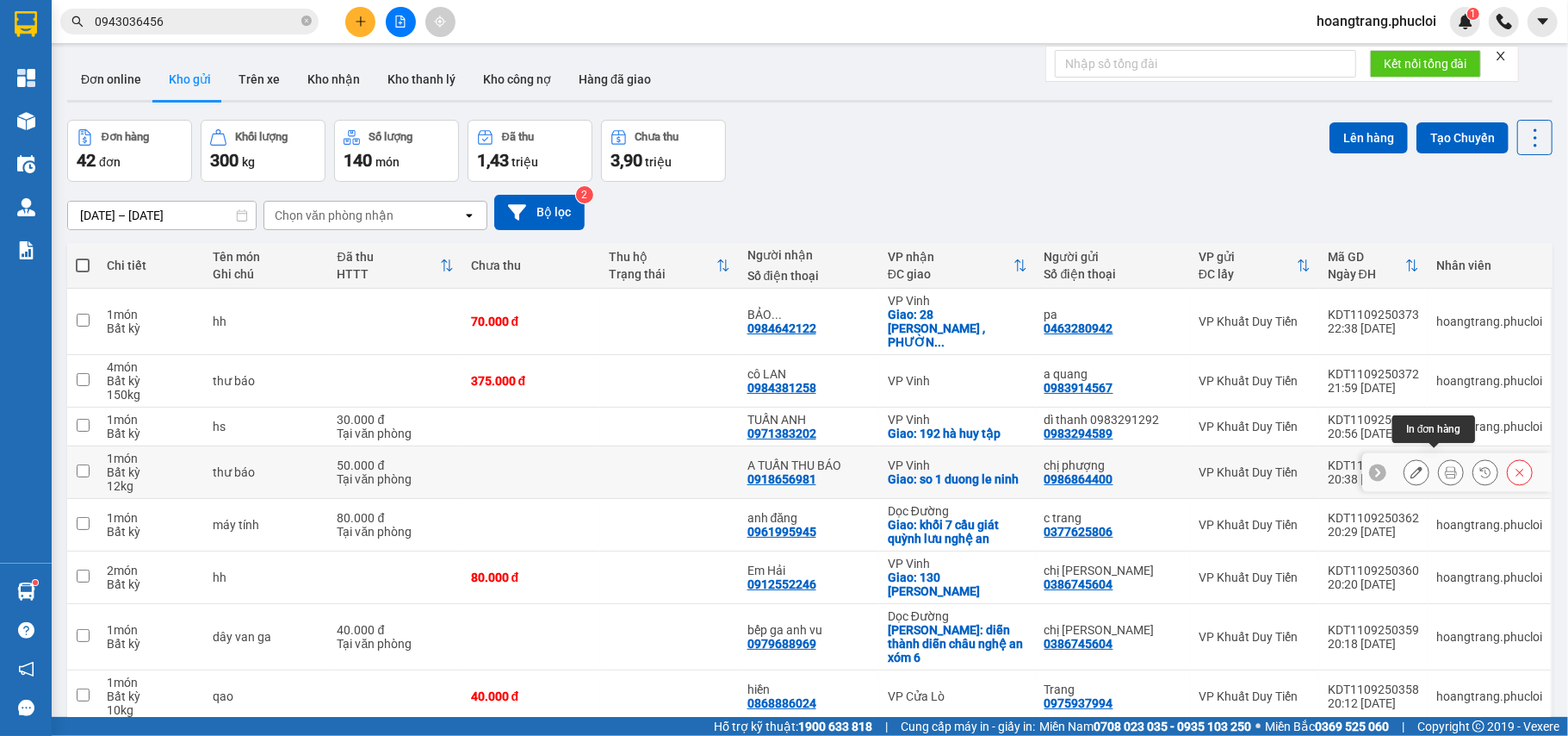
click at [1445, 466] on icon at bounding box center [1451, 472] width 12 height 12
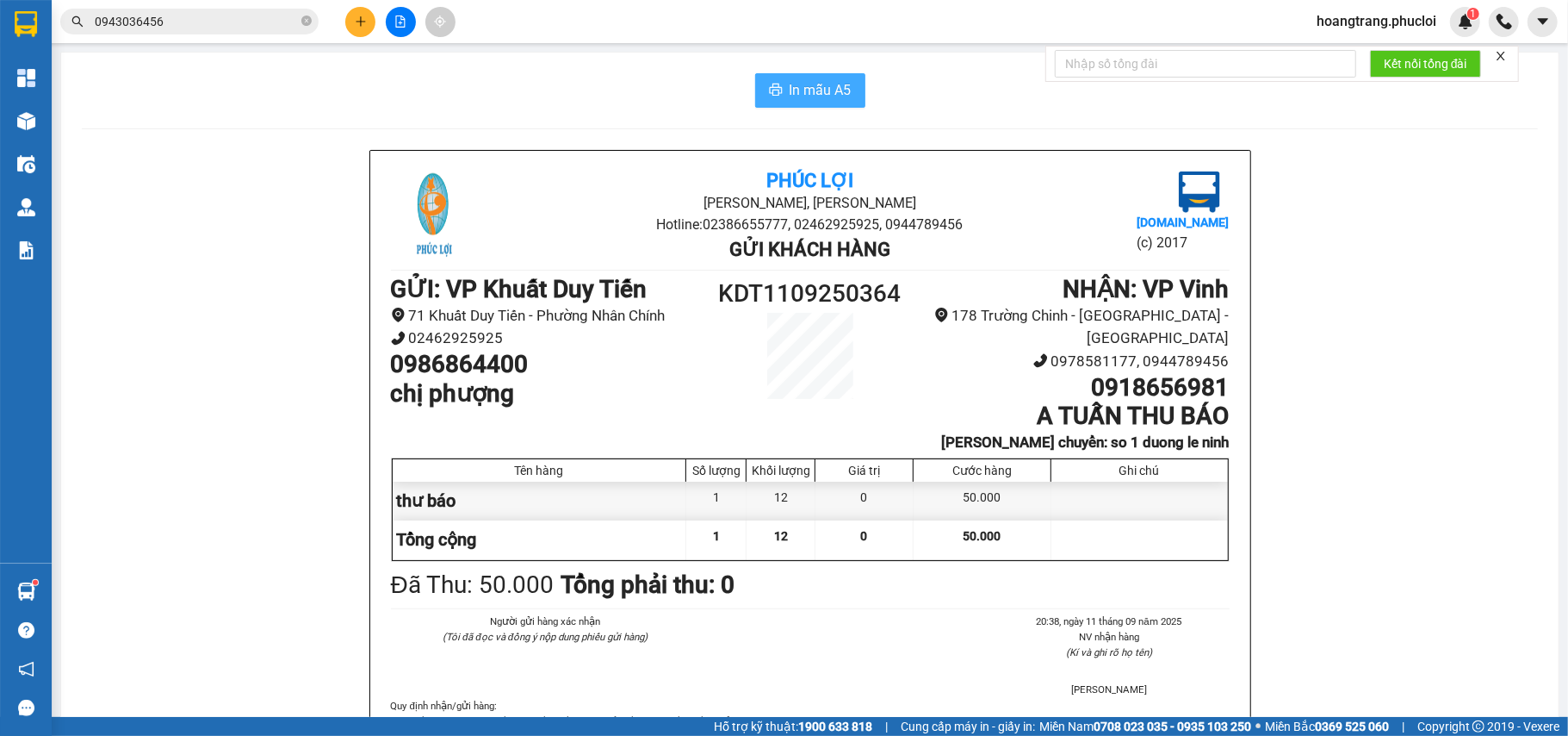
click at [797, 93] on span "In mẫu A5" at bounding box center [820, 91] width 62 height 22
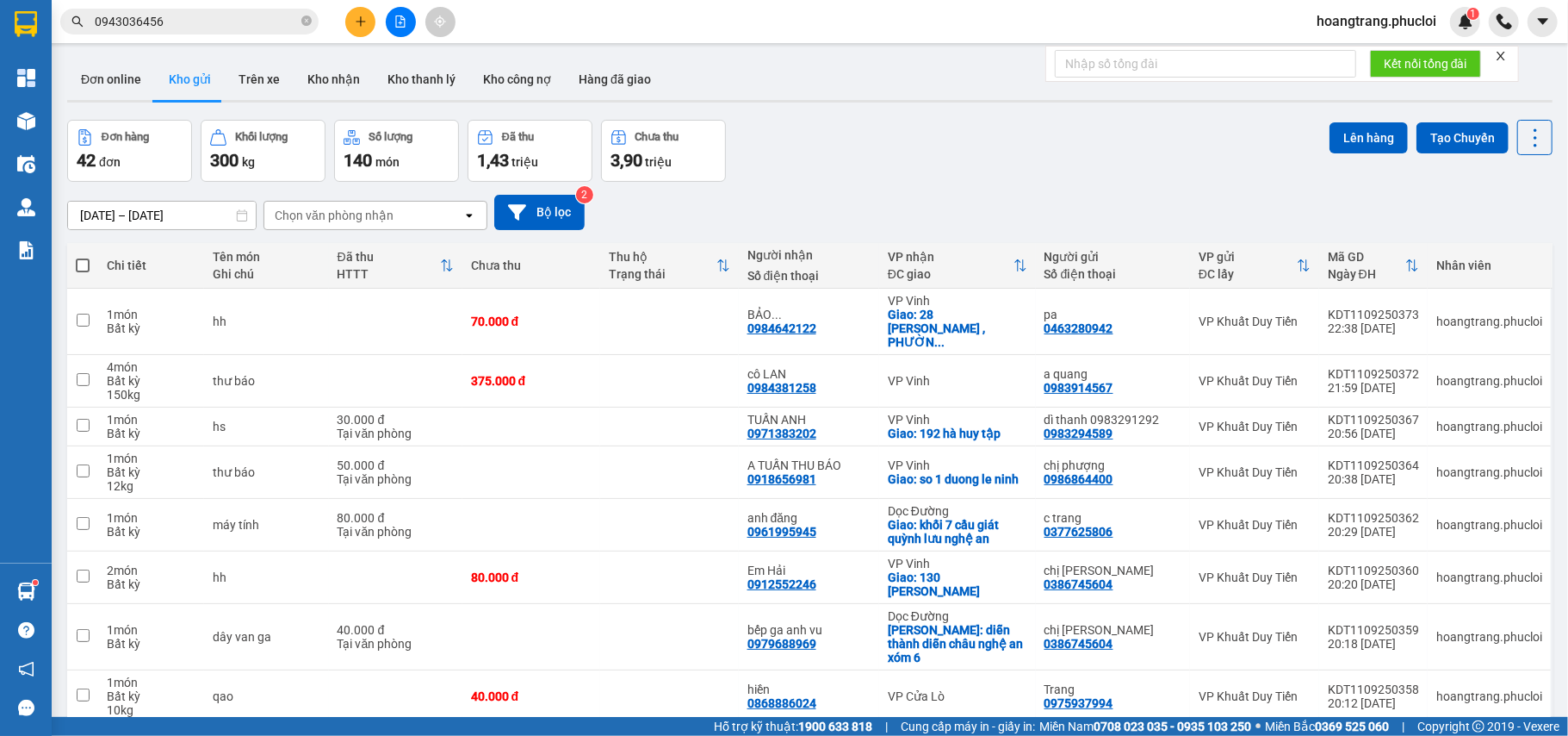
click at [73, 267] on th at bounding box center [83, 266] width 31 height 45
click at [78, 273] on span at bounding box center [83, 266] width 14 height 14
click at [83, 257] on input "checkbox" at bounding box center [83, 257] width 0 height 0
checkbox input "true"
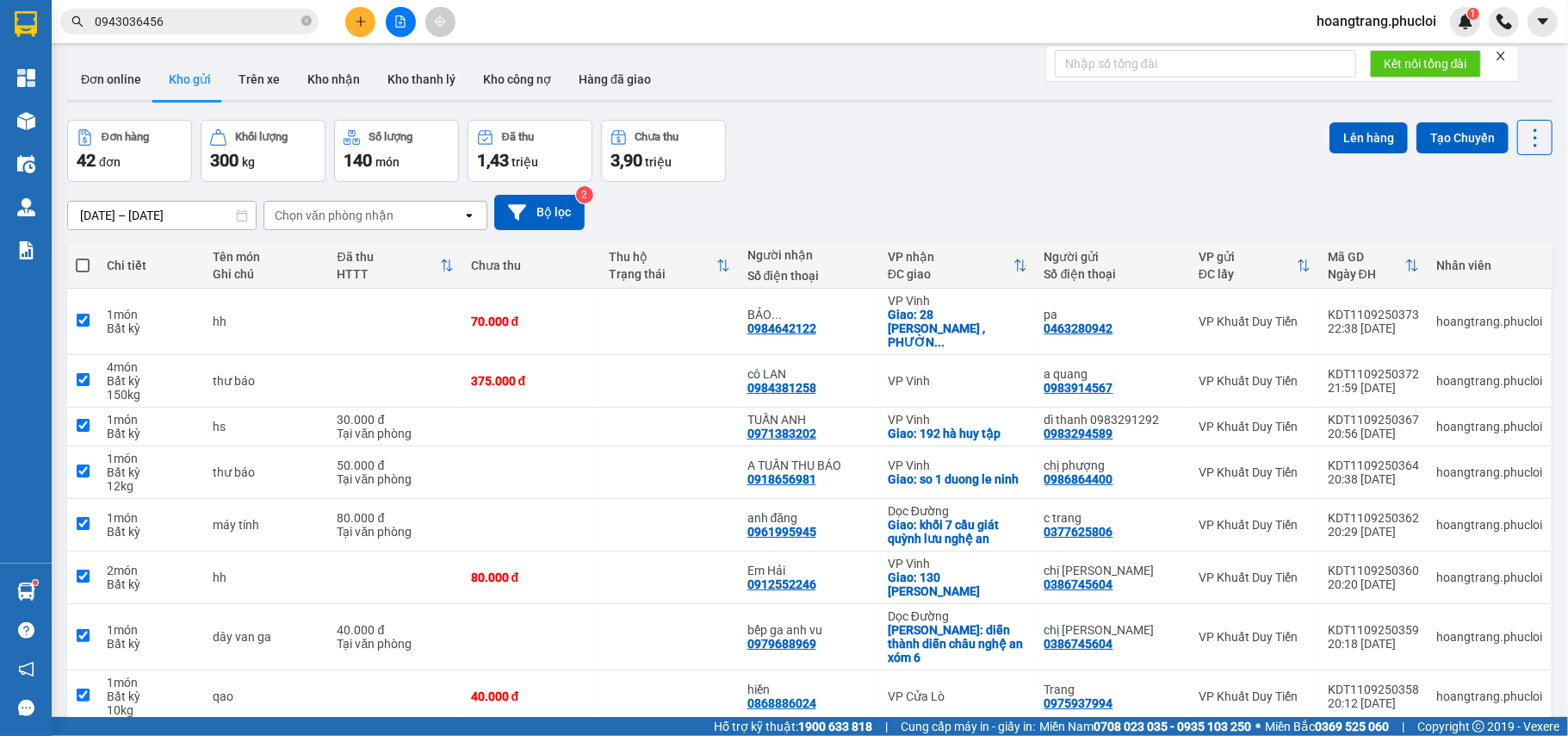
checkbox input "true"
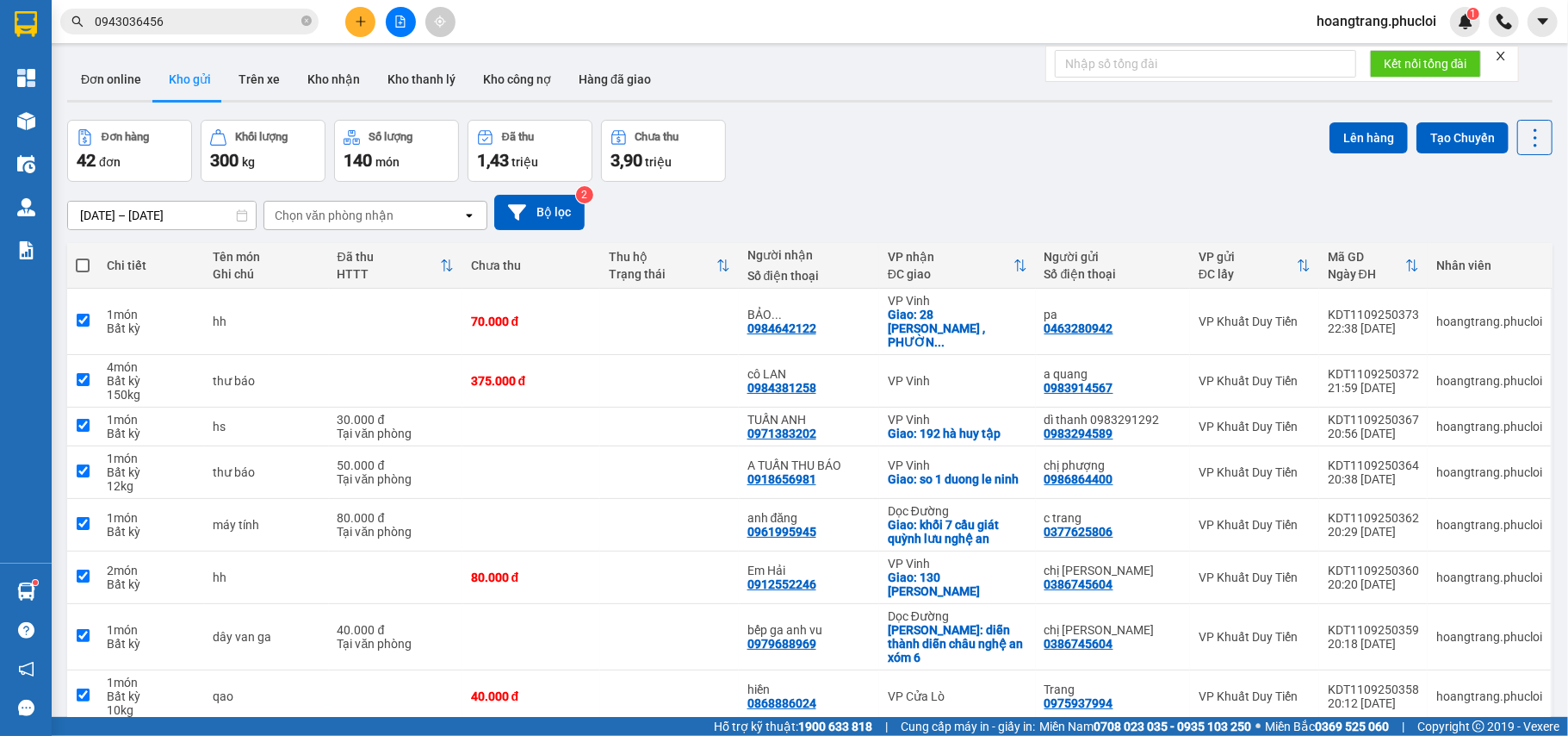
checkbox input "true"
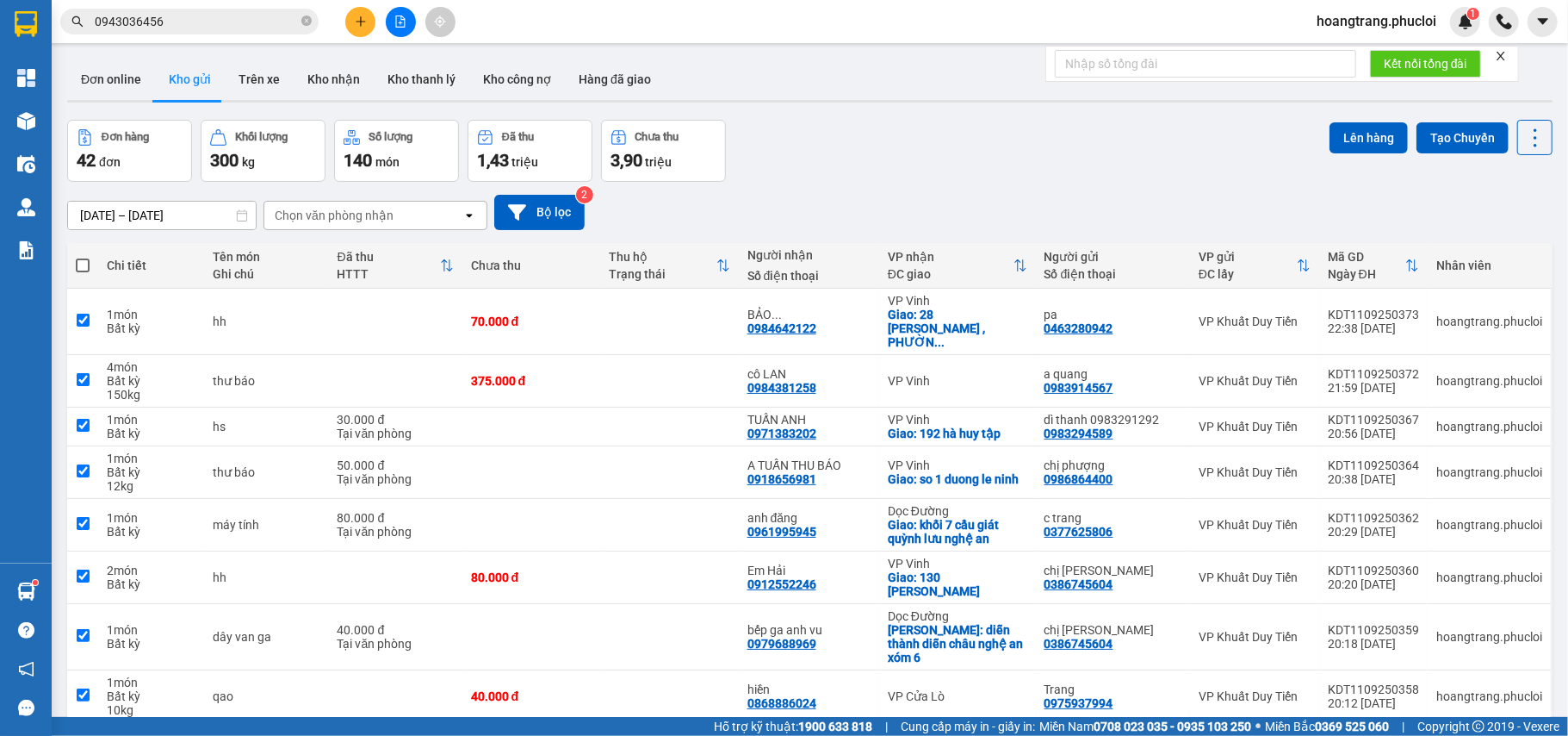
checkbox input "true"
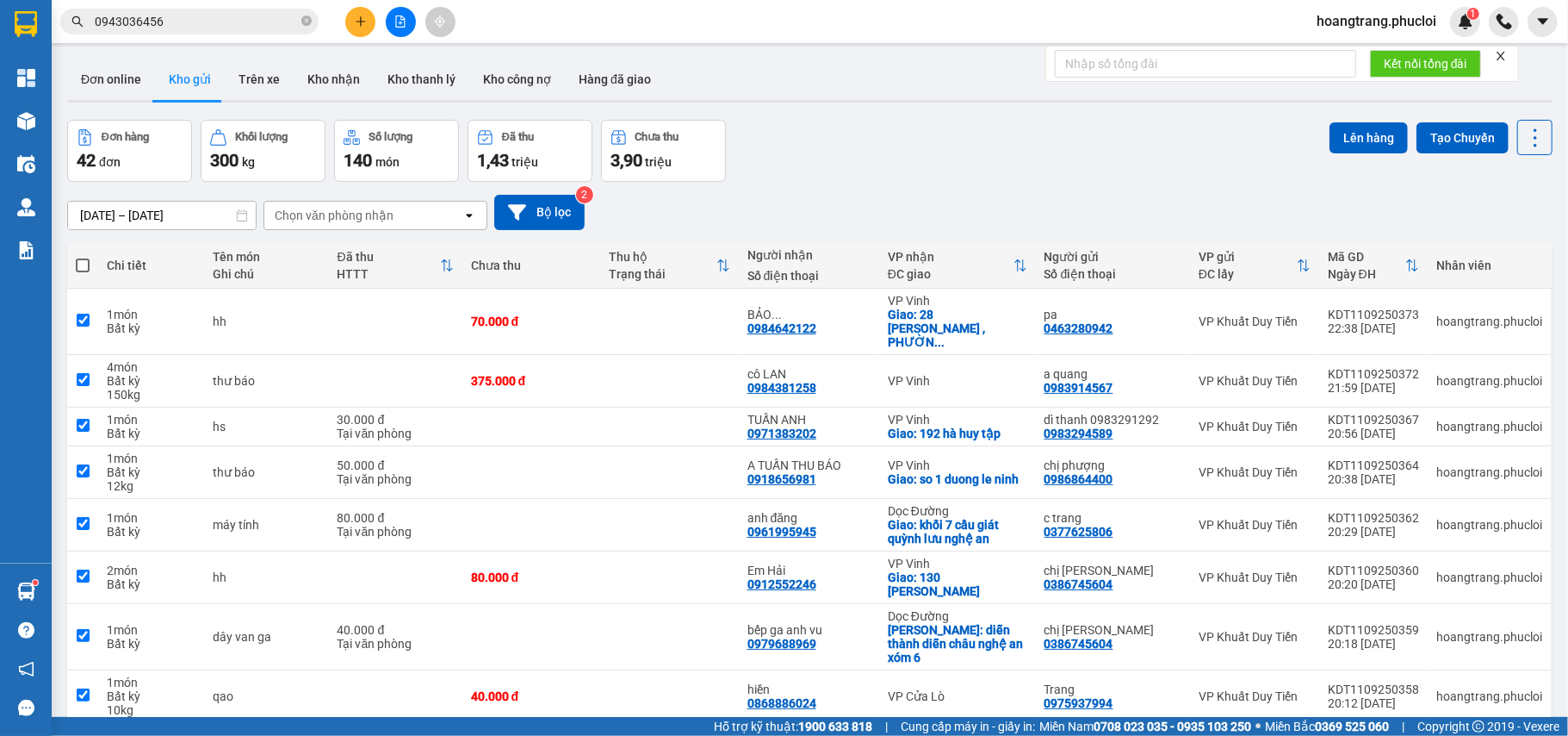
checkbox input "true"
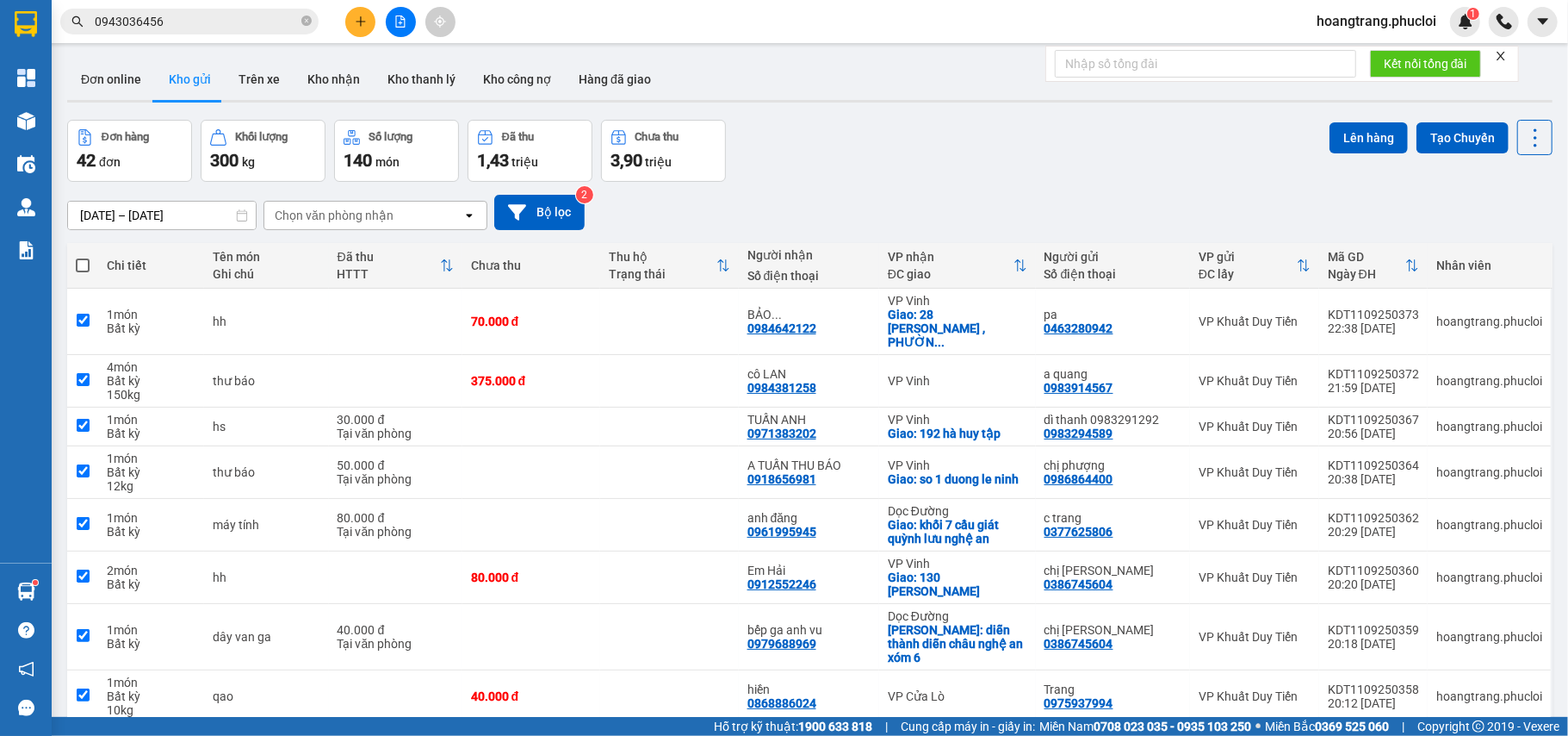
checkbox input "true"
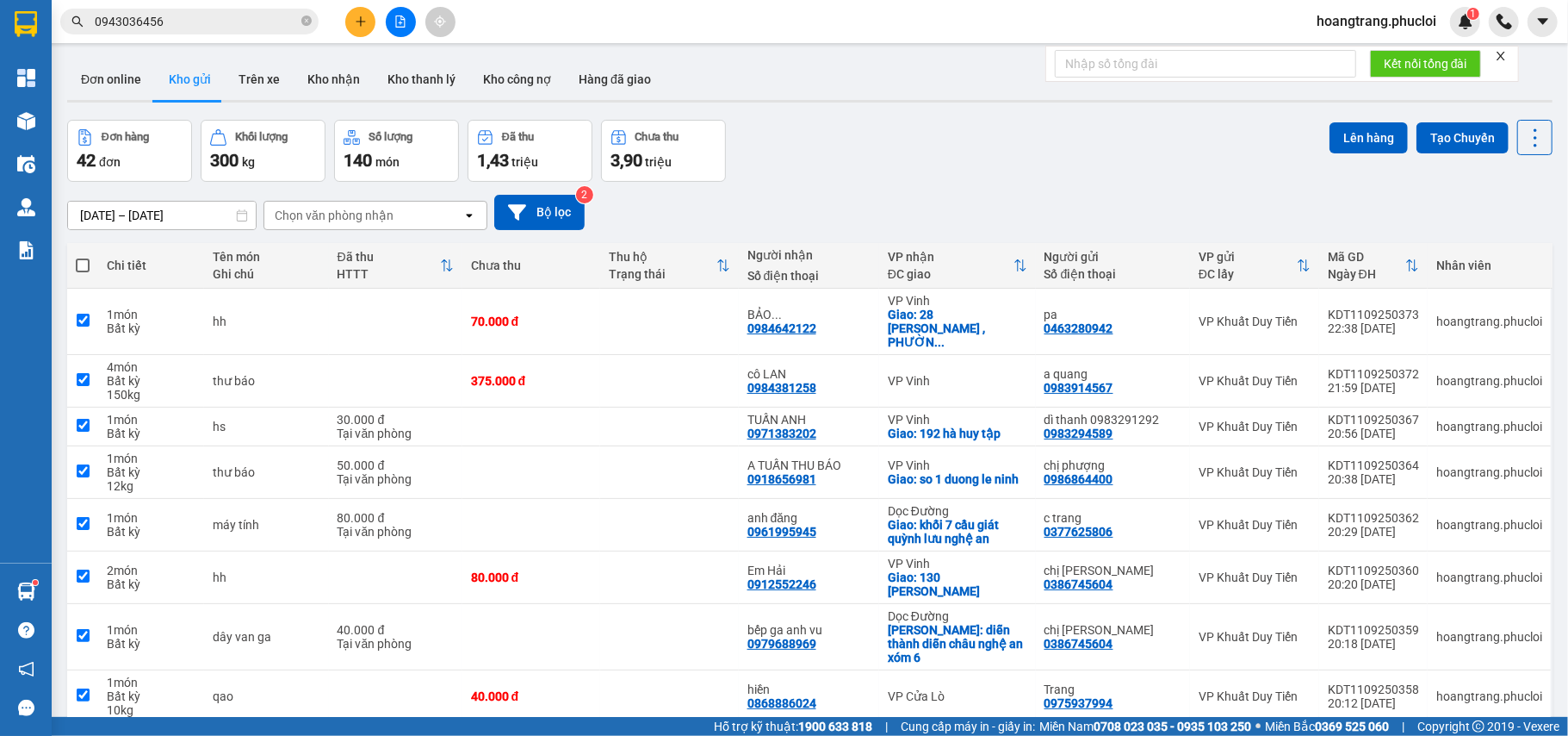
checkbox input "true"
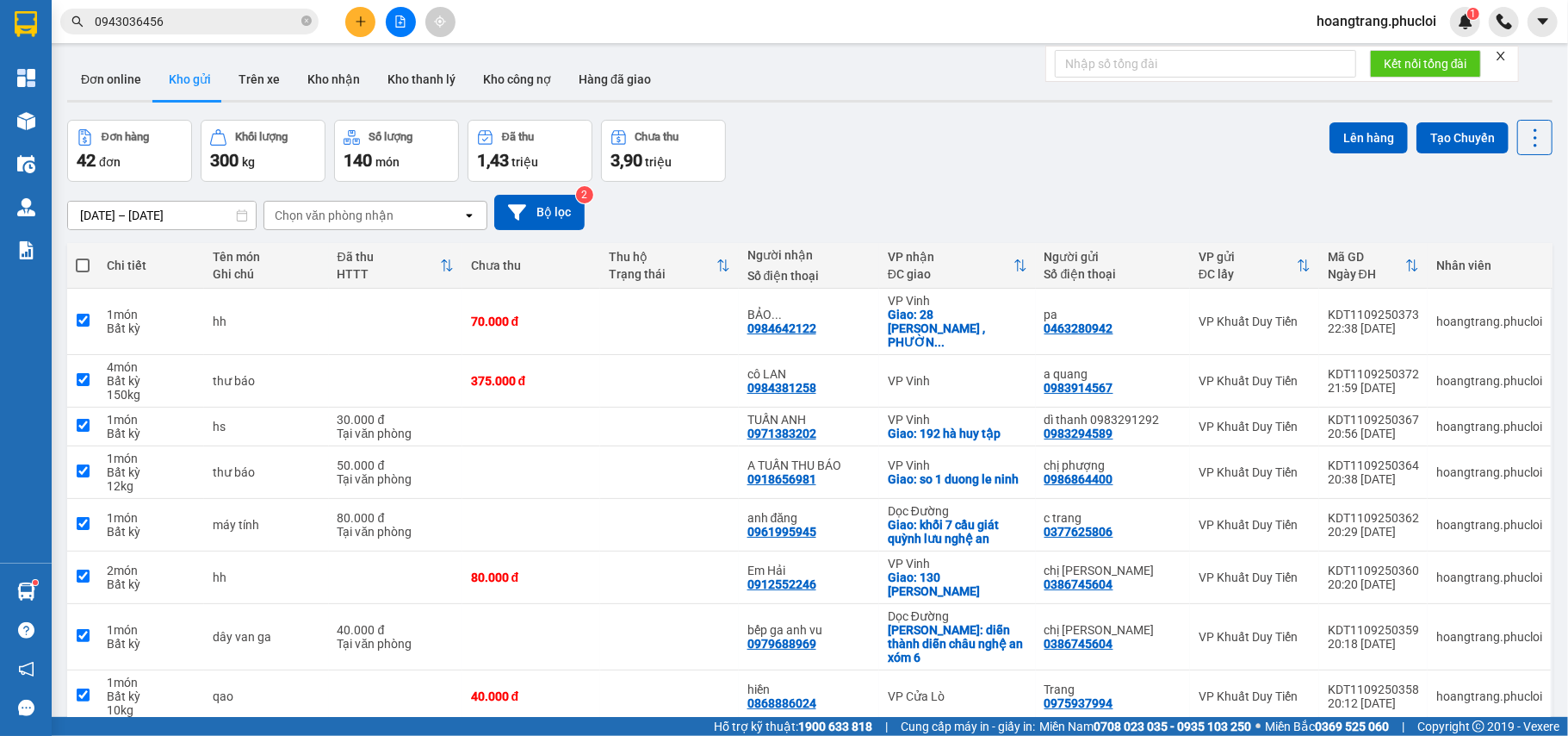
checkbox input "true"
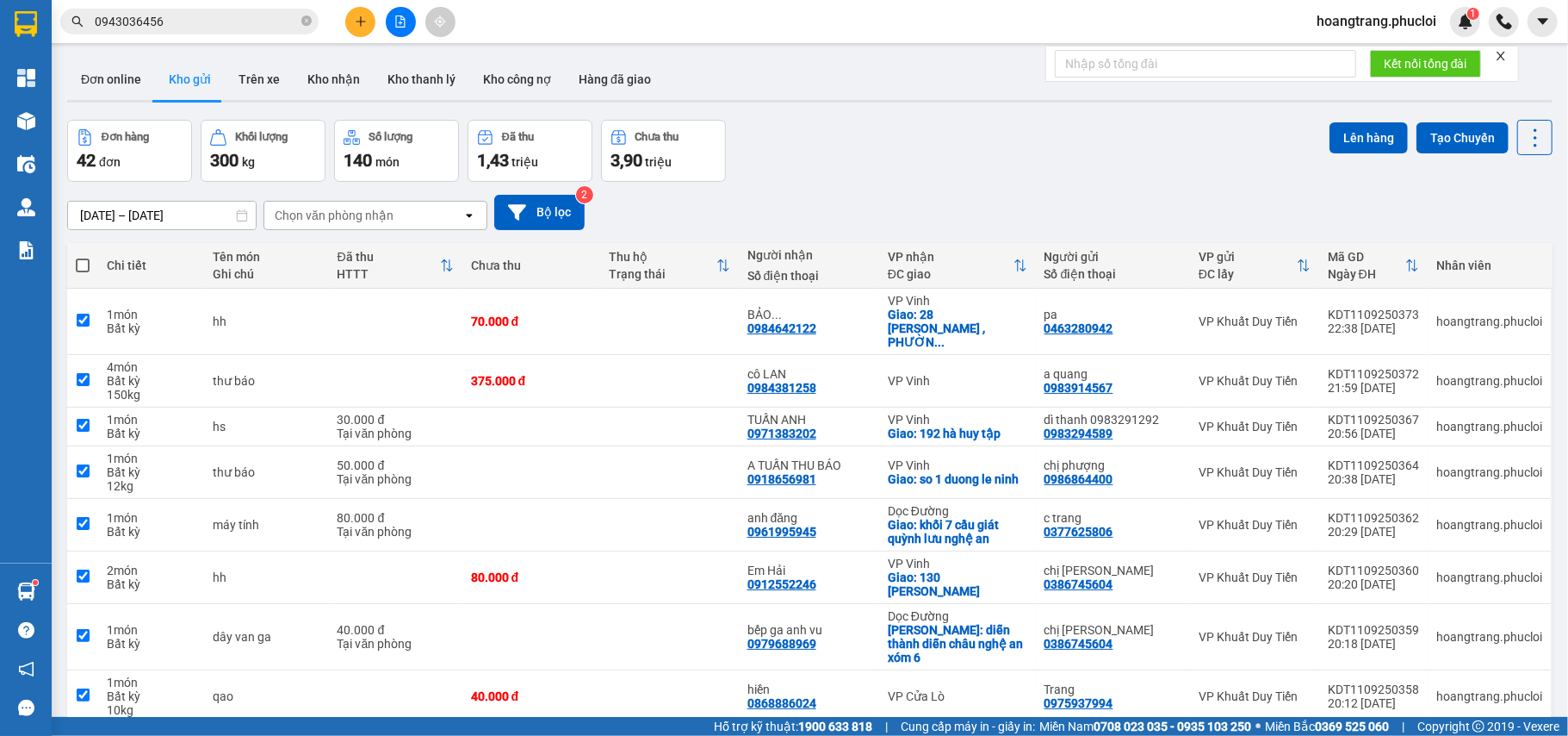
checkbox input "true"
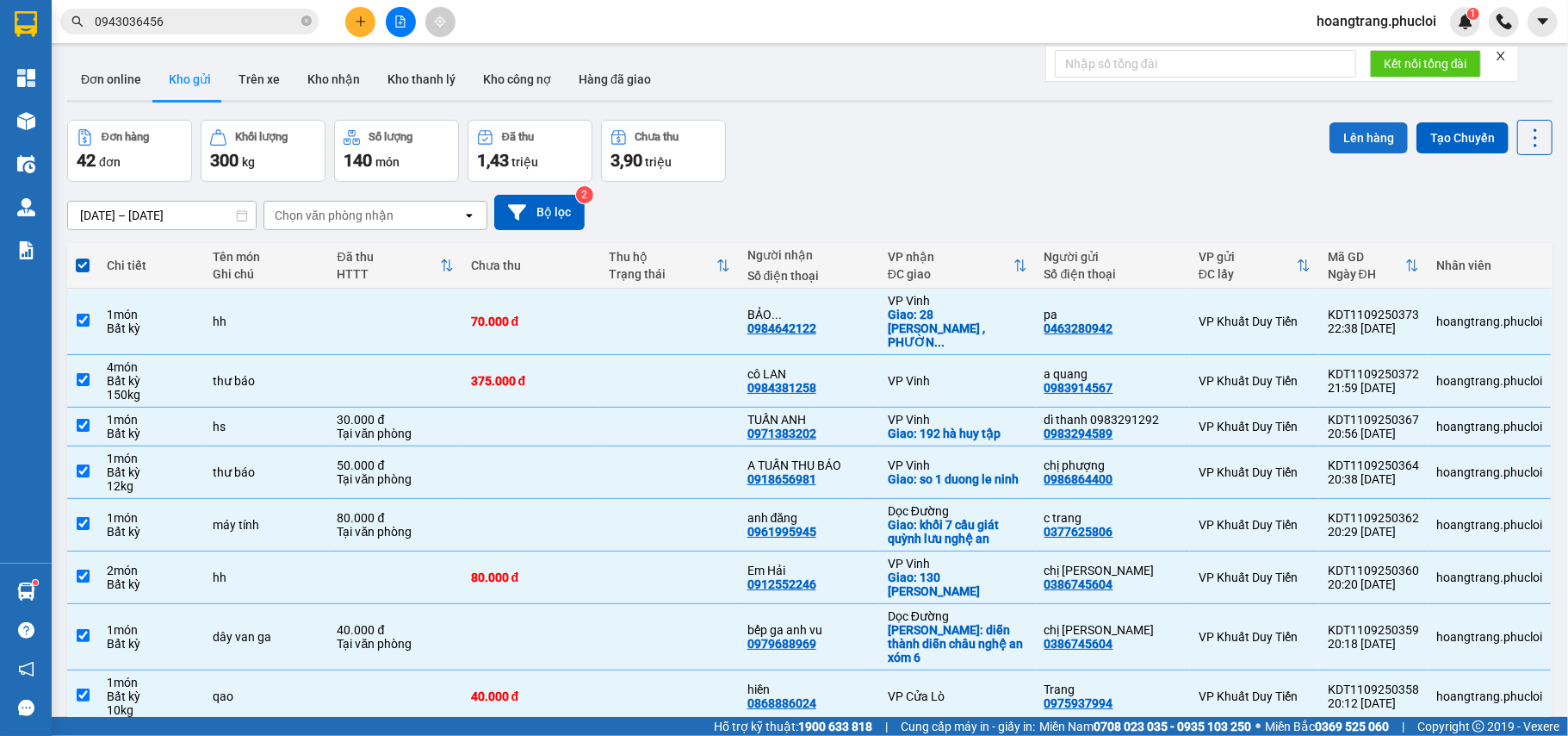
click at [1371, 135] on button "Lên hàng" at bounding box center [1369, 138] width 79 height 31
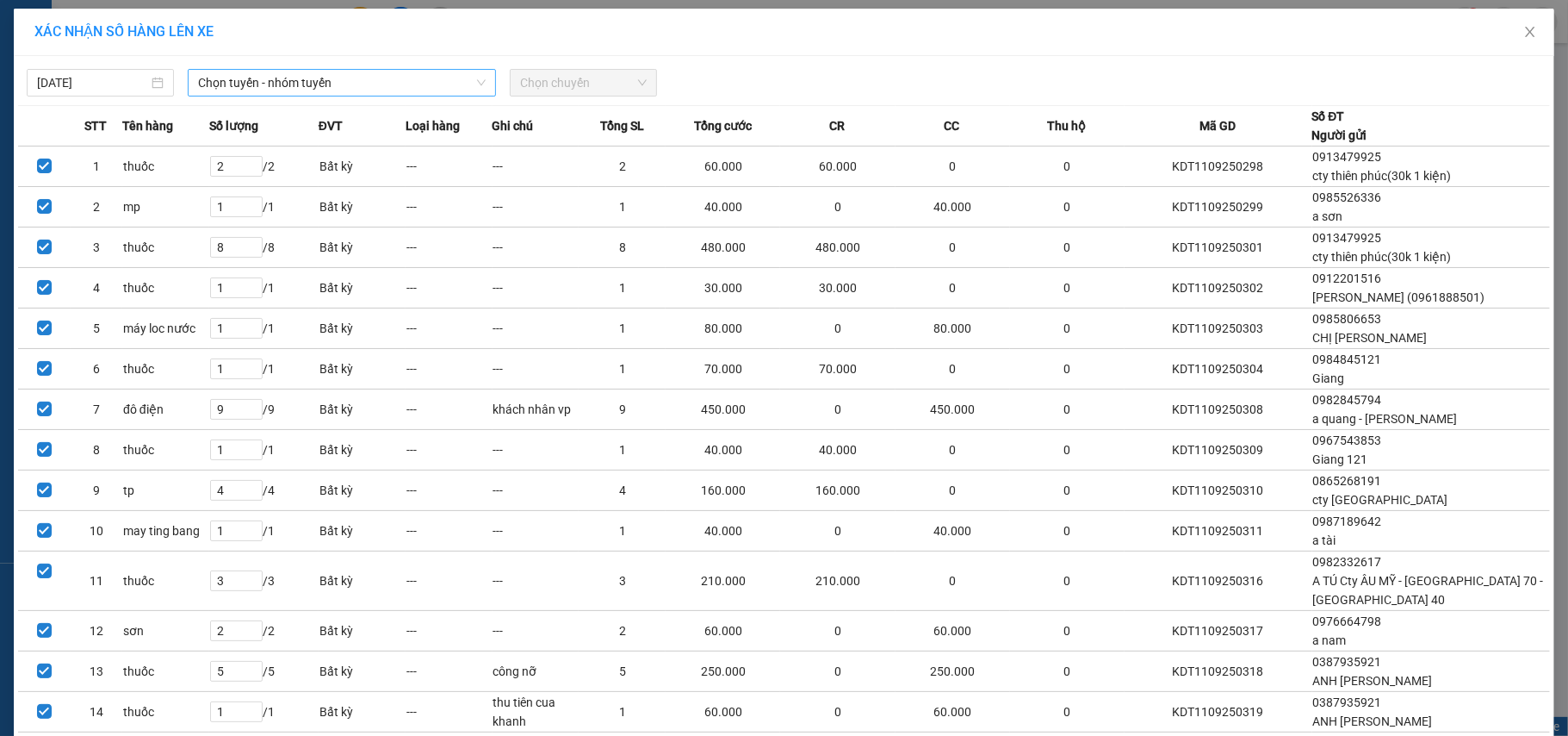
click at [283, 71] on span "Chọn tuyến - nhóm tuyến" at bounding box center [341, 83] width 287 height 26
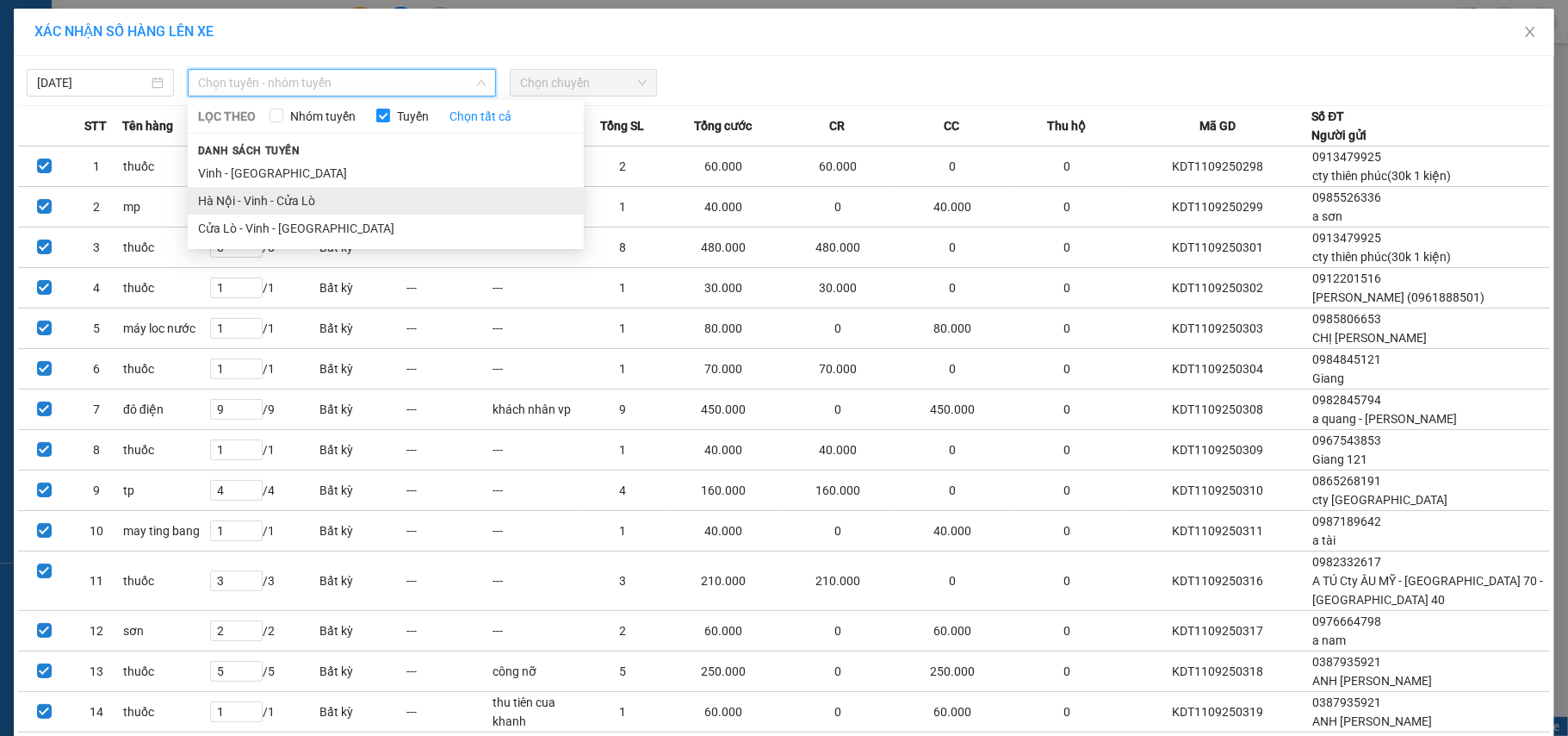
click at [311, 198] on li "Hà Nội - Vinh - Cửa Lò" at bounding box center [386, 201] width 396 height 28
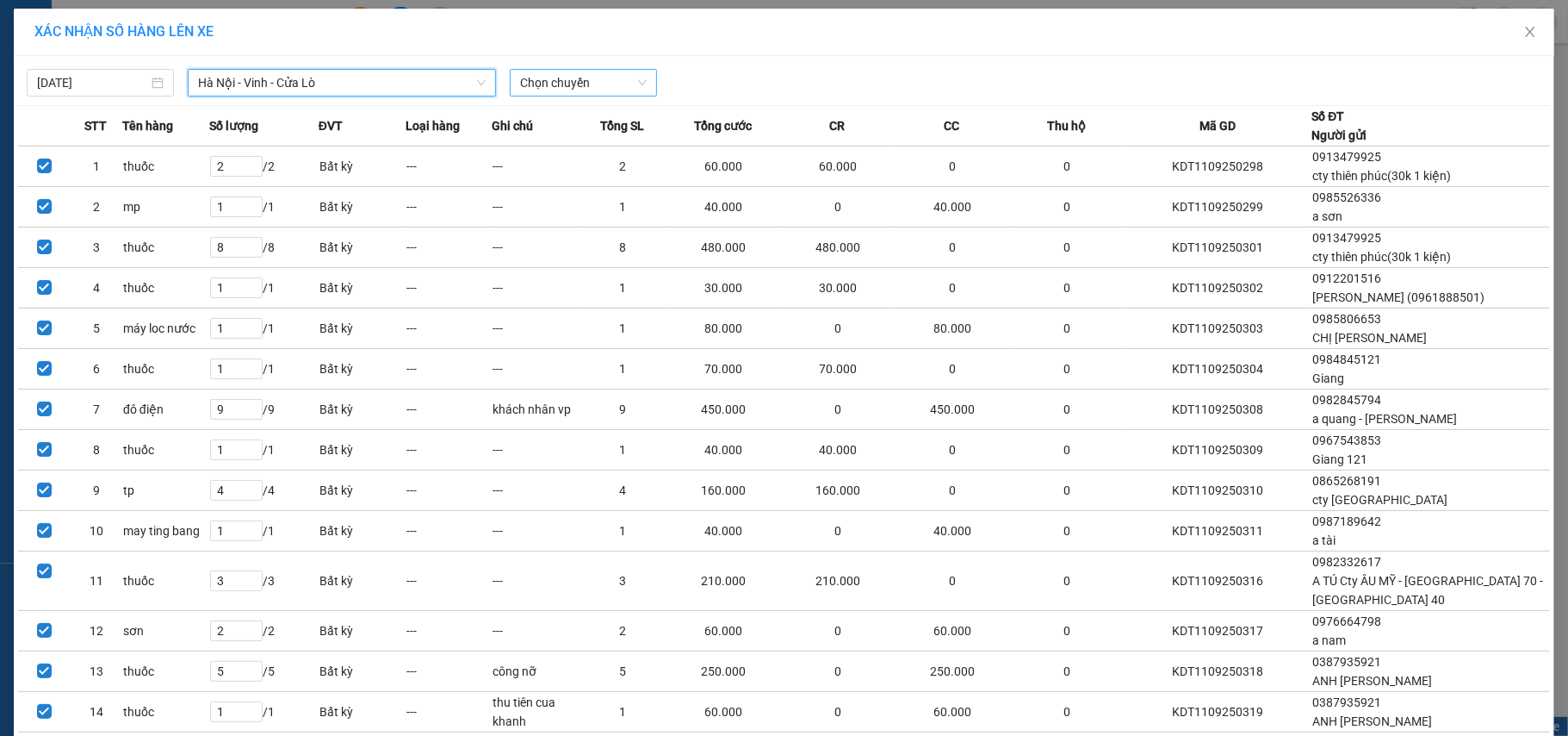
click at [559, 84] on span "Chọn chuyến" at bounding box center [583, 83] width 127 height 26
click at [584, 140] on div "23:00 (TC)" at bounding box center [579, 144] width 135 height 19
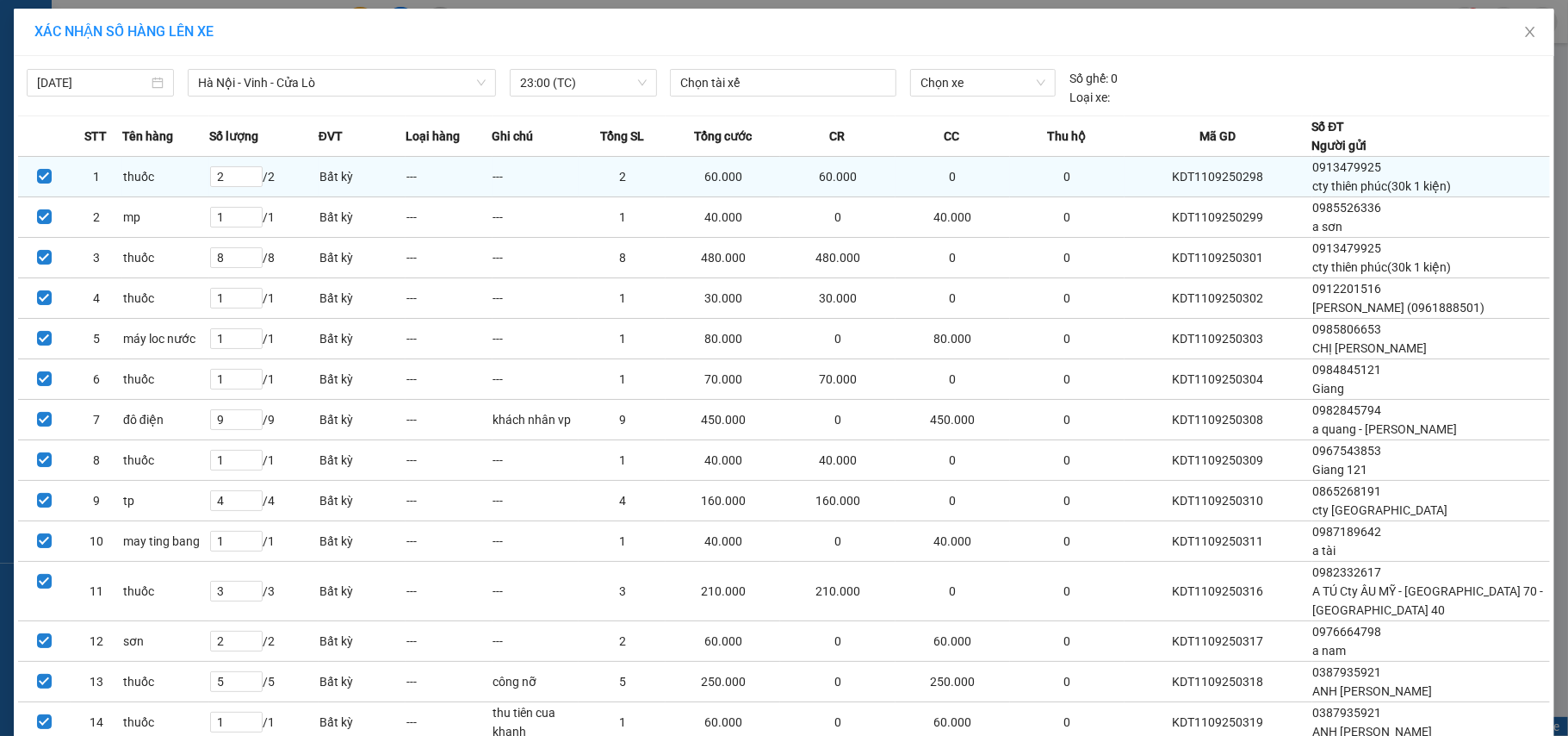
click at [632, 184] on td "2" at bounding box center [622, 176] width 87 height 40
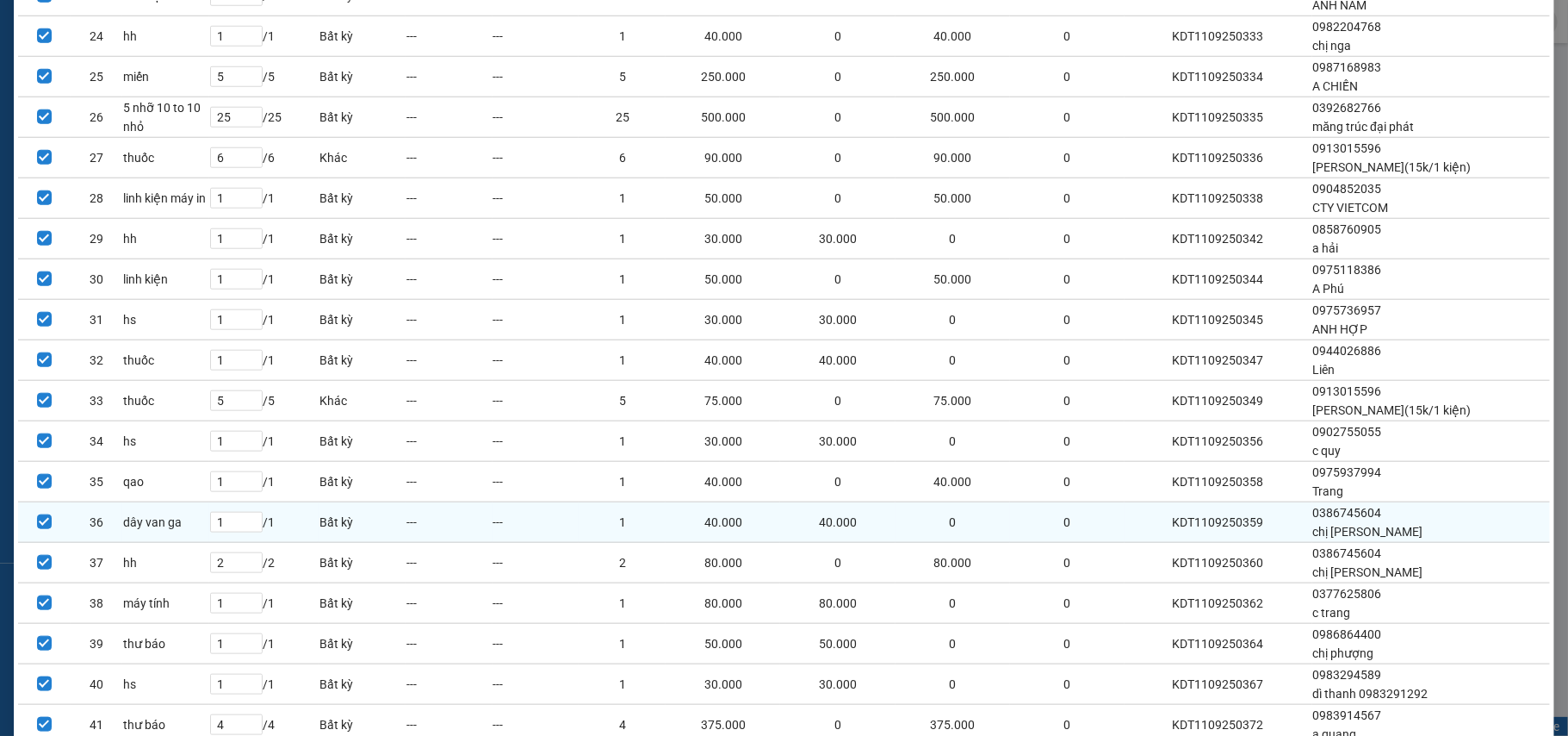
scroll to position [1308, 0]
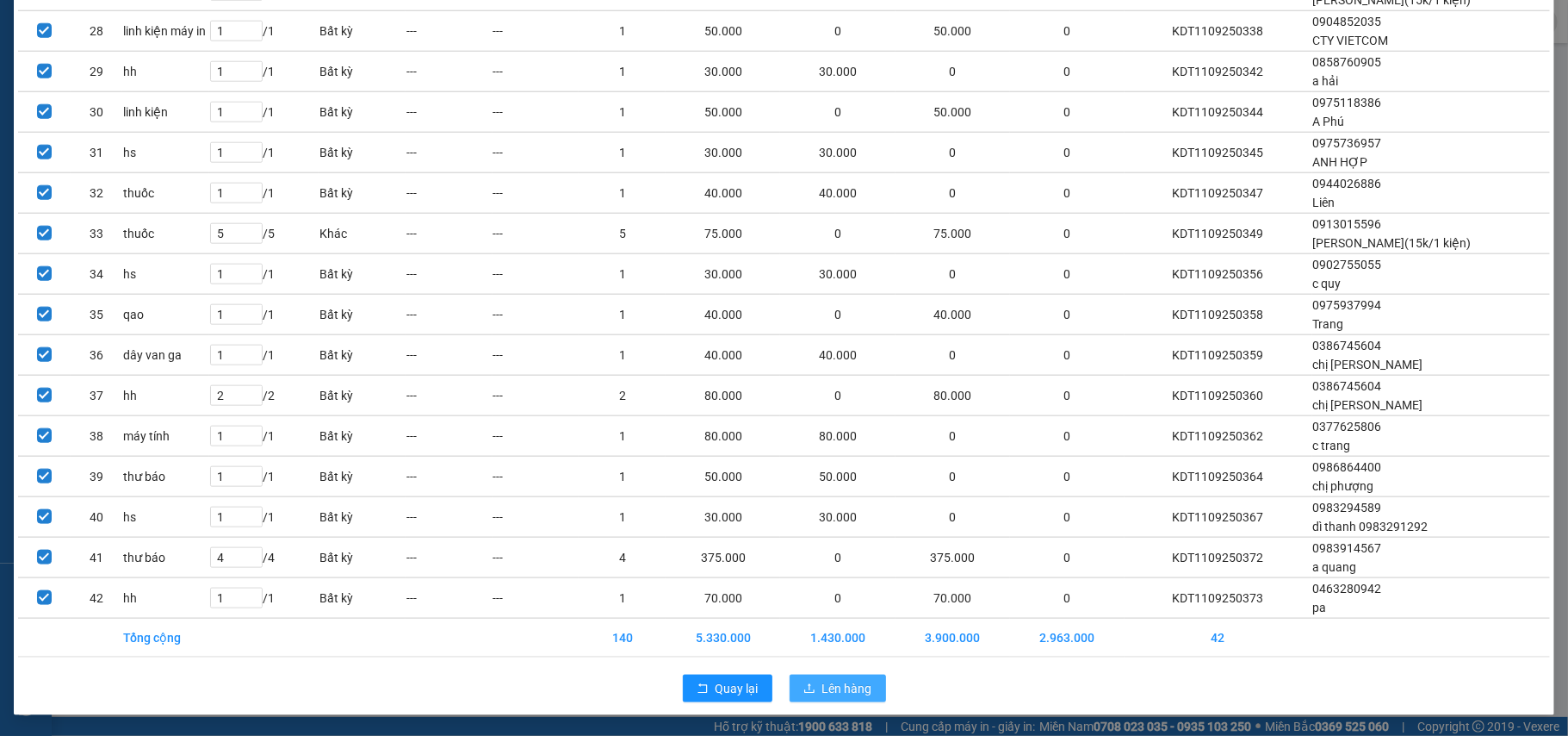
click at [826, 696] on span "Lên hàng" at bounding box center [847, 688] width 50 height 19
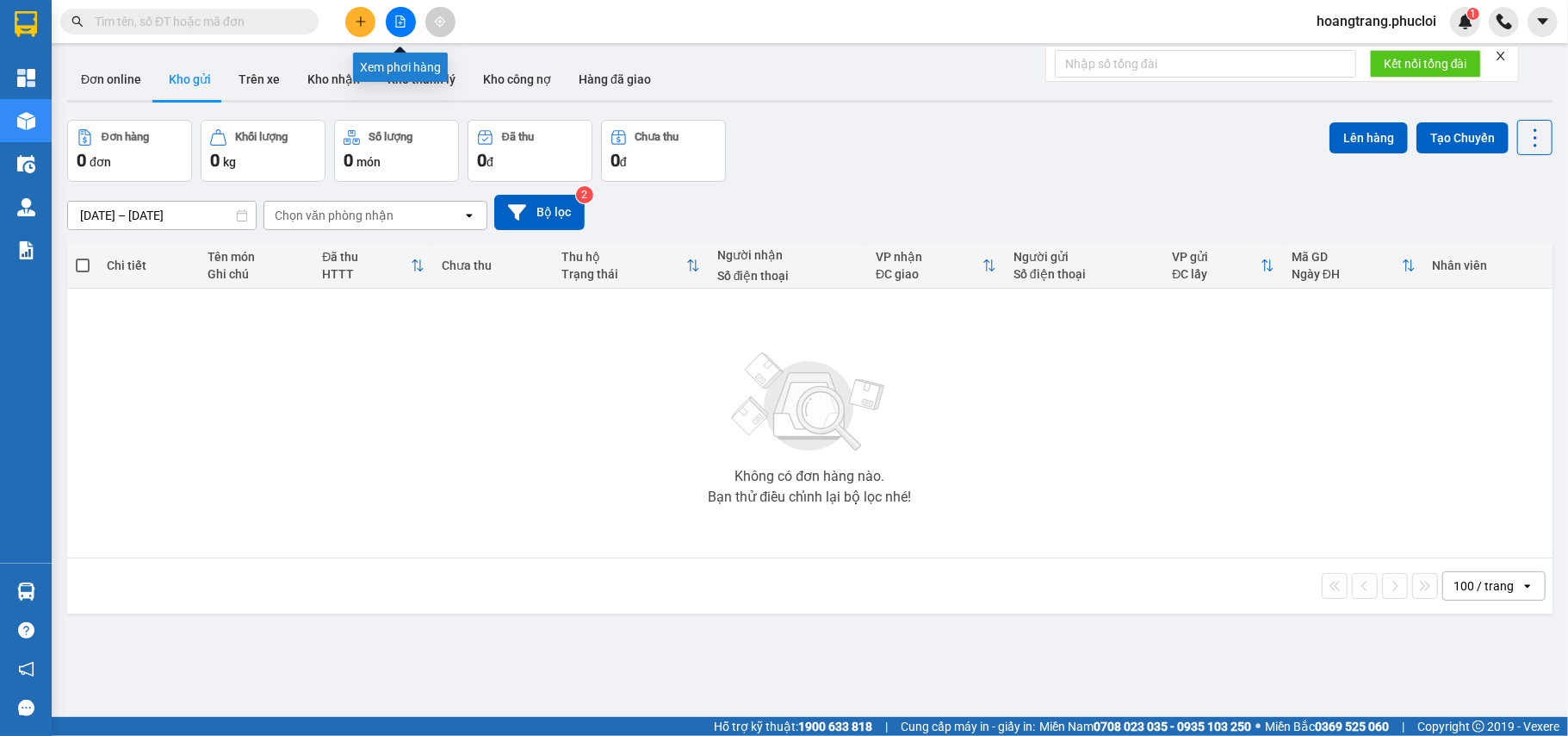
click at [392, 30] on button at bounding box center [400, 22] width 30 height 31
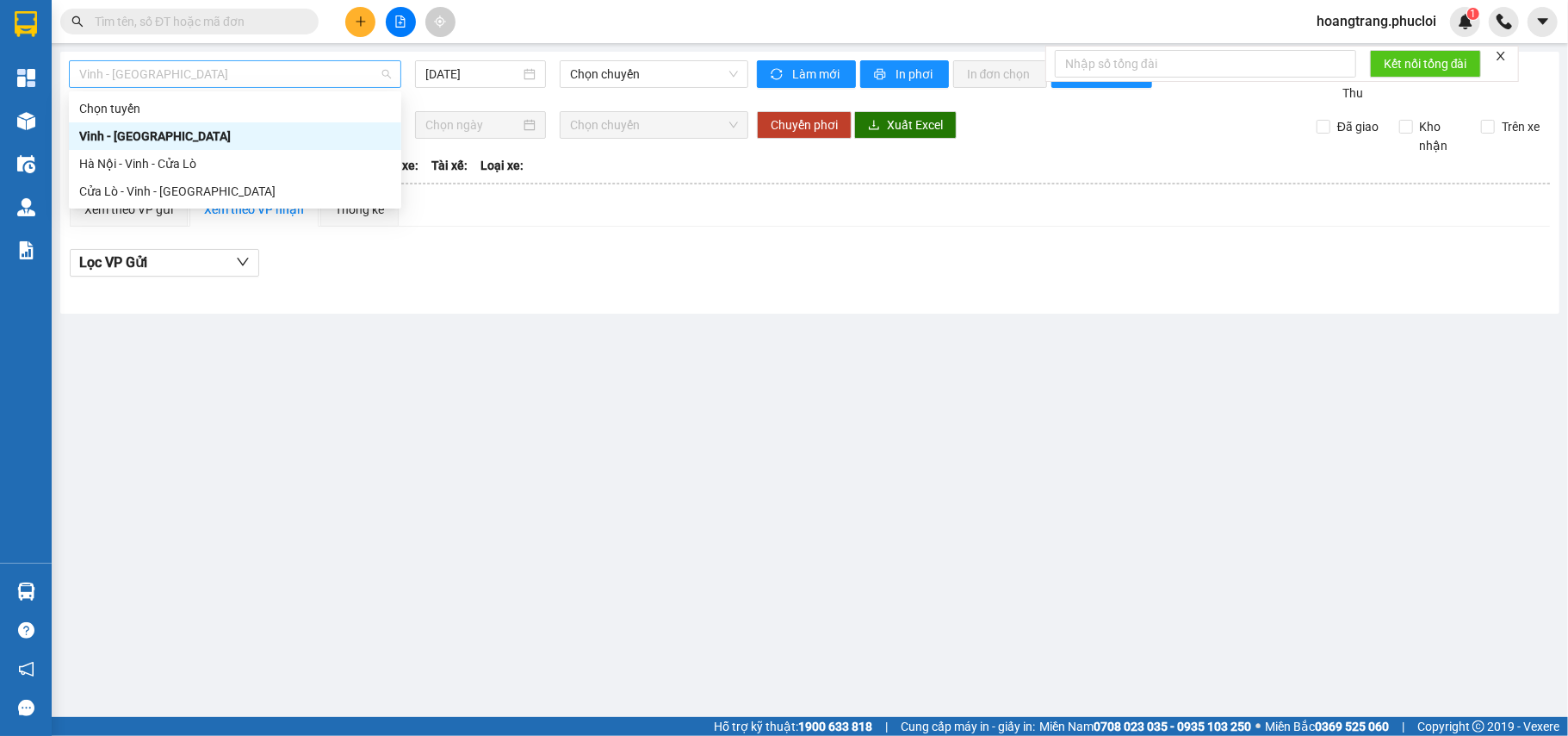
click at [213, 74] on span "Vinh - [GEOGRAPHIC_DATA]" at bounding box center [235, 74] width 312 height 26
click at [114, 163] on div "Hà Nội - Vinh - Cửa Lò" at bounding box center [235, 163] width 312 height 19
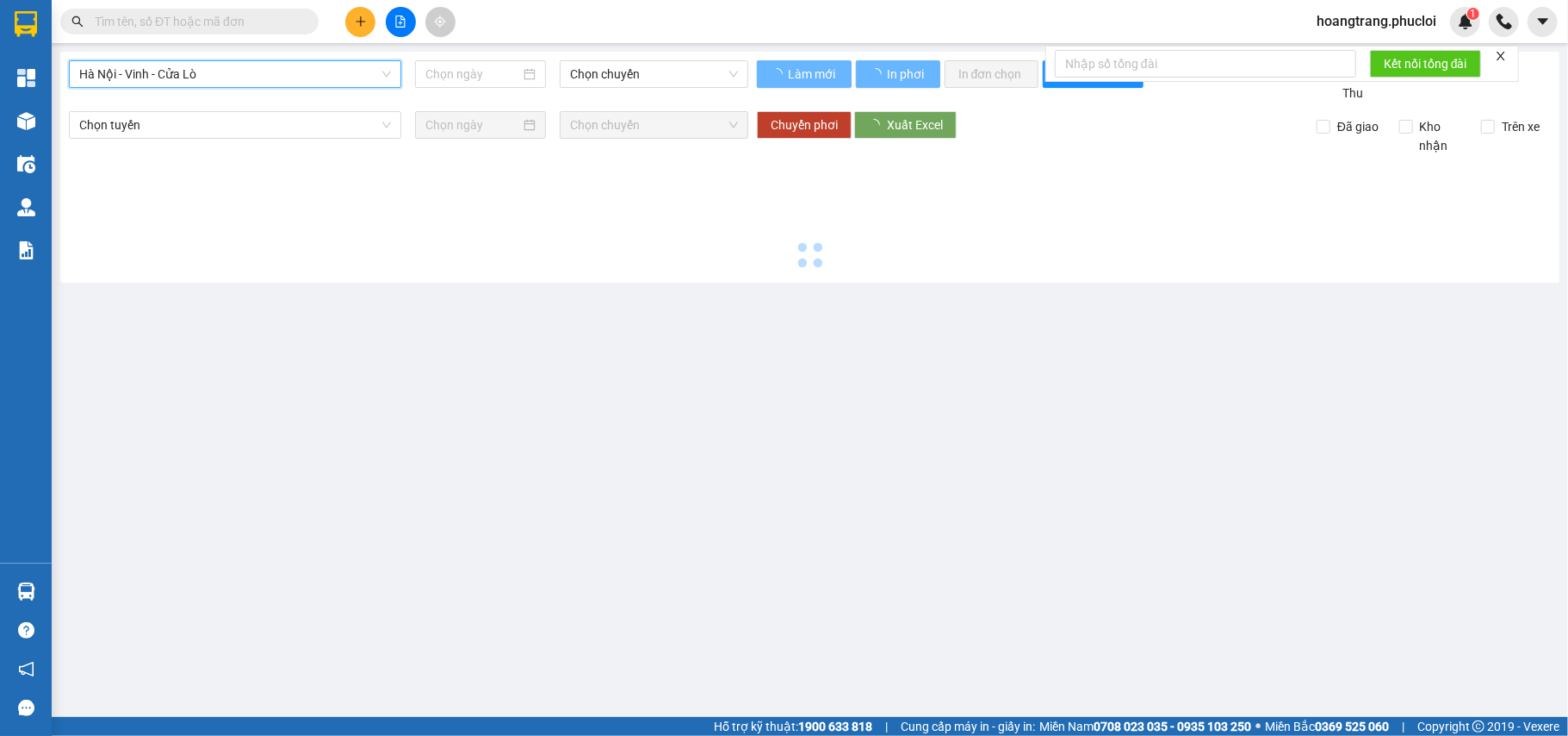
type input "[DATE]"
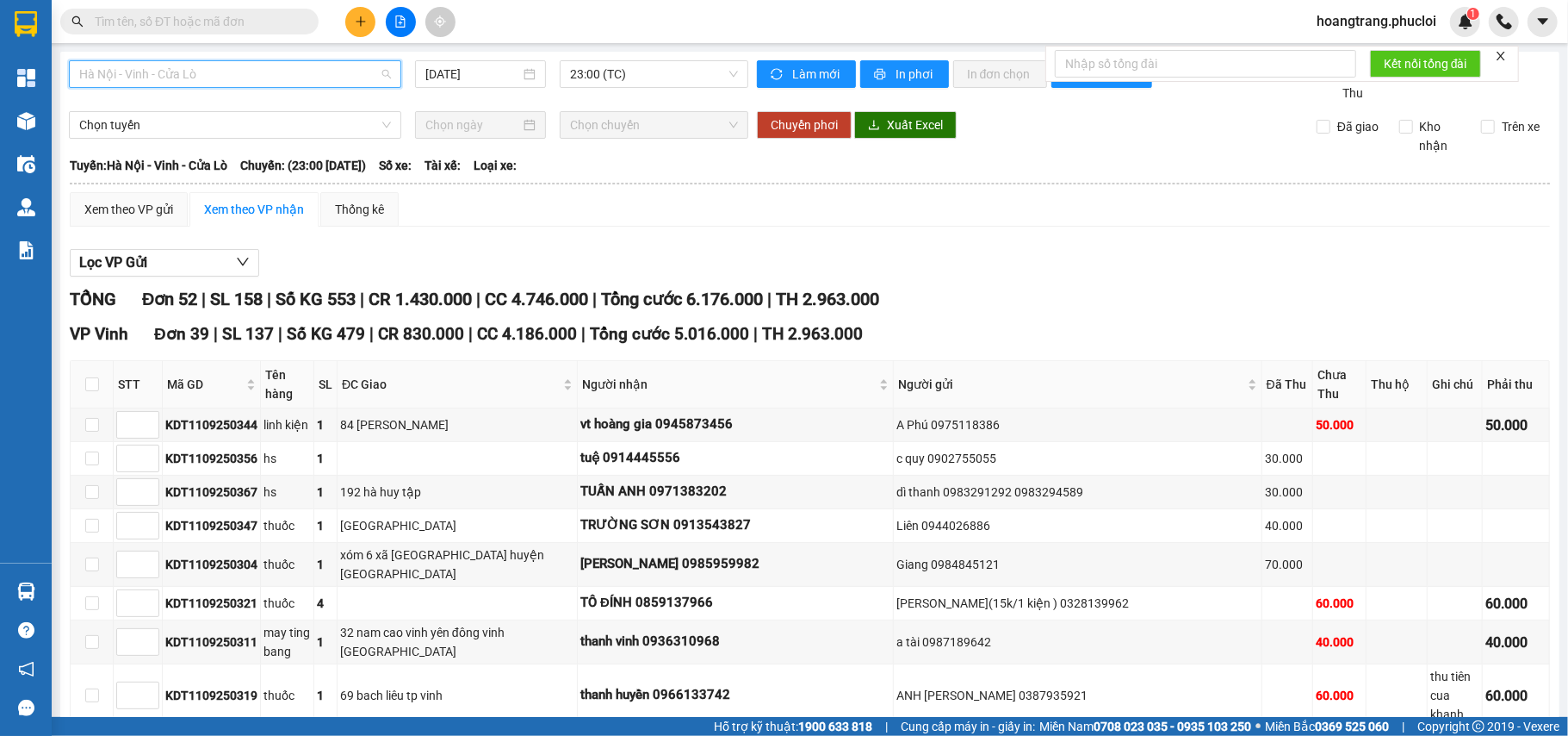
click at [232, 84] on span "Hà Nội - Vinh - Cửa Lò" at bounding box center [235, 74] width 312 height 26
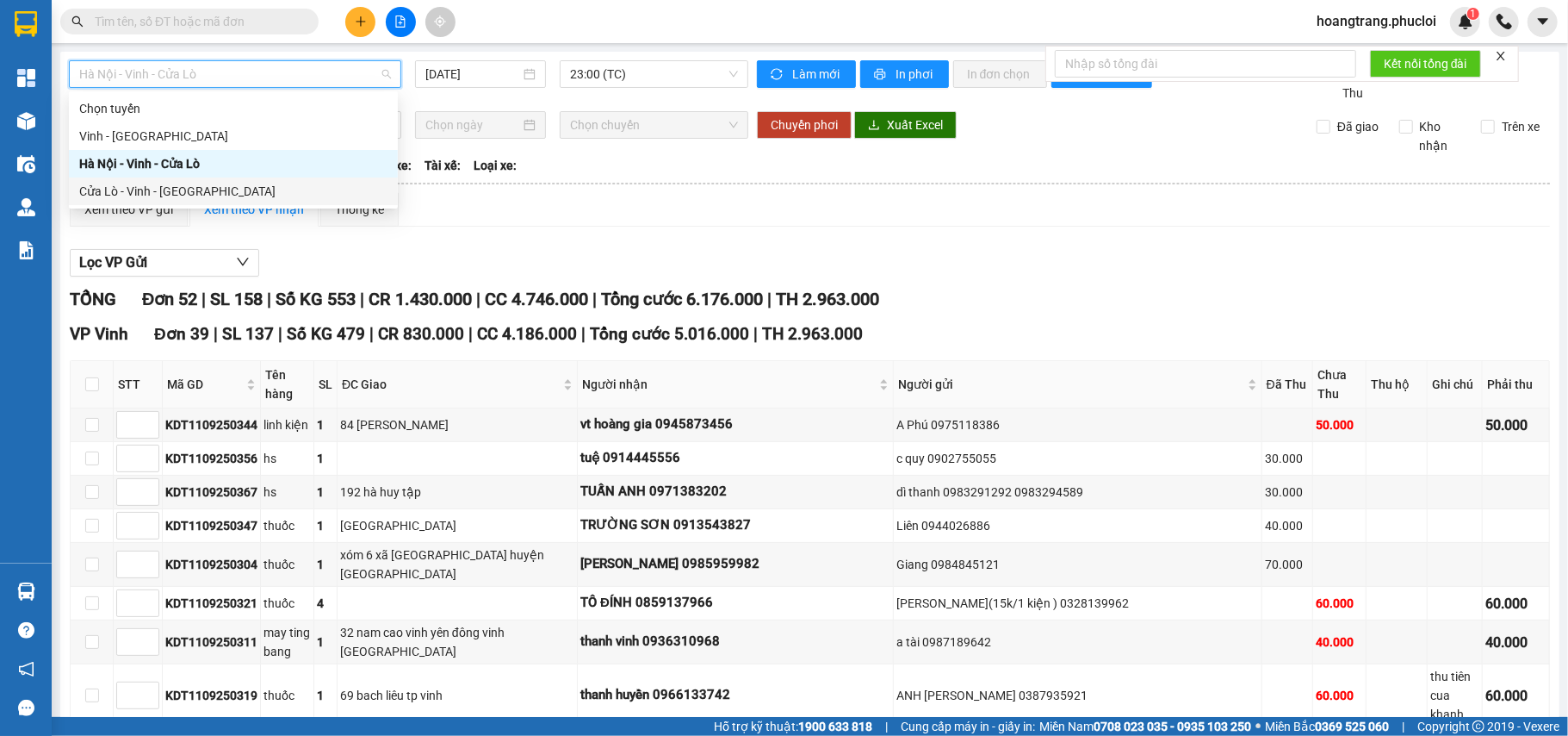
click at [107, 195] on div "Cửa Lò - Vinh - [GEOGRAPHIC_DATA]" at bounding box center [233, 191] width 308 height 19
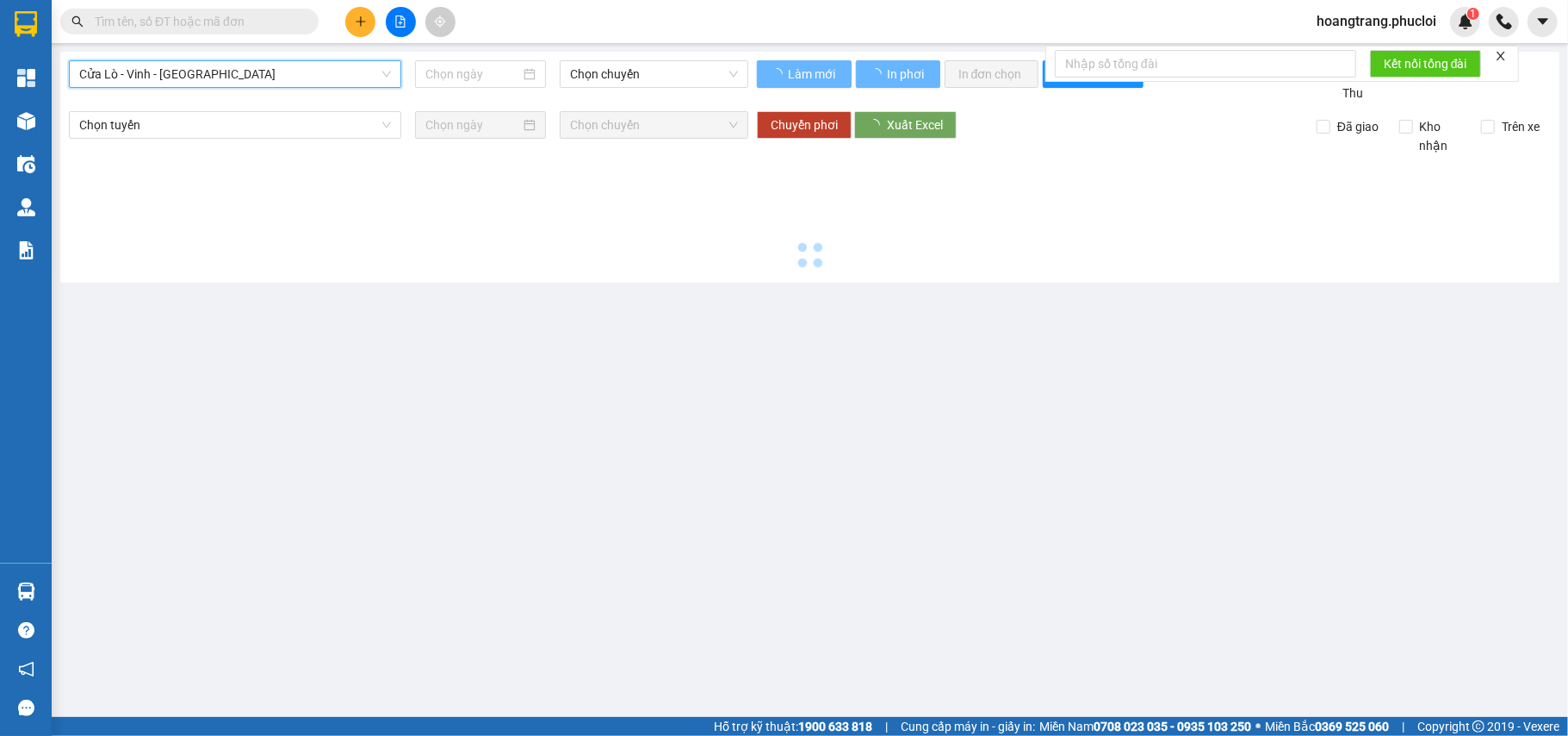
type input "[DATE]"
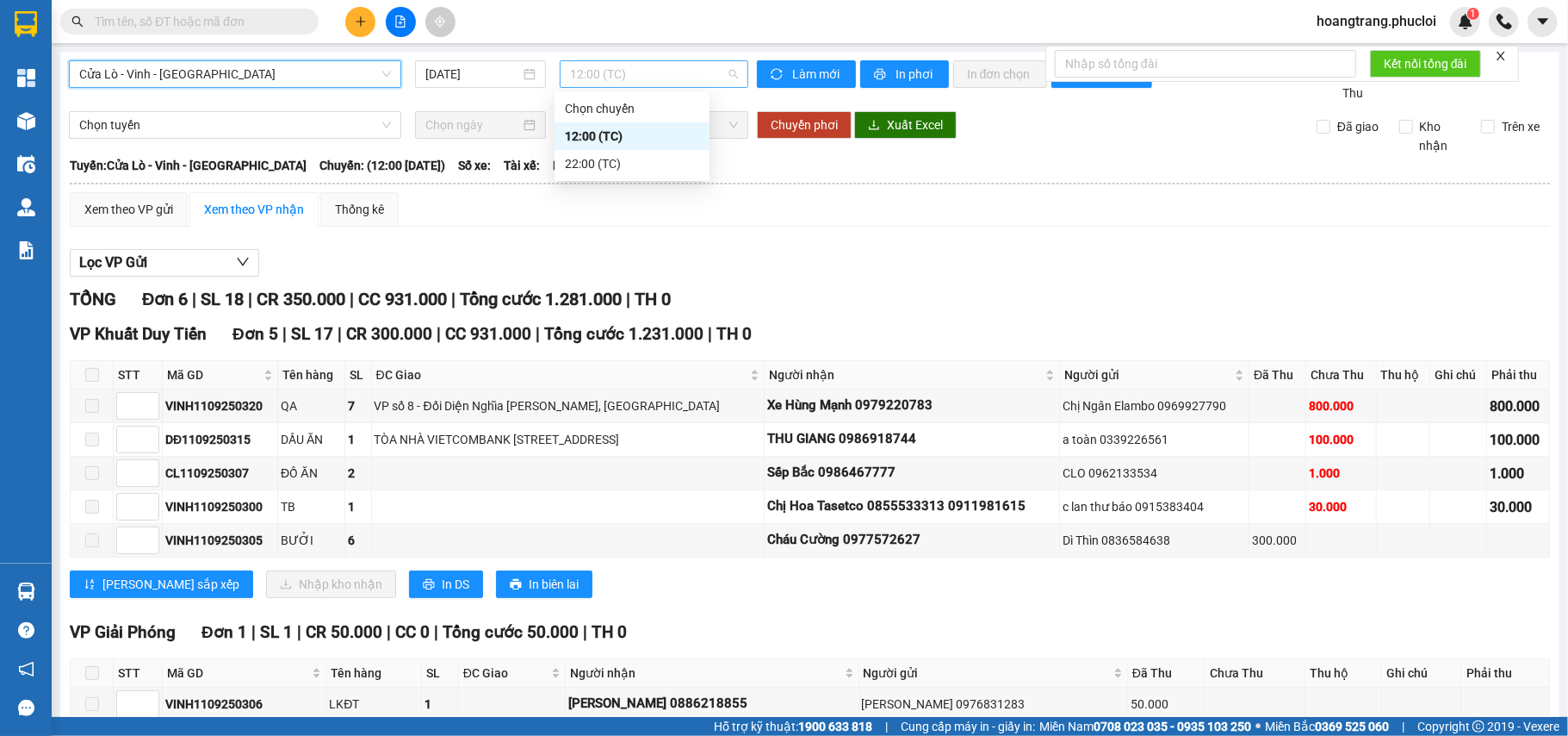
click at [639, 81] on span "12:00 (TC)" at bounding box center [654, 74] width 168 height 26
click at [589, 170] on div "22:00 (TC)" at bounding box center [632, 163] width 135 height 19
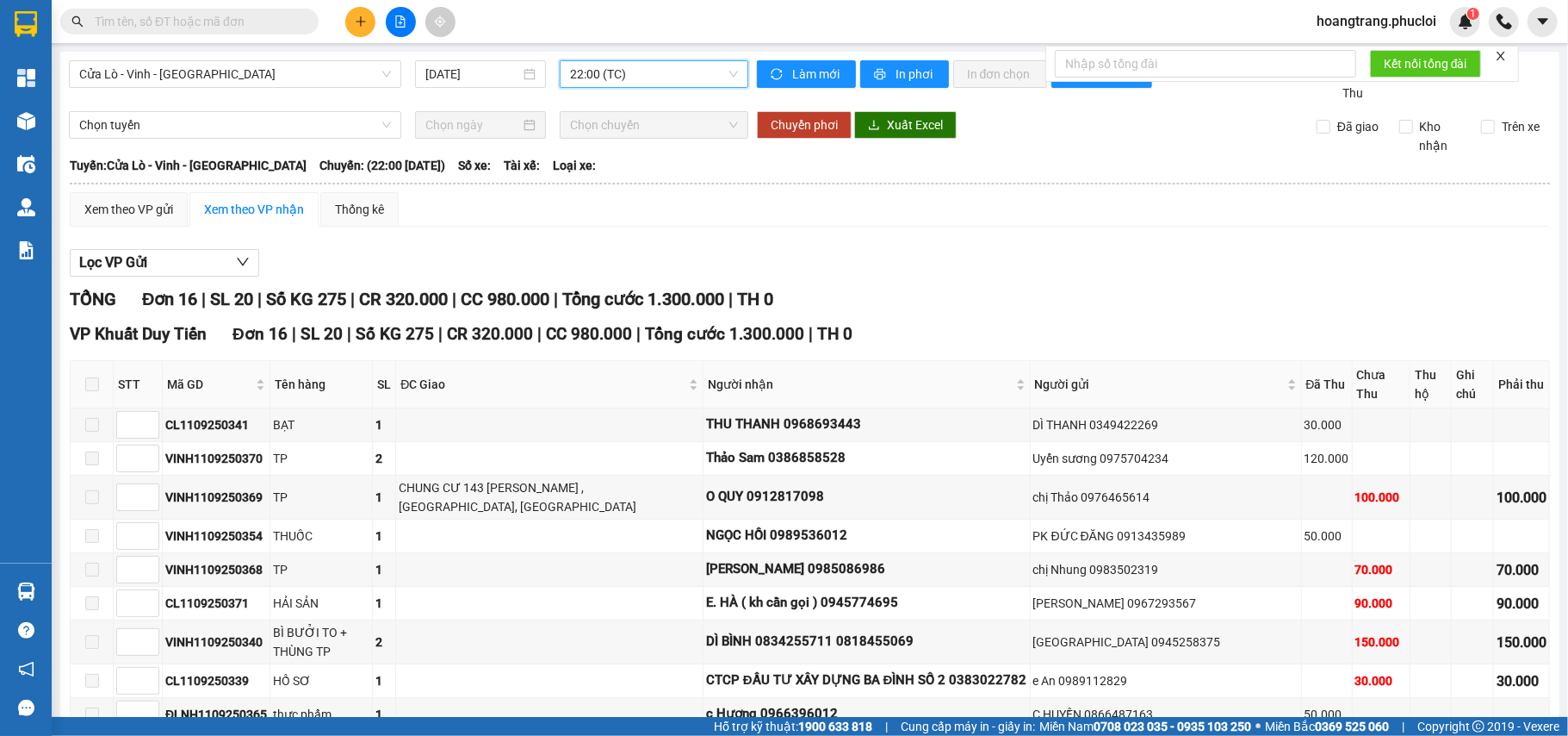
scroll to position [314, 0]
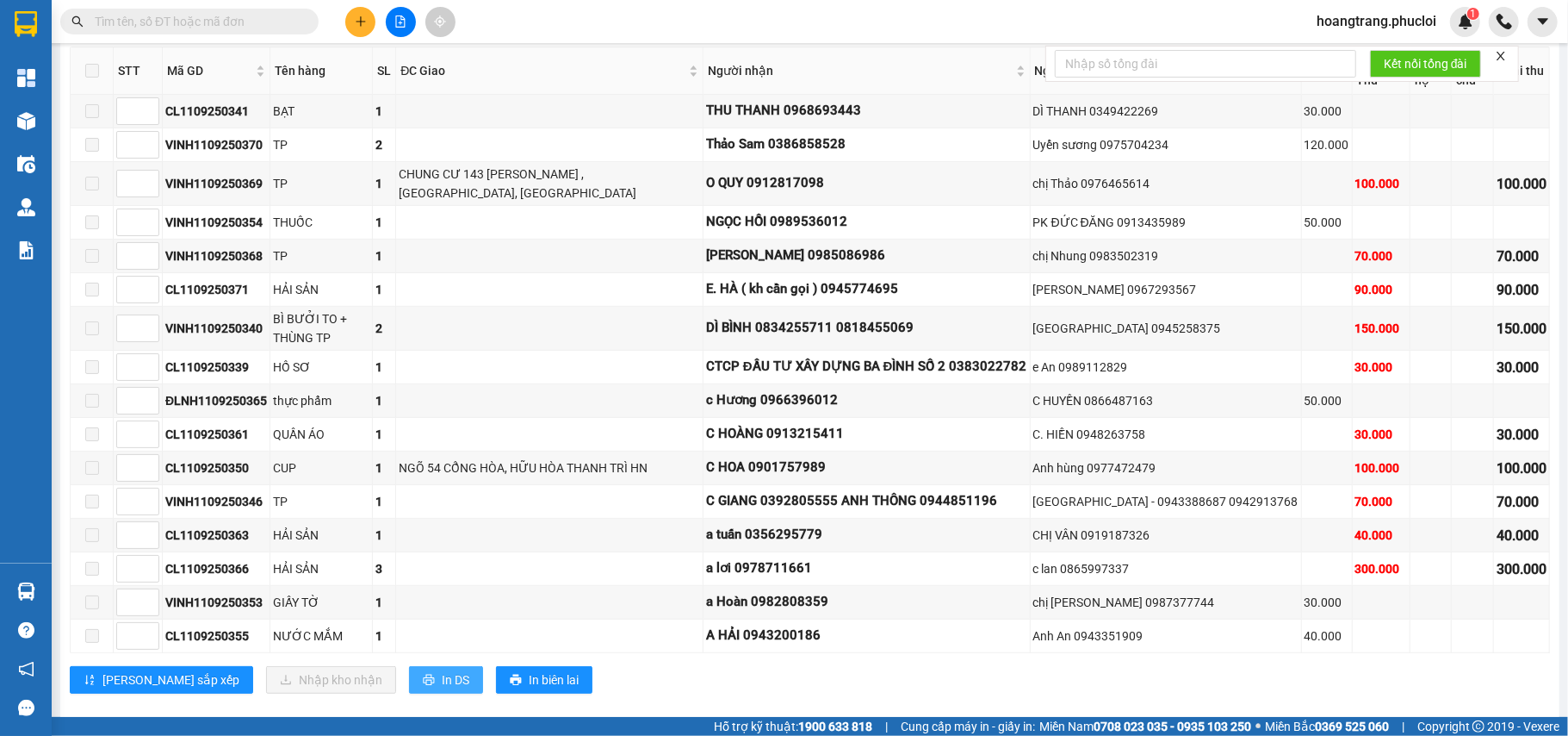
click at [442, 670] on span "In DS" at bounding box center [455, 679] width 28 height 19
